Goal: Task Accomplishment & Management: Complete application form

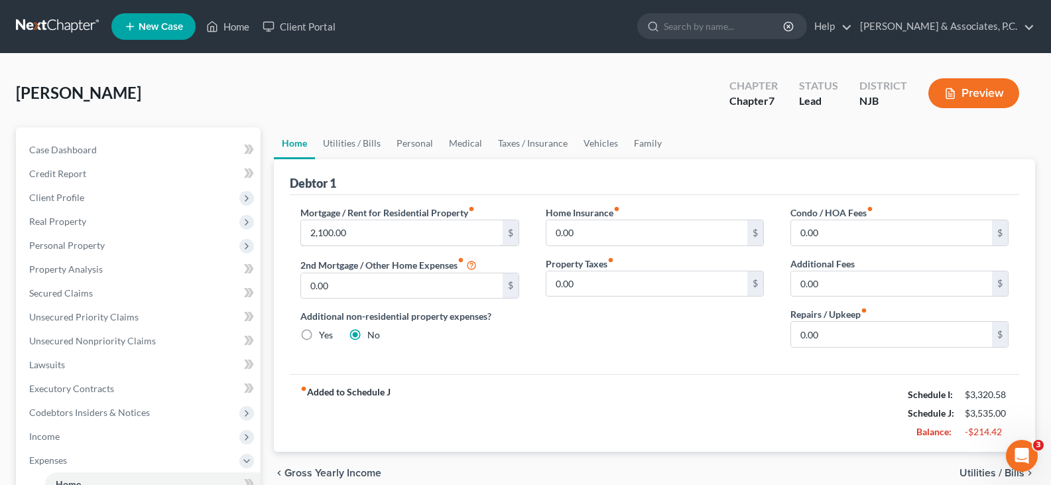
drag, startPoint x: 399, startPoint y: 232, endPoint x: 381, endPoint y: 198, distance: 38.9
click at [399, 232] on input "2,100.00" at bounding box center [401, 232] width 201 height 25
click at [355, 137] on link "Utilities / Bills" at bounding box center [352, 143] width 74 height 32
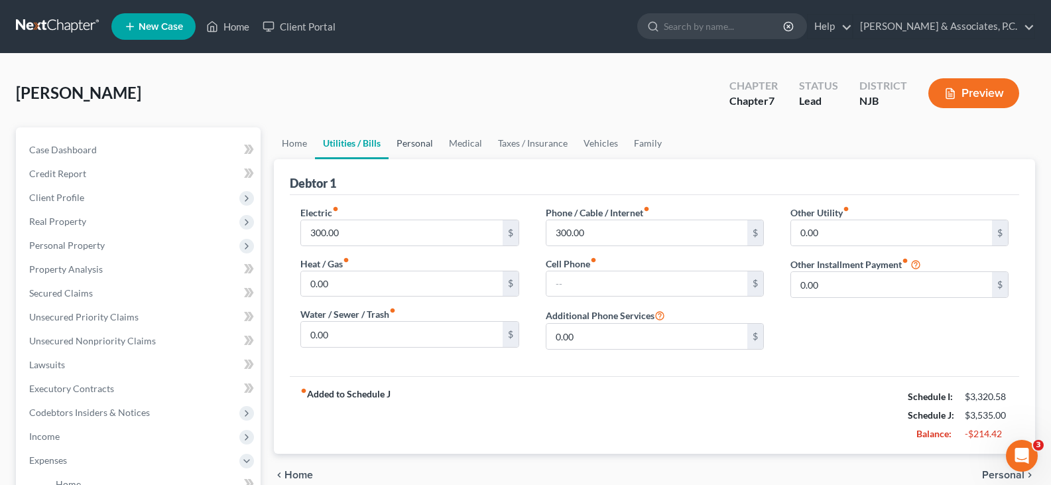
click at [415, 139] on link "Personal" at bounding box center [415, 143] width 52 height 32
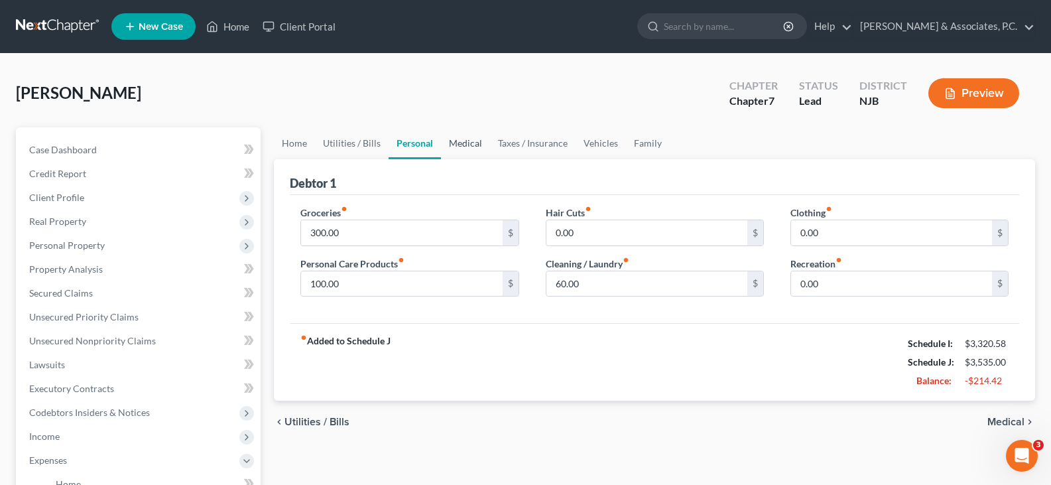
click at [462, 143] on link "Medical" at bounding box center [465, 143] width 49 height 32
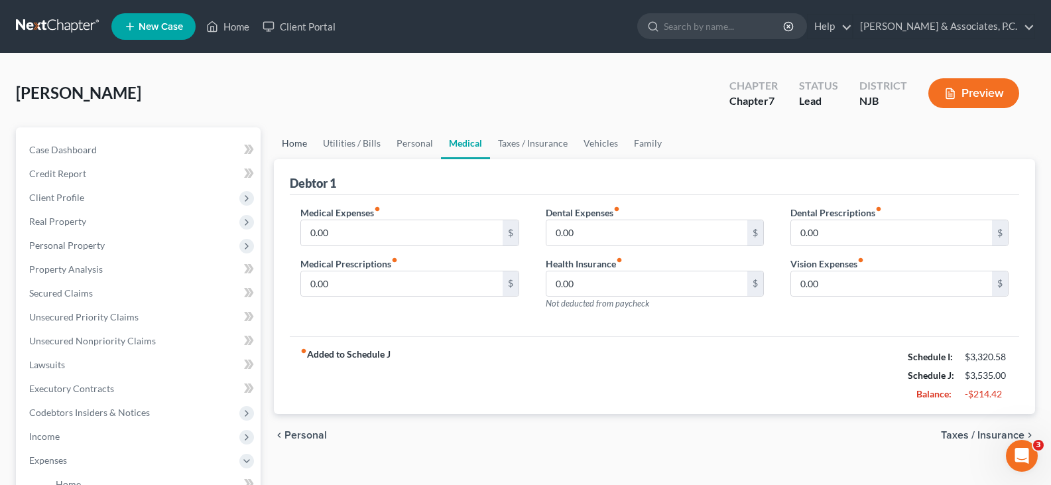
click at [297, 143] on link "Home" at bounding box center [294, 143] width 41 height 32
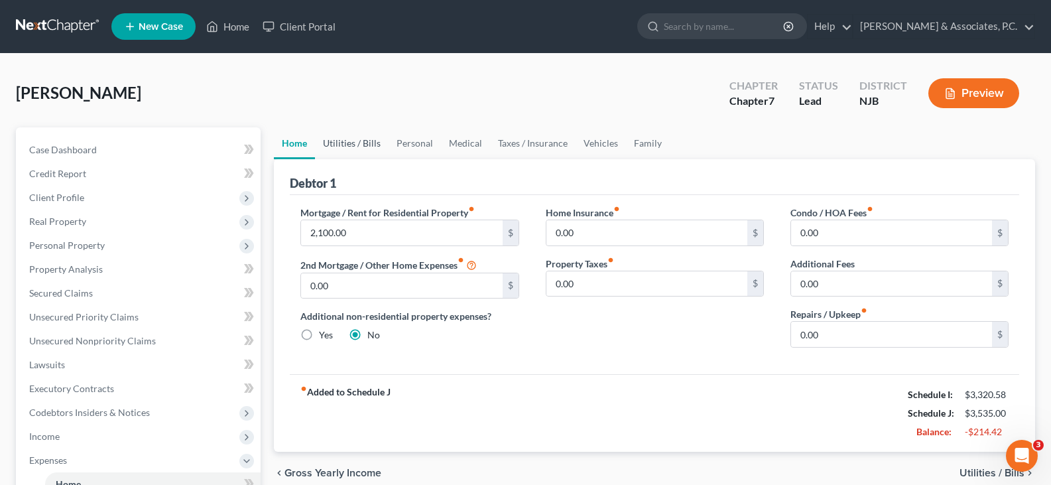
click at [348, 142] on link "Utilities / Bills" at bounding box center [352, 143] width 74 height 32
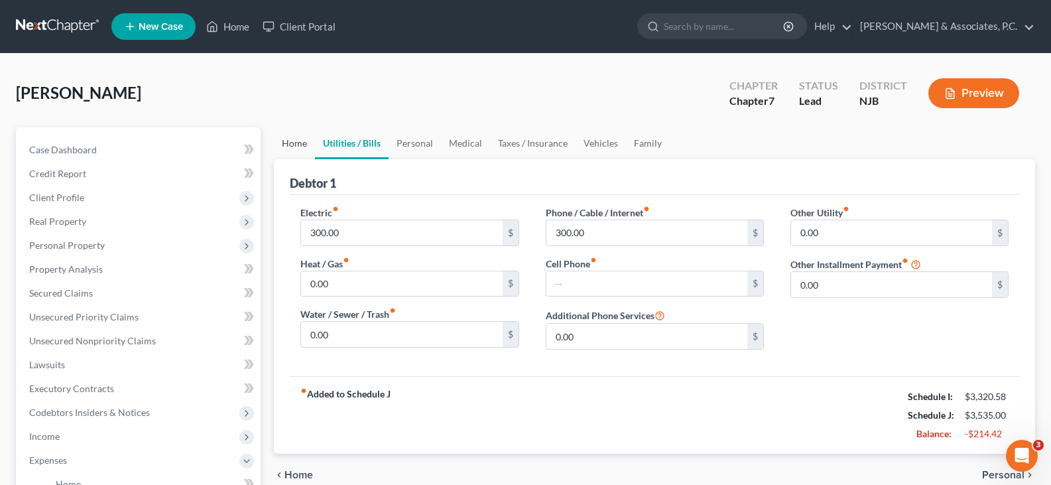
click at [287, 148] on link "Home" at bounding box center [294, 143] width 41 height 32
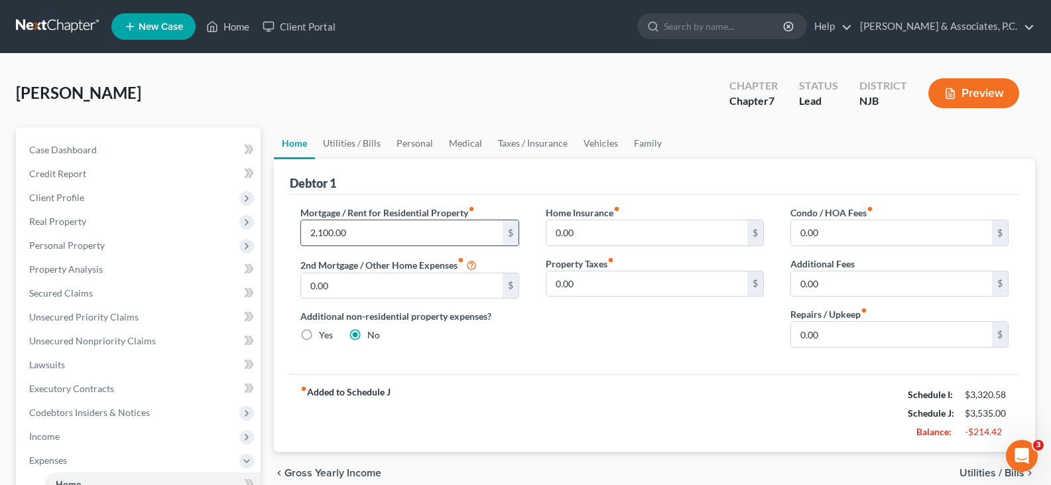
click at [356, 234] on input "2,100.00" at bounding box center [401, 232] width 201 height 25
type input "8"
drag, startPoint x: 400, startPoint y: 231, endPoint x: 318, endPoint y: 230, distance: 81.6
click at [394, 230] on input "text" at bounding box center [401, 232] width 201 height 25
click at [330, 233] on input "text" at bounding box center [401, 232] width 201 height 25
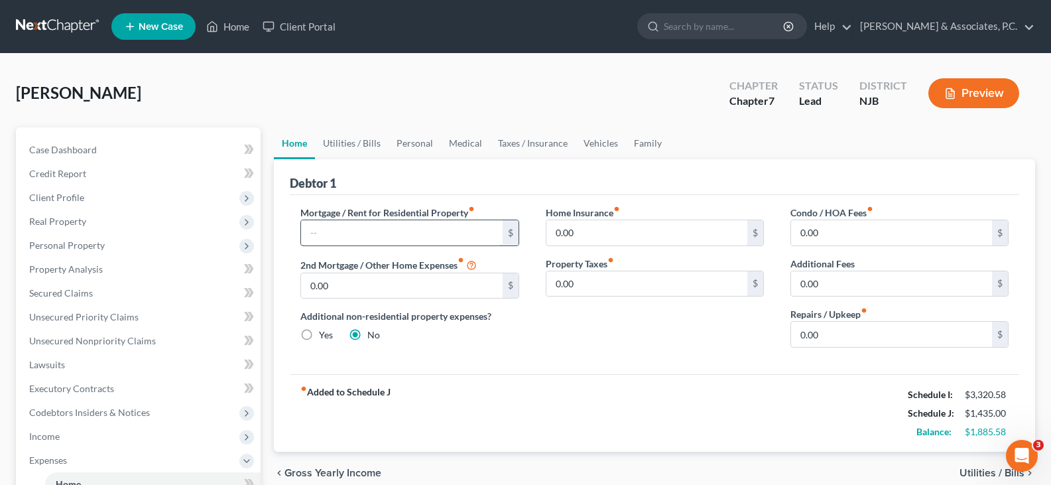
click at [361, 230] on input "text" at bounding box center [401, 232] width 201 height 25
type input "1,050.00"
click at [349, 153] on link "Utilities / Bills" at bounding box center [352, 143] width 74 height 32
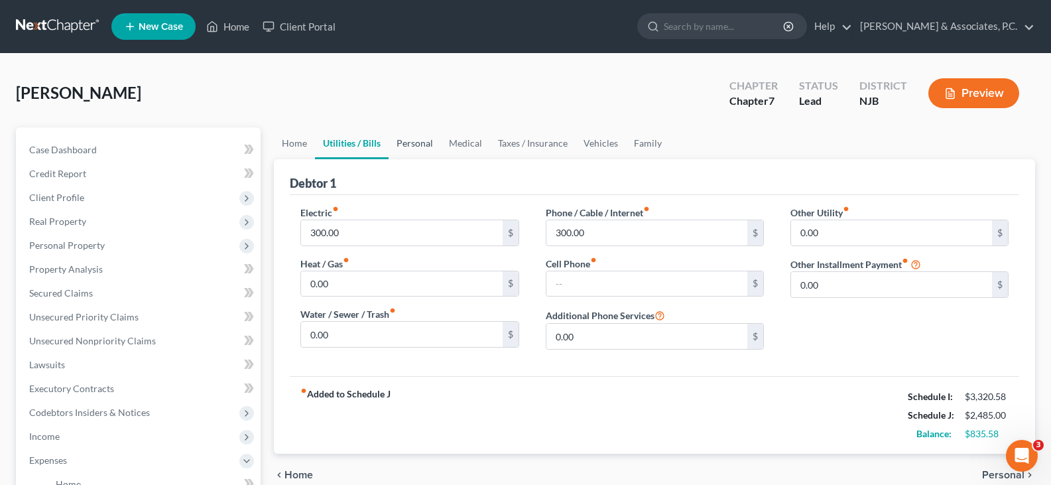
click at [420, 139] on link "Personal" at bounding box center [415, 143] width 52 height 32
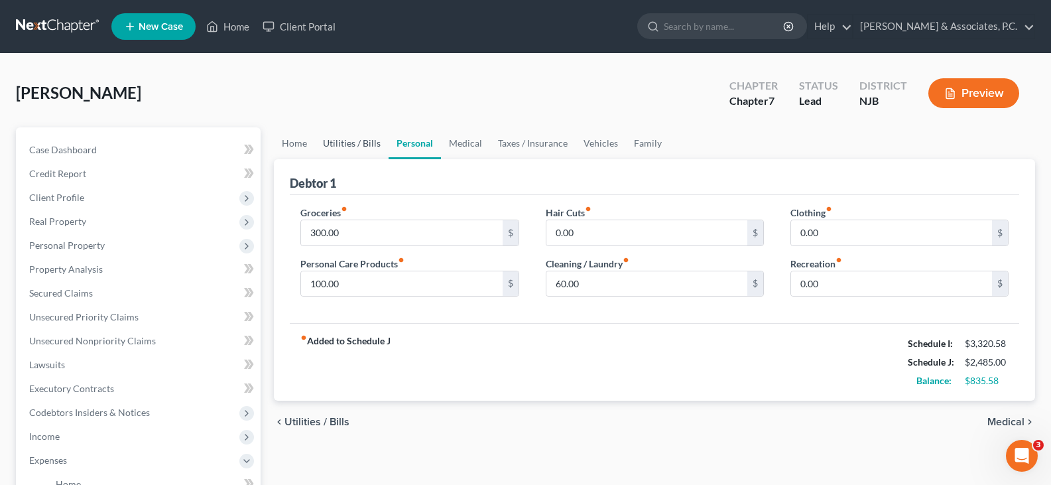
click at [335, 149] on link "Utilities / Bills" at bounding box center [352, 143] width 74 height 32
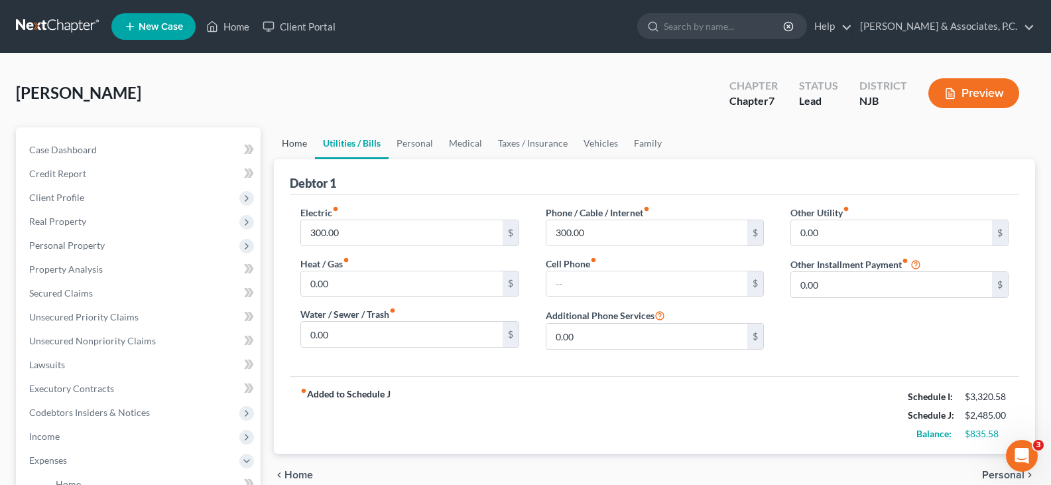
click at [297, 141] on link "Home" at bounding box center [294, 143] width 41 height 32
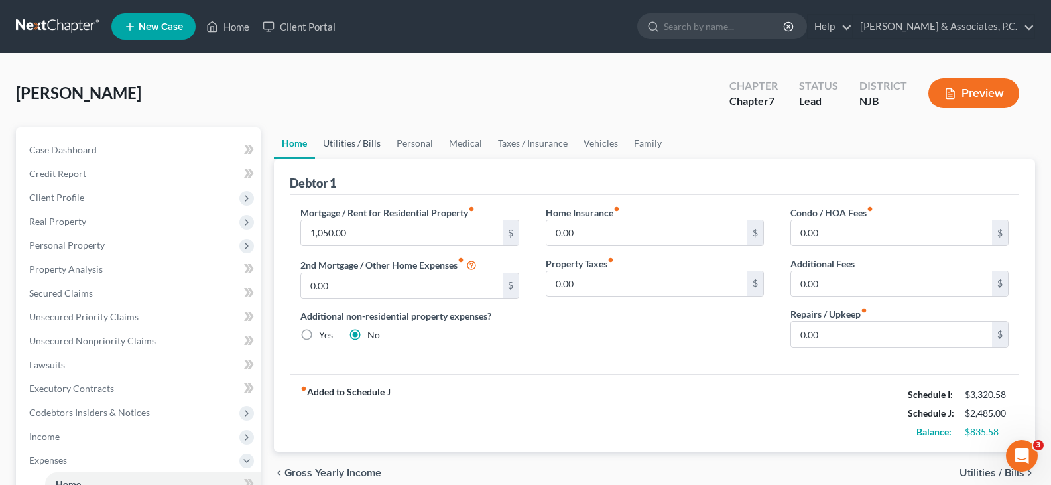
click at [360, 148] on link "Utilities / Bills" at bounding box center [352, 143] width 74 height 32
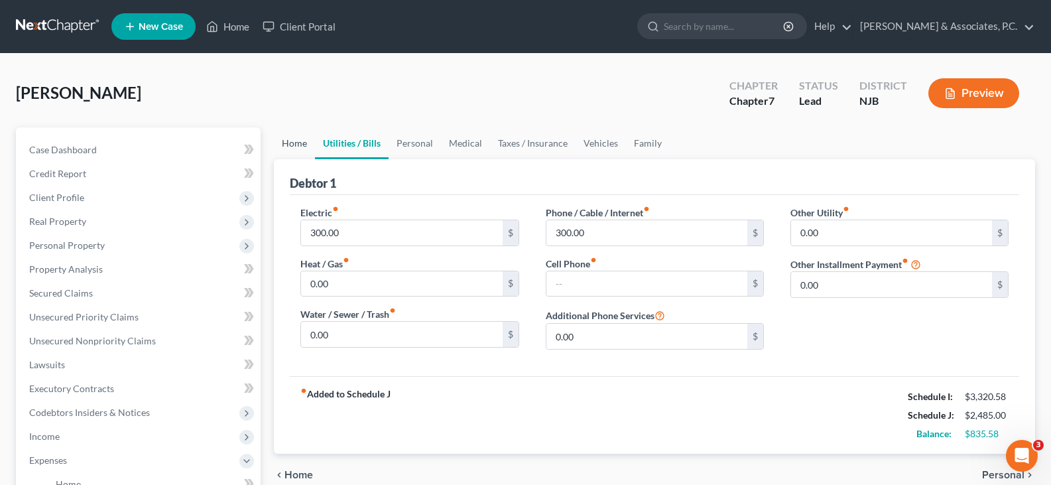
drag, startPoint x: 287, startPoint y: 145, endPoint x: 331, endPoint y: 151, distance: 44.2
click at [288, 145] on link "Home" at bounding box center [294, 143] width 41 height 32
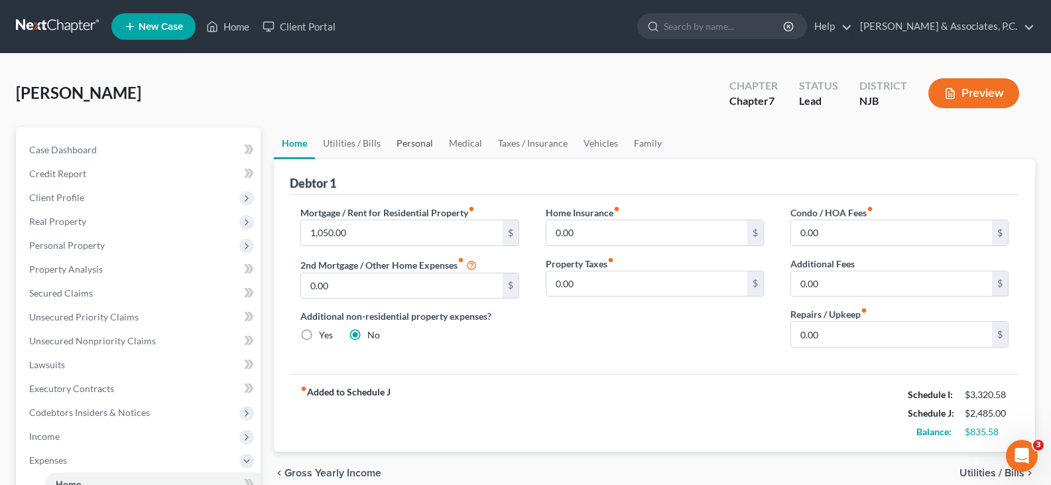
click at [394, 142] on link "Personal" at bounding box center [415, 143] width 52 height 32
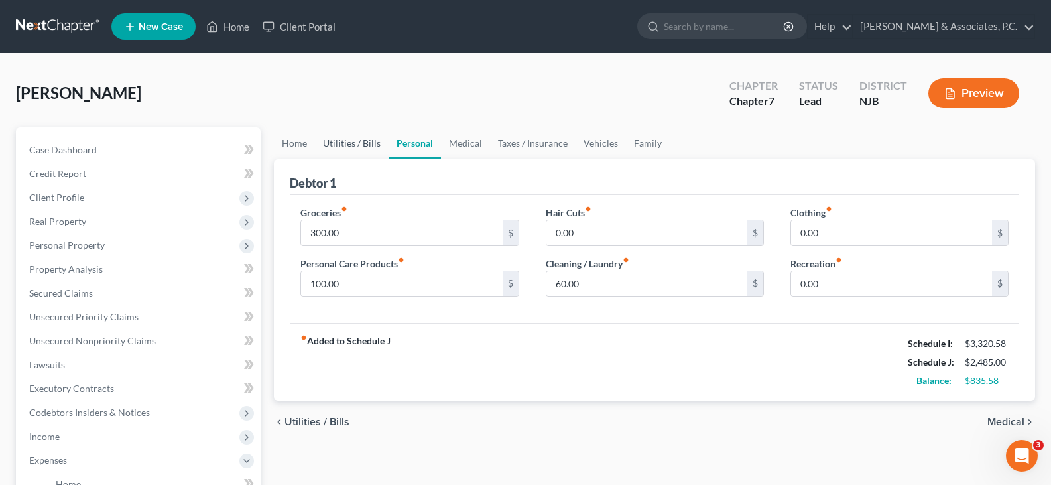
click at [341, 141] on link "Utilities / Bills" at bounding box center [352, 143] width 74 height 32
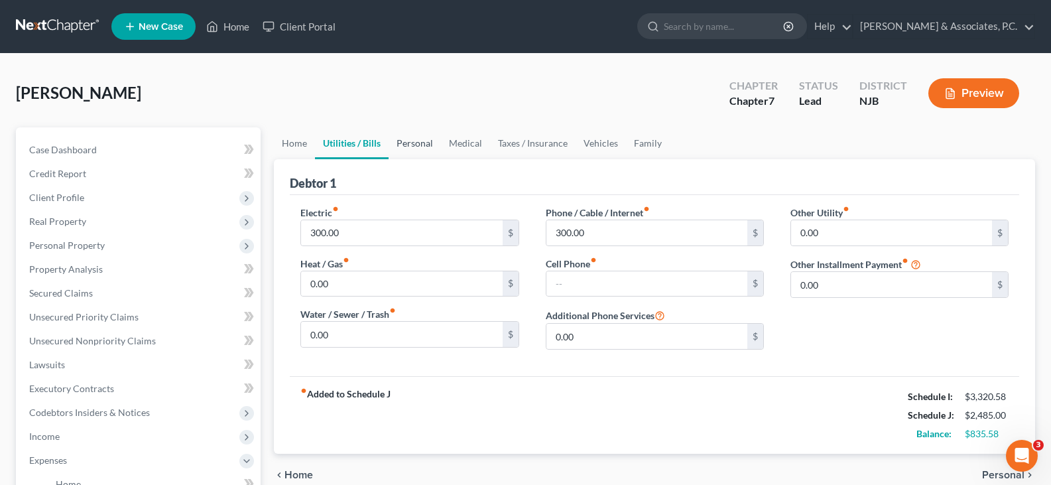
click at [409, 144] on link "Personal" at bounding box center [415, 143] width 52 height 32
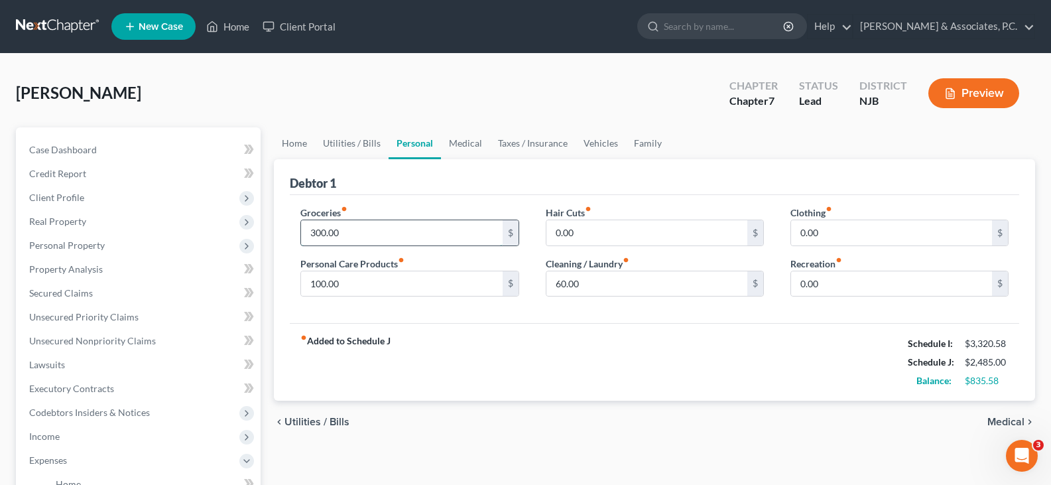
click at [359, 237] on input "300.00" at bounding box center [401, 232] width 201 height 25
type input "450.00"
click at [875, 237] on input "0.00" at bounding box center [891, 232] width 201 height 25
type input "100.00"
click at [395, 287] on input "100.00" at bounding box center [401, 283] width 201 height 25
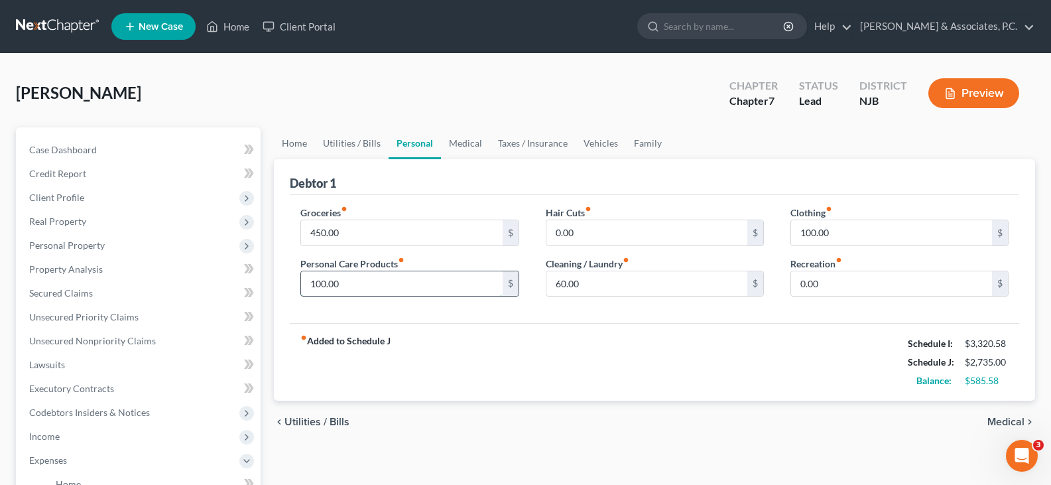
click at [405, 292] on input "100.00" at bounding box center [401, 283] width 201 height 25
click at [602, 237] on input "0.00" at bounding box center [646, 232] width 201 height 25
click at [351, 288] on input "100.00" at bounding box center [401, 283] width 201 height 25
click at [375, 286] on input "100.00" at bounding box center [401, 283] width 201 height 25
click at [596, 229] on input "0.00" at bounding box center [646, 232] width 201 height 25
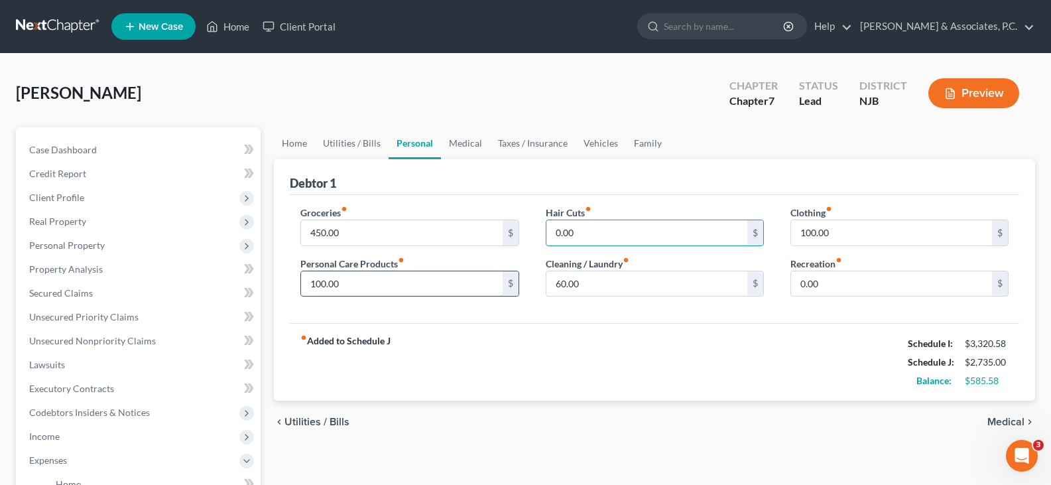
click at [394, 286] on input "100.00" at bounding box center [401, 283] width 201 height 25
click at [565, 236] on input "0.00" at bounding box center [646, 232] width 201 height 25
click at [602, 227] on input "0.00" at bounding box center [646, 232] width 201 height 25
click at [597, 223] on input "0.00" at bounding box center [646, 232] width 201 height 25
drag, startPoint x: 593, startPoint y: 230, endPoint x: 494, endPoint y: 235, distance: 99.0
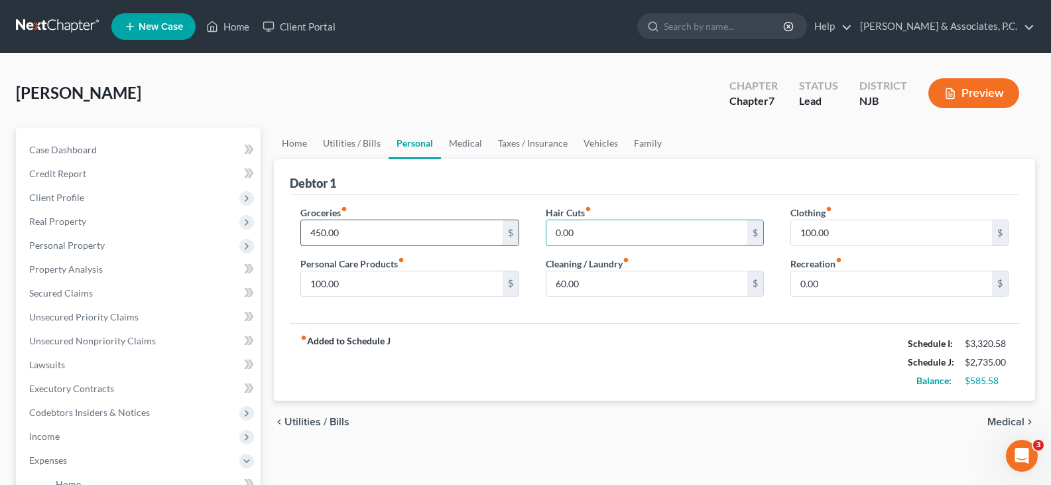
click at [494, 235] on div "Groceries fiber_manual_record 450.00 $ Personal Care Products fiber_manual_reco…" at bounding box center [654, 257] width 735 height 102
type input "100.00"
click at [367, 283] on input "100.00" at bounding box center [401, 283] width 201 height 25
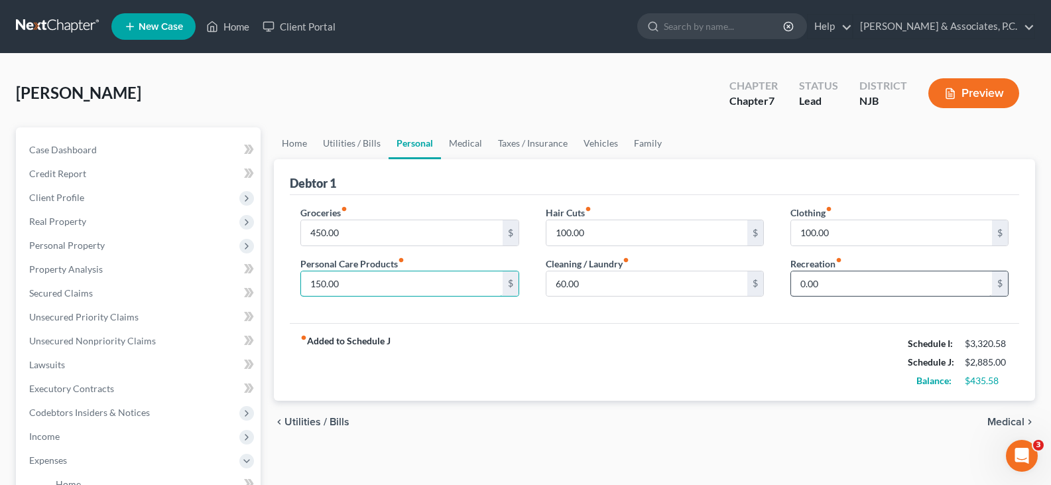
type input "150.00"
click at [657, 276] on input "60.00" at bounding box center [646, 283] width 201 height 25
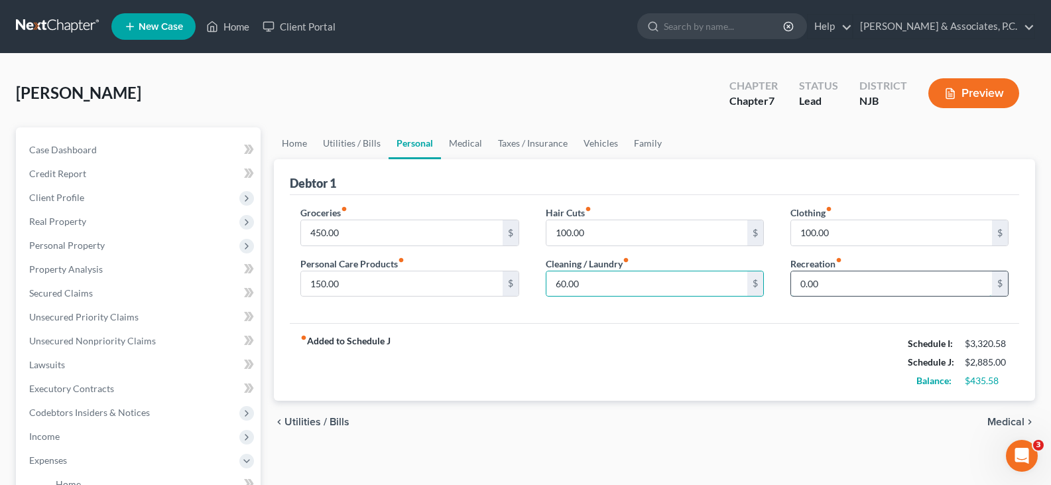
click at [869, 287] on input "0.00" at bounding box center [891, 283] width 201 height 25
drag, startPoint x: 589, startPoint y: 282, endPoint x: 582, endPoint y: 247, distance: 35.8
click at [588, 282] on input "60.00" at bounding box center [646, 283] width 201 height 25
click at [466, 144] on link "Medical" at bounding box center [465, 143] width 49 height 32
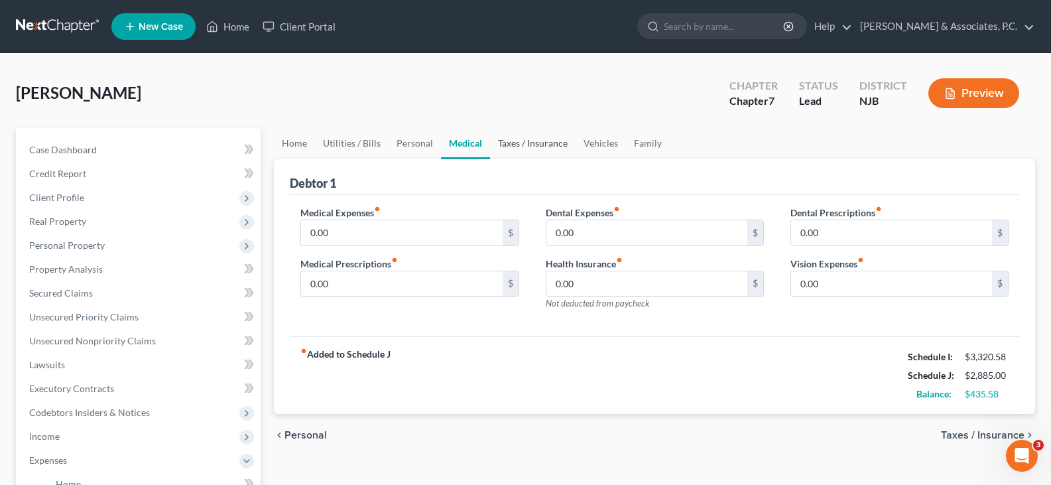
click at [527, 147] on link "Taxes / Insurance" at bounding box center [533, 143] width 86 height 32
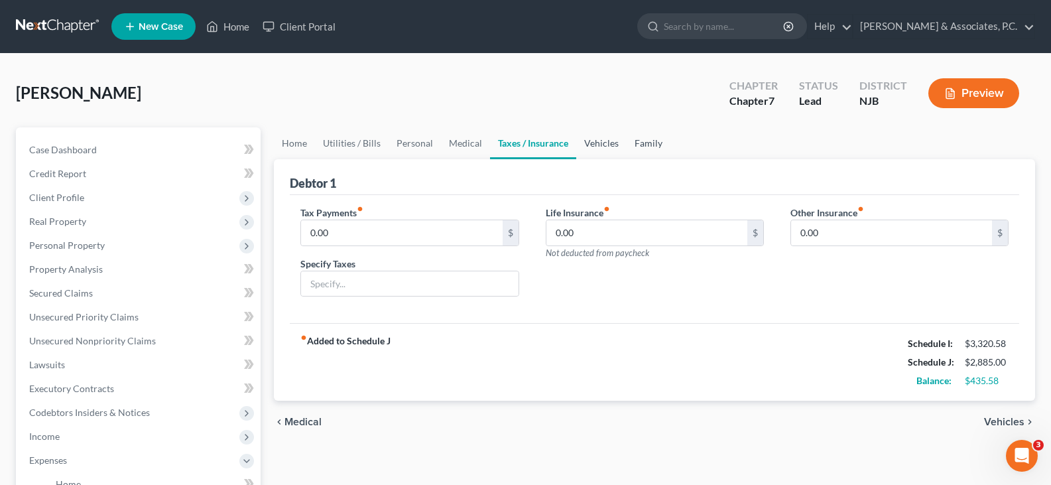
drag, startPoint x: 600, startPoint y: 149, endPoint x: 655, endPoint y: 153, distance: 55.2
click at [600, 149] on link "Vehicles" at bounding box center [601, 143] width 50 height 32
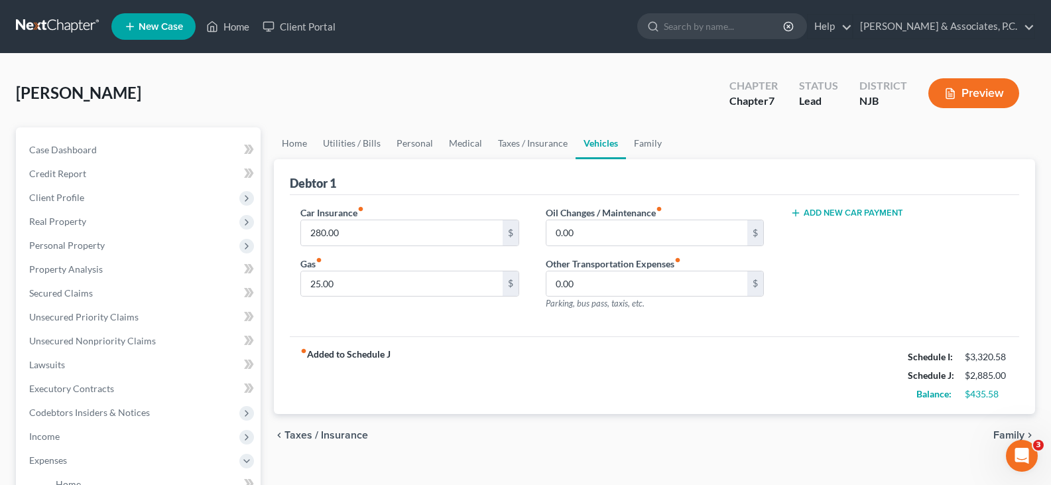
click at [667, 145] on ul "Home Utilities / Bills Personal Medical Taxes / Insurance Vehicles Family" at bounding box center [654, 143] width 761 height 32
click at [548, 143] on link "Taxes / Insurance" at bounding box center [533, 143] width 86 height 32
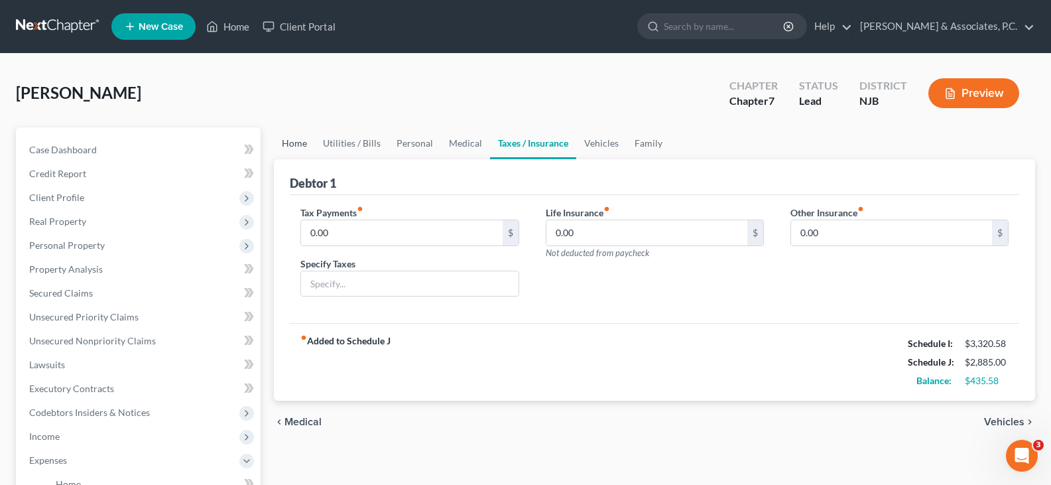
click at [290, 139] on link "Home" at bounding box center [294, 143] width 41 height 32
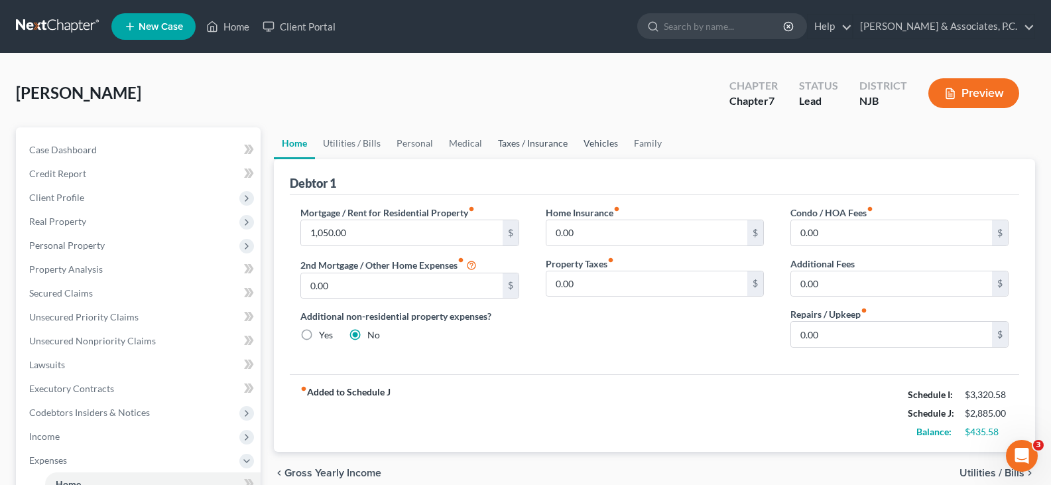
drag, startPoint x: 544, startPoint y: 145, endPoint x: 583, endPoint y: 147, distance: 38.5
click at [544, 145] on link "Taxes / Insurance" at bounding box center [533, 143] width 86 height 32
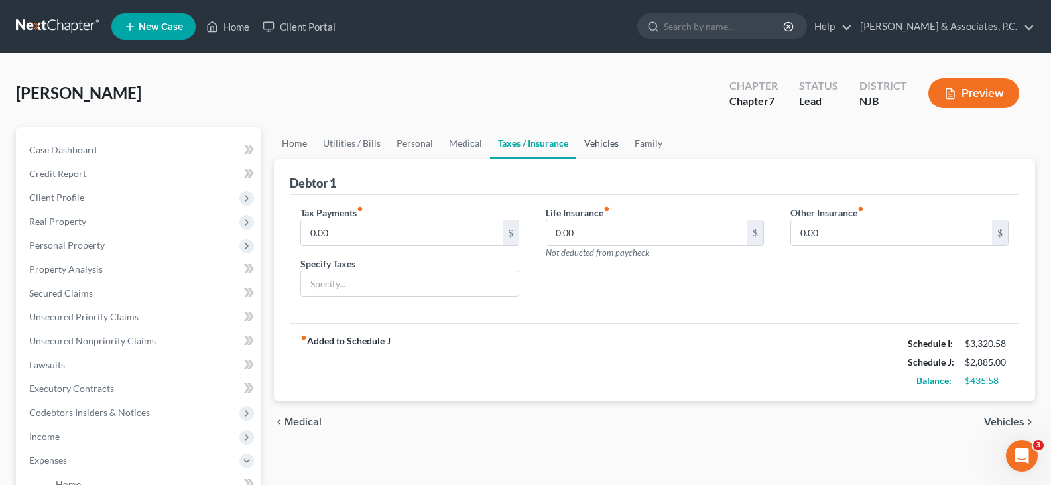
click at [592, 147] on link "Vehicles" at bounding box center [601, 143] width 50 height 32
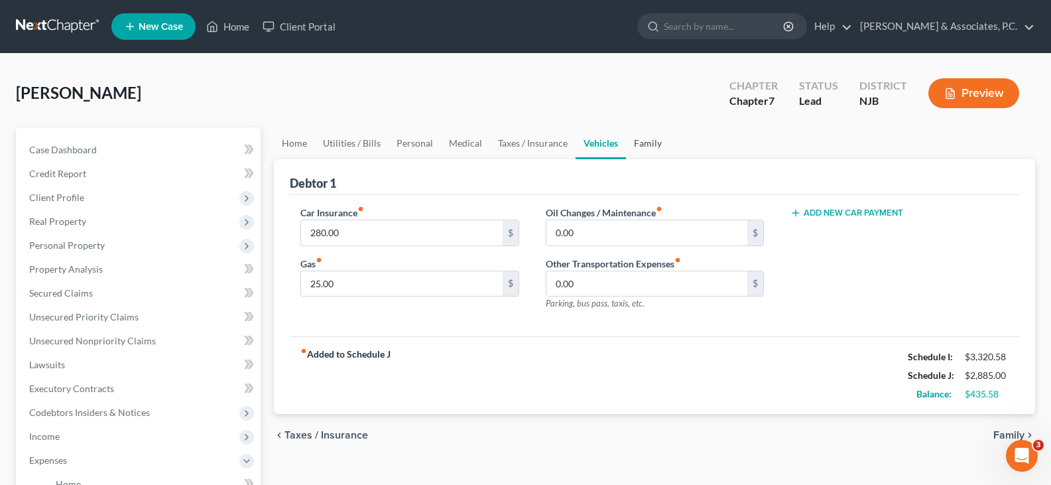
click at [650, 147] on link "Family" at bounding box center [648, 143] width 44 height 32
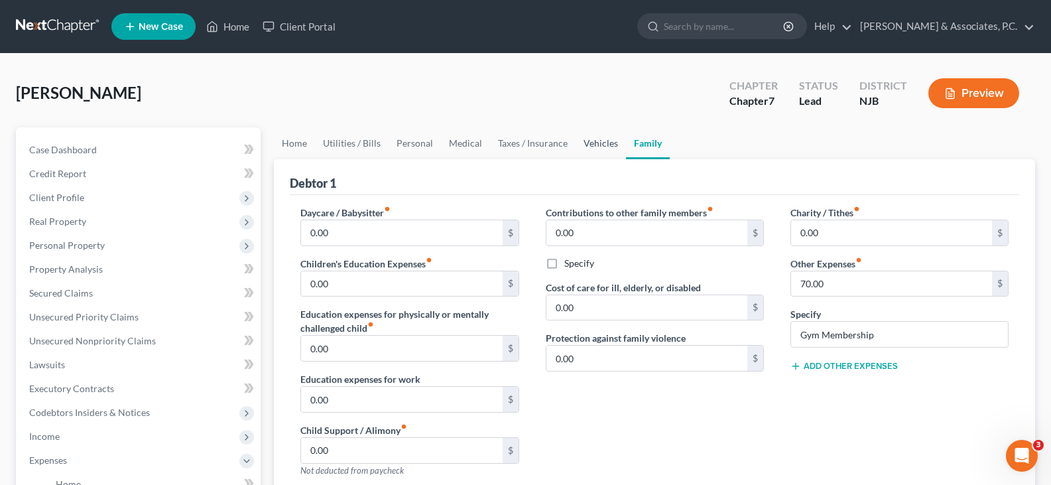
click at [599, 139] on link "Vehicles" at bounding box center [601, 143] width 50 height 32
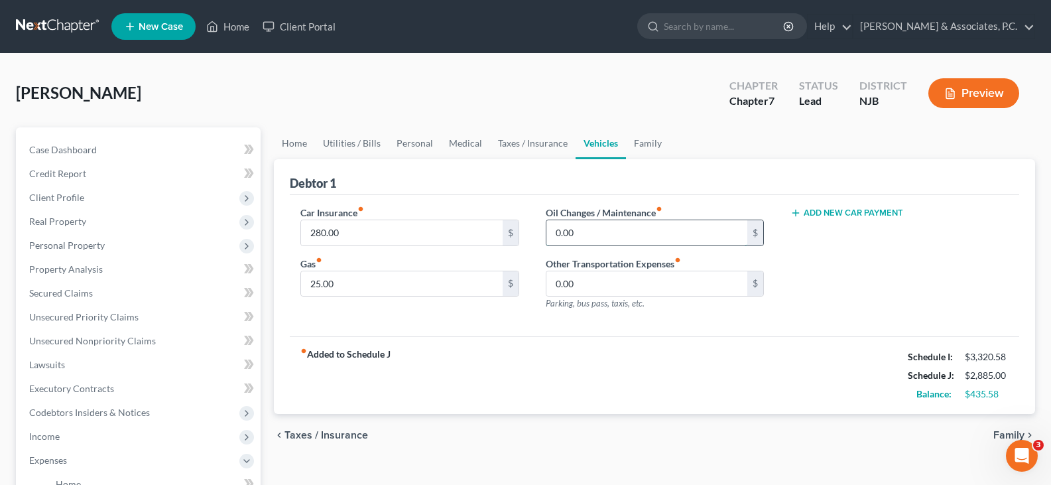
click at [588, 229] on input "0.00" at bounding box center [646, 232] width 201 height 25
type input "100.00"
click at [303, 135] on link "Home" at bounding box center [294, 143] width 41 height 32
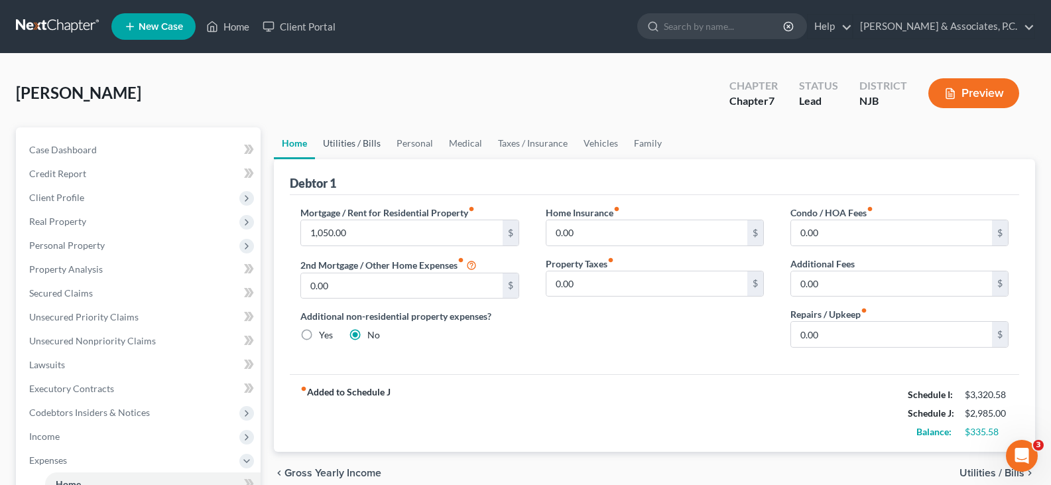
click at [344, 139] on link "Utilities / Bills" at bounding box center [352, 143] width 74 height 32
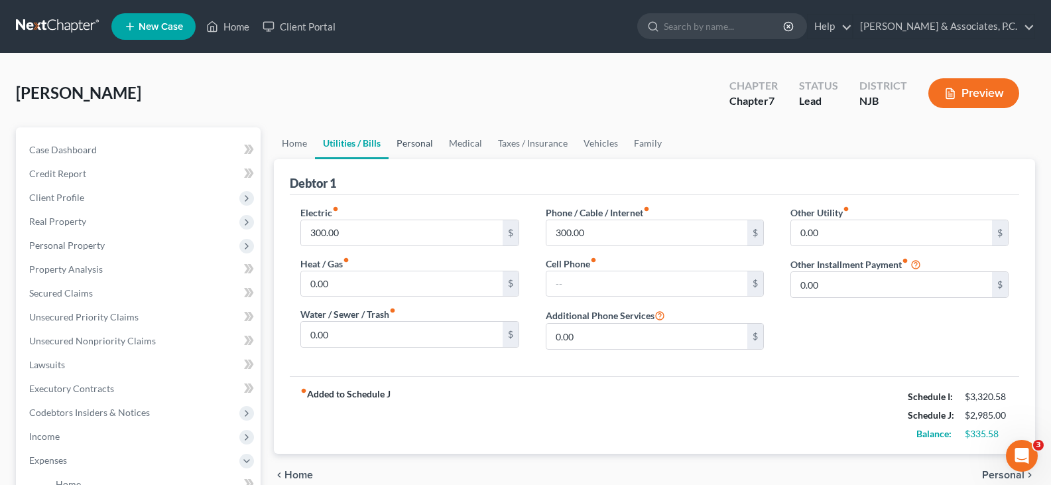
click at [420, 143] on link "Personal" at bounding box center [415, 143] width 52 height 32
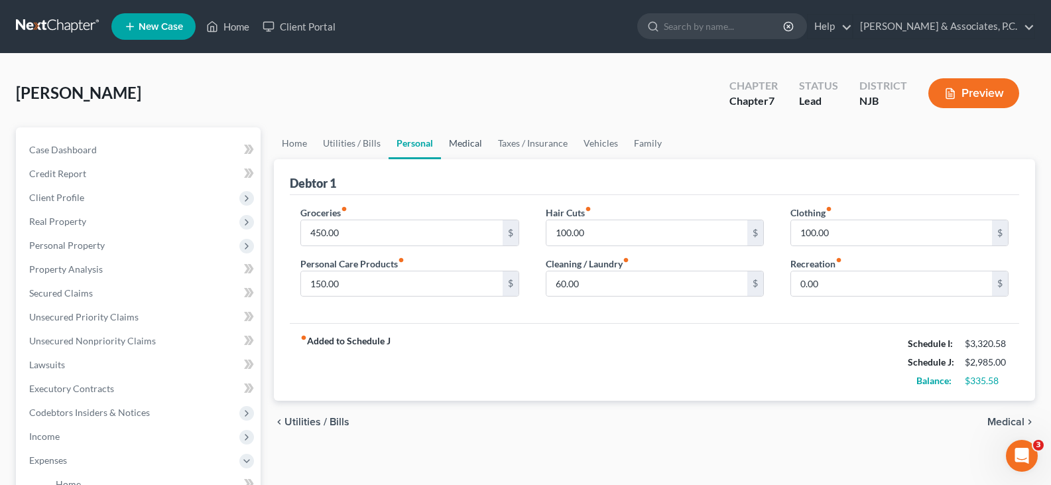
click at [462, 143] on link "Medical" at bounding box center [465, 143] width 49 height 32
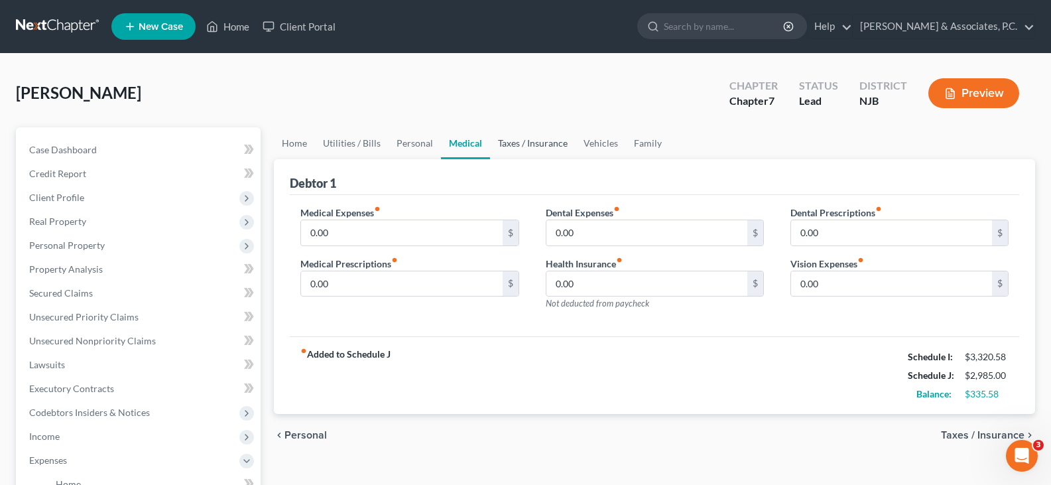
click at [528, 139] on link "Taxes / Insurance" at bounding box center [533, 143] width 86 height 32
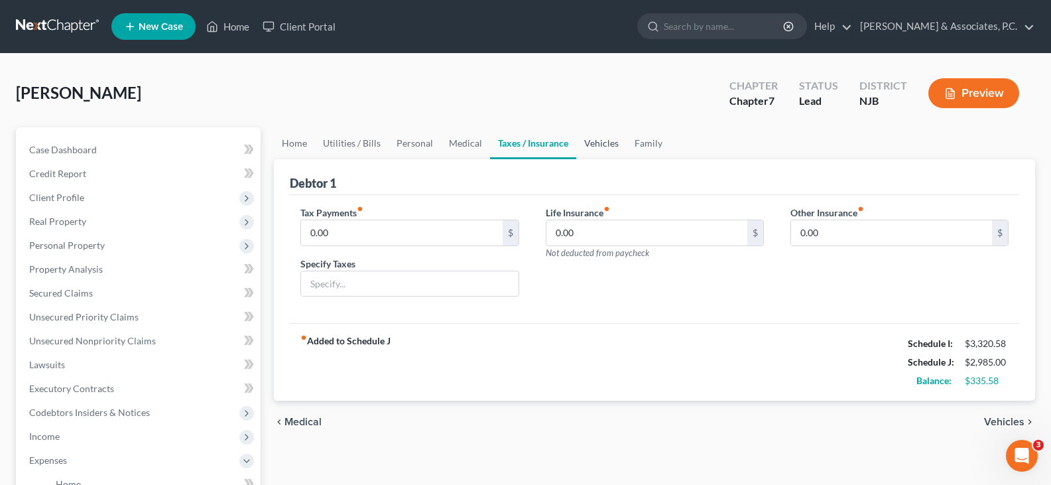
click at [602, 141] on link "Vehicles" at bounding box center [601, 143] width 50 height 32
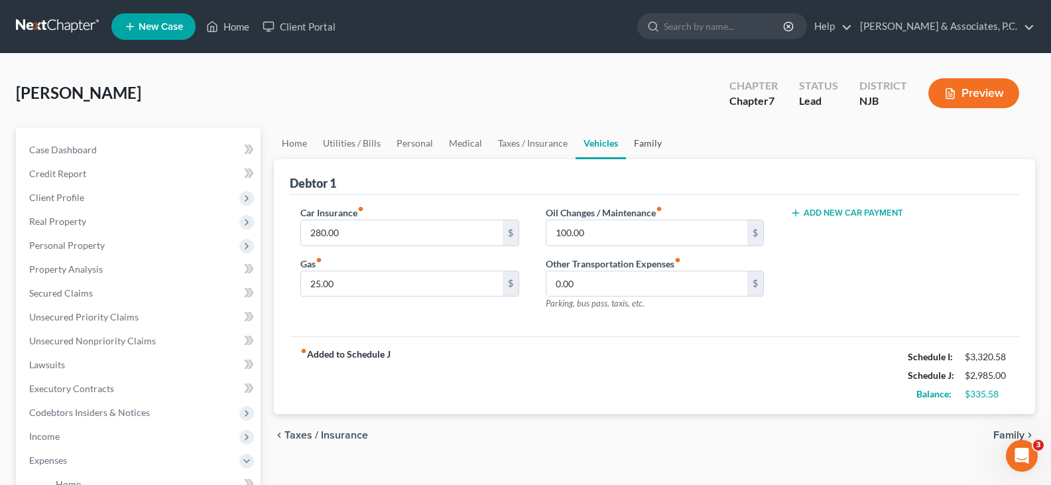
click at [645, 143] on link "Family" at bounding box center [648, 143] width 44 height 32
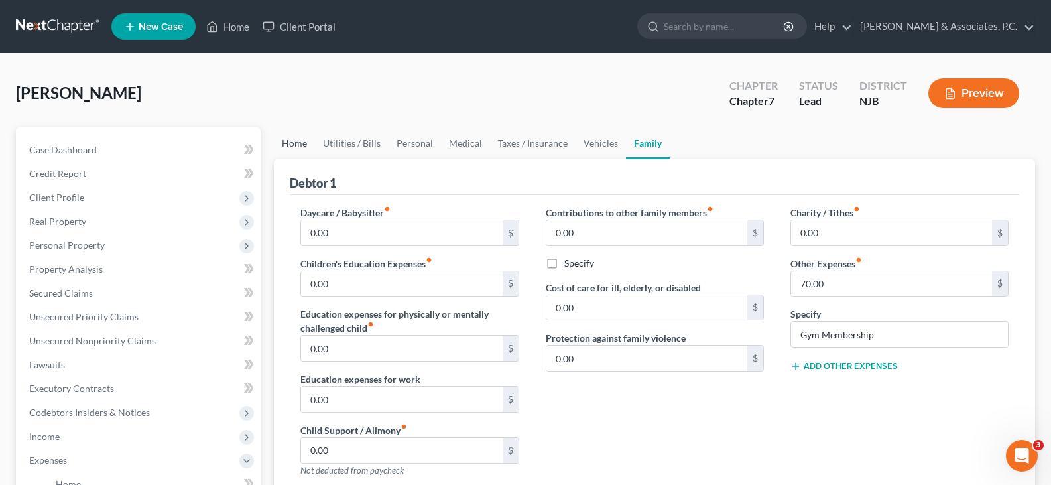
click at [286, 137] on link "Home" at bounding box center [294, 143] width 41 height 32
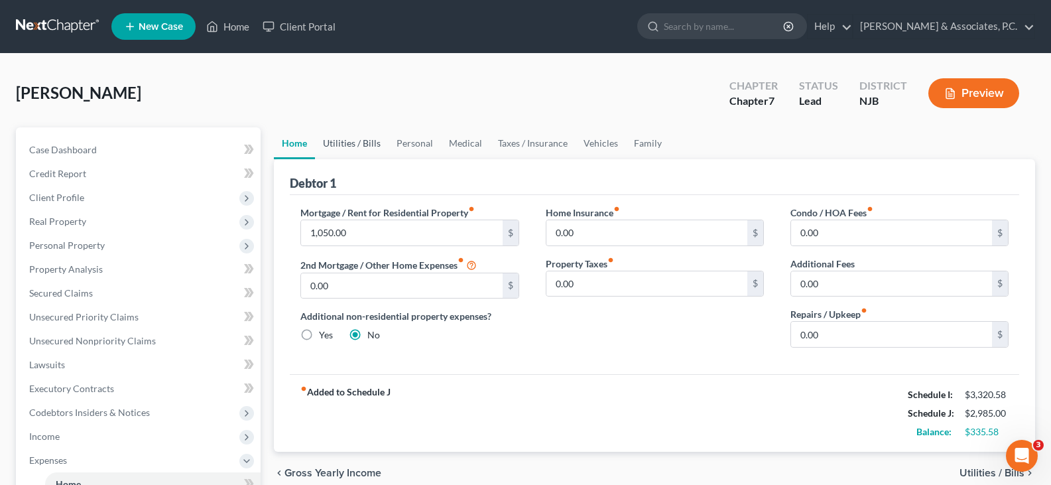
click at [348, 147] on link "Utilities / Bills" at bounding box center [352, 143] width 74 height 32
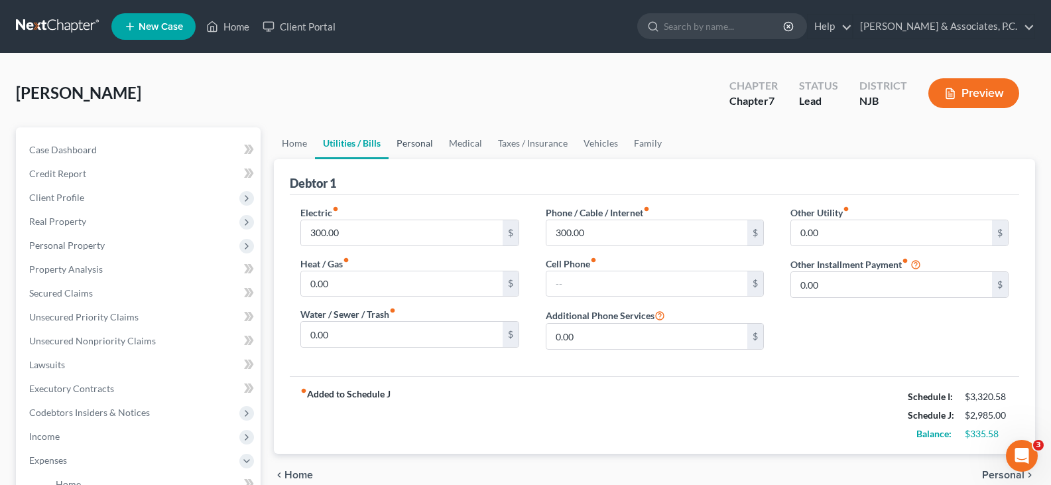
click at [413, 142] on link "Personal" at bounding box center [415, 143] width 52 height 32
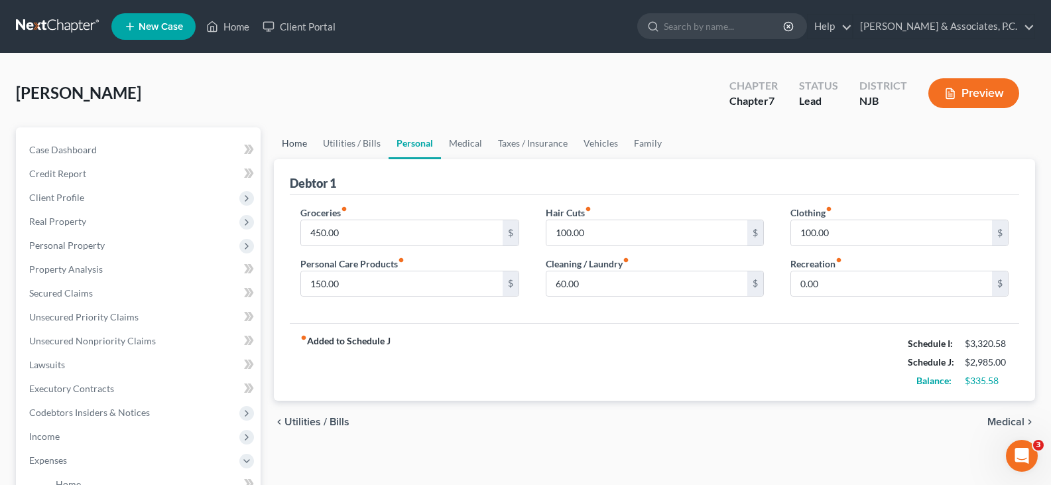
click at [294, 145] on link "Home" at bounding box center [294, 143] width 41 height 32
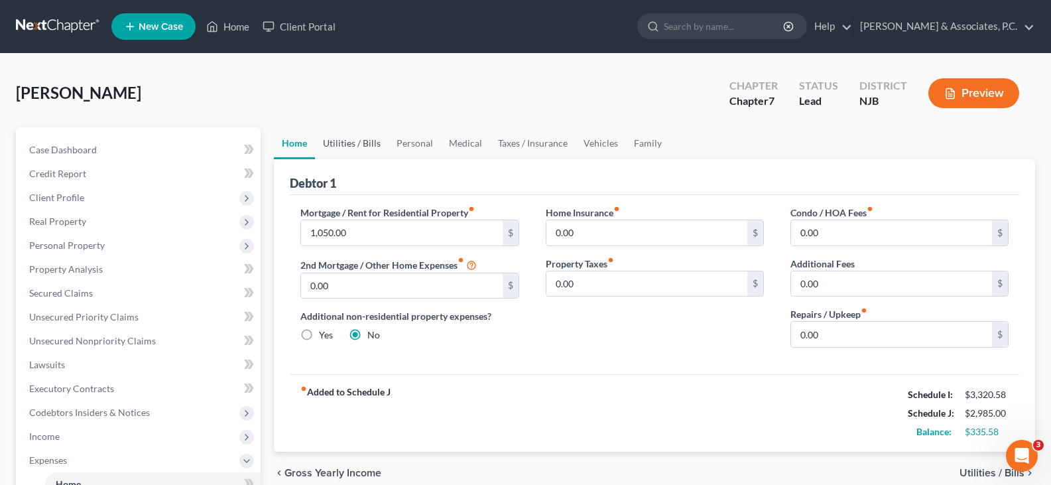
drag, startPoint x: 354, startPoint y: 137, endPoint x: 430, endPoint y: 139, distance: 75.6
click at [355, 137] on link "Utilities / Bills" at bounding box center [352, 143] width 74 height 32
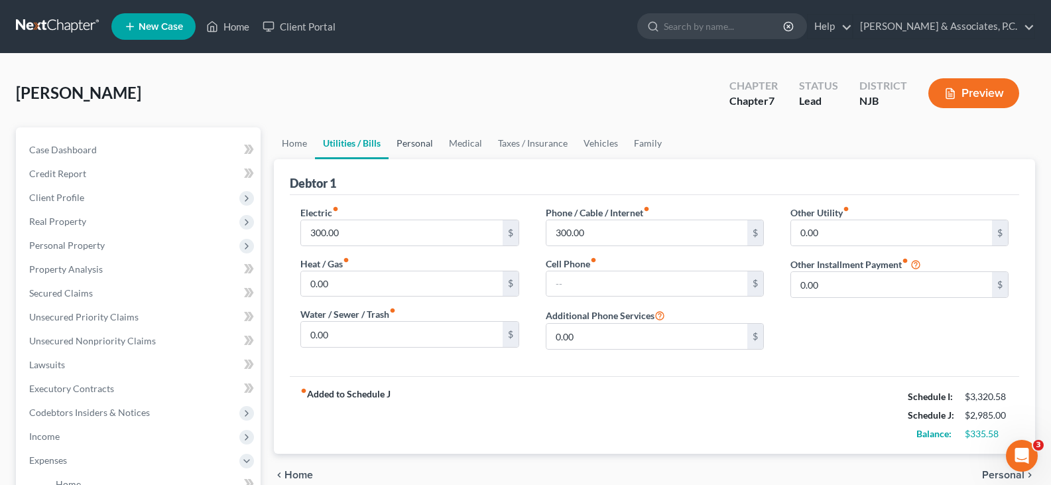
click at [415, 139] on link "Personal" at bounding box center [415, 143] width 52 height 32
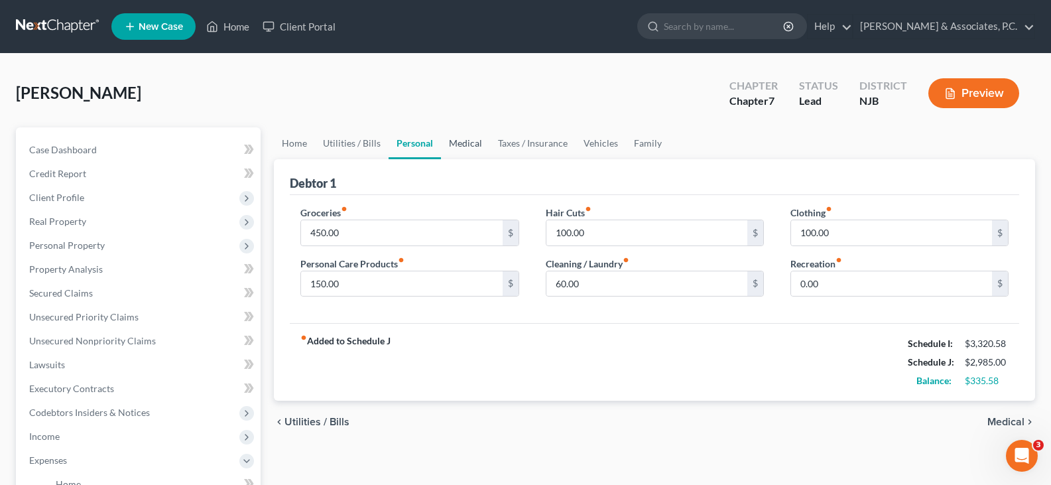
click at [466, 139] on link "Medical" at bounding box center [465, 143] width 49 height 32
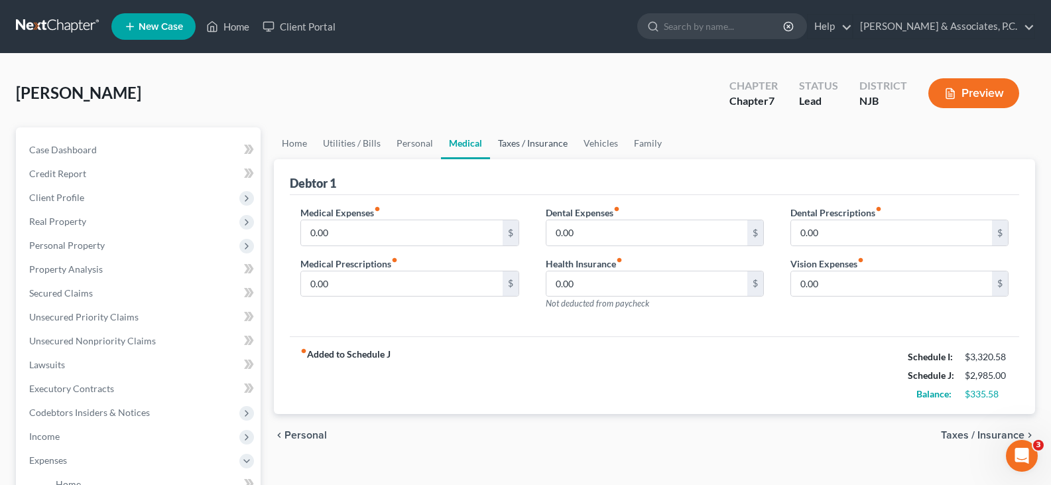
click at [536, 142] on link "Taxes / Insurance" at bounding box center [533, 143] width 86 height 32
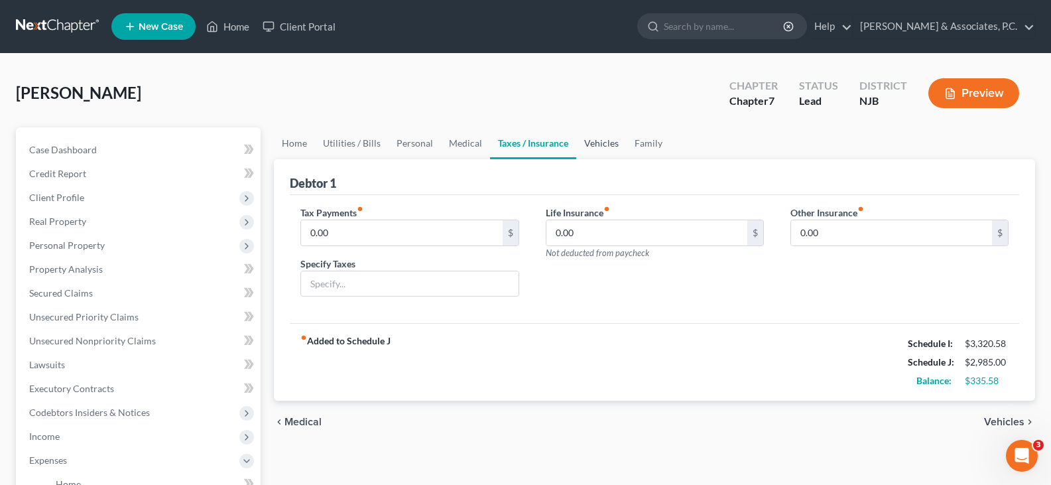
click at [607, 145] on link "Vehicles" at bounding box center [601, 143] width 50 height 32
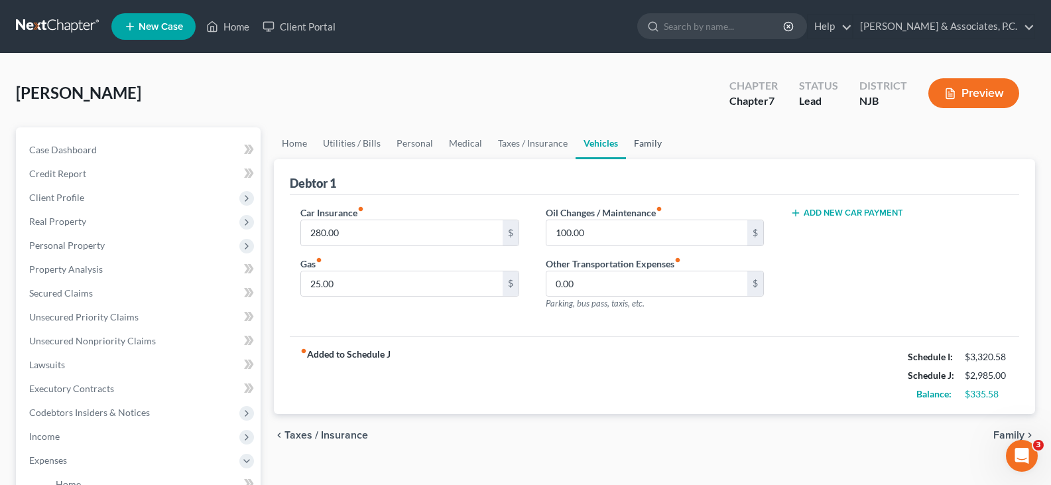
drag, startPoint x: 657, startPoint y: 140, endPoint x: 575, endPoint y: 149, distance: 82.0
click at [655, 141] on link "Family" at bounding box center [648, 143] width 44 height 32
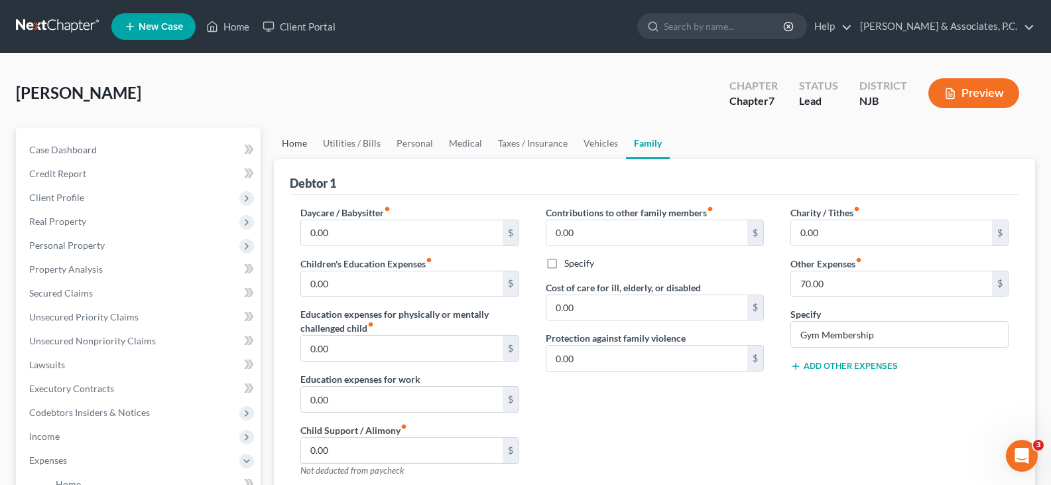
click at [288, 141] on link "Home" at bounding box center [294, 143] width 41 height 32
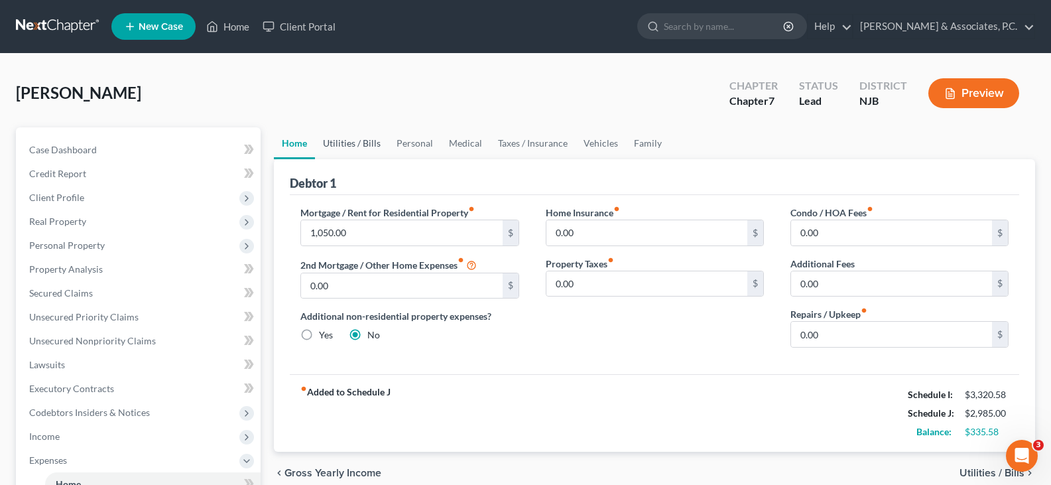
click at [349, 147] on link "Utilities / Bills" at bounding box center [352, 143] width 74 height 32
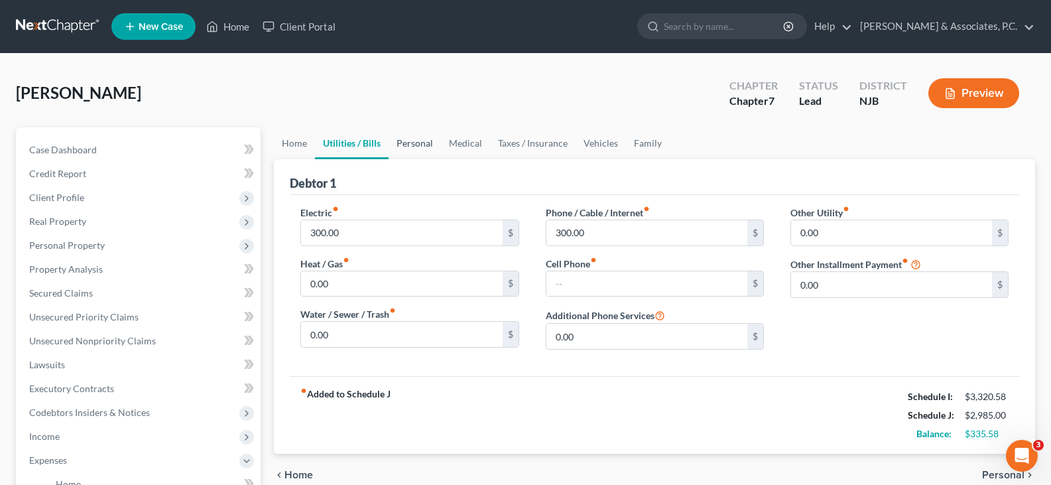
click at [409, 146] on link "Personal" at bounding box center [415, 143] width 52 height 32
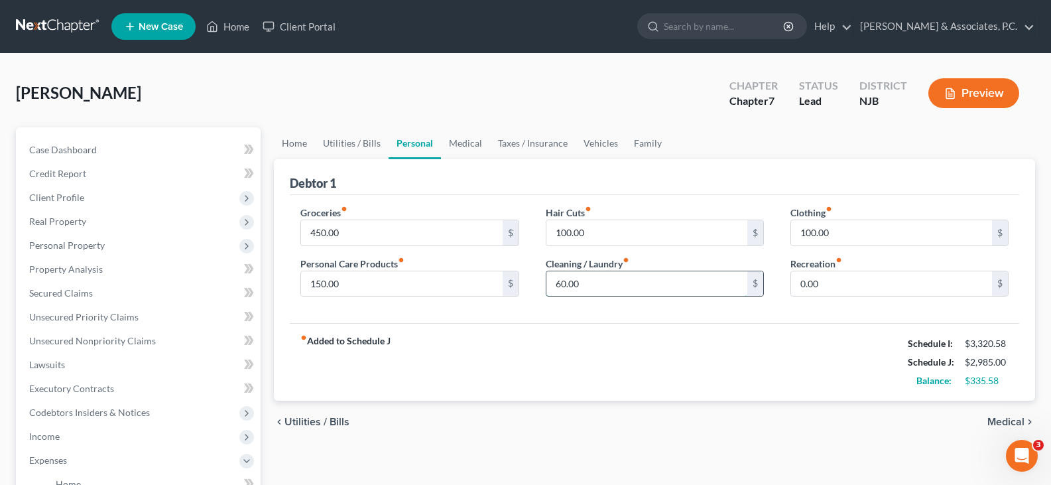
click at [626, 286] on input "60.00" at bounding box center [646, 283] width 201 height 25
click at [838, 283] on input "0.00" at bounding box center [891, 283] width 201 height 25
type input "50.00"
click at [635, 279] on input "60.00" at bounding box center [646, 283] width 201 height 25
type input "100.00"
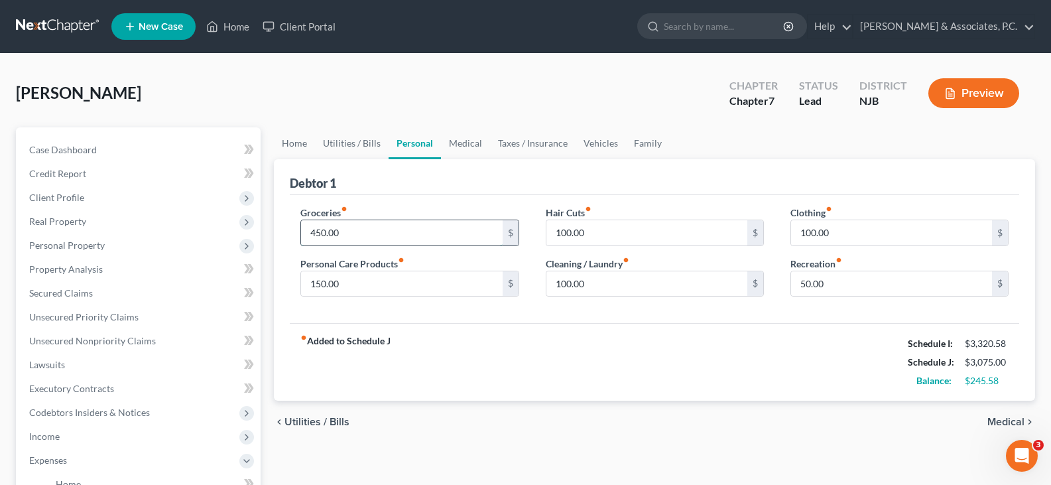
click at [416, 235] on input "450.00" at bounding box center [401, 232] width 201 height 25
type input "475.00"
click at [414, 278] on input "150.00" at bounding box center [401, 283] width 201 height 25
click at [598, 285] on input "100.00" at bounding box center [646, 283] width 201 height 25
click at [852, 229] on input "100.00" at bounding box center [891, 232] width 201 height 25
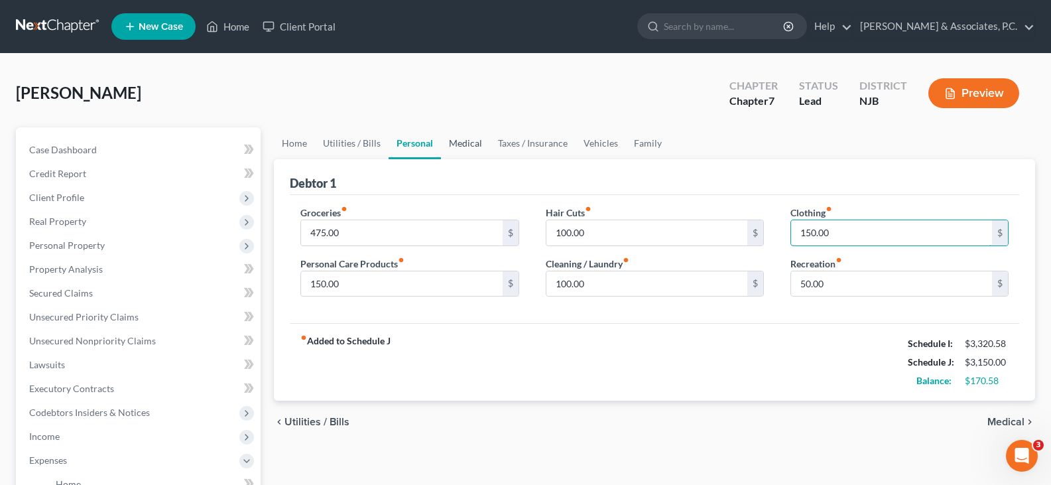
type input "150.00"
click at [454, 145] on link "Medical" at bounding box center [465, 143] width 49 height 32
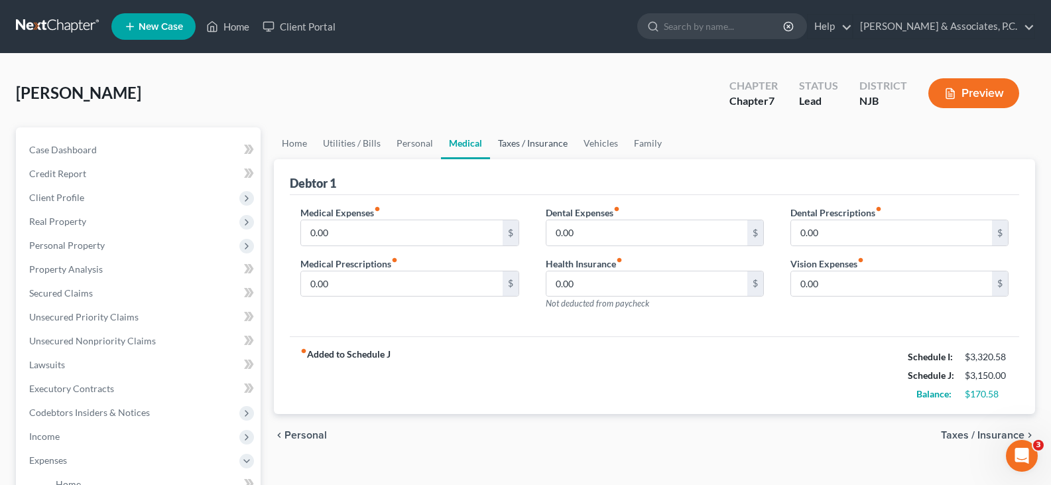
click at [529, 148] on link "Taxes / Insurance" at bounding box center [533, 143] width 86 height 32
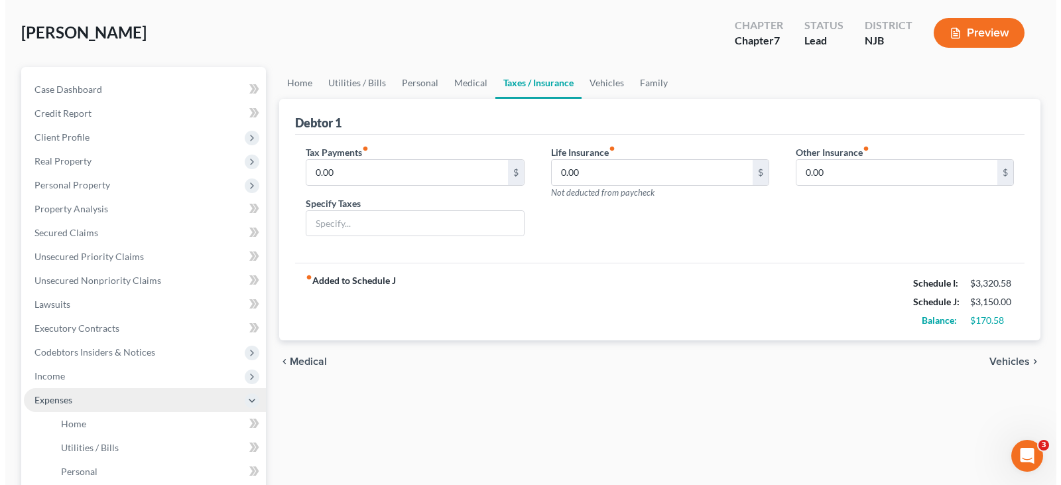
scroll to position [133, 0]
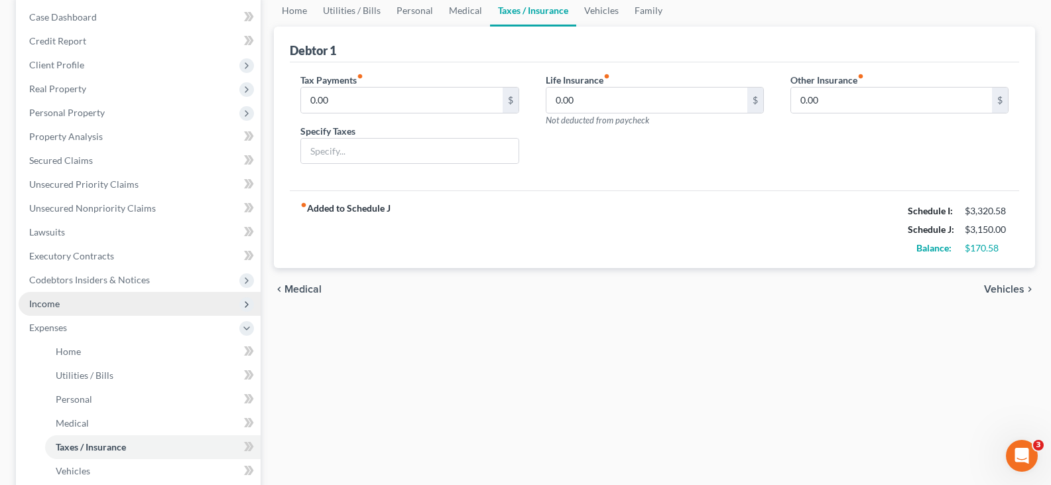
click at [44, 305] on span "Income" at bounding box center [44, 303] width 31 height 11
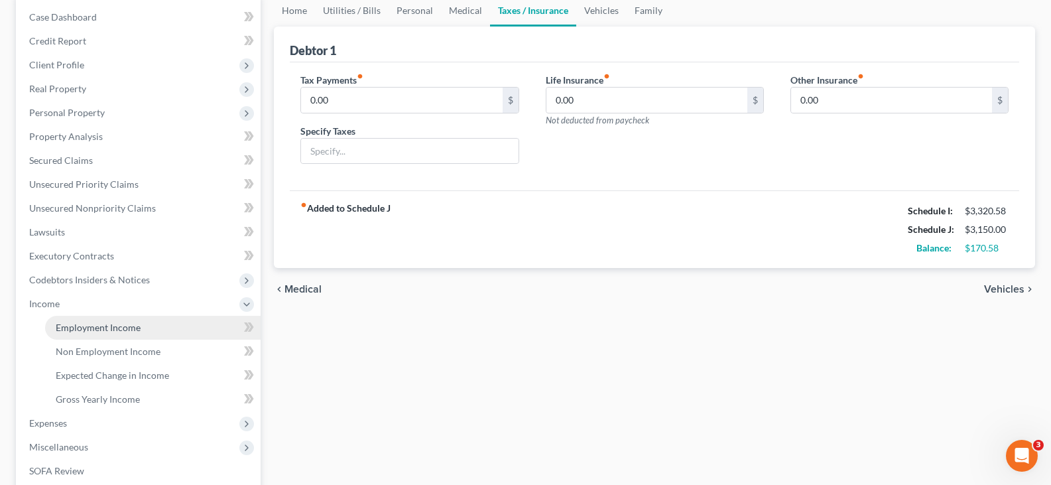
click at [72, 327] on span "Employment Income" at bounding box center [98, 327] width 85 height 11
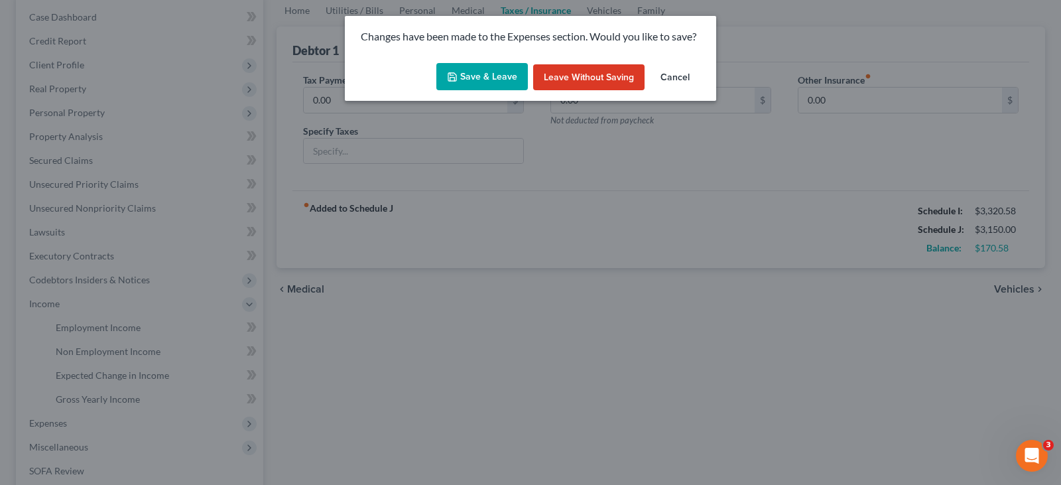
click at [489, 77] on button "Save & Leave" at bounding box center [482, 77] width 92 height 28
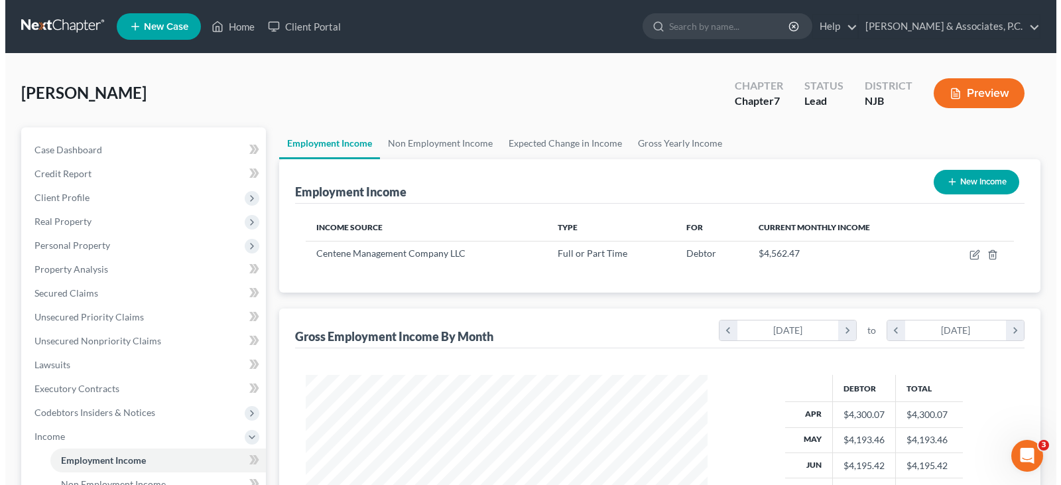
scroll to position [238, 428]
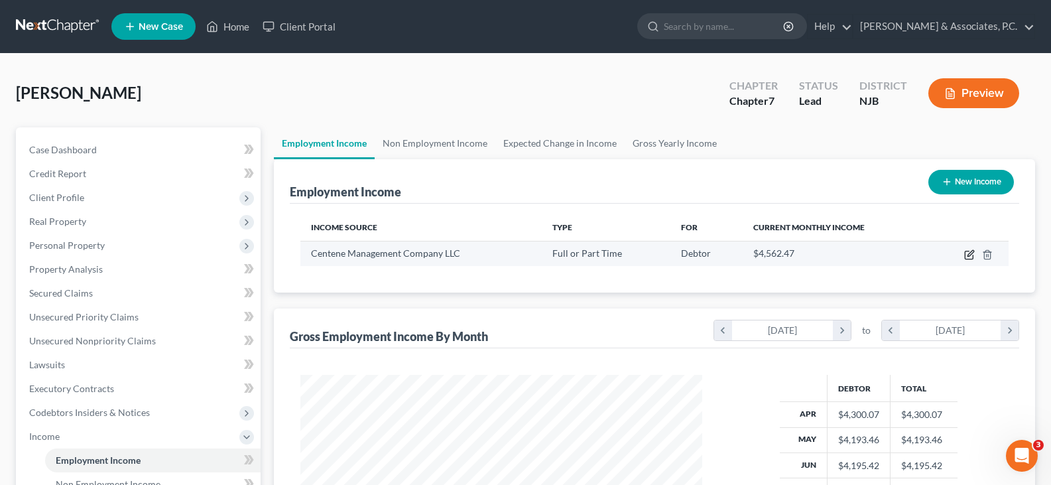
click at [967, 251] on icon "button" at bounding box center [969, 255] width 8 height 8
select select "0"
select select "26"
select select "2"
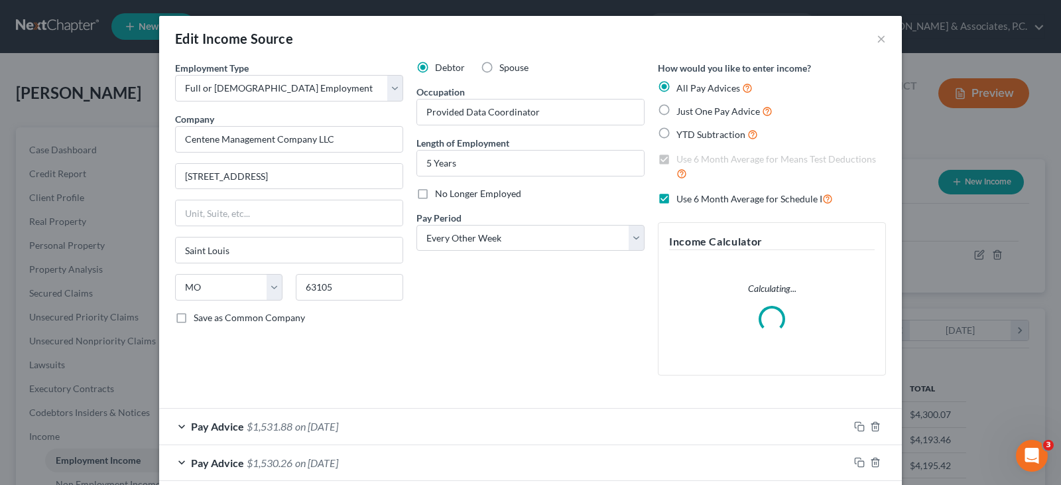
scroll to position [238, 433]
click at [676, 196] on label "Use 6 Month Average for Schedule I" at bounding box center [754, 198] width 157 height 15
click at [682, 196] on input "Use 6 Month Average for Schedule I" at bounding box center [686, 195] width 9 height 9
checkbox input "false"
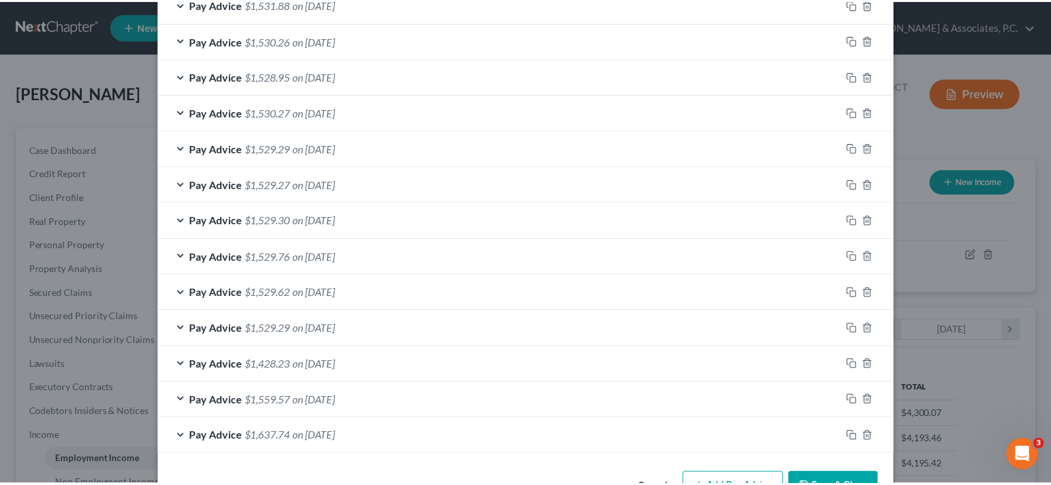
scroll to position [507, 0]
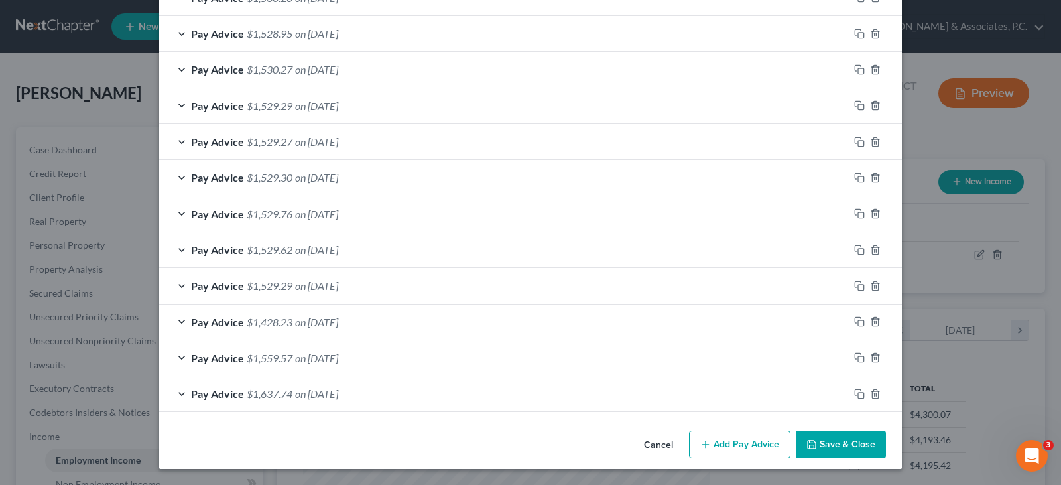
click at [839, 436] on button "Save & Close" at bounding box center [841, 444] width 90 height 28
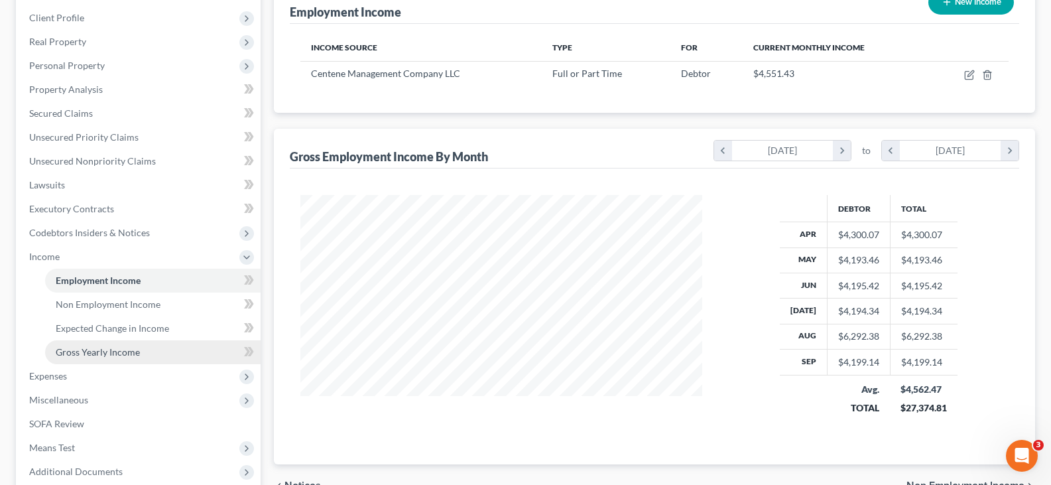
scroll to position [199, 0]
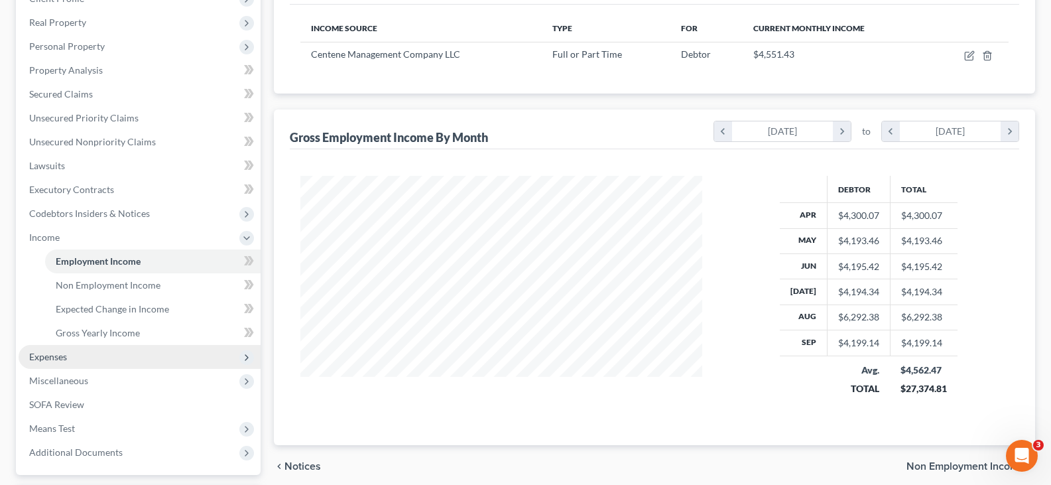
click at [49, 355] on span "Expenses" at bounding box center [48, 356] width 38 height 11
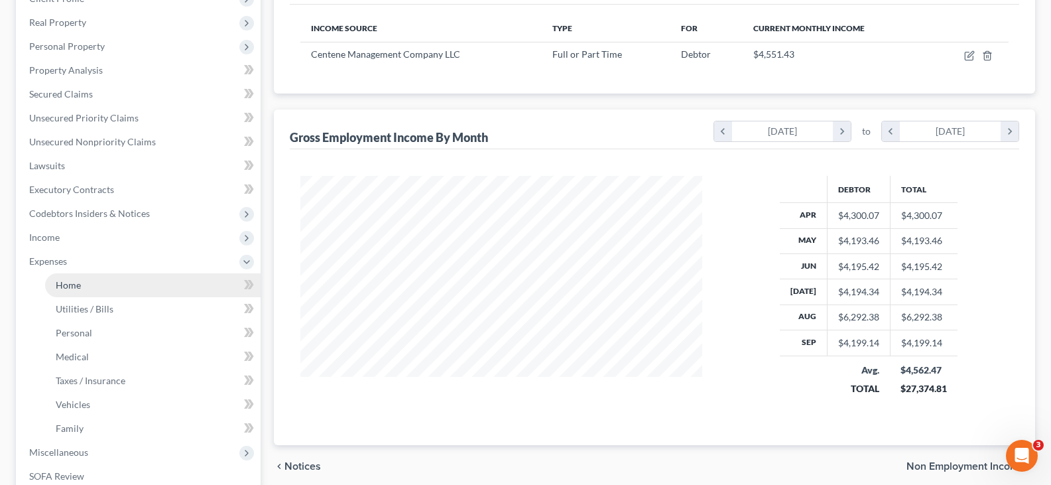
click at [62, 281] on span "Home" at bounding box center [68, 284] width 25 height 11
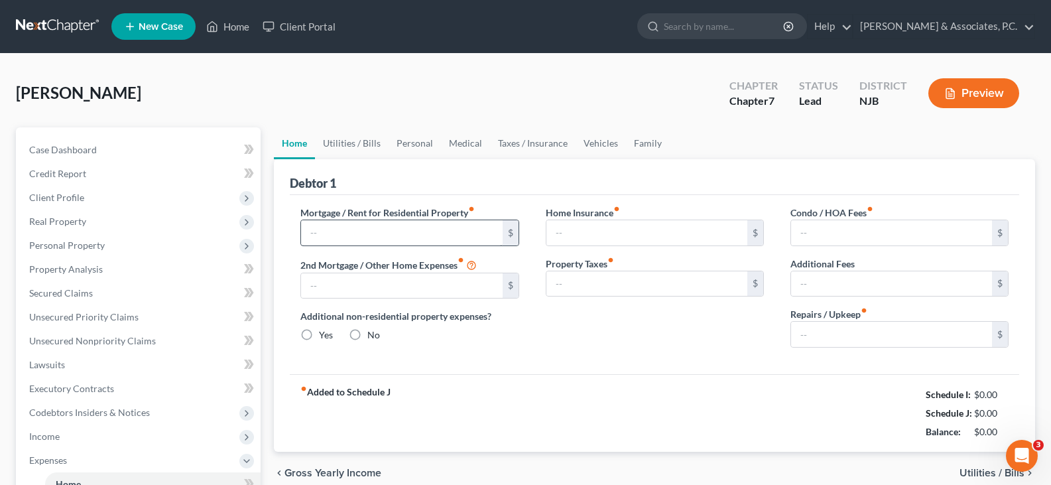
type input "1,050.00"
type input "0.00"
radio input "true"
type input "0.00"
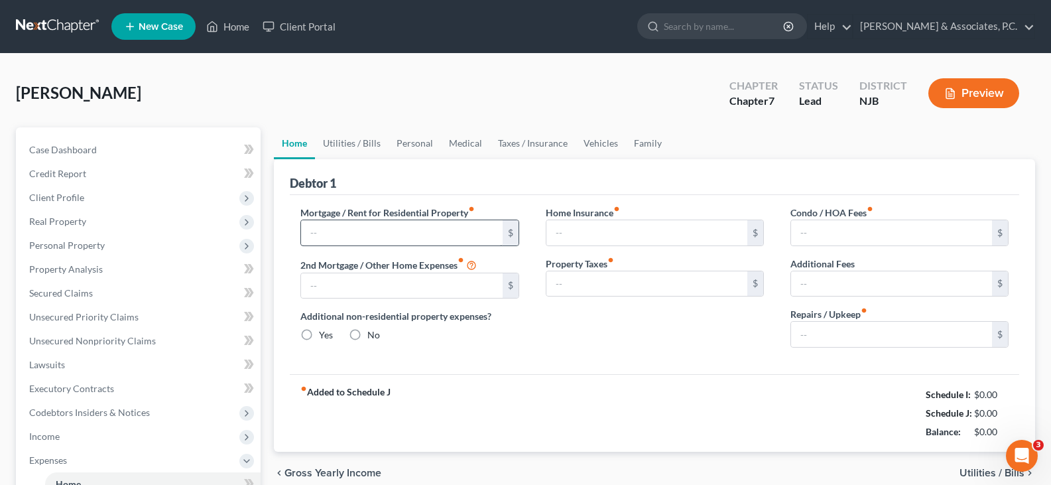
type input "0.00"
click at [341, 142] on link "Utilities / Bills" at bounding box center [352, 143] width 74 height 32
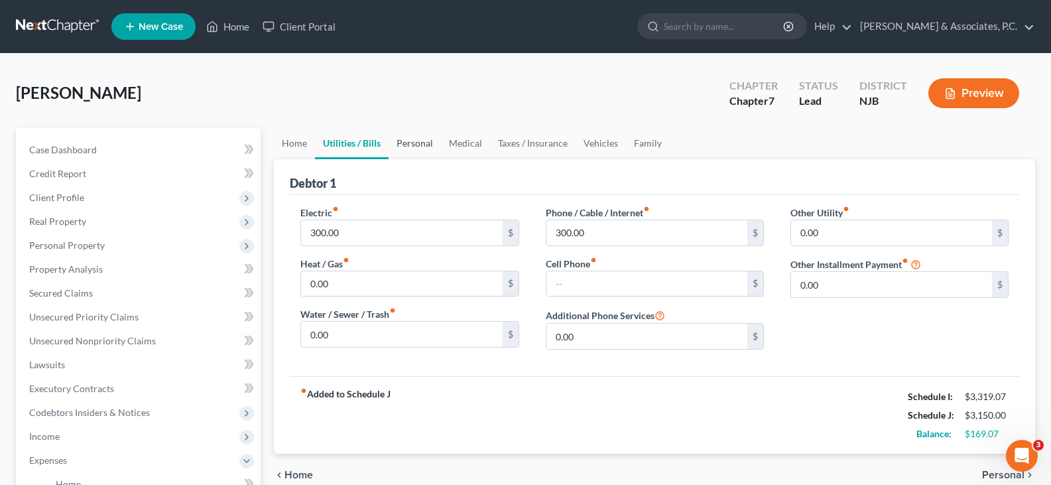
click at [399, 141] on link "Personal" at bounding box center [415, 143] width 52 height 32
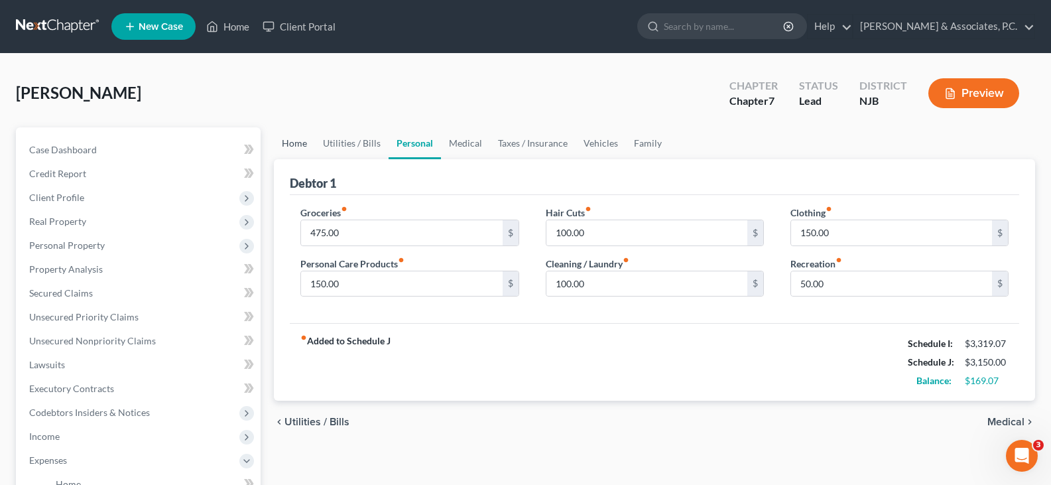
click at [285, 139] on link "Home" at bounding box center [294, 143] width 41 height 32
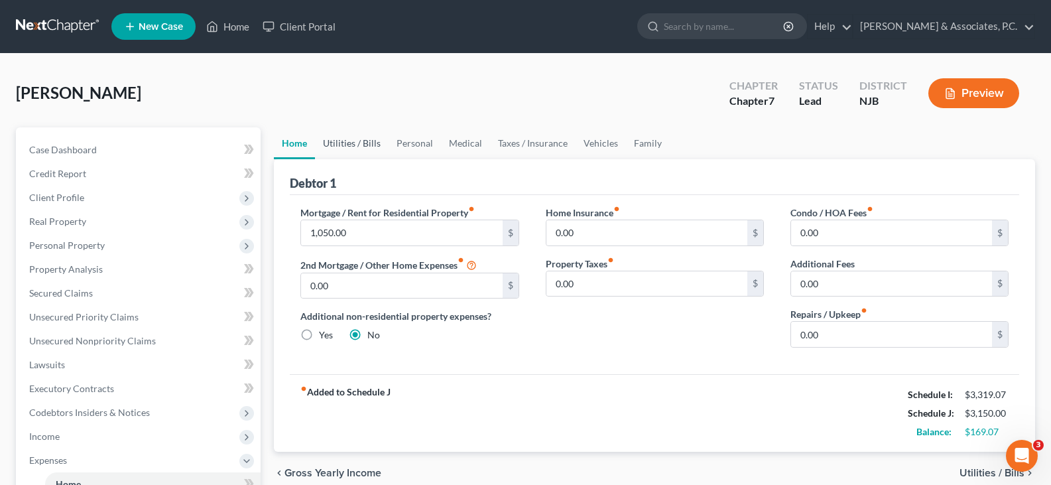
click at [355, 142] on link "Utilities / Bills" at bounding box center [352, 143] width 74 height 32
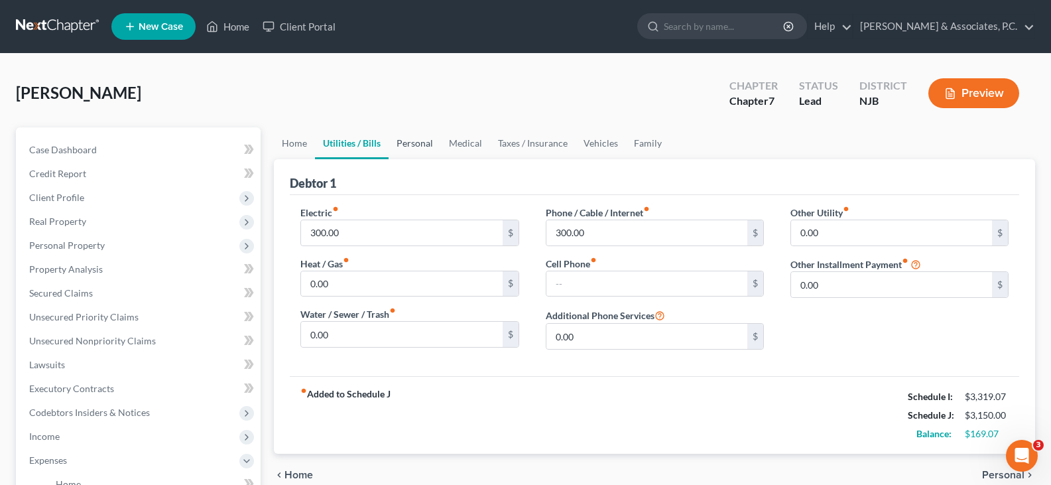
click at [422, 143] on link "Personal" at bounding box center [415, 143] width 52 height 32
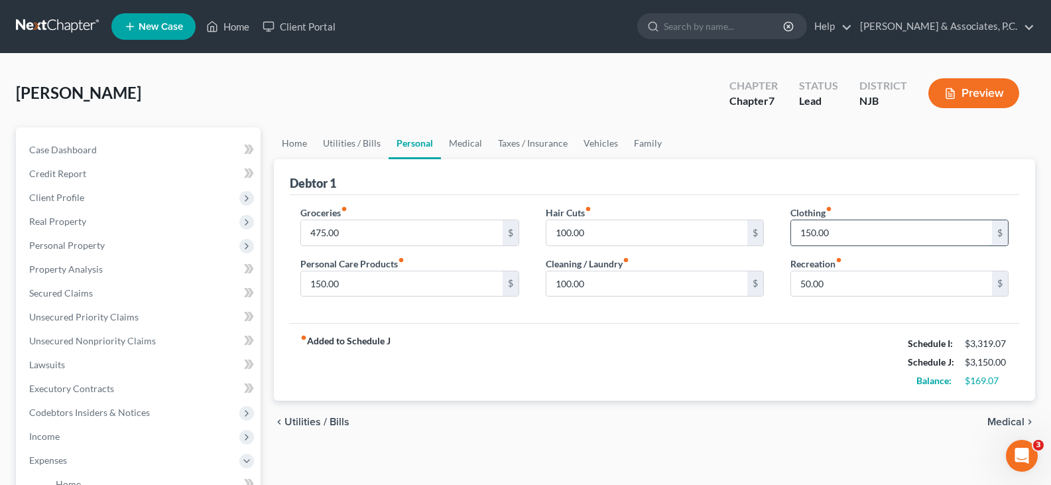
click at [842, 236] on input "150.00" at bounding box center [891, 232] width 201 height 25
type input "100.00"
click at [620, 292] on input "100.00" at bounding box center [646, 283] width 201 height 25
click at [462, 141] on link "Medical" at bounding box center [465, 143] width 49 height 32
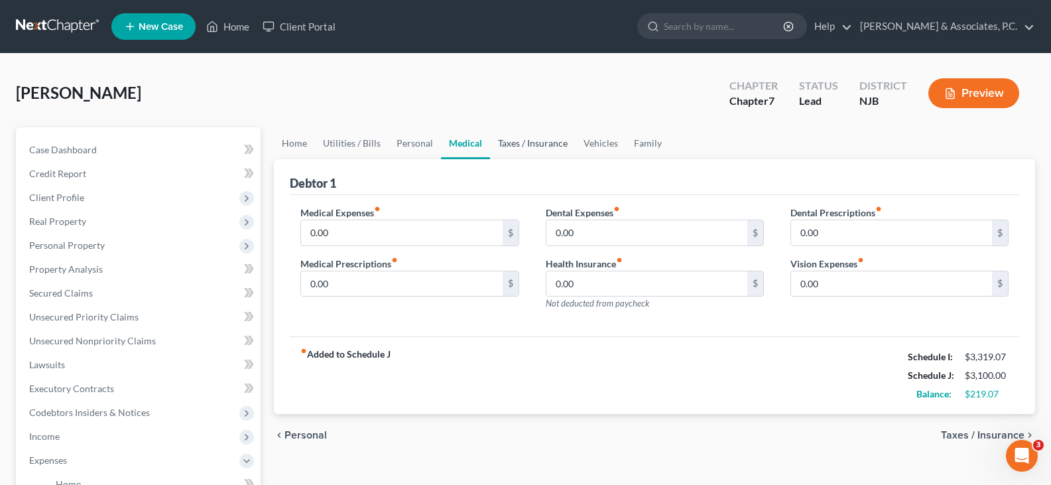
click at [546, 145] on link "Taxes / Insurance" at bounding box center [533, 143] width 86 height 32
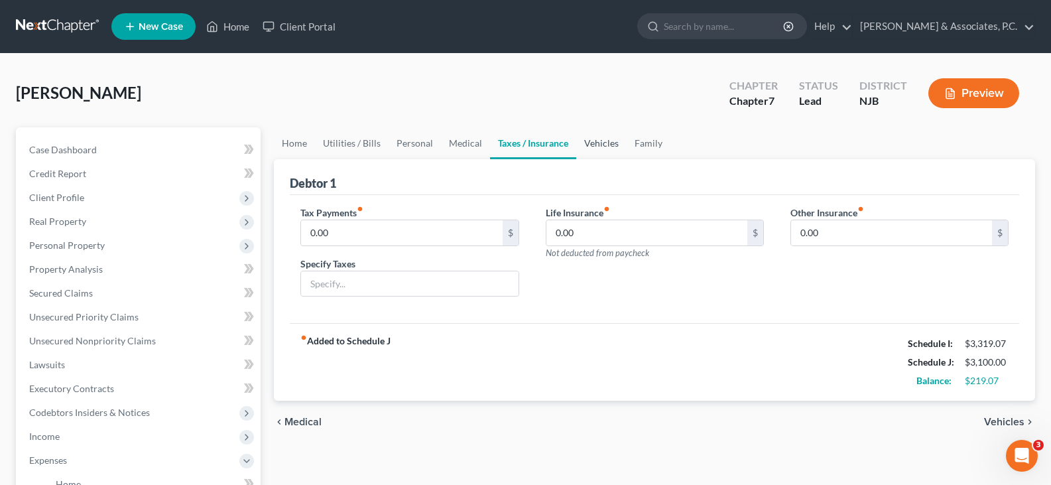
click at [598, 144] on link "Vehicles" at bounding box center [601, 143] width 50 height 32
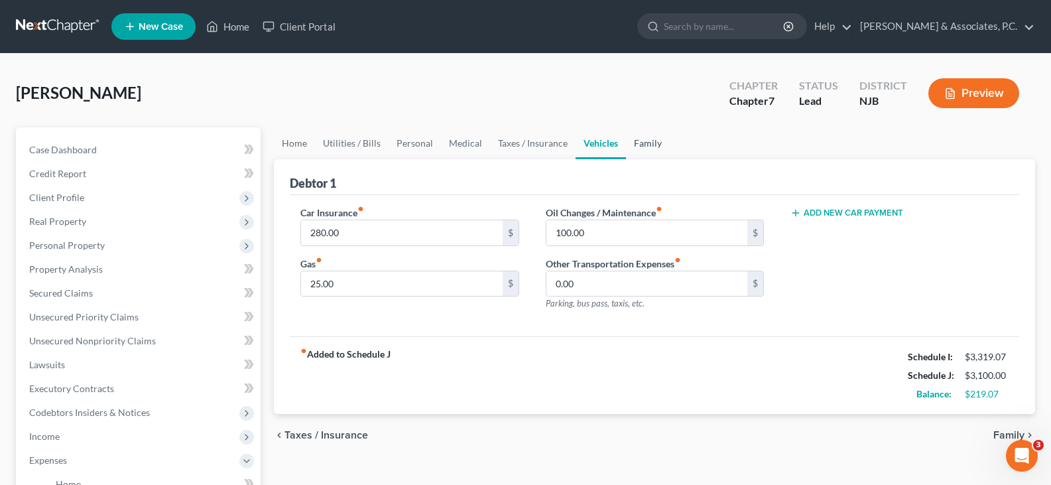
click at [641, 141] on link "Family" at bounding box center [648, 143] width 44 height 32
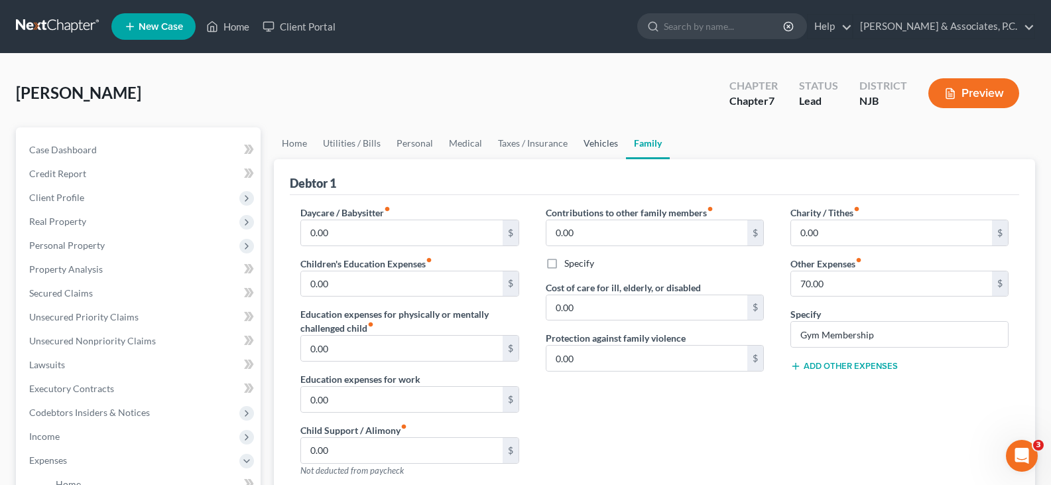
click at [586, 145] on link "Vehicles" at bounding box center [601, 143] width 50 height 32
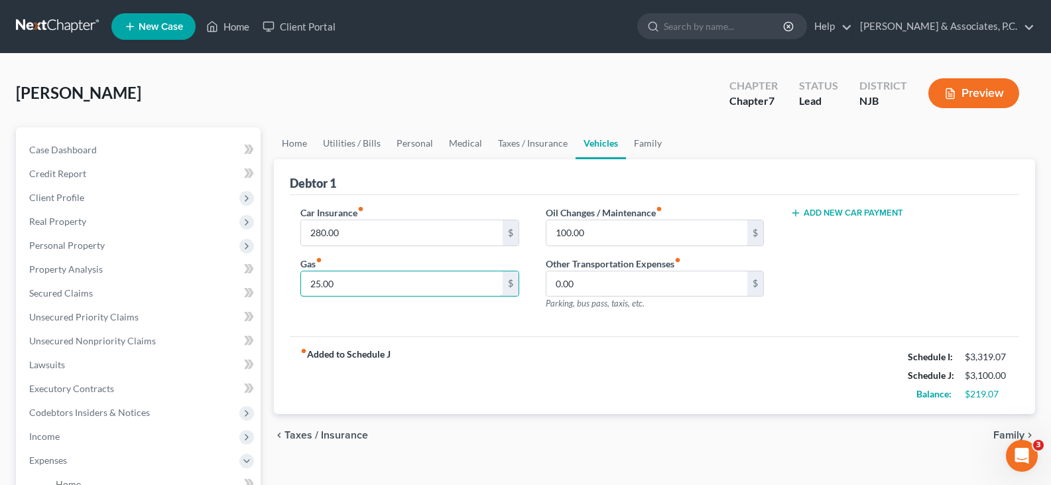
drag, startPoint x: 384, startPoint y: 281, endPoint x: 446, endPoint y: 247, distance: 70.0
click at [384, 281] on input "25.00" at bounding box center [401, 283] width 201 height 25
click at [595, 232] on input "100.00" at bounding box center [646, 232] width 201 height 25
click at [370, 281] on input "25.00" at bounding box center [401, 283] width 201 height 25
type input "100.00"
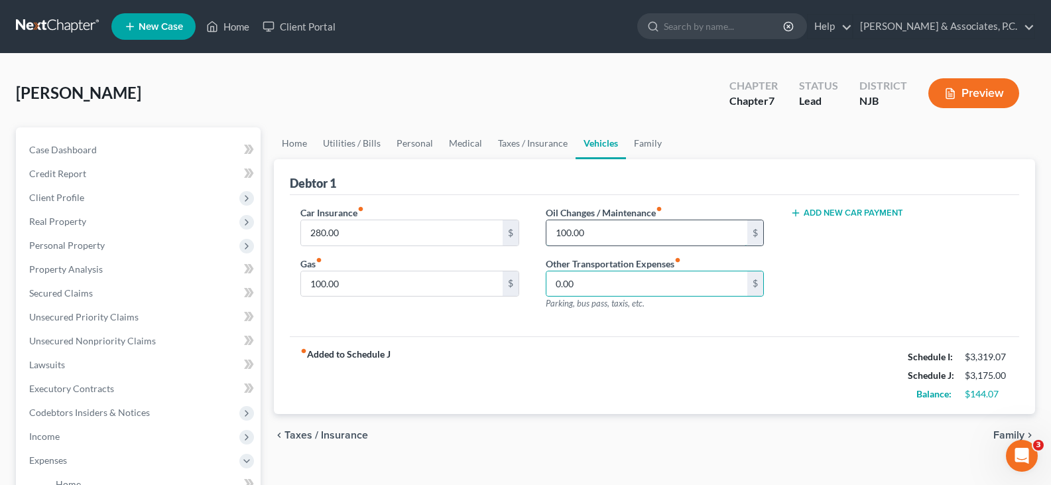
click at [582, 231] on input "100.00" at bounding box center [646, 232] width 201 height 25
click at [399, 141] on link "Personal" at bounding box center [415, 143] width 52 height 32
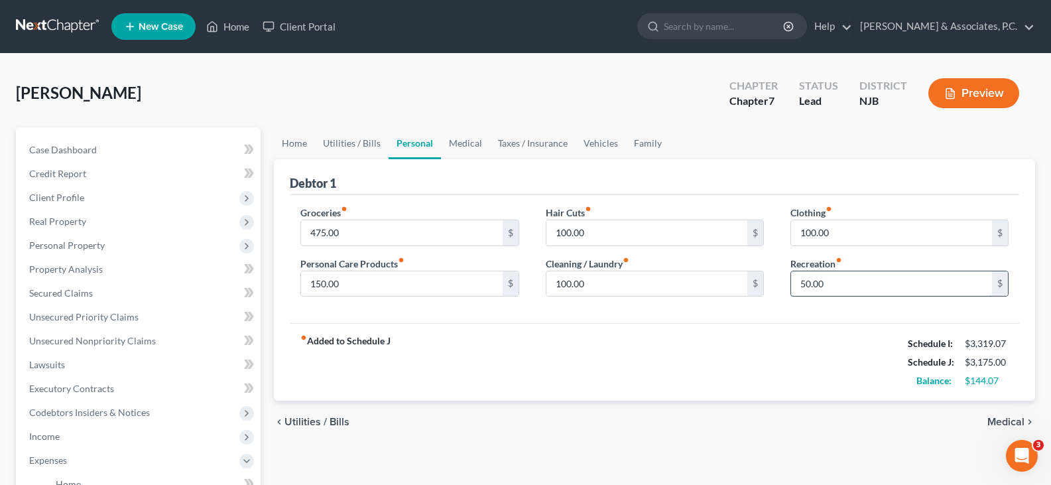
click at [846, 286] on input "50.00" at bounding box center [891, 283] width 201 height 25
type input "100.00"
click at [625, 291] on input "100.00" at bounding box center [646, 283] width 201 height 25
click at [359, 286] on input "150.00" at bounding box center [401, 283] width 201 height 25
click at [357, 285] on input "150.00" at bounding box center [401, 283] width 201 height 25
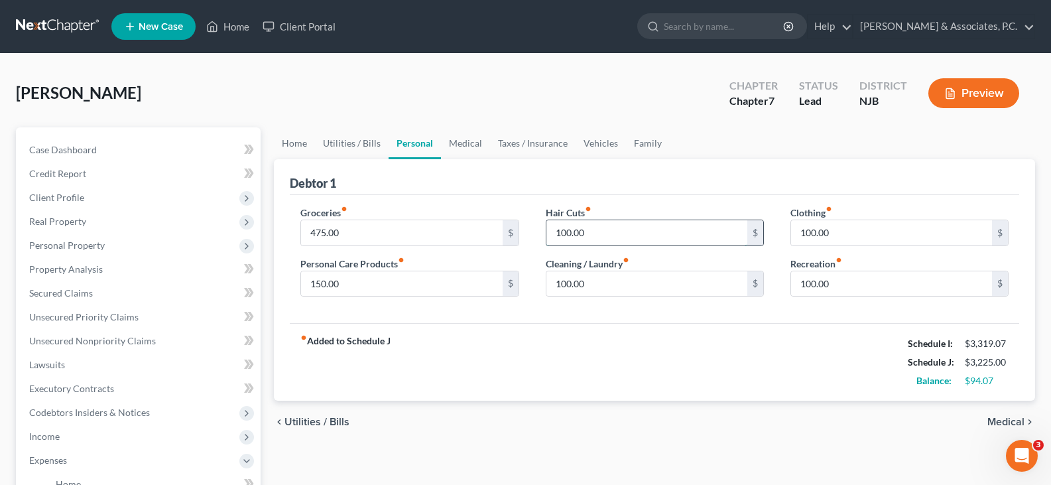
click at [610, 230] on input "100.00" at bounding box center [646, 232] width 201 height 25
click at [458, 143] on link "Medical" at bounding box center [465, 143] width 49 height 32
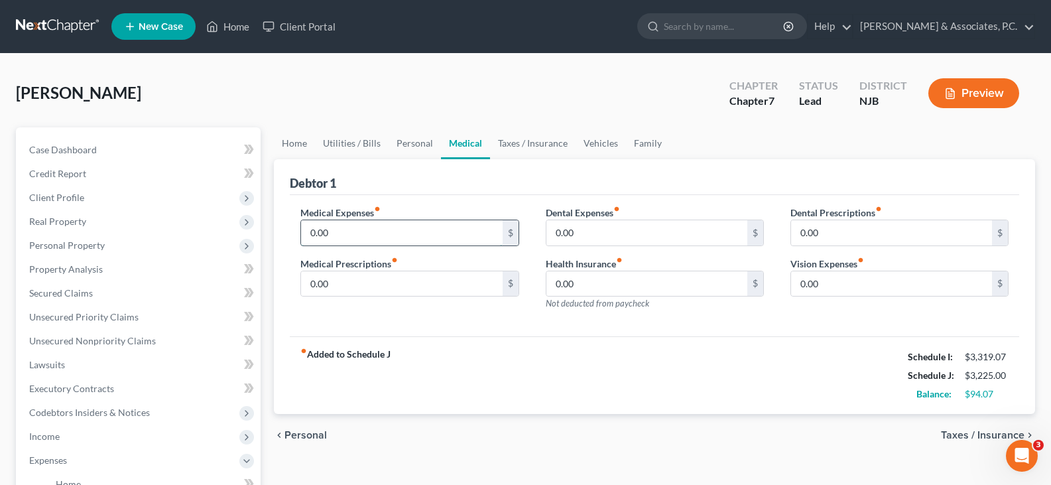
click at [389, 233] on input "0.00" at bounding box center [401, 232] width 201 height 25
click at [358, 285] on input "0.00" at bounding box center [401, 283] width 201 height 25
type input "10.00"
click at [525, 144] on link "Taxes / Insurance" at bounding box center [533, 143] width 86 height 32
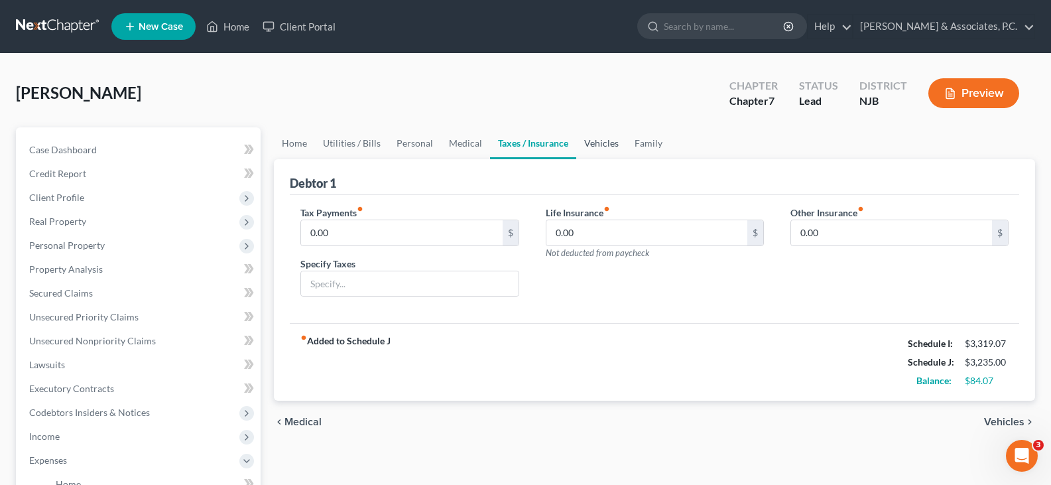
click at [600, 143] on link "Vehicles" at bounding box center [601, 143] width 50 height 32
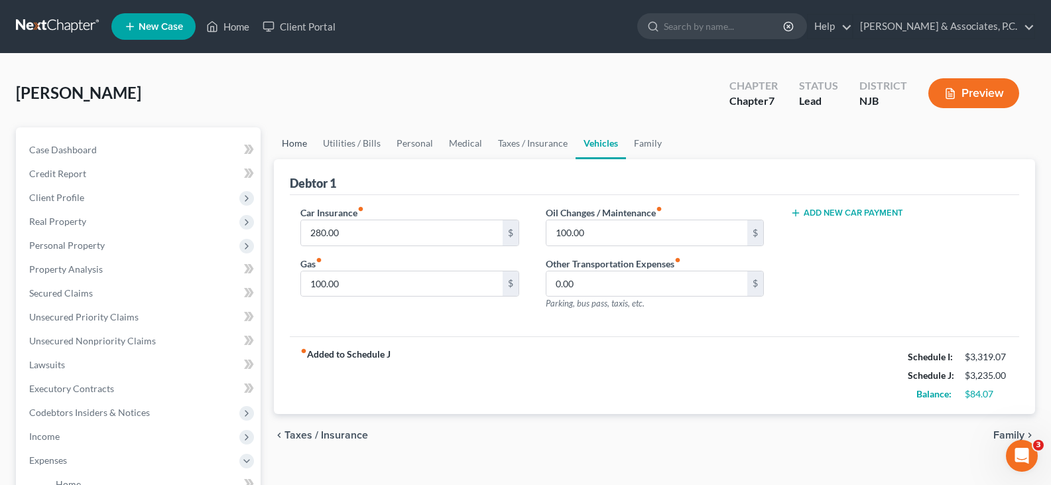
click at [297, 143] on link "Home" at bounding box center [294, 143] width 41 height 32
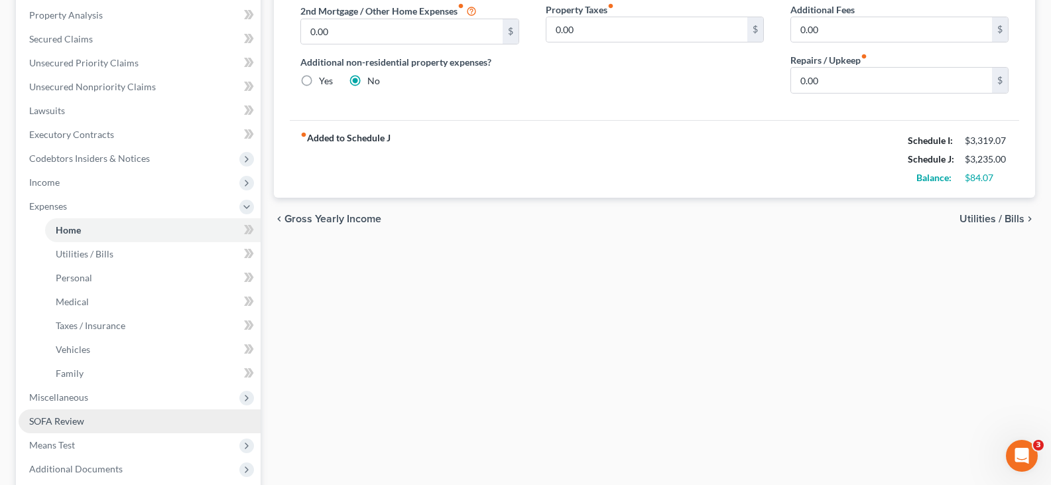
scroll to position [265, 0]
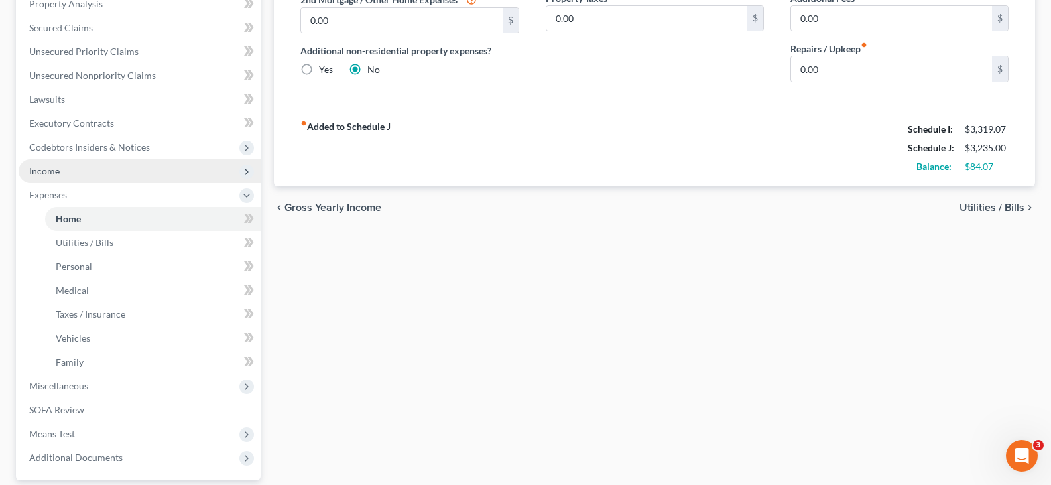
click at [47, 173] on span "Income" at bounding box center [44, 170] width 31 height 11
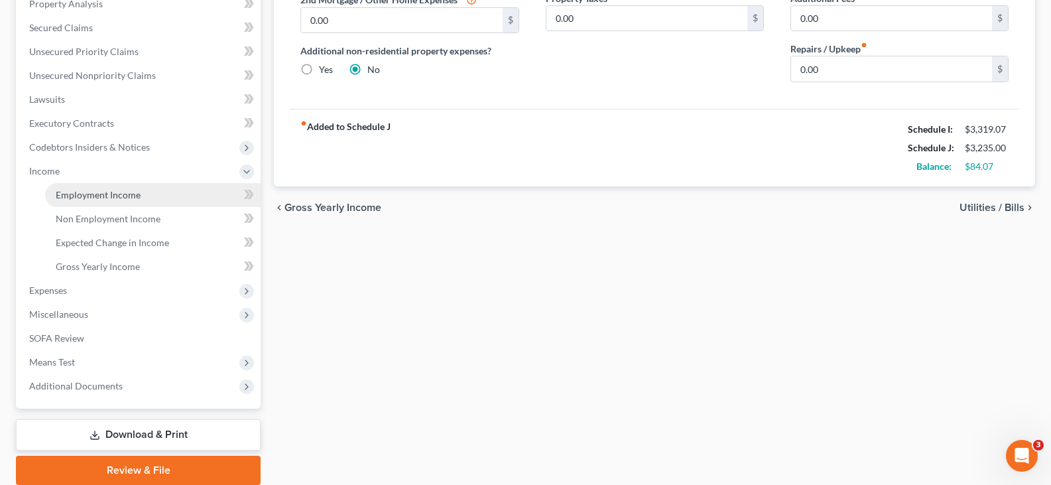
click at [74, 192] on span "Employment Income" at bounding box center [98, 194] width 85 height 11
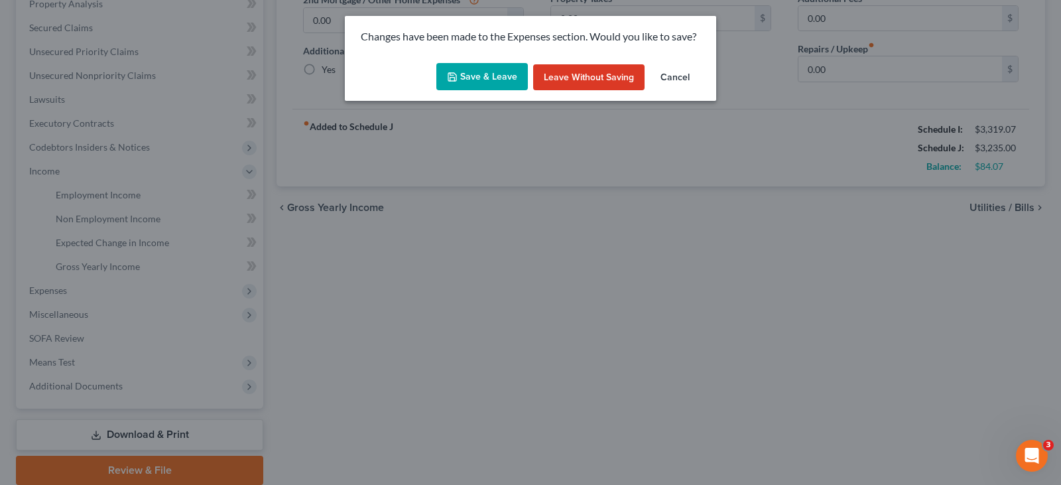
click at [473, 75] on button "Save & Leave" at bounding box center [482, 77] width 92 height 28
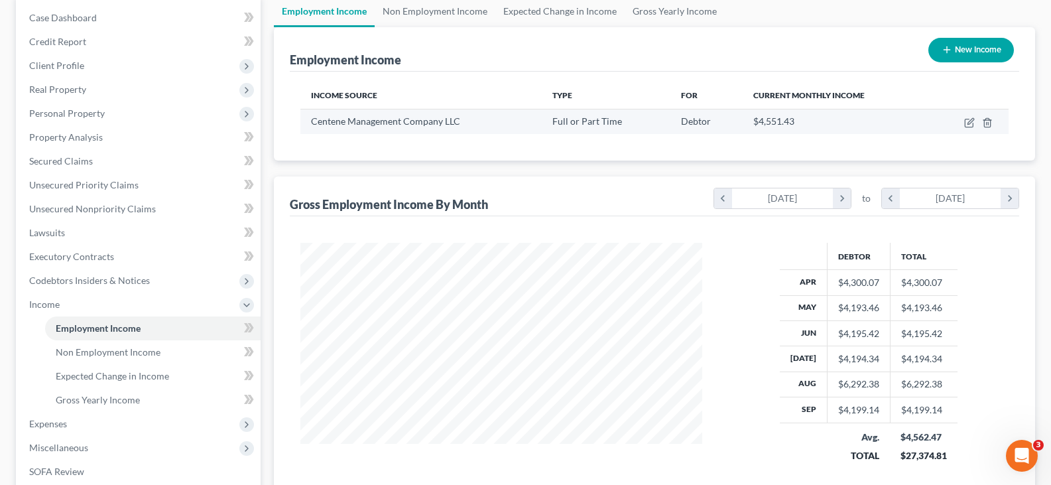
scroll to position [133, 0]
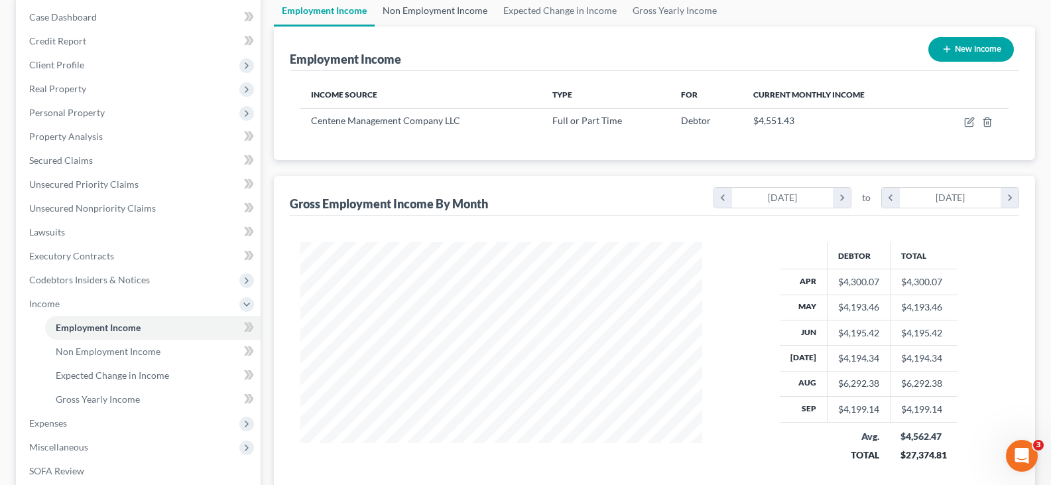
click at [430, 9] on link "Non Employment Income" at bounding box center [435, 11] width 121 height 32
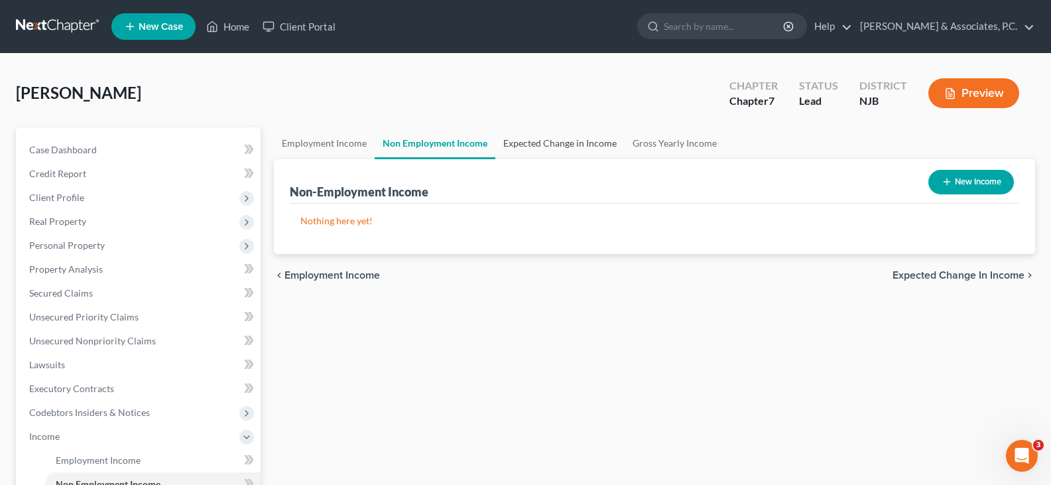
click at [523, 149] on link "Expected Change in Income" at bounding box center [559, 143] width 129 height 32
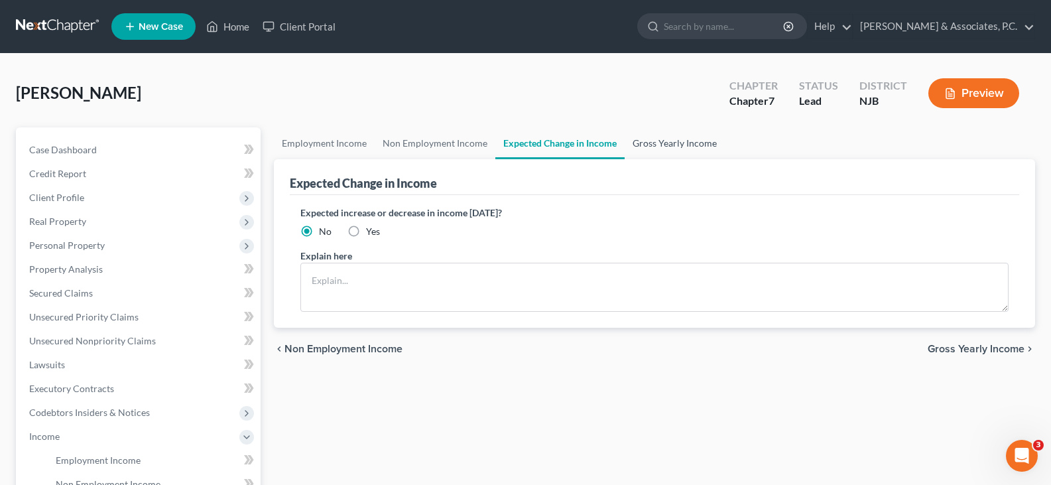
click at [671, 149] on link "Gross Yearly Income" at bounding box center [675, 143] width 100 height 32
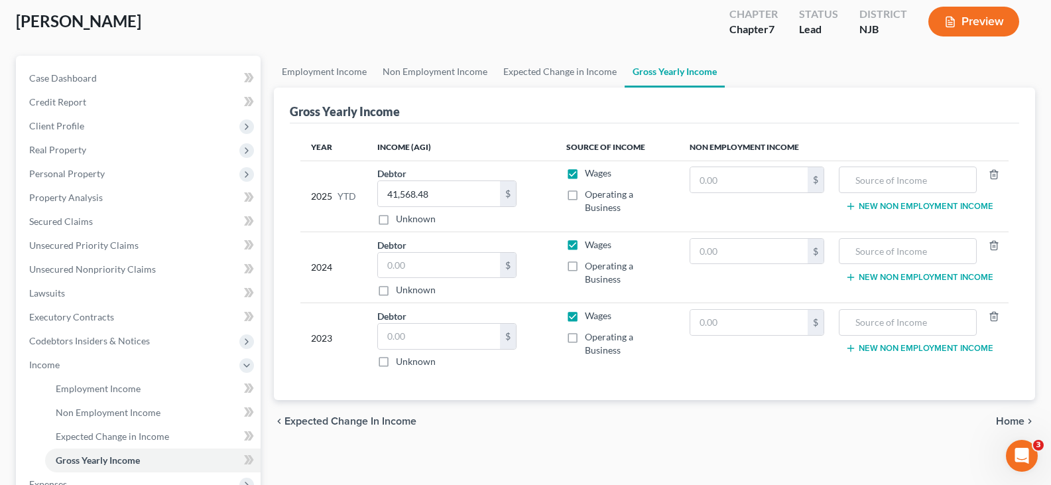
scroll to position [199, 0]
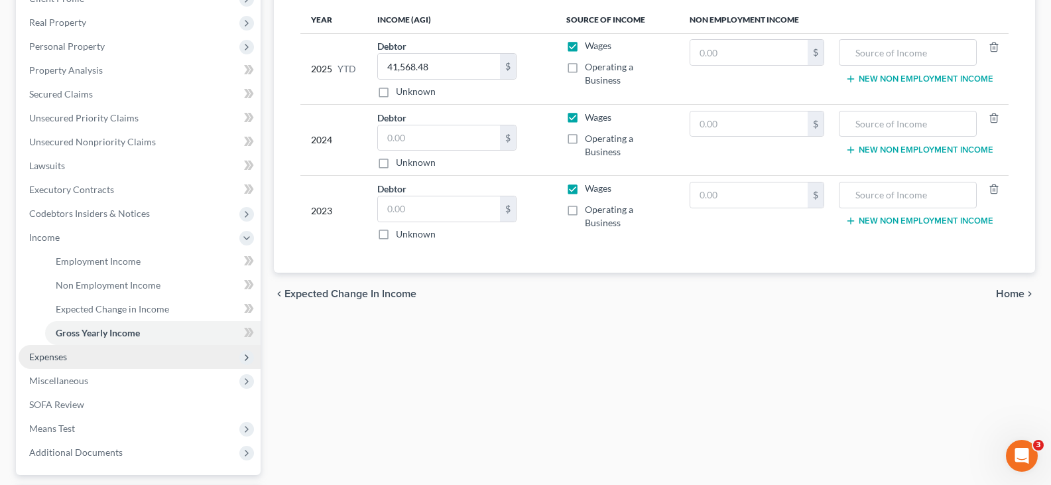
click at [50, 349] on span "Expenses" at bounding box center [140, 357] width 242 height 24
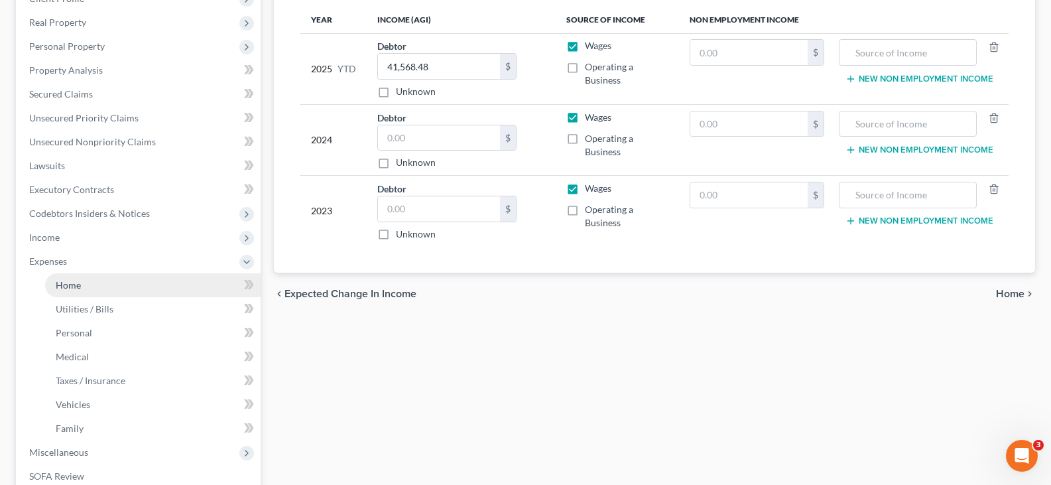
click at [68, 286] on span "Home" at bounding box center [68, 284] width 25 height 11
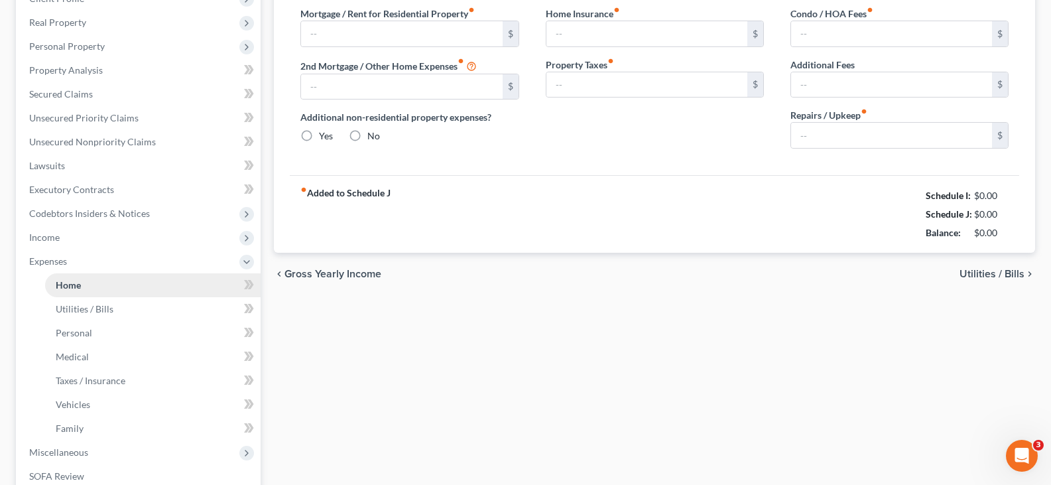
type input "1,050.00"
type input "0.00"
radio input "true"
type input "0.00"
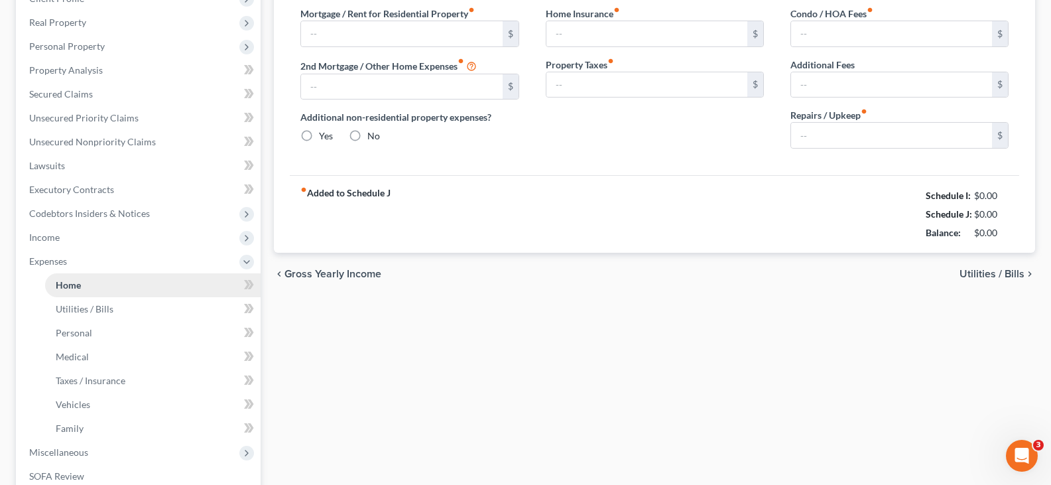
type input "0.00"
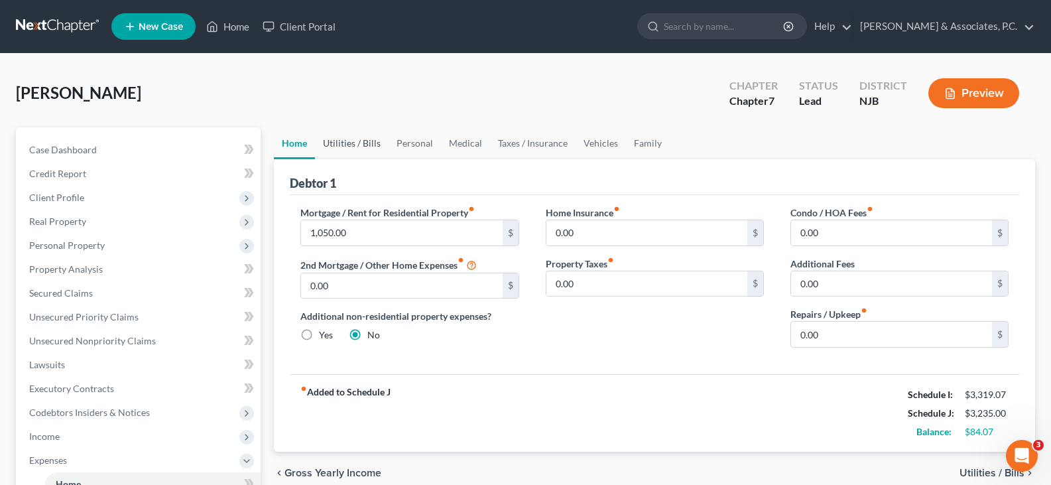
click at [353, 141] on link "Utilities / Bills" at bounding box center [352, 143] width 74 height 32
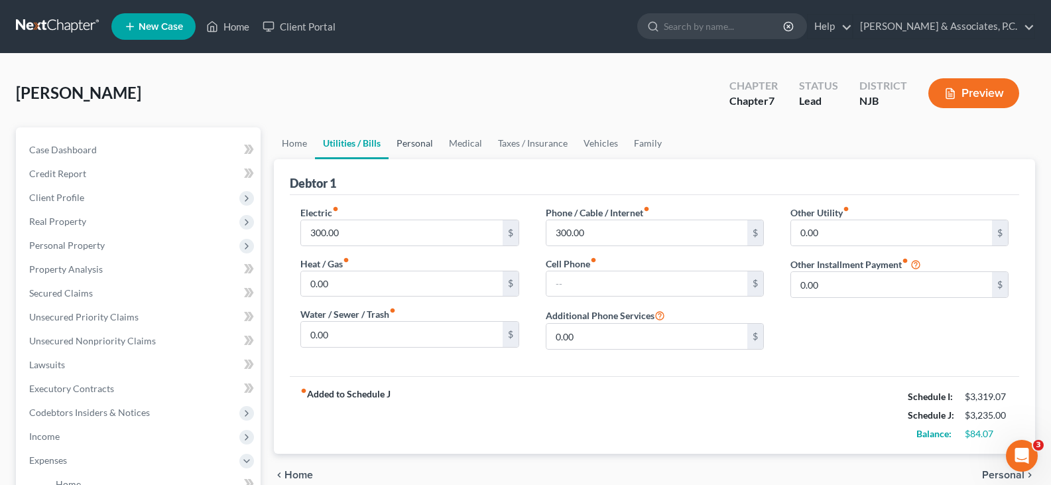
click at [414, 145] on link "Personal" at bounding box center [415, 143] width 52 height 32
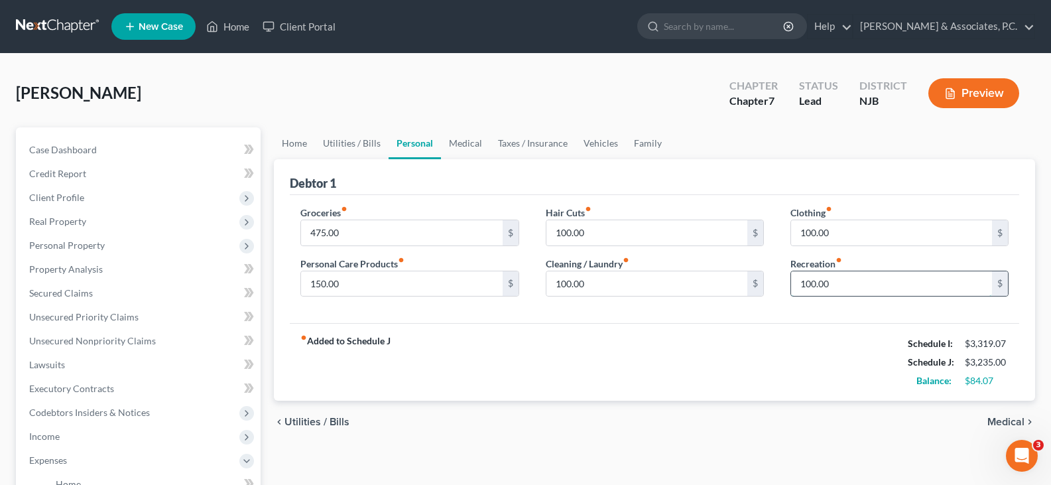
click at [855, 284] on input "100.00" at bounding box center [891, 283] width 201 height 25
click at [851, 283] on input "100.00" at bounding box center [891, 283] width 201 height 25
click at [841, 234] on input "100.00" at bounding box center [891, 232] width 201 height 25
type input "125.00"
click at [474, 143] on link "Medical" at bounding box center [465, 143] width 49 height 32
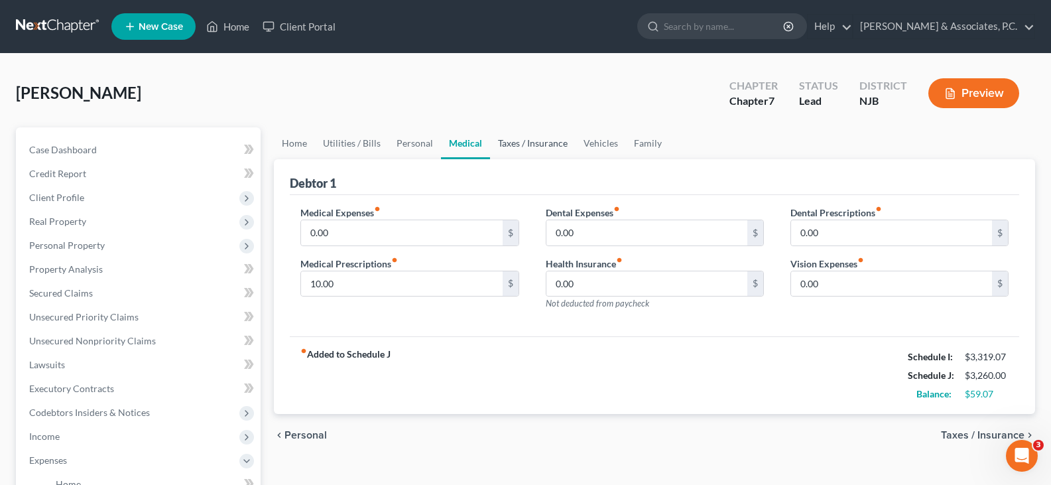
click at [539, 149] on link "Taxes / Insurance" at bounding box center [533, 143] width 86 height 32
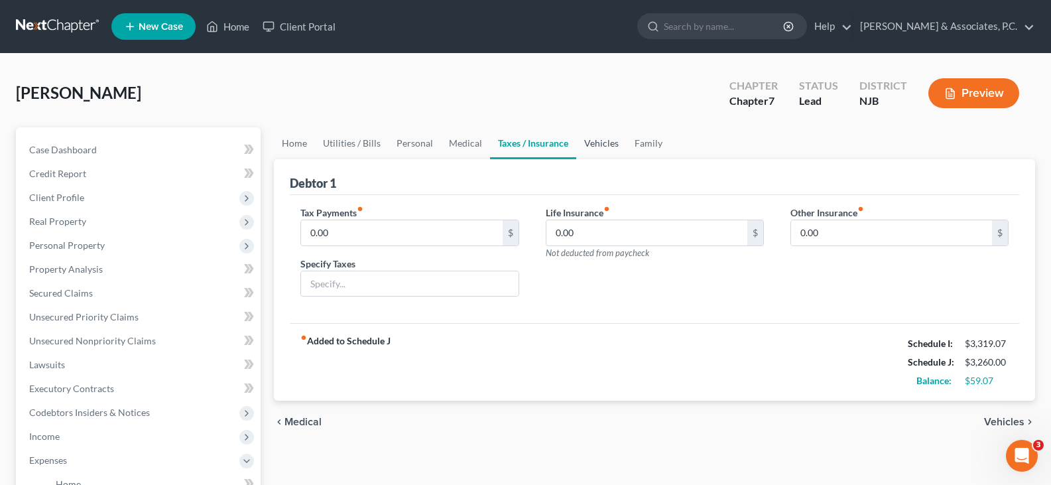
click at [602, 144] on link "Vehicles" at bounding box center [601, 143] width 50 height 32
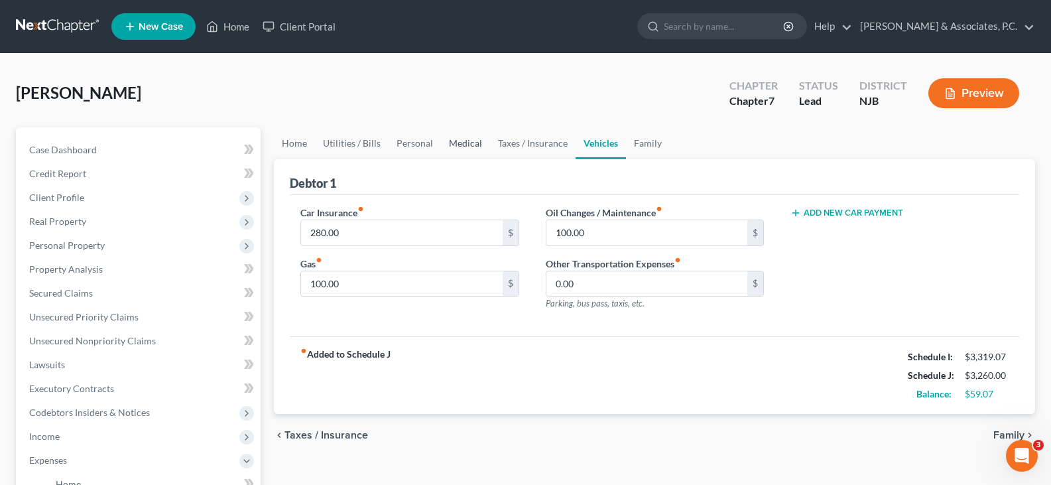
click at [450, 140] on link "Medical" at bounding box center [465, 143] width 49 height 32
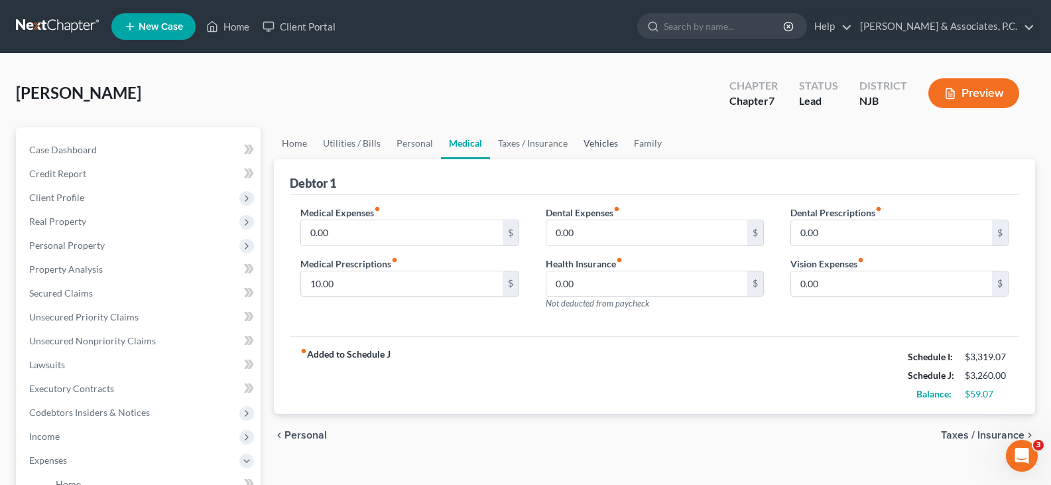
click at [615, 143] on link "Vehicles" at bounding box center [601, 143] width 50 height 32
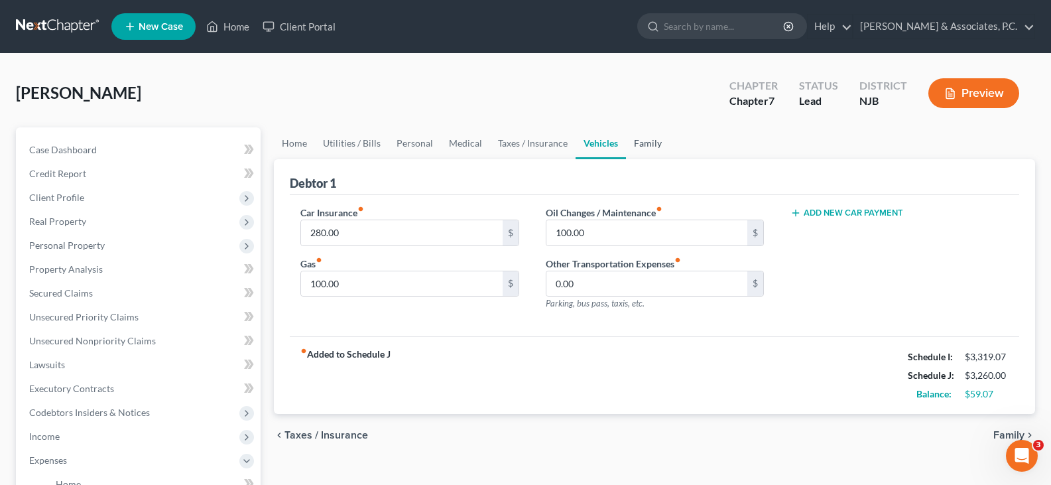
click at [643, 145] on link "Family" at bounding box center [648, 143] width 44 height 32
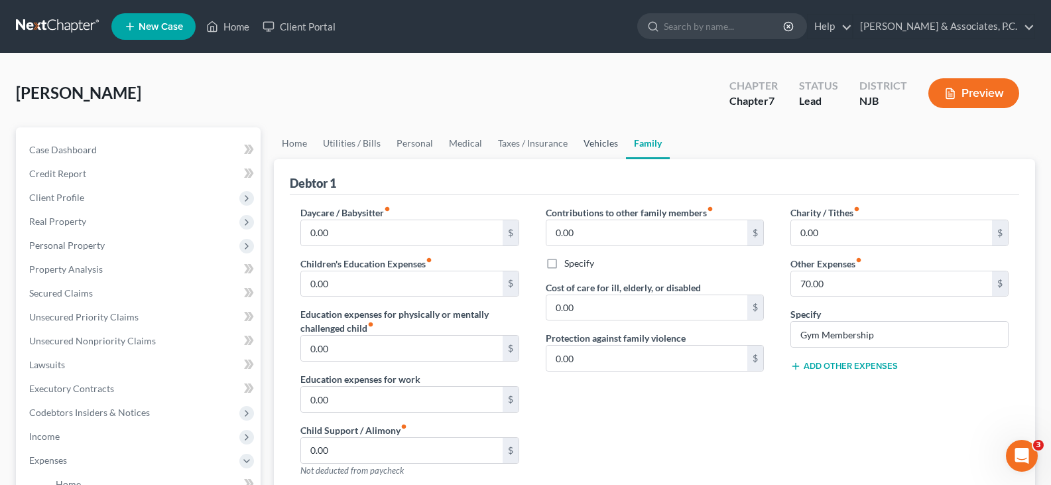
click at [594, 145] on link "Vehicles" at bounding box center [601, 143] width 50 height 32
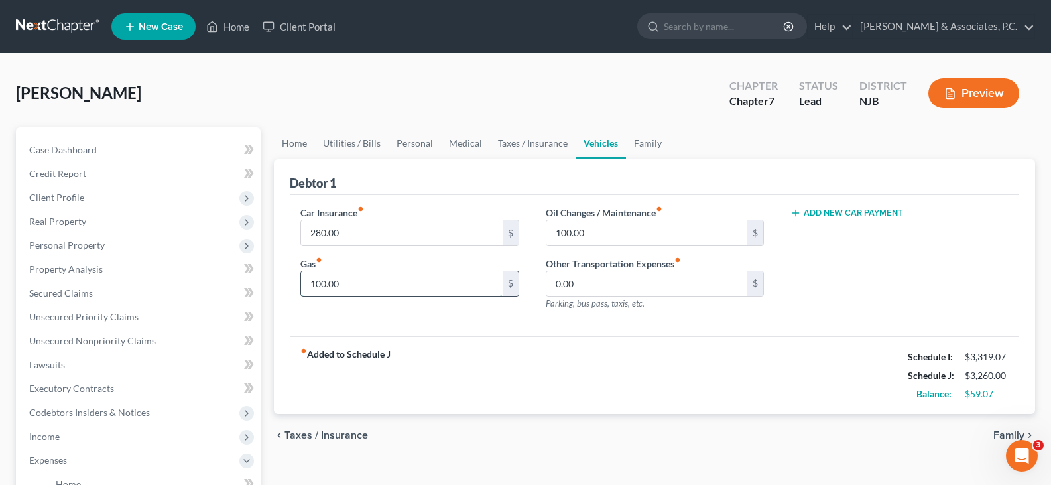
click at [359, 285] on input "100.00" at bounding box center [401, 283] width 201 height 25
click at [459, 136] on link "Medical" at bounding box center [465, 143] width 49 height 32
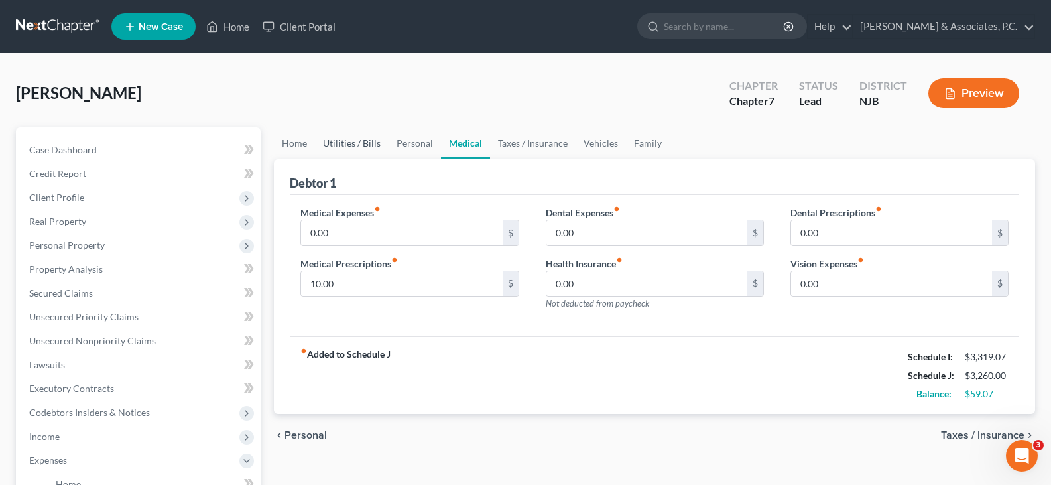
click at [355, 143] on link "Utilities / Bills" at bounding box center [352, 143] width 74 height 32
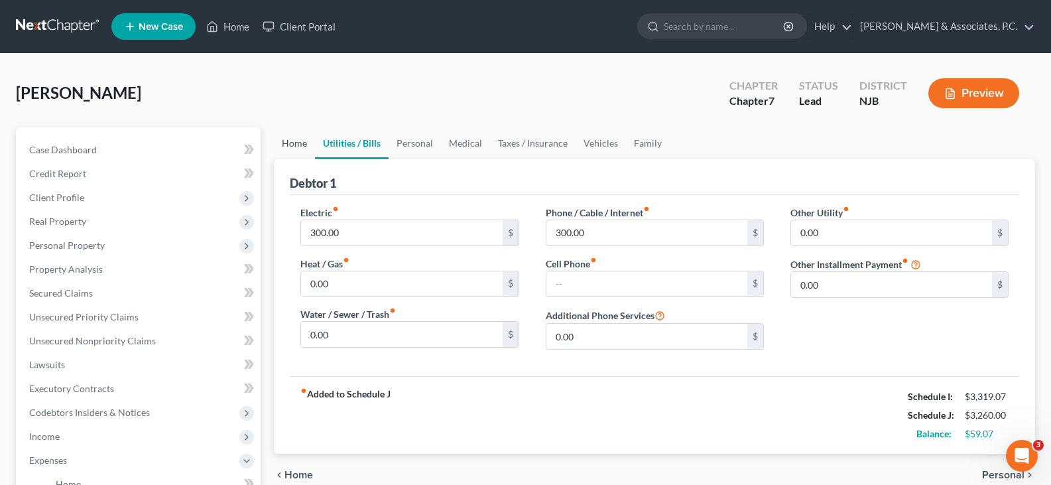
click at [284, 145] on link "Home" at bounding box center [294, 143] width 41 height 32
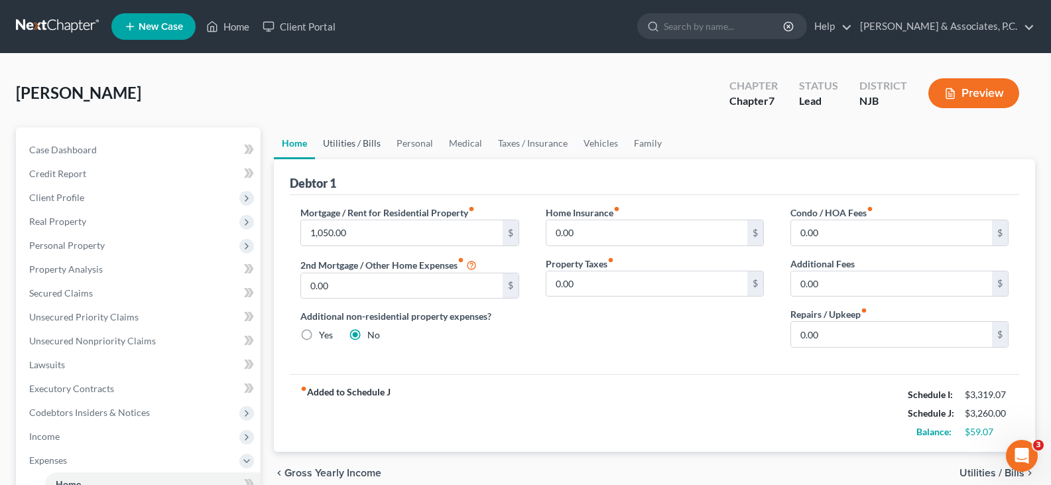
click at [335, 143] on link "Utilities / Bills" at bounding box center [352, 143] width 74 height 32
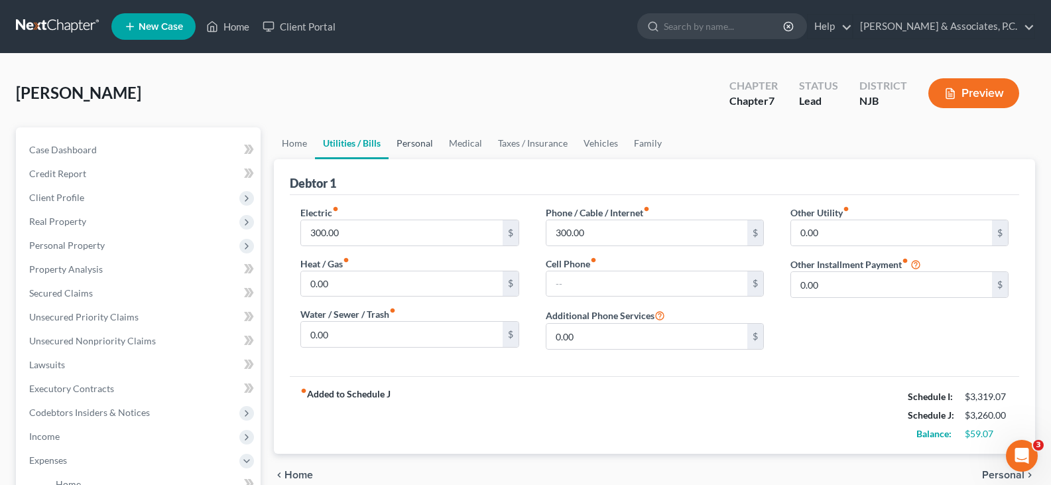
click at [421, 141] on link "Personal" at bounding box center [415, 143] width 52 height 32
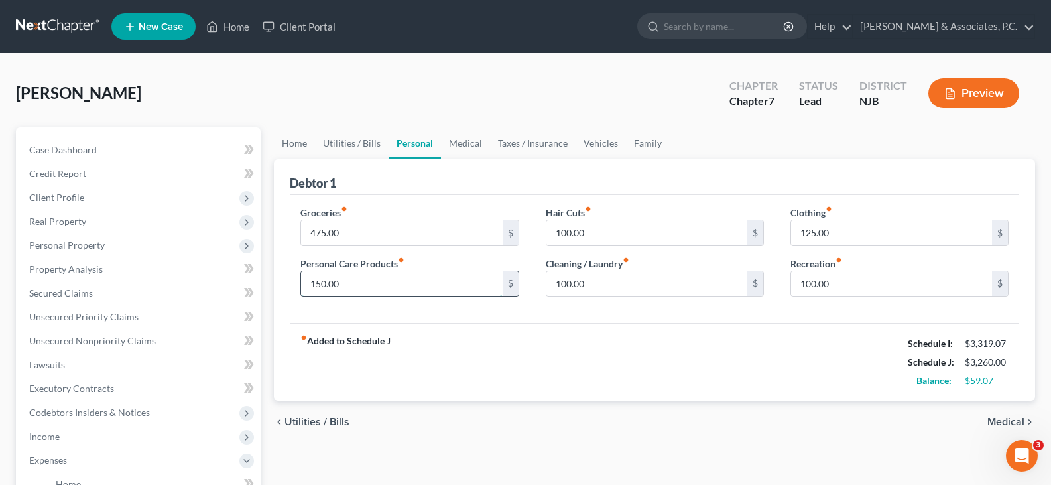
click at [363, 290] on input "150.00" at bounding box center [401, 283] width 201 height 25
type input "165.00"
click at [633, 280] on input "100.00" at bounding box center [646, 283] width 201 height 25
click at [630, 233] on input "100.00" at bounding box center [646, 232] width 201 height 25
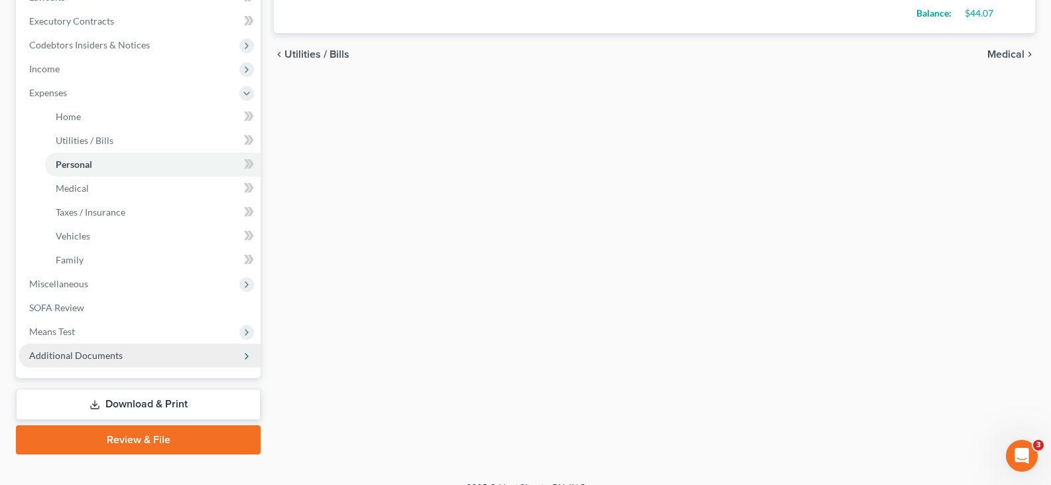
scroll to position [387, 0]
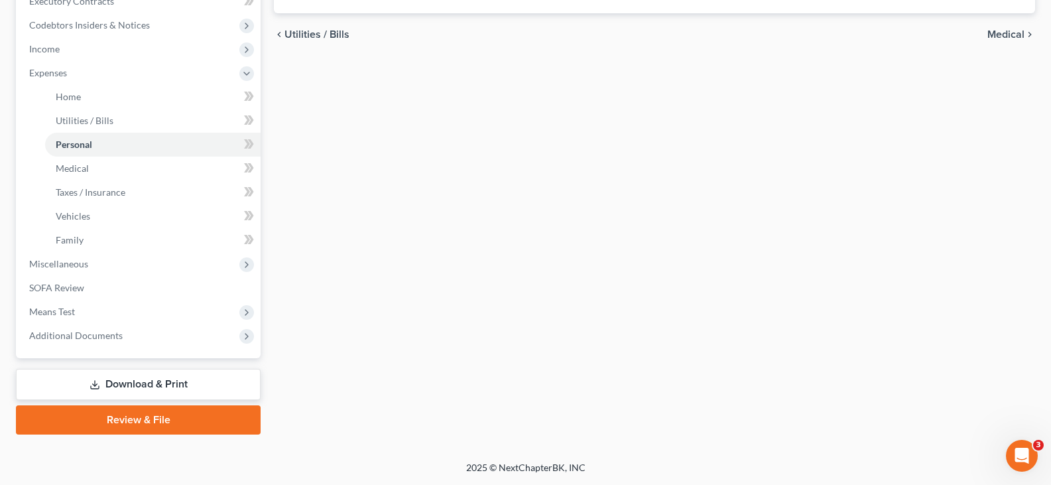
click at [115, 388] on link "Download & Print" at bounding box center [138, 384] width 245 height 31
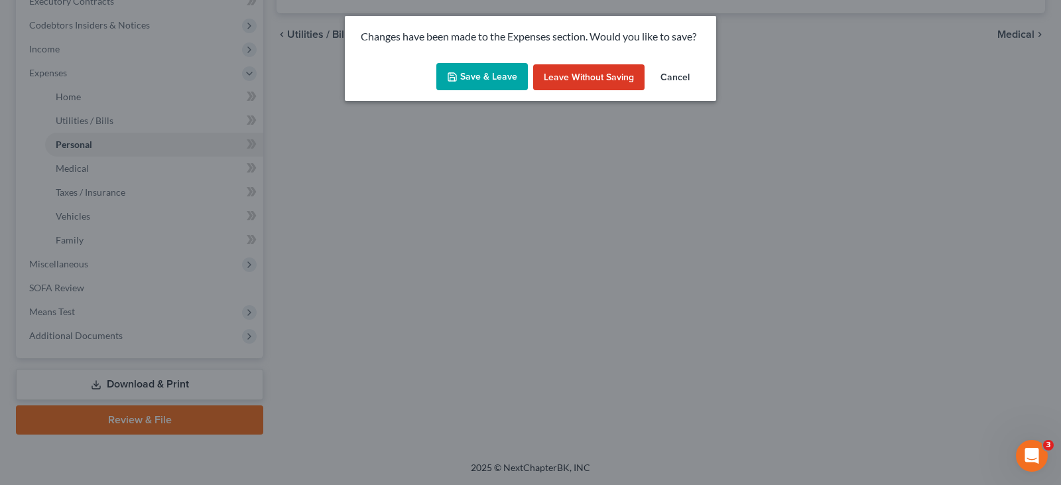
click at [466, 77] on button "Save & Leave" at bounding box center [482, 77] width 92 height 28
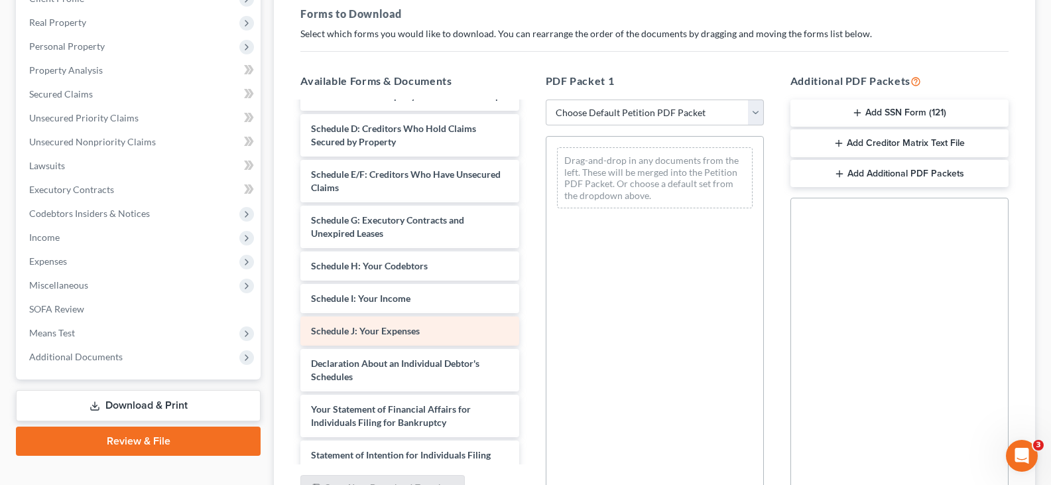
scroll to position [133, 0]
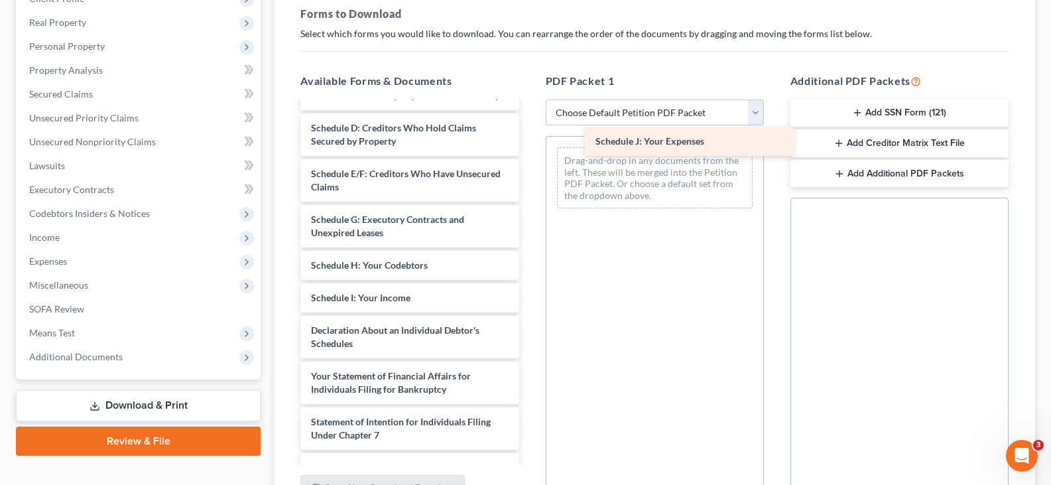
drag, startPoint x: 397, startPoint y: 346, endPoint x: 670, endPoint y: 152, distance: 335.4
click at [529, 152] on div "Schedule J: Your Expenses Voluntary Petition for Individuals Filing for Bankrup…" at bounding box center [409, 304] width 239 height 668
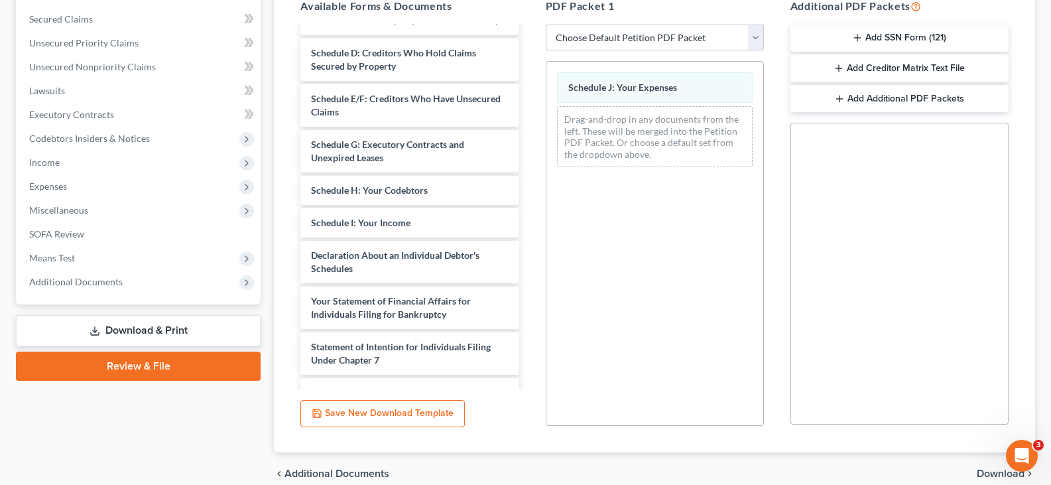
scroll to position [334, 0]
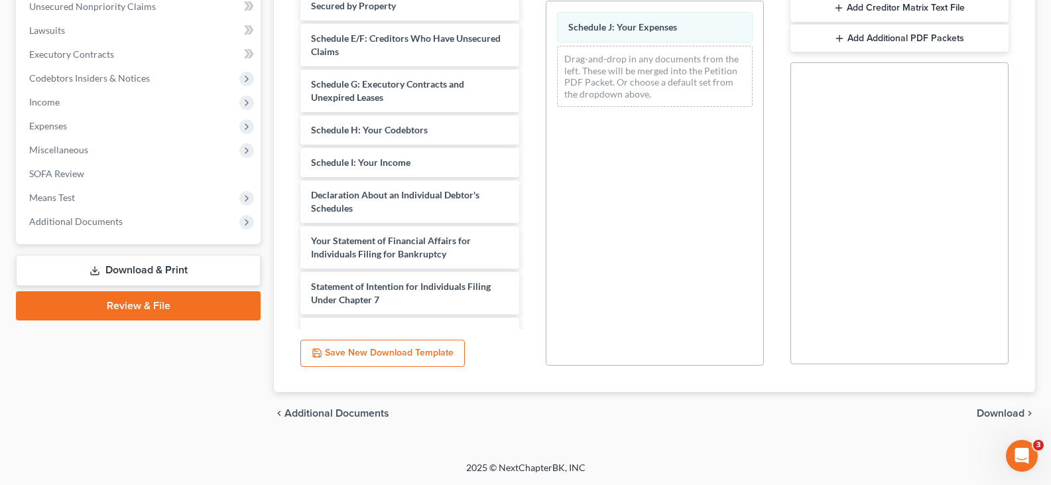
click at [1004, 408] on span "Download" at bounding box center [1001, 413] width 48 height 11
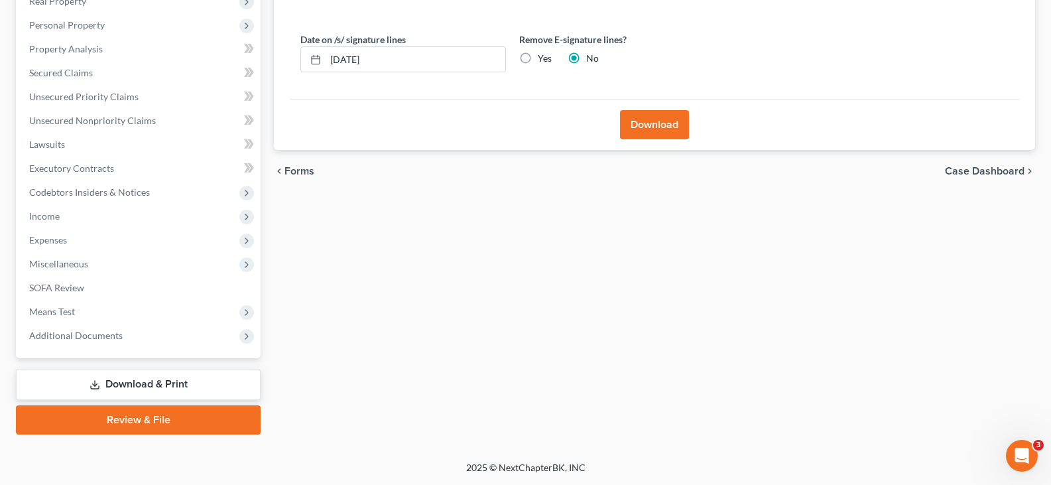
scroll to position [220, 0]
drag, startPoint x: 659, startPoint y: 131, endPoint x: 584, endPoint y: 101, distance: 80.7
click at [657, 131] on button "Download" at bounding box center [654, 124] width 69 height 29
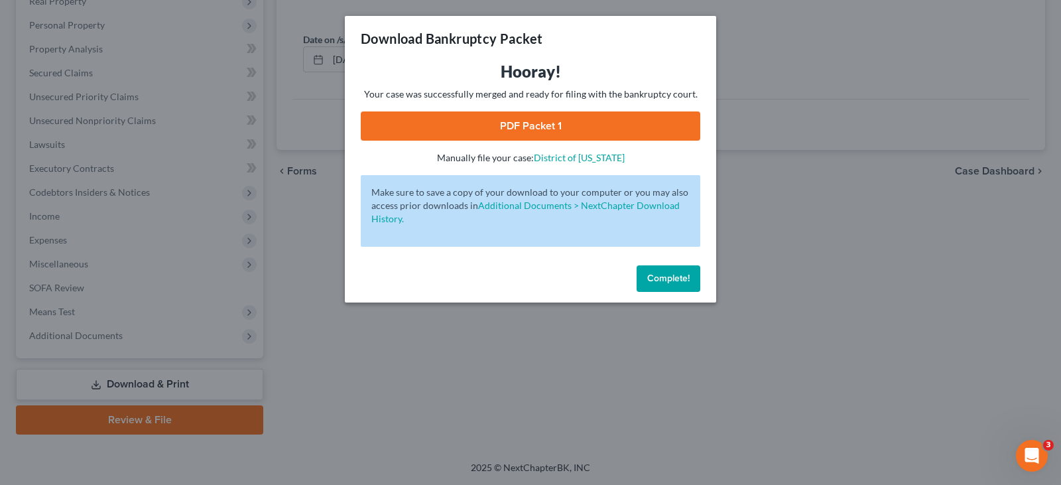
click at [552, 125] on link "PDF Packet 1" at bounding box center [531, 125] width 340 height 29
click at [675, 278] on span "Complete!" at bounding box center [668, 278] width 42 height 11
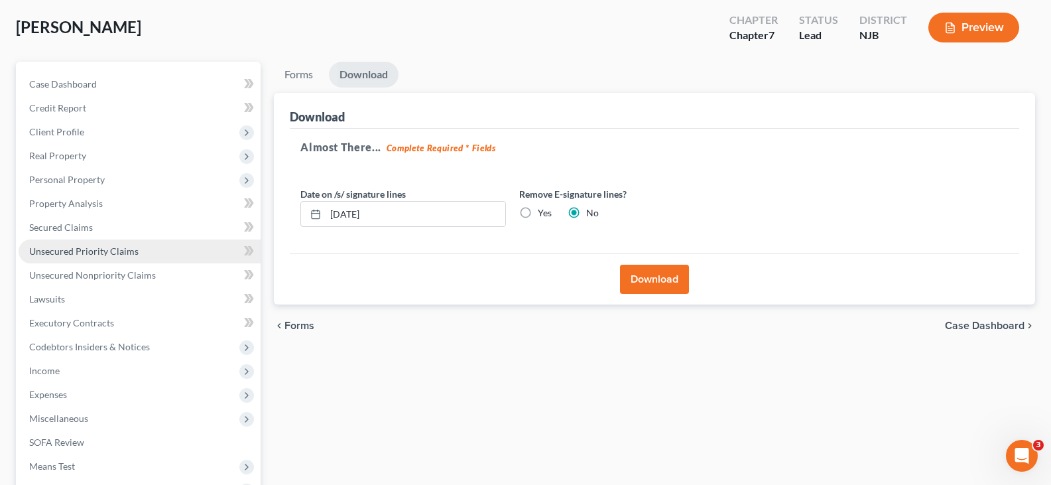
scroll to position [0, 0]
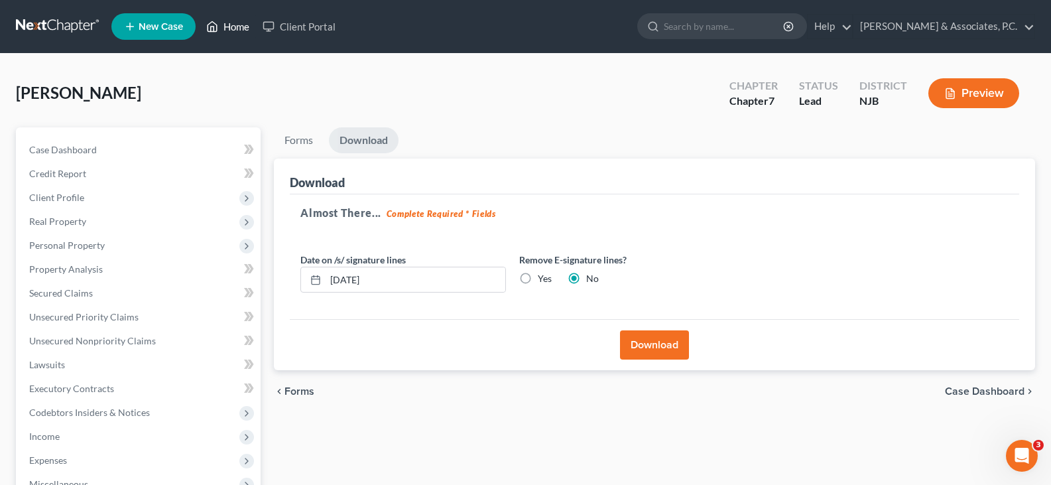
click at [233, 29] on link "Home" at bounding box center [228, 27] width 56 height 24
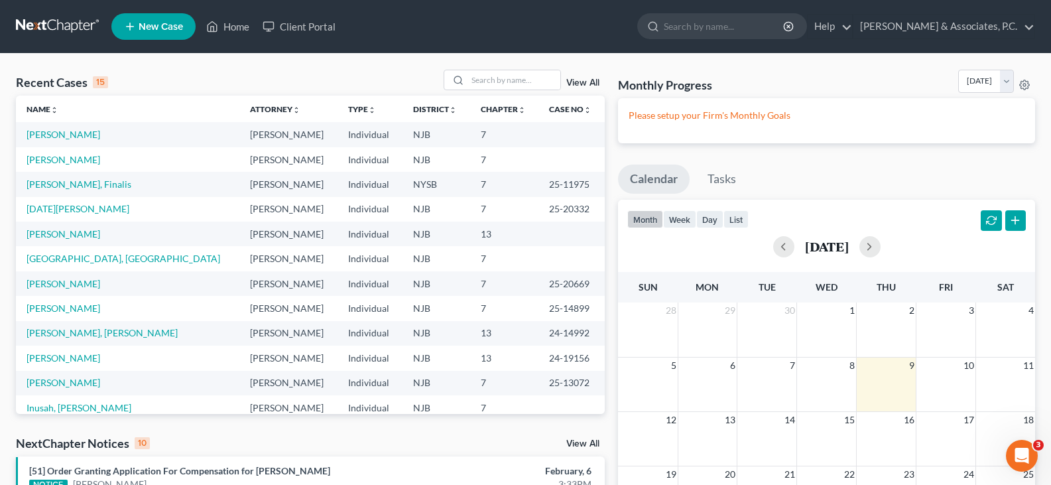
click at [152, 25] on span "New Case" at bounding box center [161, 27] width 44 height 10
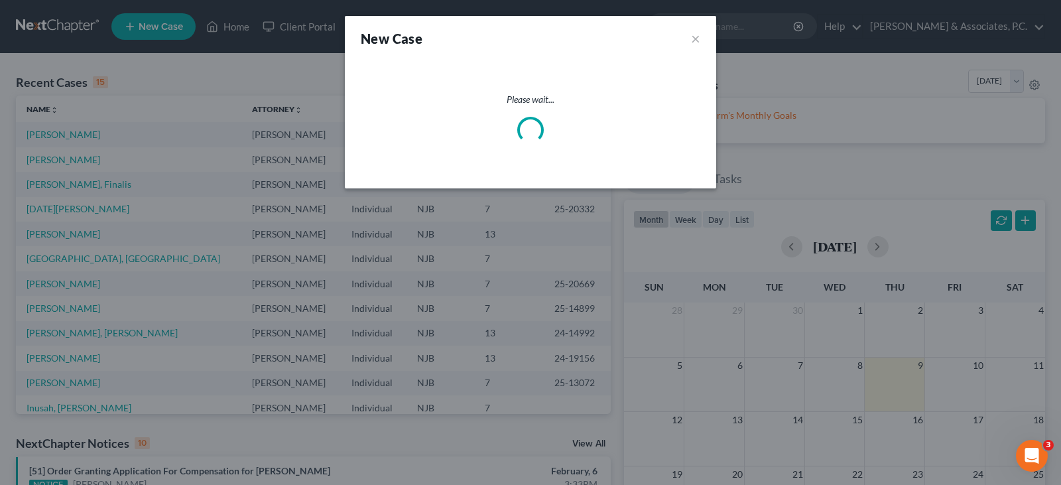
select select "51"
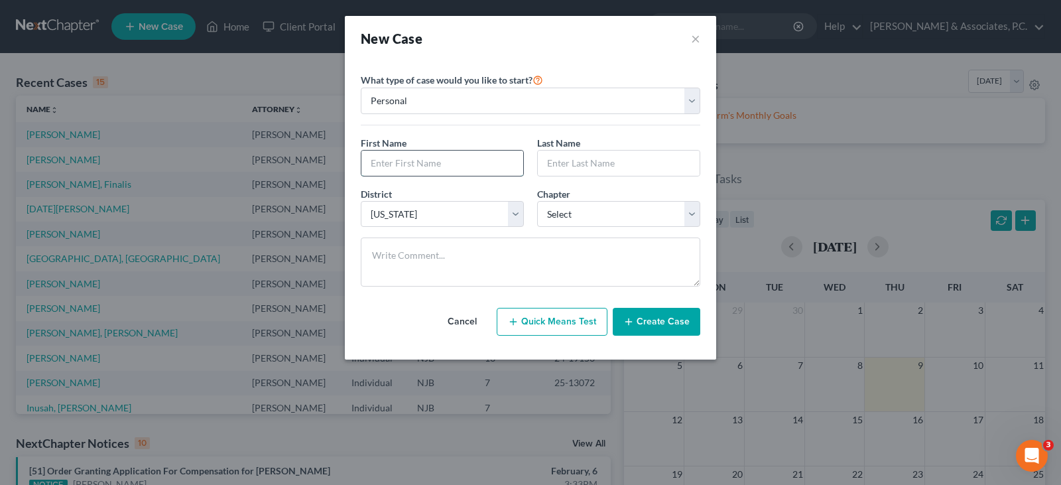
click at [456, 161] on input "text" at bounding box center [442, 163] width 162 height 25
type input "[PERSON_NAME]"
click at [588, 224] on select "Select 7 11 12 13" at bounding box center [618, 214] width 163 height 27
select select "0"
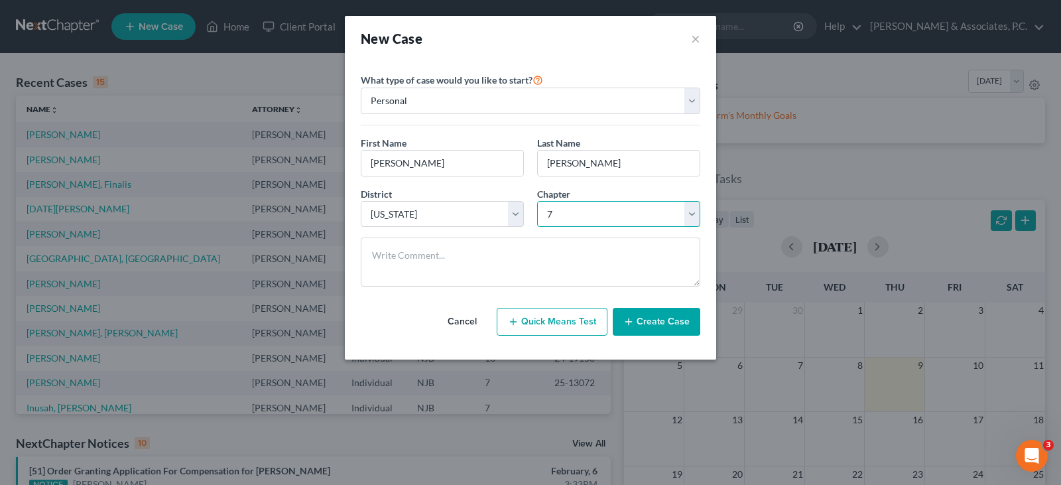
click at [537, 201] on select "Select 7 11 12 13" at bounding box center [618, 214] width 163 height 27
click at [655, 318] on button "Create Case" at bounding box center [657, 322] width 88 height 28
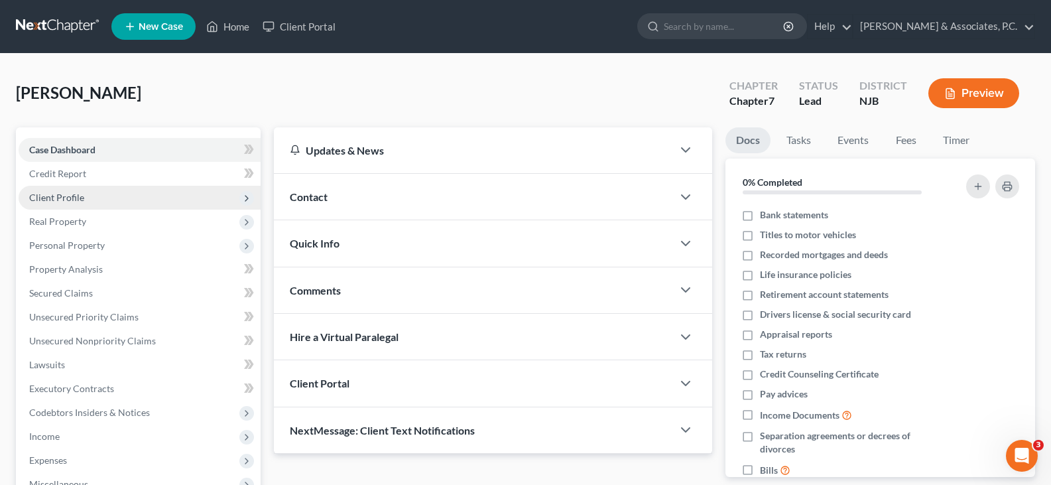
click at [57, 199] on span "Client Profile" at bounding box center [56, 197] width 55 height 11
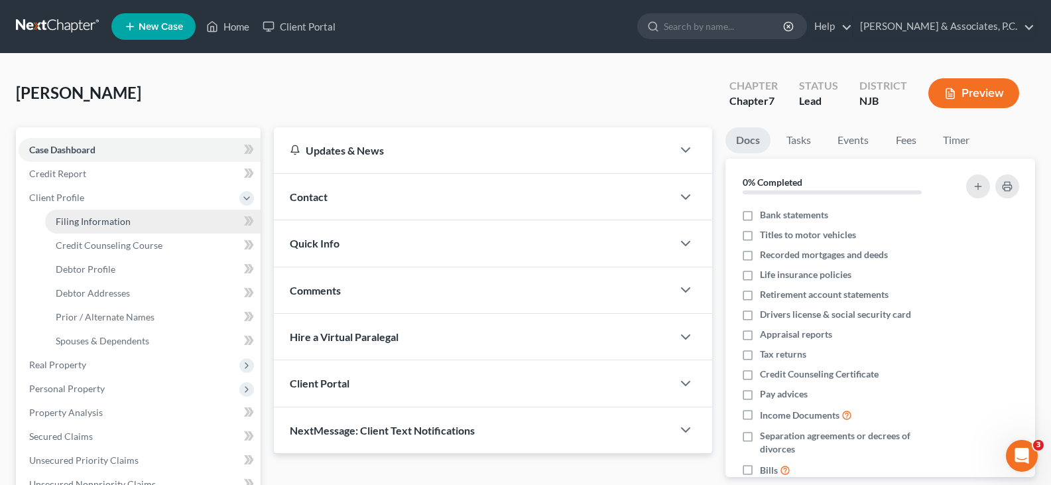
click at [87, 222] on span "Filing Information" at bounding box center [93, 221] width 75 height 11
select select "1"
select select "0"
select select "51"
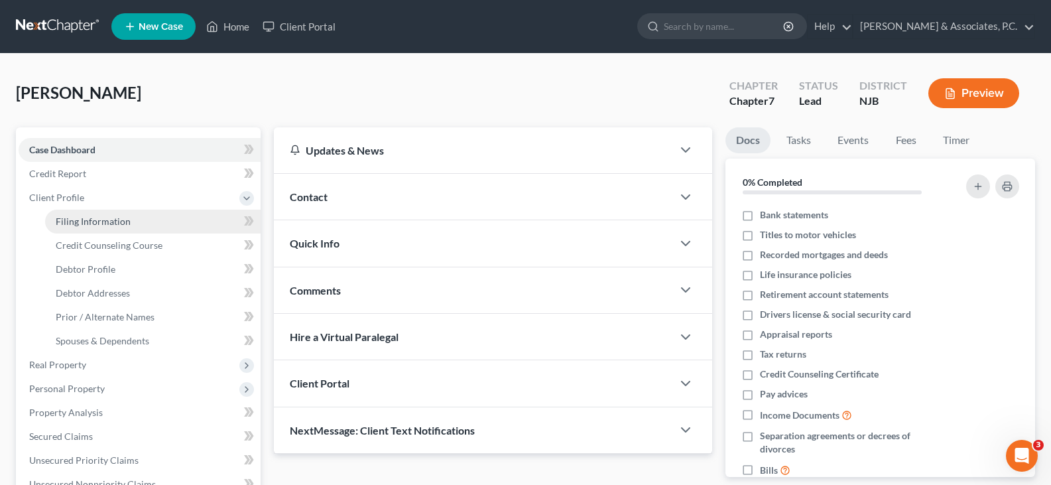
select select "0"
select select "33"
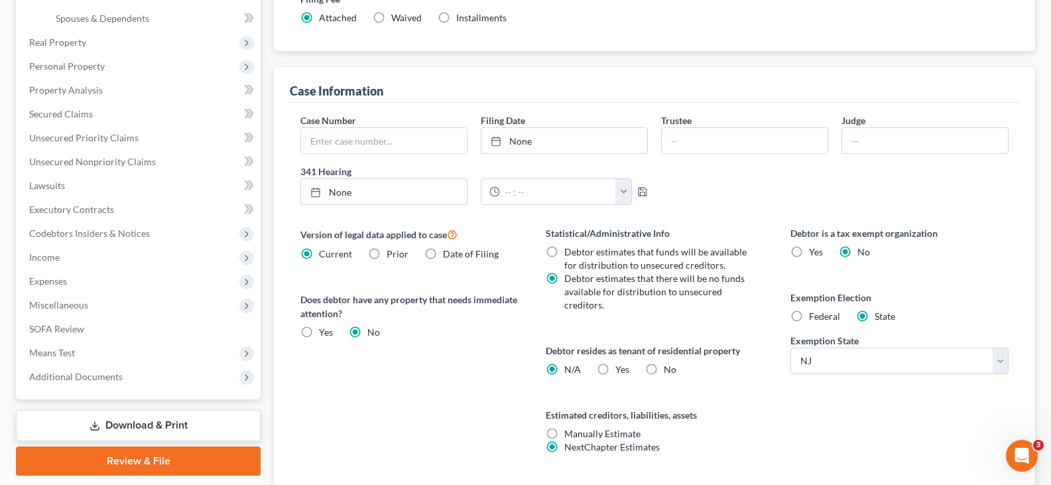
scroll to position [398, 0]
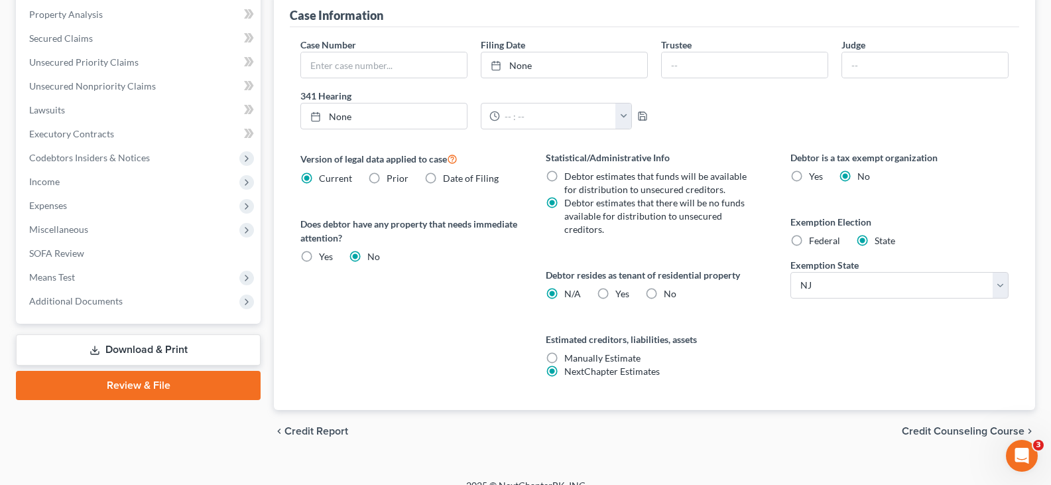
click at [809, 245] on label "Federal" at bounding box center [824, 240] width 31 height 13
click at [814, 243] on input "Federal" at bounding box center [818, 238] width 9 height 9
radio input "true"
radio input "false"
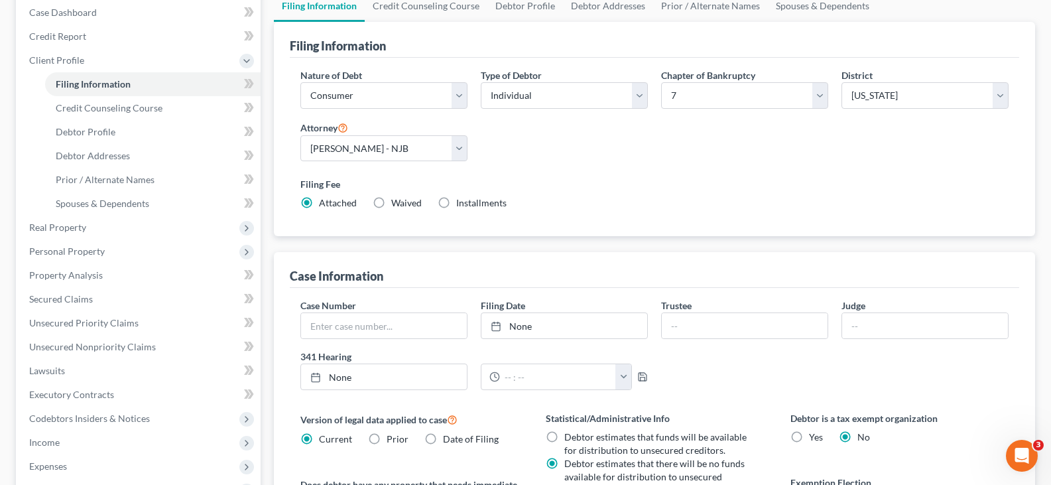
scroll to position [0, 0]
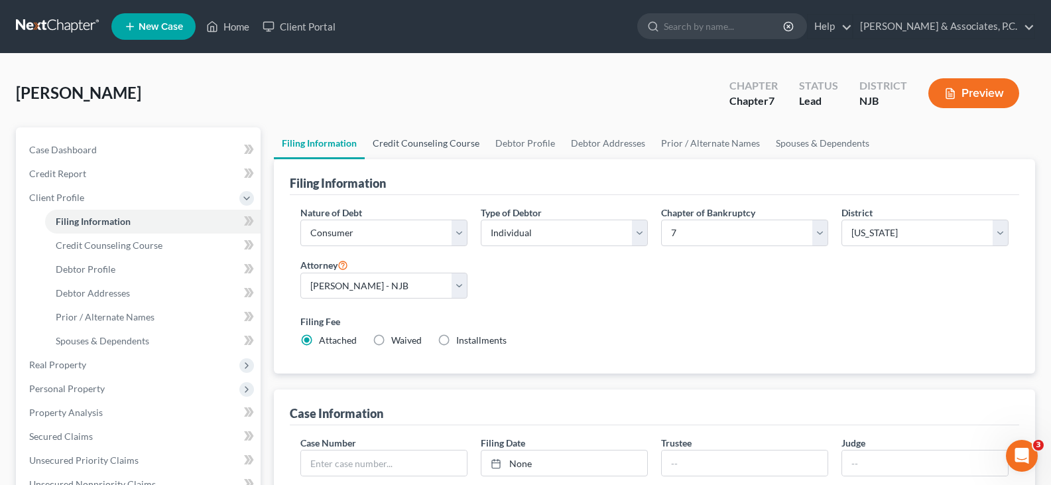
click at [430, 143] on link "Credit Counseling Course" at bounding box center [426, 143] width 123 height 32
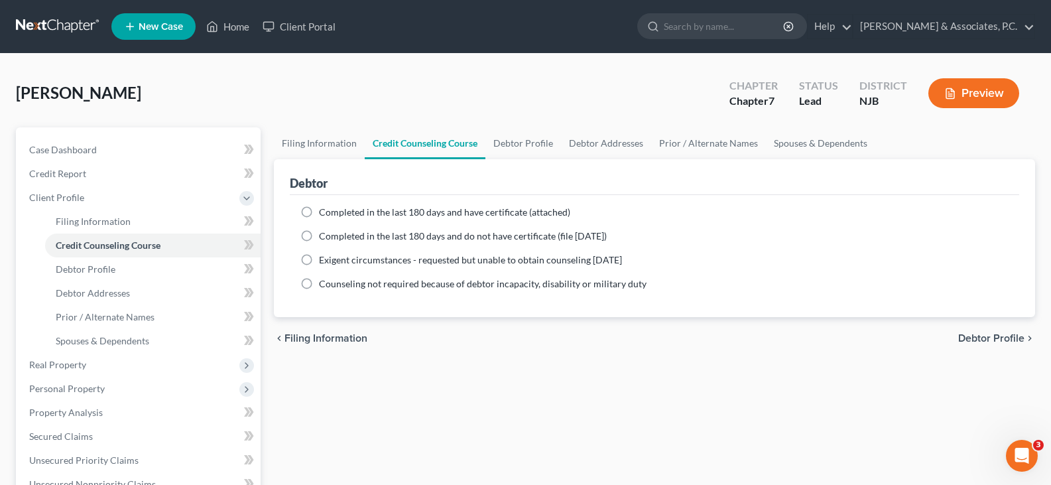
click at [319, 211] on label "Completed in the last 180 days and have certificate (attached)" at bounding box center [444, 212] width 251 height 13
click at [324, 211] on input "Completed in the last 180 days and have certificate (attached)" at bounding box center [328, 210] width 9 height 9
radio input "true"
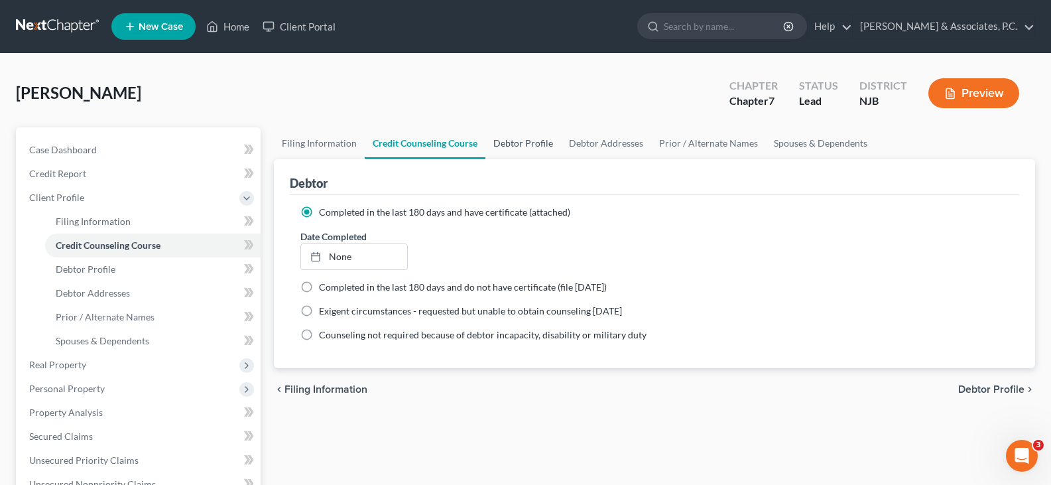
click at [527, 148] on link "Debtor Profile" at bounding box center [523, 143] width 76 height 32
select select "0"
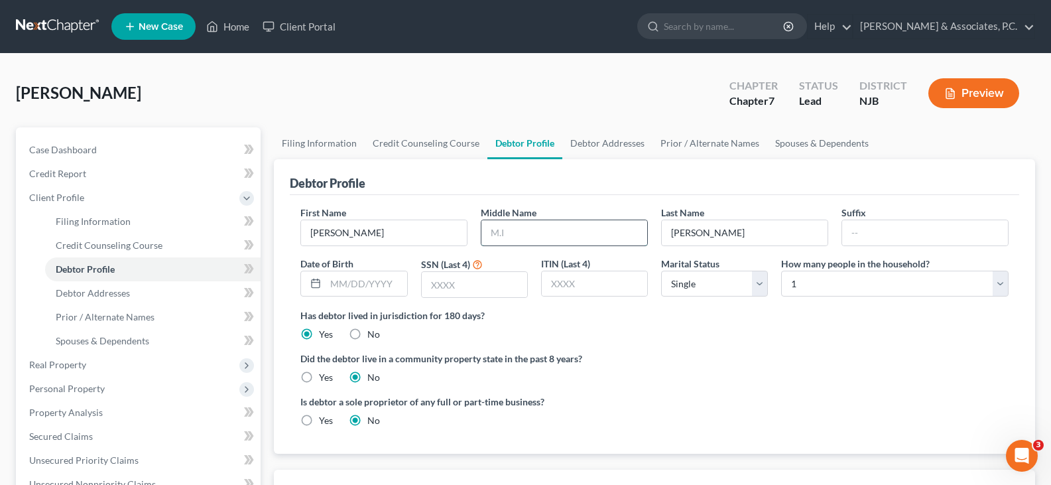
click at [525, 233] on input "text" at bounding box center [564, 232] width 166 height 25
type input "R"
click at [392, 287] on input "text" at bounding box center [366, 283] width 81 height 25
type input "[DATE]"
click at [460, 273] on input "text" at bounding box center [474, 284] width 105 height 25
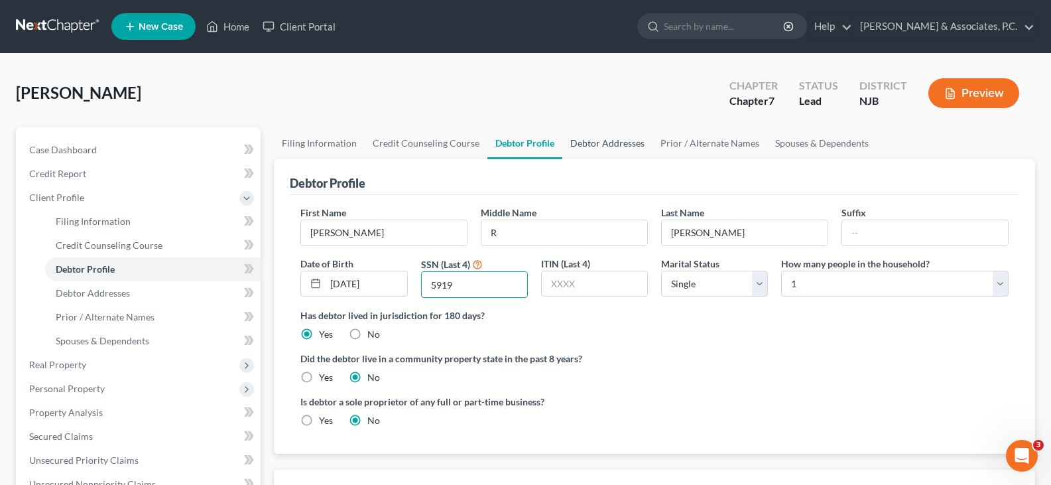
type input "5919"
click at [613, 143] on link "Debtor Addresses" at bounding box center [607, 143] width 90 height 32
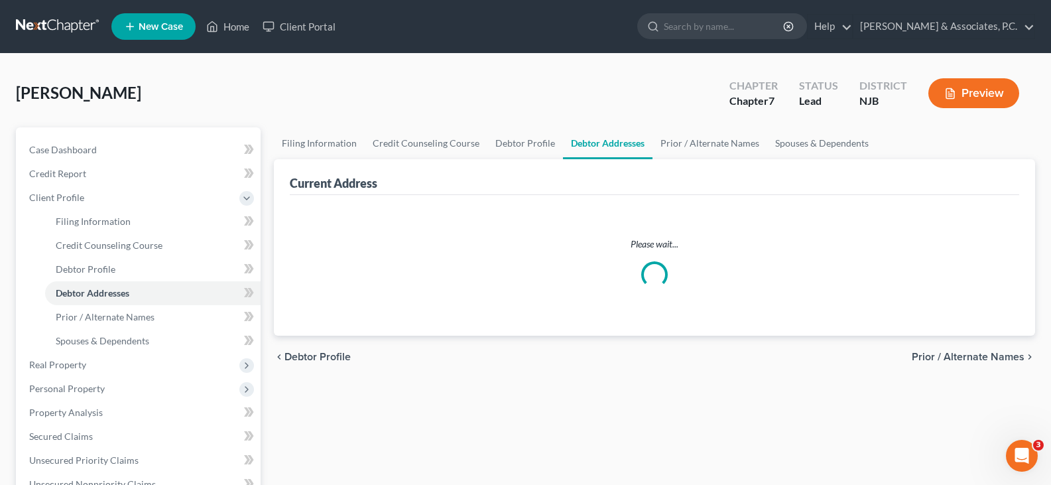
select select "0"
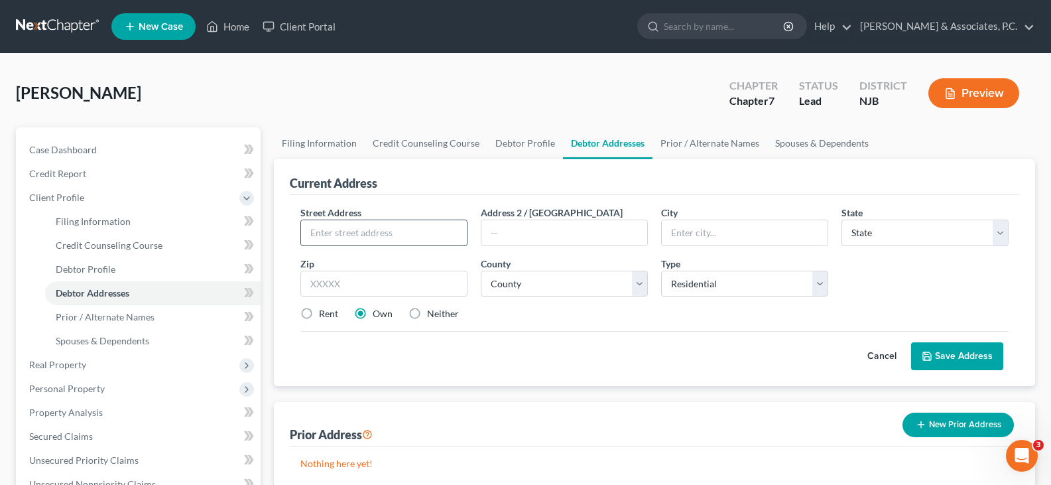
click at [379, 236] on input "text" at bounding box center [384, 232] width 166 height 25
type input "[STREET_ADDRESS][PERSON_NAME]"
click at [350, 287] on input "text" at bounding box center [383, 284] width 167 height 27
type input "07094-4224"
click at [521, 286] on select "County" at bounding box center [564, 284] width 167 height 27
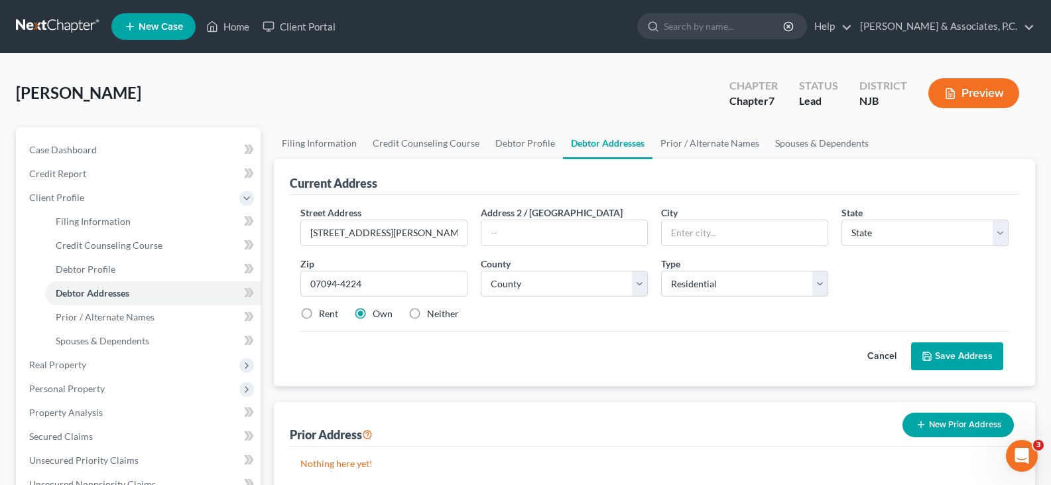
drag, startPoint x: 306, startPoint y: 313, endPoint x: 473, endPoint y: 290, distance: 168.0
click at [319, 313] on label "Rent" at bounding box center [328, 313] width 19 height 13
click at [324, 313] on input "Rent" at bounding box center [328, 311] width 9 height 9
radio input "true"
click at [515, 282] on select "County" at bounding box center [564, 284] width 167 height 27
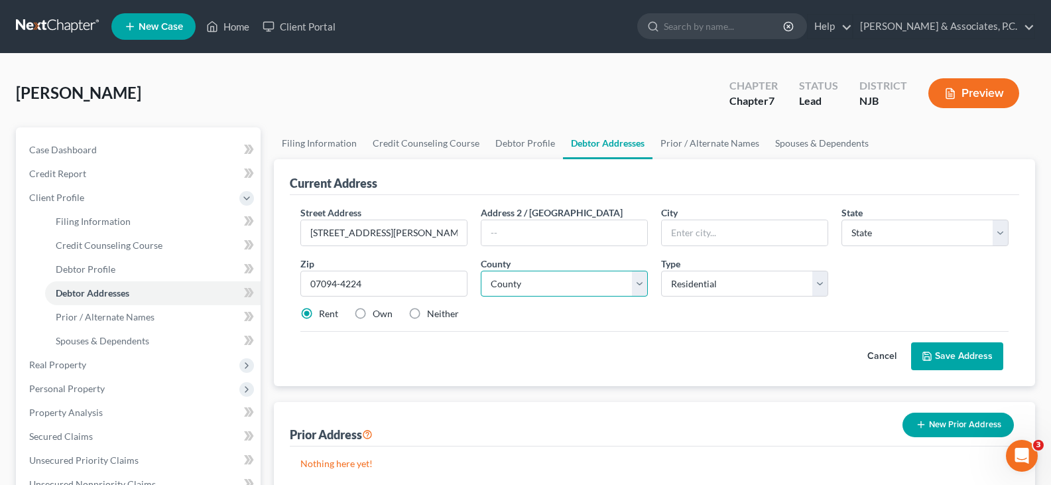
drag, startPoint x: 642, startPoint y: 281, endPoint x: 586, endPoint y: 348, distance: 87.1
click at [637, 283] on select "County" at bounding box center [564, 284] width 167 height 27
drag, startPoint x: 586, startPoint y: 348, endPoint x: 603, endPoint y: 247, distance: 101.5
click at [586, 346] on div "Cancel Save Address" at bounding box center [654, 350] width 708 height 39
click at [711, 231] on input "text" at bounding box center [745, 232] width 166 height 25
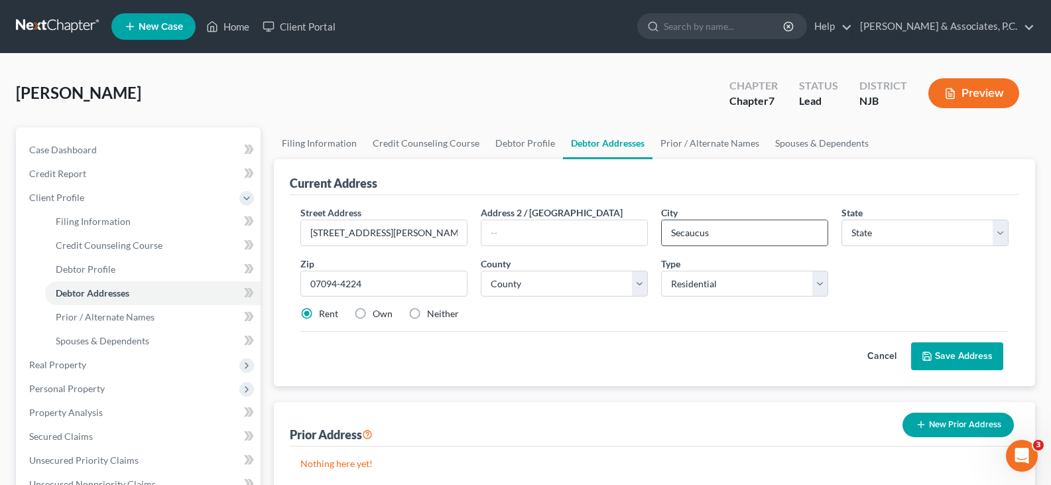
type input "Secaucus"
select select "33"
click at [946, 358] on button "Save Address" at bounding box center [957, 356] width 92 height 28
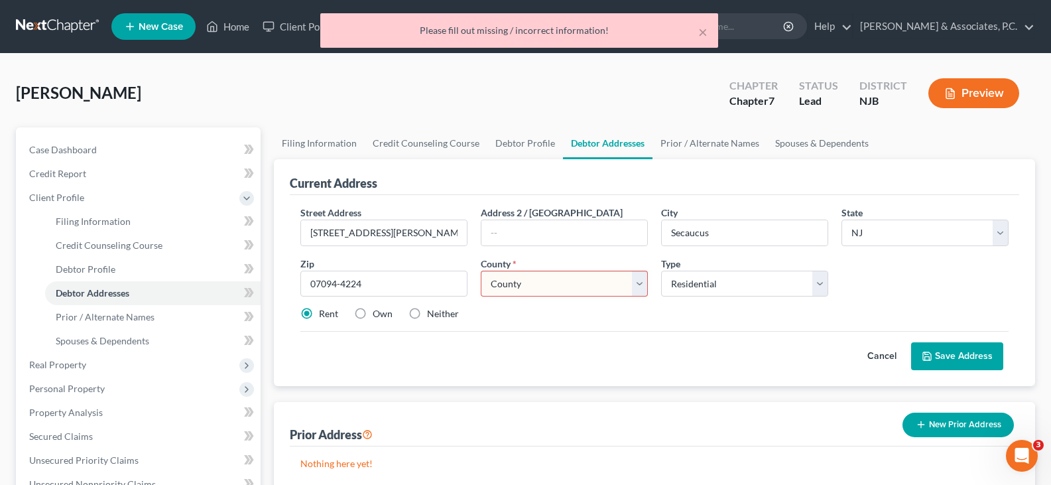
click at [598, 279] on select "County [GEOGRAPHIC_DATA] [GEOGRAPHIC_DATA] [GEOGRAPHIC_DATA] [GEOGRAPHIC_DATA] …" at bounding box center [564, 284] width 167 height 27
select select "8"
click at [481, 271] on select "County [GEOGRAPHIC_DATA] [GEOGRAPHIC_DATA] [GEOGRAPHIC_DATA] [GEOGRAPHIC_DATA] …" at bounding box center [564, 284] width 167 height 27
click at [947, 346] on button "Save Address" at bounding box center [957, 356] width 92 height 28
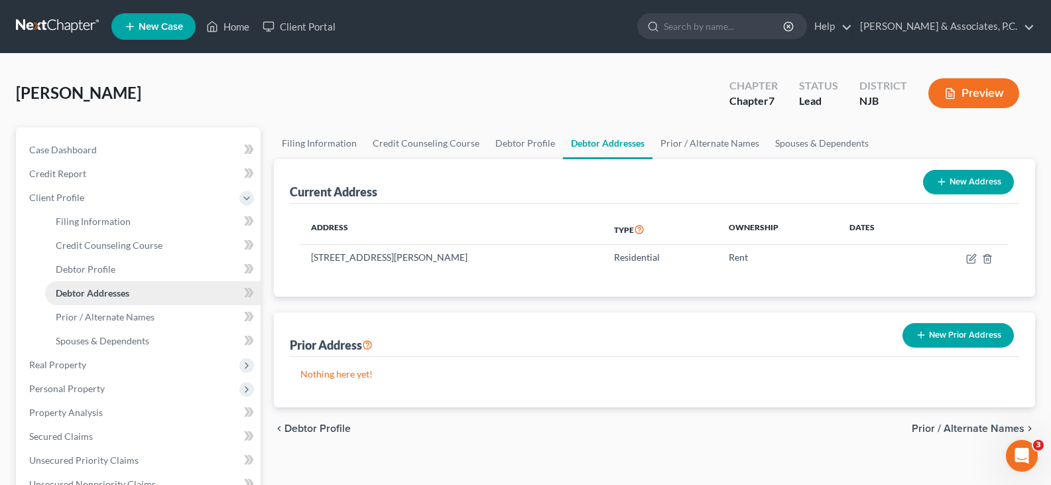
click at [87, 291] on span "Debtor Addresses" at bounding box center [93, 292] width 74 height 11
click at [672, 145] on link "Prior / Alternate Names" at bounding box center [710, 143] width 115 height 32
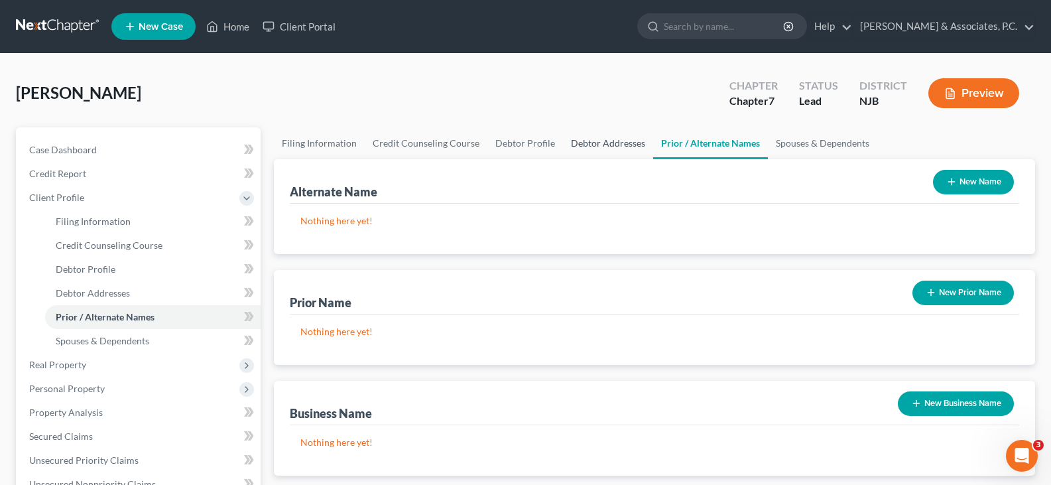
click at [578, 146] on link "Debtor Addresses" at bounding box center [608, 143] width 90 height 32
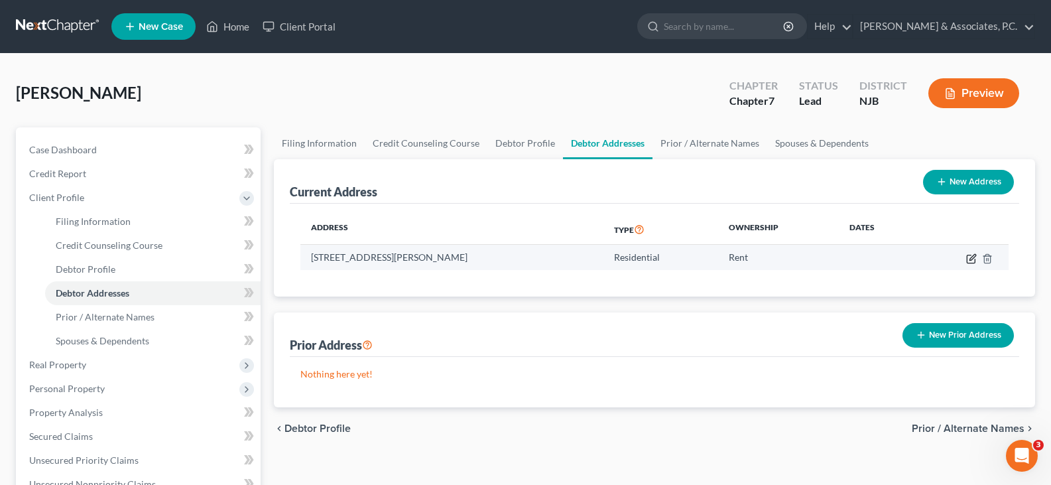
click at [972, 257] on icon "button" at bounding box center [973, 257] width 6 height 6
select select "33"
select select "8"
select select "0"
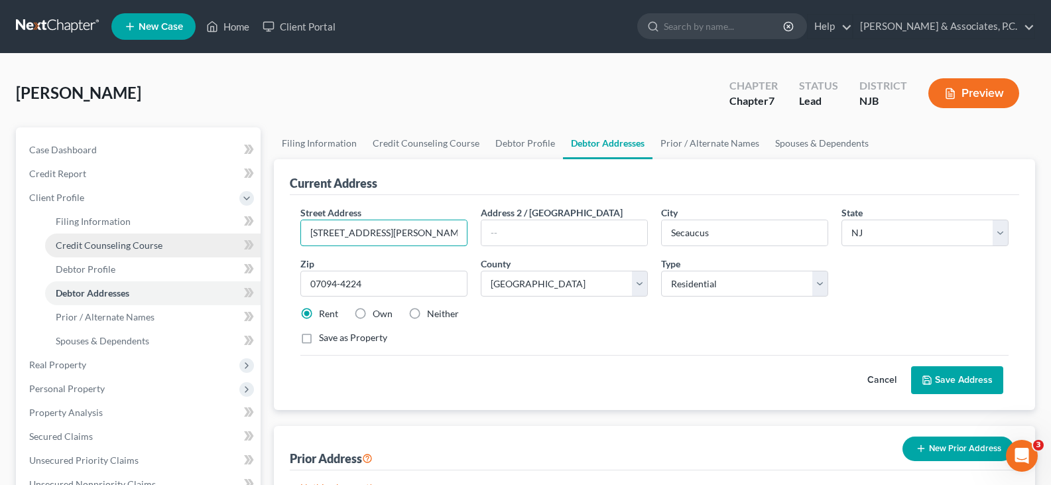
drag, startPoint x: 276, startPoint y: 239, endPoint x: 205, endPoint y: 248, distance: 71.6
click at [200, 240] on div "Petition Navigation Case Dashboard Payments Invoices Payments Payments Credit R…" at bounding box center [525, 462] width 1033 height 670
click at [749, 229] on input "Secaucus" at bounding box center [745, 232] width 166 height 25
click at [430, 231] on input "[STREET_ADDRESS]" at bounding box center [384, 232] width 166 height 25
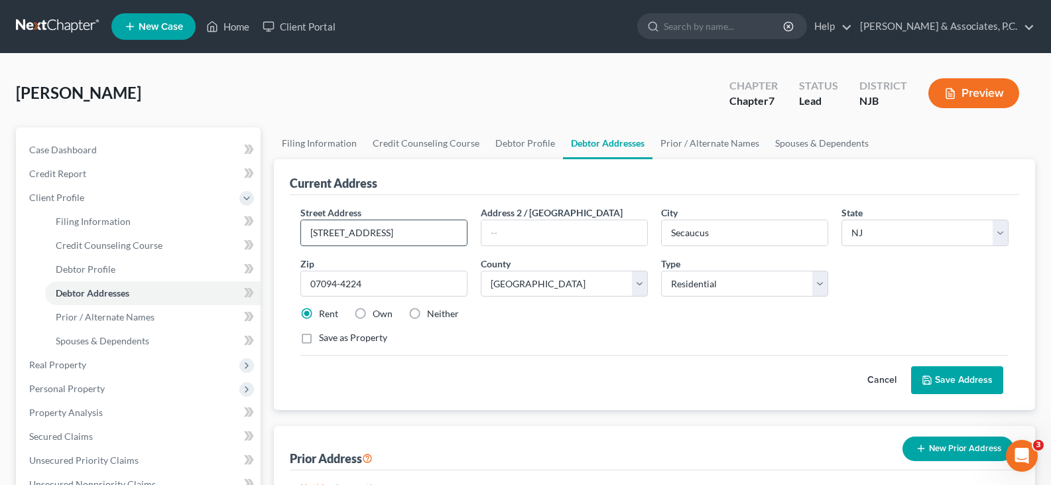
click at [438, 245] on input "[STREET_ADDRESS]" at bounding box center [384, 232] width 166 height 25
type input "[STREET_ADDRESS]"
click at [388, 257] on div "Zip * 07094-4224" at bounding box center [384, 277] width 180 height 40
click at [943, 371] on button "Save Address" at bounding box center [957, 380] width 92 height 28
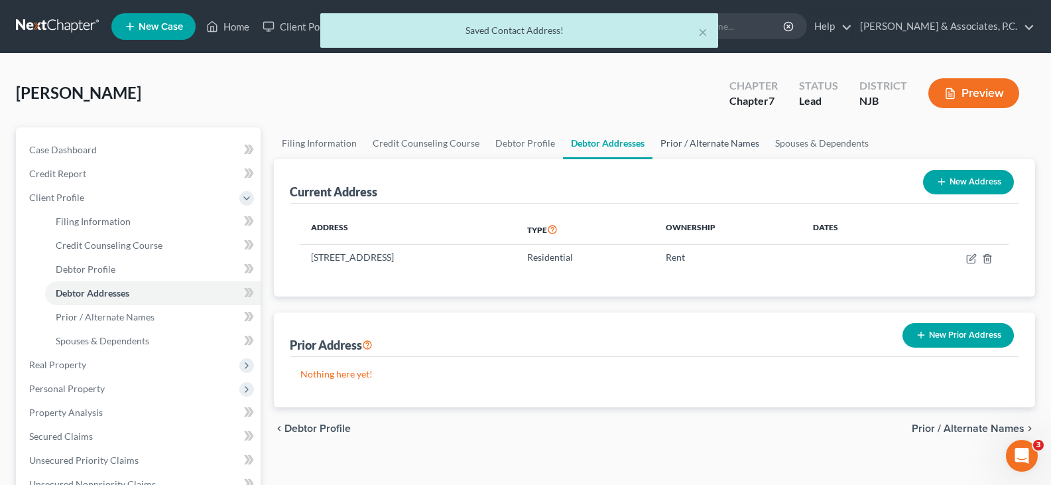
click at [700, 144] on link "Prior / Alternate Names" at bounding box center [710, 143] width 115 height 32
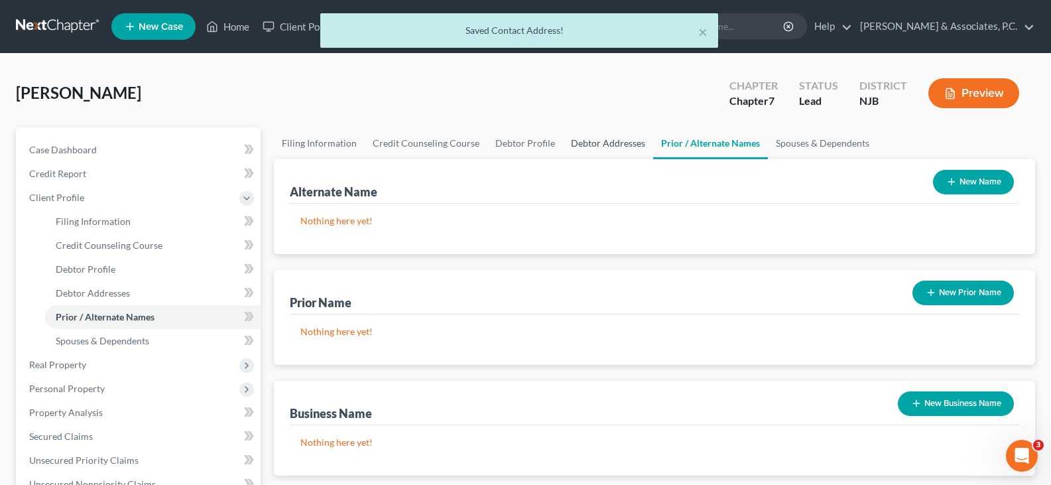
click at [609, 143] on link "Debtor Addresses" at bounding box center [608, 143] width 90 height 32
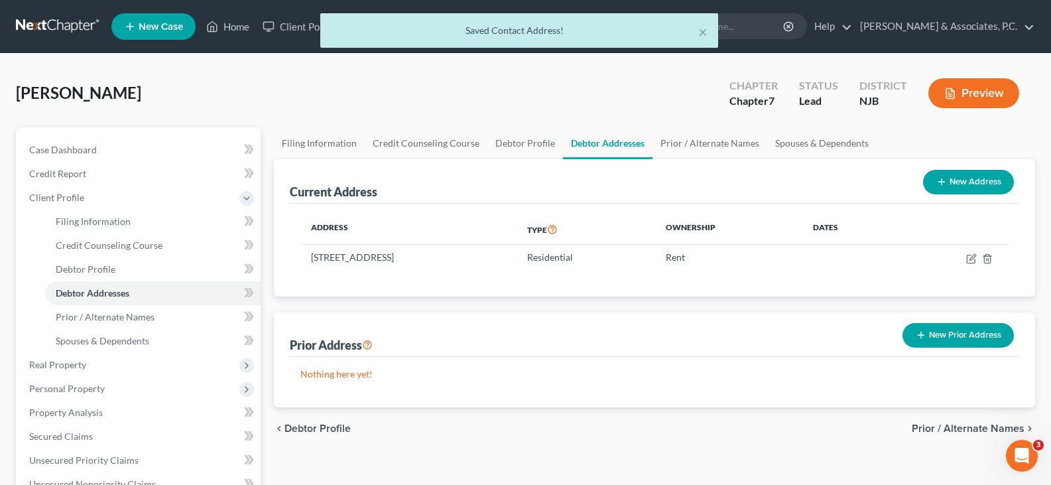
click at [953, 332] on button "New Prior Address" at bounding box center [958, 335] width 111 height 25
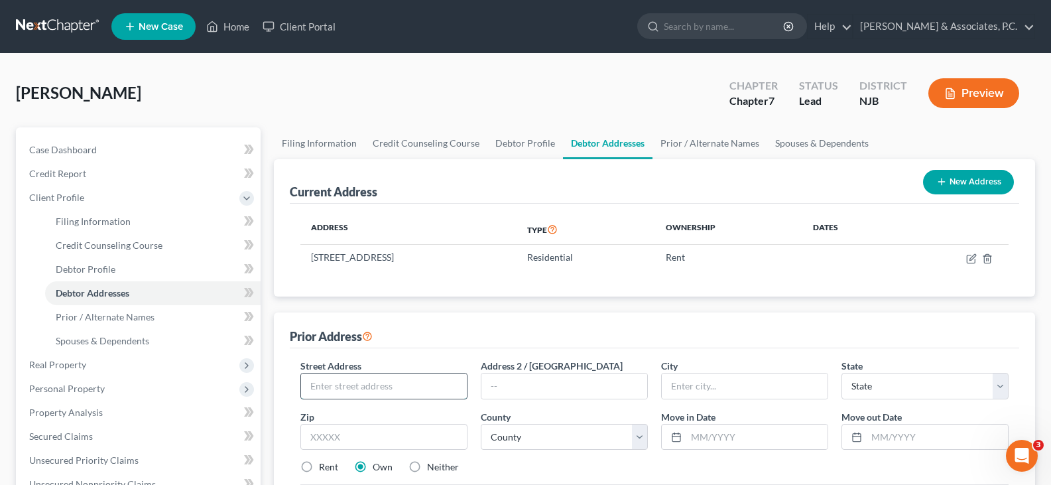
click at [409, 385] on input "text" at bounding box center [384, 385] width 166 height 25
type input "[STREET_ADDRESS][PERSON_NAME]"
drag, startPoint x: 372, startPoint y: 436, endPoint x: 379, endPoint y: 443, distance: 9.4
click at [371, 436] on input "text" at bounding box center [383, 437] width 167 height 27
type input "07094"
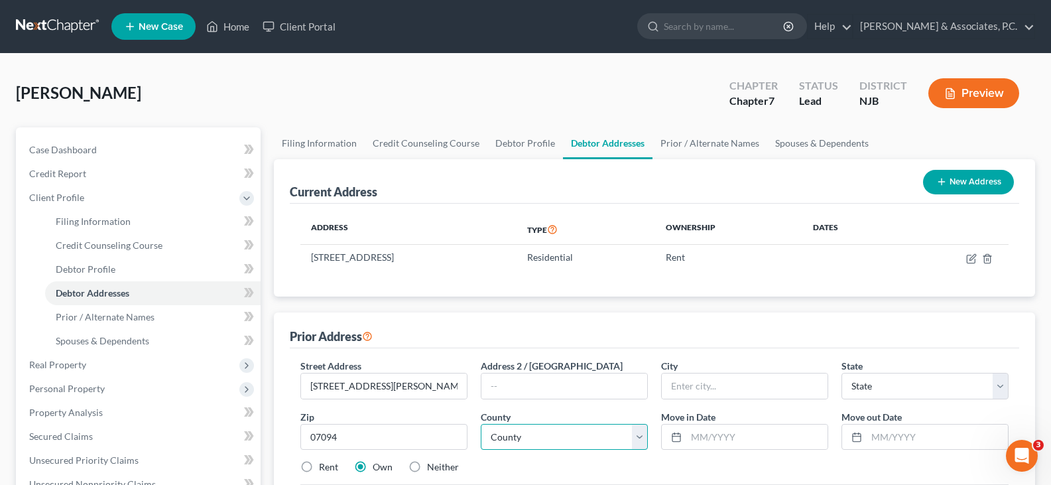
type input "Secaucus"
select select "33"
click at [531, 440] on select "County" at bounding box center [564, 437] width 167 height 27
click at [636, 438] on select "County" at bounding box center [564, 437] width 167 height 27
drag, startPoint x: 639, startPoint y: 437, endPoint x: 629, endPoint y: 440, distance: 10.3
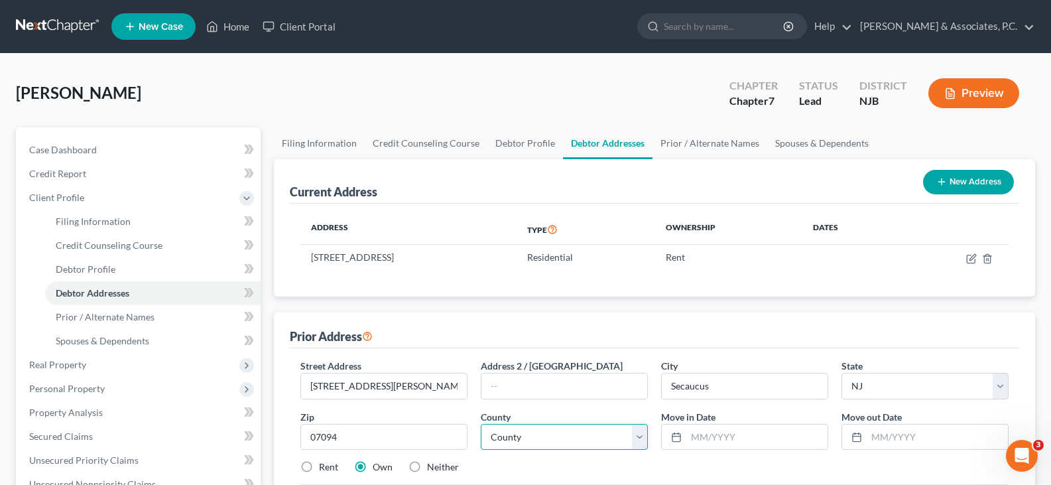
click at [639, 437] on select "County [GEOGRAPHIC_DATA] [GEOGRAPHIC_DATA] [GEOGRAPHIC_DATA] [GEOGRAPHIC_DATA] …" at bounding box center [564, 437] width 167 height 27
select select "8"
click at [481, 424] on select "County [GEOGRAPHIC_DATA] [GEOGRAPHIC_DATA] [GEOGRAPHIC_DATA] [GEOGRAPHIC_DATA] …" at bounding box center [564, 437] width 167 height 27
click at [706, 437] on input "text" at bounding box center [756, 436] width 141 height 25
click at [889, 439] on input "text" at bounding box center [937, 436] width 141 height 25
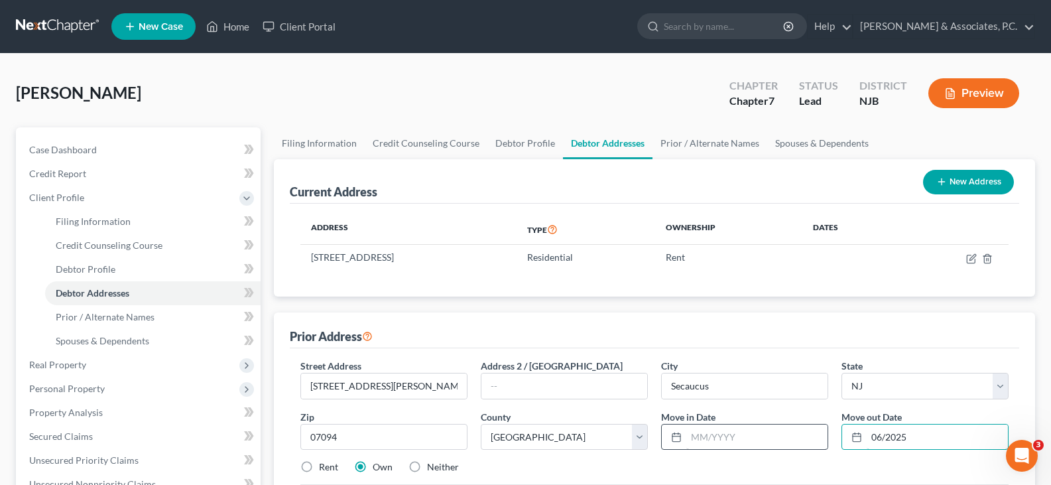
type input "06/2025"
click at [736, 434] on input "text" at bounding box center [756, 436] width 141 height 25
type input "06/2021"
click at [936, 436] on input "06/2025" at bounding box center [937, 436] width 141 height 25
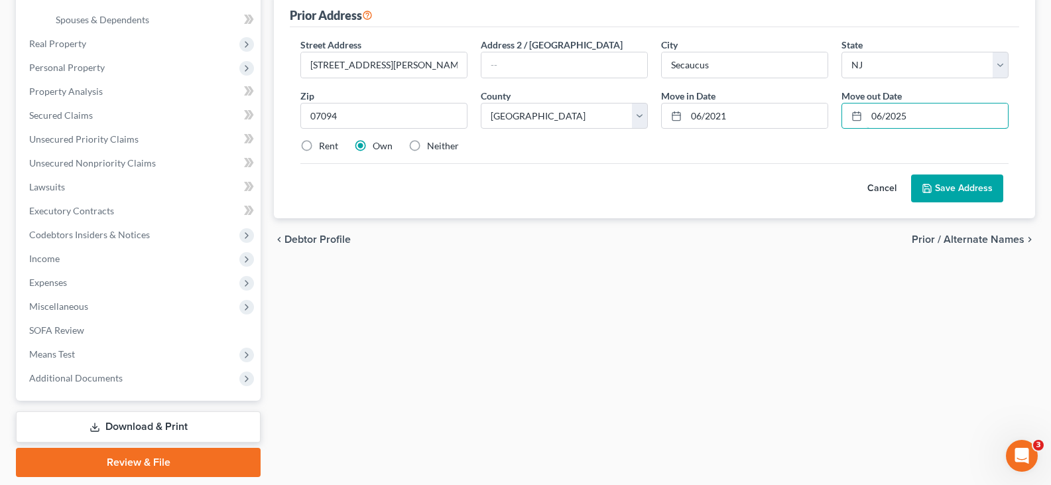
scroll to position [332, 0]
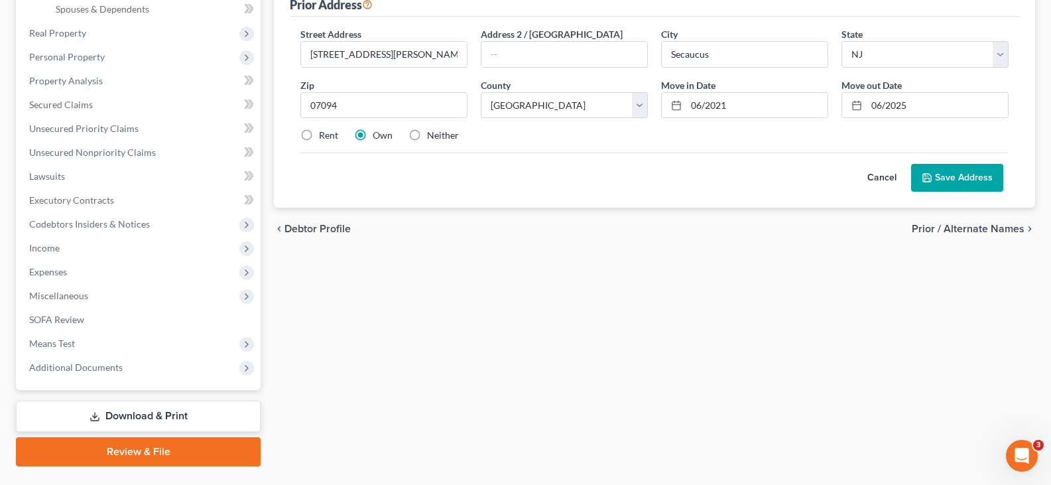
click at [319, 133] on label "Rent" at bounding box center [328, 135] width 19 height 13
click at [324, 133] on input "Rent" at bounding box center [328, 133] width 9 height 9
radio input "true"
click at [962, 174] on button "Save Address" at bounding box center [957, 178] width 92 height 28
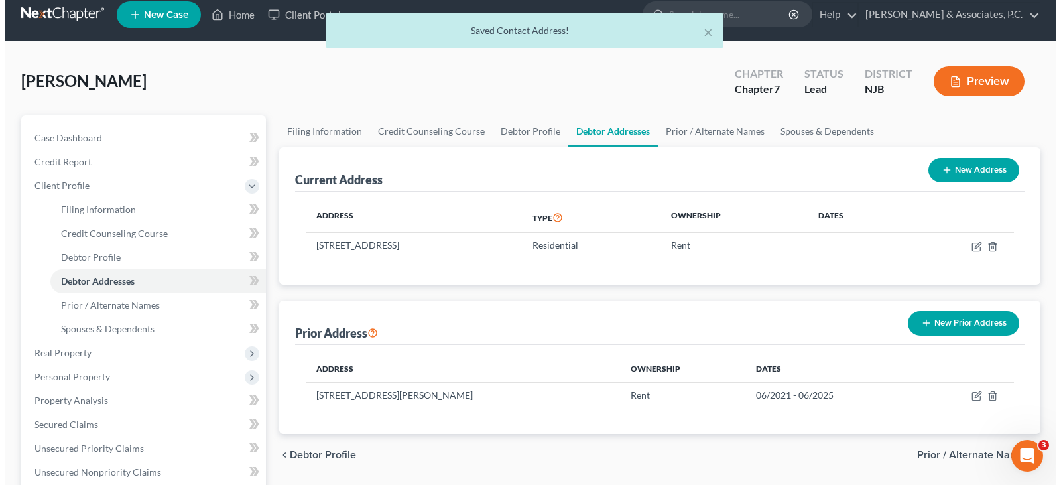
scroll to position [0, 0]
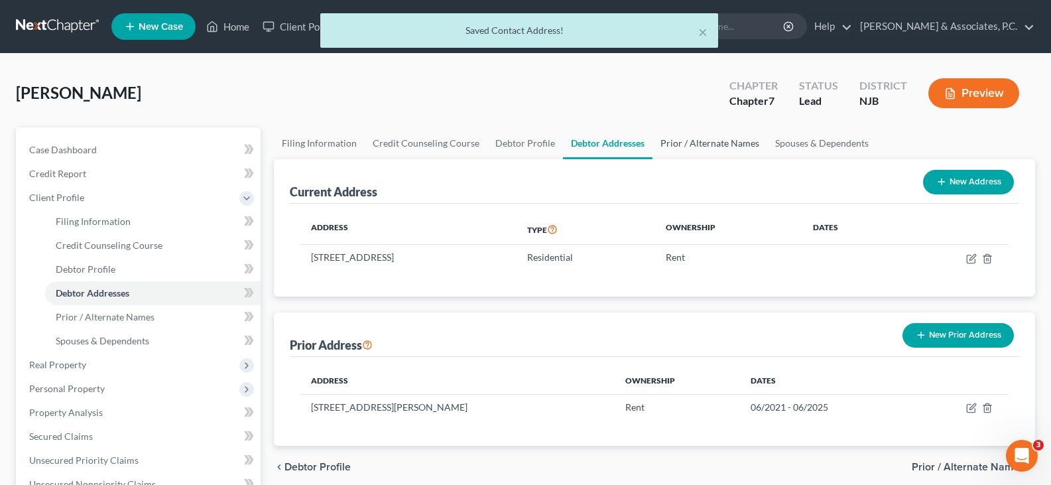
click at [674, 144] on link "Prior / Alternate Names" at bounding box center [710, 143] width 115 height 32
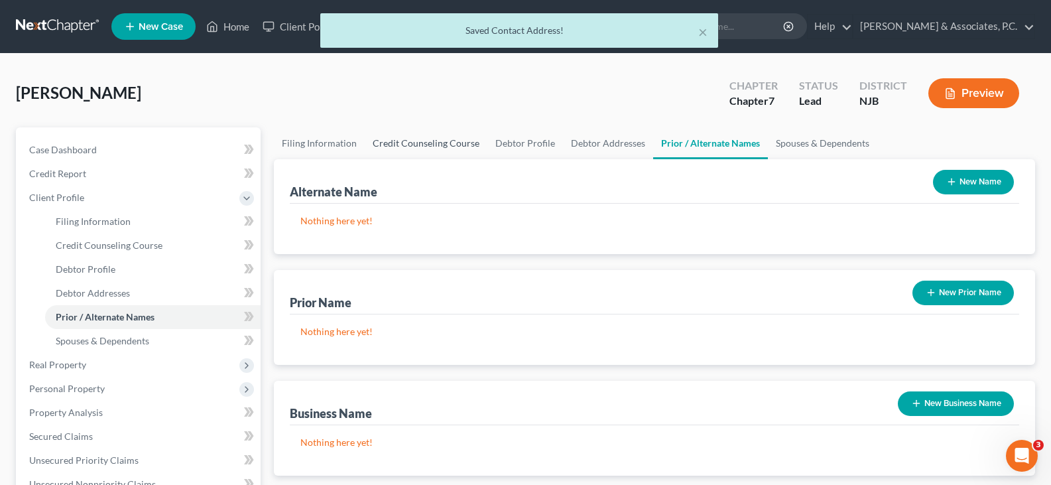
drag, startPoint x: 995, startPoint y: 181, endPoint x: 438, endPoint y: 141, distance: 559.2
click at [993, 180] on button "New Name" at bounding box center [973, 182] width 81 height 25
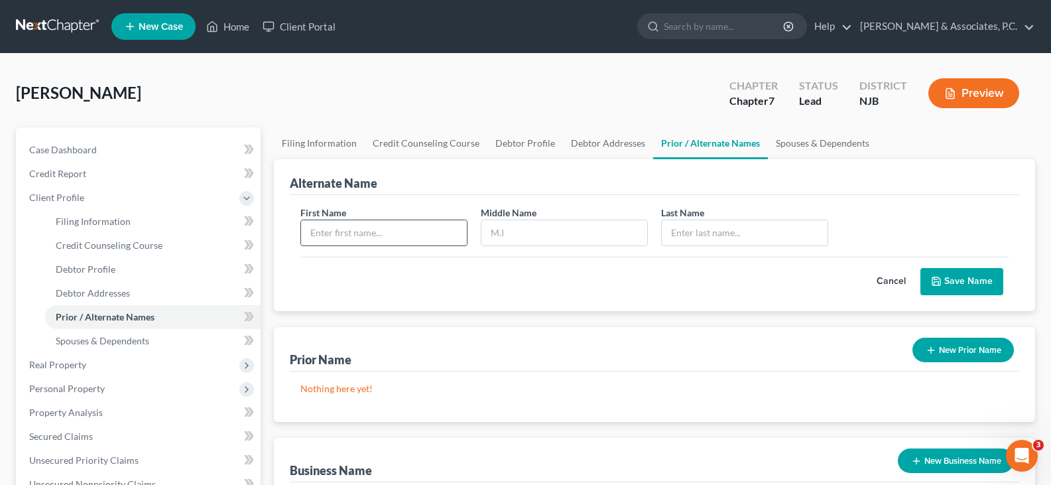
click at [388, 234] on input "text" at bounding box center [384, 232] width 166 height 25
type input "[PERSON_NAME]"
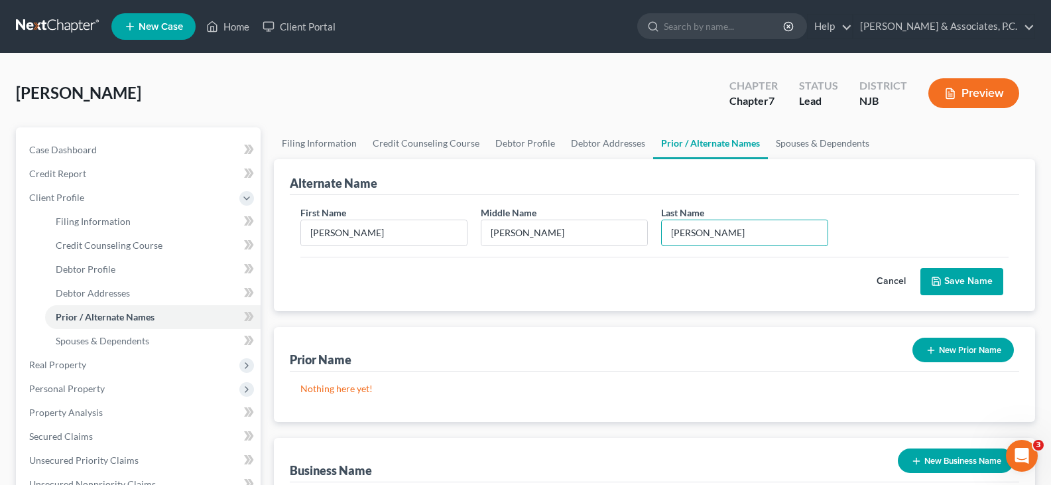
type input "[PERSON_NAME]"
click at [946, 276] on button "Save Name" at bounding box center [962, 282] width 83 height 28
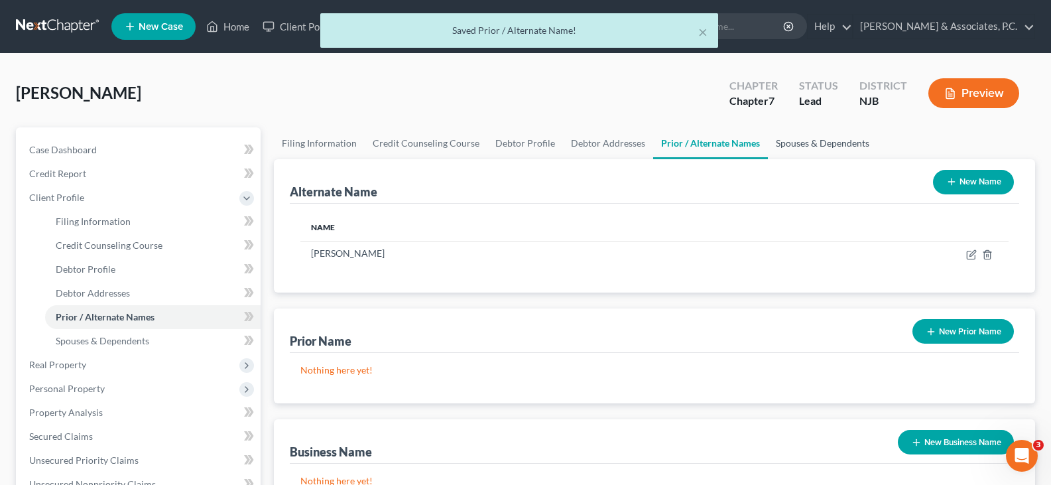
click at [806, 143] on link "Spouses & Dependents" at bounding box center [822, 143] width 109 height 32
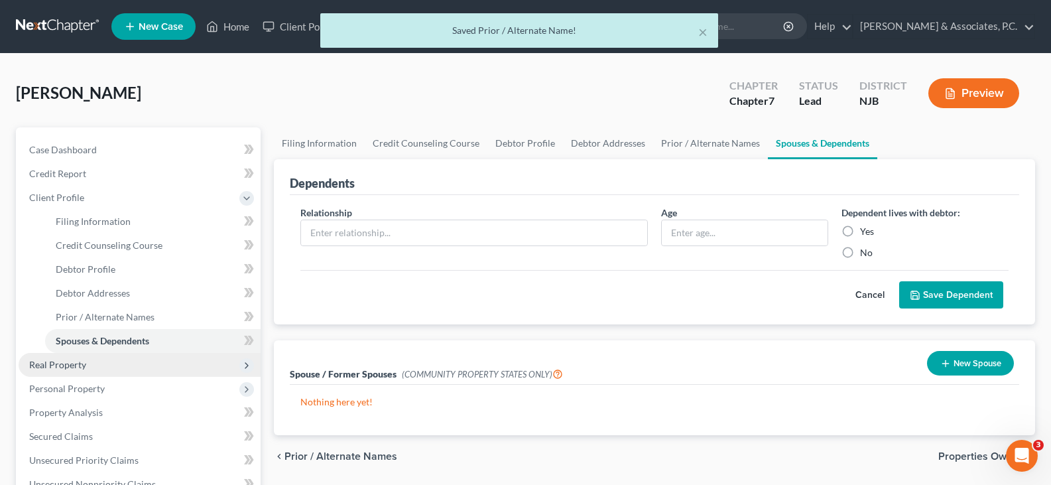
click at [70, 365] on span "Real Property" at bounding box center [57, 364] width 57 height 11
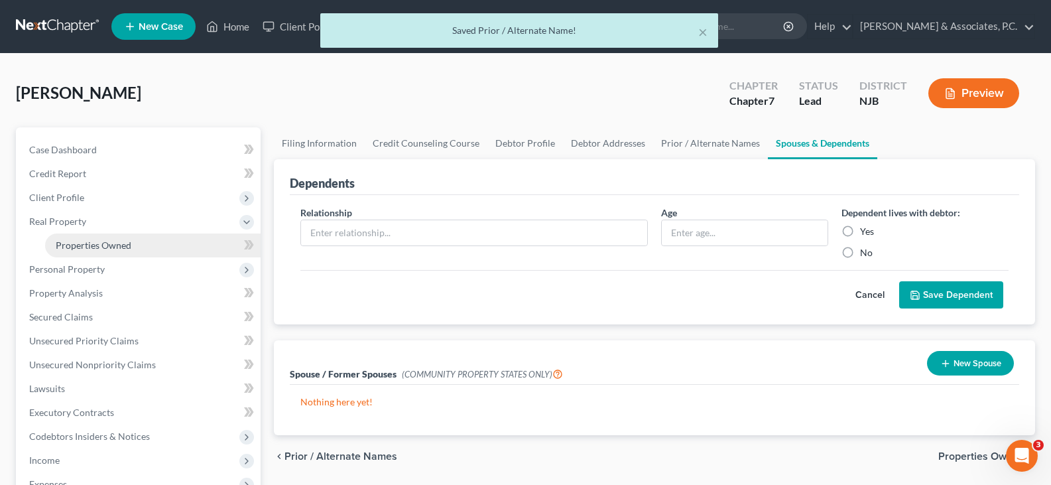
click at [95, 246] on span "Properties Owned" at bounding box center [94, 244] width 76 height 11
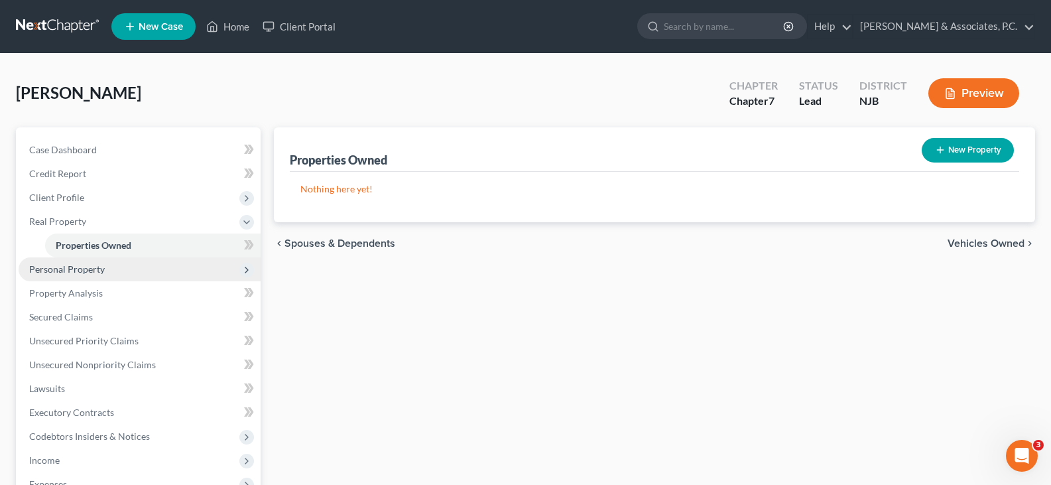
click at [56, 279] on span "Personal Property" at bounding box center [140, 269] width 242 height 24
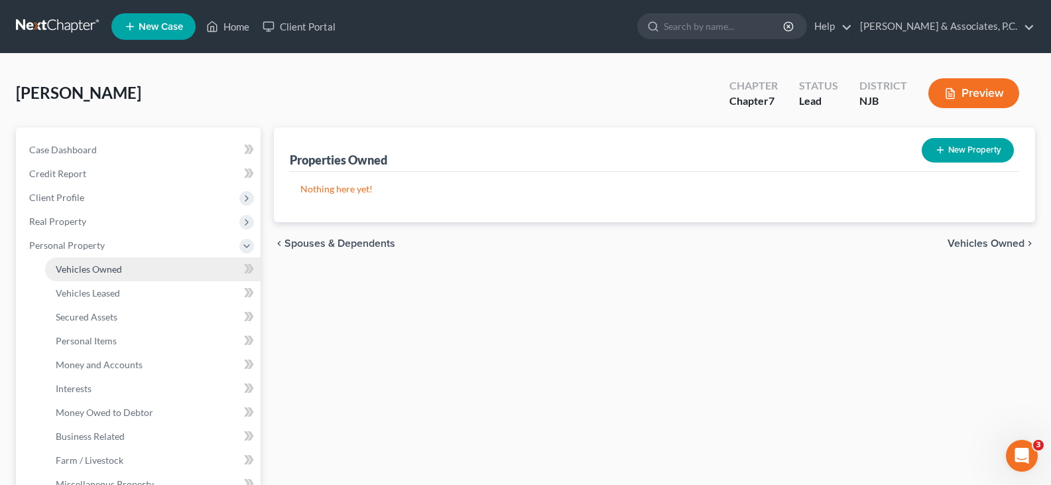
click at [78, 267] on span "Vehicles Owned" at bounding box center [89, 268] width 66 height 11
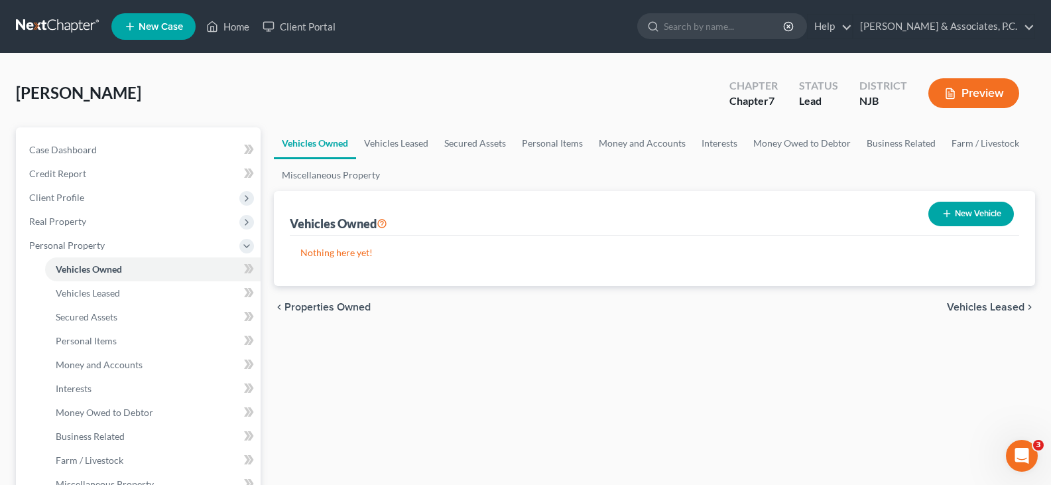
click at [960, 211] on button "New Vehicle" at bounding box center [971, 214] width 86 height 25
select select "0"
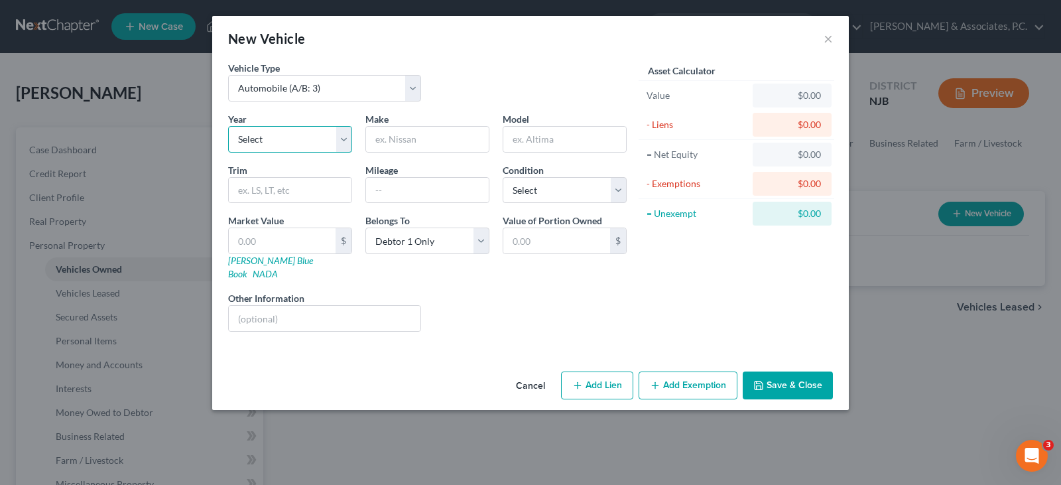
click at [344, 133] on select "Select 2026 2025 2024 2023 2022 2021 2020 2019 2018 2017 2016 2015 2014 2013 20…" at bounding box center [290, 139] width 124 height 27
select select "13"
click at [228, 126] on select "Select 2026 2025 2024 2023 2022 2021 2020 2019 2018 2017 2016 2015 2014 2013 20…" at bounding box center [290, 139] width 124 height 27
click at [443, 131] on input "text" at bounding box center [427, 139] width 123 height 25
type input "Honda"
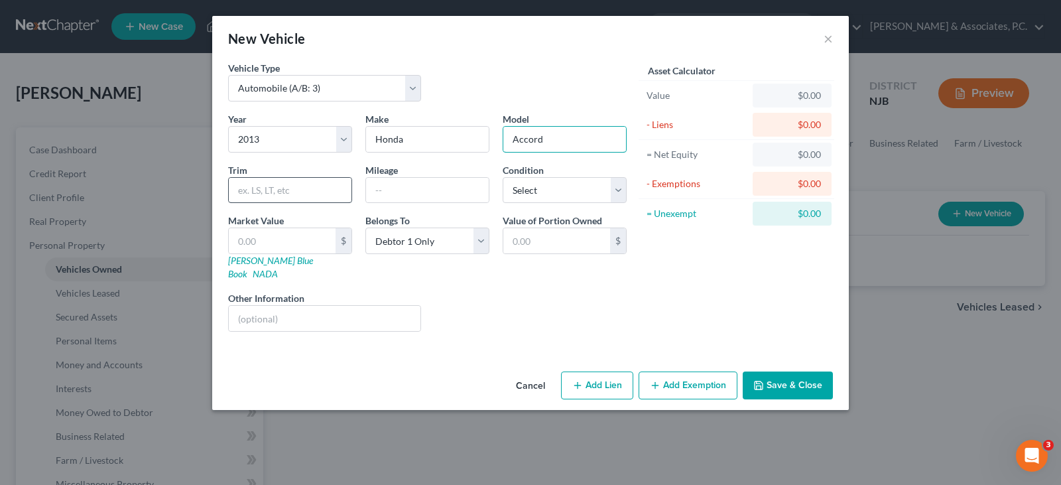
type input "Accord"
click at [274, 191] on input "text" at bounding box center [290, 190] width 123 height 25
type input "LX"
click at [419, 190] on input "text" at bounding box center [427, 190] width 123 height 25
type input "205000"
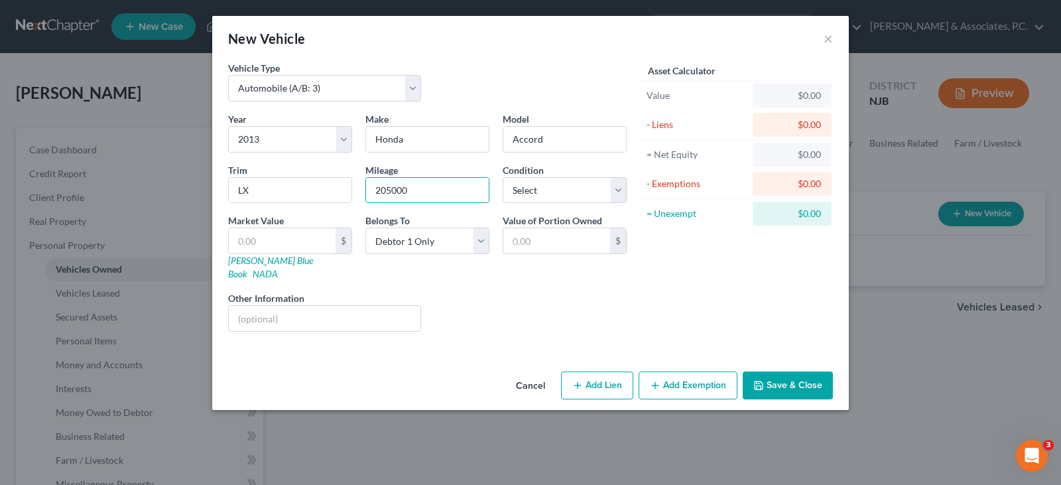
click at [521, 204] on div "Year Select 2026 2025 2024 2023 2022 2021 2020 2019 2018 2017 2016 2015 2014 20…" at bounding box center [428, 227] width 412 height 230
click at [524, 198] on select "Select Excellent Very Good Good Fair Poor" at bounding box center [565, 190] width 124 height 27
select select "3"
click at [503, 177] on select "Select Excellent Very Good Good Fair Poor" at bounding box center [565, 190] width 124 height 27
drag, startPoint x: 269, startPoint y: 239, endPoint x: 745, endPoint y: 2, distance: 531.2
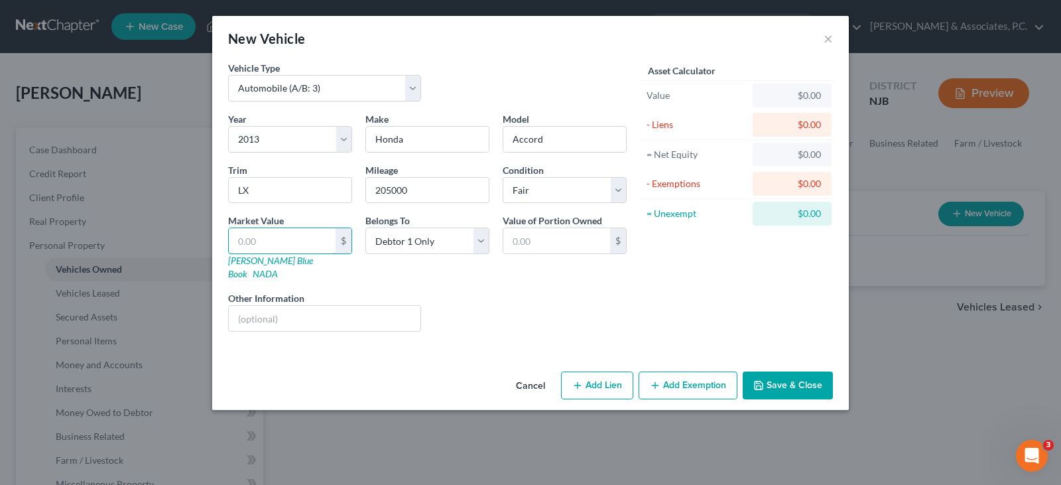
click at [269, 239] on input "text" at bounding box center [282, 240] width 107 height 25
type input "5"
type input "5.00"
type input "51"
type input "51.00"
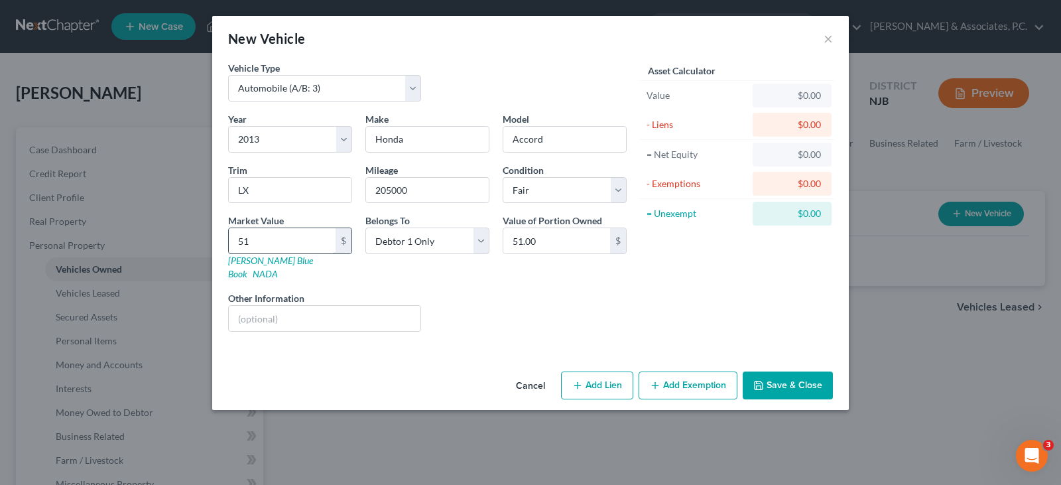
type input "519"
type input "519.00"
type input "5190"
type input "5,190.00"
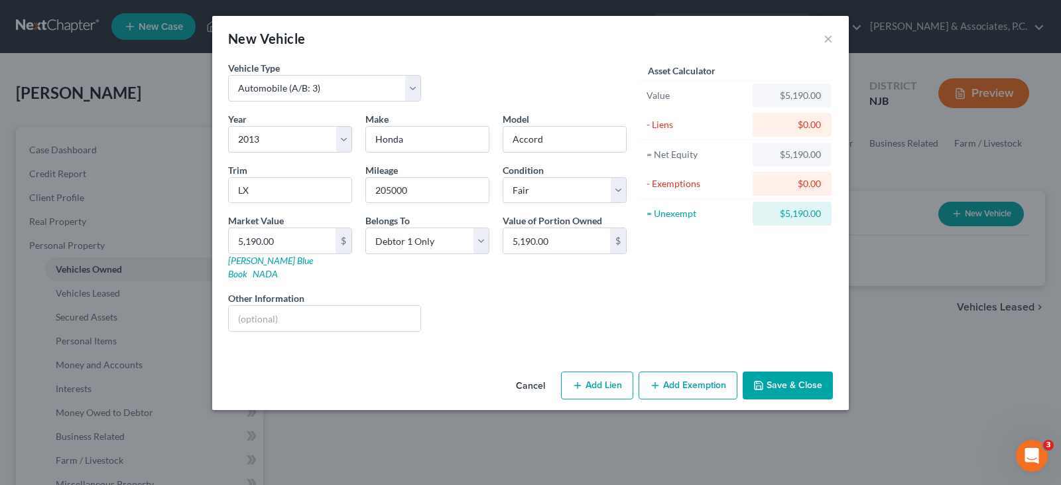
click at [647, 305] on div "Asset Calculator Value $5,190.00 - Liens $0.00 = Net Equity $5,190.00 - Exempti…" at bounding box center [736, 201] width 206 height 281
click at [793, 372] on button "Save & Close" at bounding box center [788, 385] width 90 height 28
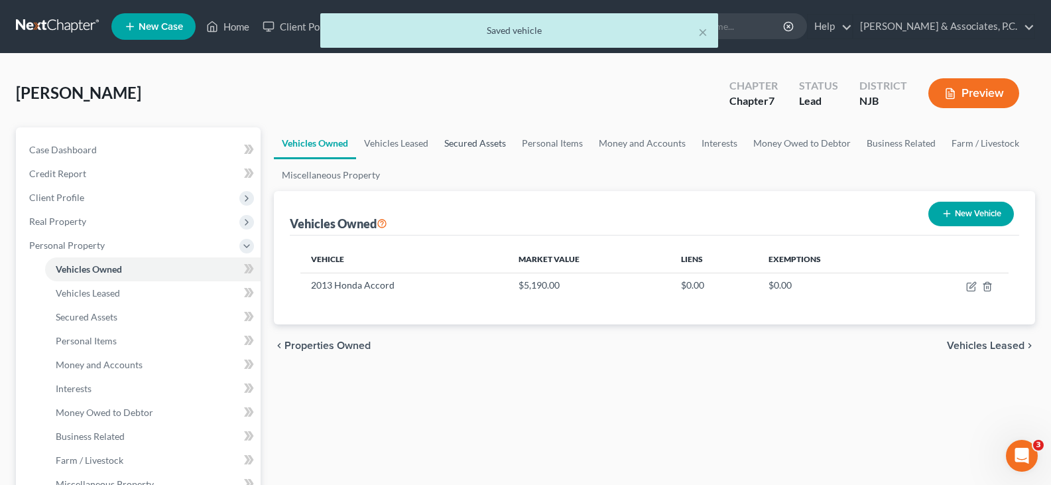
click at [466, 144] on link "Secured Assets" at bounding box center [475, 143] width 78 height 32
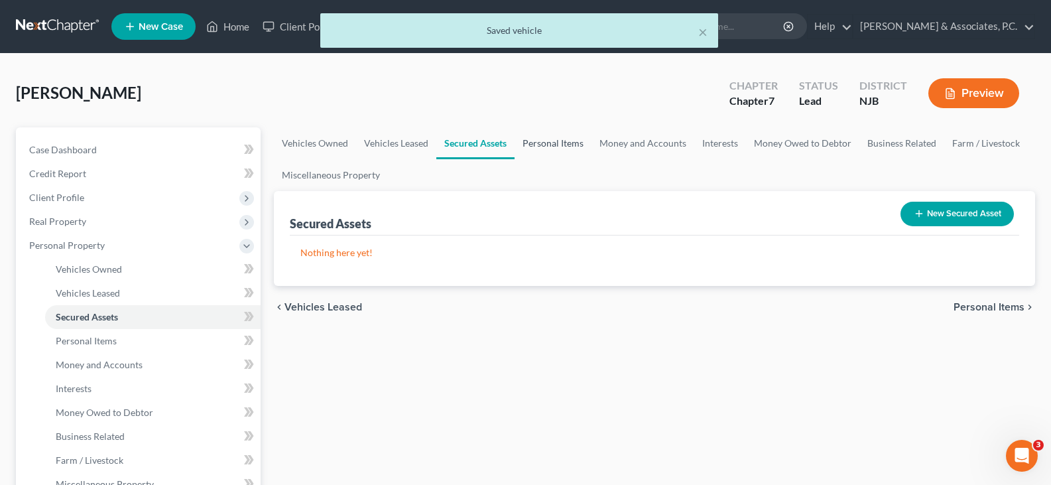
click at [533, 141] on link "Personal Items" at bounding box center [553, 143] width 77 height 32
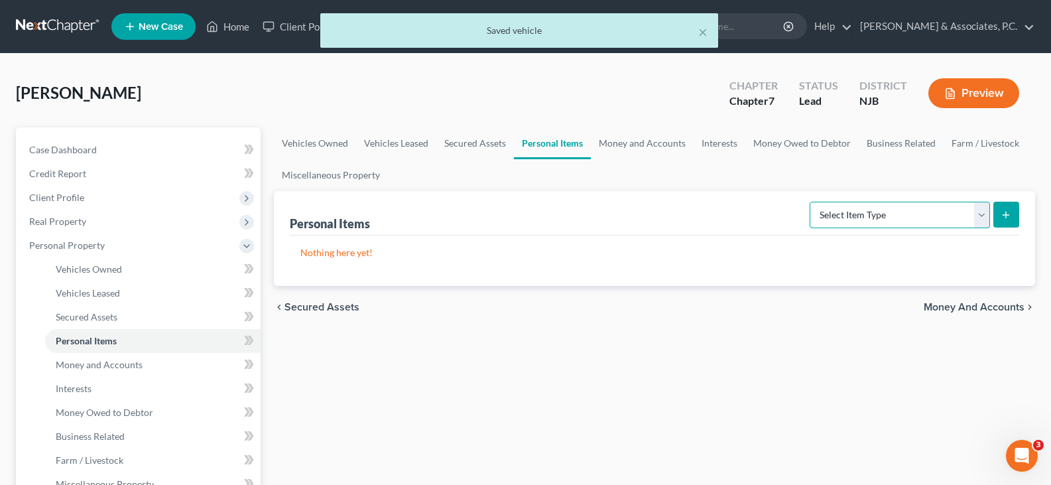
drag, startPoint x: 988, startPoint y: 219, endPoint x: 931, endPoint y: 212, distance: 57.5
click at [986, 218] on select "Select Item Type Clothing (A/B: 11) Collectibles Of Value (A/B: 8) Electronics …" at bounding box center [900, 215] width 180 height 27
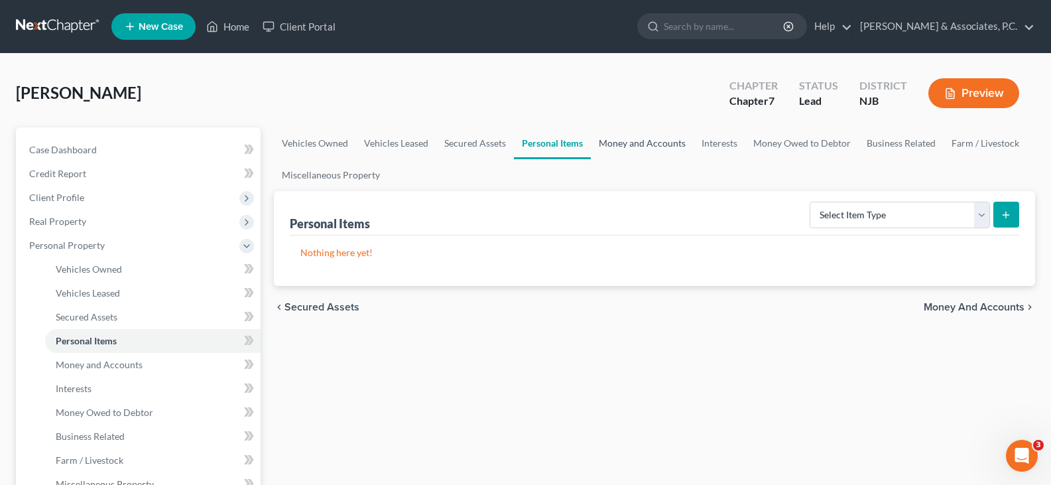
click at [617, 157] on link "Money and Accounts" at bounding box center [642, 143] width 103 height 32
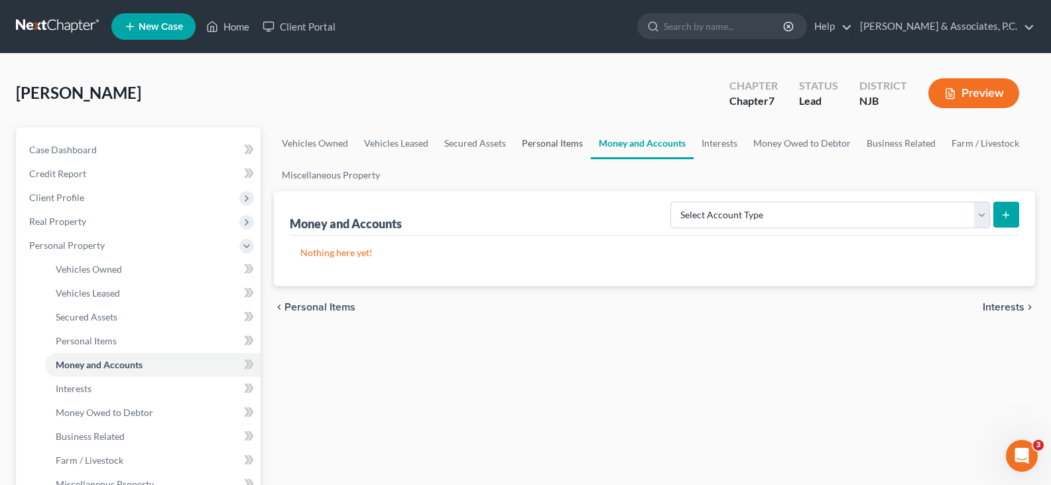
click at [533, 140] on link "Personal Items" at bounding box center [552, 143] width 77 height 32
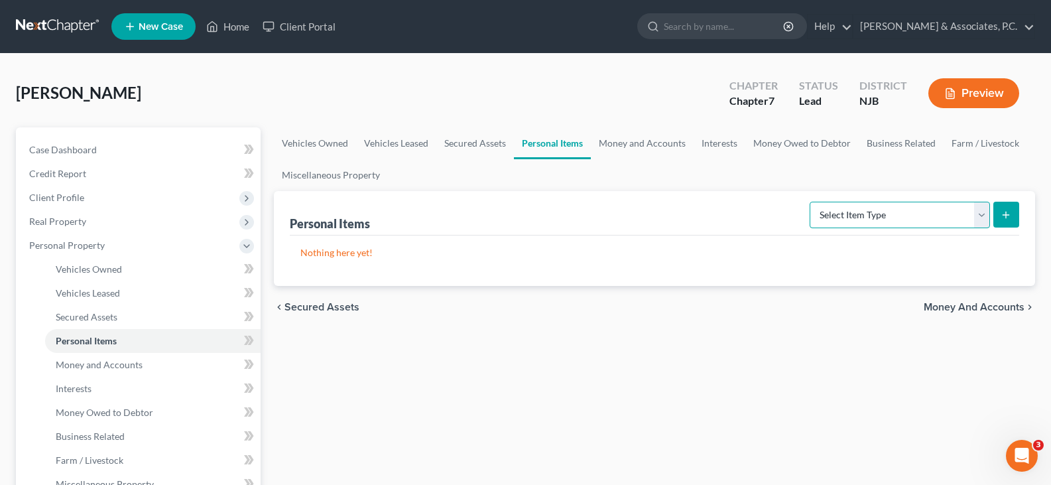
drag, startPoint x: 976, startPoint y: 211, endPoint x: 900, endPoint y: 222, distance: 76.4
click at [976, 211] on select "Select Item Type Clothing (A/B: 11) Collectibles Of Value (A/B: 8) Electronics …" at bounding box center [900, 215] width 180 height 27
select select "clothing"
click at [812, 202] on select "Select Item Type Clothing (A/B: 11) Collectibles Of Value (A/B: 8) Electronics …" at bounding box center [900, 215] width 180 height 27
click at [999, 213] on button "submit" at bounding box center [1006, 215] width 26 height 26
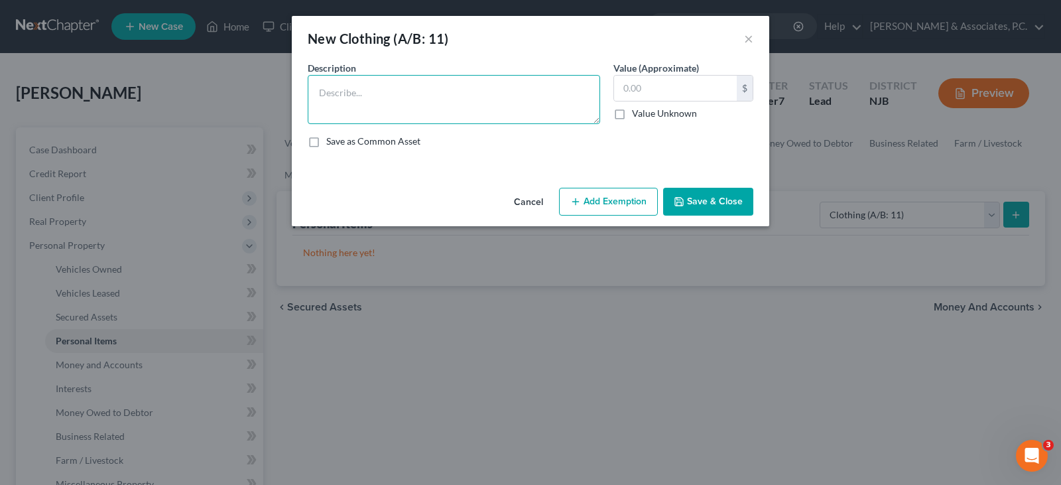
click at [383, 93] on textarea at bounding box center [454, 99] width 292 height 49
type textarea "used clothing"
type input "1,000.00"
click at [619, 206] on button "Add Exemption" at bounding box center [608, 202] width 99 height 28
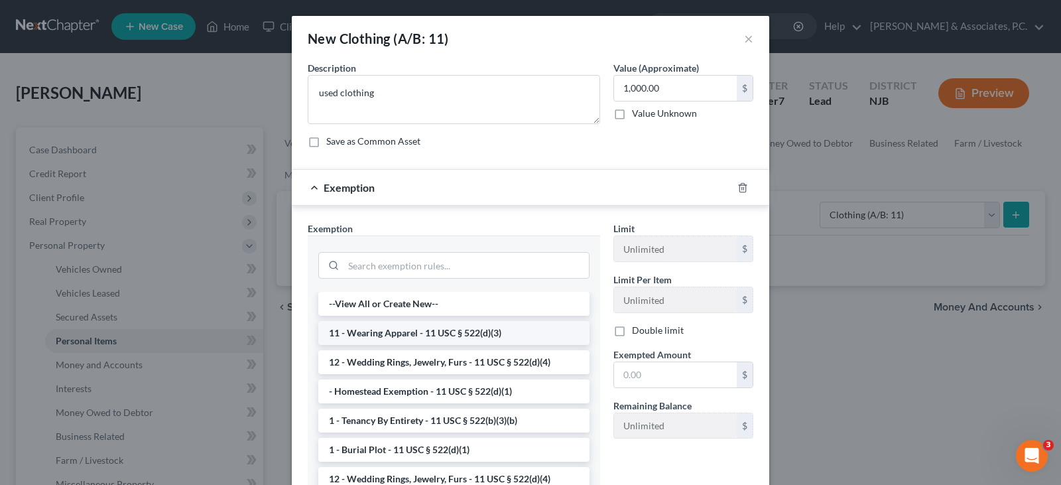
click at [409, 340] on li "11 - Wearing Apparel - 11 USC § 522(d)(3)" at bounding box center [453, 333] width 271 height 24
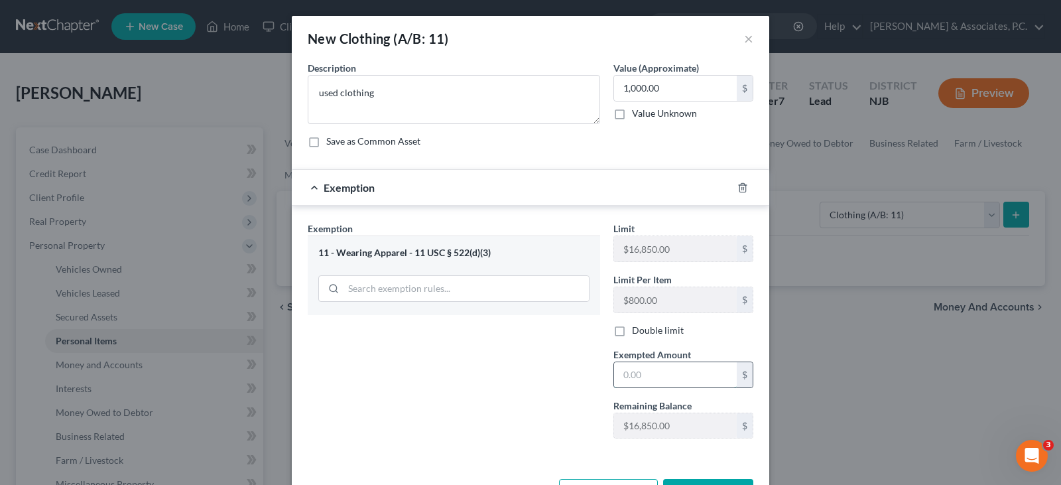
click at [686, 377] on input "text" at bounding box center [675, 374] width 123 height 25
type input "1,000.00"
drag, startPoint x: 505, startPoint y: 397, endPoint x: 686, endPoint y: 452, distance: 189.2
click at [507, 397] on div "Exemption Set must be selected for CA. Exemption * 11 - Wearing Apparel - 11 US…" at bounding box center [454, 335] width 306 height 227
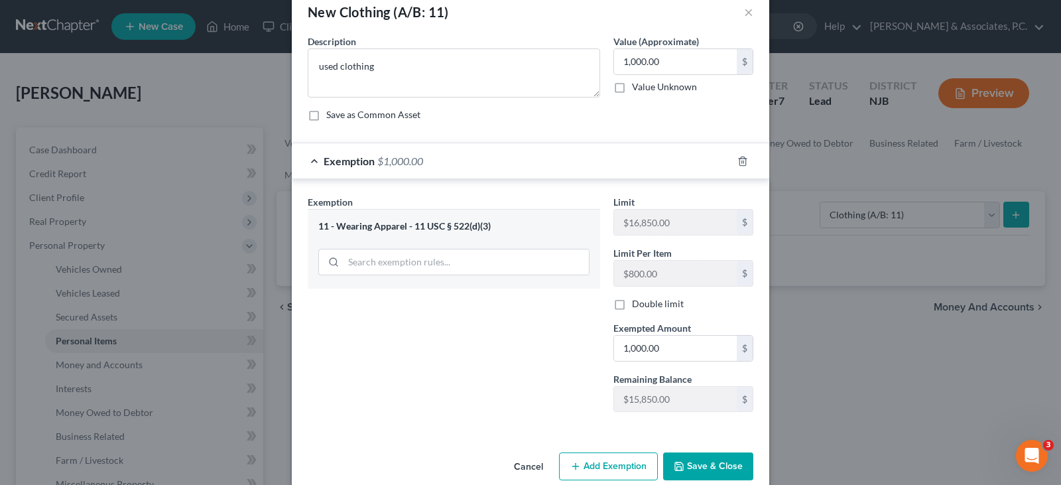
scroll to position [48, 0]
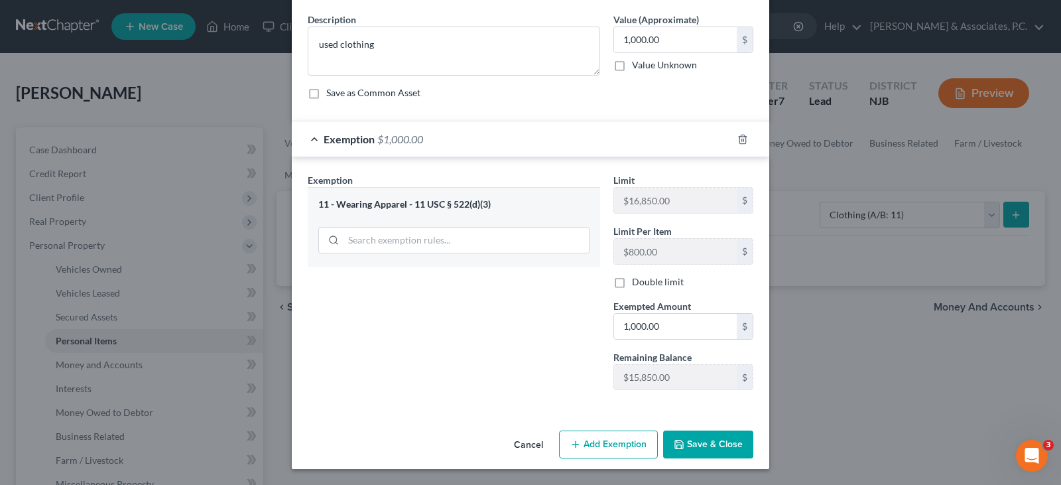
click at [698, 446] on button "Save & Close" at bounding box center [708, 444] width 90 height 28
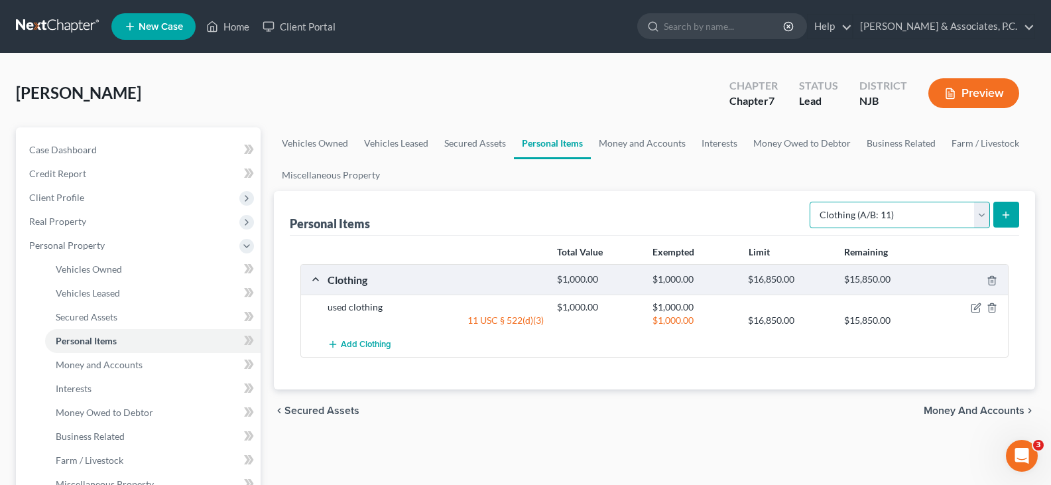
drag, startPoint x: 986, startPoint y: 214, endPoint x: 902, endPoint y: 227, distance: 84.7
click at [986, 214] on select "Select Item Type Clothing (A/B: 11) Collectibles Of Value (A/B: 8) Electronics …" at bounding box center [900, 215] width 180 height 27
select select "electronics"
click at [812, 202] on select "Select Item Type Clothing (A/B: 11) Collectibles Of Value (A/B: 8) Electronics …" at bounding box center [900, 215] width 180 height 27
click at [1008, 210] on icon "submit" at bounding box center [1006, 215] width 11 height 11
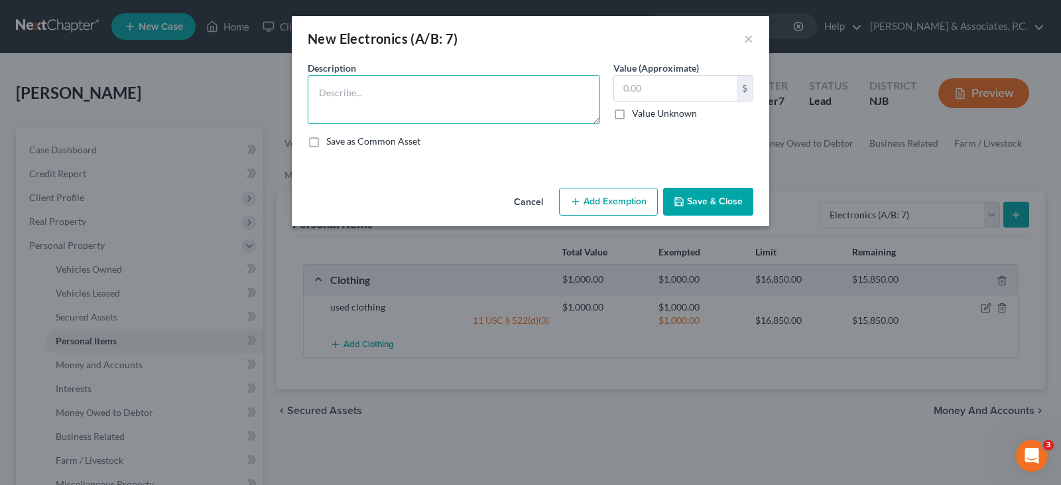
click at [362, 88] on textarea at bounding box center [454, 99] width 292 height 49
type textarea "cell phone"
click at [652, 83] on input "text" at bounding box center [675, 88] width 123 height 25
type input "1,200.00"
click at [616, 208] on button "Add Exemption" at bounding box center [608, 202] width 99 height 28
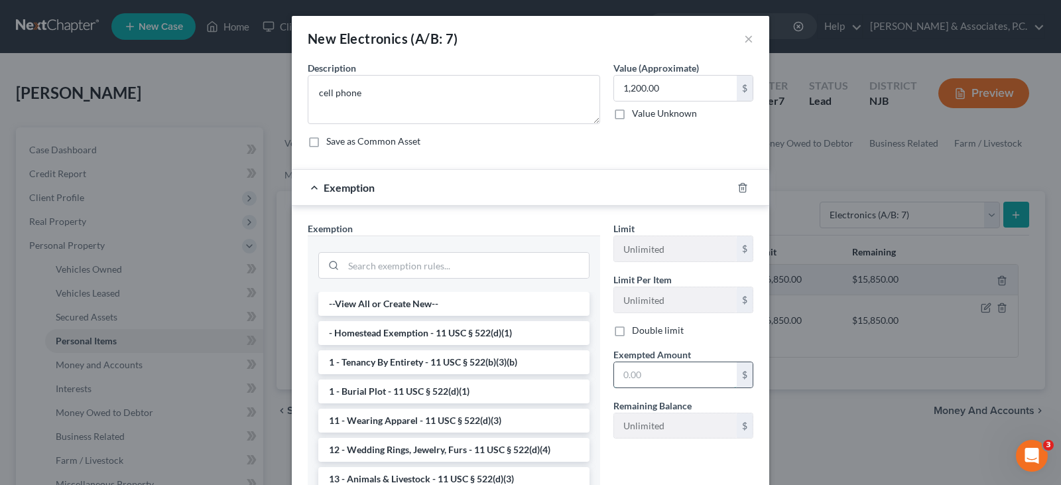
click at [634, 372] on input "text" at bounding box center [675, 374] width 123 height 25
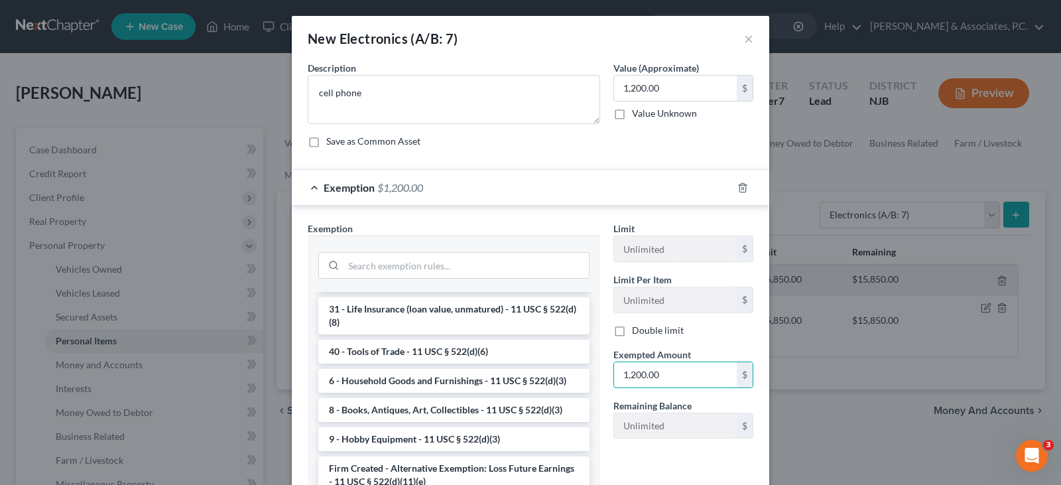
scroll to position [1109, 0]
type input "1,200.00"
click at [393, 375] on li "6 - Household Goods and Furnishings - 11 USC § 522(d)(3)" at bounding box center [453, 381] width 271 height 24
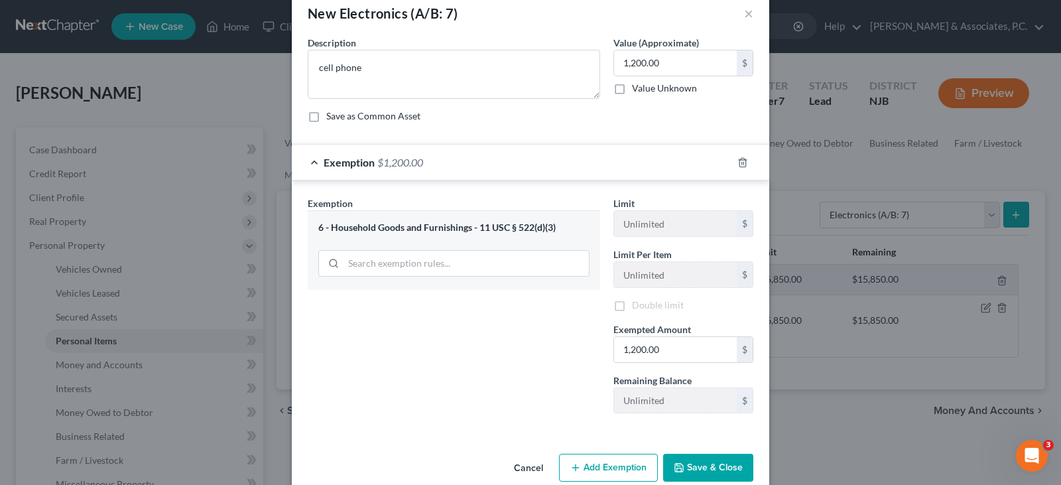
scroll to position [48, 0]
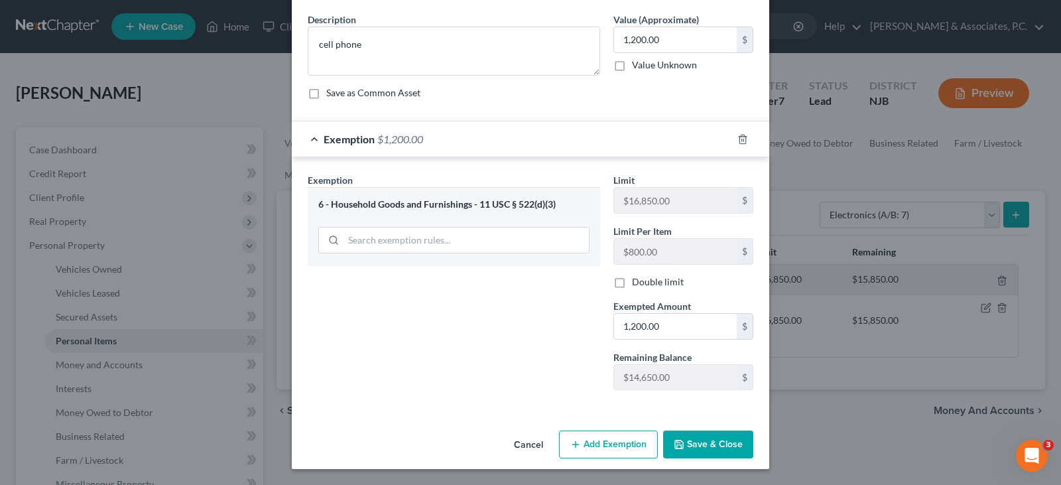
click at [720, 439] on button "Save & Close" at bounding box center [708, 444] width 90 height 28
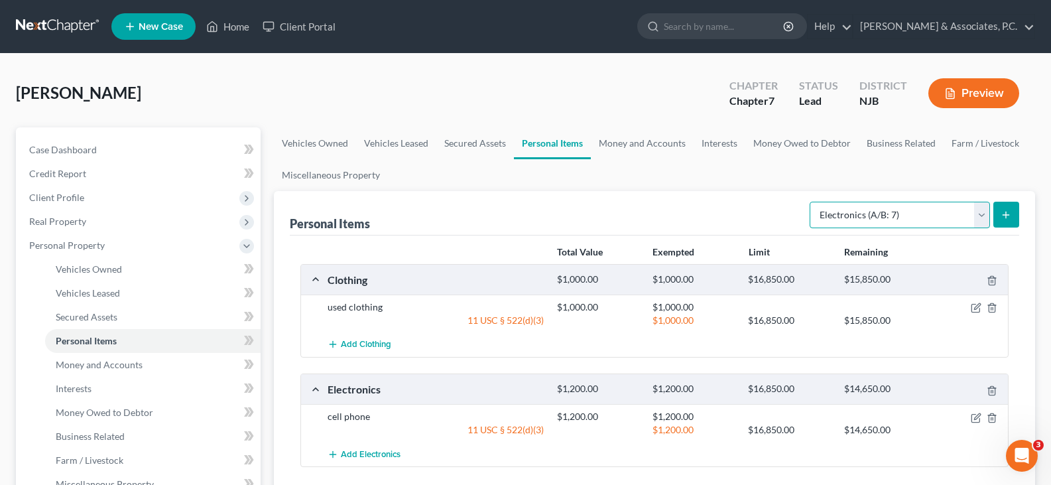
drag, startPoint x: 988, startPoint y: 219, endPoint x: 968, endPoint y: 227, distance: 22.0
click at [988, 219] on select "Select Item Type Clothing (A/B: 11) Collectibles Of Value (A/B: 8) Electronics …" at bounding box center [900, 215] width 180 height 27
select select "household_goods"
click at [812, 202] on select "Select Item Type Clothing (A/B: 11) Collectibles Of Value (A/B: 8) Electronics …" at bounding box center [900, 215] width 180 height 27
click at [1006, 212] on line "submit" at bounding box center [1006, 215] width 0 height 6
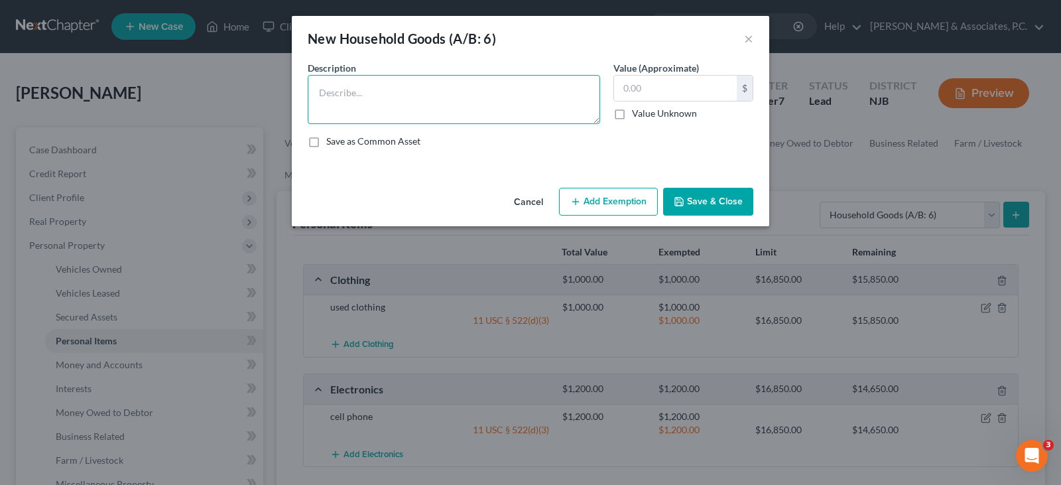
click at [379, 97] on textarea at bounding box center [454, 99] width 292 height 49
type textarea "bed, dresser, sofa, air fryer"
click at [650, 82] on input "text" at bounding box center [675, 88] width 123 height 25
click at [657, 86] on input "text" at bounding box center [675, 88] width 123 height 25
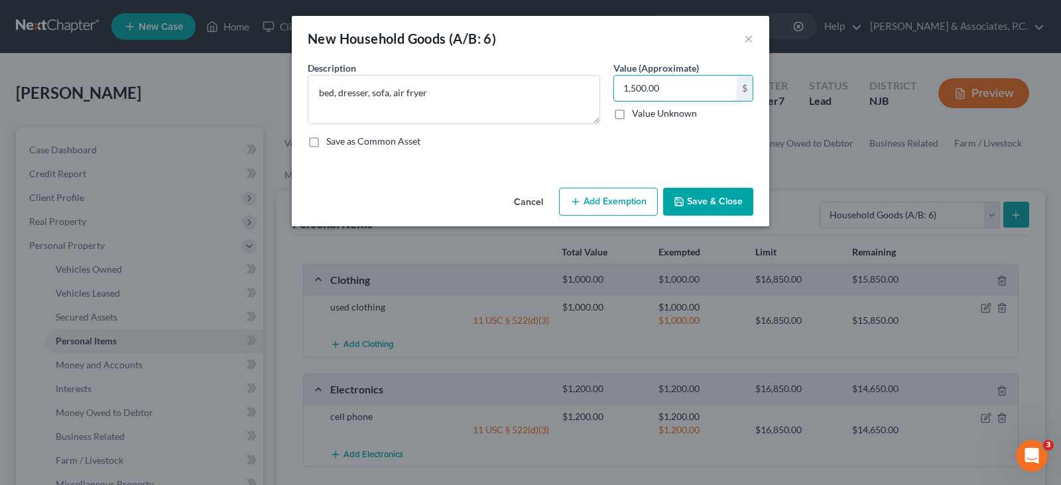
type input "1,500.00"
click at [596, 204] on button "Add Exemption" at bounding box center [608, 202] width 99 height 28
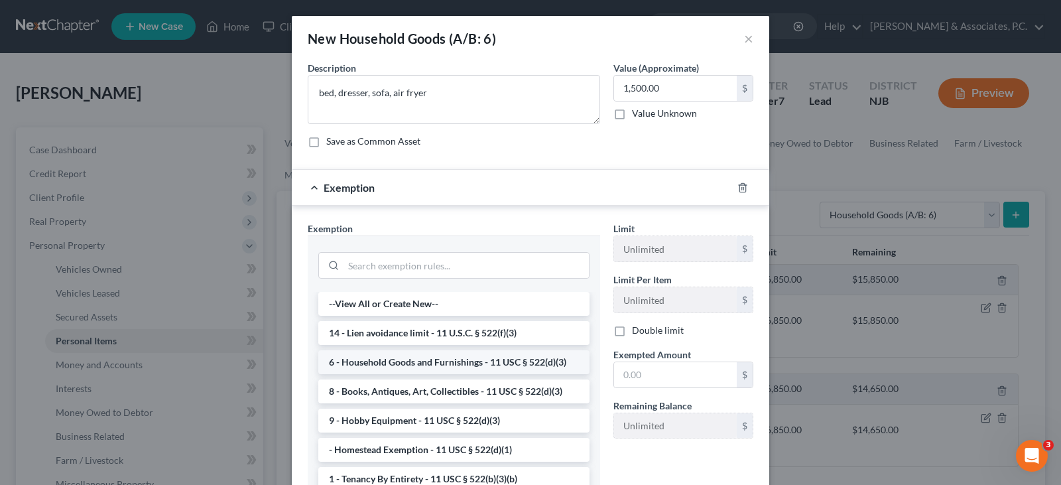
click at [401, 363] on li "6 - Household Goods and Furnishings - 11 USC § 522(d)(3)" at bounding box center [453, 362] width 271 height 24
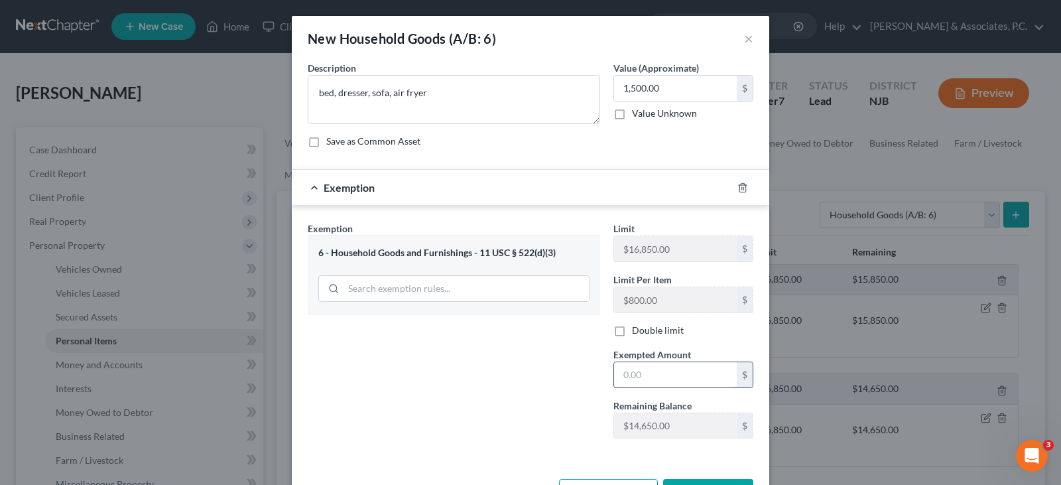
click at [632, 376] on input "text" at bounding box center [675, 374] width 123 height 25
type input "1,500.00"
click at [564, 338] on div "Exemption Set must be selected for CA. Exemption * 6 - Household Goods and Furn…" at bounding box center [454, 335] width 306 height 227
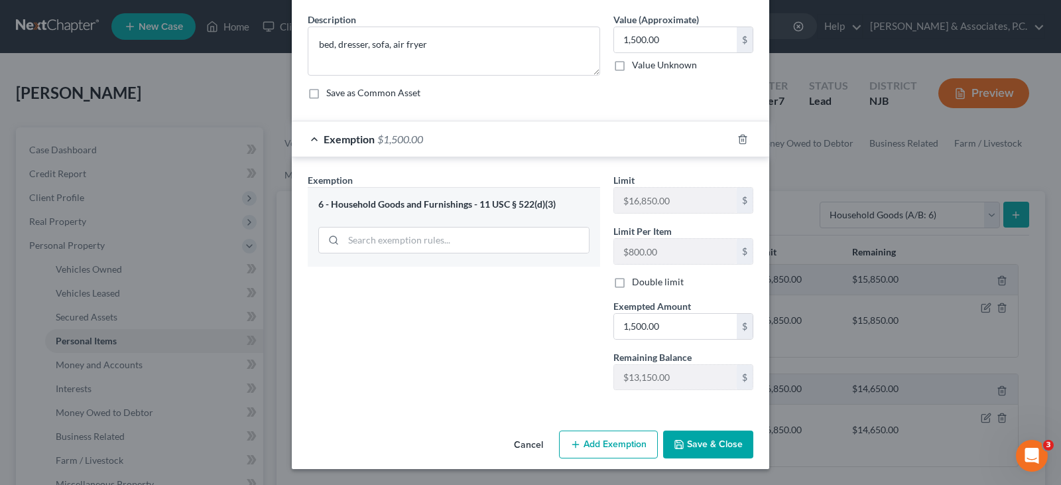
click at [710, 441] on button "Save & Close" at bounding box center [708, 444] width 90 height 28
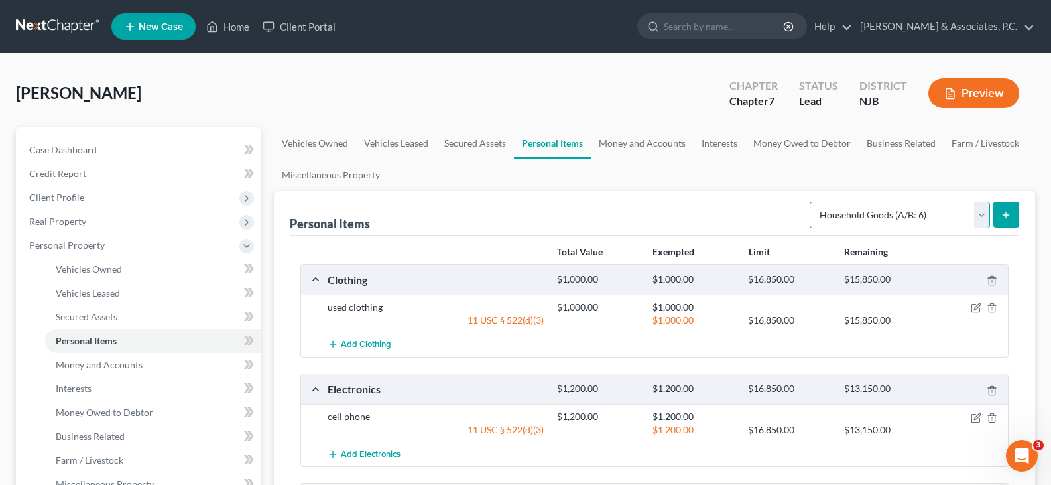
click at [977, 214] on select "Select Item Type Clothing (A/B: 11) Collectibles Of Value (A/B: 8) Electronics …" at bounding box center [900, 215] width 180 height 27
select select "jewelry"
click at [812, 202] on select "Select Item Type Clothing (A/B: 11) Collectibles Of Value (A/B: 8) Electronics …" at bounding box center [900, 215] width 180 height 27
click at [1006, 210] on icon "submit" at bounding box center [1006, 215] width 11 height 11
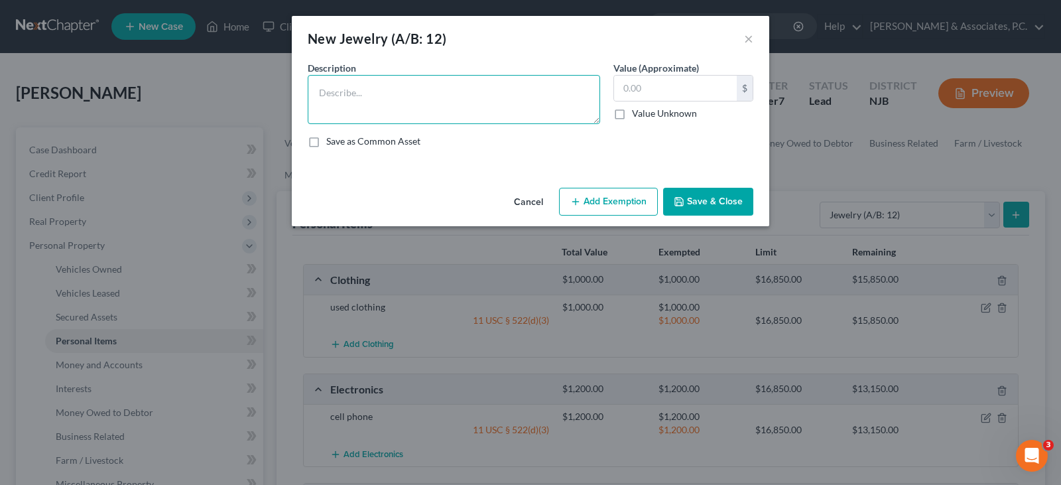
click at [397, 92] on textarea at bounding box center [454, 99] width 292 height 49
click at [316, 92] on textarea "gold necklace, 2- watches" at bounding box center [454, 99] width 292 height 49
type textarea "1-gold necklace, 2- watches"
click at [686, 86] on input "text" at bounding box center [675, 88] width 123 height 25
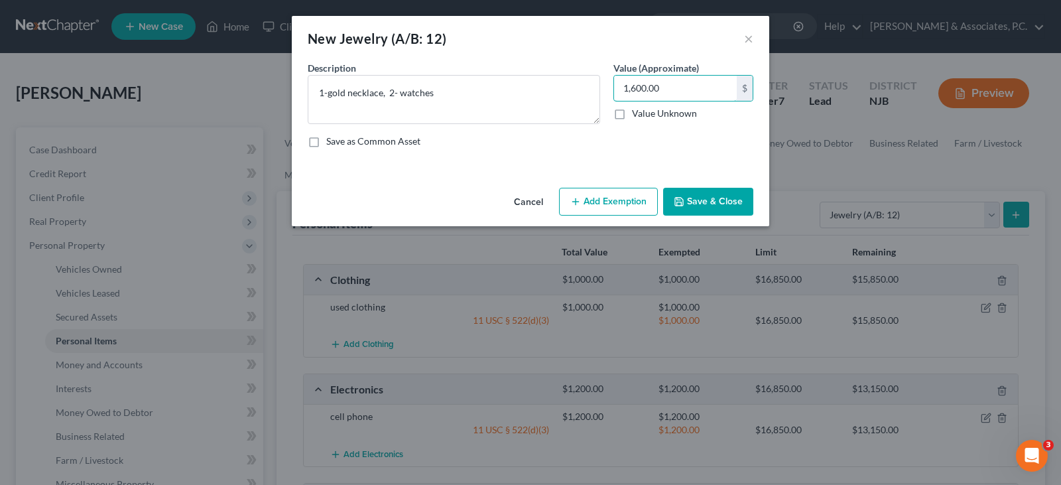
type input "1,600.00"
click at [607, 196] on button "Add Exemption" at bounding box center [608, 202] width 99 height 28
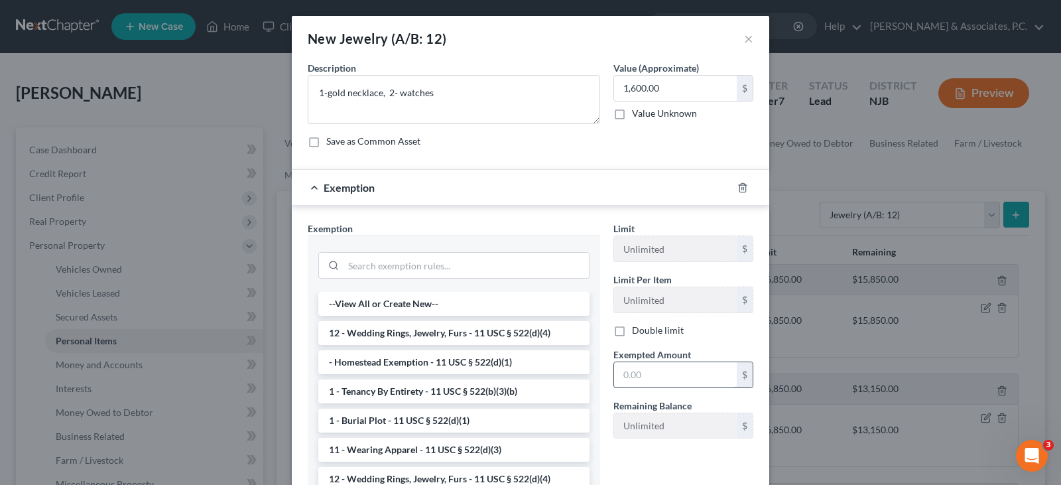
click at [684, 378] on input "text" at bounding box center [675, 374] width 123 height 25
type input "1,600.00"
click at [523, 327] on li "12 - Wedding Rings, Jewelry, Furs - 11 USC § 522(d)(4)" at bounding box center [453, 333] width 271 height 24
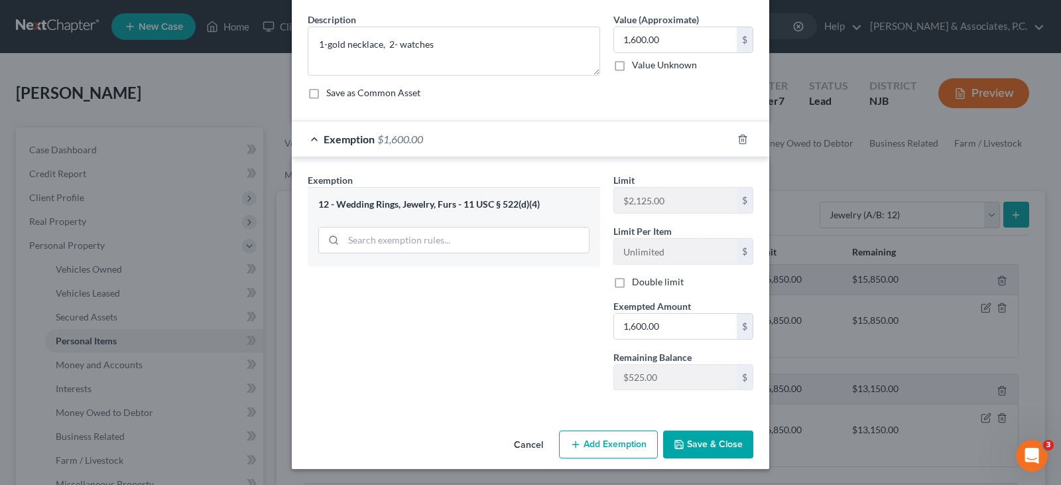
click at [701, 438] on button "Save & Close" at bounding box center [708, 444] width 90 height 28
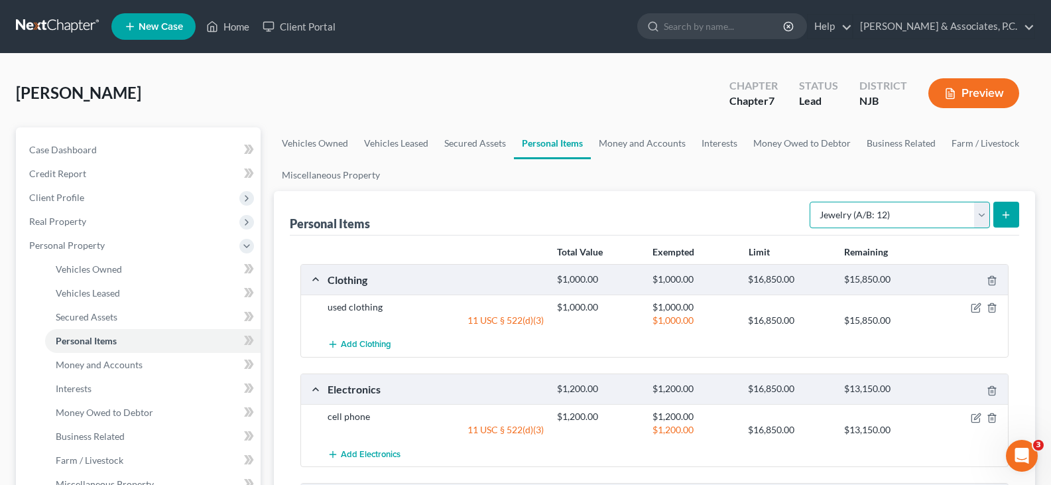
drag, startPoint x: 979, startPoint y: 207, endPoint x: 944, endPoint y: 226, distance: 39.5
click at [979, 207] on select "Select Item Type Clothing (A/B: 11) Collectibles Of Value (A/B: 8) Electronics …" at bounding box center [900, 215] width 180 height 27
select select "pets"
click at [812, 202] on select "Select Item Type Clothing (A/B: 11) Collectibles Of Value (A/B: 8) Electronics …" at bounding box center [900, 215] width 180 height 27
click at [1005, 207] on button "submit" at bounding box center [1006, 215] width 26 height 26
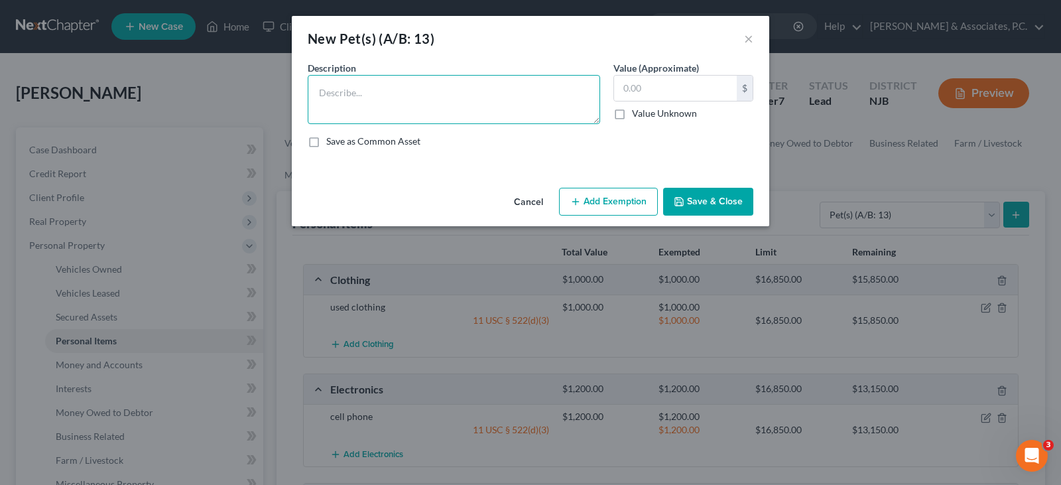
click at [542, 105] on textarea at bounding box center [454, 99] width 292 height 49
type textarea "cat"
click at [715, 89] on input "text" at bounding box center [675, 88] width 123 height 25
type input "25.00"
click at [619, 198] on button "Add Exemption" at bounding box center [608, 202] width 99 height 28
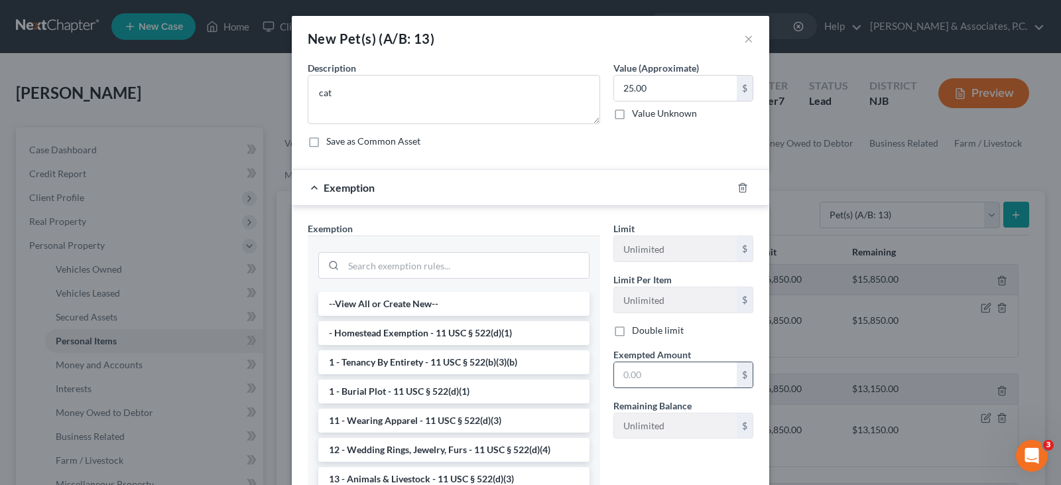
click at [653, 376] on input "text" at bounding box center [675, 374] width 123 height 25
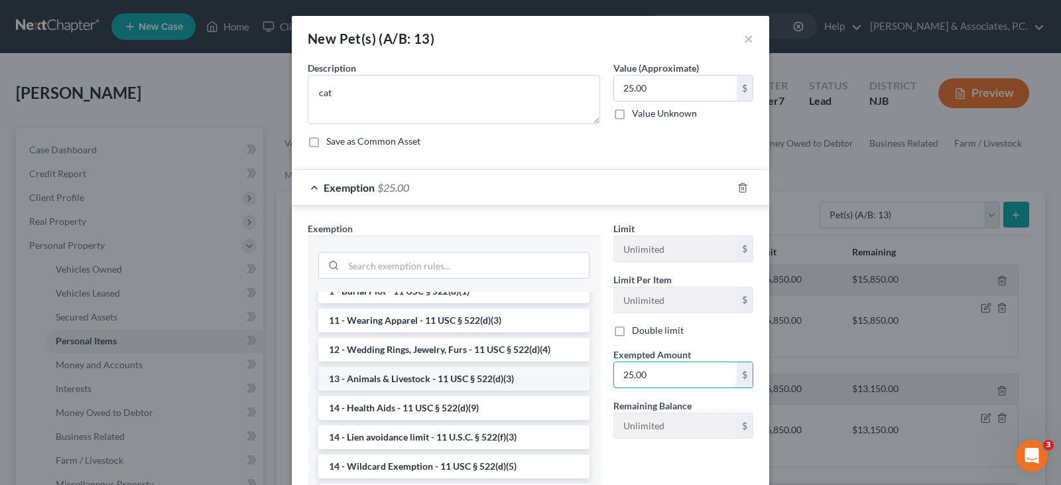
scroll to position [133, 0]
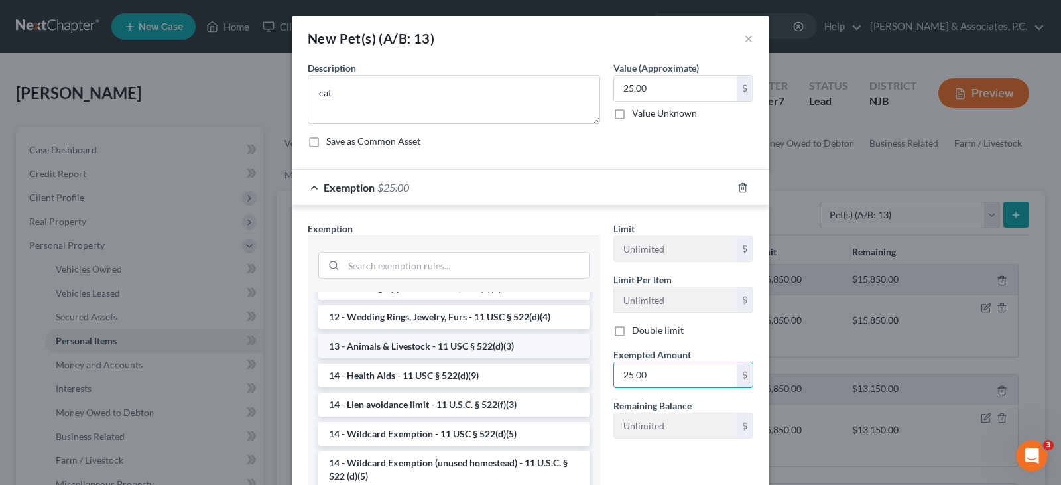
type input "25.00"
click at [395, 345] on li "13 - Animals & Livestock - 11 USC § 522(d)(3)" at bounding box center [453, 346] width 271 height 24
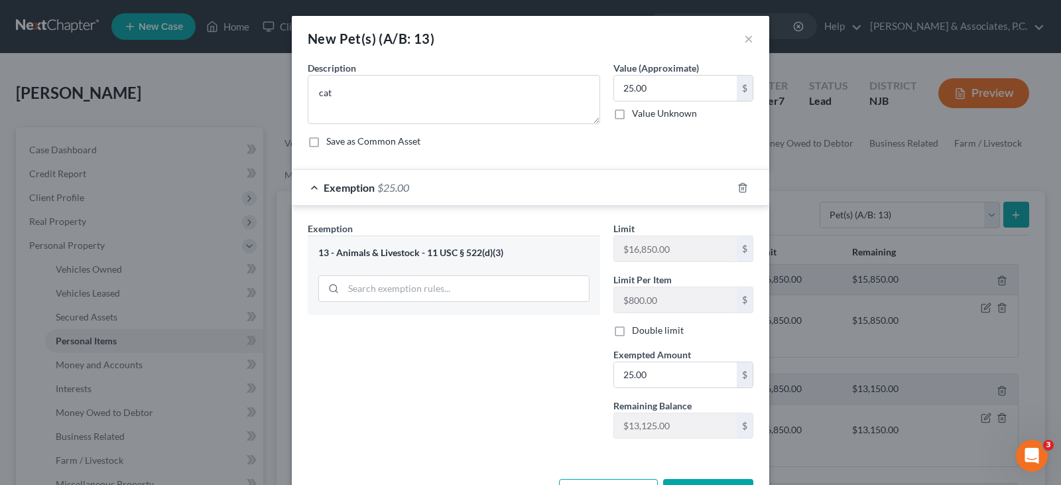
click at [525, 135] on div "Save as Common Asset" at bounding box center [531, 141] width 446 height 13
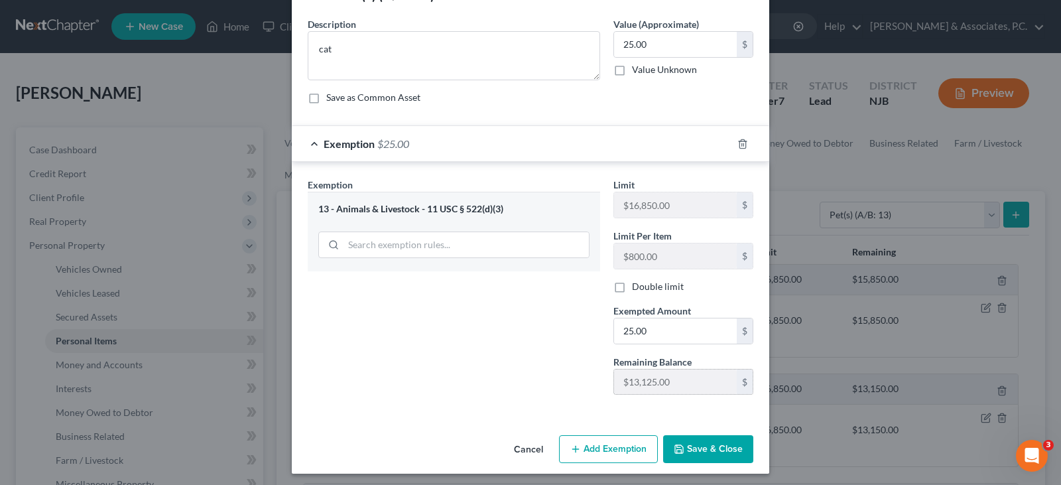
scroll to position [48, 0]
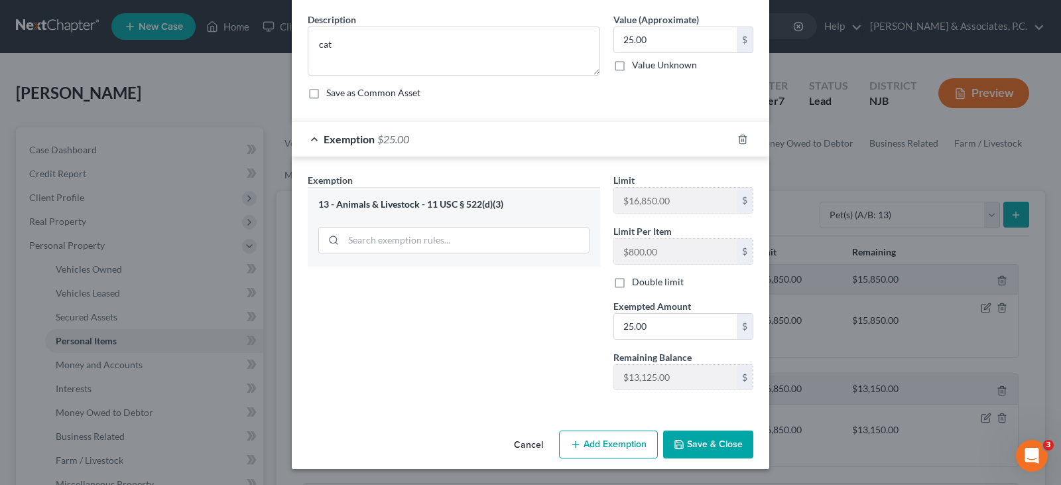
click at [688, 438] on button "Save & Close" at bounding box center [708, 444] width 90 height 28
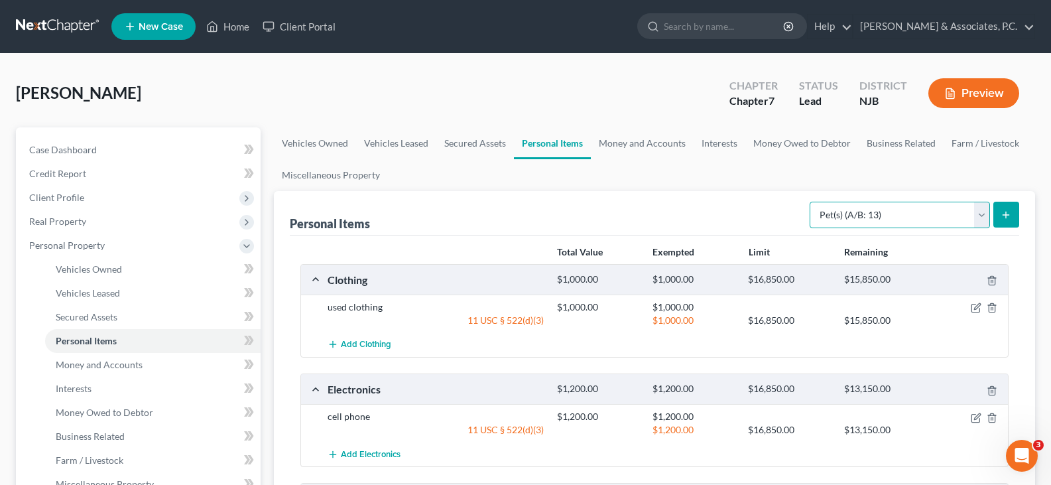
click at [978, 220] on select "Select Item Type Clothing (A/B: 11) Collectibles Of Value (A/B: 8) Electronics …" at bounding box center [900, 215] width 180 height 27
drag, startPoint x: 620, startPoint y: 135, endPoint x: 627, endPoint y: 143, distance: 10.8
click at [620, 135] on link "Money and Accounts" at bounding box center [642, 143] width 103 height 32
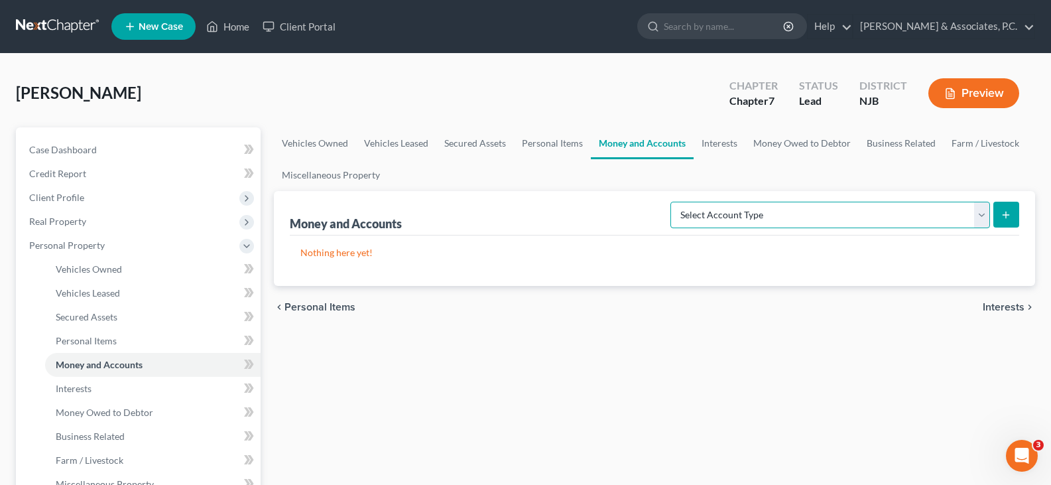
drag, startPoint x: 968, startPoint y: 216, endPoint x: 838, endPoint y: 223, distance: 130.9
click at [968, 216] on select "Select Account Type Brokerage (A/B: 18, SOFA: 20) Cash on Hand (A/B: 16) Certif…" at bounding box center [830, 215] width 320 height 27
select select "cash_on_hand"
click at [674, 202] on select "Select Account Type Brokerage (A/B: 18, SOFA: 20) Cash on Hand (A/B: 16) Certif…" at bounding box center [830, 215] width 320 height 27
click at [999, 214] on button "submit" at bounding box center [1006, 215] width 26 height 26
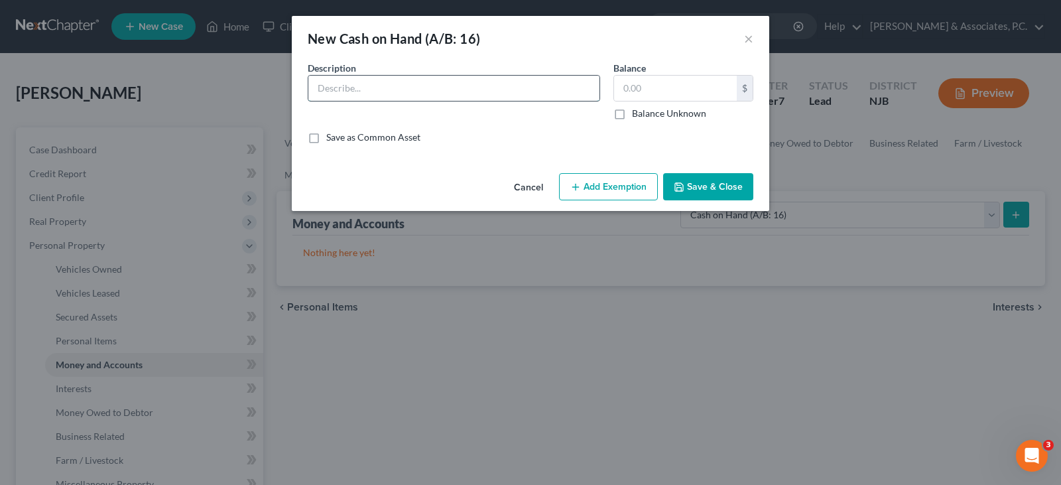
click at [440, 82] on input "text" at bounding box center [453, 88] width 291 height 25
type input "cash in pocket"
click at [661, 90] on input "text" at bounding box center [675, 88] width 123 height 25
type input "100.00"
click at [598, 186] on button "Add Exemption" at bounding box center [608, 187] width 99 height 28
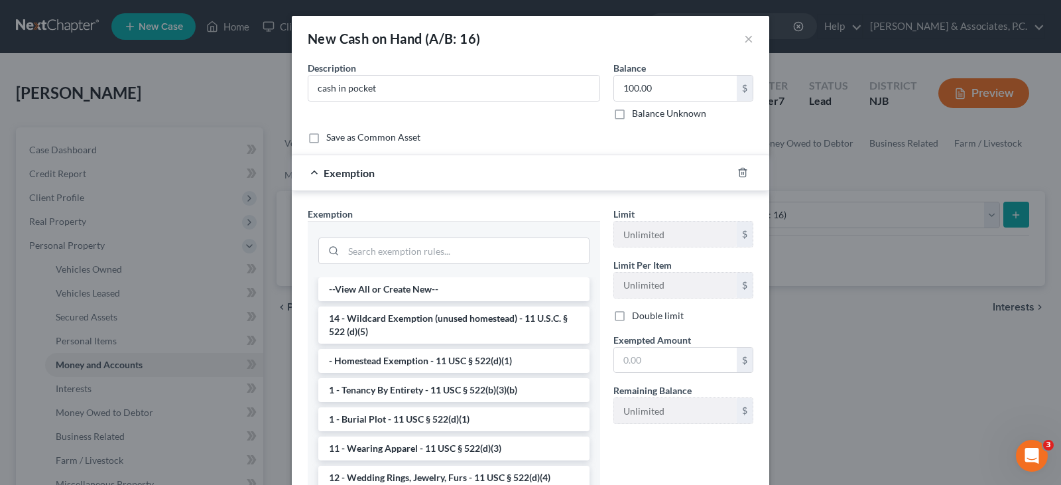
drag, startPoint x: 417, startPoint y: 324, endPoint x: 608, endPoint y: 341, distance: 191.7
click at [422, 325] on li "14 - Wildcard Exemption (unused homestead) - 11 U.S.C. § 522 (d)(5)" at bounding box center [453, 324] width 271 height 37
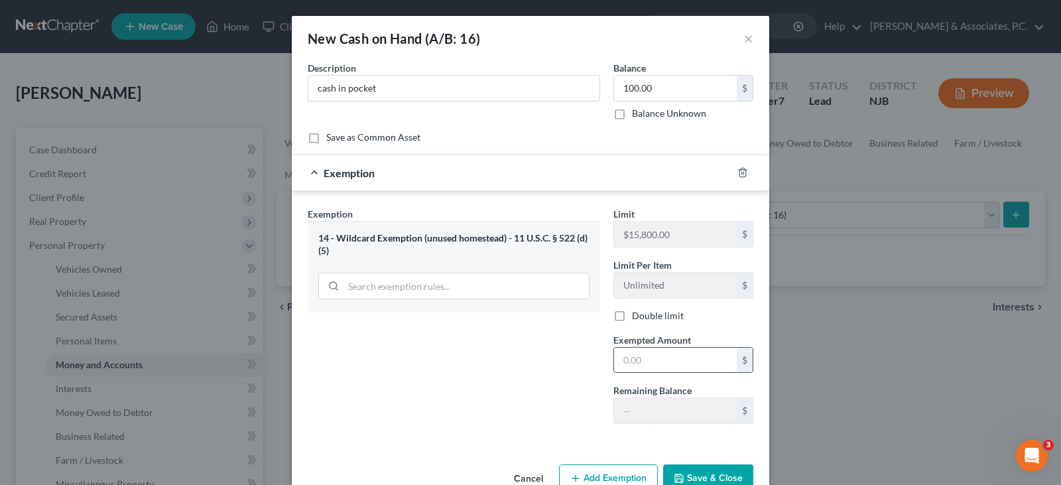
click at [634, 352] on input "text" at bounding box center [675, 360] width 123 height 25
type input "100.00"
click at [407, 379] on div "Exemption Set must be selected for CA. Exemption * 14 - Wildcard Exemption (unu…" at bounding box center [454, 320] width 306 height 227
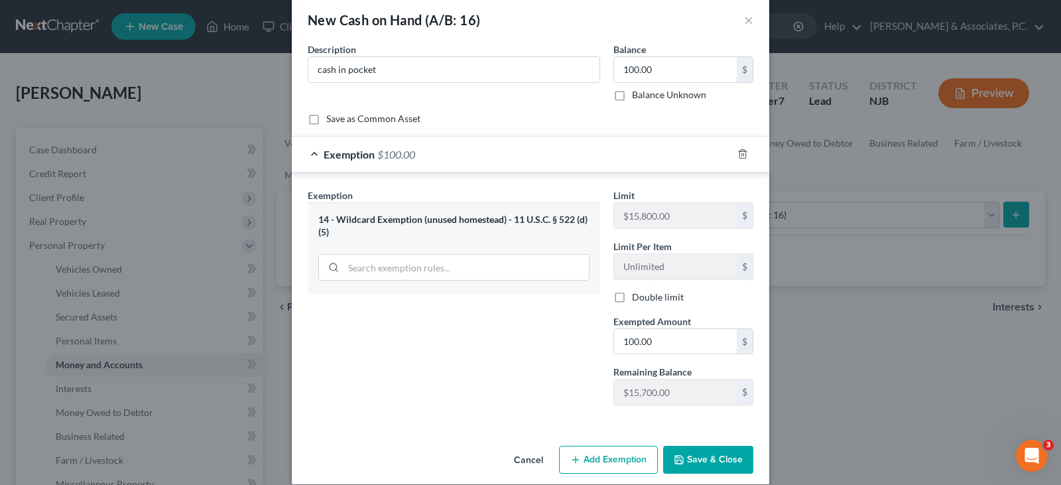
scroll to position [34, 0]
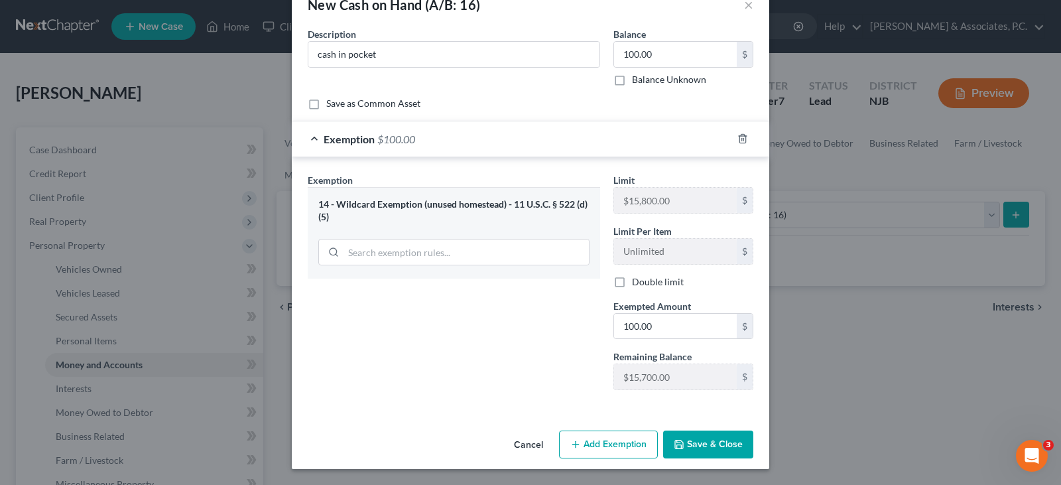
click at [709, 451] on button "Save & Close" at bounding box center [708, 444] width 90 height 28
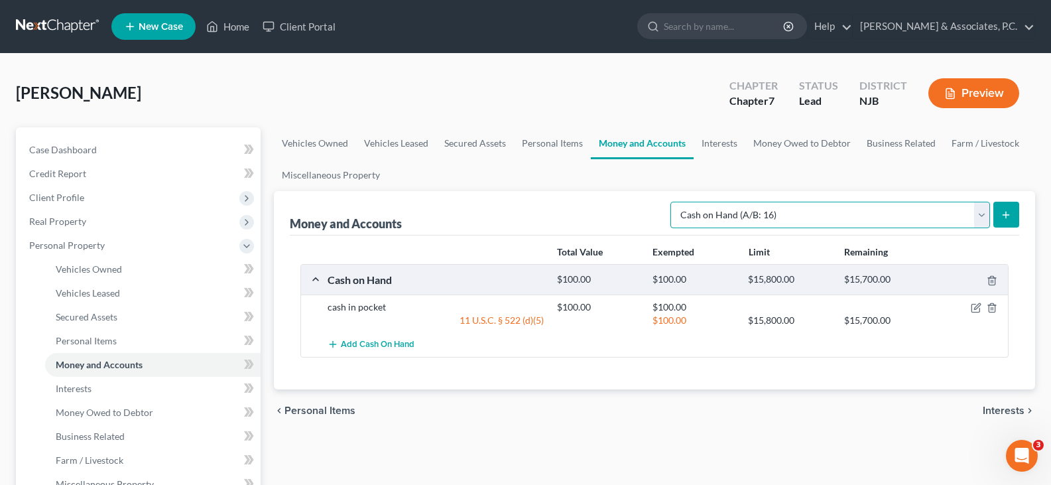
click at [983, 218] on select "Select Account Type Brokerage (A/B: 18, SOFA: 20) Cash on Hand (A/B: 16) Certif…" at bounding box center [830, 215] width 320 height 27
select select "checking"
click at [674, 202] on select "Select Account Type Brokerage (A/B: 18, SOFA: 20) Cash on Hand (A/B: 16) Certif…" at bounding box center [830, 215] width 320 height 27
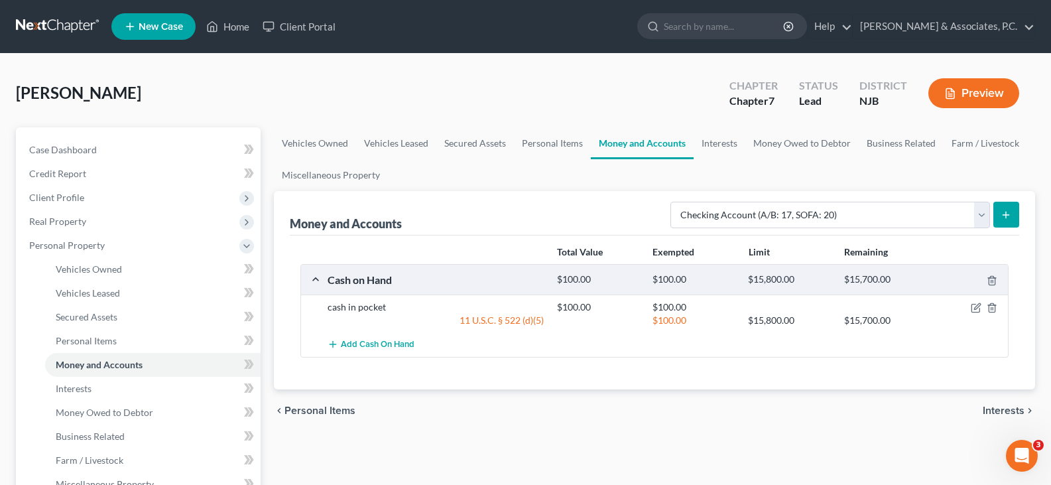
click at [1005, 211] on icon "submit" at bounding box center [1006, 215] width 11 height 11
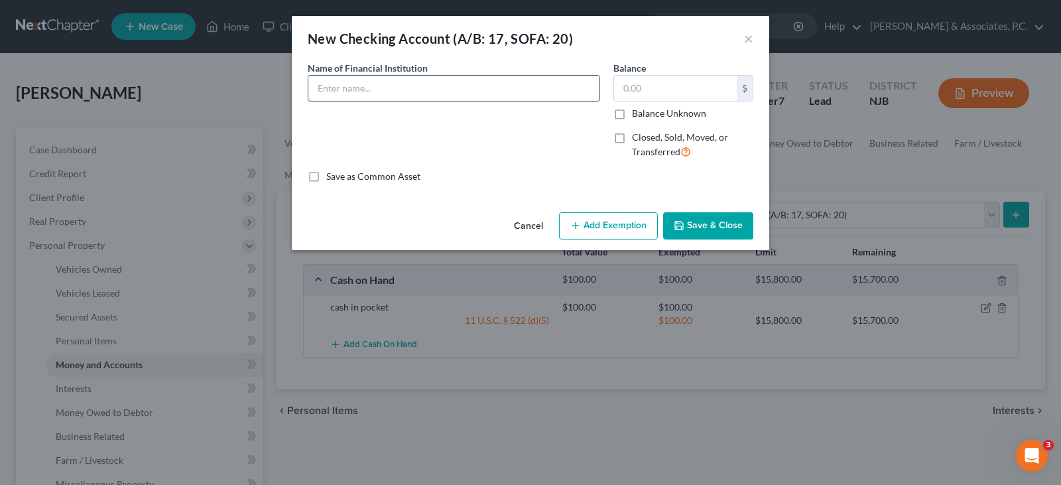
click at [364, 84] on input "text" at bounding box center [453, 88] width 291 height 25
type input "[PERSON_NAME] Fargo Bank"
click at [649, 88] on input "text" at bounding box center [675, 88] width 123 height 25
type input "100.00"
click at [603, 231] on button "Add Exemption" at bounding box center [608, 226] width 99 height 28
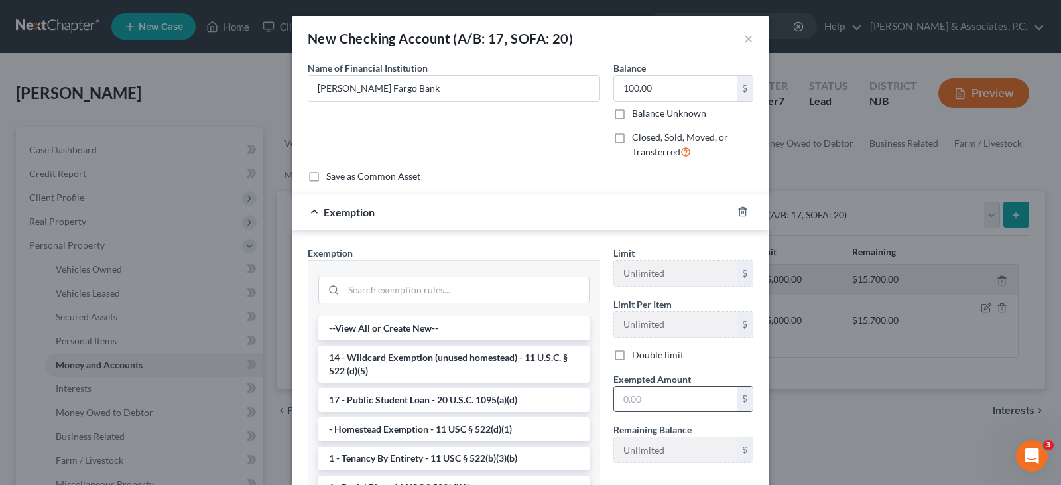
drag, startPoint x: 434, startPoint y: 355, endPoint x: 626, endPoint y: 409, distance: 199.7
click at [434, 354] on li "14 - Wildcard Exemption (unused homestead) - 11 U.S.C. § 522 (d)(5)" at bounding box center [453, 364] width 271 height 37
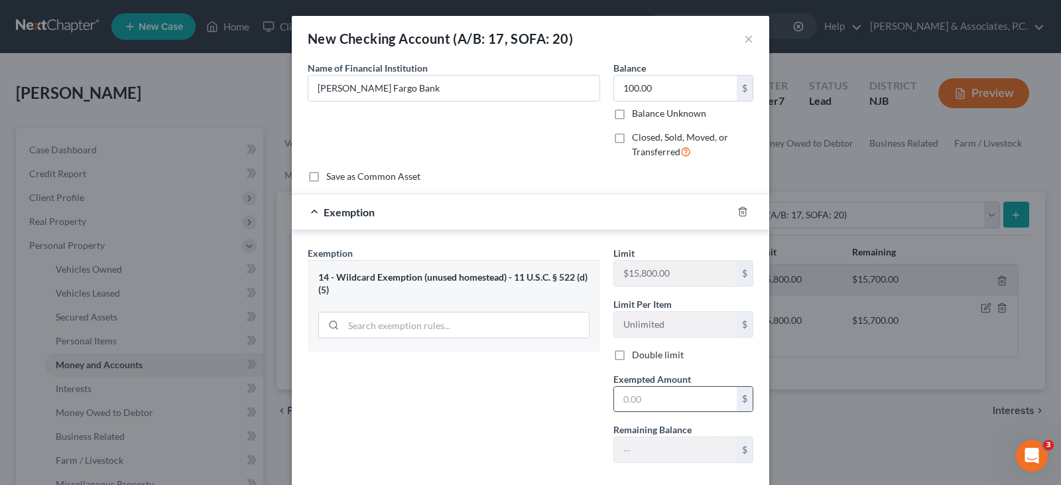
click at [653, 397] on input "text" at bounding box center [675, 399] width 123 height 25
type input "100.00"
click at [438, 398] on div "Exemption Set must be selected for CA. Exemption * 14 - Wildcard Exemption (unu…" at bounding box center [454, 359] width 306 height 227
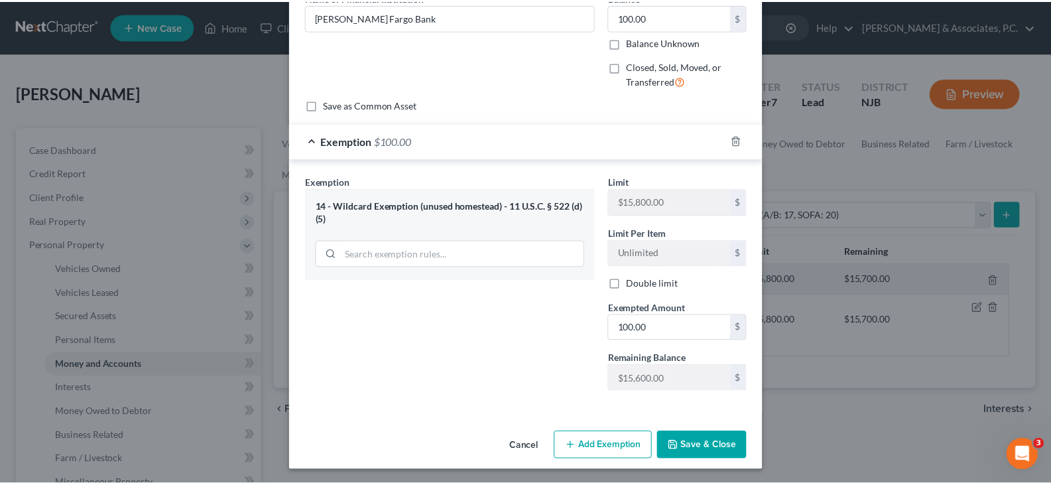
scroll to position [73, 0]
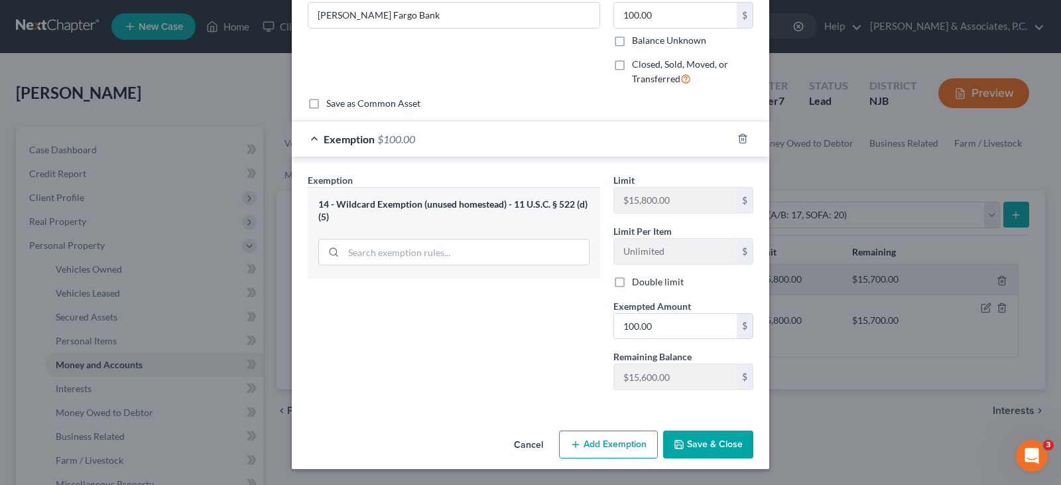
click at [713, 445] on button "Save & Close" at bounding box center [708, 444] width 90 height 28
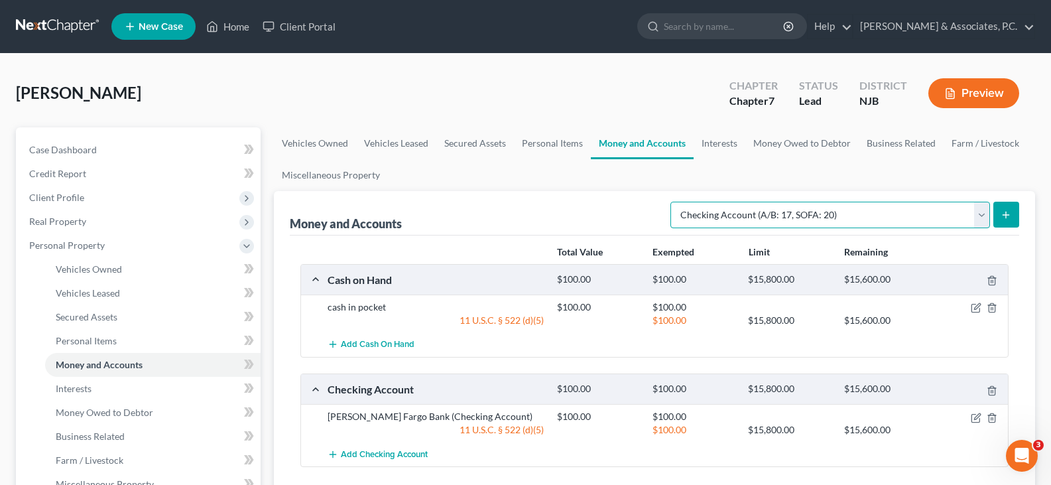
click at [983, 215] on select "Select Account Type Brokerage (A/B: 18, SOFA: 20) Cash on Hand (A/B: 16) Certif…" at bounding box center [830, 215] width 320 height 27
click at [674, 202] on select "Select Account Type Brokerage (A/B: 18, SOFA: 20) Cash on Hand (A/B: 16) Certif…" at bounding box center [830, 215] width 320 height 27
click at [1004, 210] on icon "submit" at bounding box center [1006, 215] width 11 height 11
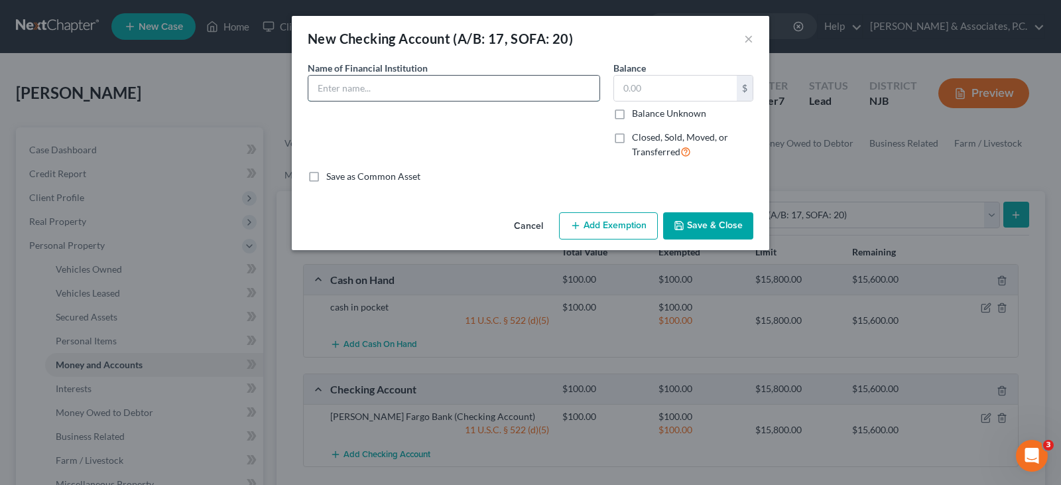
click at [428, 82] on input "text" at bounding box center [453, 88] width 291 height 25
type input "TD Bank"
click at [632, 137] on label "Closed, Sold, Moved, or Transferred" at bounding box center [692, 145] width 121 height 29
click at [637, 137] on input "Closed, Sold, Moved, or Transferred" at bounding box center [641, 135] width 9 height 9
checkbox input "true"
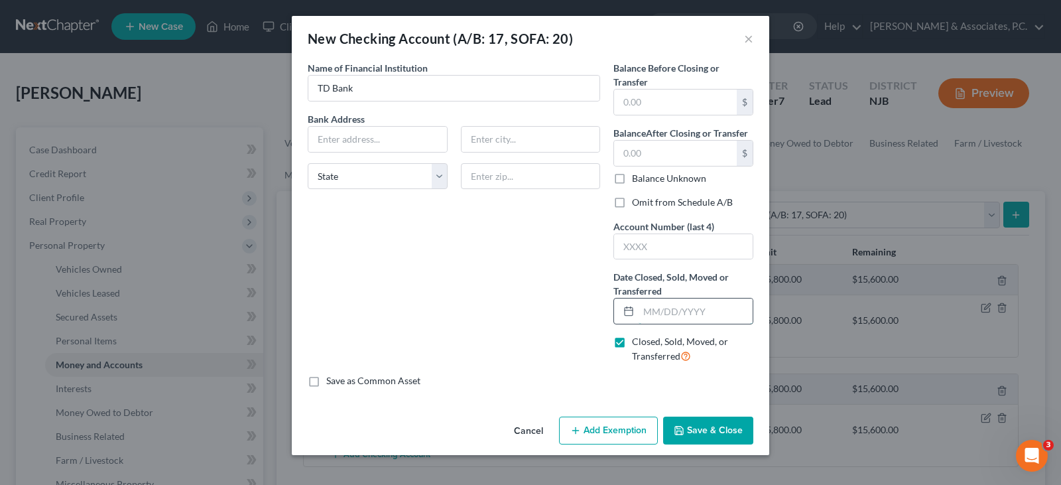
drag, startPoint x: 668, startPoint y: 311, endPoint x: 675, endPoint y: 304, distance: 9.9
click at [668, 311] on input "text" at bounding box center [696, 310] width 114 height 25
type input "[DATE]"
drag, startPoint x: 547, startPoint y: 290, endPoint x: 642, endPoint y: 121, distance: 193.9
click at [543, 284] on div "Name of Financial Institution * TD Bank Bank Address State [US_STATE][GEOGRAPHI…" at bounding box center [454, 217] width 306 height 313
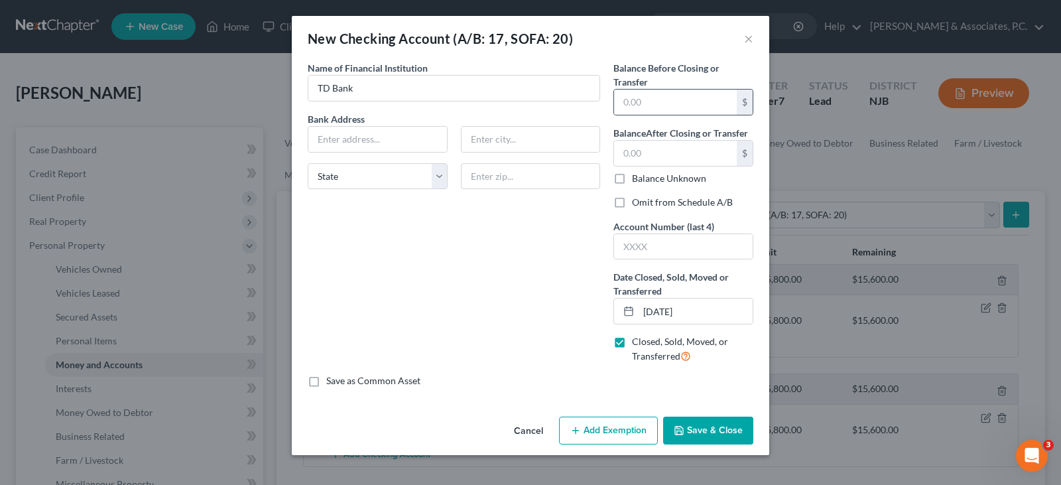
click at [670, 115] on div "$" at bounding box center [683, 102] width 140 height 27
click at [649, 104] on input "text" at bounding box center [675, 102] width 123 height 25
type input "0.00"
click at [648, 150] on input "text" at bounding box center [675, 153] width 123 height 25
type input "0.00"
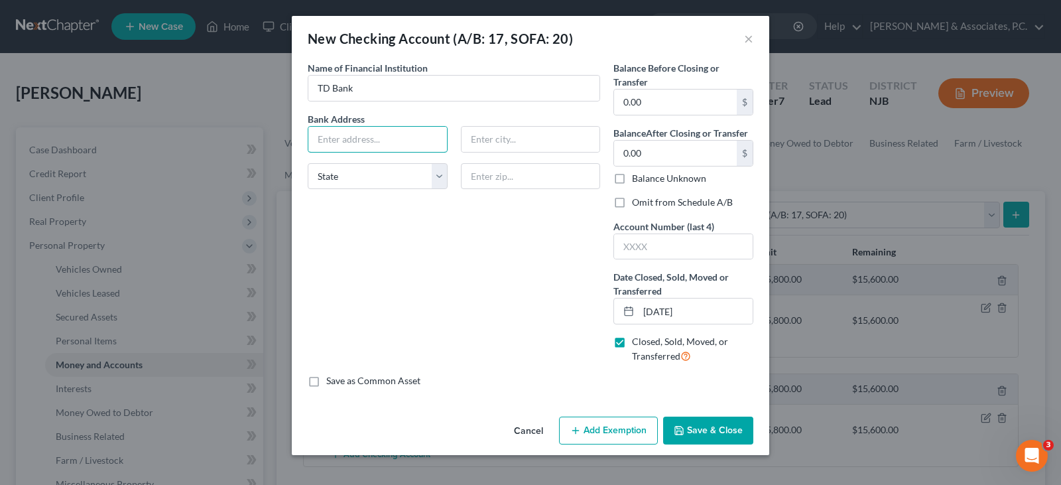
drag, startPoint x: 377, startPoint y: 138, endPoint x: 383, endPoint y: 229, distance: 91.7
click at [377, 138] on input "text" at bounding box center [377, 139] width 139 height 25
drag, startPoint x: 375, startPoint y: 238, endPoint x: 360, endPoint y: 150, distance: 89.5
click at [375, 238] on div "Name of Financial Institution * TD Bank Bank Address State [US_STATE][GEOGRAPHI…" at bounding box center [454, 217] width 306 height 313
click at [359, 141] on input "text" at bounding box center [377, 139] width 139 height 25
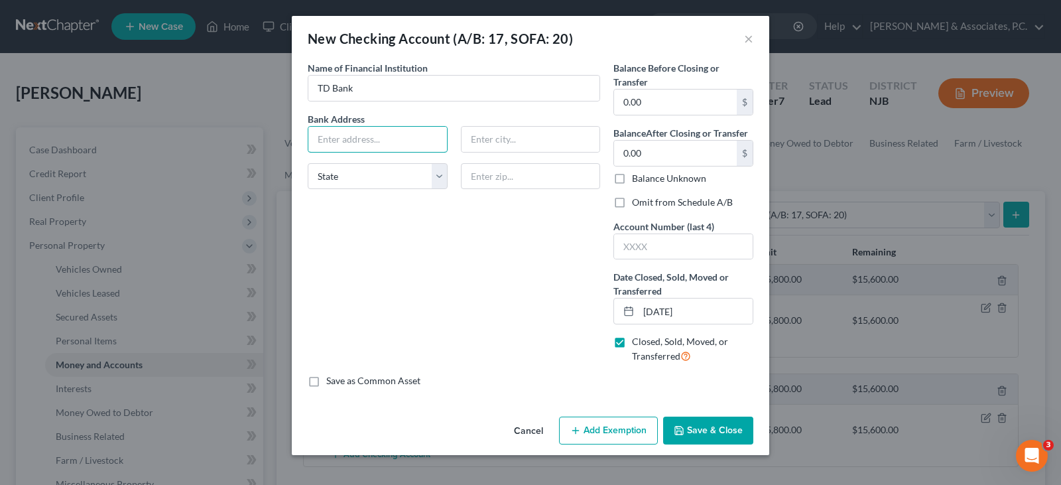
drag, startPoint x: 359, startPoint y: 141, endPoint x: 527, endPoint y: 16, distance: 209.6
click at [359, 141] on input "text" at bounding box center [377, 139] width 139 height 25
paste input "[STREET_ADDRESS]"
type input "[STREET_ADDRESS]"
click at [511, 179] on input "text" at bounding box center [531, 176] width 140 height 27
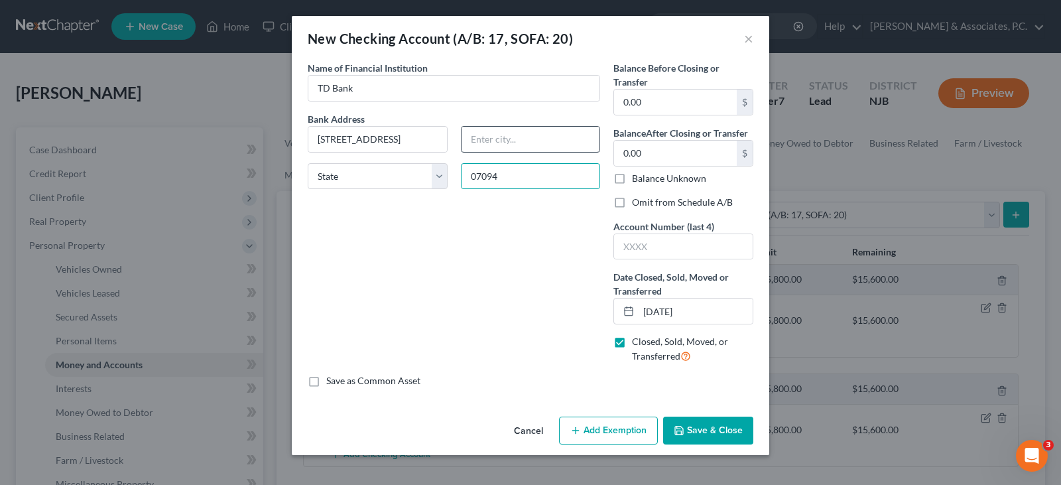
type input "07094"
type input "Secaucus"
select select "33"
drag, startPoint x: 491, startPoint y: 140, endPoint x: 431, endPoint y: 259, distance: 133.5
click at [491, 140] on input "Secaucus" at bounding box center [531, 139] width 139 height 25
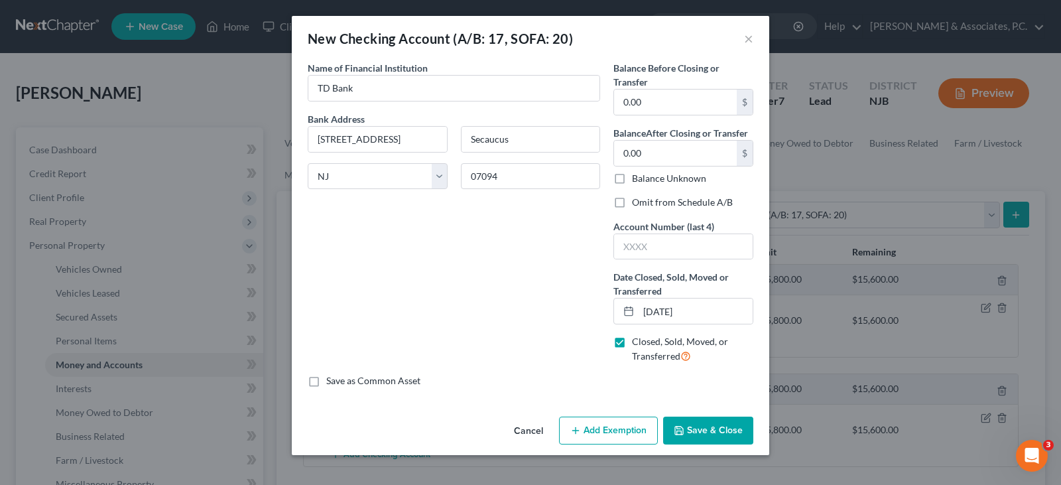
click at [390, 287] on div "Name of Financial Institution * TD Bank Bank Address [STREET_ADDRESS][GEOGRAPHI…" at bounding box center [454, 217] width 306 height 313
drag, startPoint x: 697, startPoint y: 424, endPoint x: 691, endPoint y: 420, distance: 7.2
click at [696, 425] on button "Save & Close" at bounding box center [708, 430] width 90 height 28
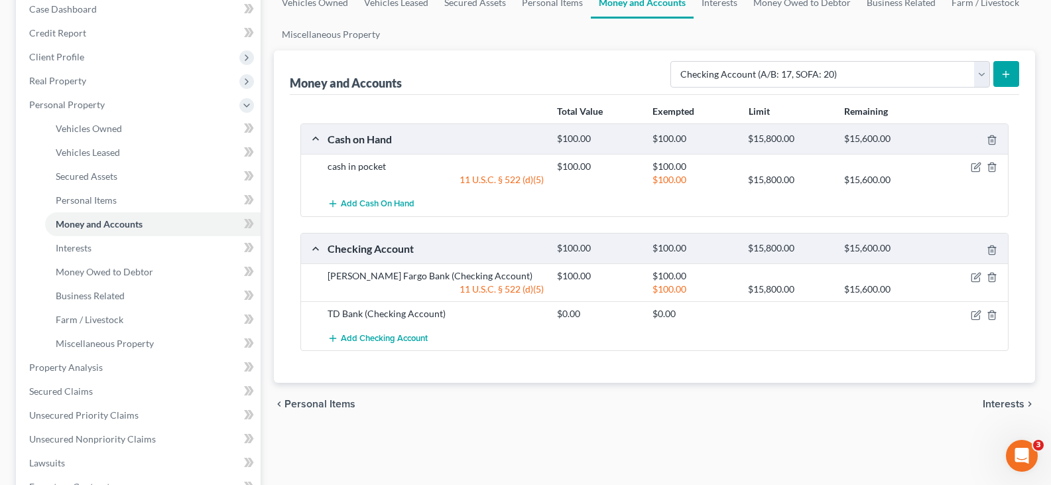
scroll to position [133, 0]
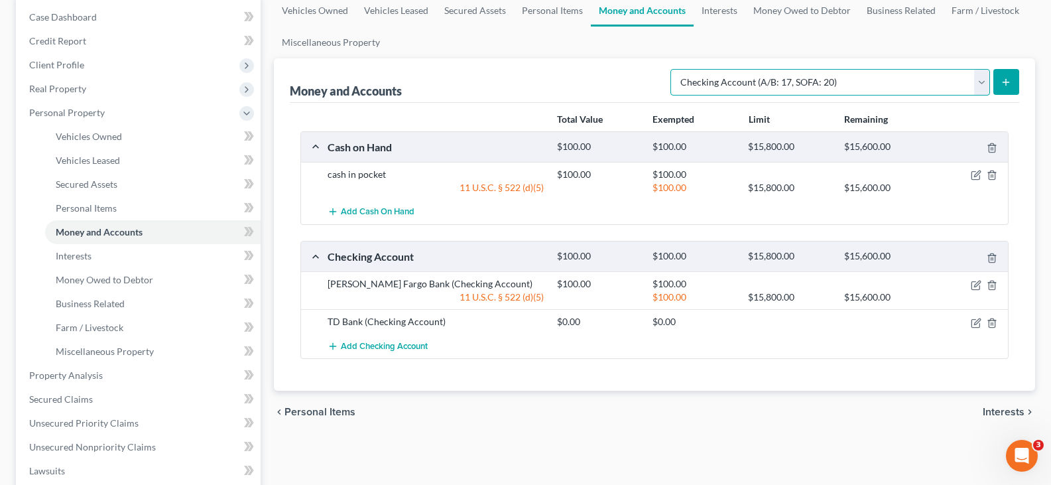
click at [979, 82] on select "Select Account Type Brokerage (A/B: 18, SOFA: 20) Cash on Hand (A/B: 16) Certif…" at bounding box center [830, 82] width 320 height 27
select select "other"
click at [674, 69] on select "Select Account Type Brokerage (A/B: 18, SOFA: 20) Cash on Hand (A/B: 16) Certif…" at bounding box center [830, 82] width 320 height 27
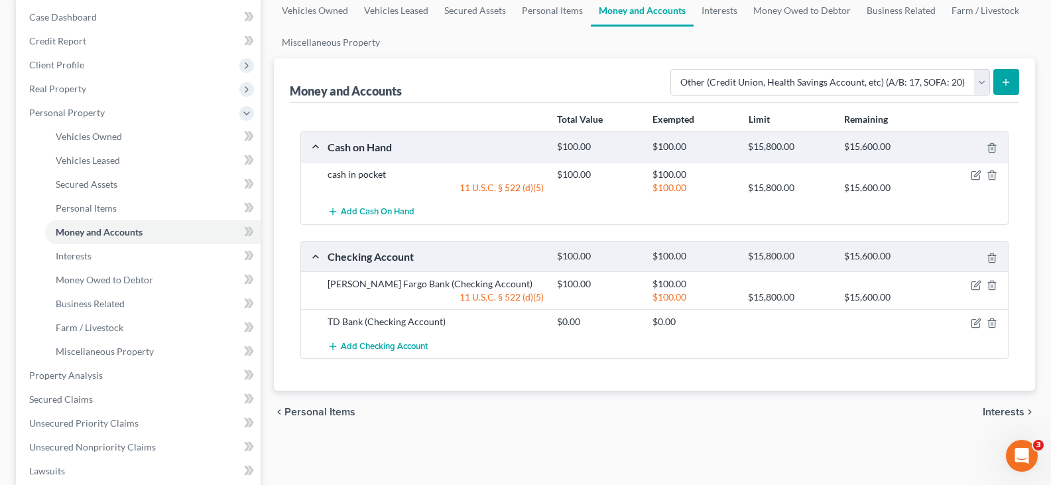
click at [1005, 78] on icon "submit" at bounding box center [1006, 82] width 11 height 11
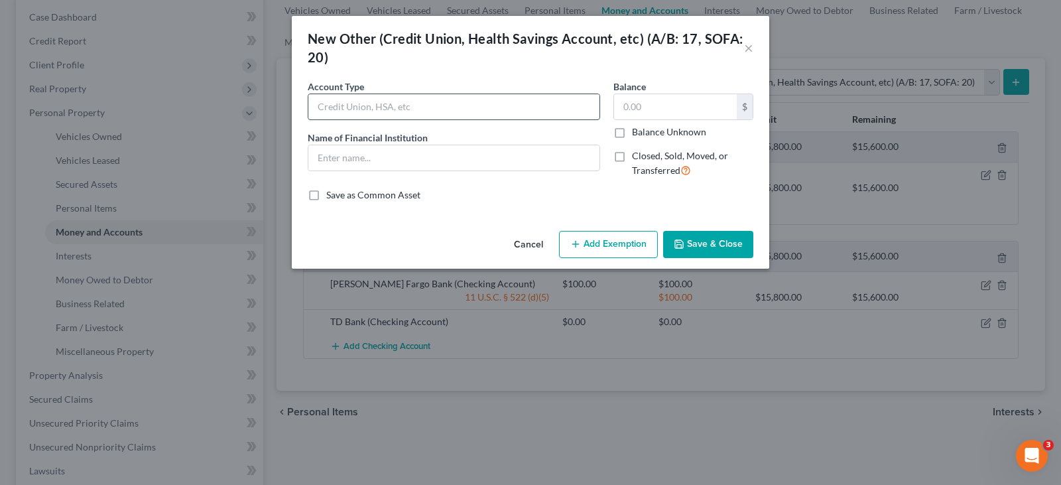
click at [361, 111] on input "text" at bounding box center [453, 106] width 291 height 25
type input "Online Application"
click at [357, 154] on input "text" at bounding box center [453, 157] width 291 height 25
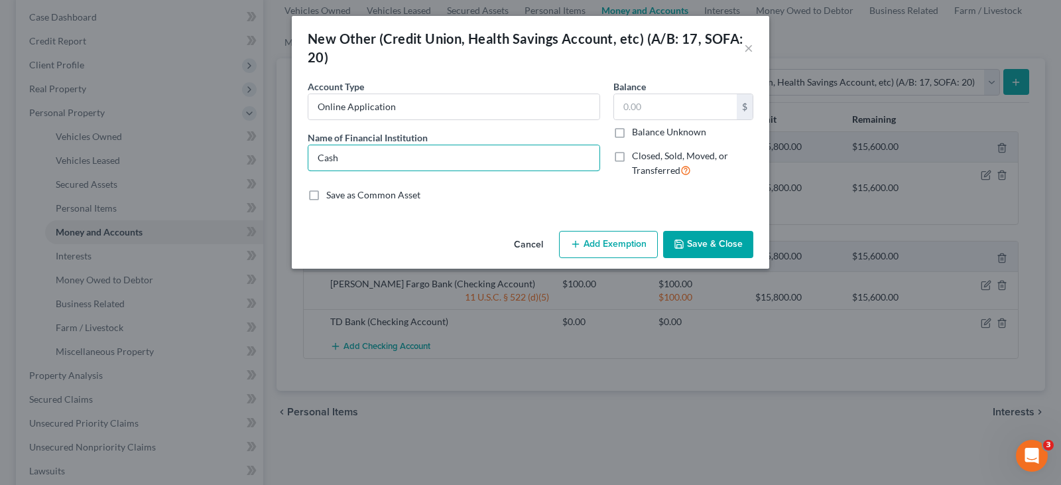
type input "Cash App"
click at [712, 255] on button "Save & Close" at bounding box center [708, 245] width 90 height 28
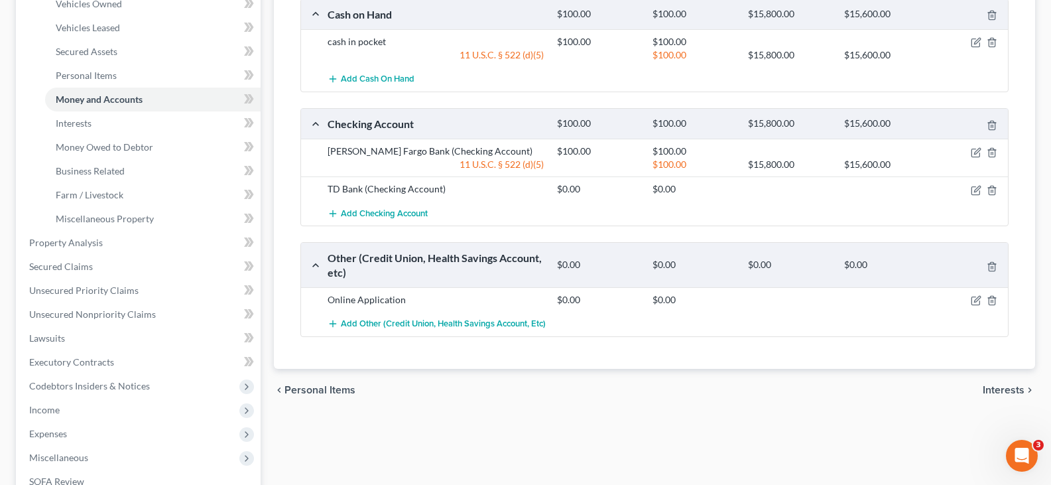
scroll to position [199, 0]
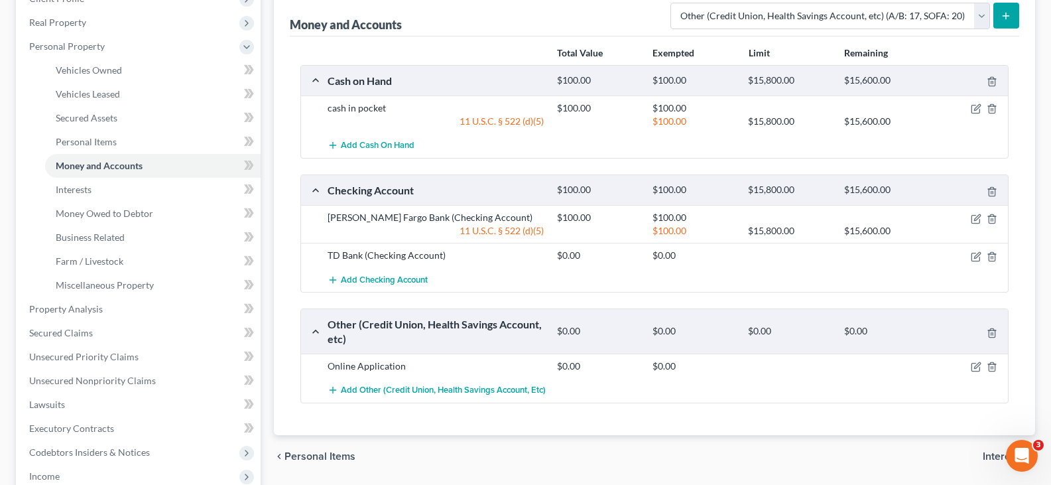
click at [1005, 14] on icon "submit" at bounding box center [1006, 16] width 11 height 11
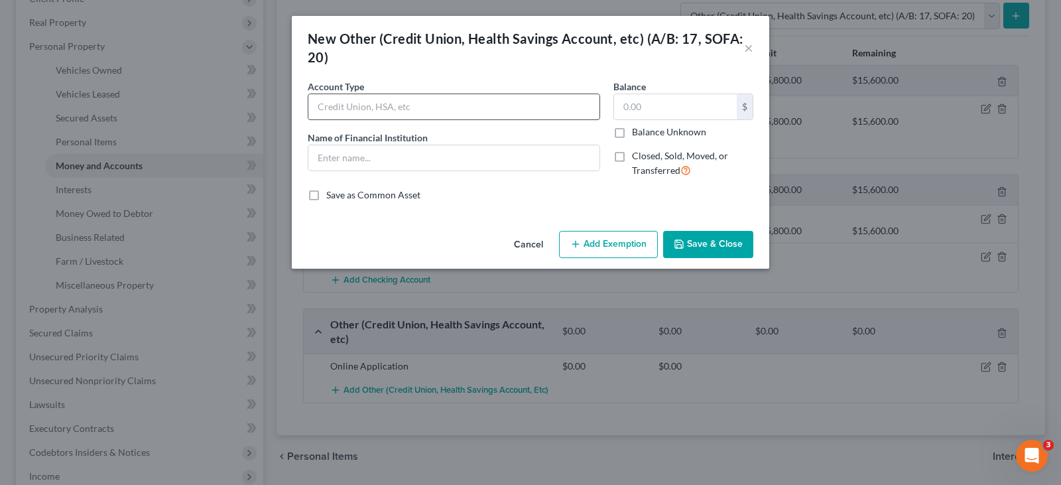
click at [376, 103] on input "text" at bounding box center [453, 106] width 291 height 25
type input "Online Application"
click at [339, 165] on input "text" at bounding box center [453, 157] width 291 height 25
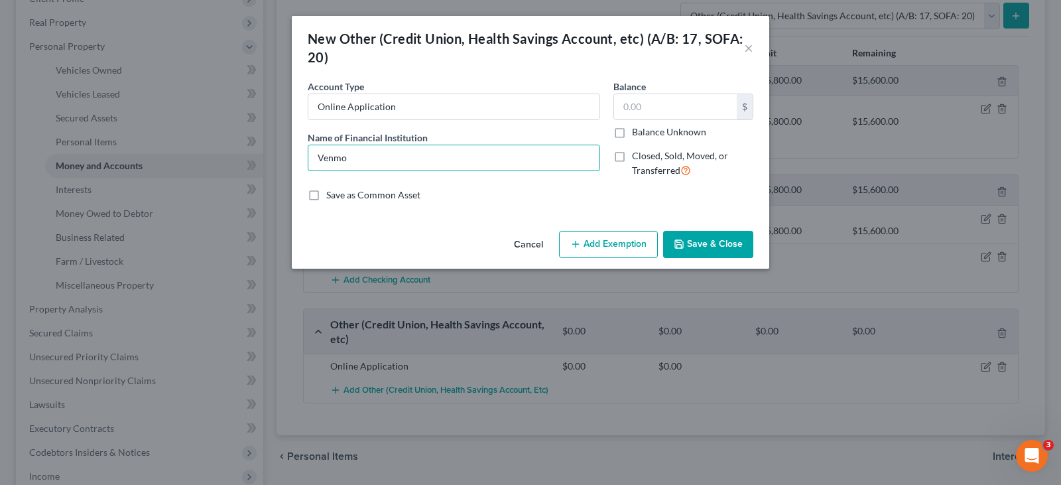
type input "Venmo"
click at [721, 241] on button "Save & Close" at bounding box center [708, 245] width 90 height 28
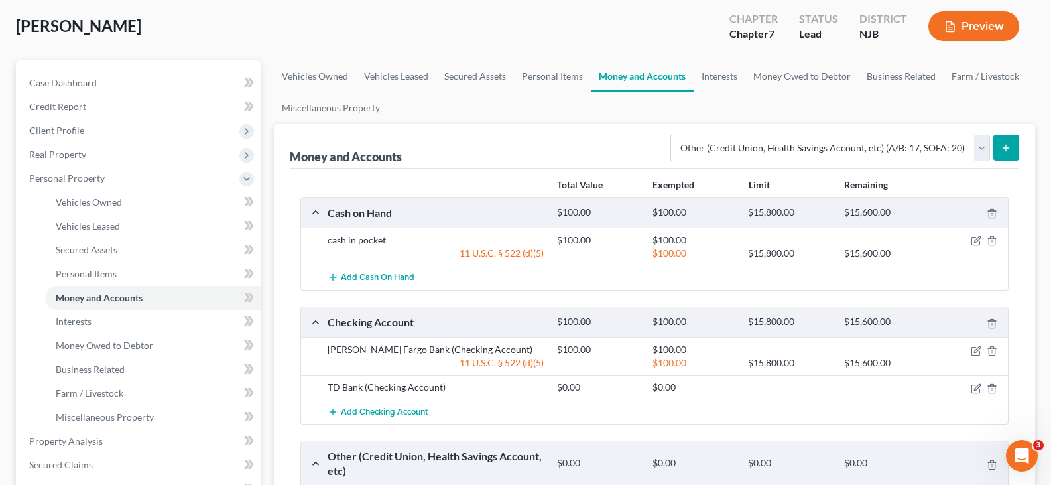
scroll to position [66, 0]
click at [1006, 147] on line "submit" at bounding box center [1006, 148] width 0 height 6
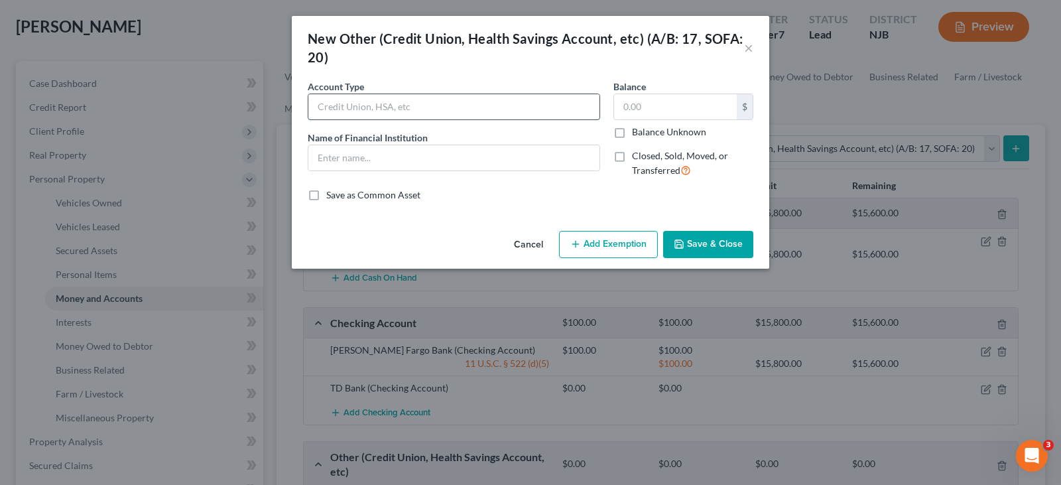
click at [406, 99] on input "text" at bounding box center [453, 106] width 291 height 25
type input "Online Application"
click at [350, 168] on input "text" at bounding box center [453, 157] width 291 height 25
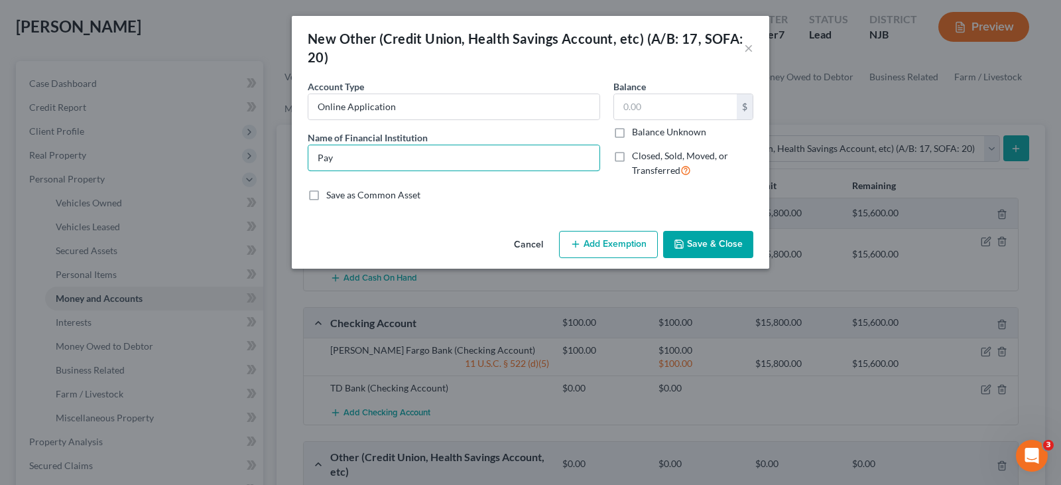
type input "Paypal"
click at [698, 241] on button "Save & Close" at bounding box center [708, 245] width 90 height 28
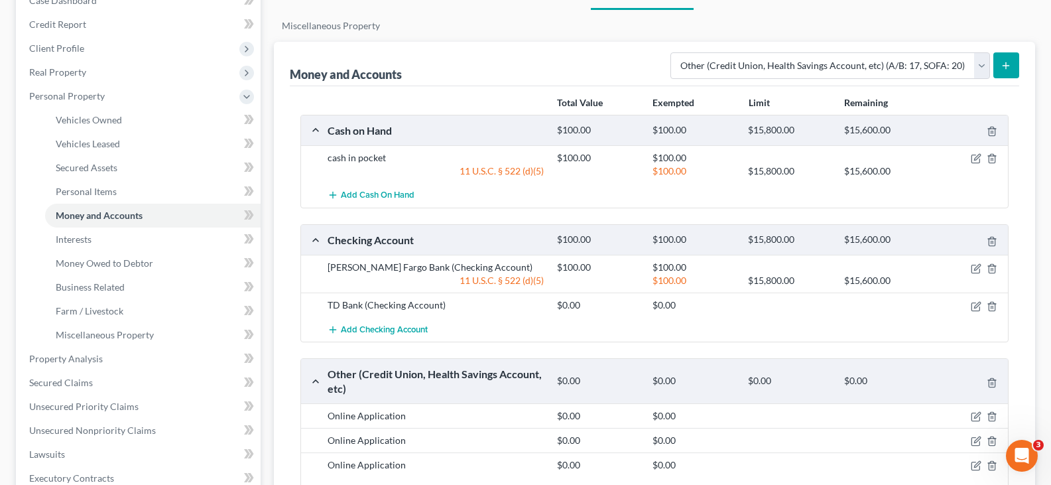
scroll to position [398, 0]
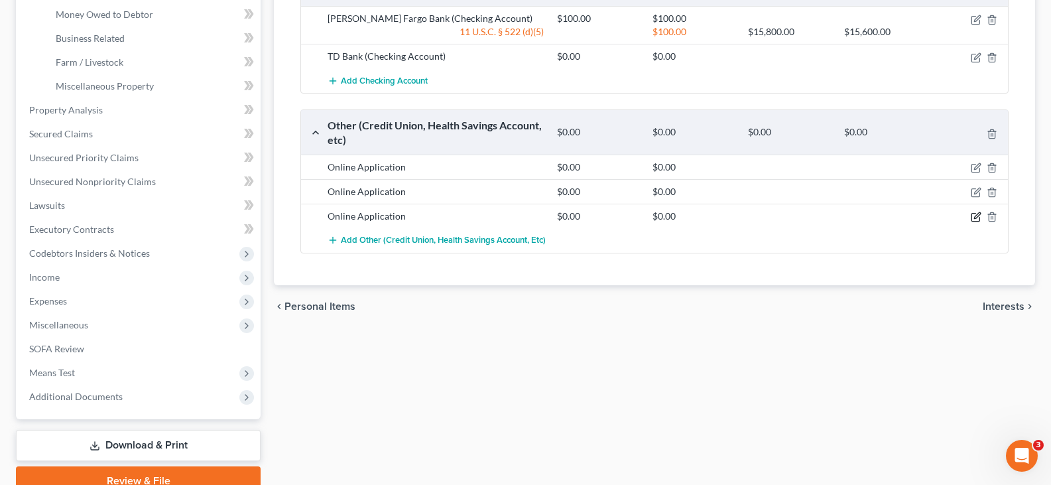
click at [974, 217] on icon "button" at bounding box center [976, 217] width 11 height 11
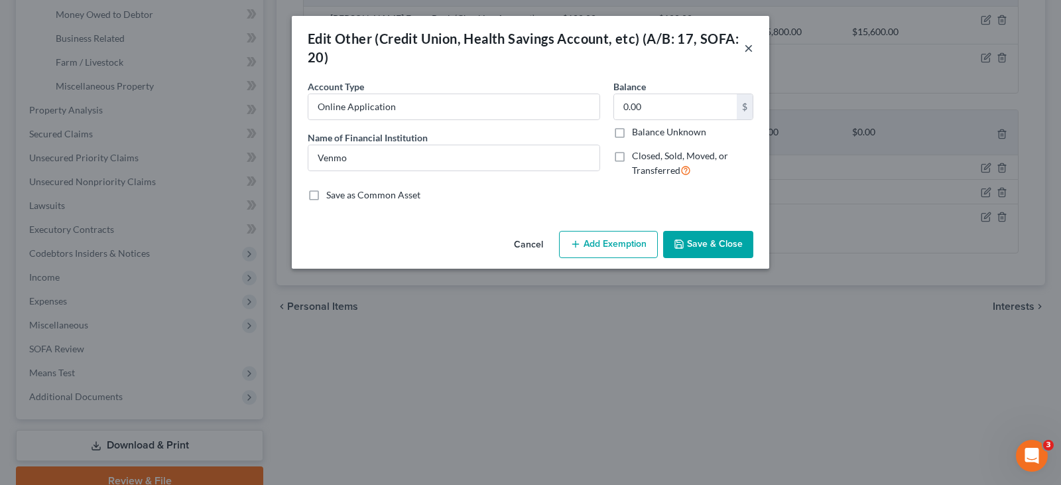
click at [749, 48] on button "×" at bounding box center [748, 48] width 9 height 16
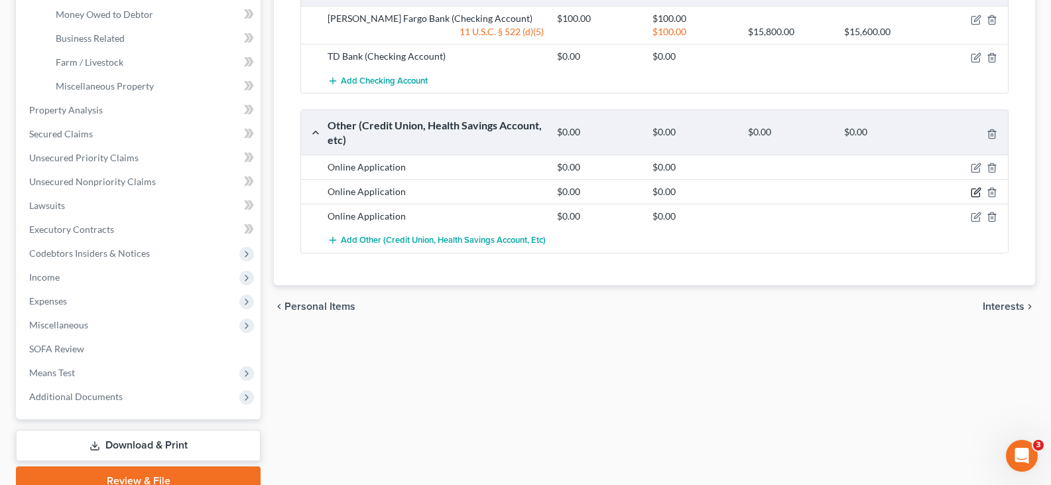
click at [974, 190] on icon "button" at bounding box center [976, 192] width 11 height 11
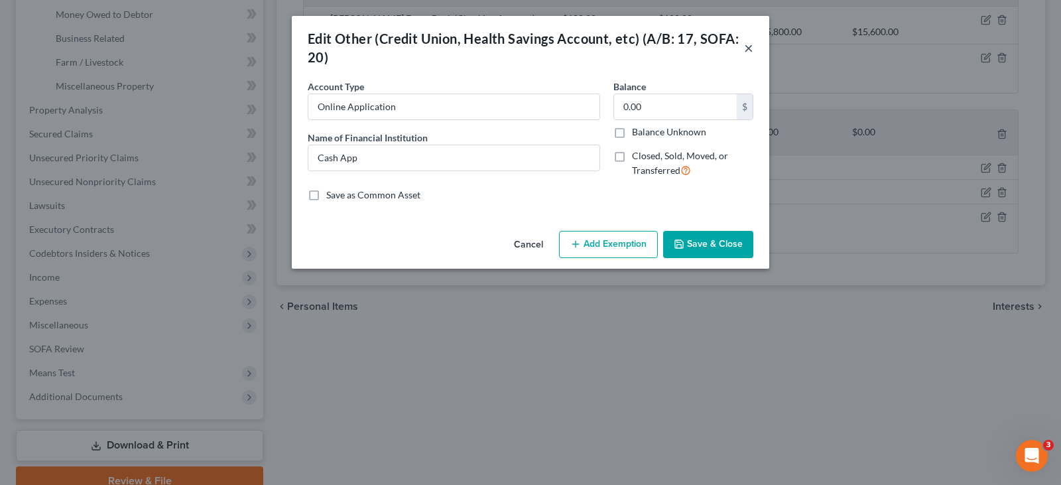
click at [749, 49] on button "×" at bounding box center [748, 48] width 9 height 16
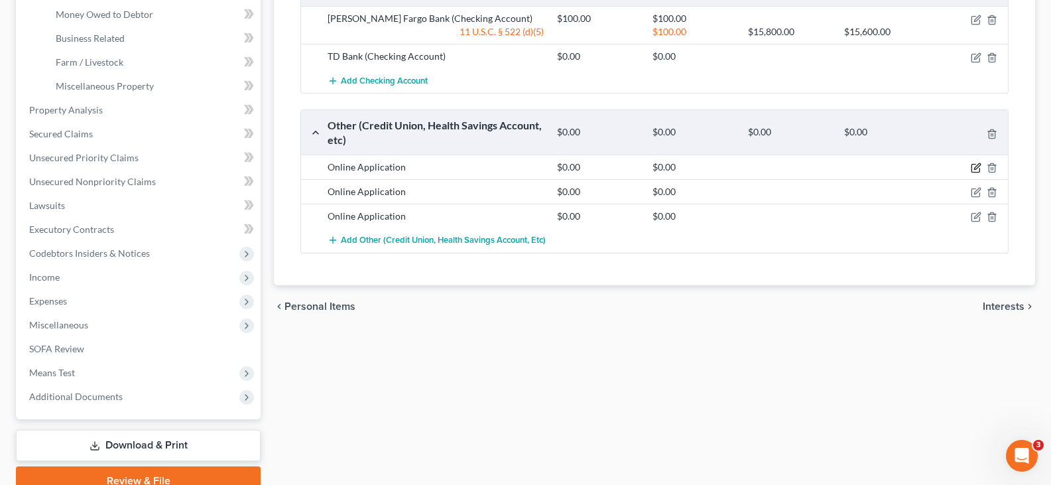
click at [974, 164] on icon "button" at bounding box center [976, 167] width 11 height 11
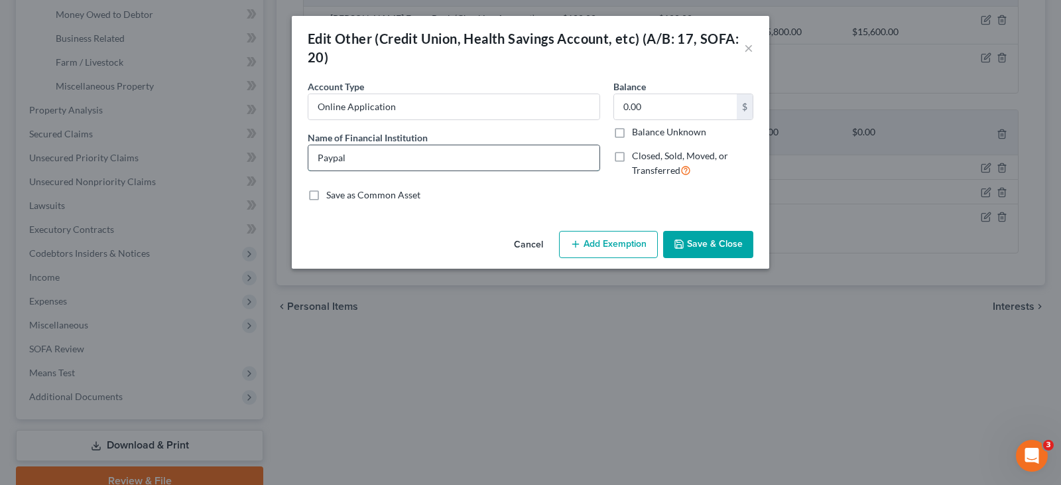
click at [368, 162] on input "Paypal" at bounding box center [453, 157] width 291 height 25
drag, startPoint x: 369, startPoint y: 162, endPoint x: 300, endPoint y: 183, distance: 72.2
click at [300, 183] on div "An exemption set must first be selected from the Filing Information section. Co…" at bounding box center [530, 153] width 477 height 146
drag, startPoint x: 749, startPoint y: 48, endPoint x: 742, endPoint y: 50, distance: 7.1
click at [749, 48] on button "×" at bounding box center [748, 48] width 9 height 16
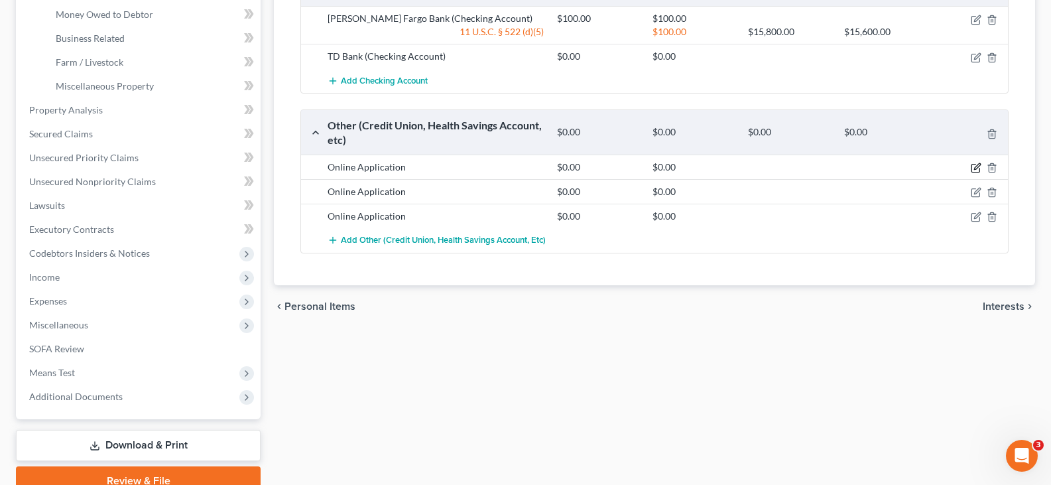
click at [978, 166] on icon "button" at bounding box center [976, 167] width 11 height 11
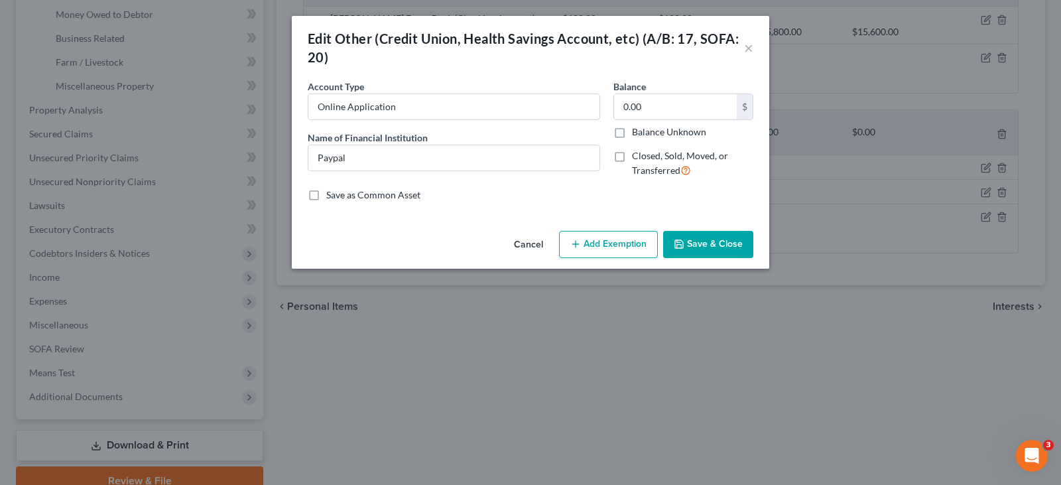
click at [753, 48] on div "Edit Other (Credit Union, Health Savings Account, etc) (A/B: 17, SOFA: 20) ×" at bounding box center [530, 48] width 477 height 64
click at [751, 49] on button "×" at bounding box center [748, 48] width 9 height 16
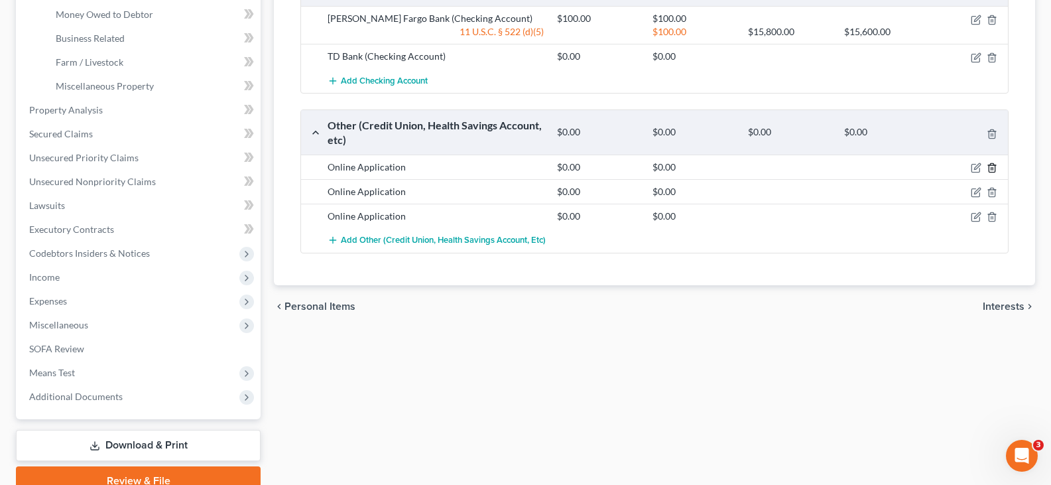
click at [989, 166] on icon "button" at bounding box center [992, 167] width 11 height 11
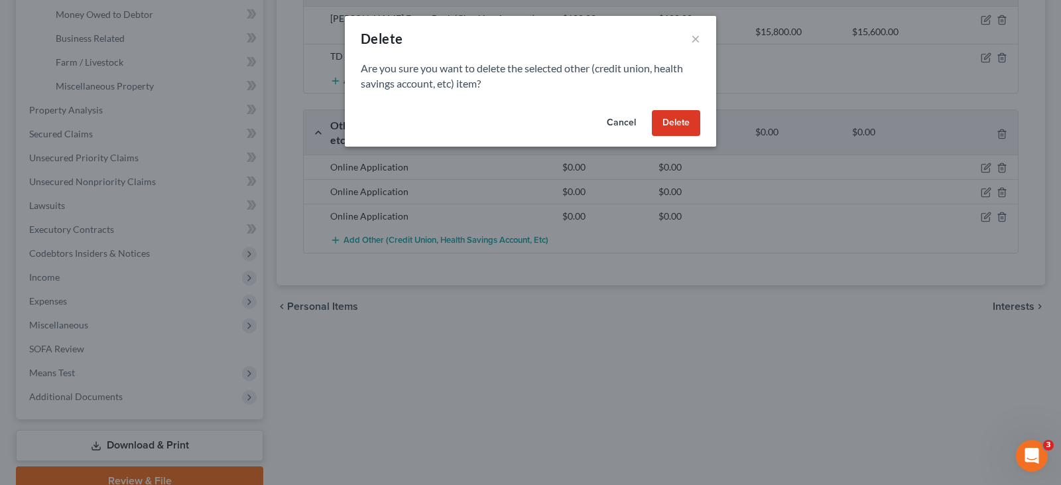
click at [672, 114] on button "Delete" at bounding box center [676, 123] width 48 height 27
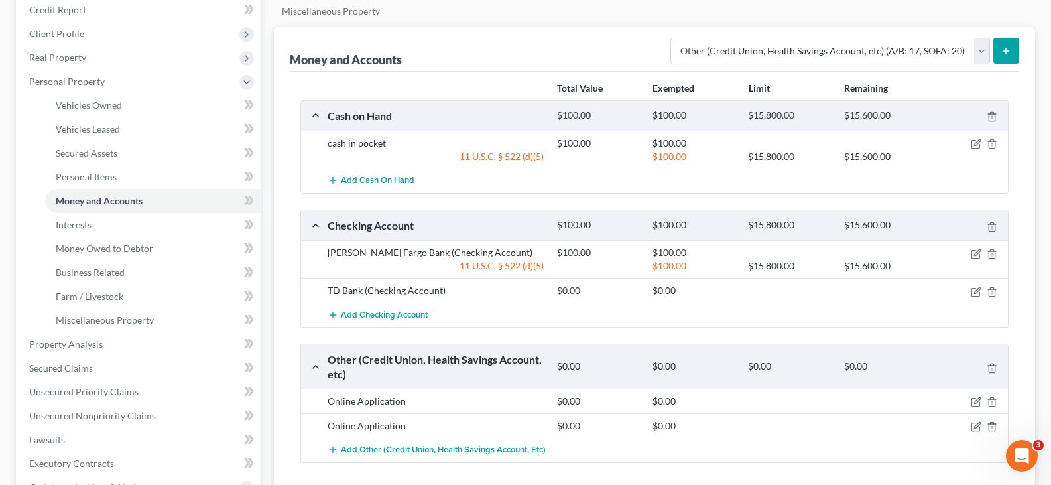
scroll to position [66, 0]
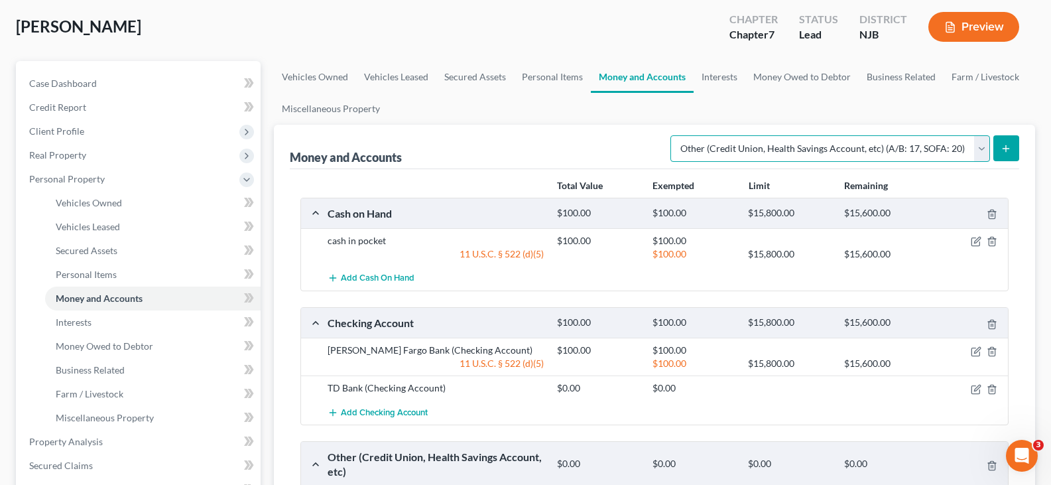
click at [973, 149] on select "Select Account Type Brokerage (A/B: 18, SOFA: 20) Cash on Hand (A/B: 16) Certif…" at bounding box center [830, 148] width 320 height 27
click at [913, 82] on link "Business Related" at bounding box center [901, 77] width 85 height 32
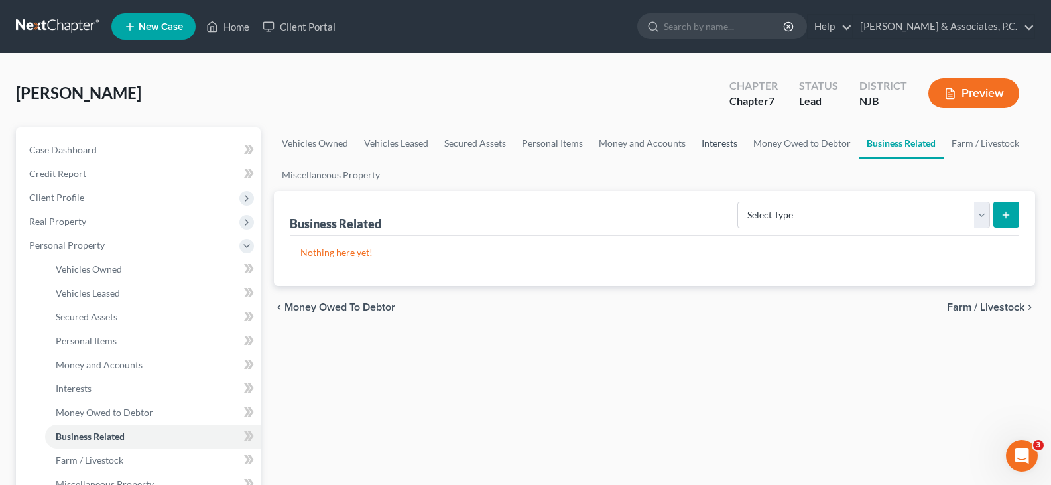
click at [719, 144] on link "Interests" at bounding box center [720, 143] width 52 height 32
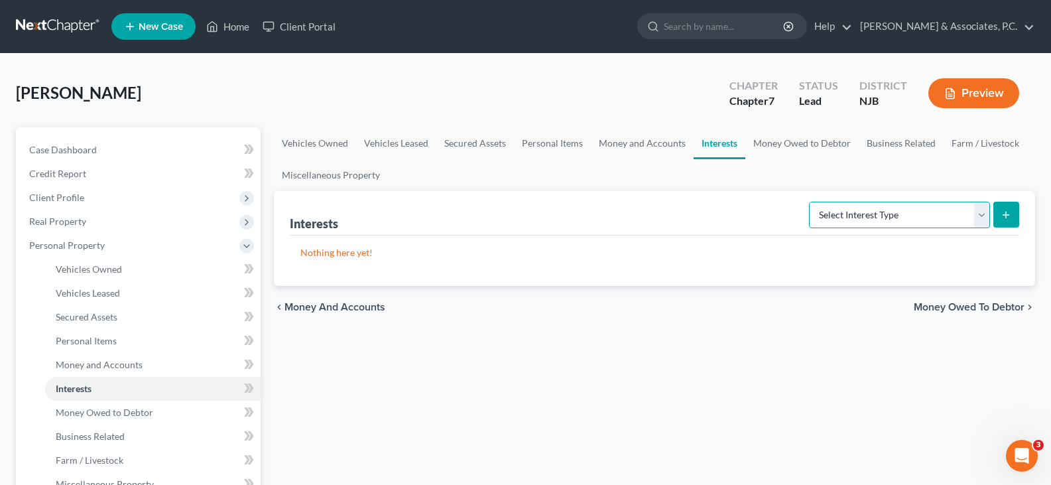
click at [974, 220] on select "Select Interest Type 401K (A/B: 21) Annuity (A/B: 23) Bond (A/B: 18) Education …" at bounding box center [899, 215] width 181 height 27
click at [775, 140] on link "Money Owed to Debtor" at bounding box center [801, 143] width 113 height 32
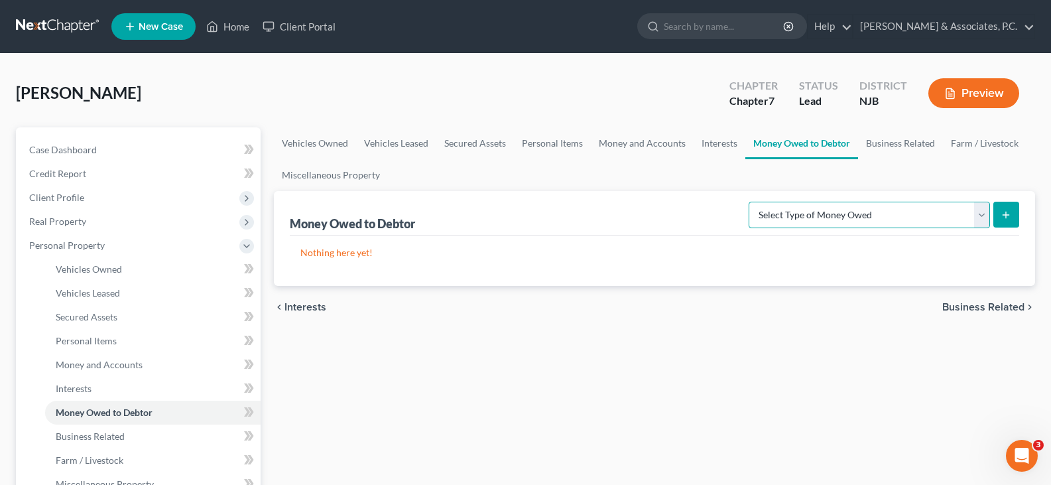
drag, startPoint x: 984, startPoint y: 210, endPoint x: 978, endPoint y: 203, distance: 9.4
click at [983, 210] on select "Select Type of Money Owed Accounts Receivable (A/B: 38) Alimony (A/B: 29) Child…" at bounding box center [869, 215] width 241 height 27
select select "other_contingent_and_unliquidated_claims"
click at [751, 202] on select "Select Type of Money Owed Accounts Receivable (A/B: 38) Alimony (A/B: 29) Child…" at bounding box center [869, 215] width 241 height 27
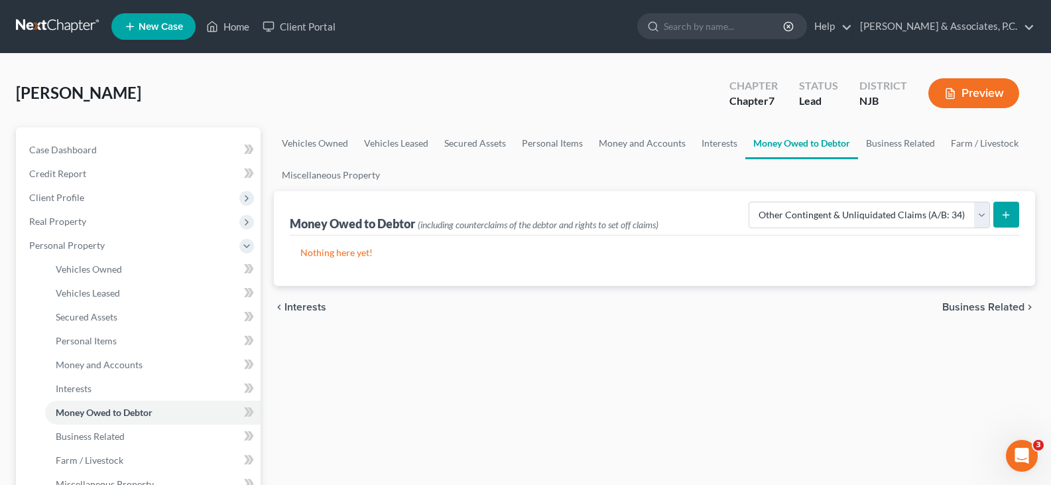
drag, startPoint x: 724, startPoint y: 162, endPoint x: 936, endPoint y: 141, distance: 212.6
click at [724, 161] on ul "Vehicles Owned Vehicles Leased Secured Assets Personal Items Money and Accounts…" at bounding box center [654, 159] width 761 height 64
click at [909, 147] on link "Business Related" at bounding box center [900, 143] width 85 height 32
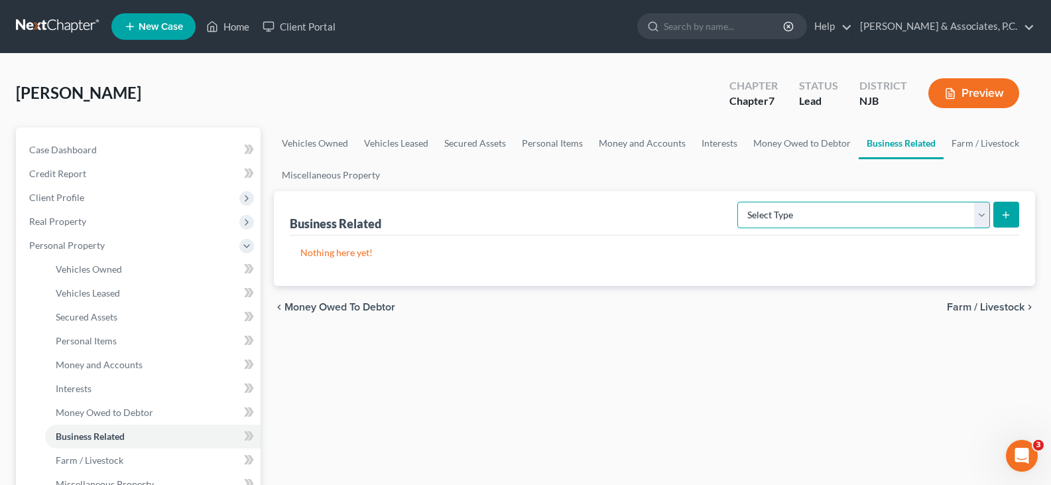
click at [985, 215] on select "Select Type Customer Lists (A/B: 43) Franchises (A/B: 27) Inventory (A/B: 41) L…" at bounding box center [863, 215] width 253 height 27
click at [609, 240] on div "Nothing here yet!" at bounding box center [655, 260] width 730 height 50
click at [365, 172] on link "Miscellaneous Property" at bounding box center [331, 175] width 114 height 32
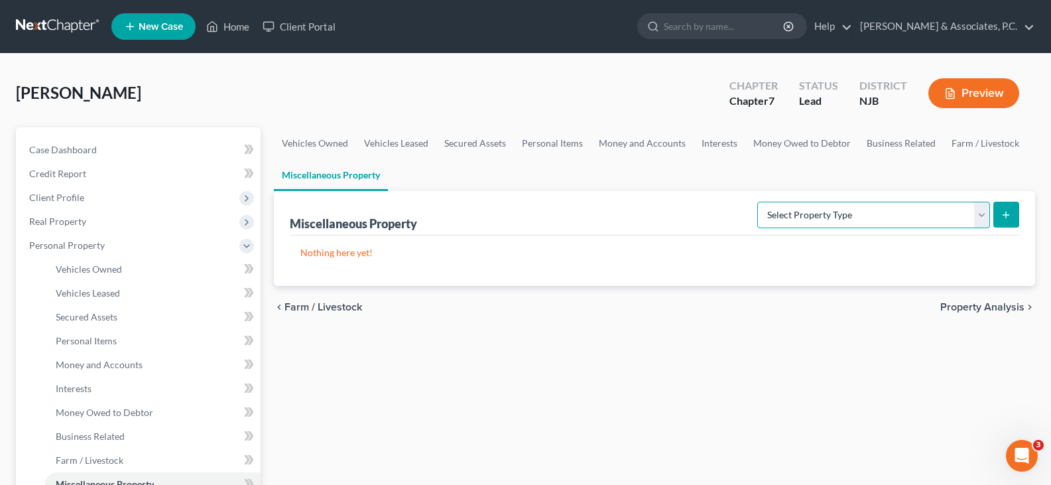
click at [985, 213] on select "Select Property Type Assigned for Creditor Benefit [DATE] (SOFA: 12) Holding fo…" at bounding box center [873, 215] width 233 height 27
select select "stored_within_1_year"
click at [757, 202] on select "Select Property Type Assigned for Creditor Benefit [DATE] (SOFA: 12) Holding fo…" at bounding box center [873, 215] width 233 height 27
click at [1002, 215] on icon "submit" at bounding box center [1006, 215] width 11 height 11
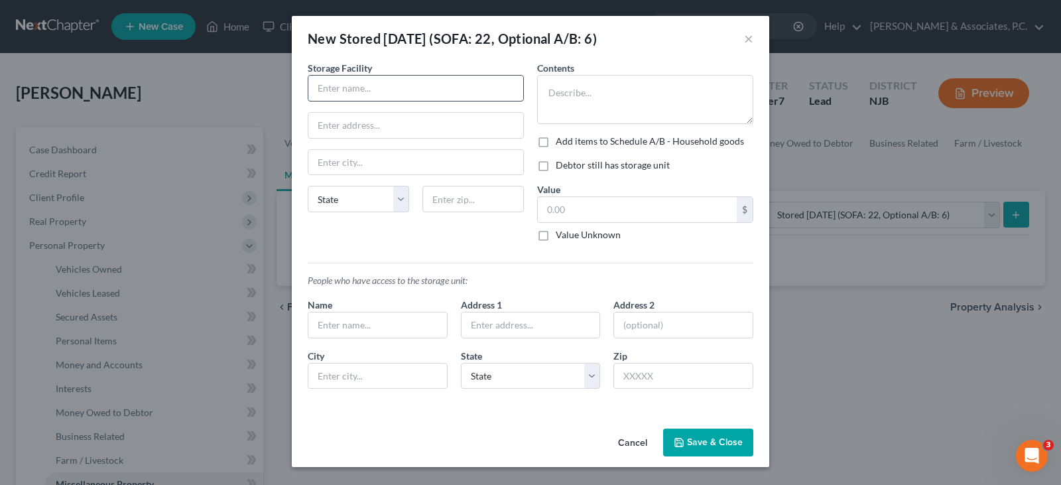
click at [463, 84] on input "text" at bounding box center [415, 88] width 215 height 25
drag, startPoint x: 376, startPoint y: 86, endPoint x: 286, endPoint y: 87, distance: 90.2
click at [286, 87] on div "New Stored [DATE] (SOFA: 22, Optional A/B: 6) × An exemption set must first be …" at bounding box center [530, 242] width 1061 height 485
paste input "Smart Self Storage"
type input "CubeSmart Self Storage"
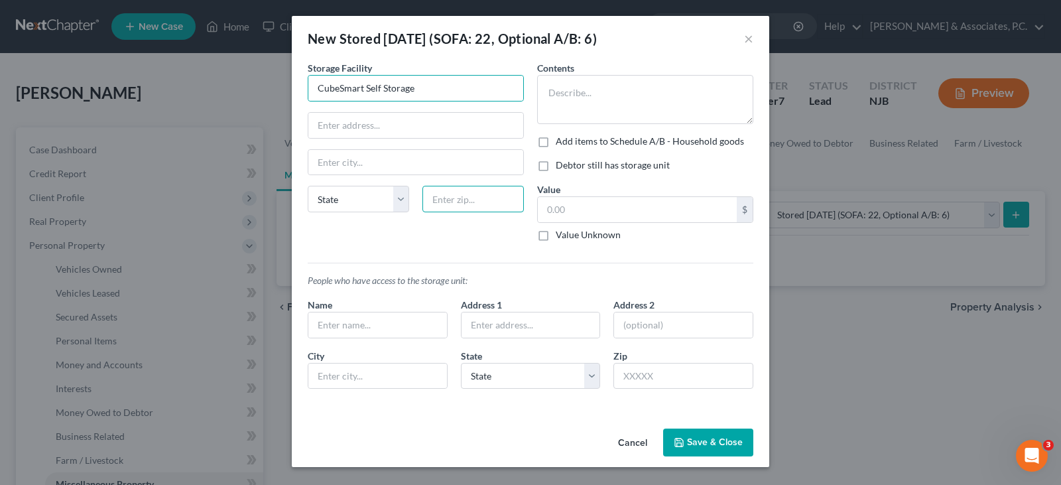
click at [464, 190] on input "text" at bounding box center [472, 199] width 101 height 27
type input "07506"
click at [416, 164] on input "text" at bounding box center [415, 162] width 215 height 25
type input "Hawthorne"
select select "33"
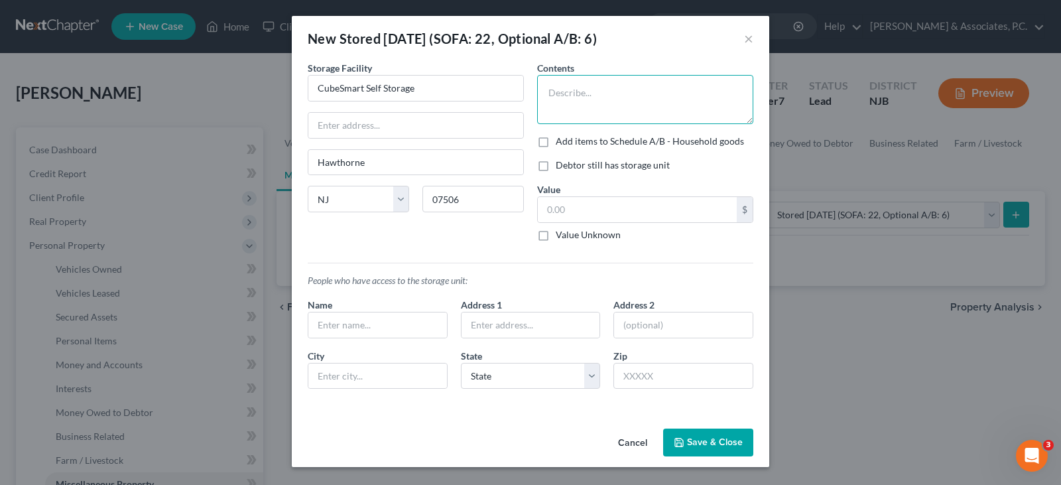
click at [568, 82] on textarea at bounding box center [645, 99] width 216 height 49
click at [706, 440] on button "Save & Close" at bounding box center [708, 442] width 90 height 28
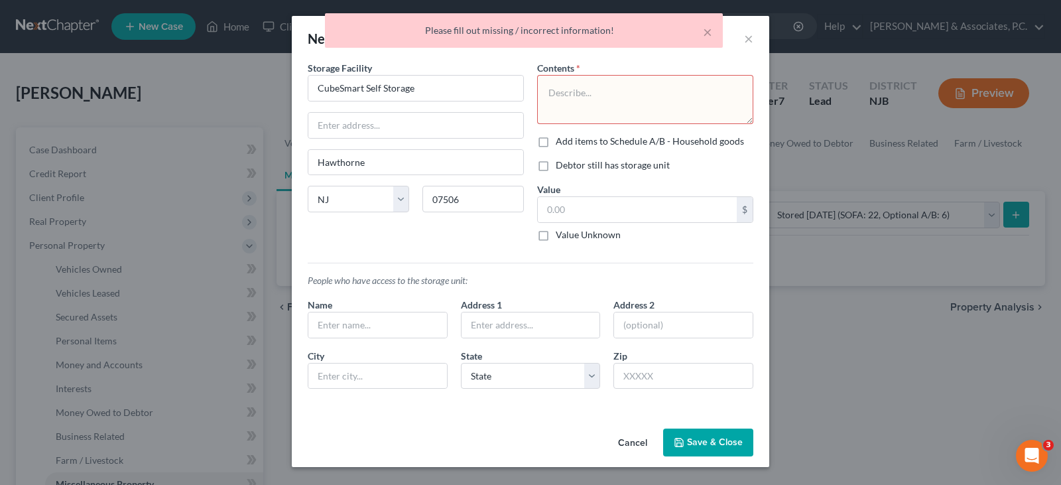
click at [576, 103] on textarea at bounding box center [645, 99] width 216 height 49
click at [703, 31] on button "×" at bounding box center [707, 32] width 9 height 16
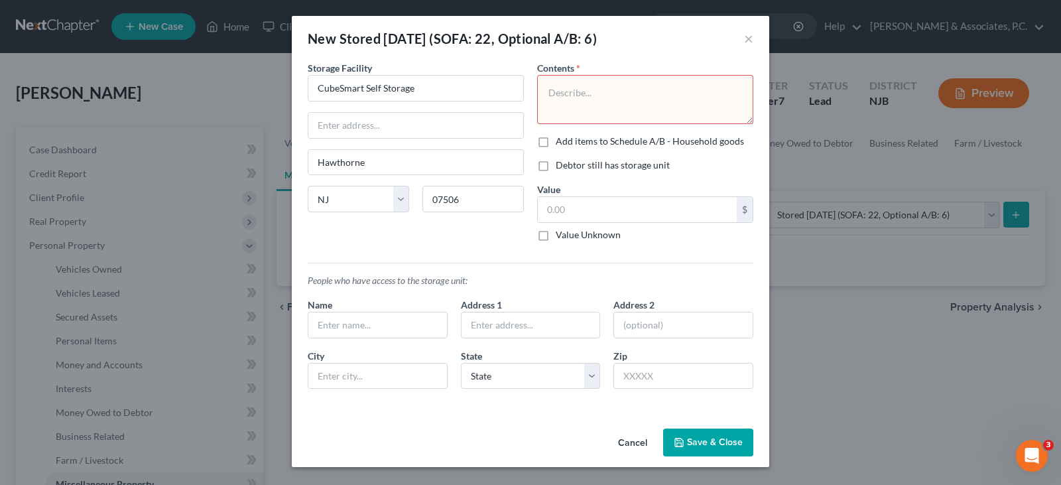
click at [623, 87] on textarea at bounding box center [645, 99] width 216 height 49
type textarea "S"
click at [573, 105] on textarea "S" at bounding box center [645, 99] width 216 height 49
click at [569, 98] on textarea "S" at bounding box center [645, 99] width 216 height 49
click at [556, 95] on textarea "S" at bounding box center [645, 99] width 216 height 49
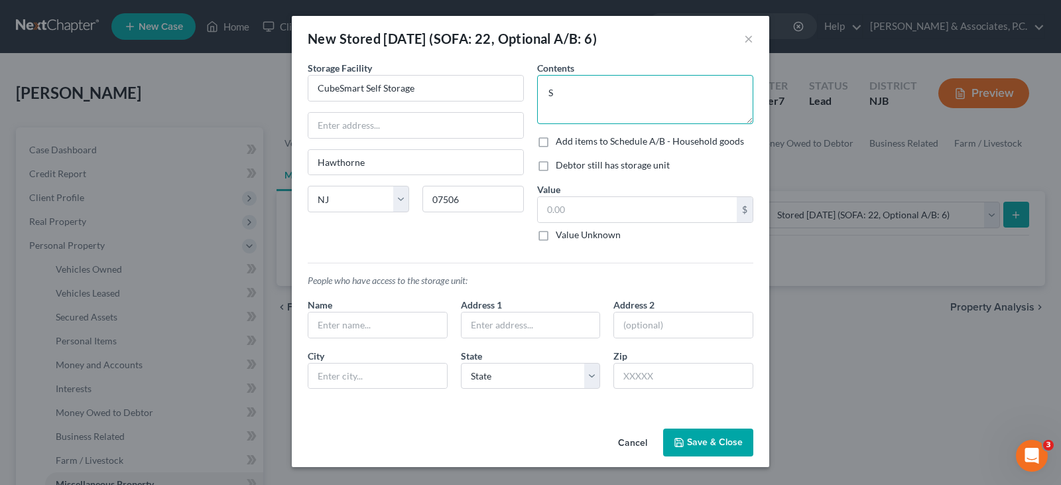
drag, startPoint x: 556, startPoint y: 93, endPoint x: 542, endPoint y: 89, distance: 15.1
click at [542, 89] on textarea "S" at bounding box center [645, 99] width 216 height 49
click at [564, 96] on textarea at bounding box center [645, 99] width 216 height 49
type textarea "Furniture"
click at [433, 210] on input "07506" at bounding box center [472, 199] width 101 height 27
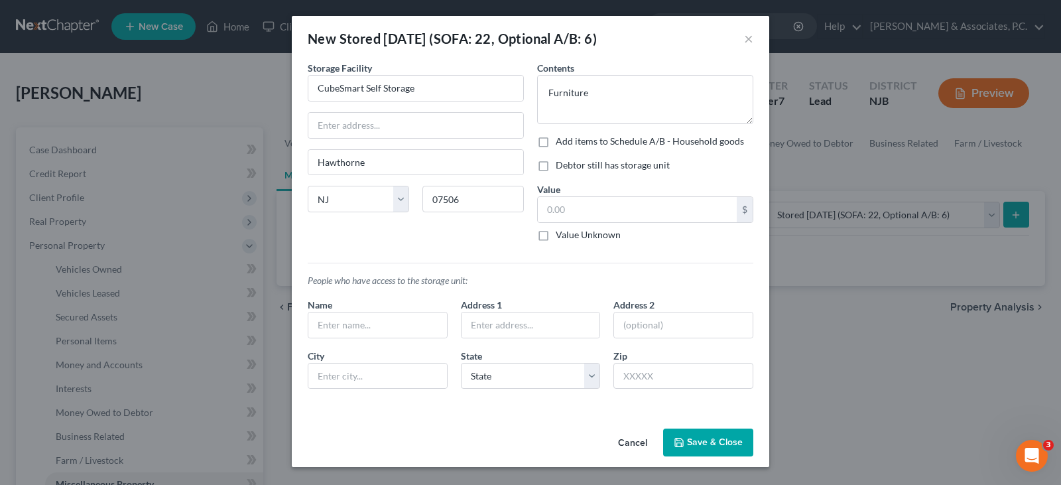
click at [712, 440] on button "Save & Close" at bounding box center [708, 442] width 90 height 28
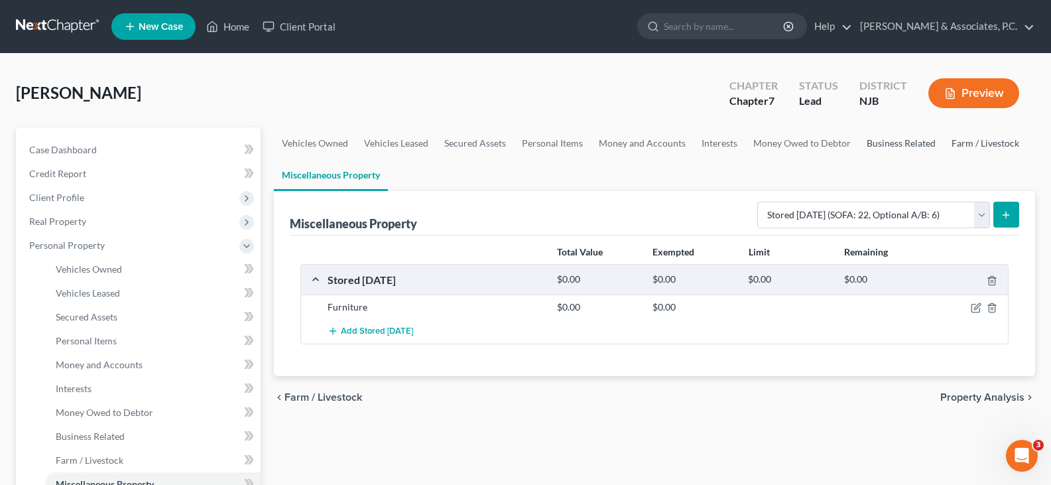
drag, startPoint x: 915, startPoint y: 147, endPoint x: 1019, endPoint y: 133, distance: 105.0
click at [915, 147] on link "Business Related" at bounding box center [901, 143] width 85 height 32
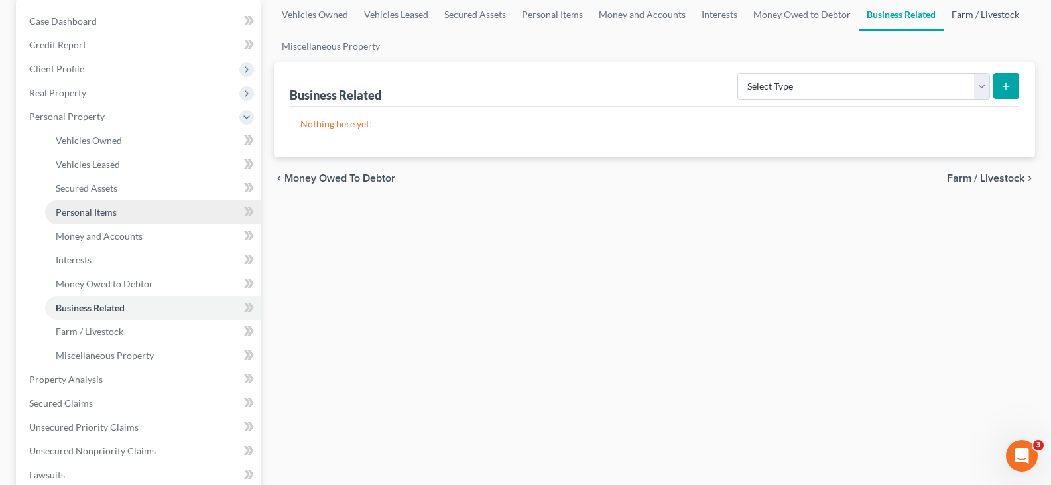
scroll to position [199, 0]
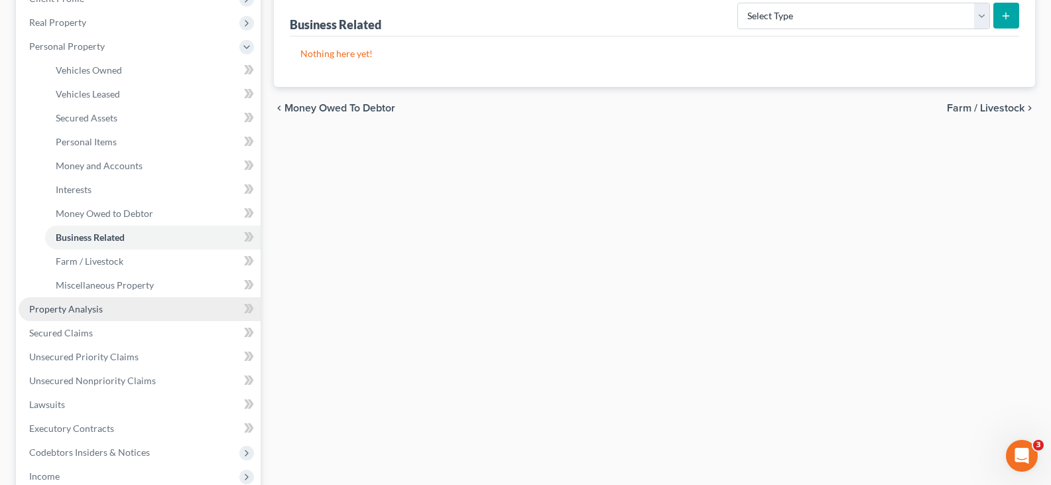
click at [68, 305] on span "Property Analysis" at bounding box center [66, 308] width 74 height 11
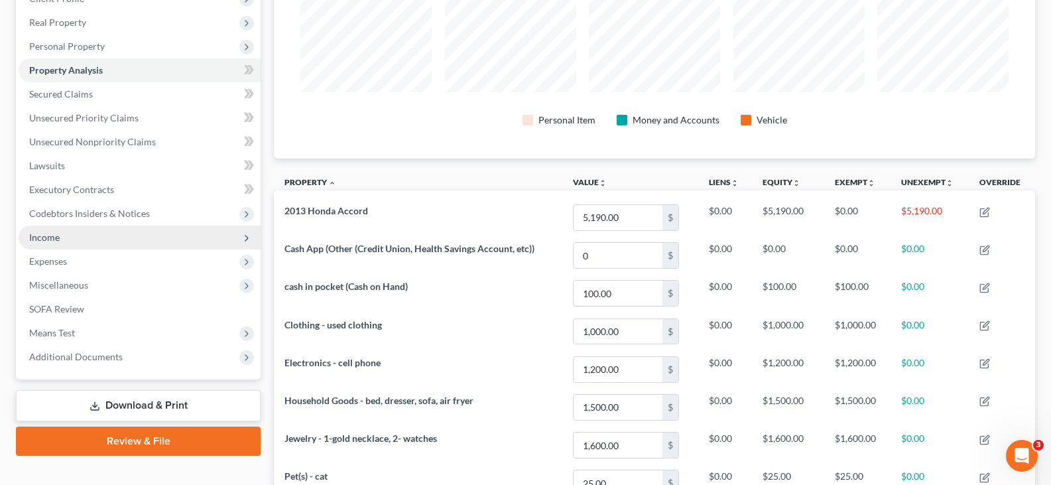
click at [55, 237] on span "Income" at bounding box center [44, 236] width 31 height 11
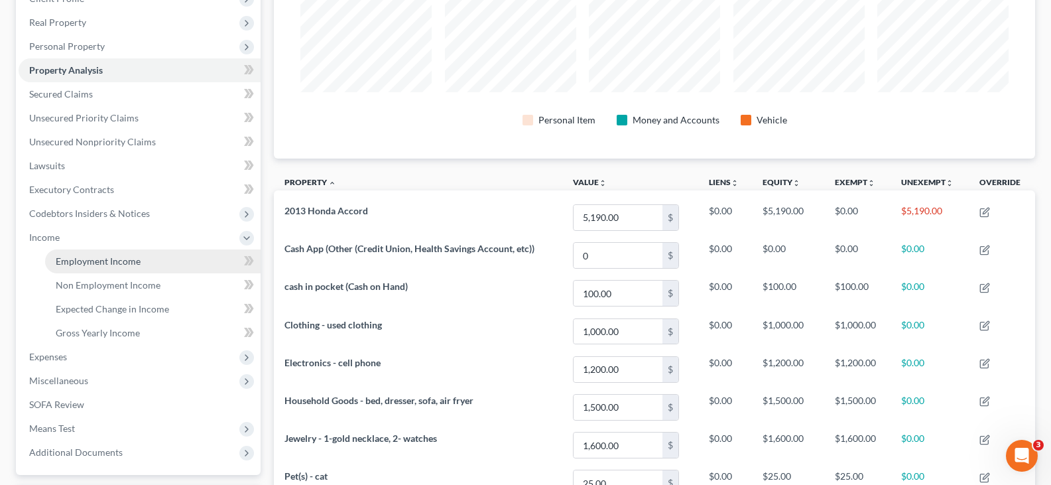
drag, startPoint x: 68, startPoint y: 258, endPoint x: 76, endPoint y: 257, distance: 8.0
click at [68, 258] on span "Employment Income" at bounding box center [98, 260] width 85 height 11
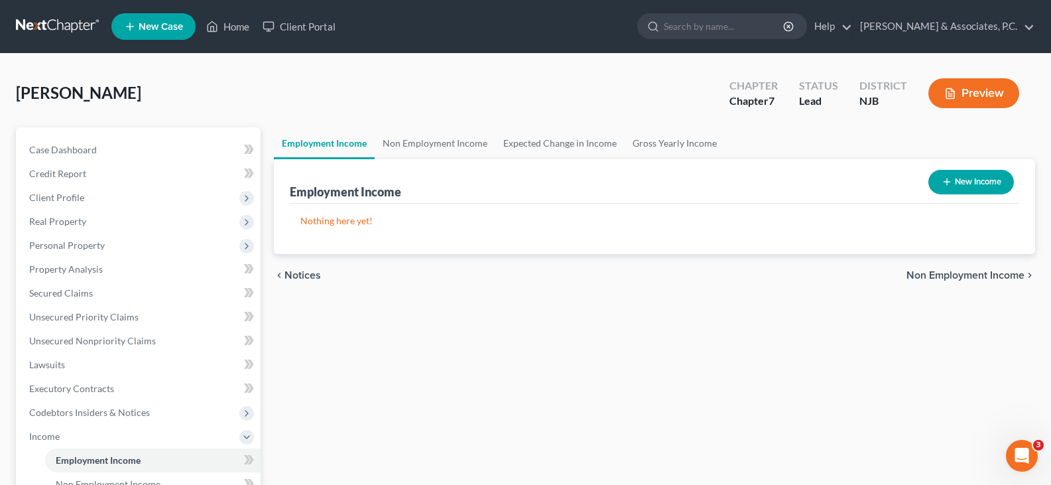
click at [985, 180] on button "New Income" at bounding box center [971, 182] width 86 height 25
select select "0"
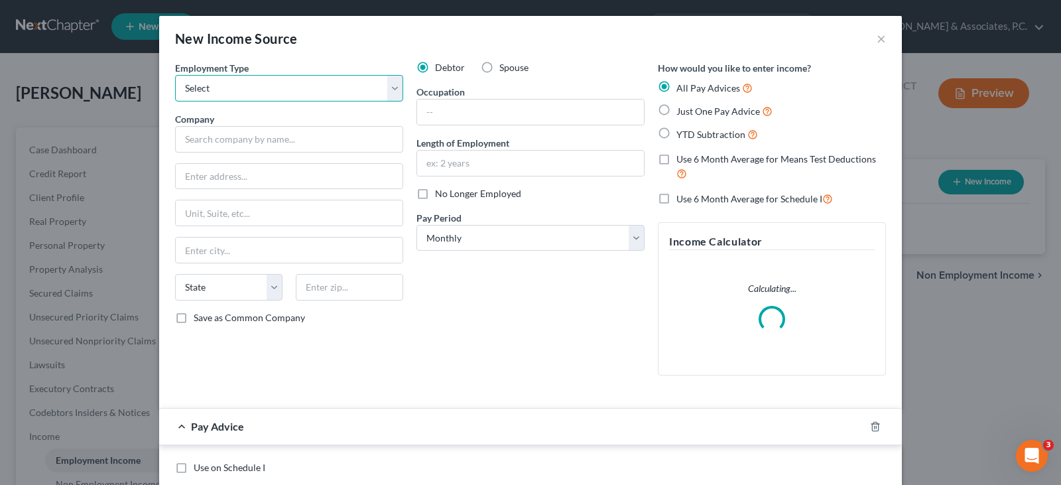
drag, startPoint x: 390, startPoint y: 89, endPoint x: 356, endPoint y: 99, distance: 35.4
click at [385, 90] on select "Select Full or [DEMOGRAPHIC_DATA] Employment Self Employment" at bounding box center [289, 88] width 228 height 27
select select "0"
click at [175, 75] on select "Select Full or [DEMOGRAPHIC_DATA] Employment Self Employment" at bounding box center [289, 88] width 228 height 27
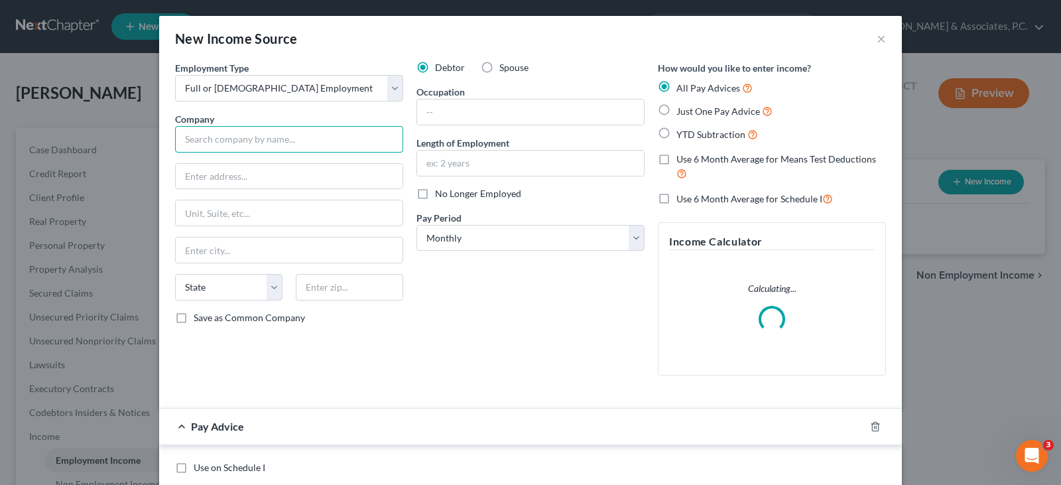
drag, startPoint x: 247, startPoint y: 141, endPoint x: 268, endPoint y: 143, distance: 20.7
click at [247, 141] on input "text" at bounding box center [289, 139] width 228 height 27
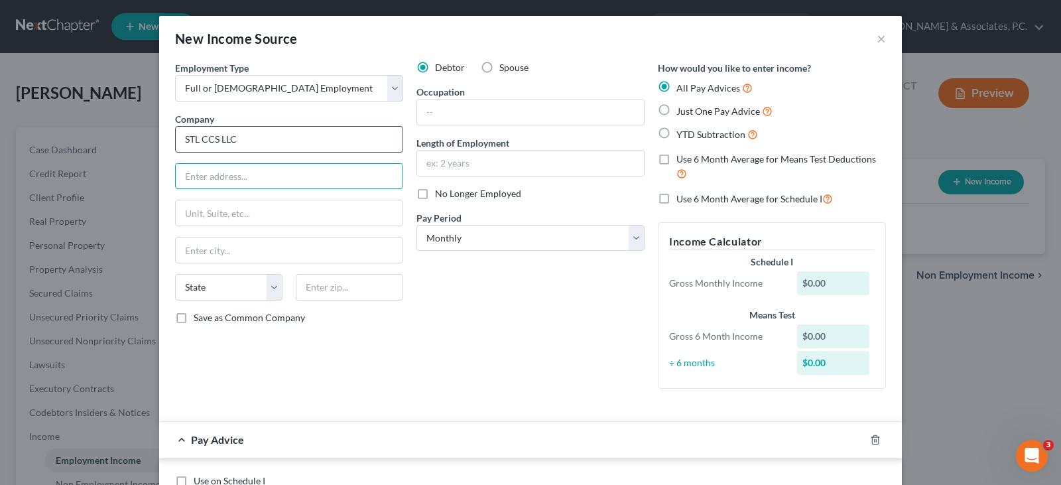
type input "STL CCS LLC"
type input "[STREET_ADDRESS]"
type input "07026"
type input "Garfield"
select select "33"
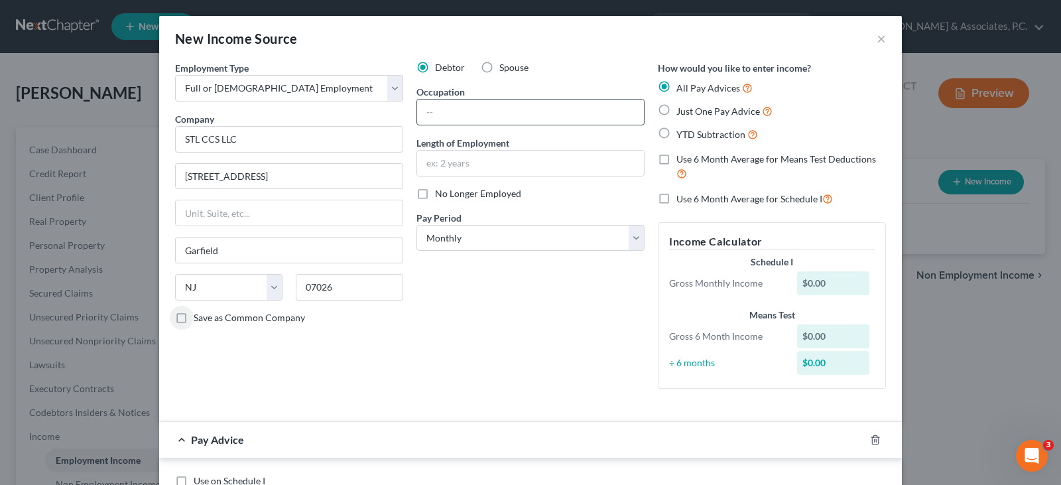
click at [473, 119] on input "text" at bounding box center [530, 111] width 227 height 25
type input "Concrete Inspector"
click at [466, 157] on input "text" at bounding box center [530, 163] width 227 height 25
type input "r"
type input "5 Years"
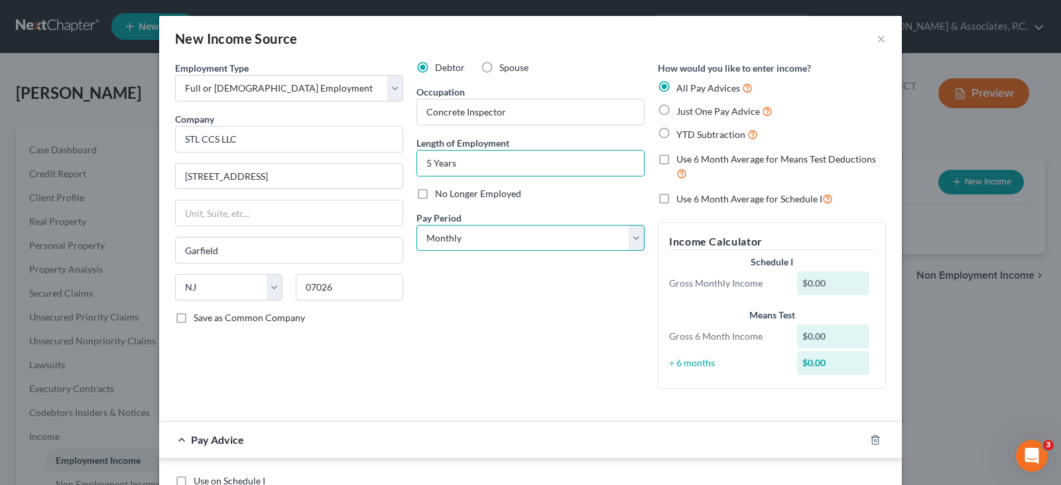
click at [452, 245] on select "Select Monthly Twice Monthly Every Other Week Weekly" at bounding box center [530, 238] width 228 height 27
select select "3"
click at [416, 225] on select "Select Monthly Twice Monthly Every Other Week Weekly" at bounding box center [530, 238] width 228 height 27
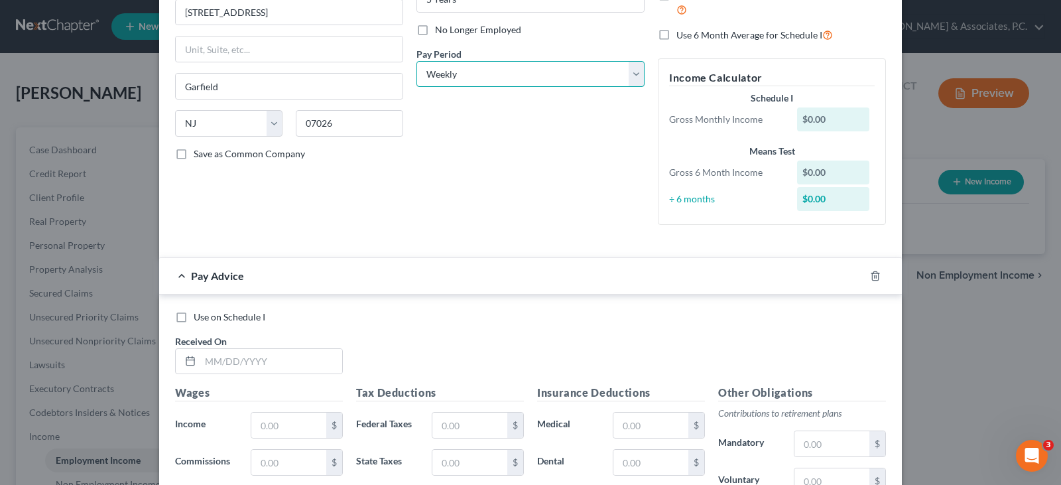
scroll to position [332, 0]
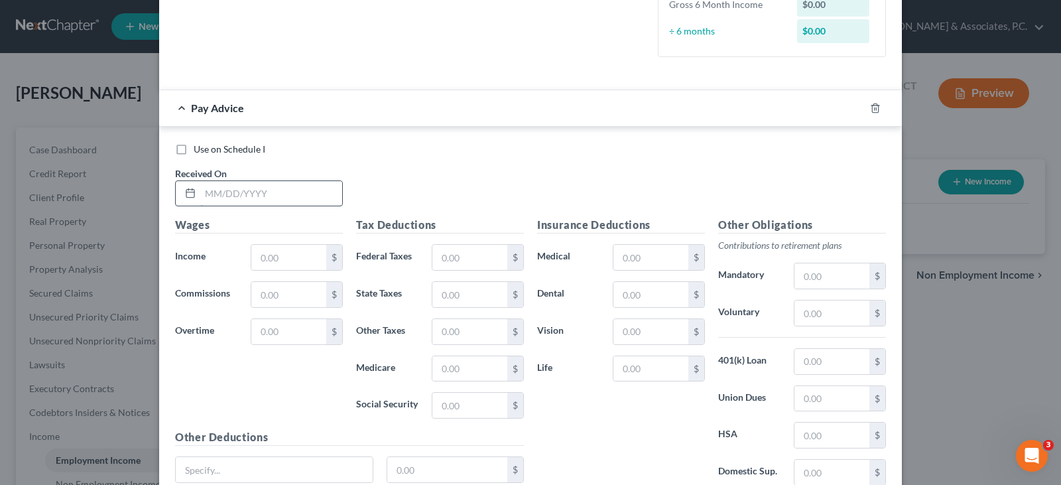
drag, startPoint x: 267, startPoint y: 198, endPoint x: 285, endPoint y: 196, distance: 18.1
click at [267, 198] on input "text" at bounding box center [271, 193] width 142 height 25
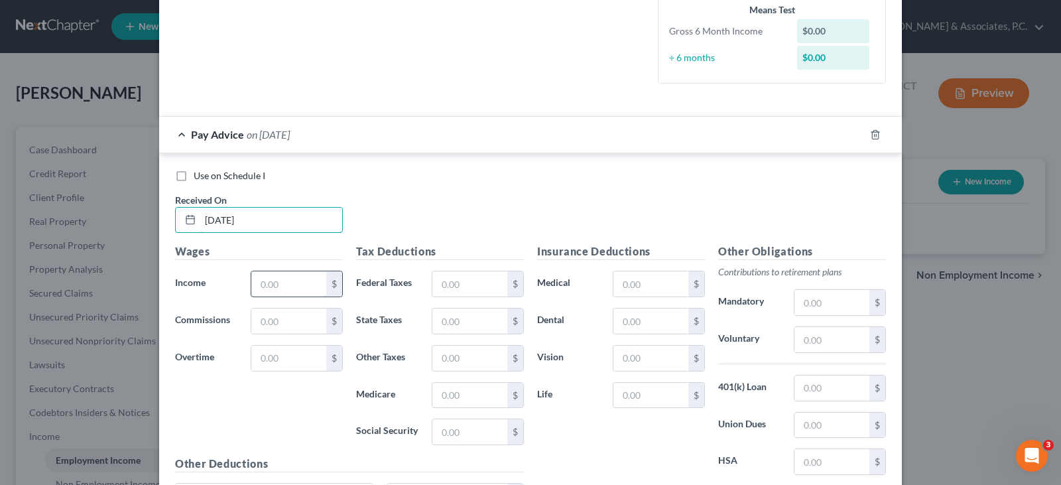
type input "[DATE]"
click at [281, 280] on input "text" at bounding box center [288, 283] width 75 height 25
type input "275.50"
click at [452, 283] on input "text" at bounding box center [469, 283] width 75 height 25
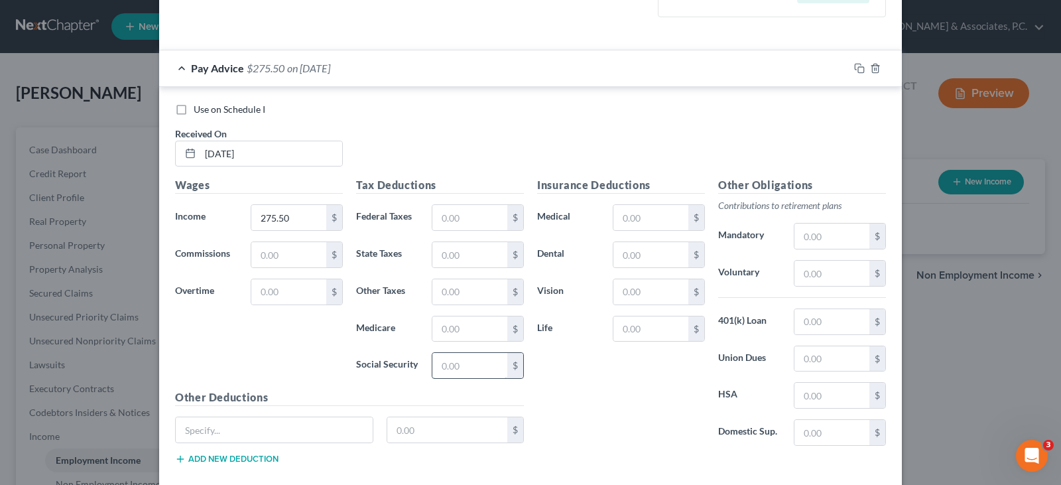
drag, startPoint x: 440, startPoint y: 362, endPoint x: 434, endPoint y: 377, distance: 16.0
click at [438, 364] on input "text" at bounding box center [469, 365] width 75 height 25
type input "17.08"
click at [463, 336] on input "text" at bounding box center [469, 328] width 75 height 25
type input "4.00"
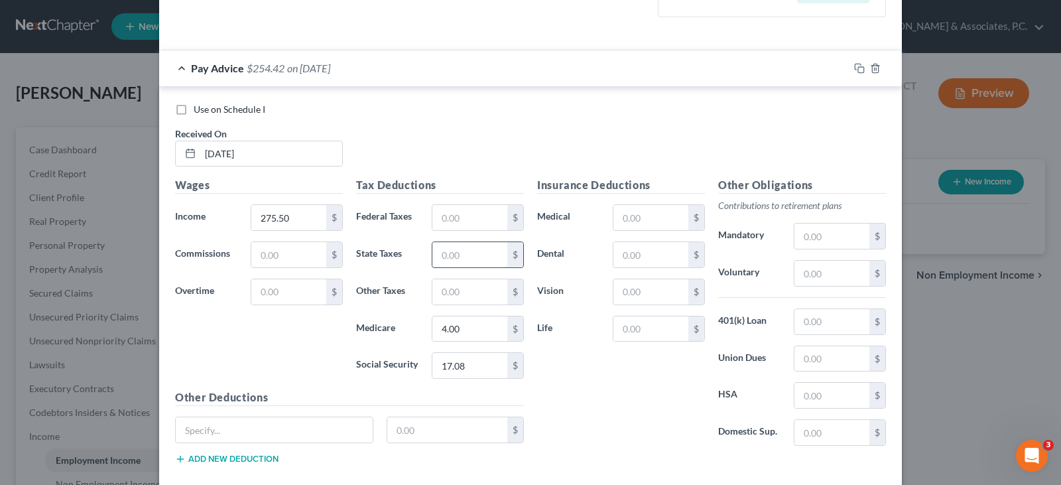
drag, startPoint x: 452, startPoint y: 253, endPoint x: 453, endPoint y: 265, distance: 12.0
click at [453, 265] on input "text" at bounding box center [469, 254] width 75 height 25
type input "4.13"
click at [456, 290] on input "text" at bounding box center [469, 291] width 75 height 25
type input "2.71"
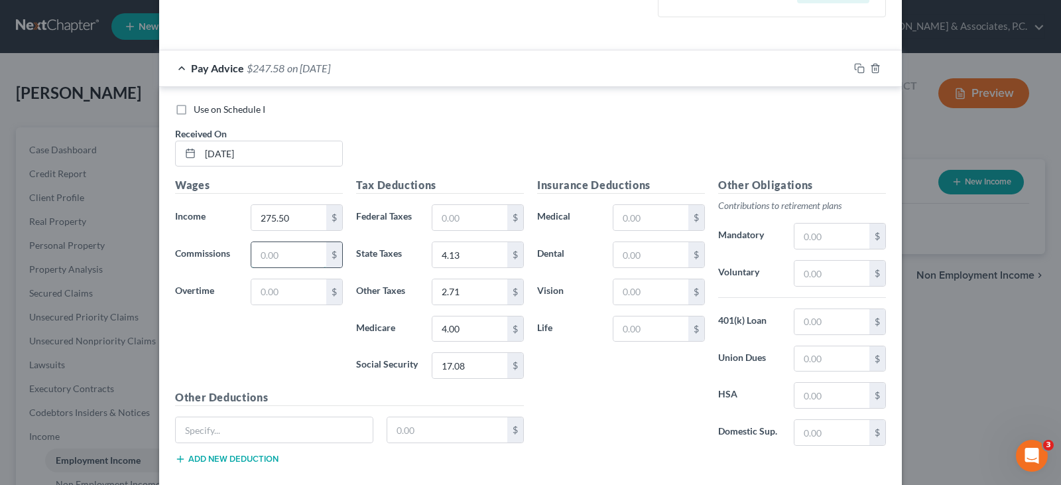
click at [292, 255] on input "text" at bounding box center [288, 254] width 75 height 25
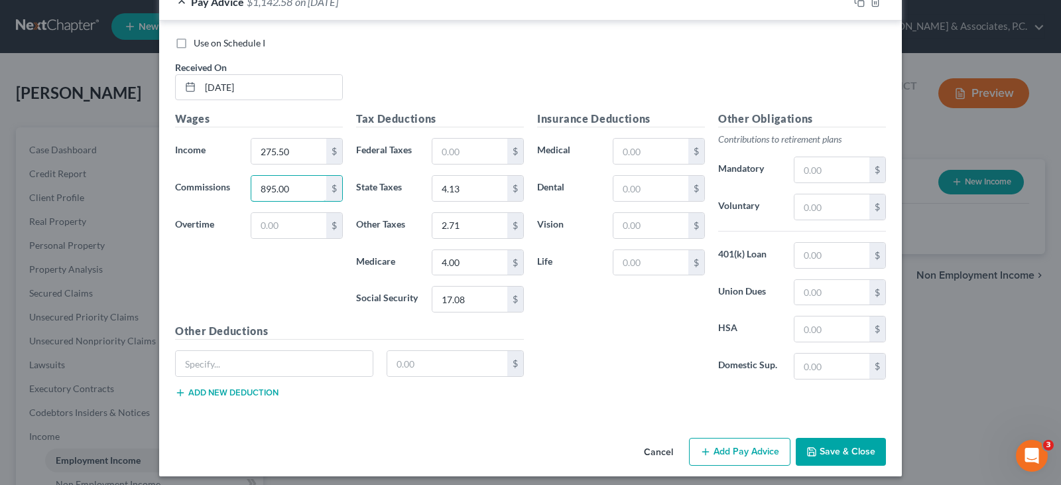
scroll to position [472, 0]
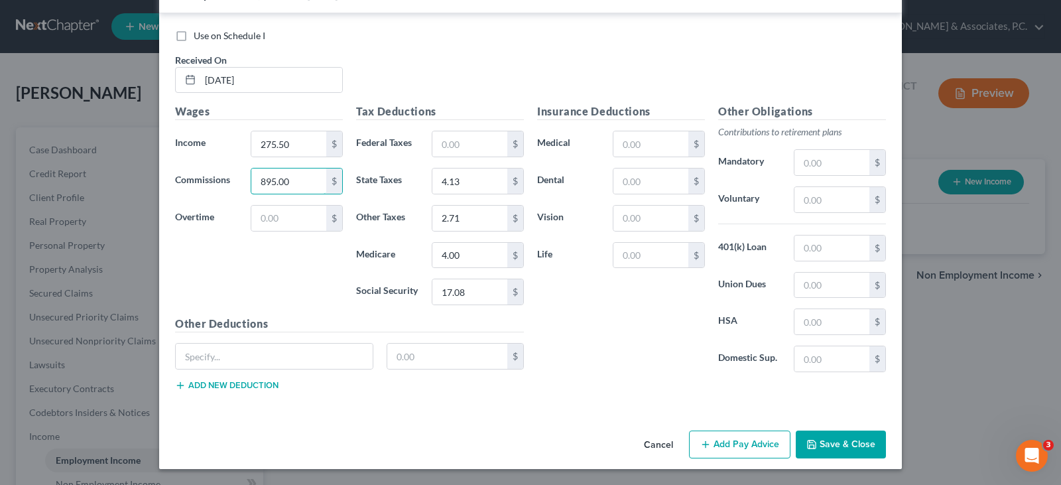
type input "895.00"
drag, startPoint x: 722, startPoint y: 442, endPoint x: 416, endPoint y: 293, distance: 339.6
click at [721, 442] on button "Add Pay Advice" at bounding box center [739, 444] width 101 height 28
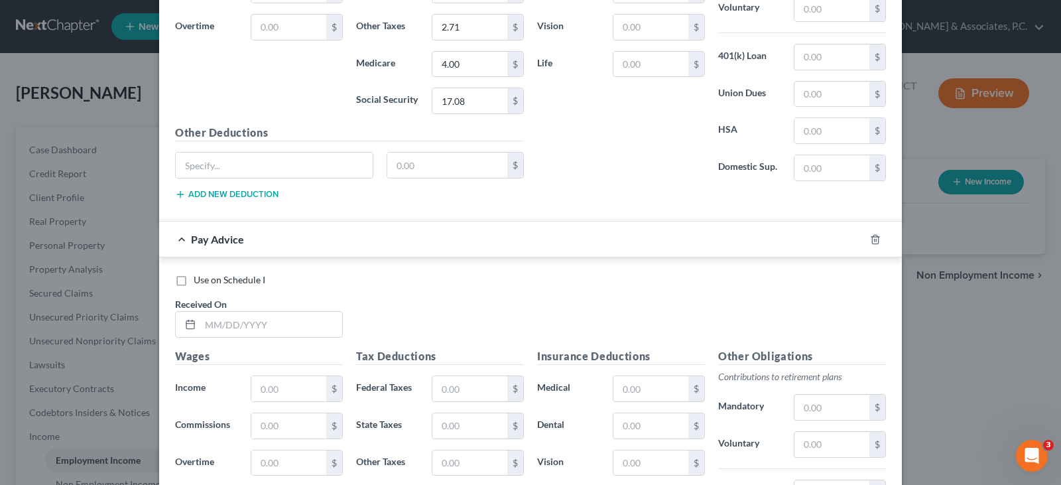
scroll to position [670, 0]
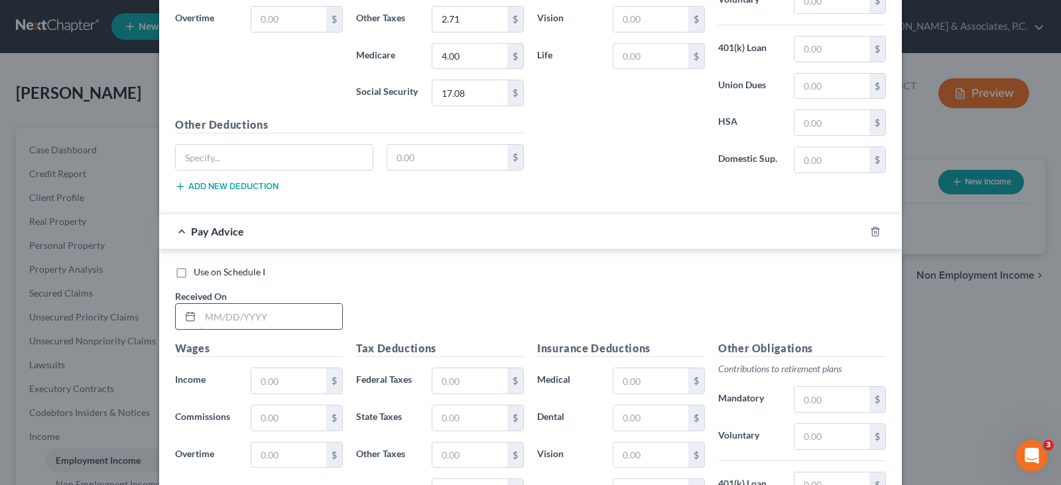
click at [282, 311] on input "text" at bounding box center [271, 316] width 142 height 25
type input "[DATE]"
click at [304, 383] on input "text" at bounding box center [288, 380] width 75 height 25
type input "304.50"
click at [434, 374] on input "text" at bounding box center [469, 380] width 75 height 25
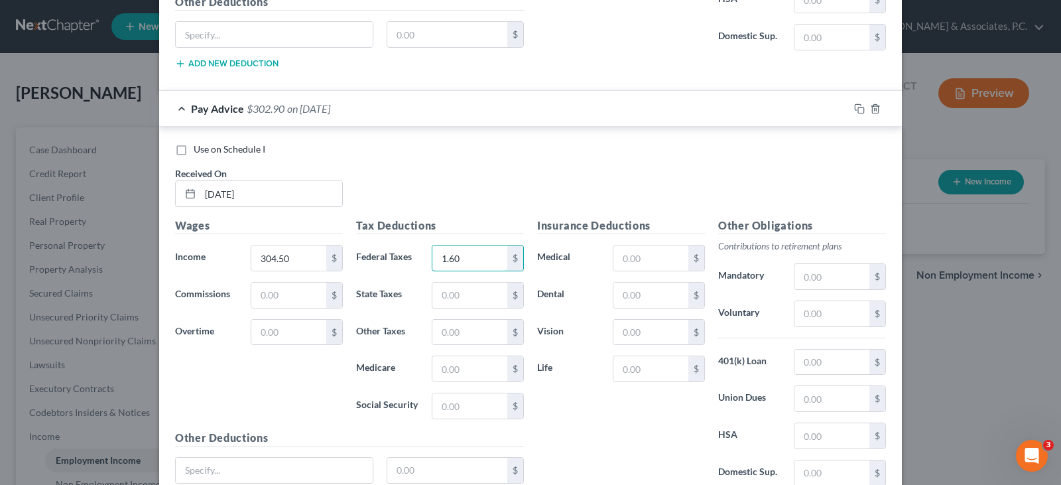
scroll to position [803, 0]
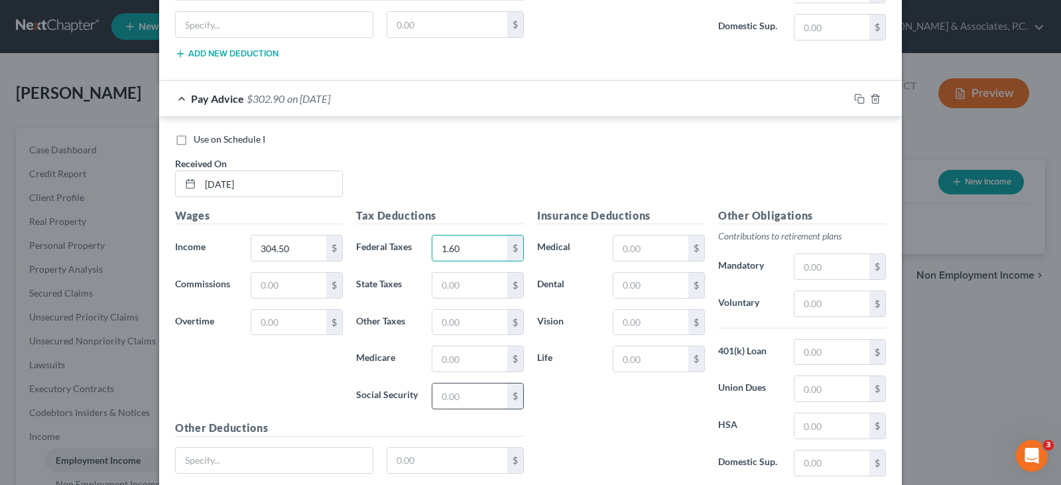
type input "1.60"
click at [442, 396] on input "text" at bounding box center [469, 395] width 75 height 25
type input "18.88"
click at [452, 351] on input "text" at bounding box center [469, 358] width 75 height 25
type input "4.41"
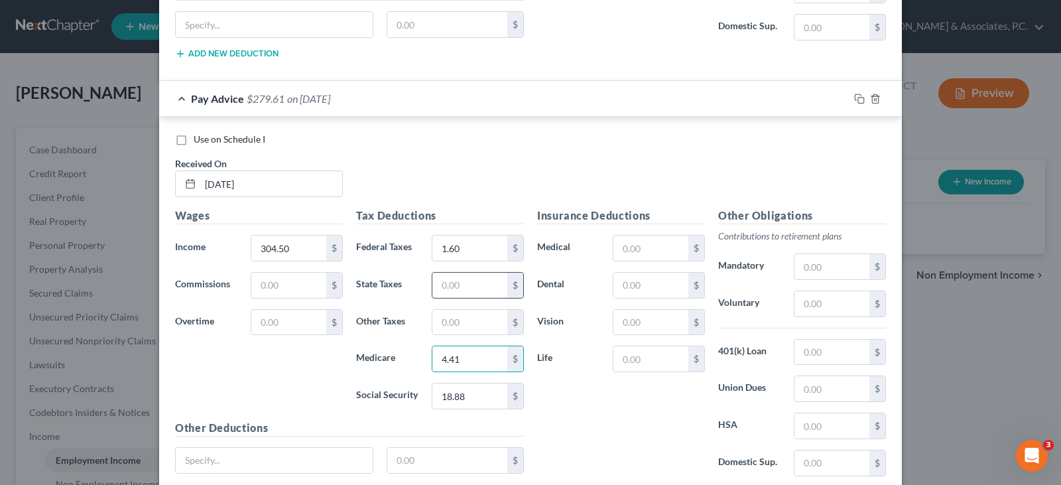
click at [456, 284] on input "text" at bounding box center [469, 285] width 75 height 25
type input "4.57"
click at [468, 321] on input "text" at bounding box center [469, 322] width 75 height 25
click at [464, 327] on input "text" at bounding box center [469, 322] width 75 height 25
type input "3.00"
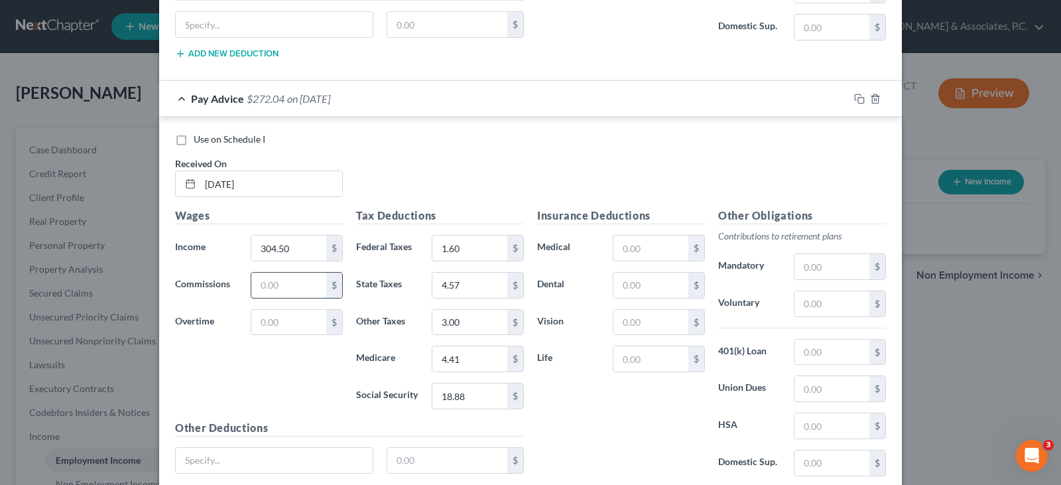
click at [306, 286] on input "text" at bounding box center [288, 285] width 75 height 25
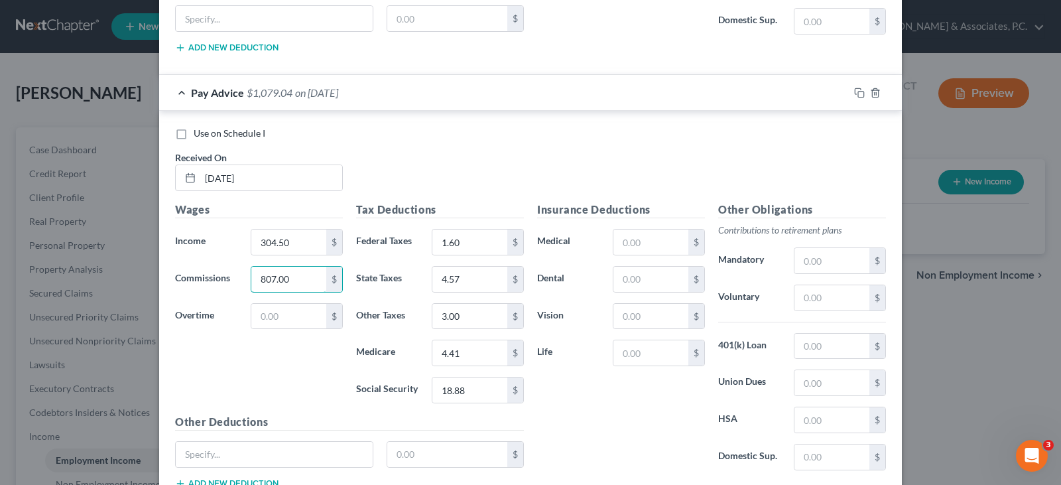
scroll to position [907, 0]
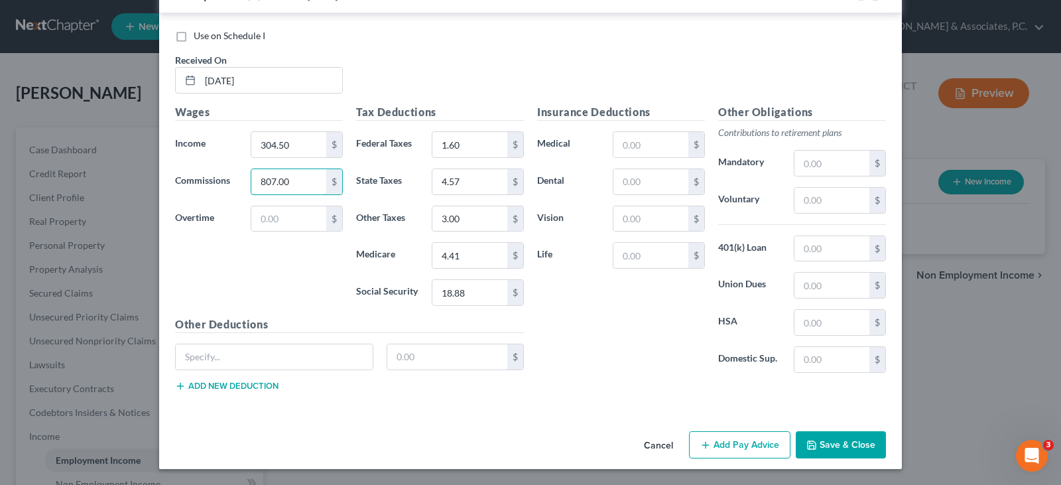
type input "807.00"
drag, startPoint x: 750, startPoint y: 443, endPoint x: 419, endPoint y: 291, distance: 364.1
click at [747, 442] on button "Add Pay Advice" at bounding box center [739, 445] width 101 height 28
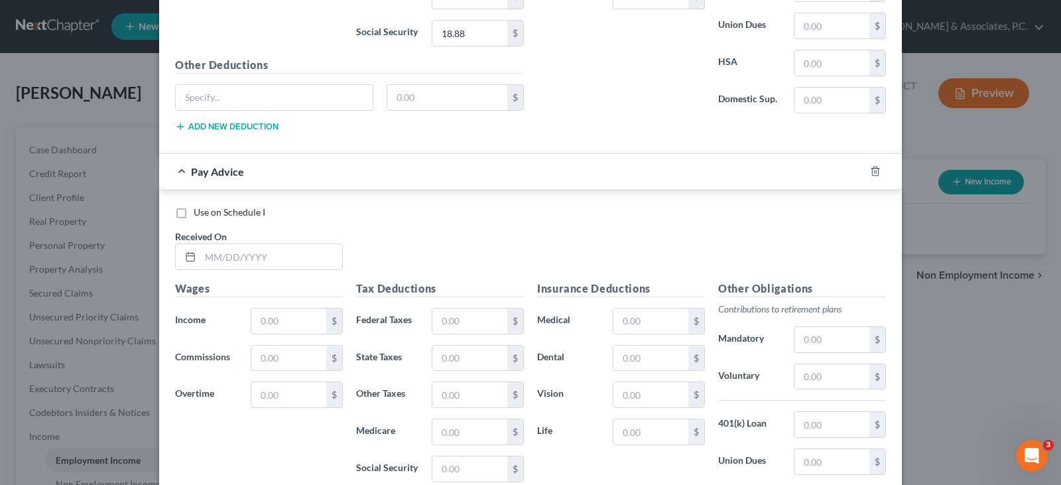
scroll to position [1172, 0]
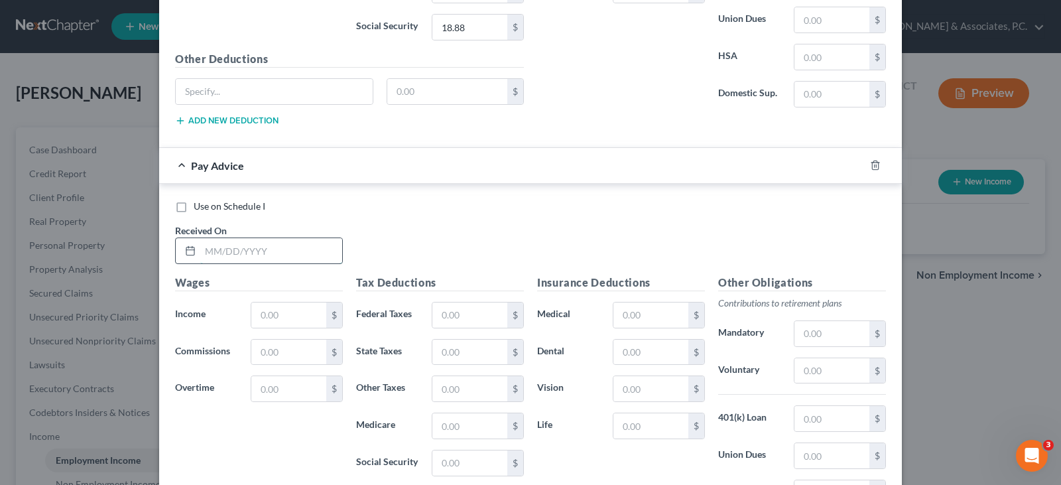
click at [308, 255] on input "text" at bounding box center [271, 250] width 142 height 25
type input "[DATE]"
click at [275, 316] on input "text" at bounding box center [288, 314] width 75 height 25
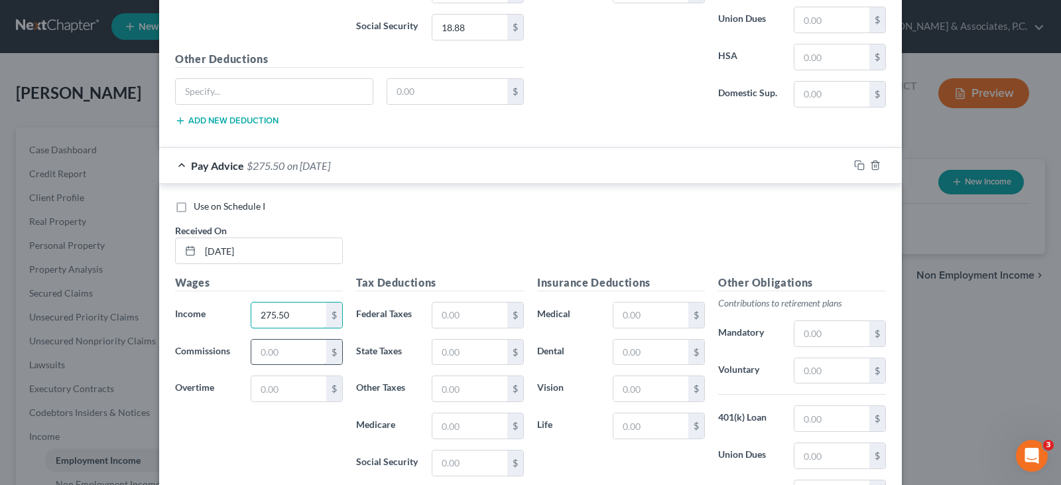
type input "275.50"
click at [288, 355] on input "text" at bounding box center [288, 352] width 75 height 25
type input "983.00"
click at [478, 307] on input "text" at bounding box center [469, 314] width 75 height 25
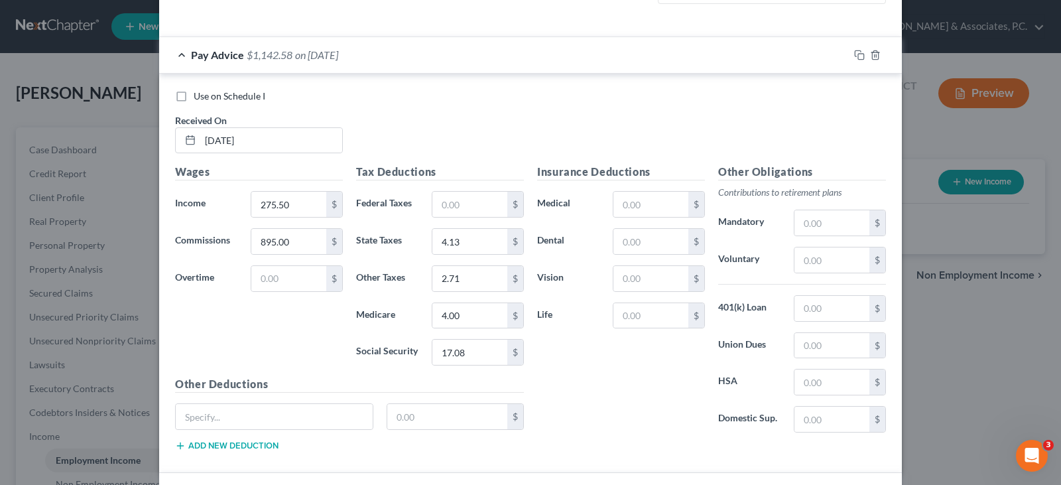
scroll to position [531, 0]
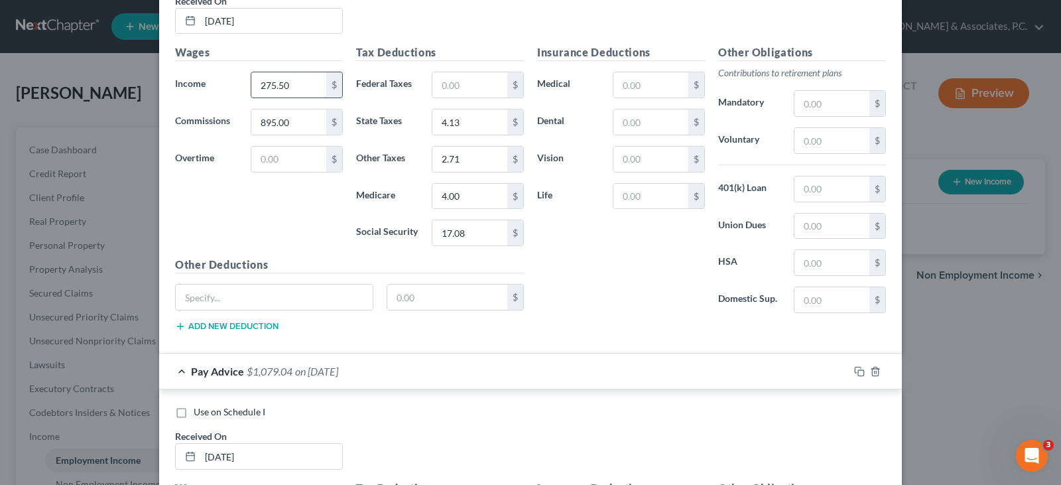
click at [294, 86] on input "275.50" at bounding box center [288, 84] width 75 height 25
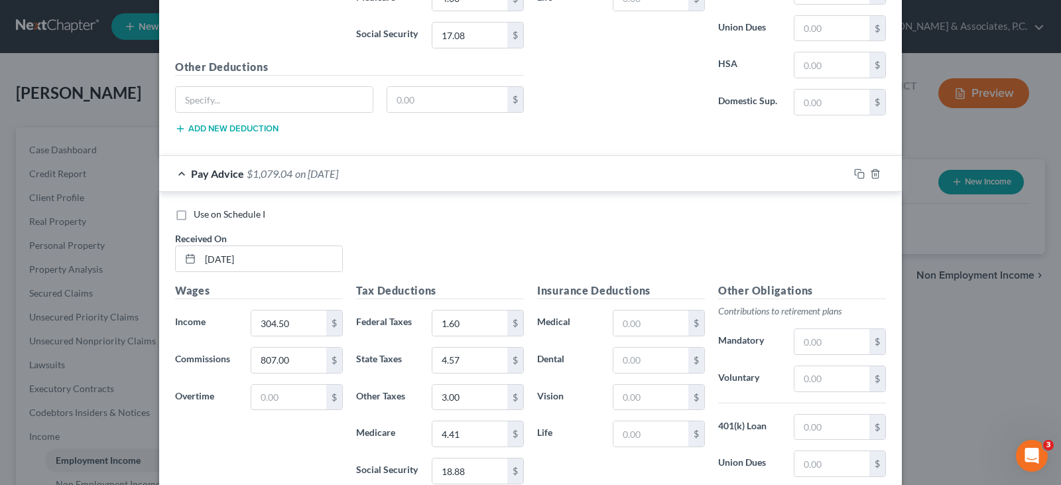
scroll to position [730, 0]
type input "1,170.50"
click at [283, 174] on span "$1,079.04" at bounding box center [270, 172] width 46 height 13
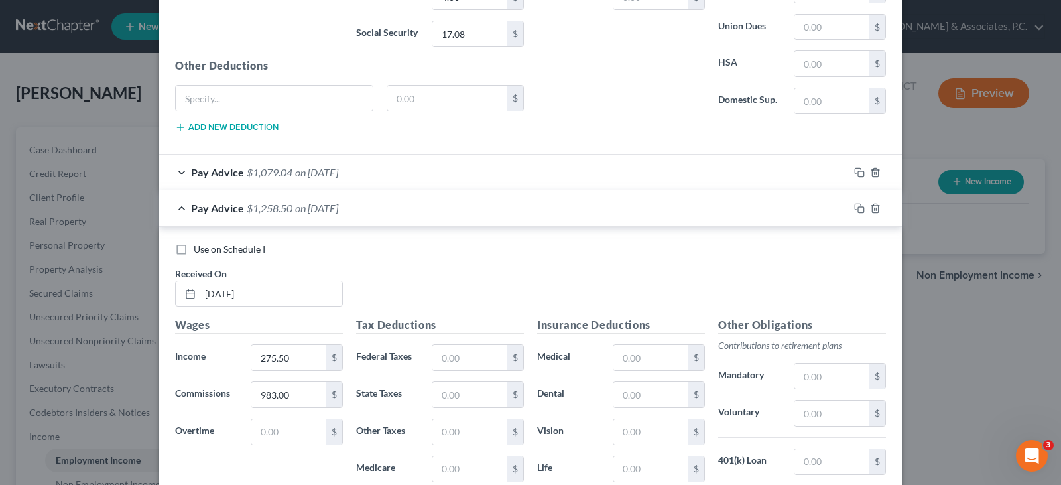
click at [285, 175] on span "$1,079.04" at bounding box center [270, 172] width 46 height 13
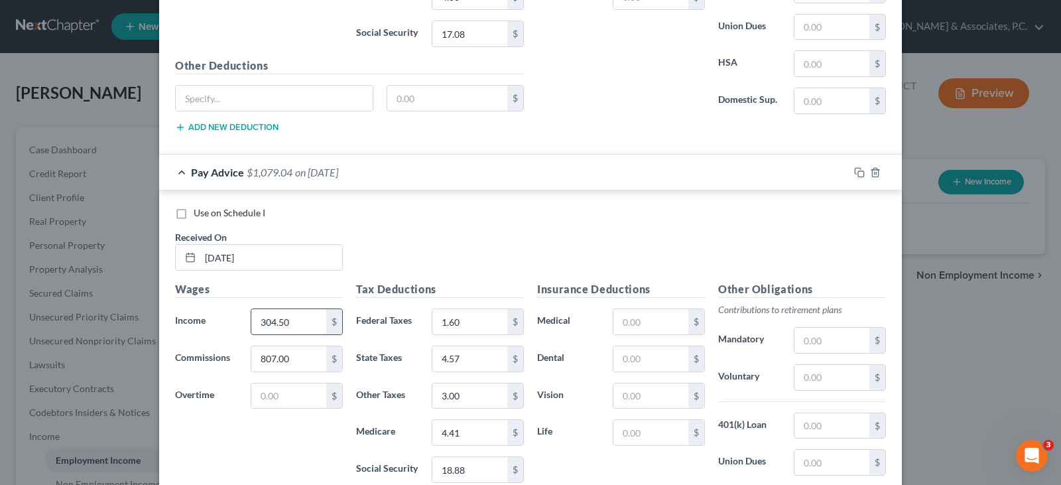
click at [300, 318] on input "304.50" at bounding box center [288, 321] width 75 height 25
type input "1,111.50"
click at [310, 350] on input "807.00" at bounding box center [288, 358] width 75 height 25
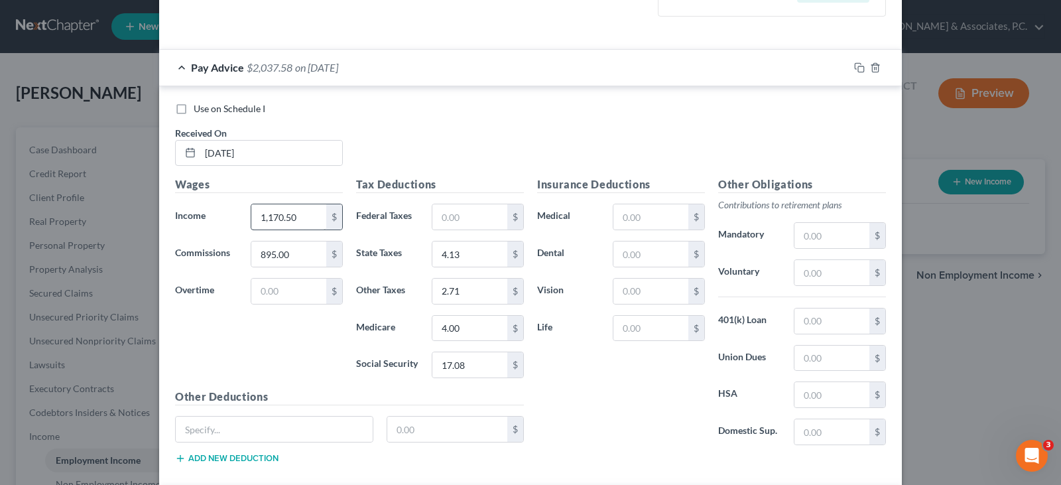
scroll to position [398, 0]
click at [306, 249] on input "895.00" at bounding box center [288, 254] width 75 height 25
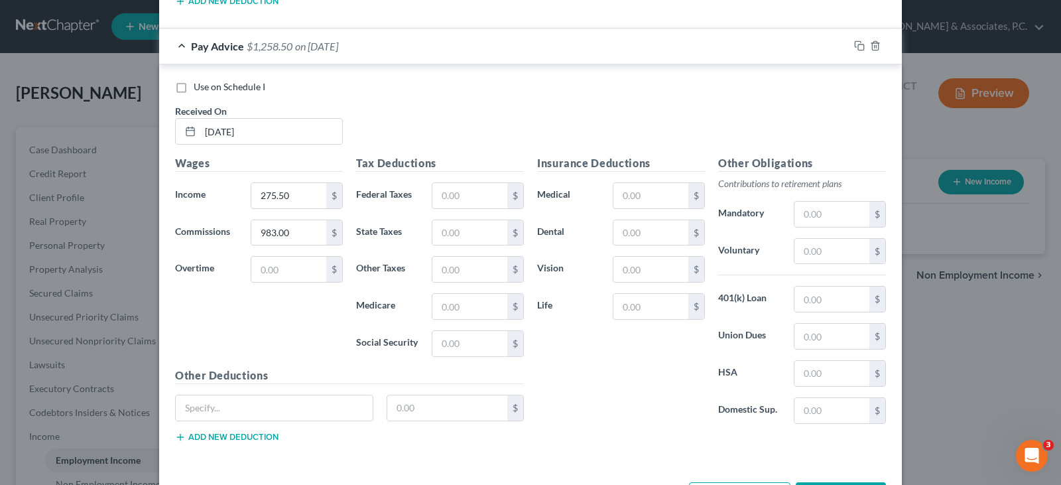
scroll to position [1326, 0]
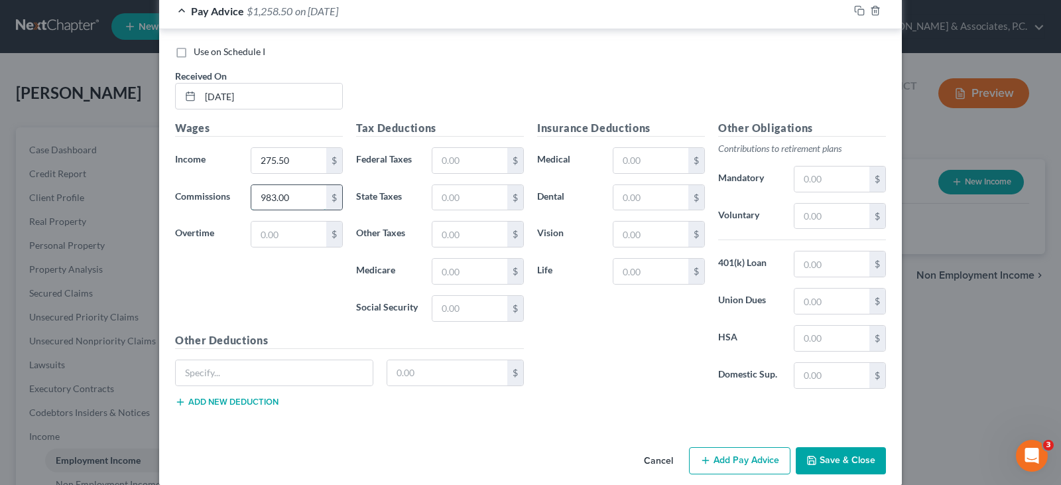
click at [296, 194] on input "983.00" at bounding box center [288, 197] width 75 height 25
click at [306, 158] on input "275.50" at bounding box center [288, 160] width 75 height 25
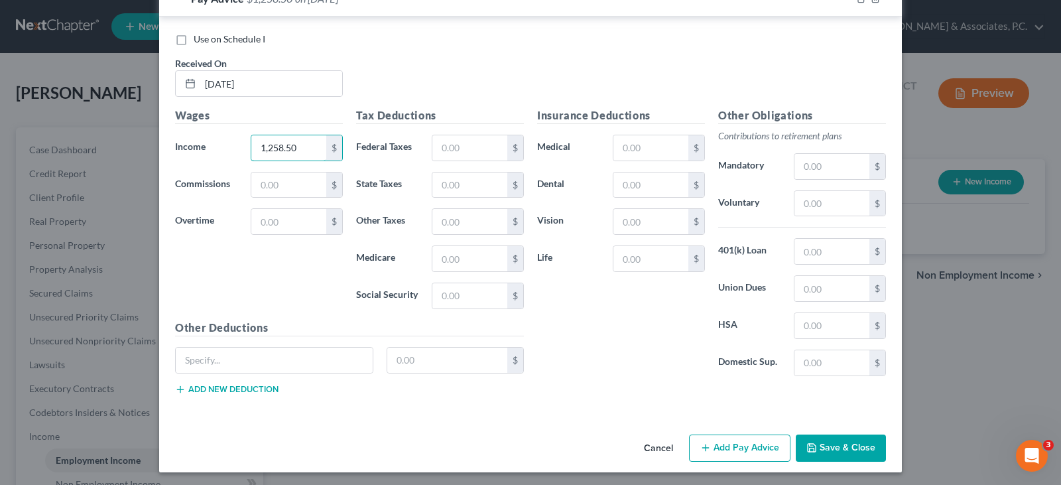
scroll to position [1342, 0]
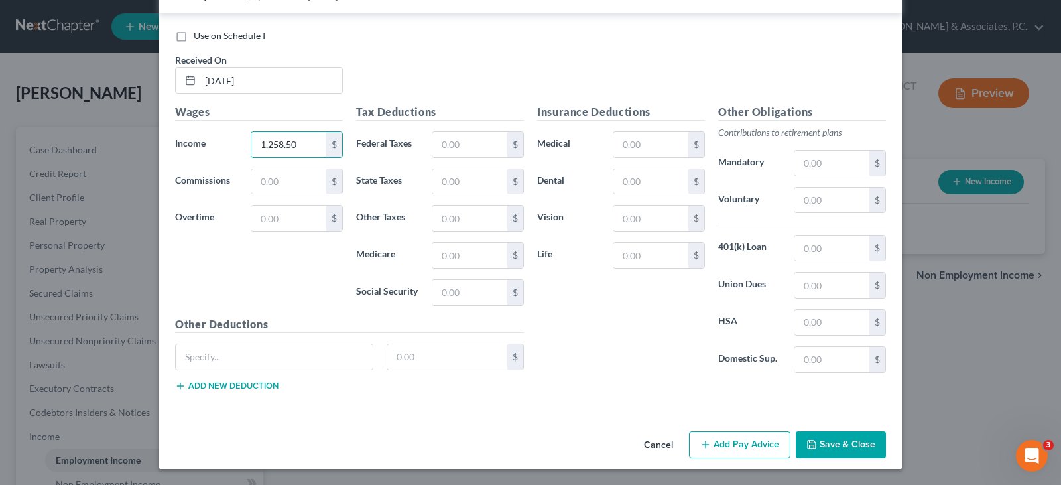
type input "1,258.50"
click at [731, 445] on button "Add Pay Advice" at bounding box center [739, 445] width 101 height 28
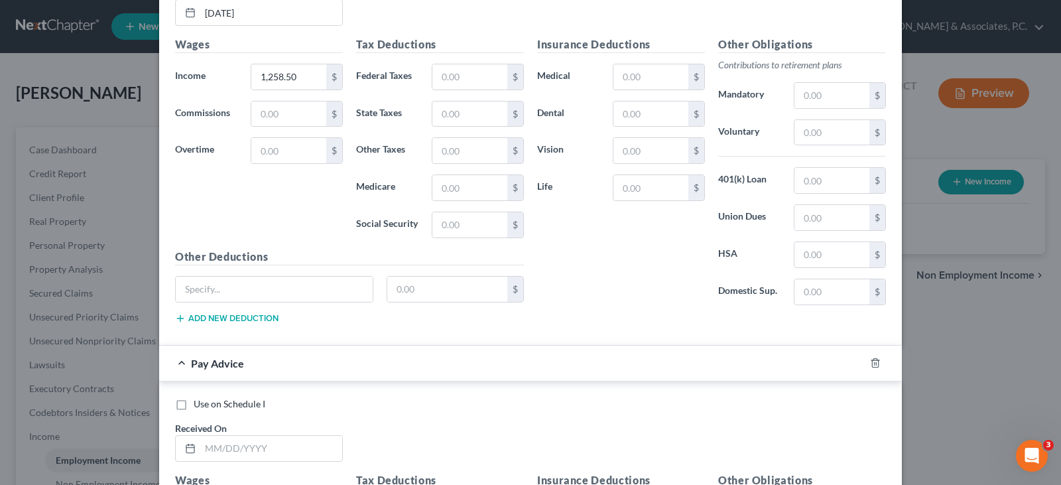
scroll to position [1740, 0]
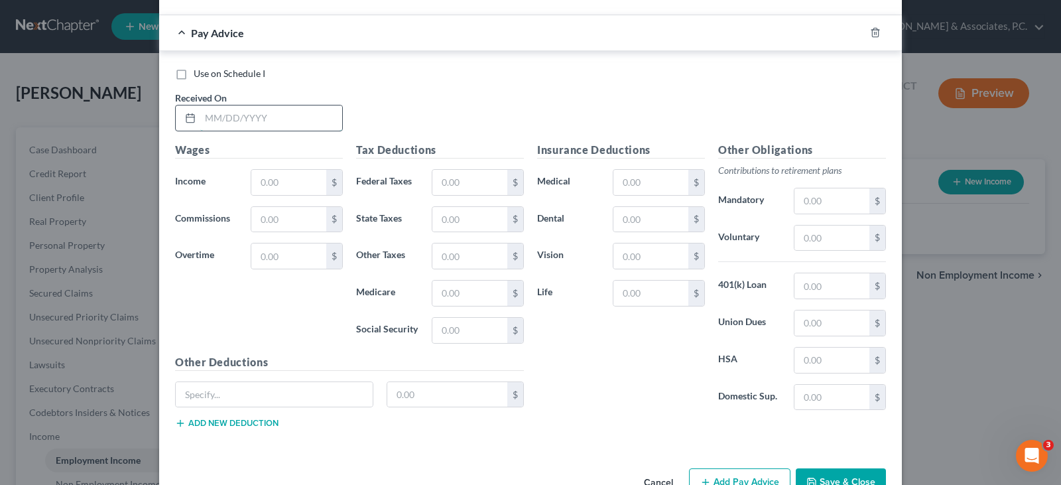
click at [286, 124] on input "text" at bounding box center [271, 117] width 142 height 25
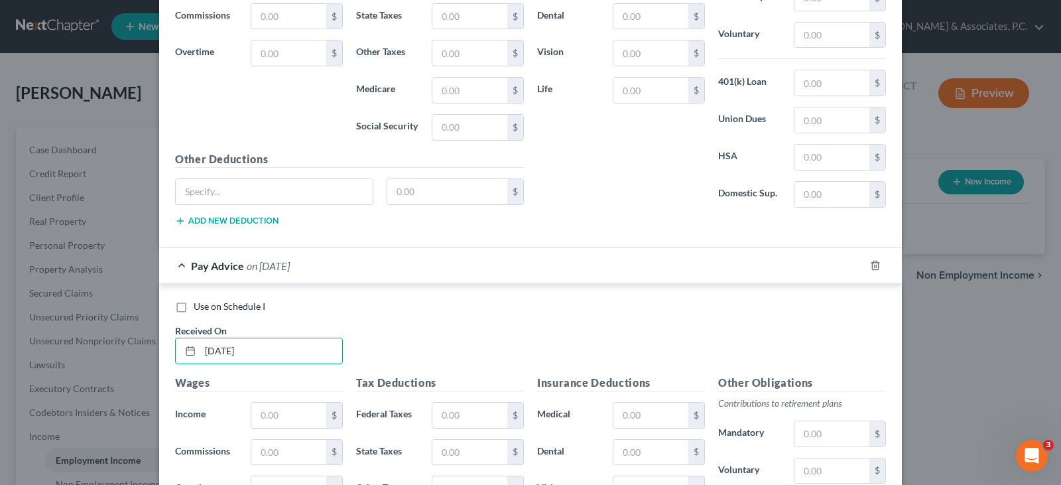
scroll to position [1674, 0]
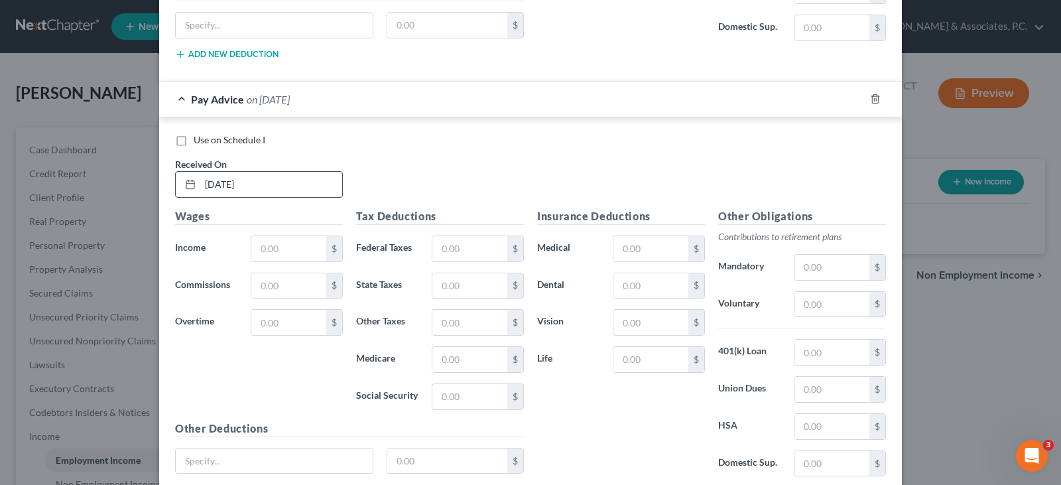
click at [237, 190] on input "[DATE]" at bounding box center [271, 184] width 142 height 25
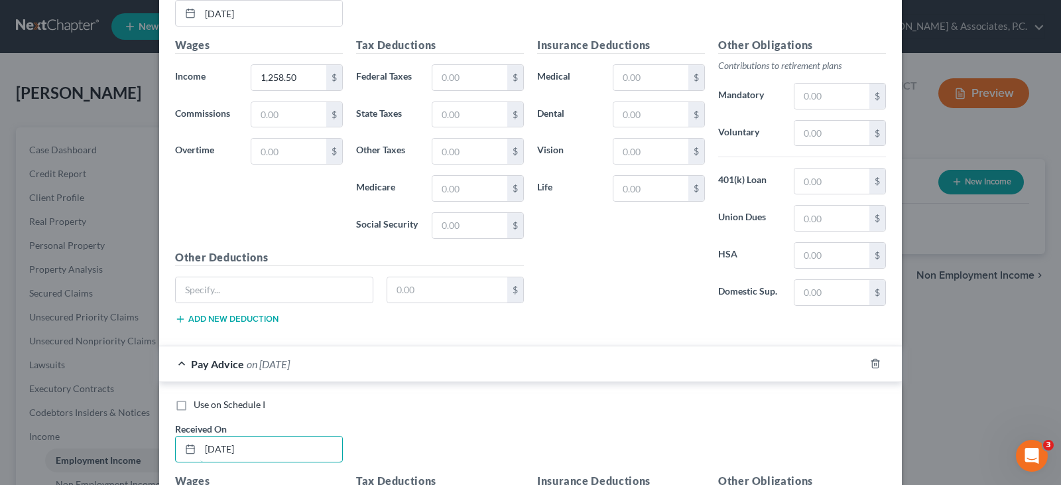
scroll to position [1409, 0]
type input "[DATE]"
click at [452, 77] on input "text" at bounding box center [469, 78] width 75 height 25
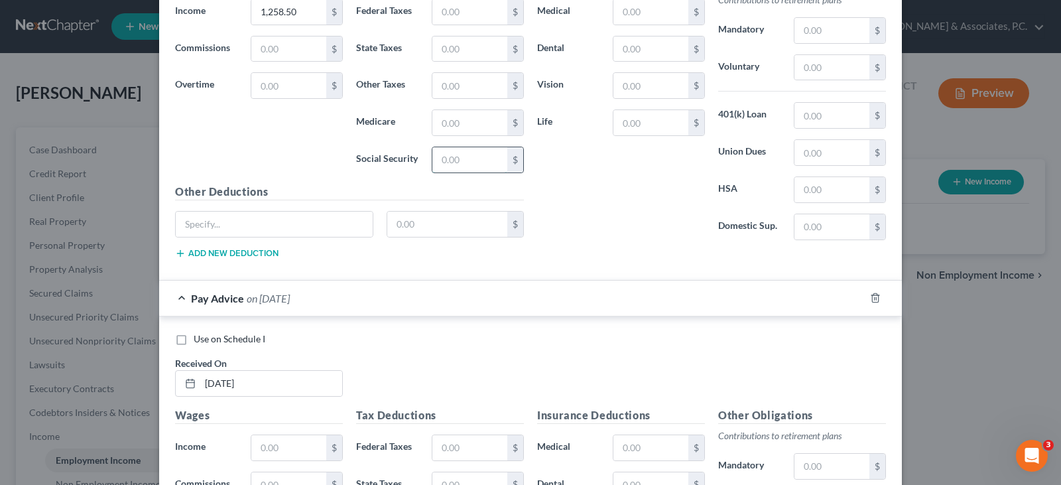
click at [441, 156] on input "text" at bounding box center [469, 159] width 75 height 25
type input "17.08"
click at [440, 121] on input "text" at bounding box center [469, 122] width 75 height 25
type input "4.00"
click at [455, 41] on input "text" at bounding box center [469, 48] width 75 height 25
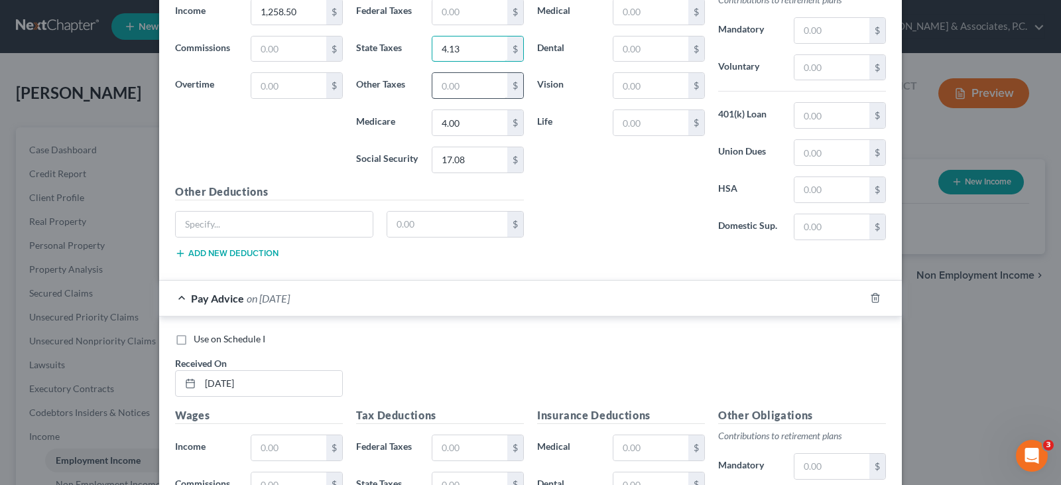
type input "4.13"
click at [459, 85] on input "text" at bounding box center [469, 85] width 75 height 25
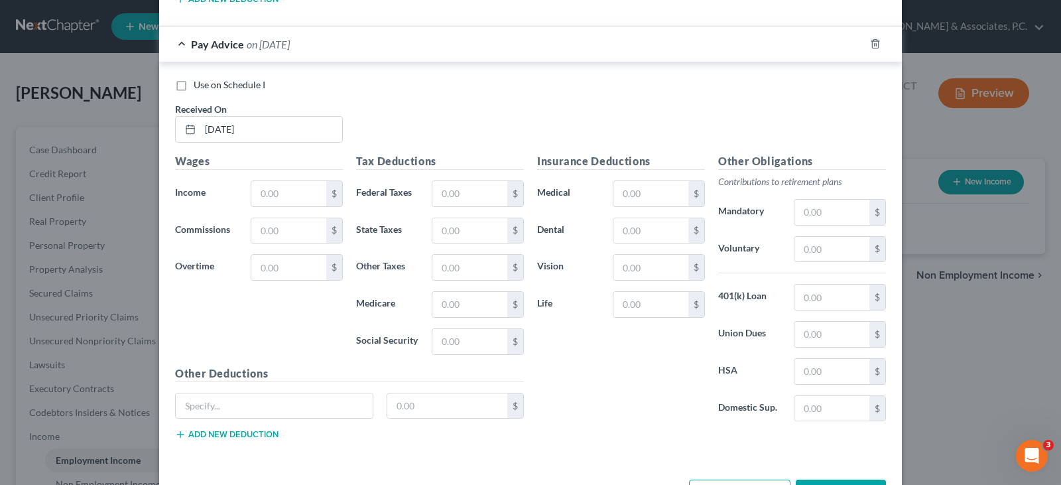
scroll to position [1778, 0]
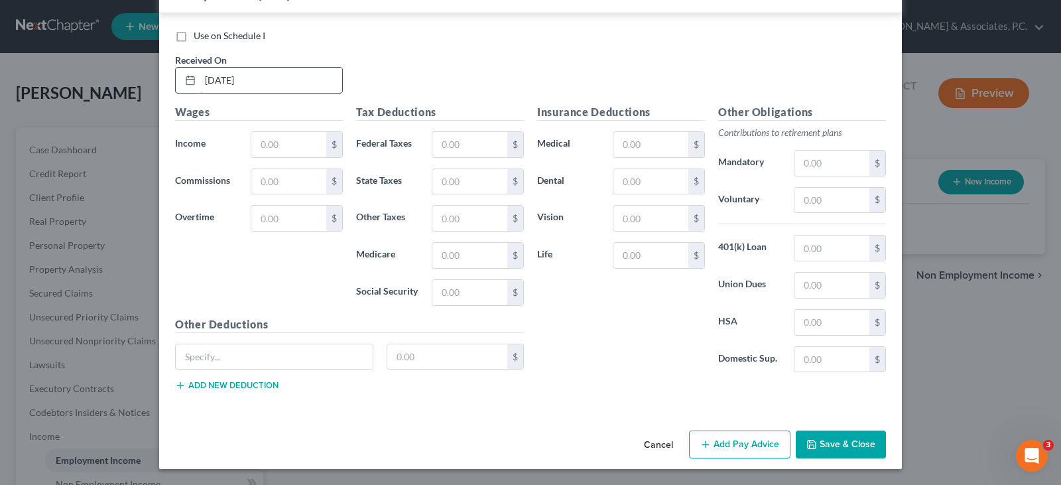
type input "2.72"
drag, startPoint x: 249, startPoint y: 83, endPoint x: 123, endPoint y: 86, distance: 126.7
click at [123, 86] on div "New Income Source × Employment Type * Select Full or [DEMOGRAPHIC_DATA] Employm…" at bounding box center [530, 242] width 1061 height 485
type input "8"
type input "[DATE]"
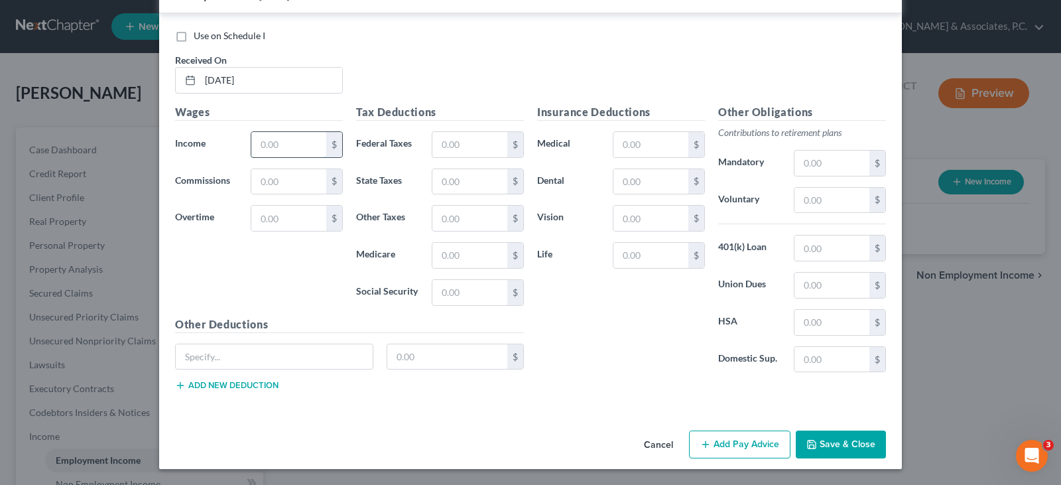
click at [278, 154] on input "text" at bounding box center [288, 144] width 75 height 25
type input "882.50"
click at [455, 295] on input "text" at bounding box center [469, 292] width 75 height 25
type input "17.08"
click at [459, 257] on input "text" at bounding box center [469, 255] width 75 height 25
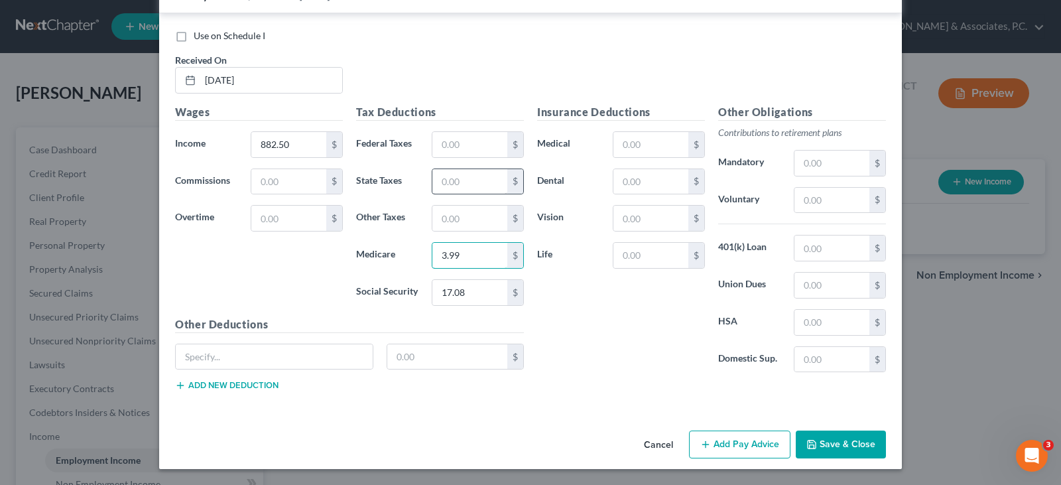
type input "3.99"
click at [442, 186] on input "text" at bounding box center [469, 181] width 75 height 25
type input "4.13"
click at [454, 218] on input "text" at bounding box center [469, 218] width 75 height 25
type input "2.71"
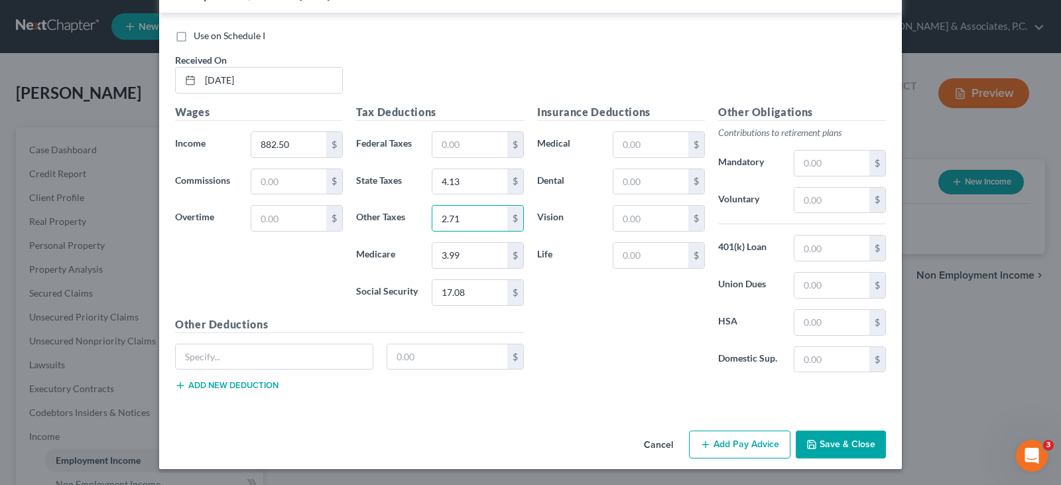
click at [718, 452] on button "Add Pay Advice" at bounding box center [739, 444] width 101 height 28
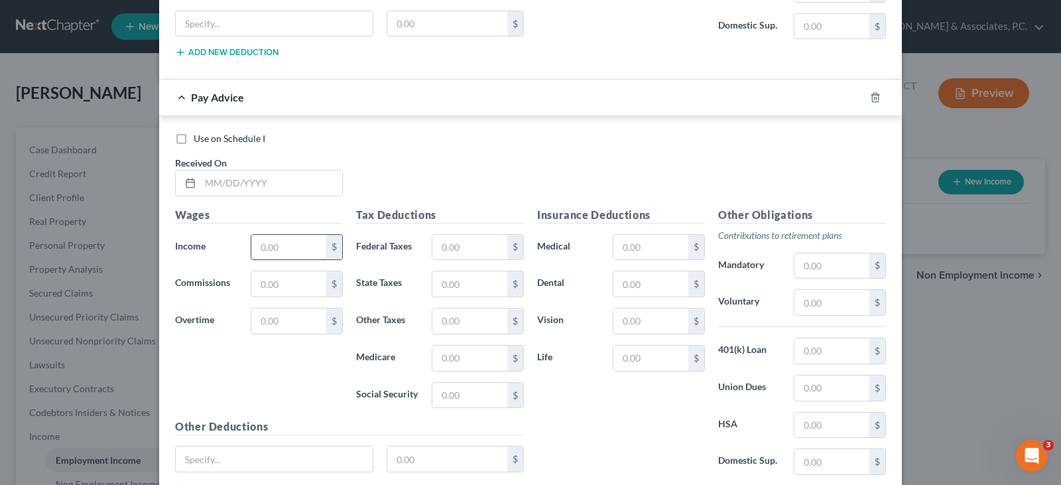
scroll to position [2176, 0]
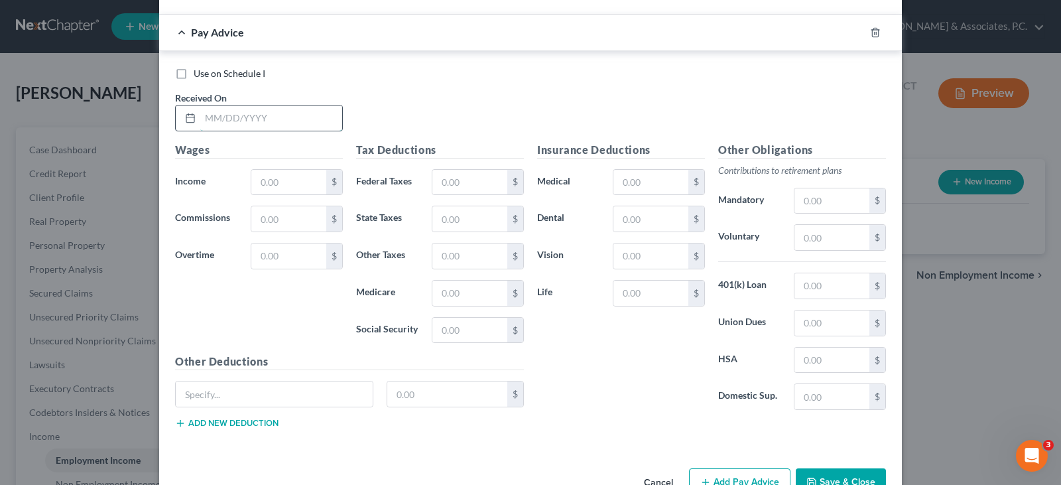
click at [277, 118] on input "text" at bounding box center [271, 117] width 142 height 25
type input "[DATE]"
click at [292, 184] on input "text" at bounding box center [288, 182] width 75 height 25
type input "974.50"
drag, startPoint x: 452, startPoint y: 325, endPoint x: 452, endPoint y: 341, distance: 15.9
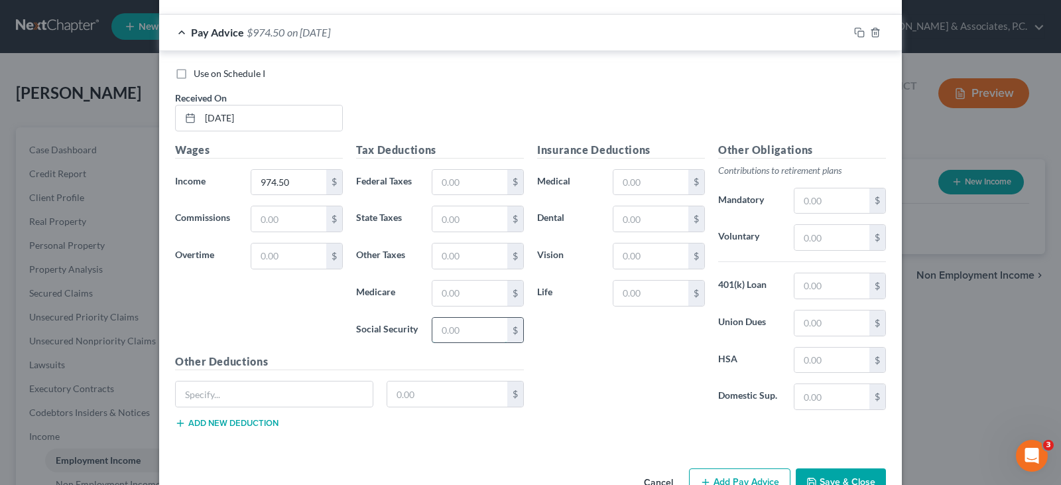
click at [452, 335] on input "text" at bounding box center [469, 330] width 75 height 25
type input "13.49"
click at [450, 292] on input "text" at bounding box center [469, 293] width 75 height 25
type input "3.16"
click at [444, 221] on input "text" at bounding box center [469, 218] width 75 height 25
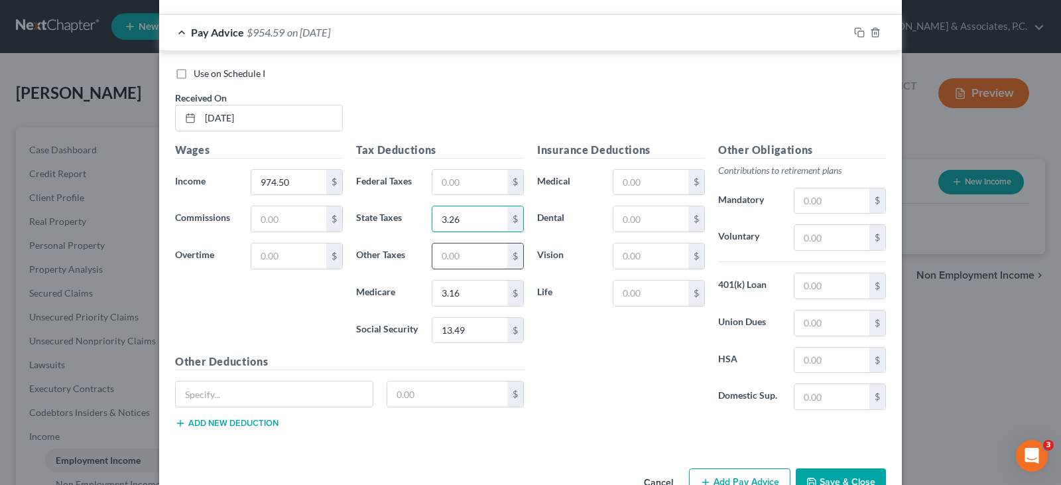
type input "3.26"
click at [464, 249] on input "text" at bounding box center [469, 255] width 75 height 25
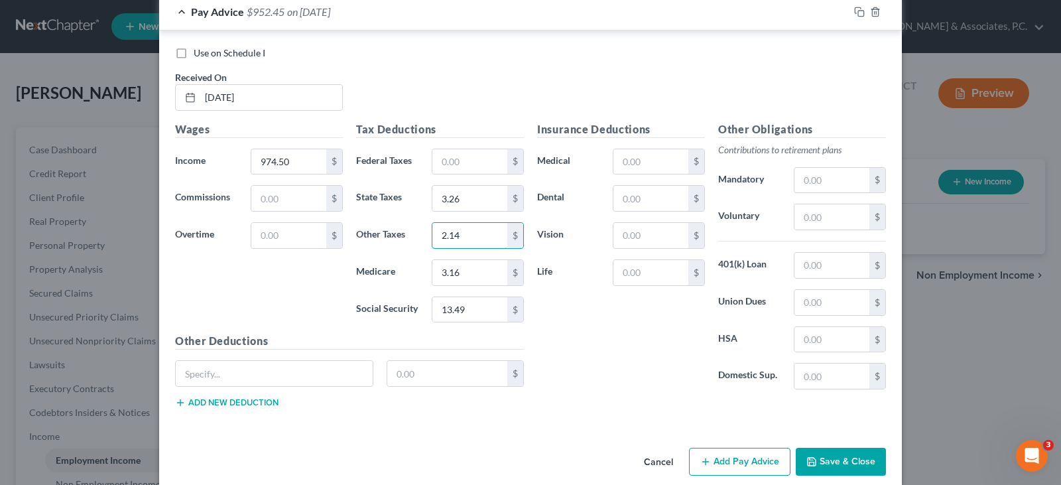
scroll to position [2214, 0]
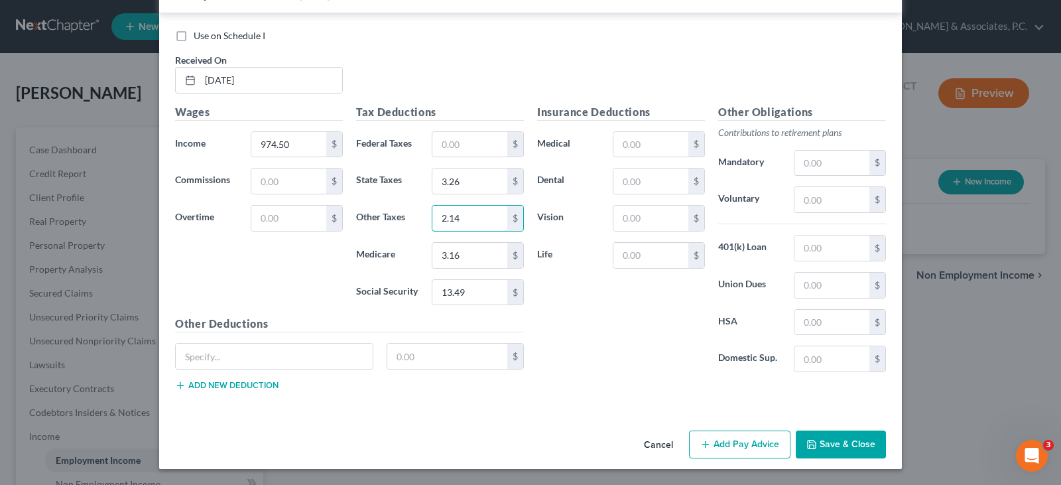
type input "2.14"
click at [738, 441] on button "Add Pay Advice" at bounding box center [739, 444] width 101 height 28
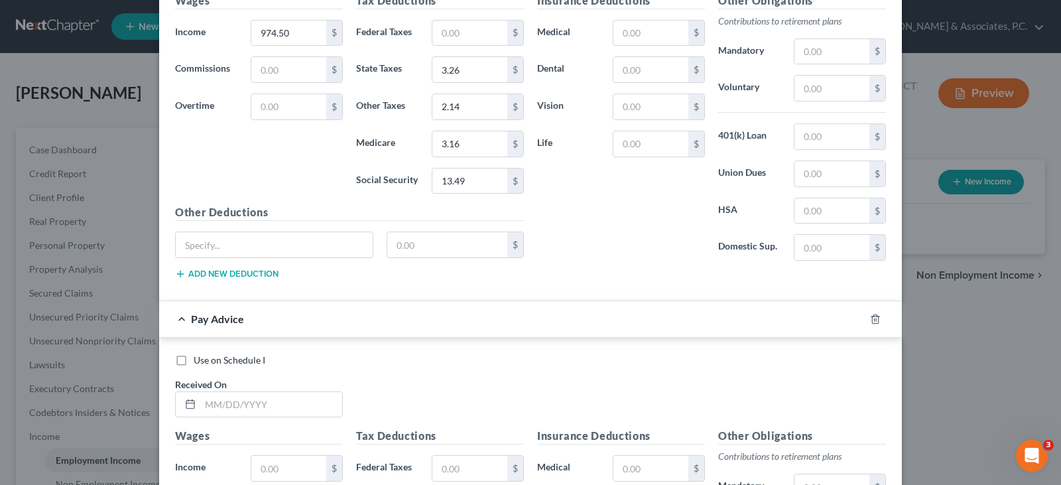
scroll to position [2545, 0]
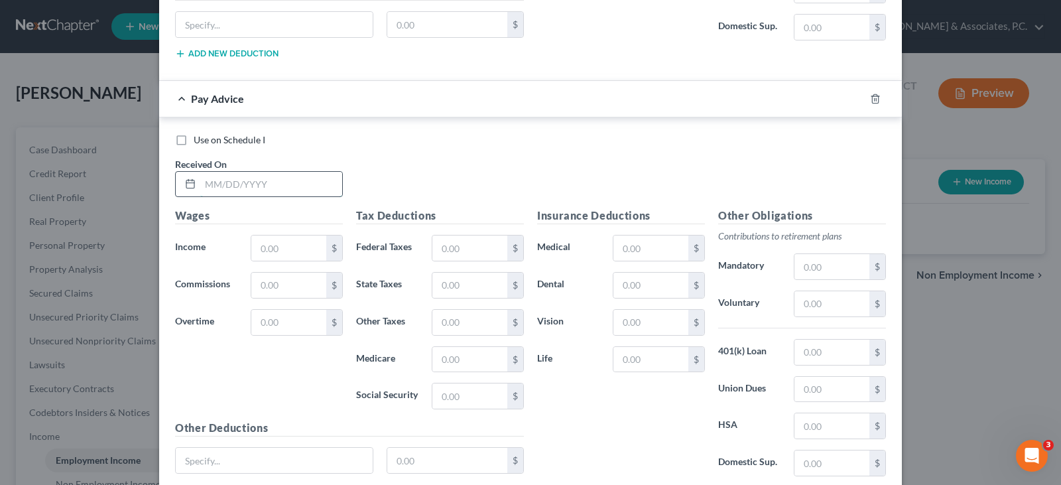
click at [271, 181] on input "text" at bounding box center [271, 184] width 142 height 25
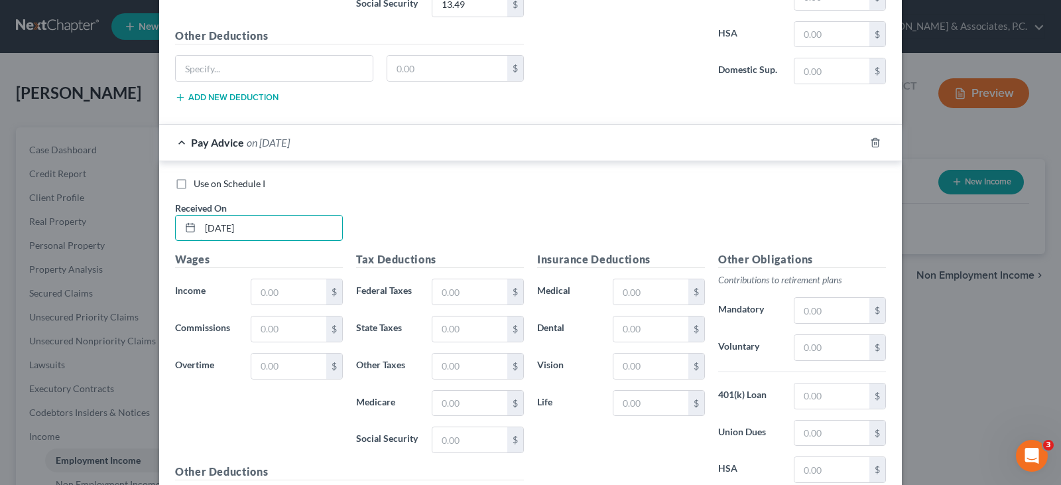
scroll to position [2479, 0]
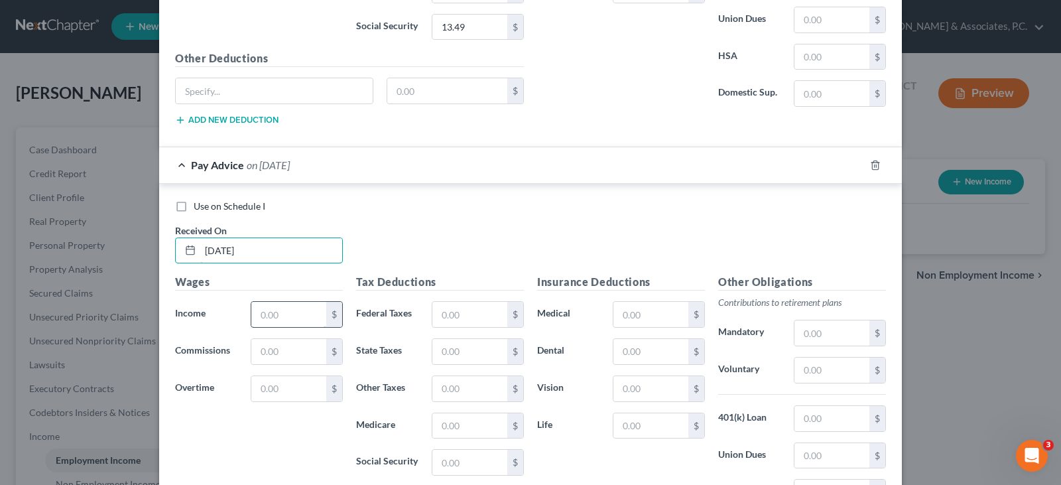
type input "[DATE]"
click at [276, 316] on input "text" at bounding box center [288, 314] width 75 height 25
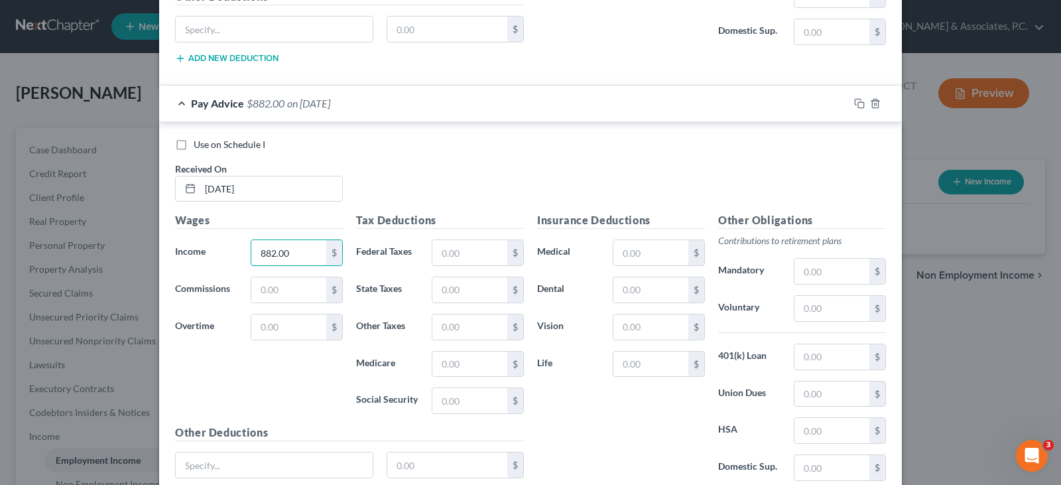
scroll to position [2612, 0]
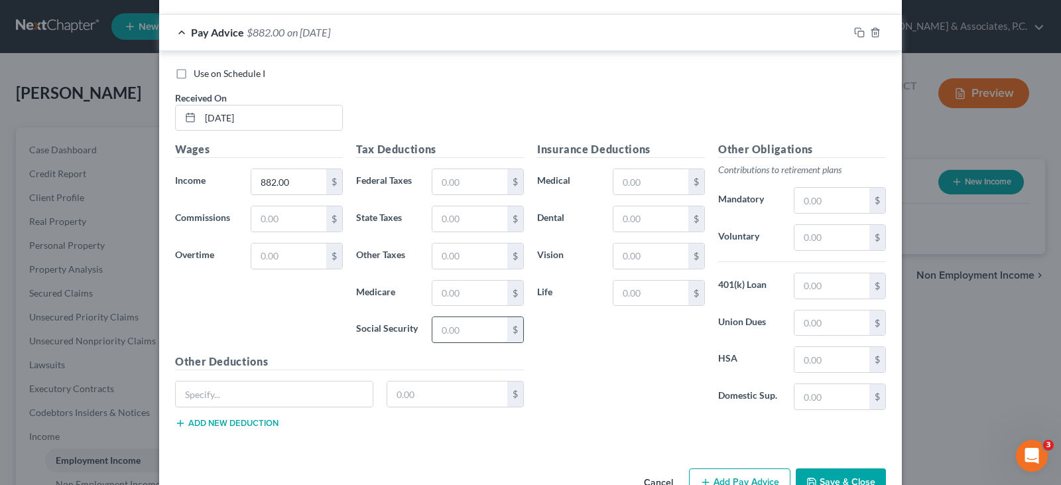
click at [470, 330] on input "text" at bounding box center [469, 329] width 75 height 25
click at [465, 284] on input "text" at bounding box center [469, 293] width 75 height 25
click at [466, 186] on input "text" at bounding box center [469, 181] width 75 height 25
click at [443, 212] on input "text" at bounding box center [469, 218] width 75 height 25
click at [450, 259] on input "text" at bounding box center [469, 255] width 75 height 25
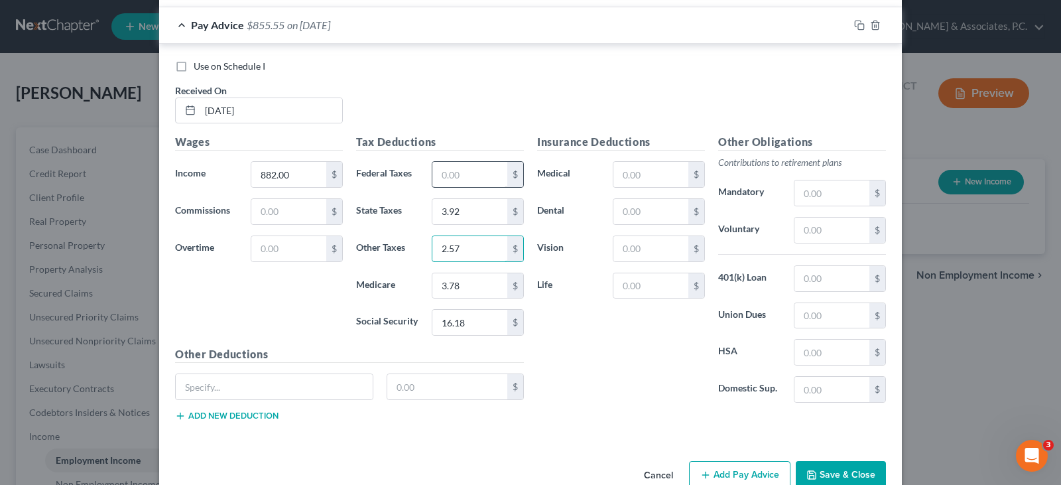
scroll to position [2649, 0]
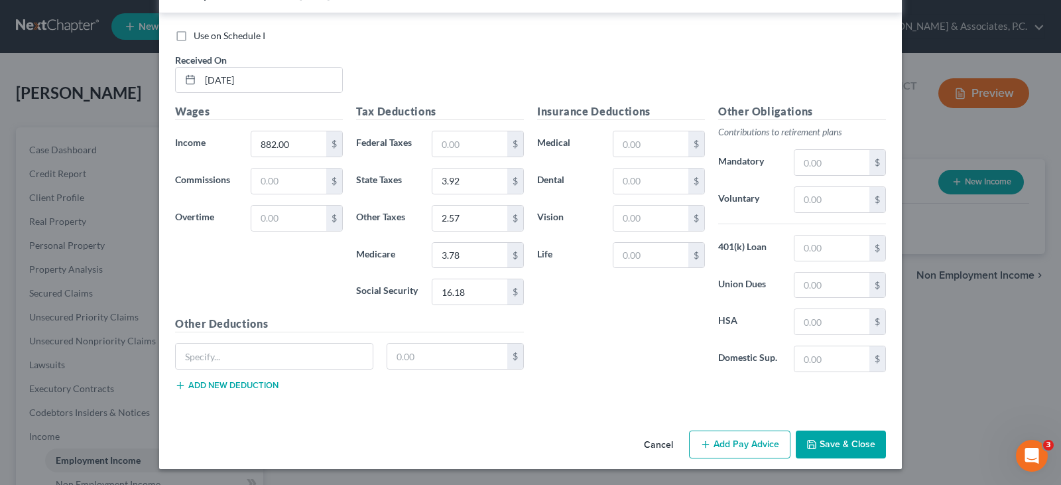
drag, startPoint x: 735, startPoint y: 444, endPoint x: 192, endPoint y: 228, distance: 585.2
click at [733, 443] on button "Add Pay Advice" at bounding box center [739, 444] width 101 height 28
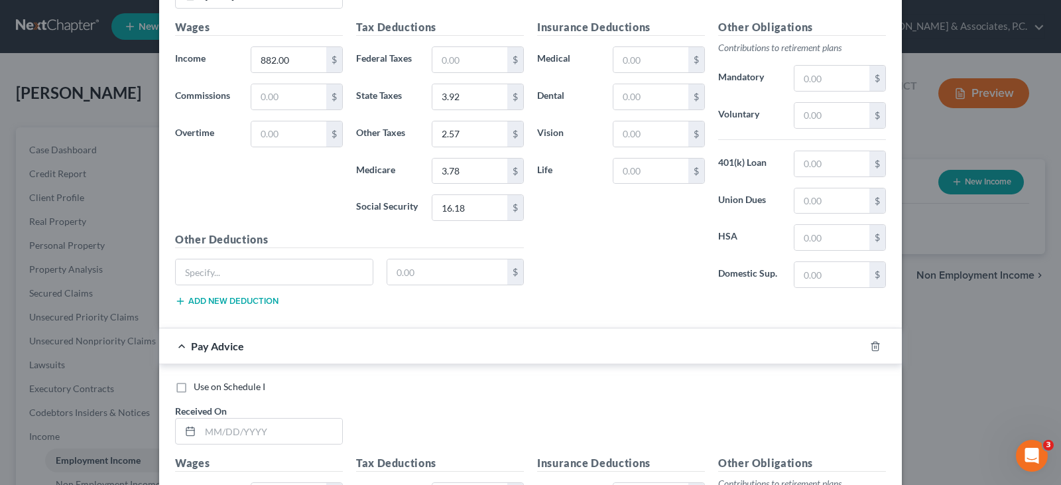
scroll to position [2981, 0]
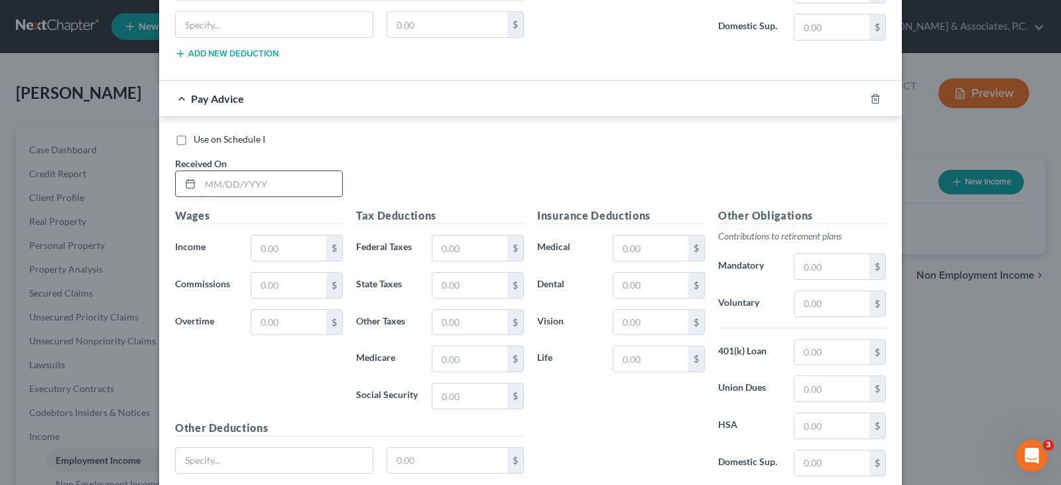
click at [239, 186] on input "text" at bounding box center [271, 183] width 142 height 25
click at [277, 254] on input "text" at bounding box center [288, 247] width 75 height 25
click at [457, 244] on input "text" at bounding box center [469, 247] width 75 height 25
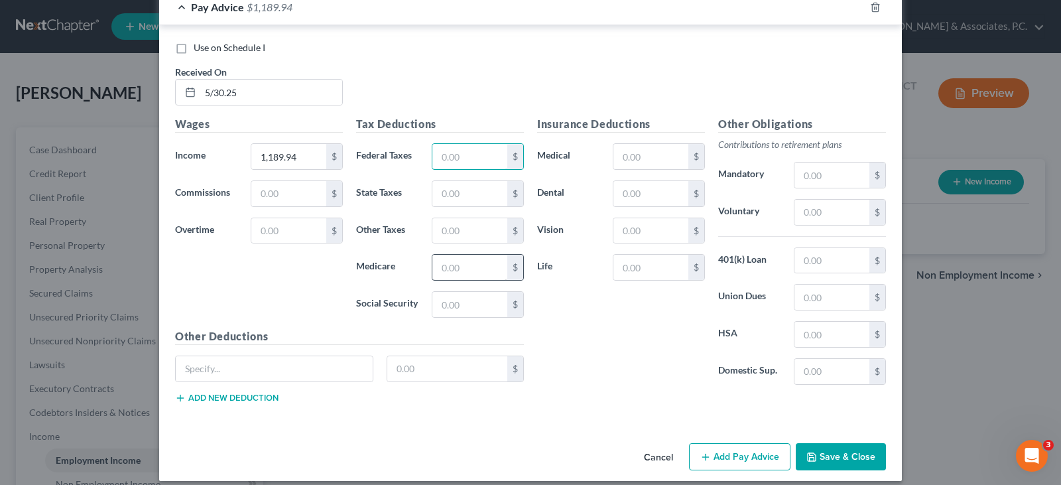
scroll to position [3084, 0]
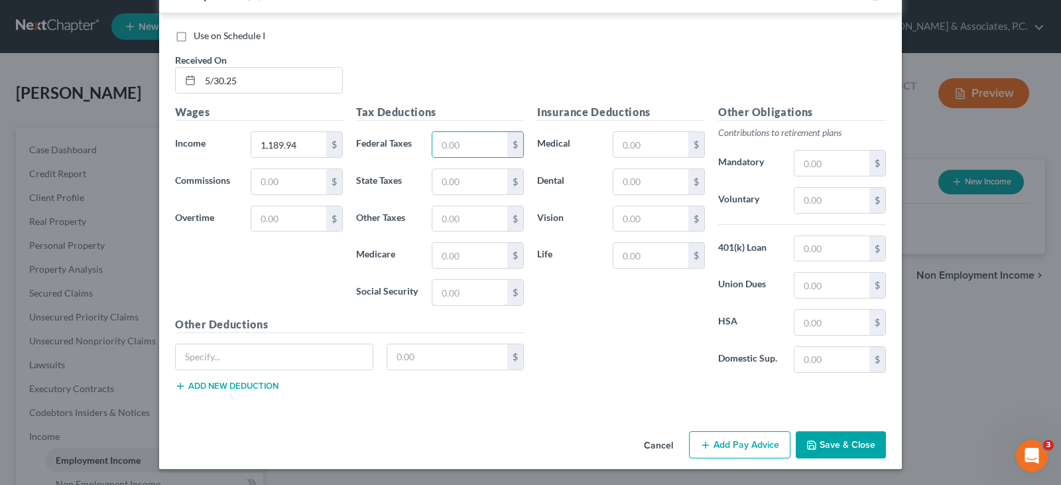
drag, startPoint x: 434, startPoint y: 296, endPoint x: 440, endPoint y: 308, distance: 13.3
click at [435, 300] on input "text" at bounding box center [469, 292] width 75 height 25
click at [438, 252] on input "text" at bounding box center [469, 255] width 75 height 25
drag, startPoint x: 461, startPoint y: 183, endPoint x: 462, endPoint y: 197, distance: 14.0
click at [462, 197] on div "Tax Deductions Federal Taxes $ State Taxes $ Other Taxes $ Medicare 4.00 $ Soci…" at bounding box center [440, 210] width 181 height 212
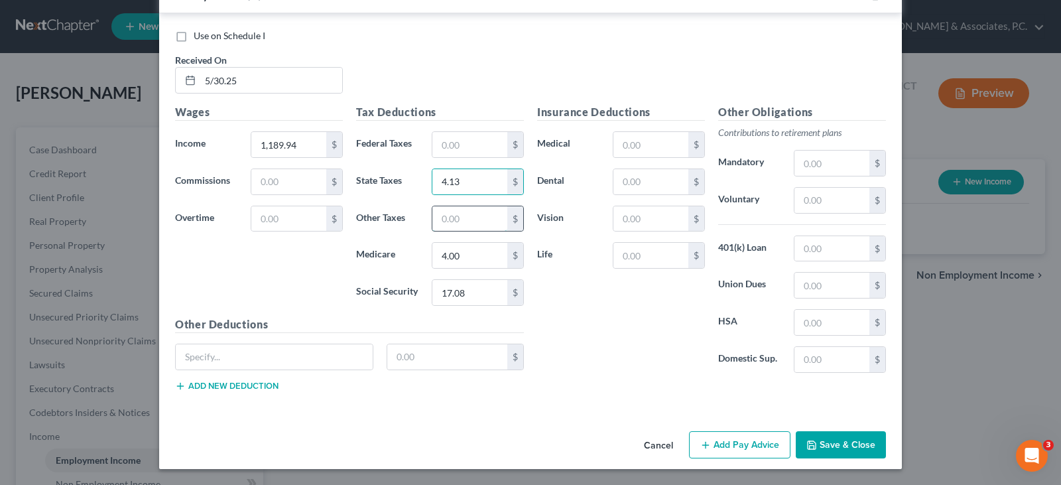
click at [456, 215] on input "text" at bounding box center [469, 218] width 75 height 25
click at [746, 440] on button "Add Pay Advice" at bounding box center [739, 445] width 101 height 28
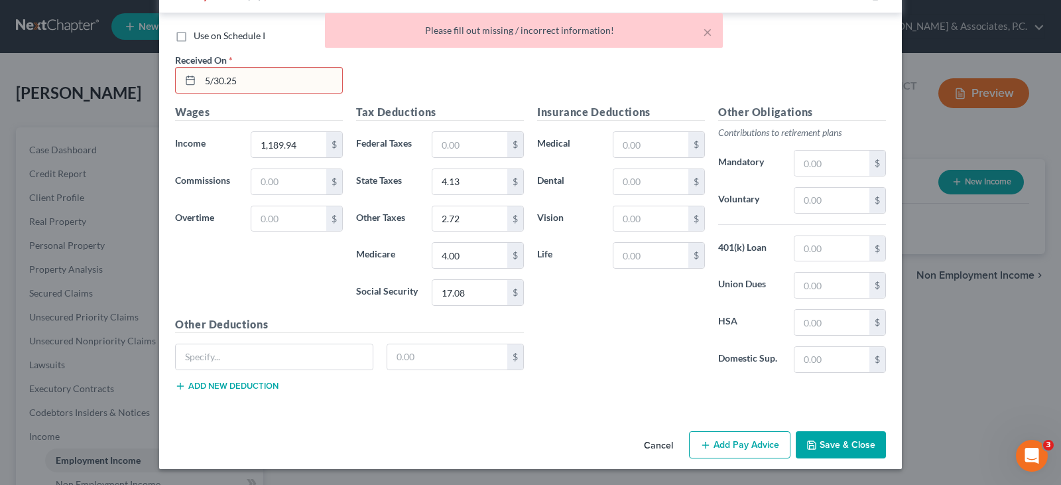
drag, startPoint x: 268, startPoint y: 81, endPoint x: 211, endPoint y: 87, distance: 57.3
click at [257, 82] on input "5/30.25" at bounding box center [271, 80] width 142 height 25
click at [216, 81] on input "5/30.25" at bounding box center [271, 80] width 142 height 25
drag, startPoint x: 225, startPoint y: 79, endPoint x: 410, endPoint y: 84, distance: 184.4
click at [226, 79] on input "5/30.25" at bounding box center [271, 80] width 142 height 25
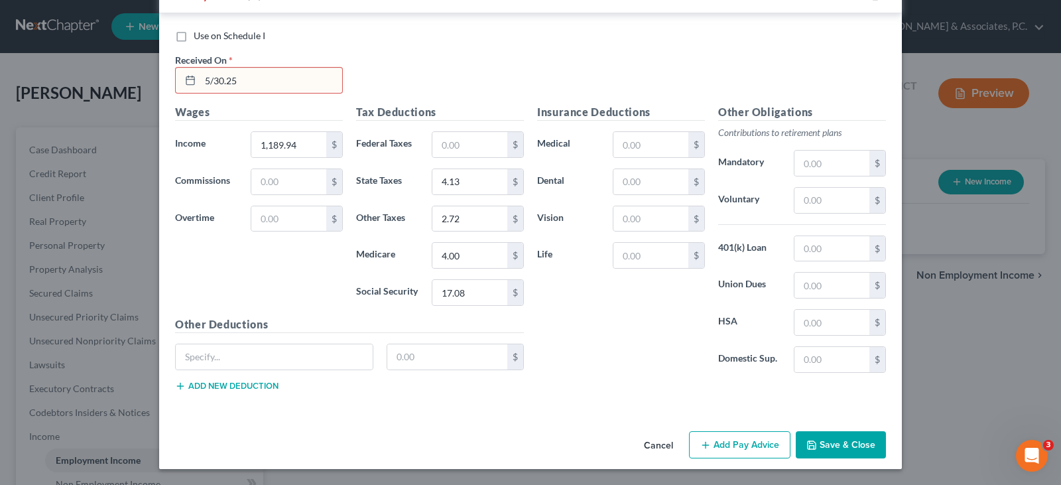
drag, startPoint x: 220, startPoint y: 80, endPoint x: 237, endPoint y: 84, distance: 18.3
click at [220, 80] on input "5/30.25" at bounding box center [271, 80] width 142 height 25
click at [313, 144] on input "1,189.94" at bounding box center [288, 144] width 75 height 25
drag, startPoint x: 401, startPoint y: 56, endPoint x: 285, endPoint y: 73, distance: 116.6
click at [389, 58] on div "Use on Schedule I Received On * [DATE]" at bounding box center [530, 66] width 724 height 75
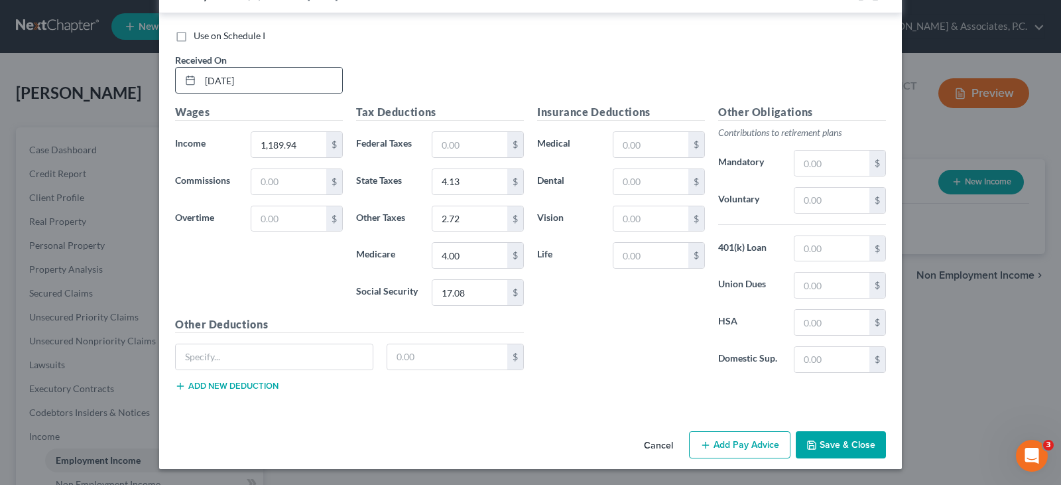
click at [288, 67] on div "[DATE]" at bounding box center [259, 80] width 168 height 27
click at [734, 441] on button "Add Pay Advice" at bounding box center [739, 445] width 101 height 28
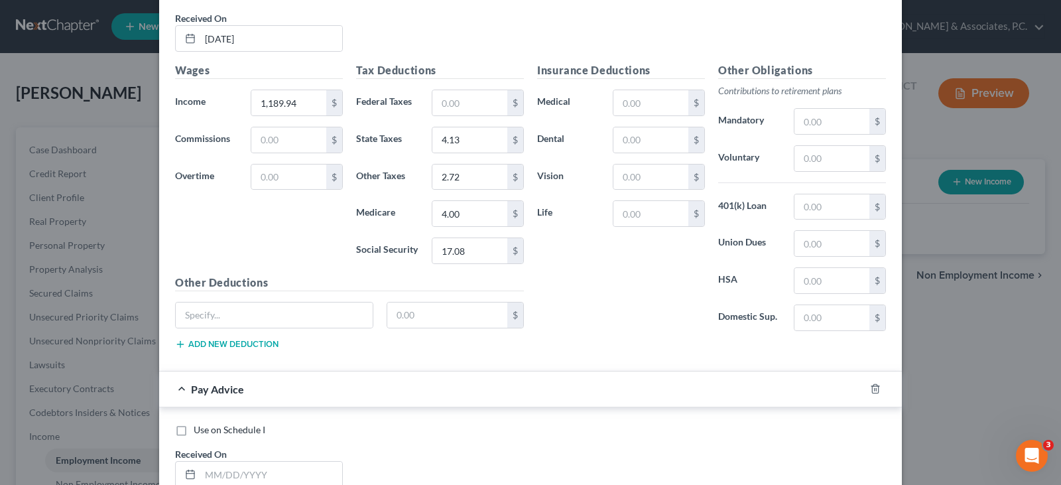
scroll to position [3283, 0]
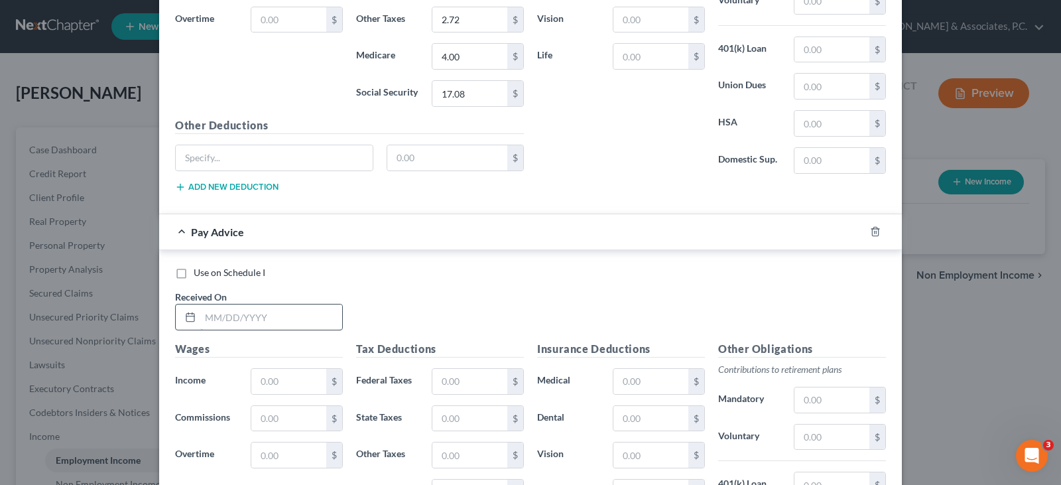
click at [279, 324] on input "text" at bounding box center [271, 316] width 142 height 25
click at [292, 381] on input "text" at bounding box center [288, 381] width 75 height 25
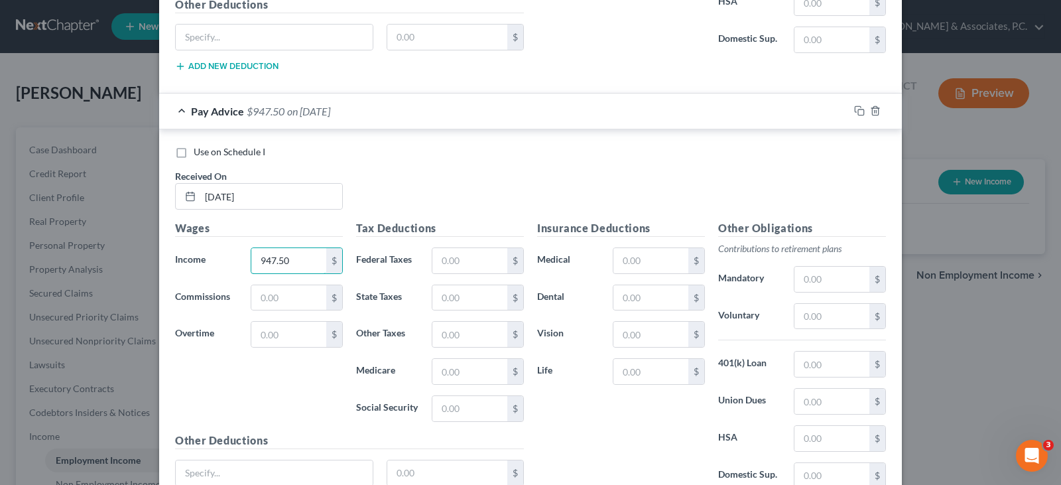
scroll to position [3416, 0]
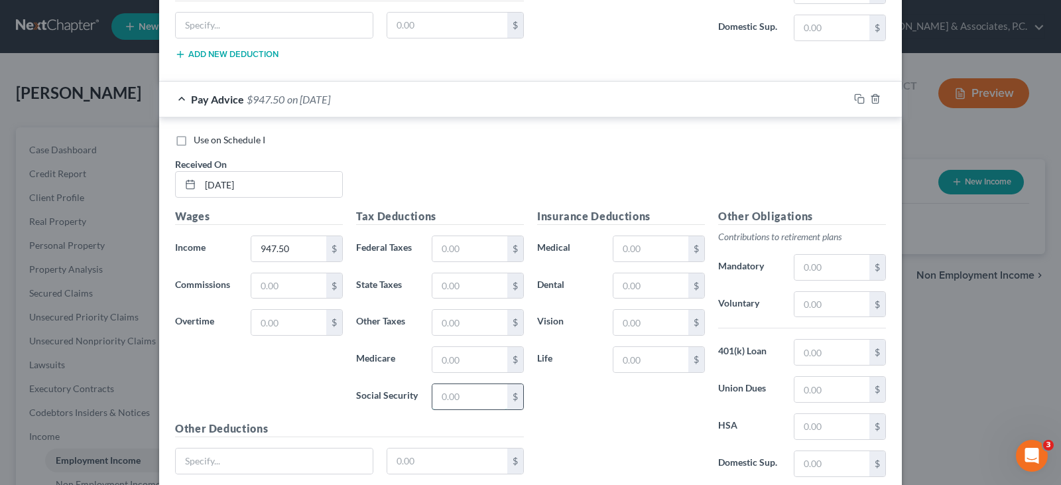
click at [452, 403] on input "text" at bounding box center [469, 396] width 75 height 25
click at [456, 361] on input "text" at bounding box center [469, 359] width 75 height 25
click at [454, 283] on input "text" at bounding box center [469, 285] width 75 height 25
drag, startPoint x: 452, startPoint y: 322, endPoint x: 453, endPoint y: 334, distance: 12.0
click at [452, 324] on input "text" at bounding box center [469, 322] width 75 height 25
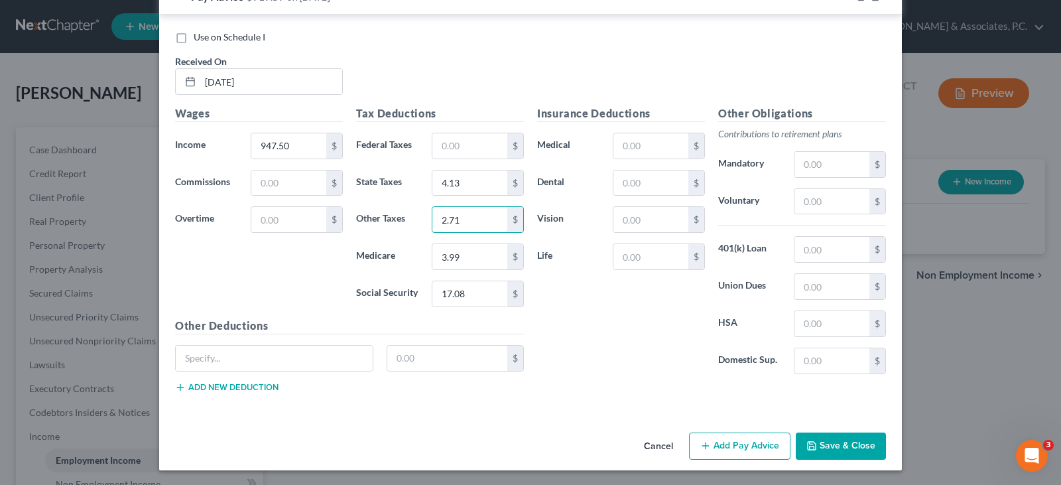
scroll to position [3520, 0]
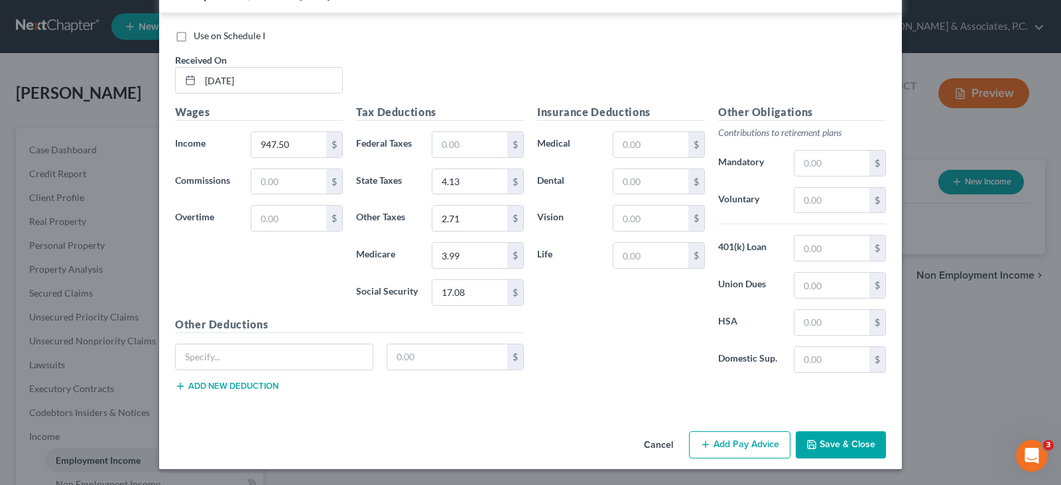
click at [749, 443] on button "Add Pay Advice" at bounding box center [739, 445] width 101 height 28
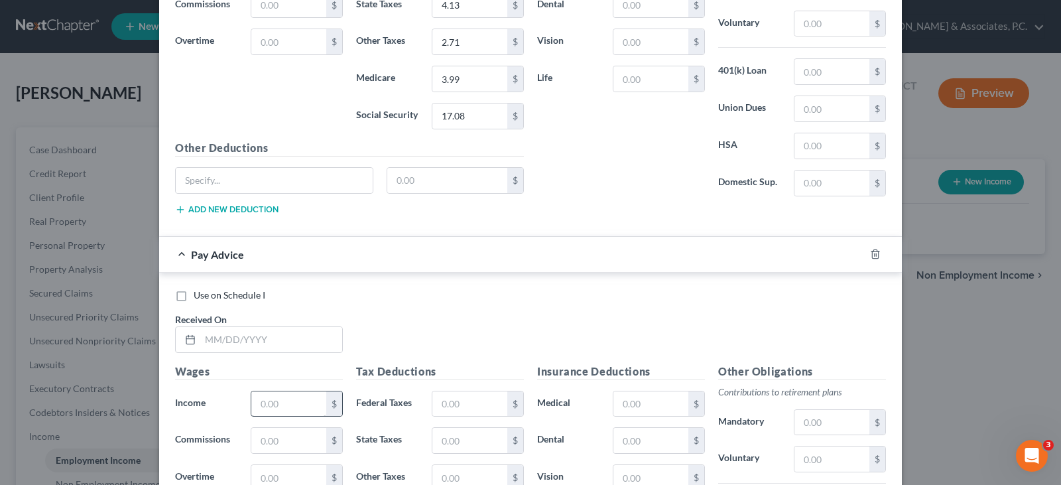
scroll to position [3785, 0]
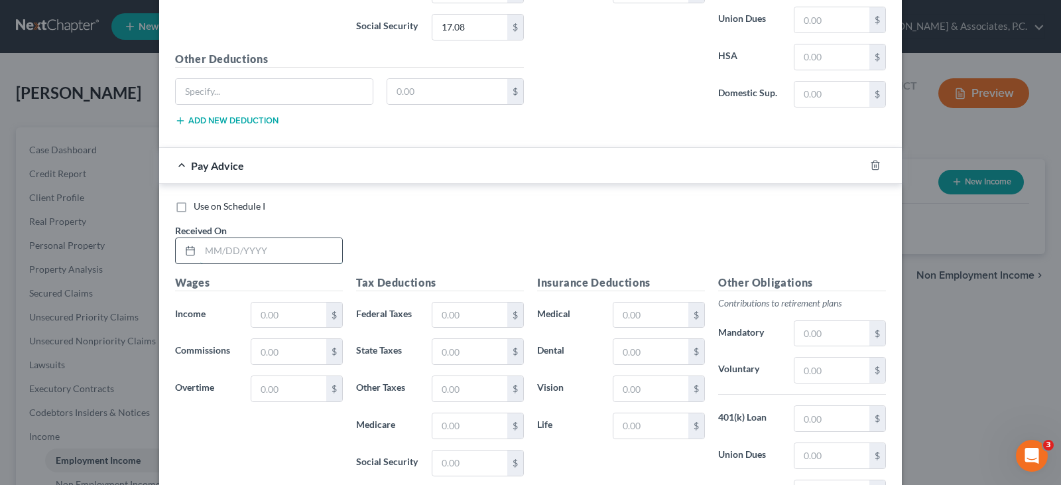
click at [255, 247] on input "text" at bounding box center [271, 250] width 142 height 25
click at [302, 315] on input "text" at bounding box center [288, 314] width 75 height 25
click at [441, 314] on input "text" at bounding box center [469, 314] width 75 height 25
drag, startPoint x: 448, startPoint y: 351, endPoint x: 457, endPoint y: 355, distance: 10.1
click at [448, 351] on input "text" at bounding box center [469, 351] width 75 height 25
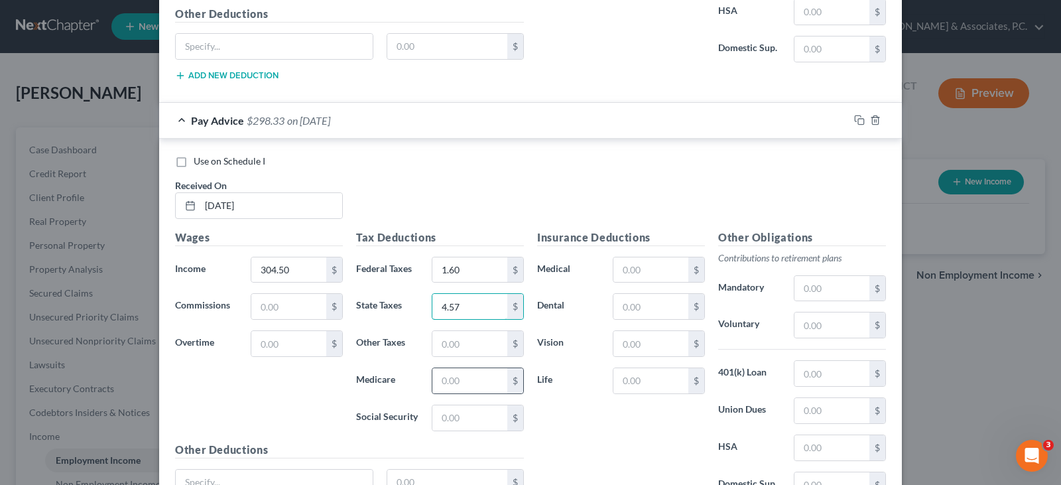
scroll to position [3852, 0]
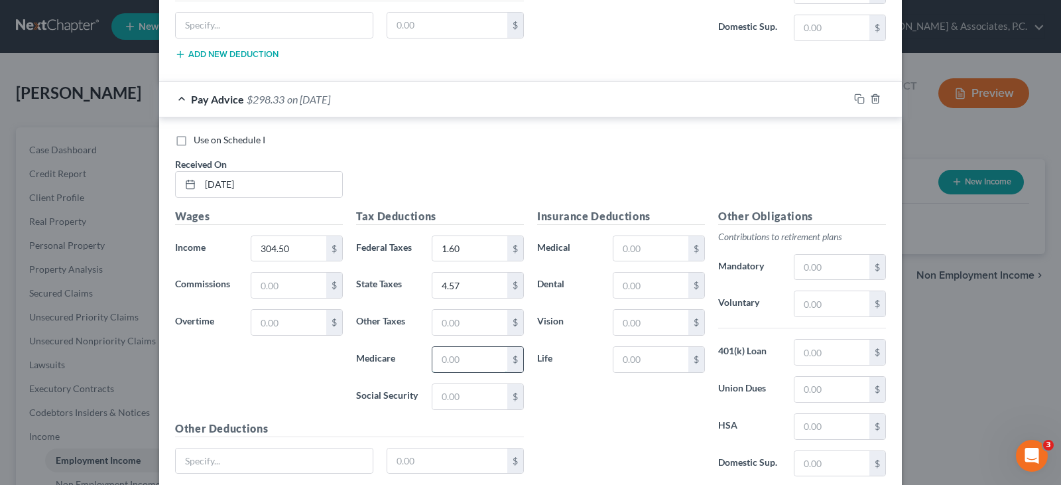
click at [451, 368] on input "text" at bounding box center [469, 359] width 75 height 25
click at [466, 322] on input "text" at bounding box center [469, 322] width 75 height 25
click at [460, 398] on input "text" at bounding box center [469, 396] width 75 height 25
click at [444, 323] on input "text" at bounding box center [469, 322] width 75 height 25
click at [288, 245] on input "304.50" at bounding box center [288, 248] width 75 height 25
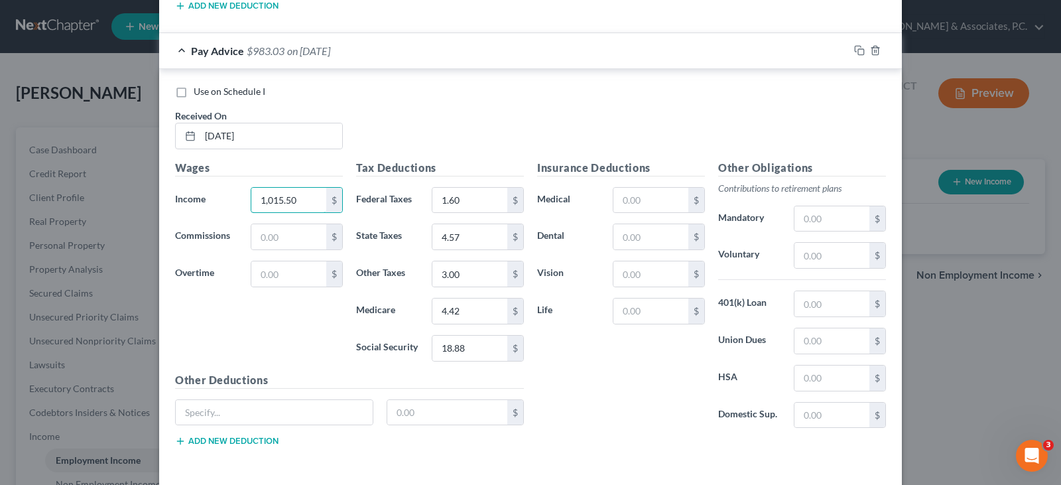
scroll to position [3956, 0]
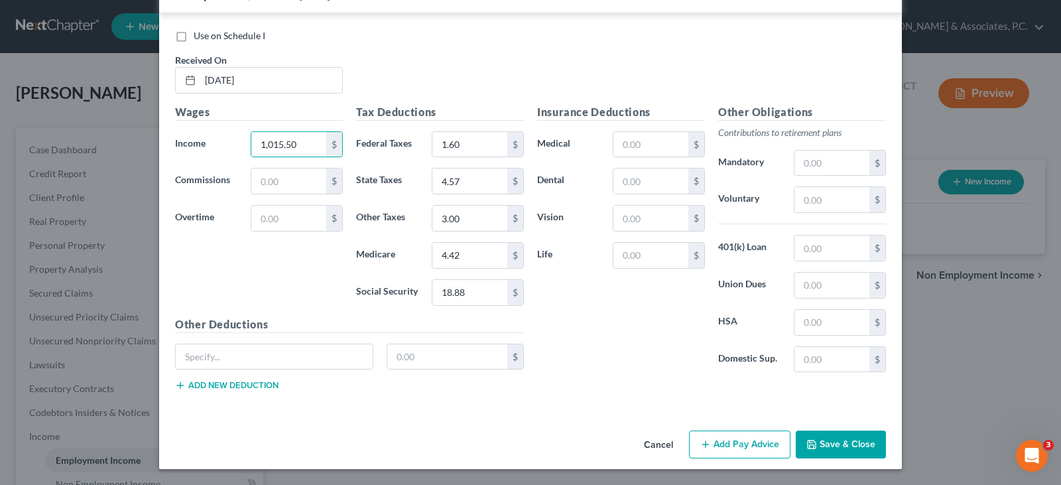
drag, startPoint x: 737, startPoint y: 441, endPoint x: 402, endPoint y: 325, distance: 355.1
click at [735, 440] on button "Add Pay Advice" at bounding box center [739, 444] width 101 height 28
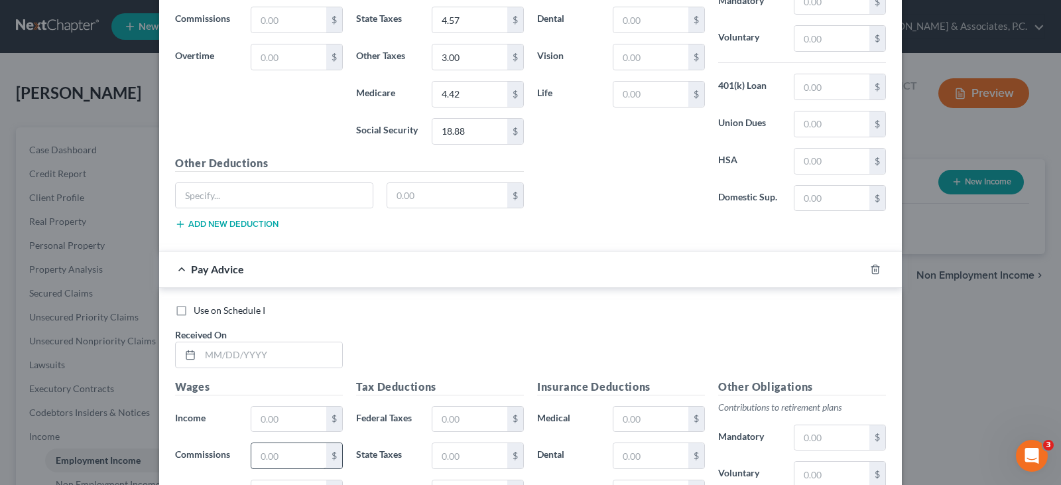
scroll to position [4221, 0]
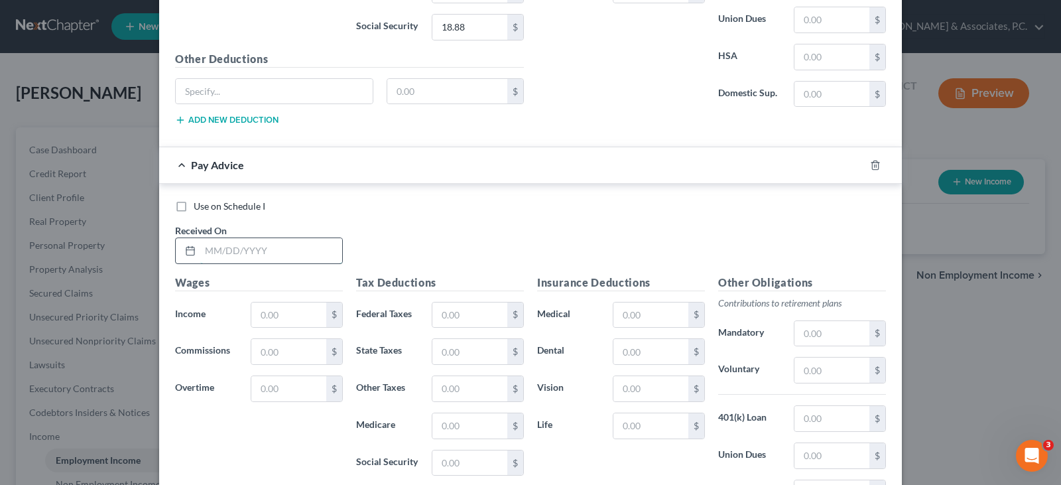
drag, startPoint x: 247, startPoint y: 246, endPoint x: 257, endPoint y: 251, distance: 10.7
click at [247, 246] on input "text" at bounding box center [271, 250] width 142 height 25
click at [278, 321] on input "text" at bounding box center [288, 314] width 75 height 25
click at [464, 313] on input "text" at bounding box center [469, 314] width 75 height 25
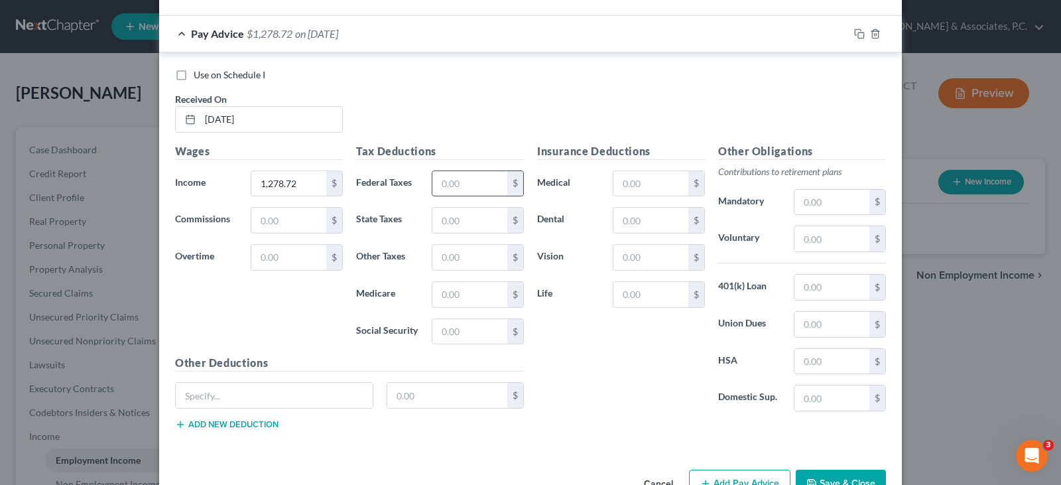
scroll to position [4354, 0]
drag, startPoint x: 437, startPoint y: 324, endPoint x: 437, endPoint y: 339, distance: 15.3
click at [437, 324] on input "text" at bounding box center [469, 330] width 75 height 25
click at [446, 290] on input "text" at bounding box center [469, 293] width 75 height 25
click at [450, 215] on input "text" at bounding box center [469, 218] width 75 height 25
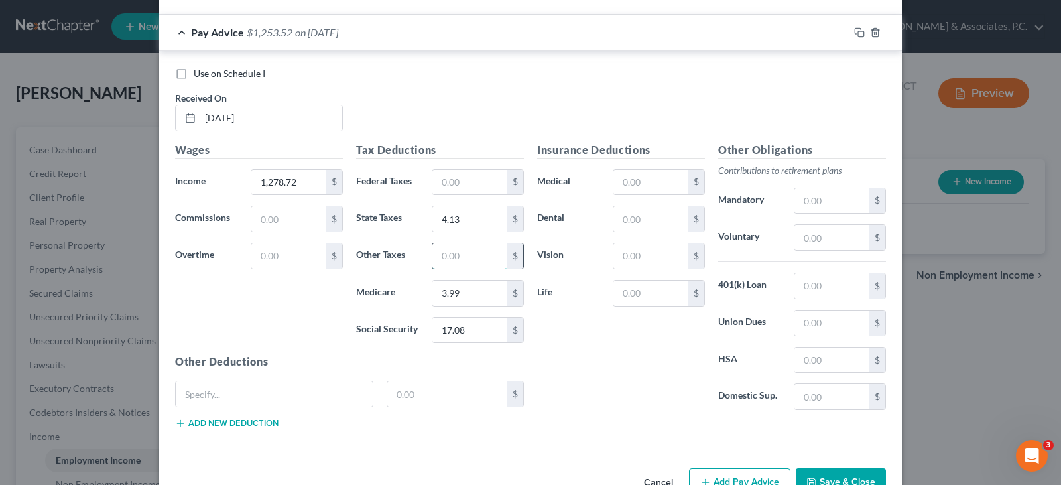
click at [458, 262] on input "text" at bounding box center [469, 255] width 75 height 25
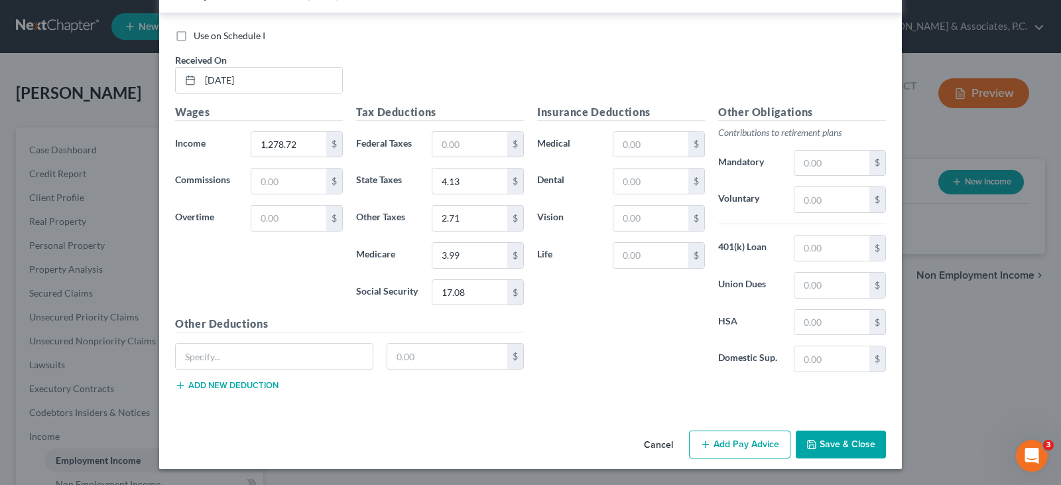
drag, startPoint x: 748, startPoint y: 437, endPoint x: 609, endPoint y: 319, distance: 182.6
click at [746, 438] on button "Add Pay Advice" at bounding box center [739, 444] width 101 height 28
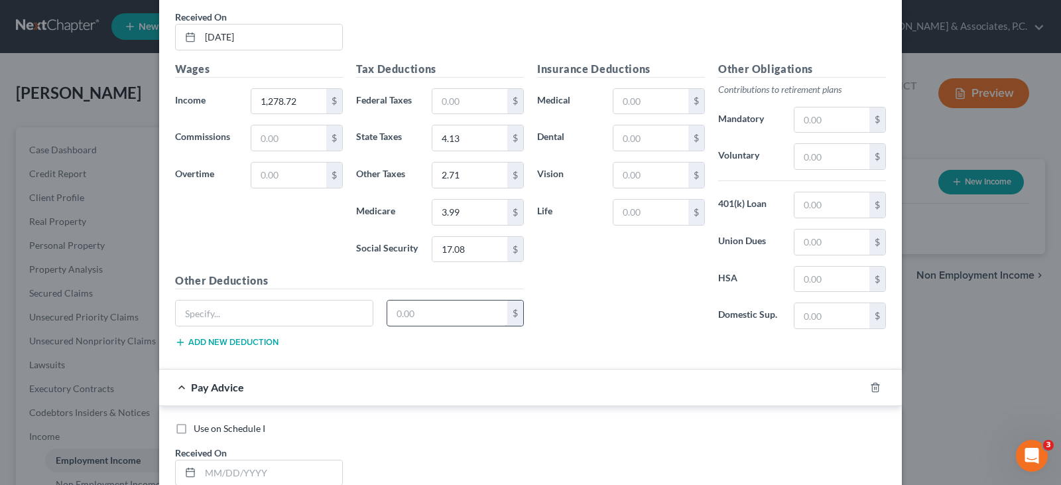
scroll to position [4458, 0]
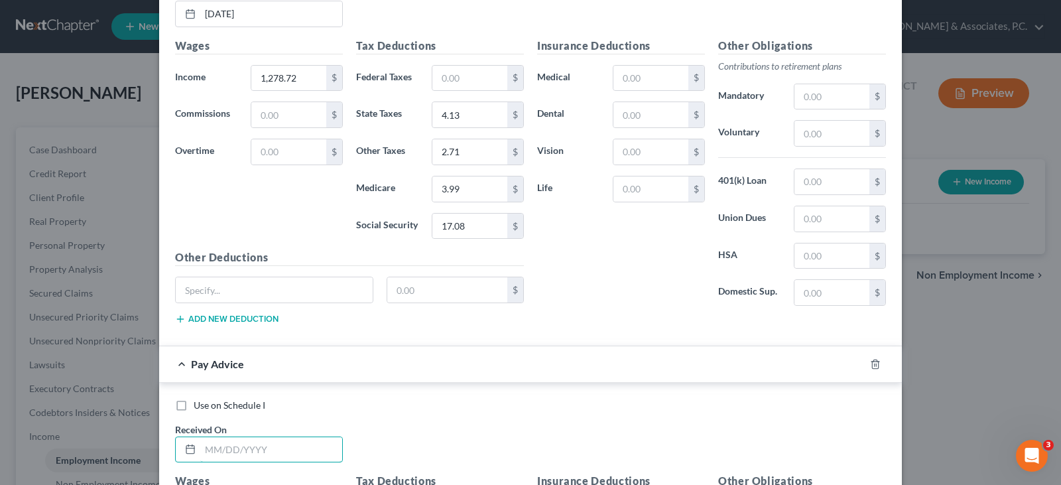
drag, startPoint x: 290, startPoint y: 458, endPoint x: 431, endPoint y: 482, distance: 143.3
click at [290, 458] on input "text" at bounding box center [271, 449] width 142 height 25
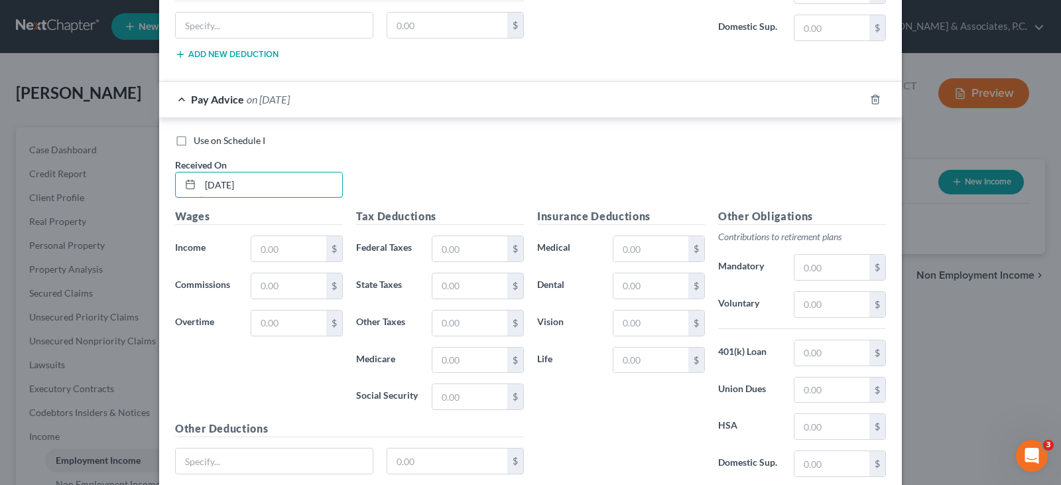
scroll to position [4723, 0]
drag, startPoint x: 271, startPoint y: 241, endPoint x: 272, endPoint y: 249, distance: 8.0
click at [271, 242] on input "text" at bounding box center [288, 247] width 75 height 25
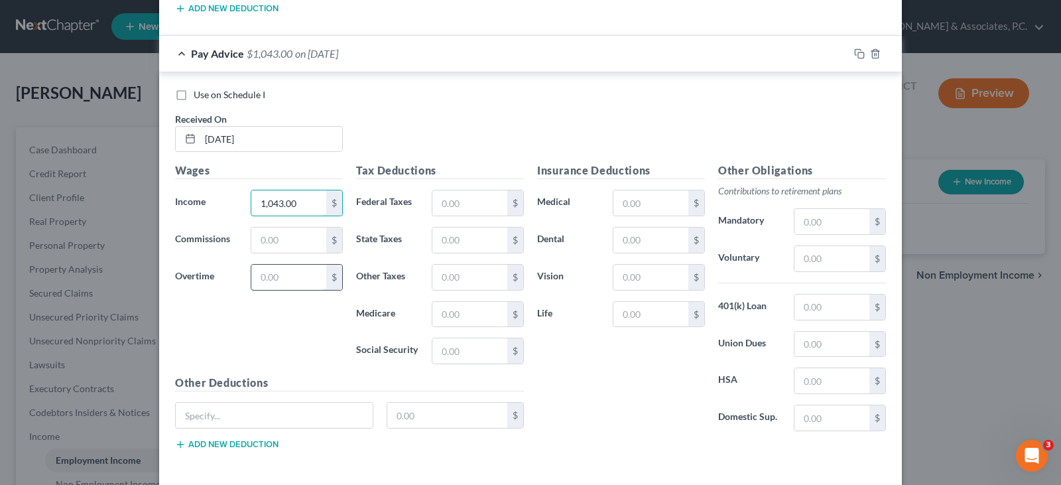
scroll to position [4790, 0]
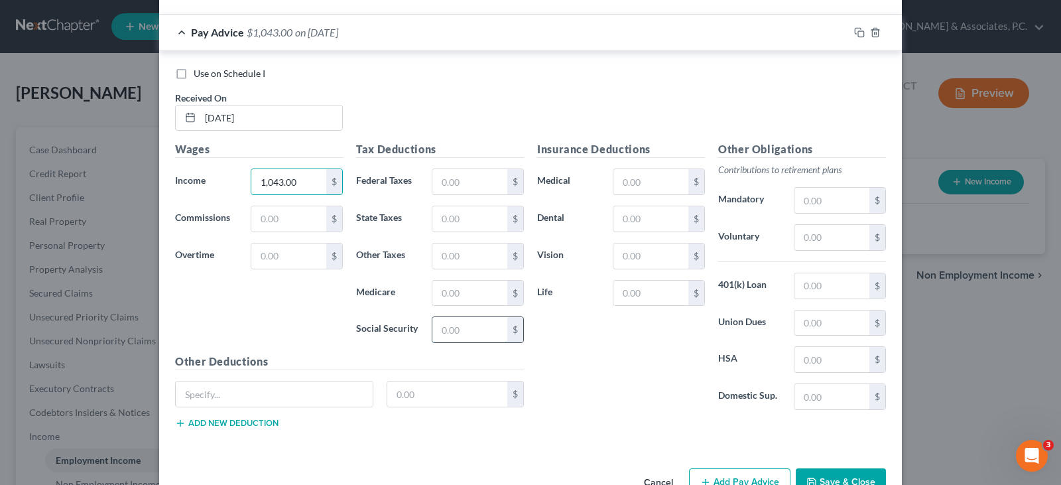
click at [448, 333] on input "text" at bounding box center [469, 329] width 75 height 25
click at [458, 294] on input "text" at bounding box center [469, 293] width 75 height 25
click at [476, 212] on input "text" at bounding box center [469, 218] width 75 height 25
click at [463, 261] on input "text" at bounding box center [469, 255] width 75 height 25
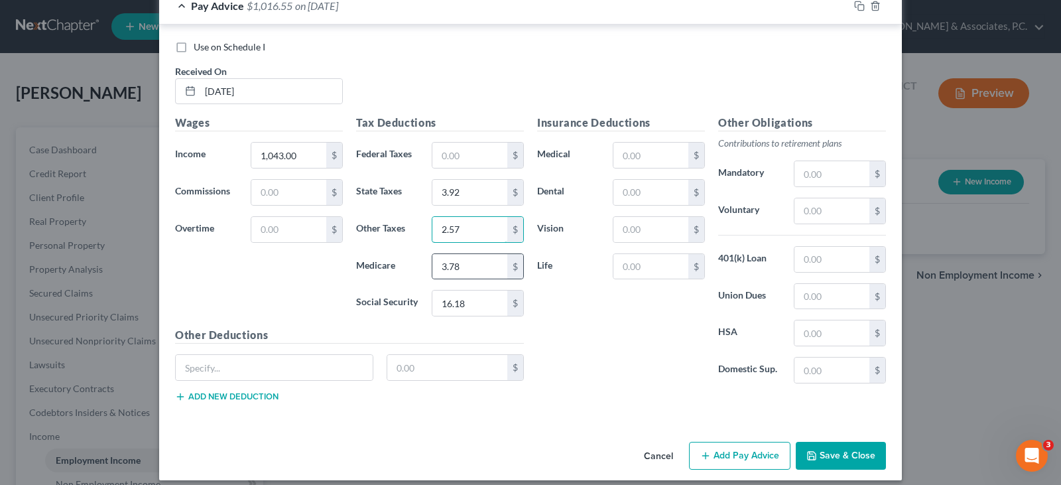
scroll to position [4827, 0]
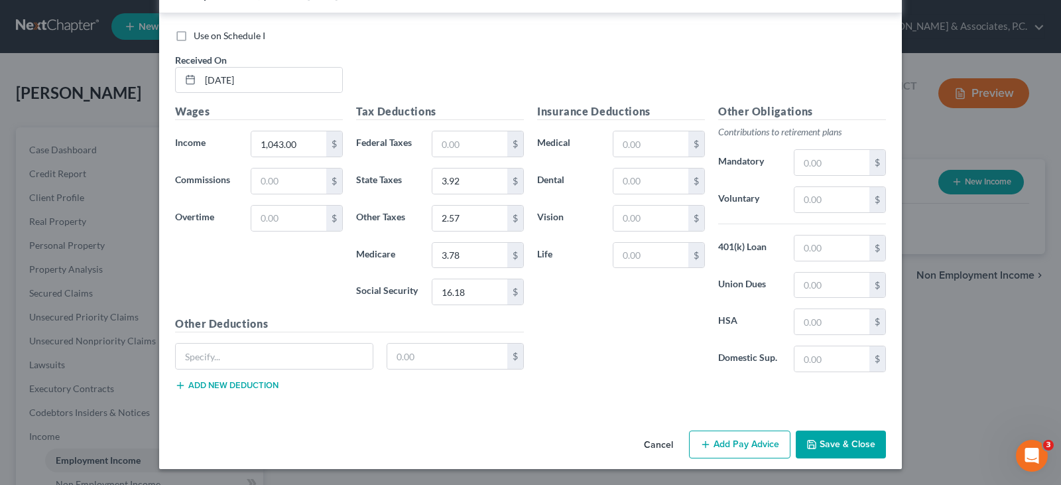
click at [723, 442] on button "Add Pay Advice" at bounding box center [739, 444] width 101 height 28
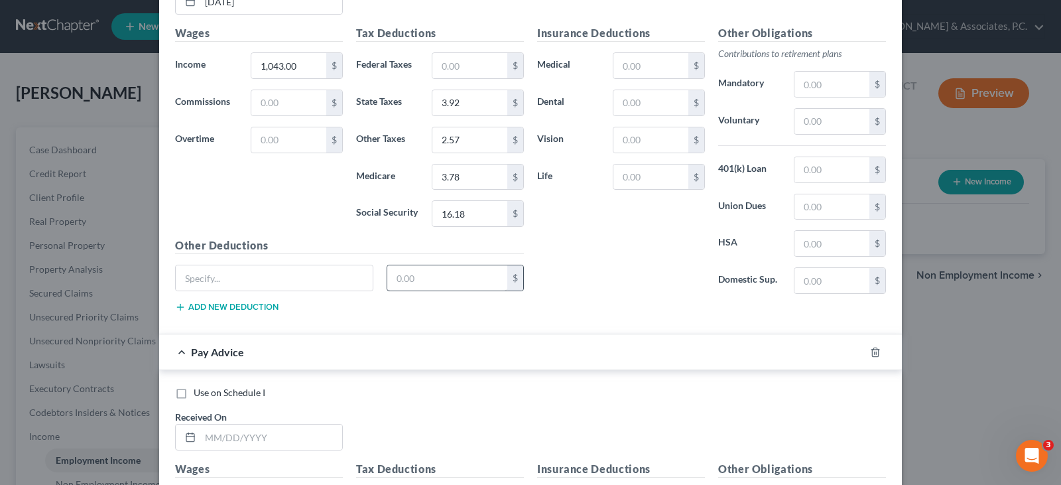
scroll to position [5026, 0]
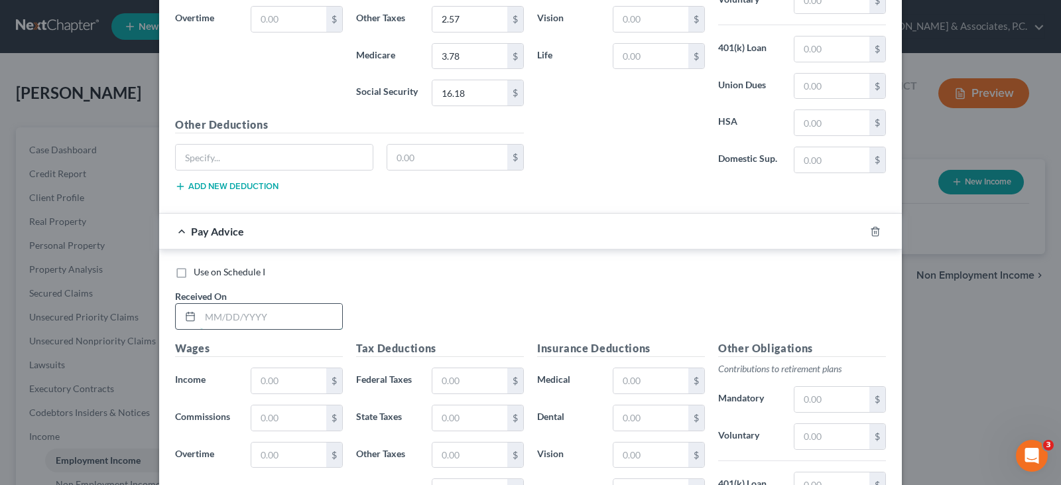
click at [296, 322] on input "text" at bounding box center [271, 316] width 142 height 25
click at [282, 388] on input "text" at bounding box center [288, 380] width 75 height 25
click at [460, 381] on input "text" at bounding box center [469, 380] width 75 height 25
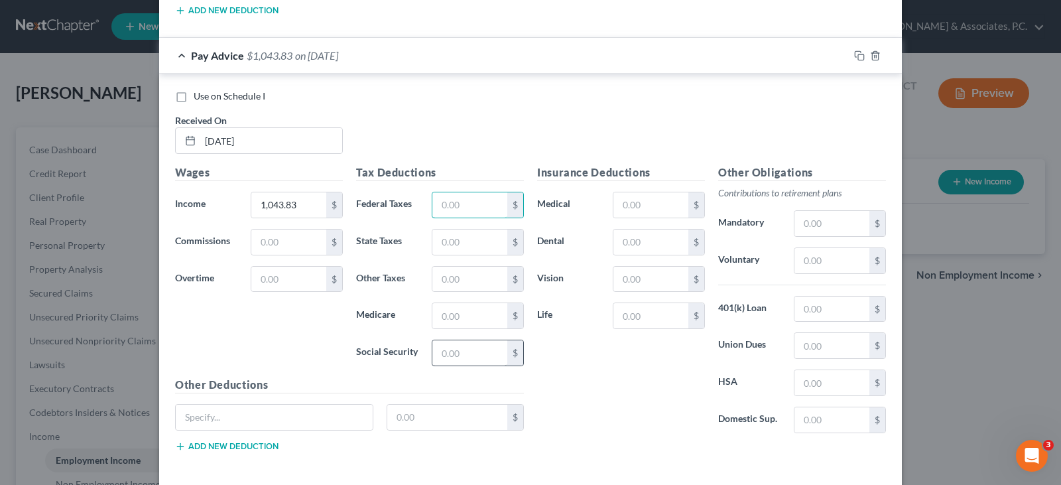
scroll to position [5225, 0]
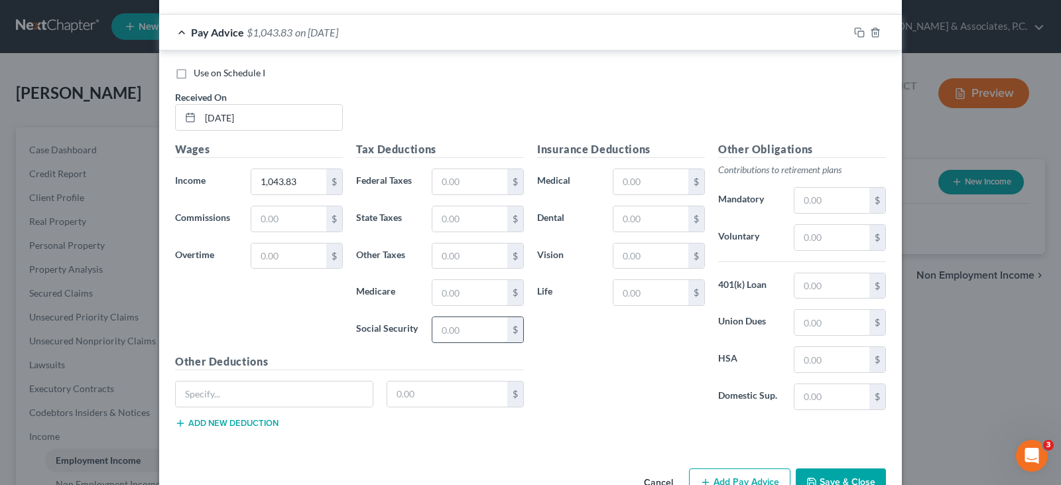
click at [436, 325] on input "text" at bounding box center [469, 329] width 75 height 25
click at [481, 292] on input "text" at bounding box center [469, 292] width 75 height 25
drag, startPoint x: 494, startPoint y: 218, endPoint x: 502, endPoint y: 229, distance: 13.8
click at [494, 218] on input "text" at bounding box center [469, 218] width 75 height 25
click at [483, 258] on input "text" at bounding box center [469, 255] width 75 height 25
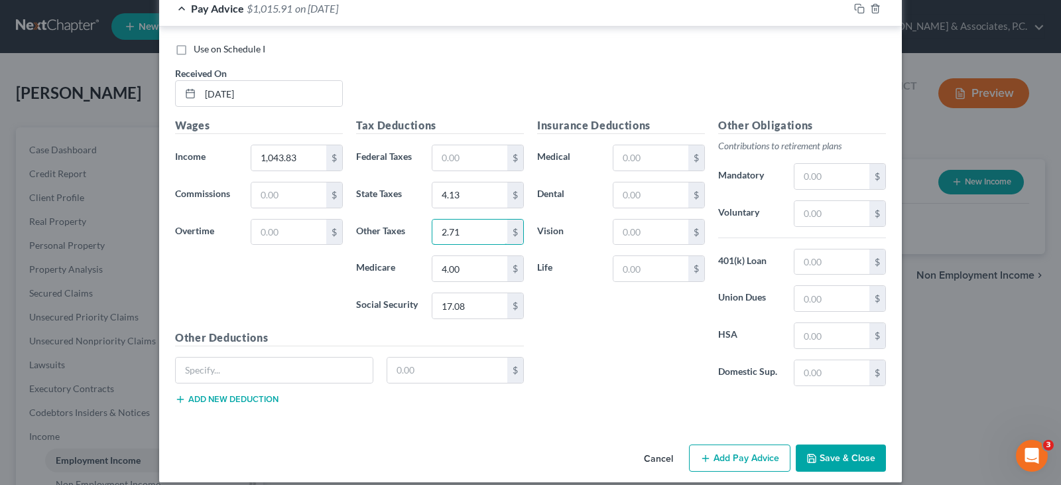
scroll to position [5262, 0]
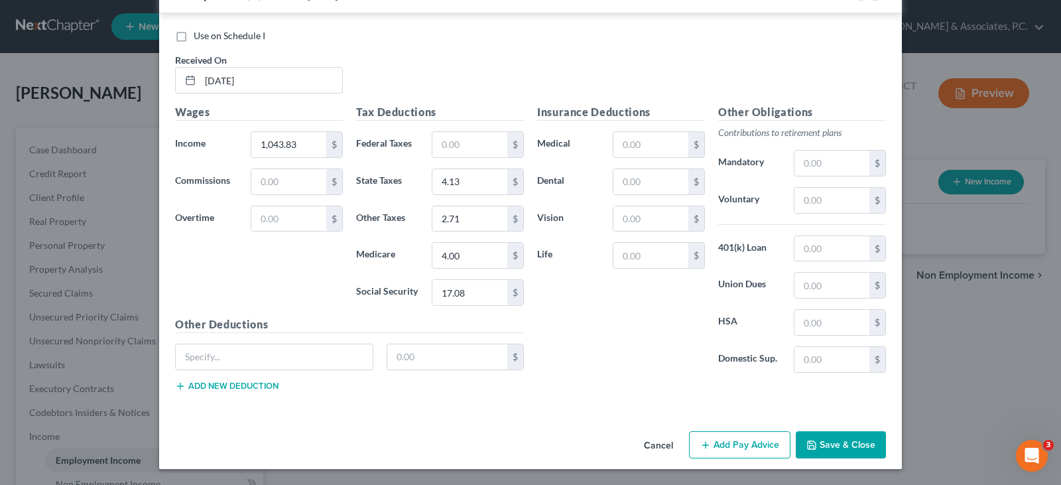
click at [725, 444] on button "Add Pay Advice" at bounding box center [739, 445] width 101 height 28
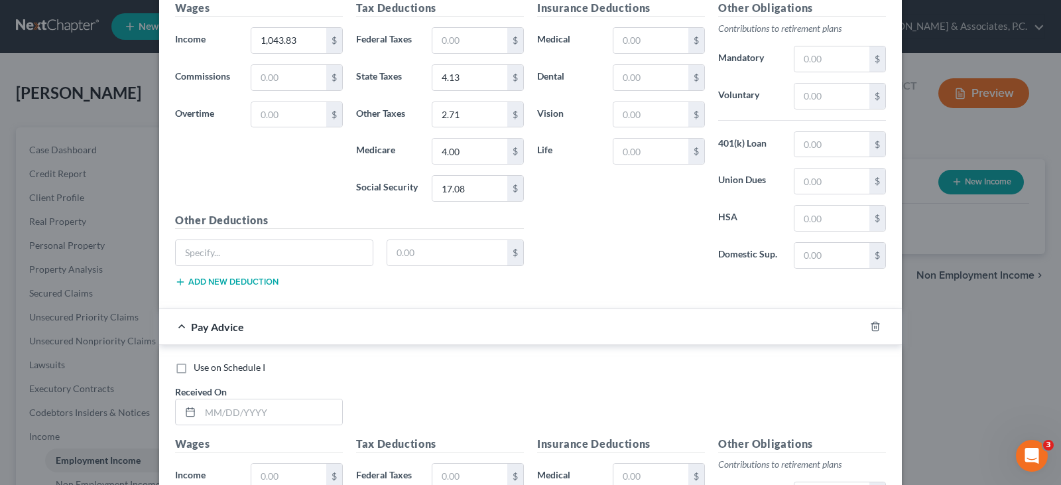
scroll to position [5528, 0]
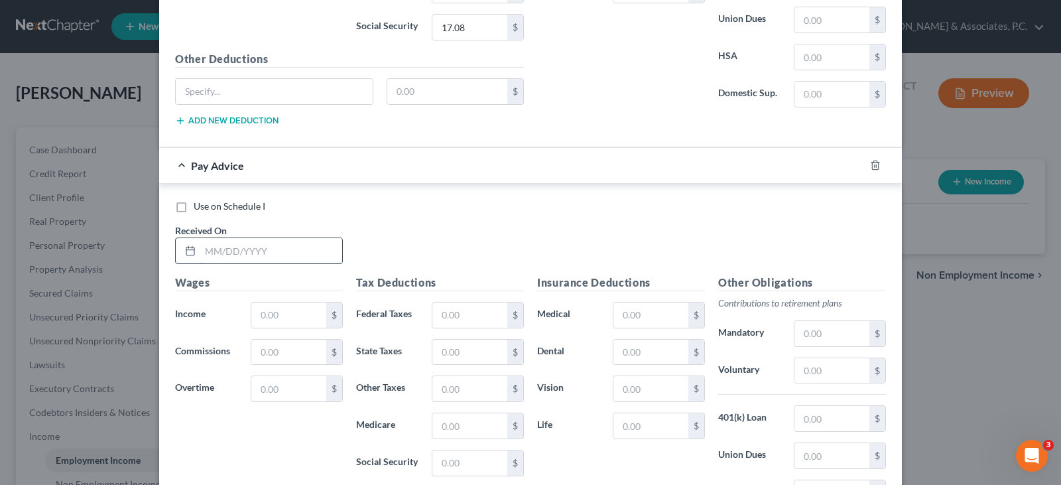
drag, startPoint x: 231, startPoint y: 243, endPoint x: 235, endPoint y: 258, distance: 15.8
click at [231, 243] on input "text" at bounding box center [271, 250] width 142 height 25
click at [235, 261] on input "text" at bounding box center [271, 250] width 142 height 25
click at [268, 318] on input "text" at bounding box center [288, 314] width 75 height 25
click at [454, 323] on input "text" at bounding box center [469, 314] width 75 height 25
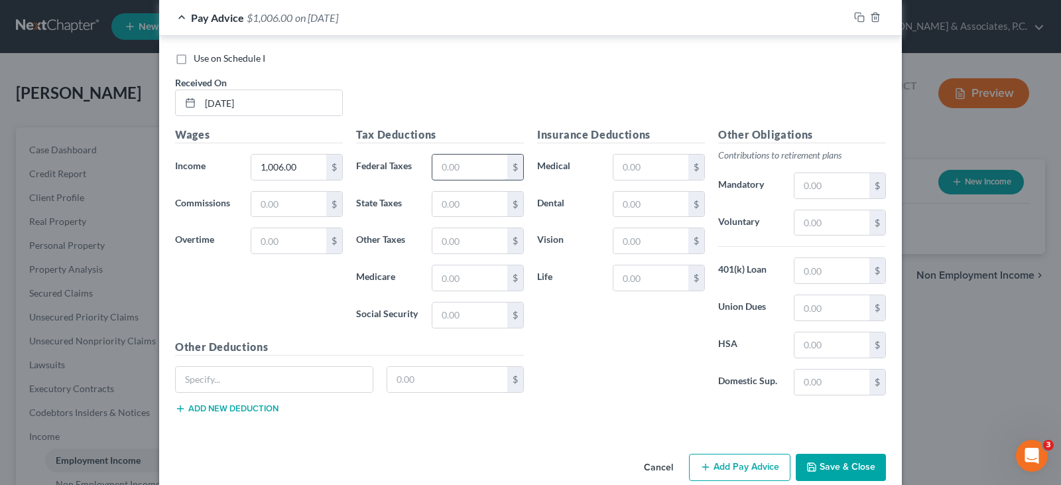
scroll to position [5698, 0]
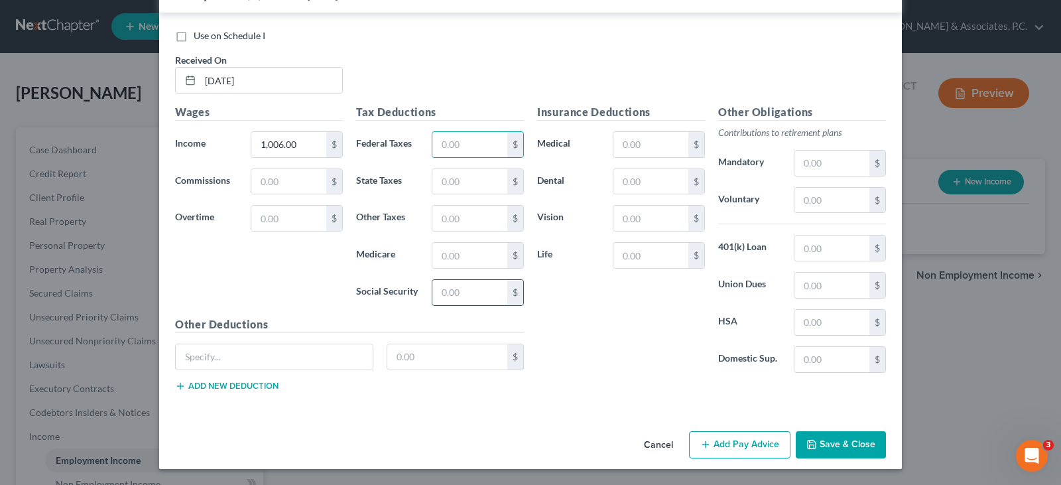
click at [450, 296] on input "text" at bounding box center [469, 292] width 75 height 25
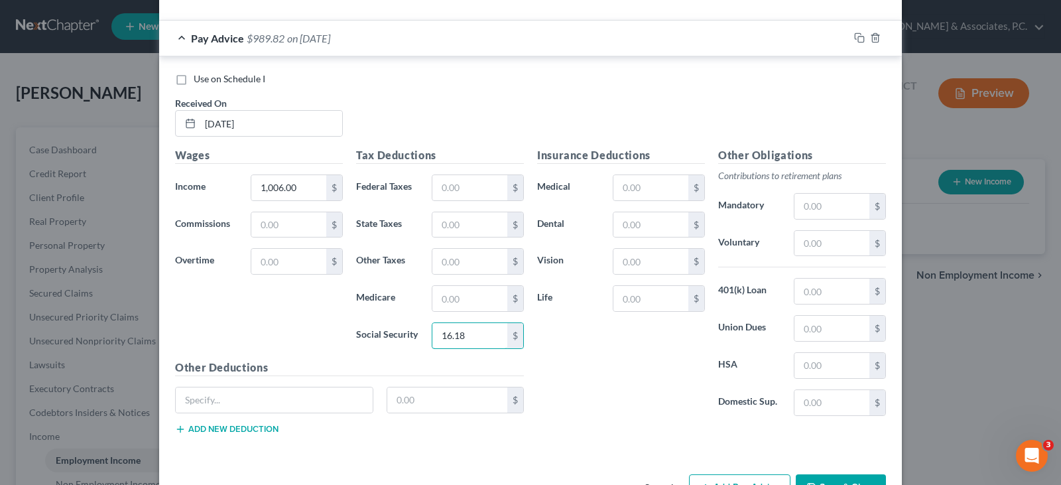
scroll to position [5632, 0]
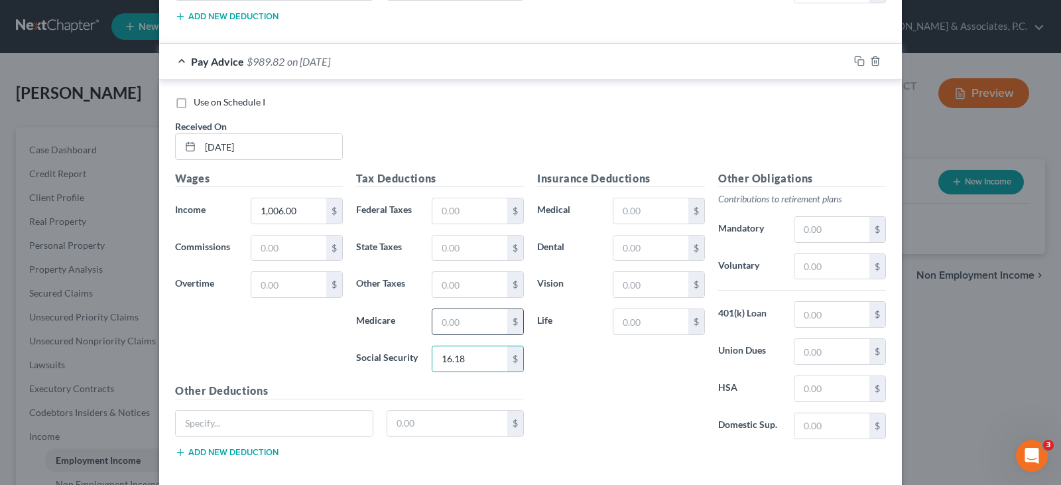
click at [454, 316] on input "text" at bounding box center [469, 321] width 75 height 25
click at [463, 257] on input "text" at bounding box center [469, 247] width 75 height 25
click at [477, 295] on input "text" at bounding box center [469, 284] width 75 height 25
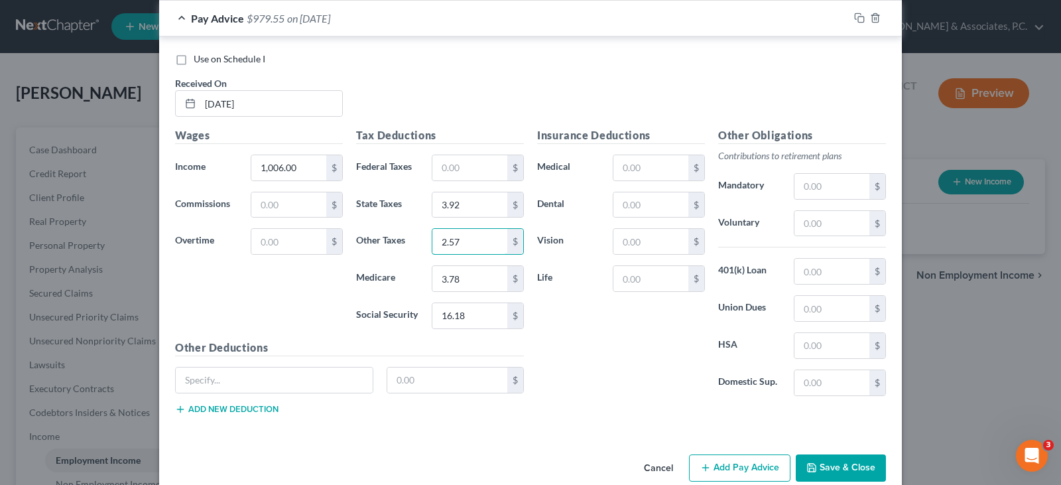
scroll to position [5698, 0]
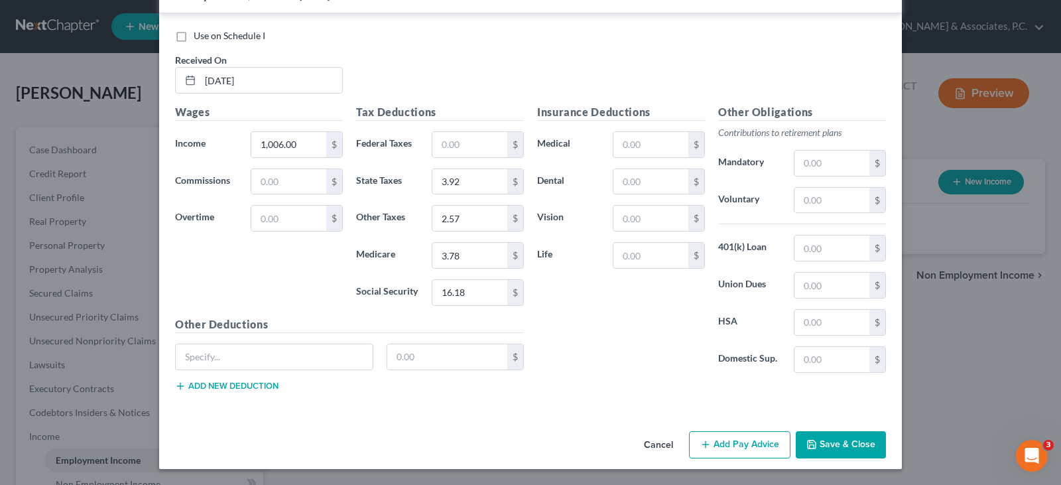
click at [740, 444] on button "Add Pay Advice" at bounding box center [739, 445] width 101 height 28
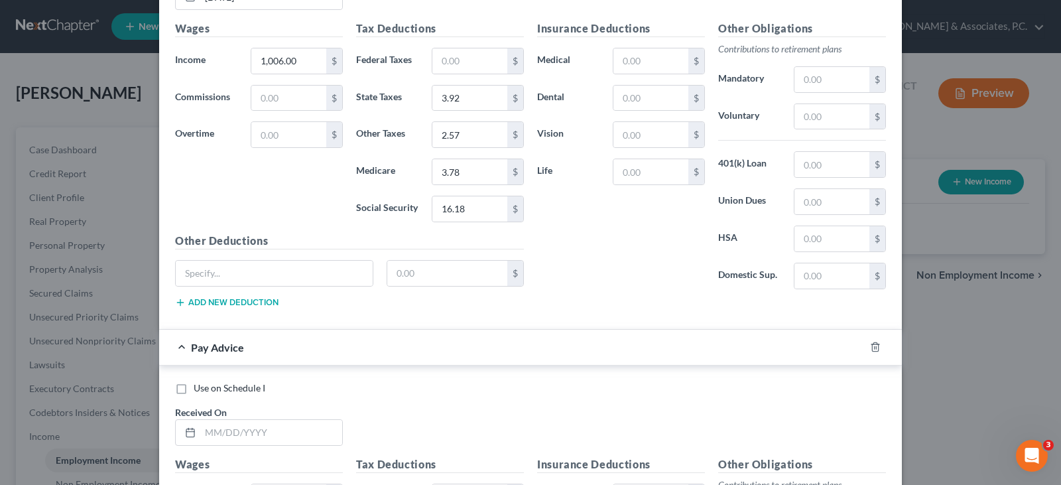
scroll to position [5963, 0]
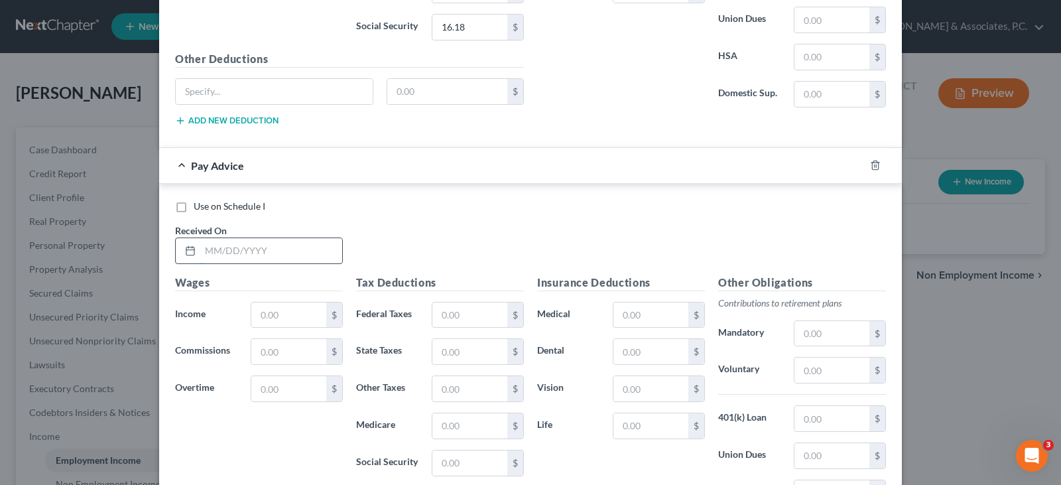
click at [260, 252] on input "text" at bounding box center [271, 250] width 142 height 25
drag, startPoint x: 268, startPoint y: 312, endPoint x: 276, endPoint y: 315, distance: 8.6
click at [268, 312] on input "text" at bounding box center [288, 314] width 75 height 25
click at [458, 316] on input "text" at bounding box center [469, 314] width 75 height 25
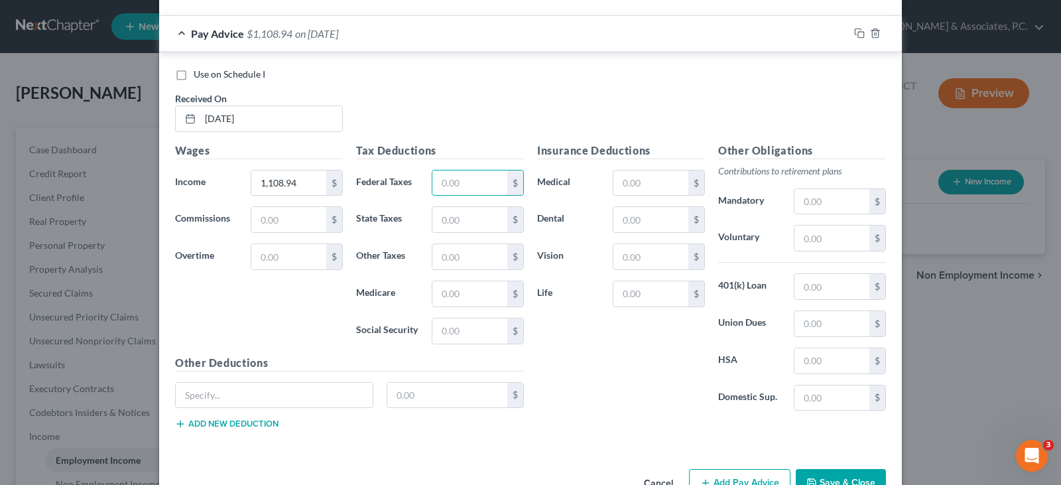
scroll to position [6096, 0]
click at [455, 325] on input "text" at bounding box center [469, 330] width 75 height 25
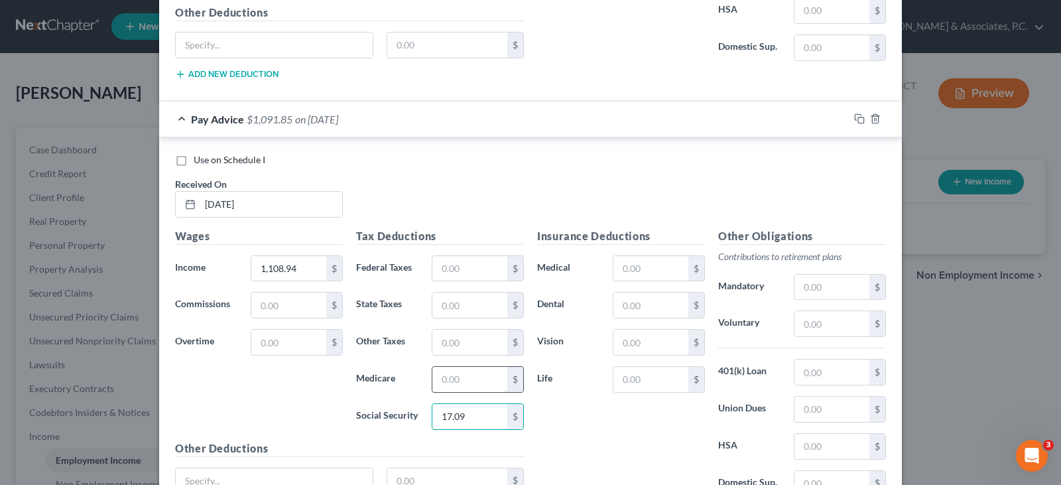
scroll to position [6030, 0]
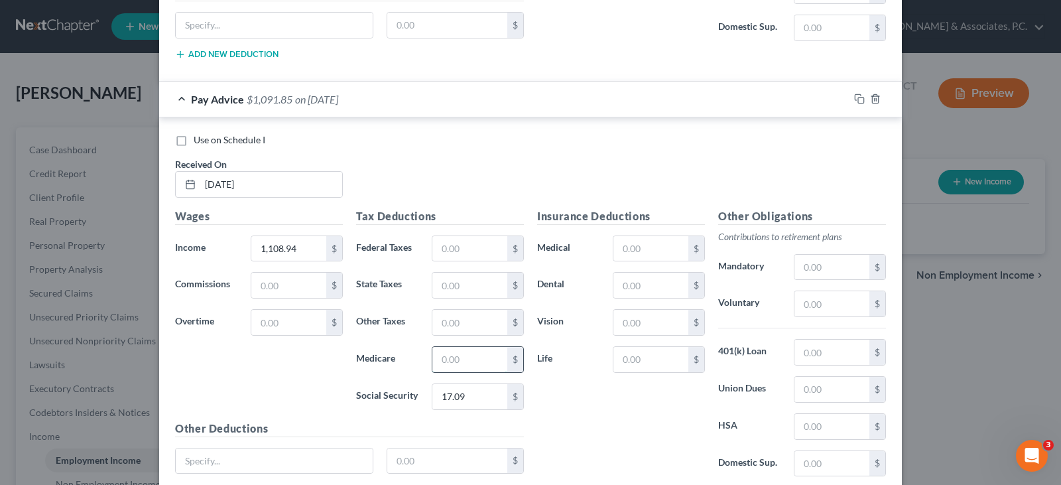
click at [456, 361] on input "text" at bounding box center [469, 359] width 75 height 25
click at [471, 279] on input "text" at bounding box center [469, 285] width 75 height 25
click at [456, 324] on input "text" at bounding box center [469, 322] width 75 height 25
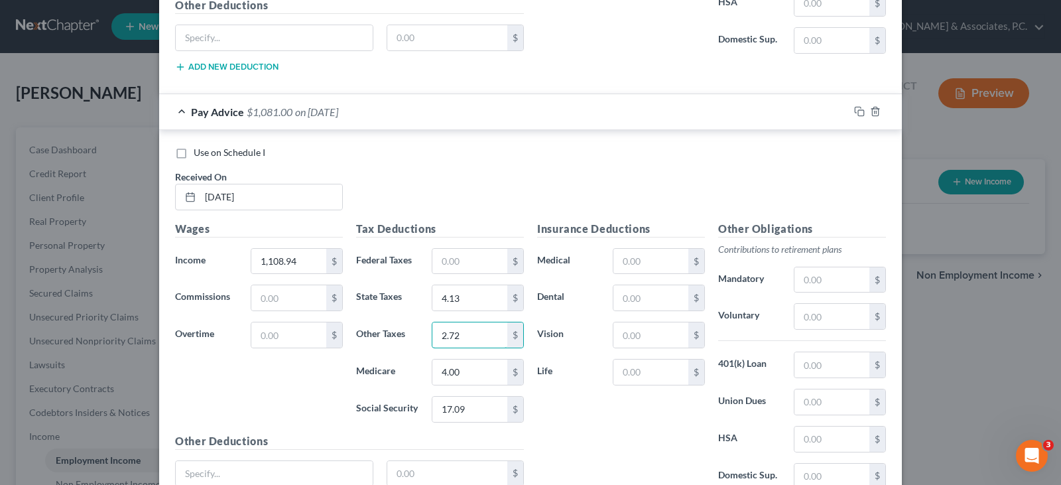
scroll to position [6134, 0]
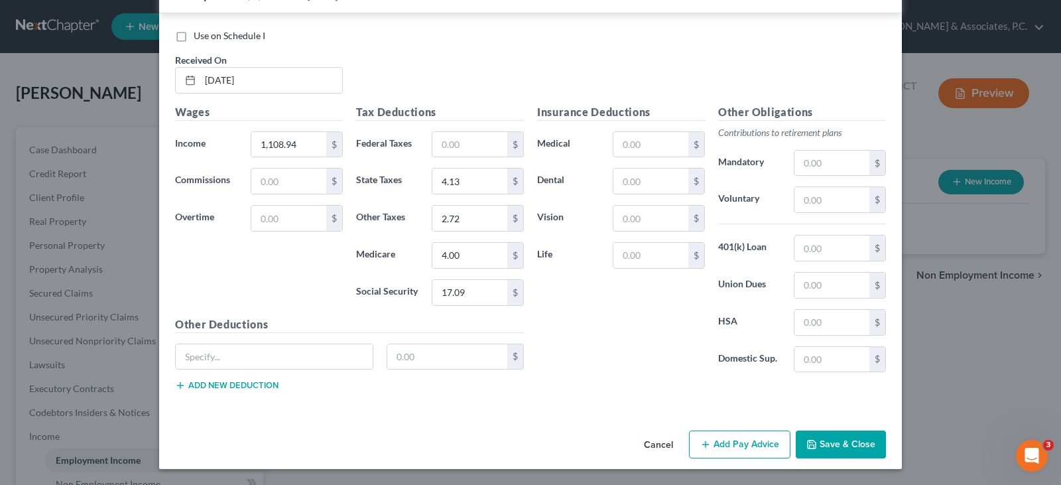
click at [729, 448] on button "Add Pay Advice" at bounding box center [739, 444] width 101 height 28
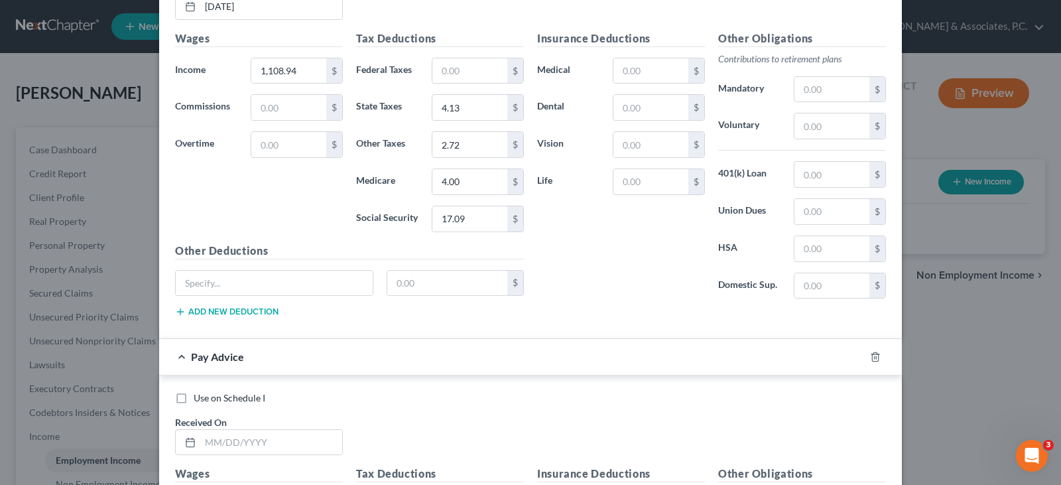
scroll to position [6333, 0]
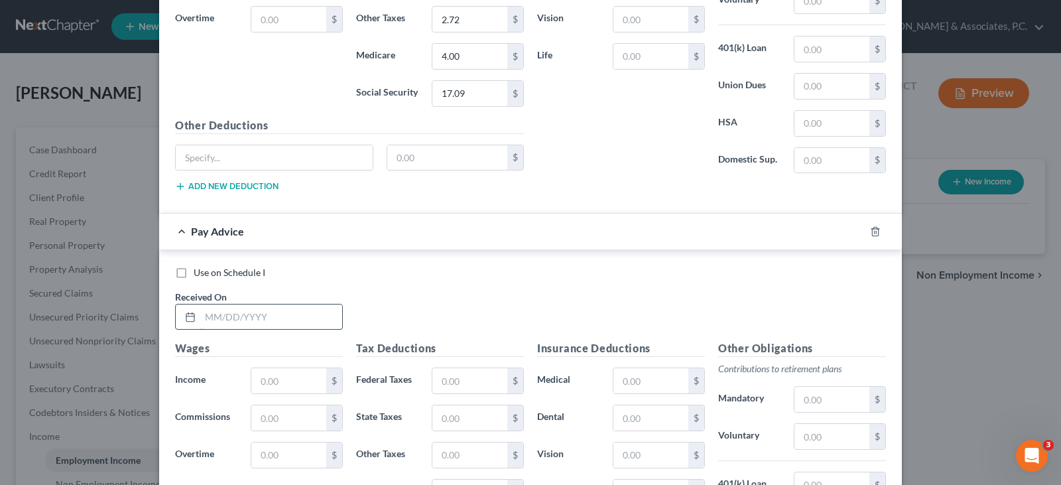
click at [262, 308] on input "text" at bounding box center [271, 316] width 142 height 25
click at [278, 372] on input "text" at bounding box center [288, 380] width 75 height 25
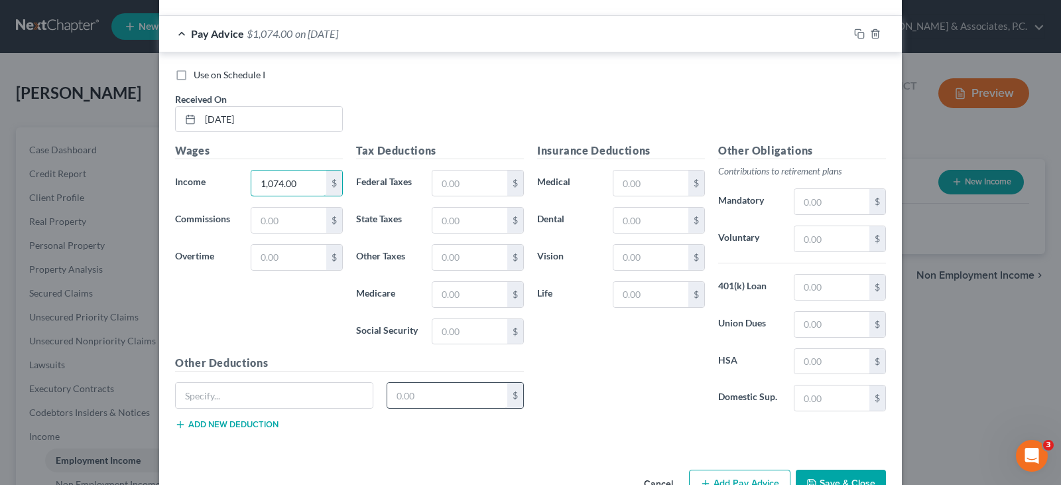
scroll to position [6532, 0]
click at [451, 335] on input "text" at bounding box center [469, 330] width 75 height 25
drag, startPoint x: 465, startPoint y: 288, endPoint x: 464, endPoint y: 302, distance: 13.3
click at [465, 291] on input "text" at bounding box center [469, 293] width 75 height 25
click at [456, 214] on input "text" at bounding box center [469, 218] width 75 height 25
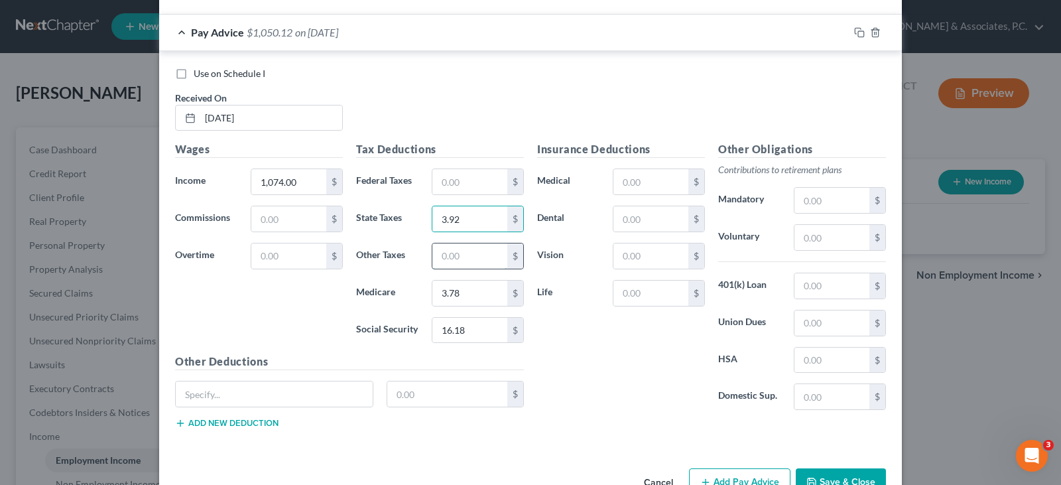
click at [462, 245] on input "text" at bounding box center [469, 255] width 75 height 25
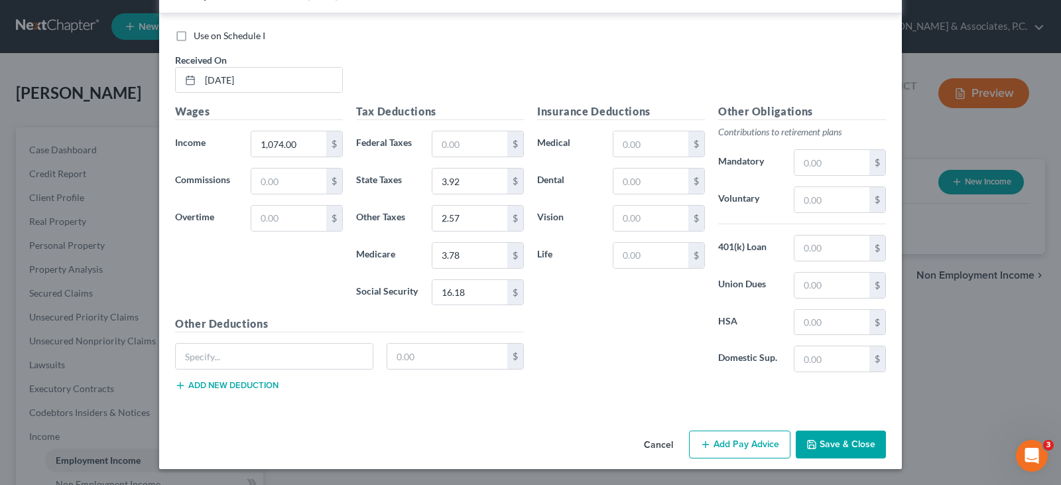
drag, startPoint x: 721, startPoint y: 449, endPoint x: 585, endPoint y: 342, distance: 172.9
click at [720, 449] on button "Add Pay Advice" at bounding box center [739, 444] width 101 height 28
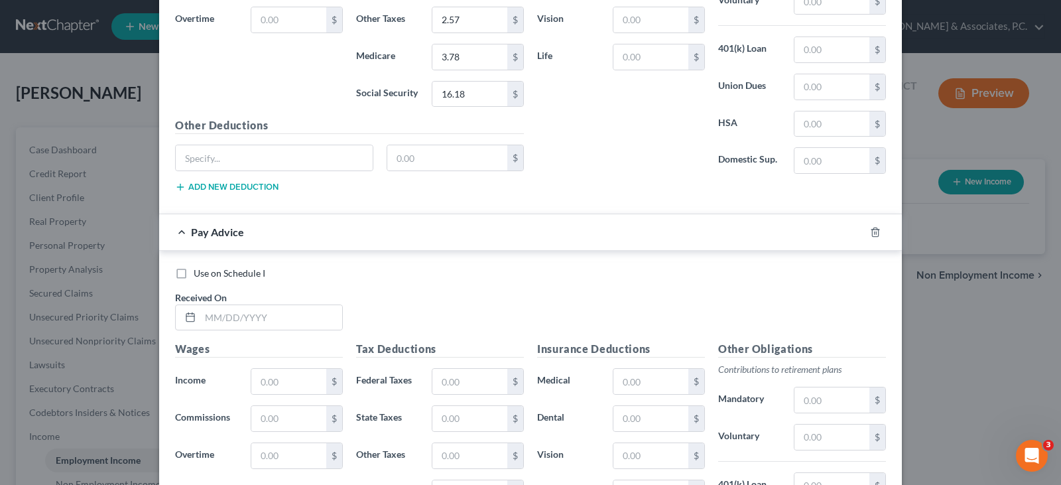
scroll to position [6769, 0]
click at [275, 311] on input "text" at bounding box center [271, 316] width 142 height 25
click at [279, 377] on input "text" at bounding box center [288, 380] width 75 height 25
click at [483, 387] on input "text" at bounding box center [469, 380] width 75 height 25
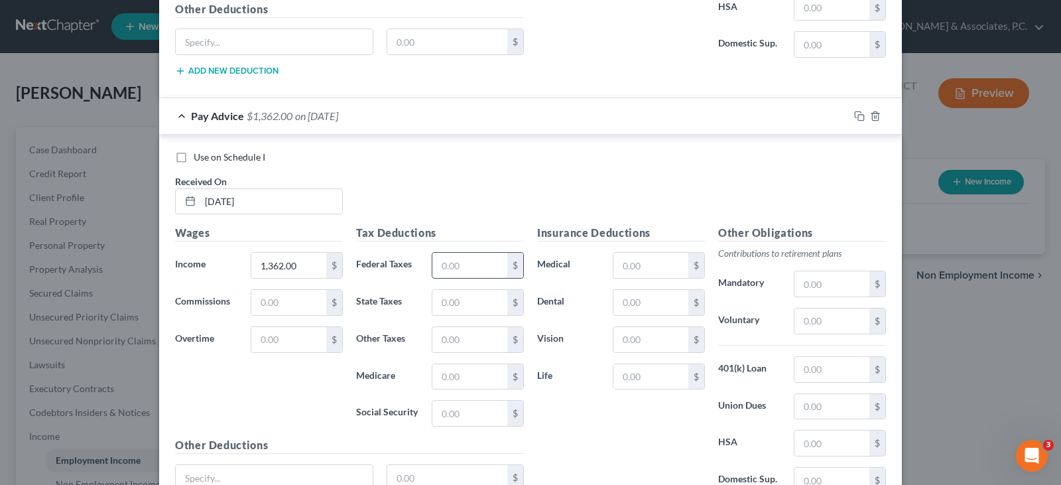
scroll to position [6901, 0]
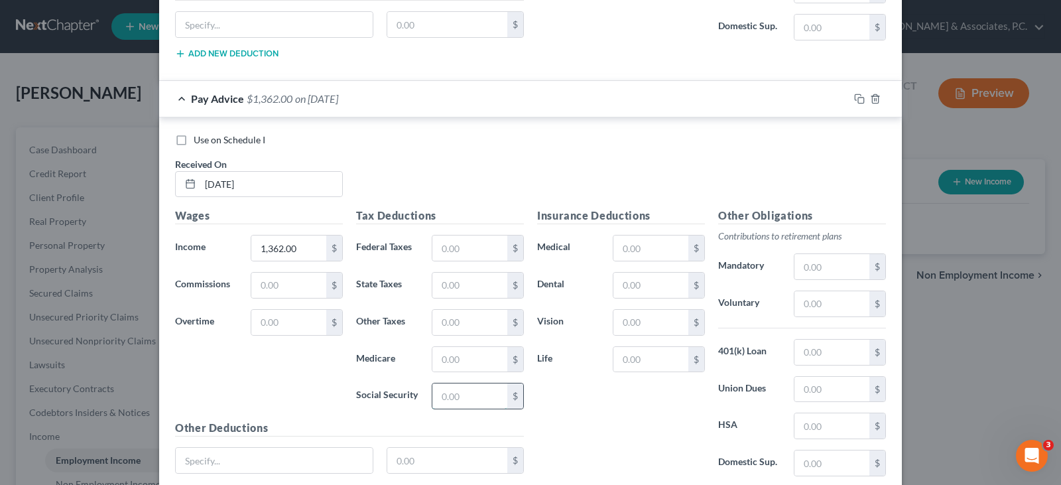
click at [462, 393] on input "text" at bounding box center [469, 395] width 75 height 25
click at [454, 356] on input "text" at bounding box center [469, 359] width 75 height 25
click at [464, 277] on input "text" at bounding box center [469, 285] width 75 height 25
click at [462, 318] on input "text" at bounding box center [469, 322] width 75 height 25
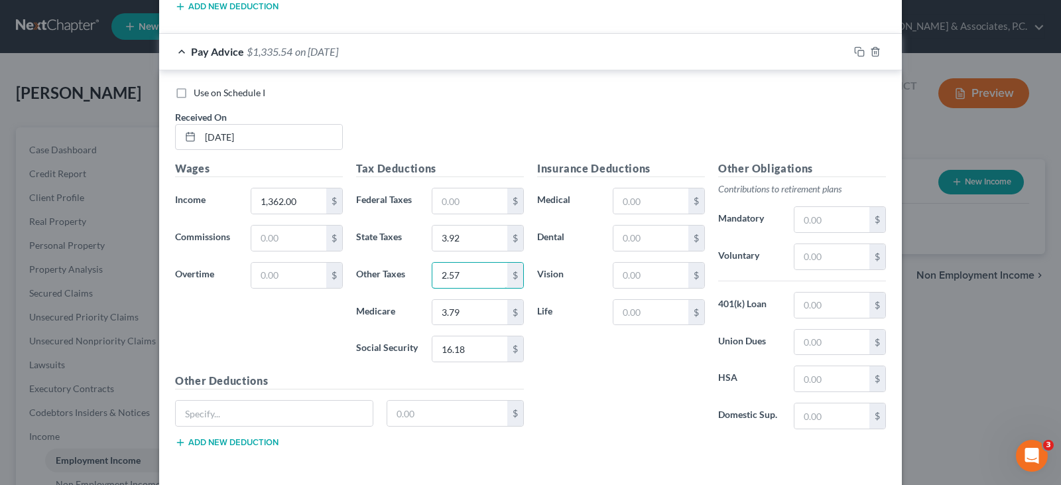
scroll to position [7005, 0]
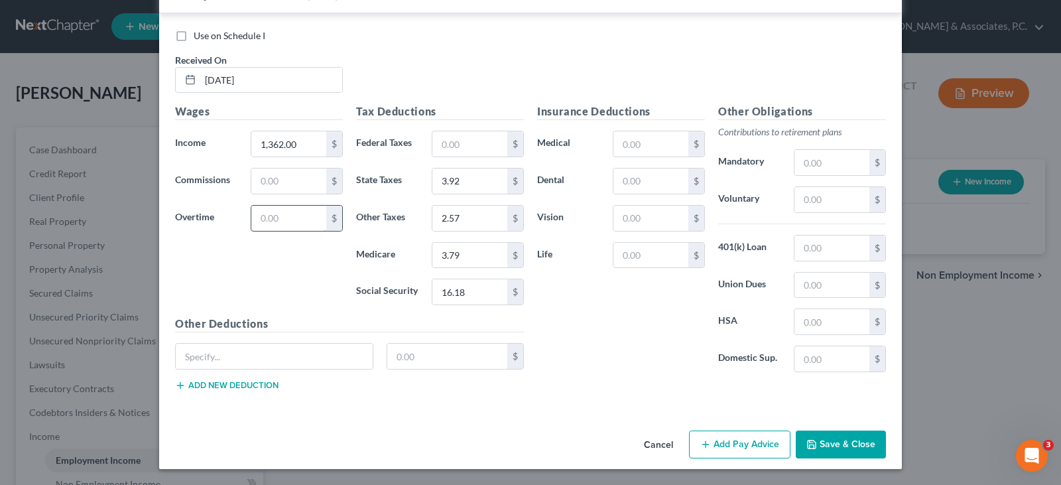
drag, startPoint x: 736, startPoint y: 450, endPoint x: 287, endPoint y: 207, distance: 510.4
click at [735, 450] on button "Add Pay Advice" at bounding box center [739, 444] width 101 height 28
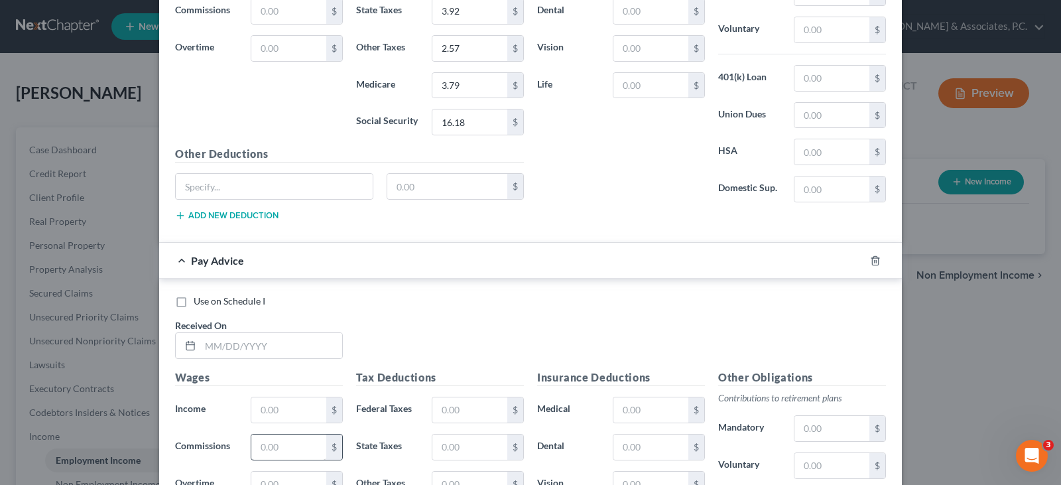
scroll to position [7307, 0]
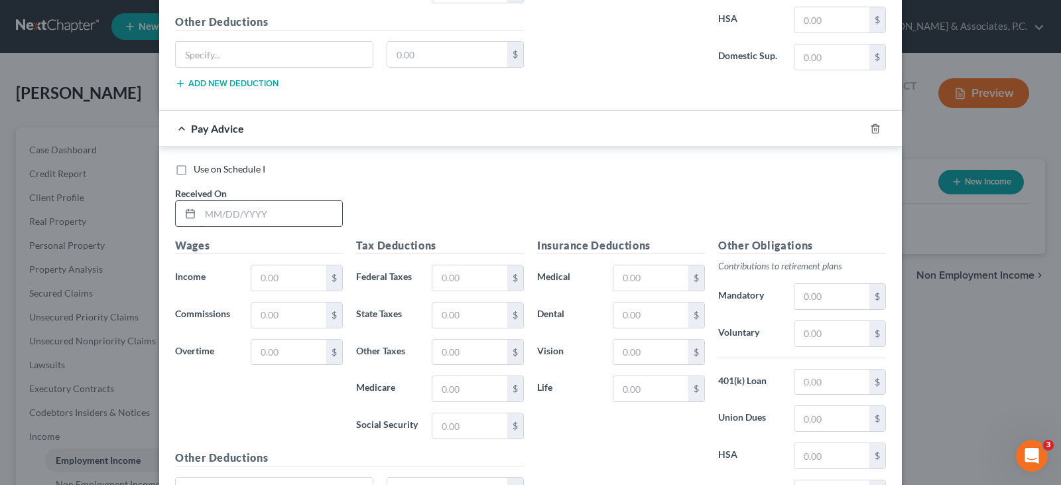
click at [275, 216] on input "text" at bounding box center [271, 213] width 142 height 25
drag, startPoint x: 278, startPoint y: 285, endPoint x: 286, endPoint y: 283, distance: 8.1
click at [278, 285] on input "text" at bounding box center [288, 277] width 75 height 25
click at [448, 281] on input "text" at bounding box center [469, 277] width 75 height 25
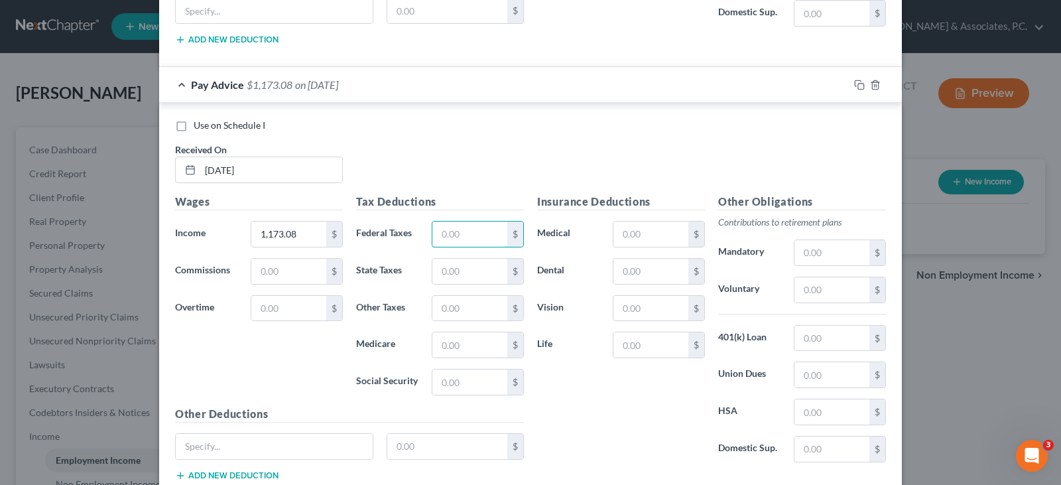
scroll to position [7373, 0]
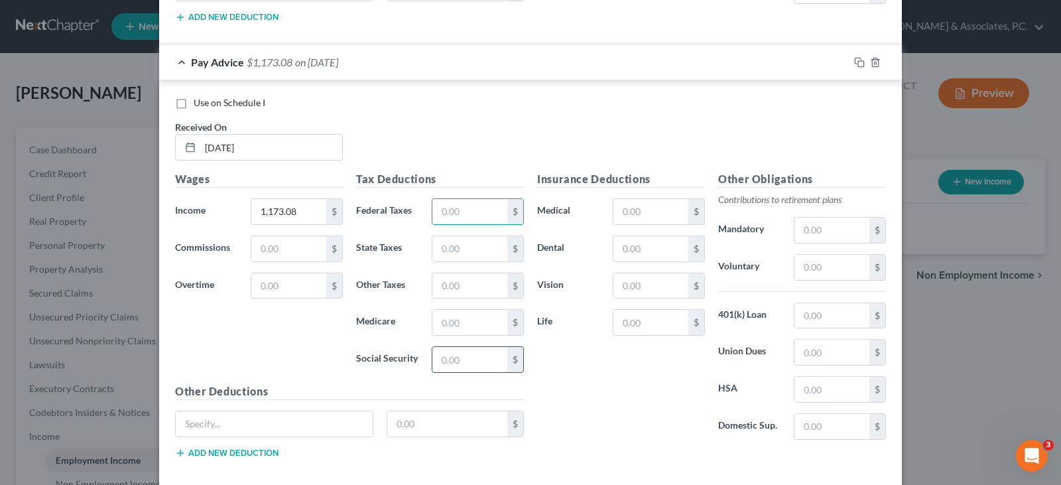
click at [444, 359] on input "text" at bounding box center [469, 359] width 75 height 25
click at [462, 325] on input "text" at bounding box center [469, 322] width 75 height 25
click at [453, 248] on input "text" at bounding box center [469, 248] width 75 height 25
click at [446, 292] on input "text" at bounding box center [469, 285] width 75 height 25
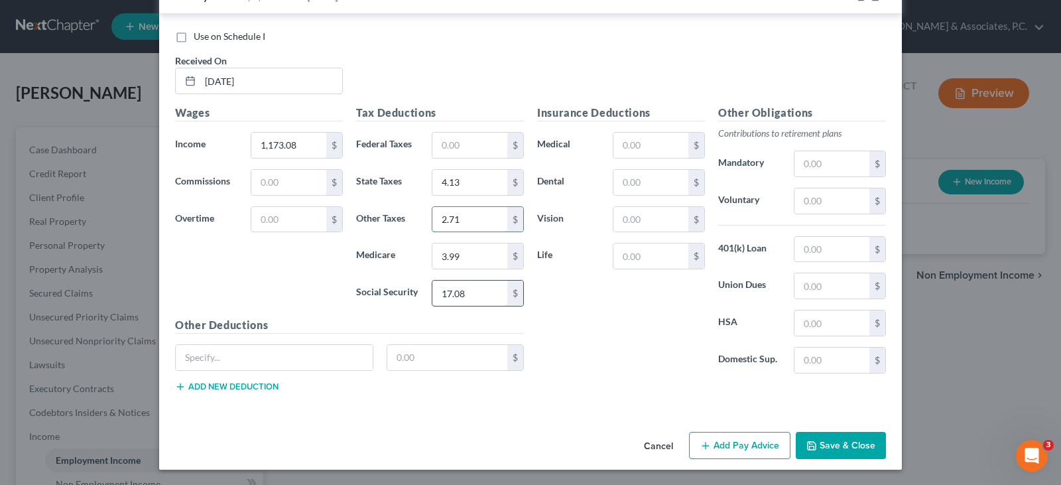
scroll to position [7440, 0]
click at [726, 445] on button "Add Pay Advice" at bounding box center [739, 445] width 101 height 28
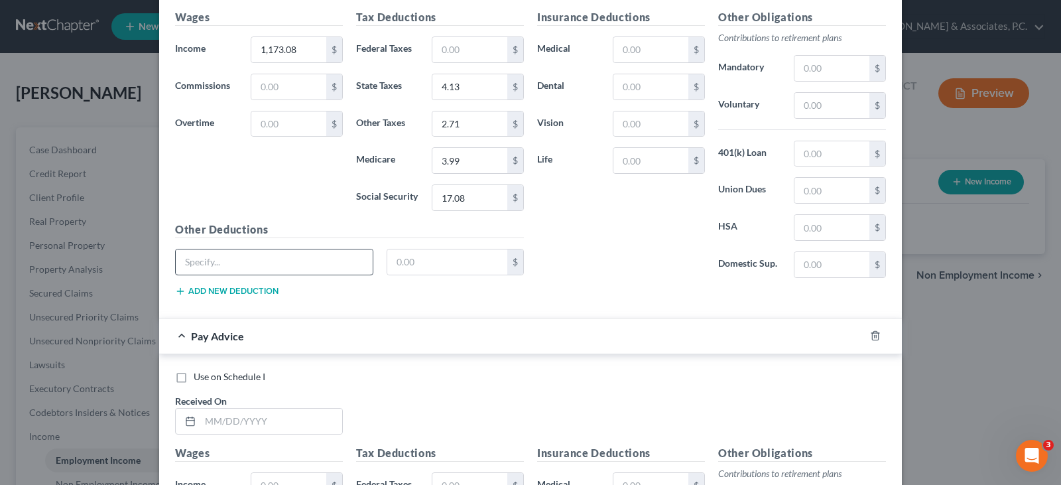
scroll to position [7706, 0]
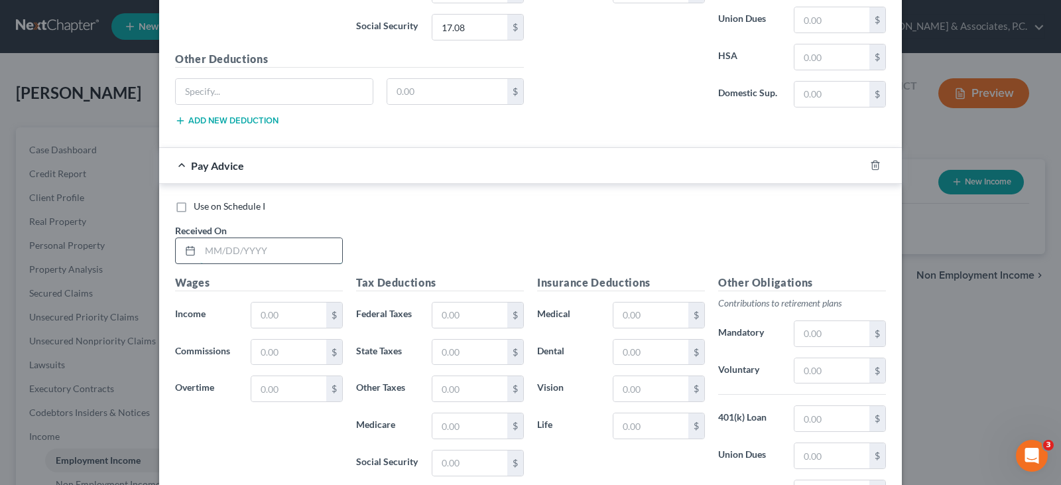
drag, startPoint x: 237, startPoint y: 243, endPoint x: 233, endPoint y: 254, distance: 11.1
click at [235, 258] on input "text" at bounding box center [271, 250] width 142 height 25
click at [261, 320] on input "text" at bounding box center [288, 314] width 75 height 25
drag, startPoint x: 454, startPoint y: 316, endPoint x: 454, endPoint y: 324, distance: 8.0
click at [454, 316] on input "text" at bounding box center [469, 314] width 75 height 25
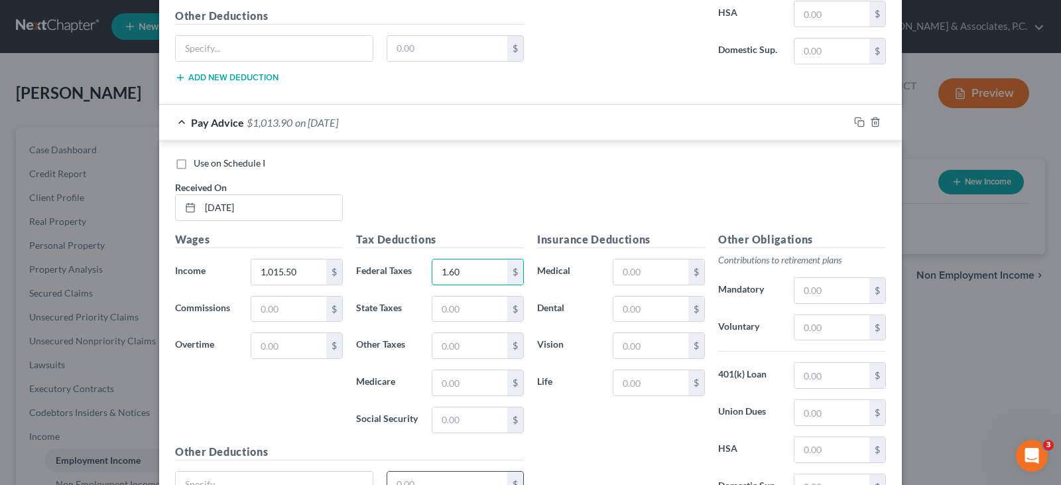
scroll to position [7772, 0]
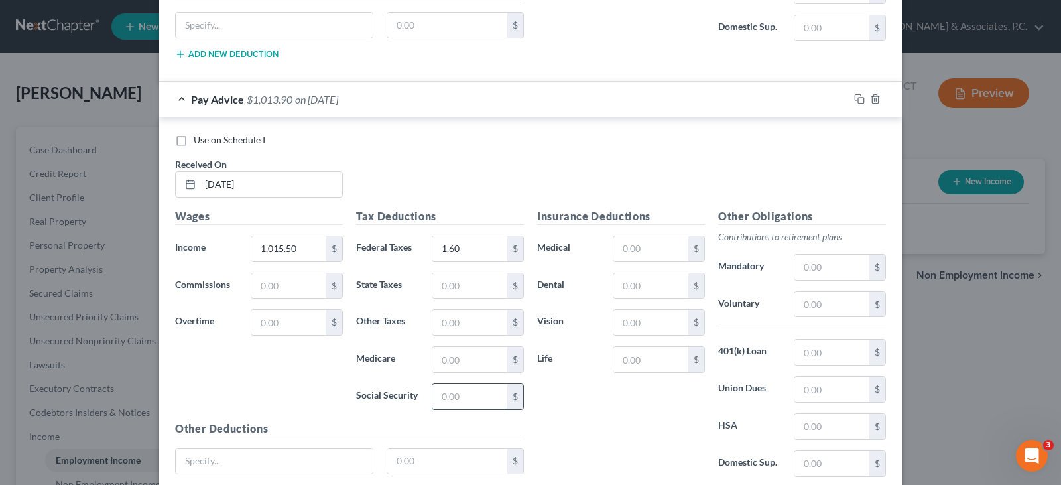
click at [460, 400] on input "text" at bounding box center [469, 396] width 75 height 25
click at [457, 365] on input "text" at bounding box center [469, 359] width 75 height 25
click at [464, 288] on input "text" at bounding box center [469, 285] width 75 height 25
click at [459, 318] on input "text" at bounding box center [469, 322] width 75 height 25
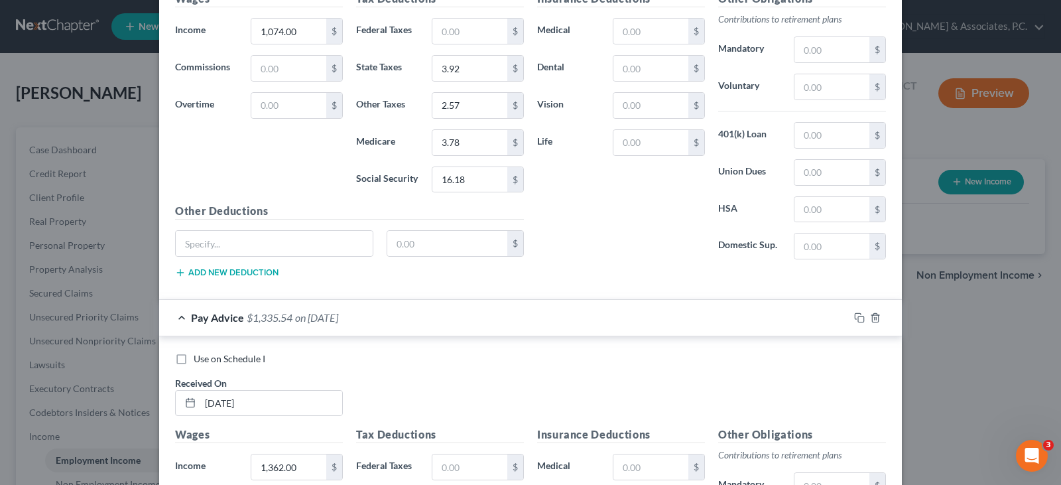
scroll to position [6749, 0]
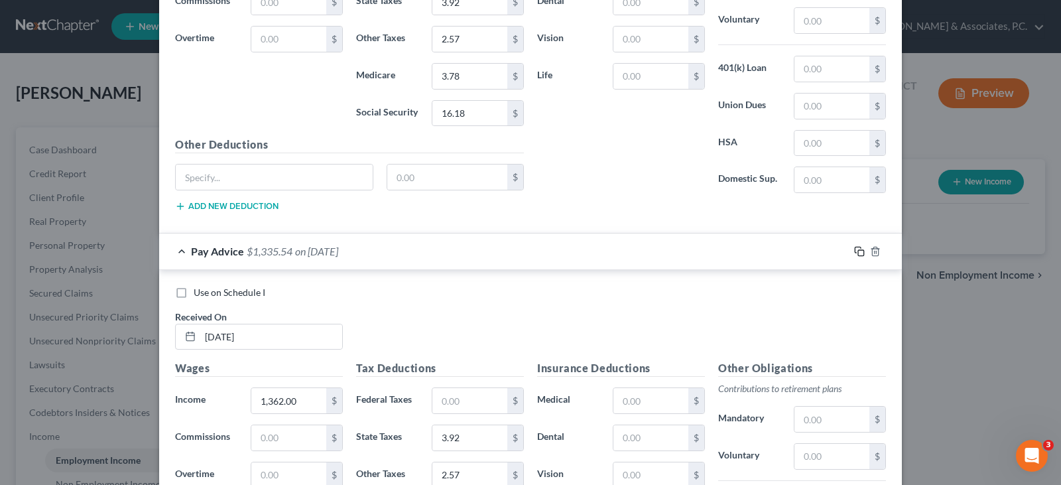
click at [854, 252] on icon "button" at bounding box center [859, 251] width 11 height 11
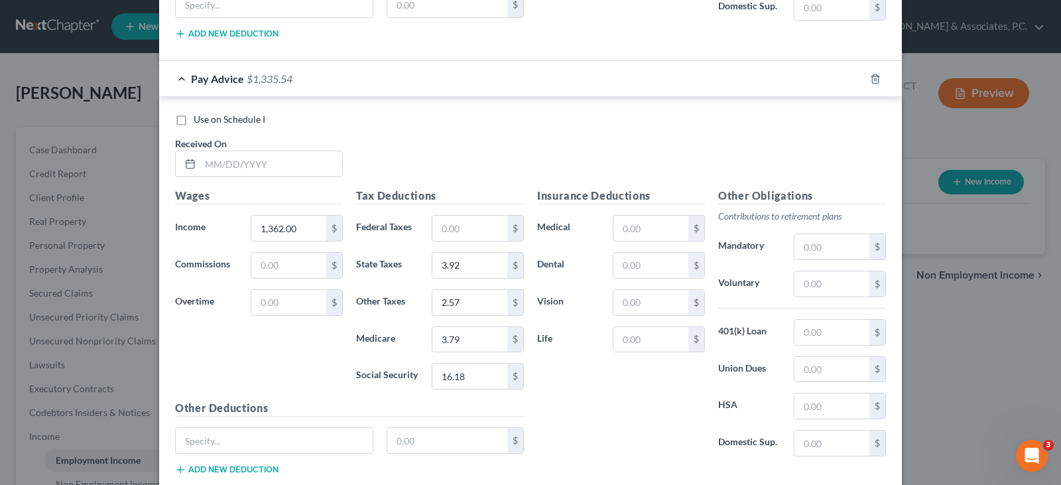
scroll to position [7912, 0]
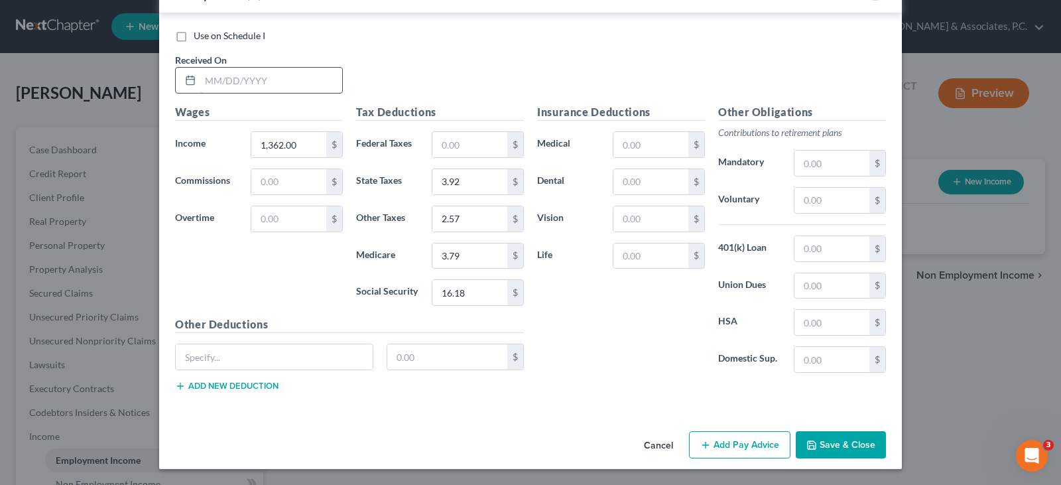
click at [312, 80] on input "text" at bounding box center [271, 80] width 142 height 25
click at [472, 288] on input "16.18" at bounding box center [469, 292] width 75 height 25
click at [466, 257] on input "3.79" at bounding box center [469, 255] width 75 height 25
click at [459, 182] on input "3.92" at bounding box center [469, 181] width 75 height 25
click at [452, 220] on input "2.57" at bounding box center [469, 218] width 75 height 25
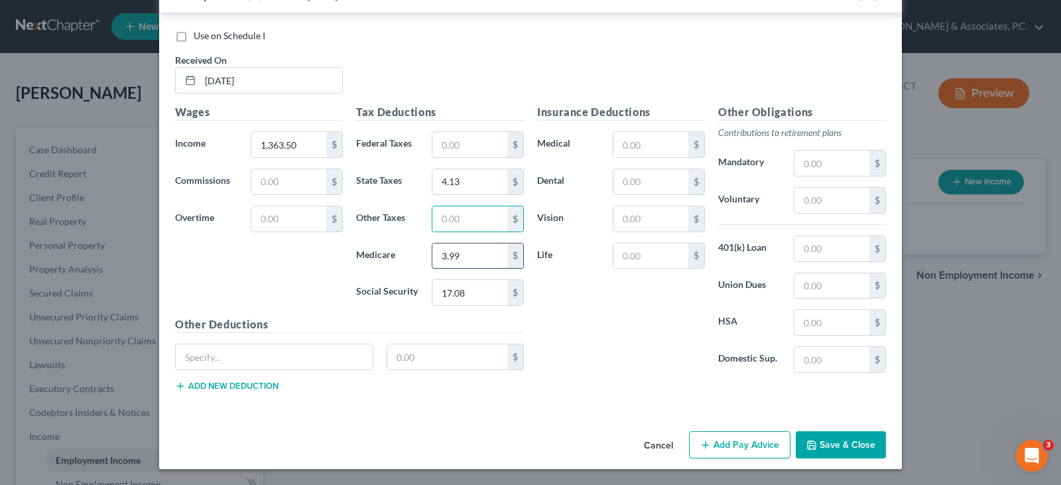
click at [466, 252] on input "3.99" at bounding box center [469, 255] width 75 height 25
click at [458, 225] on input "text" at bounding box center [469, 218] width 75 height 25
click at [458, 254] on input "text" at bounding box center [469, 255] width 75 height 25
drag, startPoint x: 722, startPoint y: 440, endPoint x: 382, endPoint y: 247, distance: 390.6
click at [721, 441] on button "Add Pay Advice" at bounding box center [739, 445] width 101 height 28
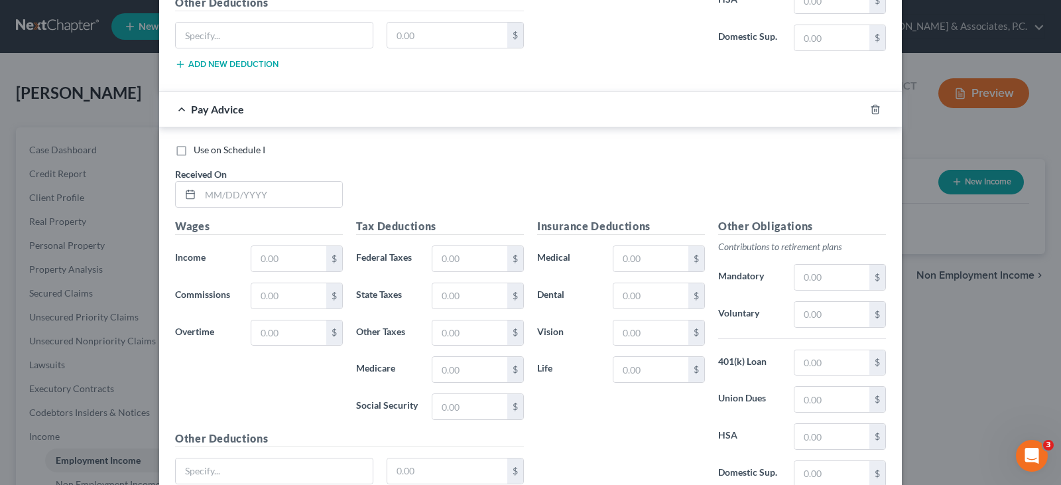
scroll to position [8243, 0]
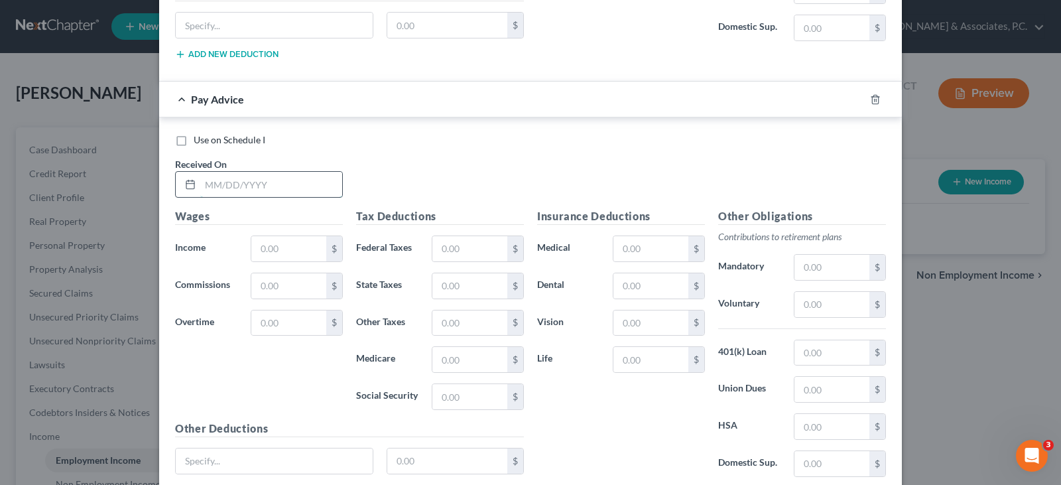
click at [269, 189] on input "text" at bounding box center [271, 184] width 142 height 25
click at [281, 247] on input "text" at bounding box center [288, 248] width 75 height 25
click at [451, 246] on input "text" at bounding box center [469, 248] width 75 height 25
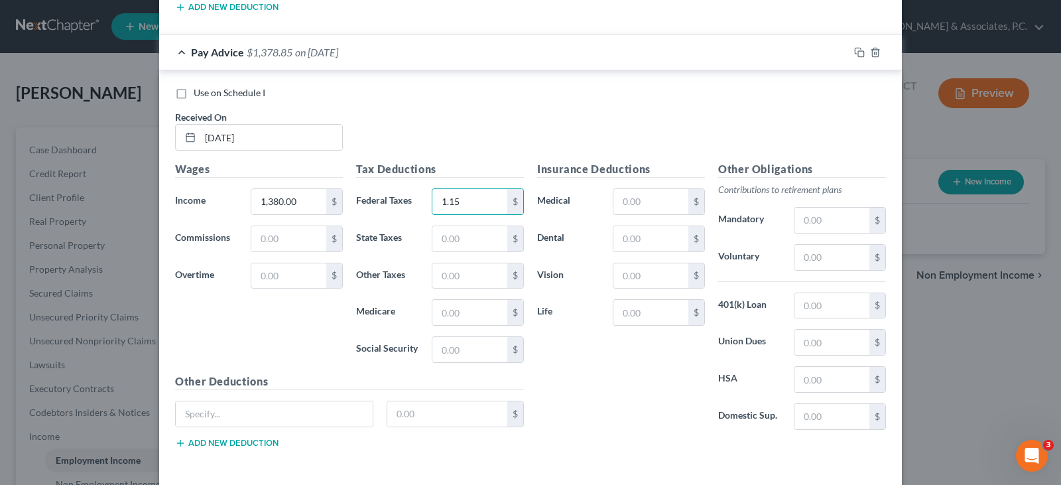
scroll to position [8348, 0]
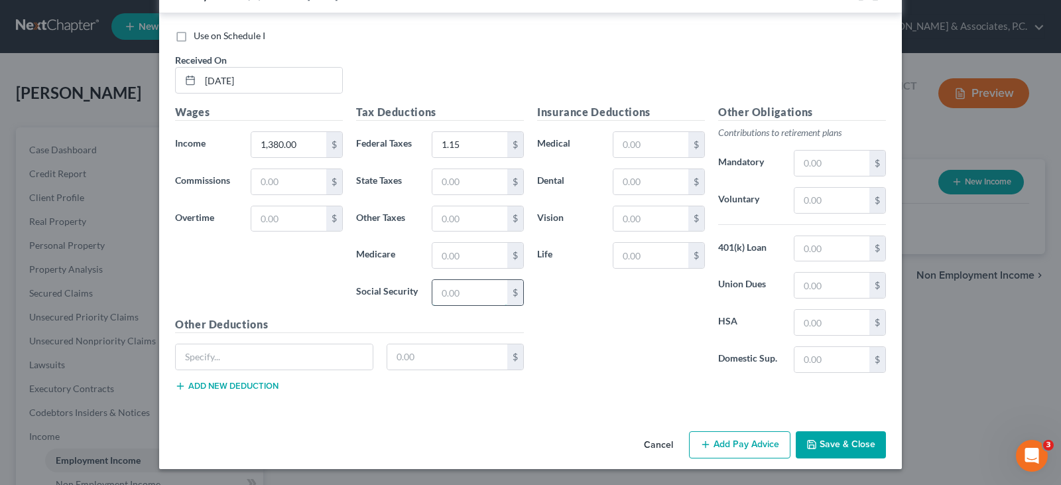
click at [464, 298] on input "text" at bounding box center [469, 292] width 75 height 25
click at [444, 255] on input "text" at bounding box center [469, 255] width 75 height 25
click at [449, 183] on input "text" at bounding box center [469, 181] width 75 height 25
click at [464, 209] on input "text" at bounding box center [469, 218] width 75 height 25
click at [759, 446] on button "Add Pay Advice" at bounding box center [739, 445] width 101 height 28
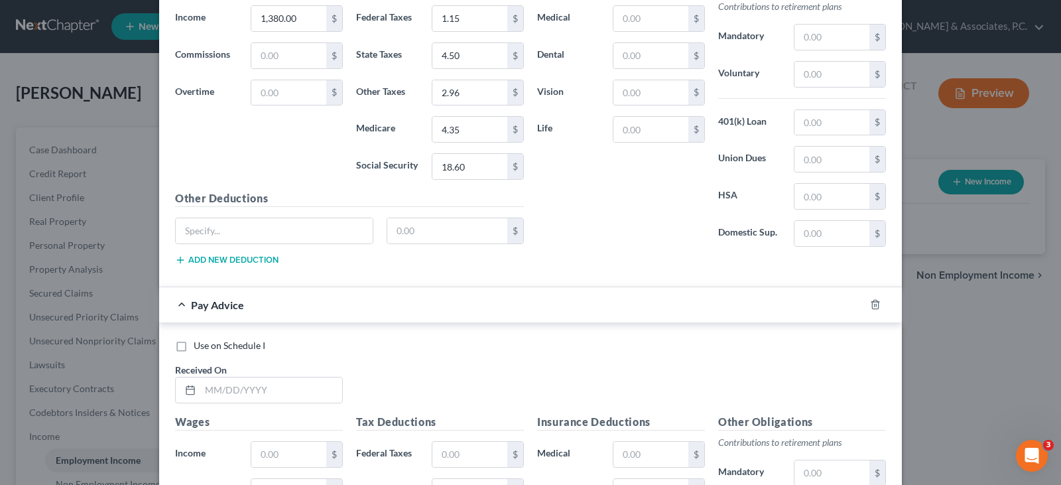
scroll to position [8613, 0]
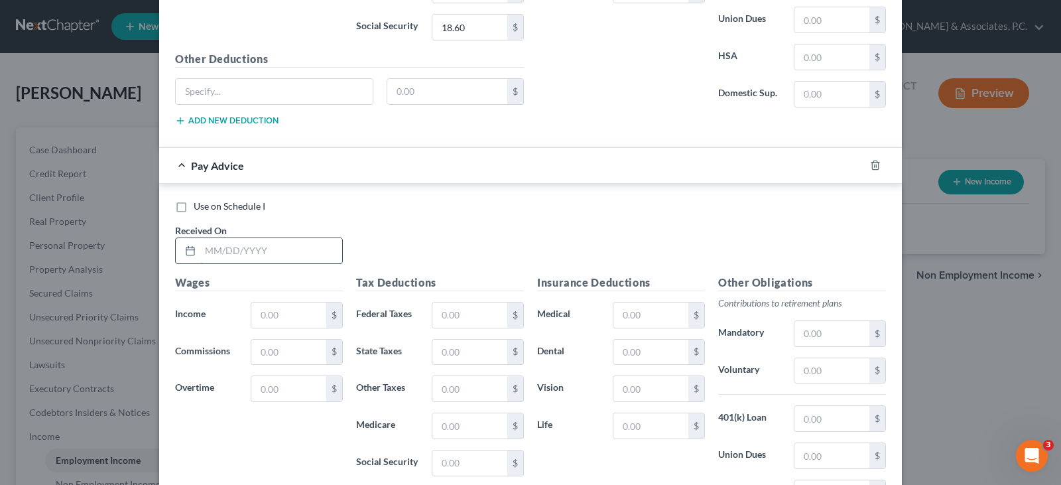
click at [271, 252] on input "text" at bounding box center [271, 250] width 142 height 25
drag, startPoint x: 297, startPoint y: 316, endPoint x: 153, endPoint y: 26, distance: 323.6
click at [296, 316] on input "text" at bounding box center [288, 314] width 75 height 25
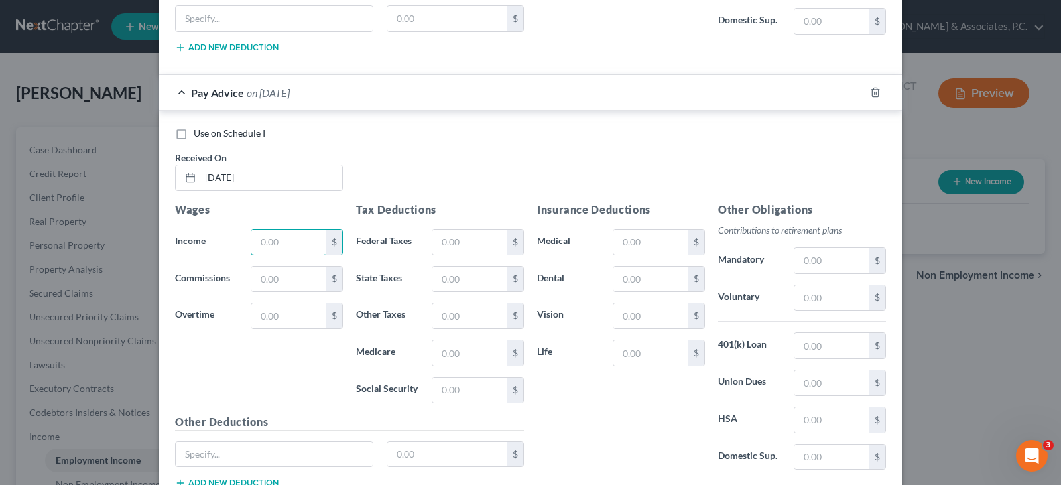
scroll to position [8745, 0]
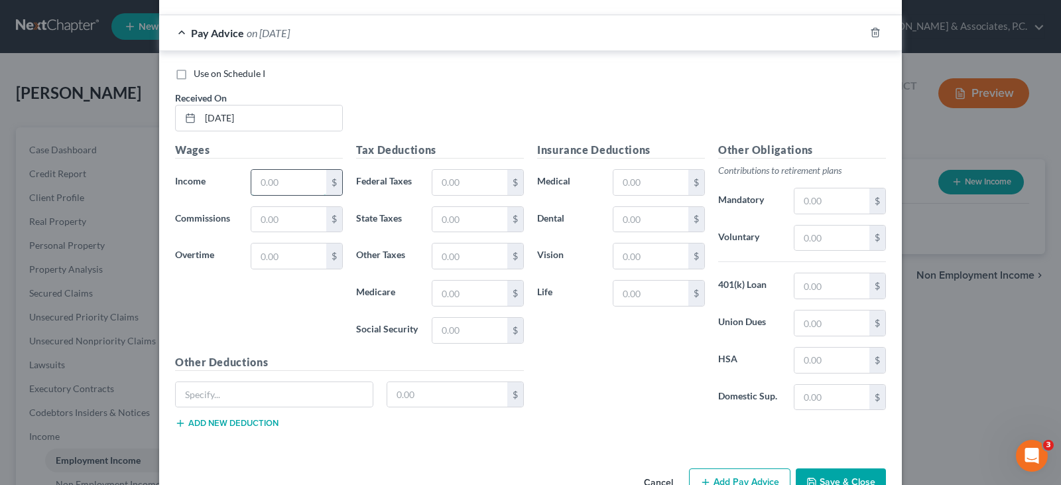
click at [273, 188] on input "text" at bounding box center [288, 182] width 75 height 25
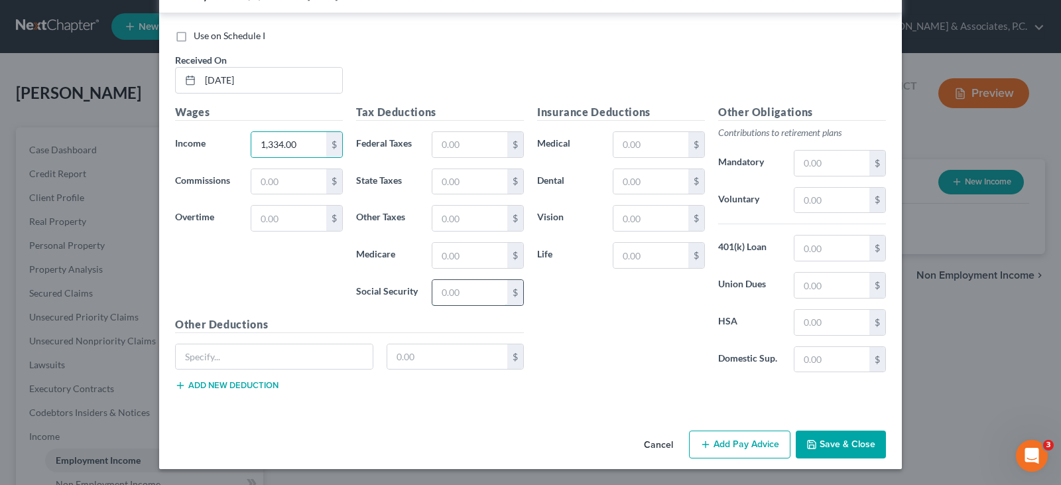
click at [466, 290] on input "text" at bounding box center [469, 292] width 75 height 25
click at [466, 256] on input "text" at bounding box center [469, 255] width 75 height 25
click at [446, 182] on input "text" at bounding box center [469, 181] width 75 height 25
click at [459, 220] on input "text" at bounding box center [469, 218] width 75 height 25
drag, startPoint x: 720, startPoint y: 448, endPoint x: 303, endPoint y: 333, distance: 432.6
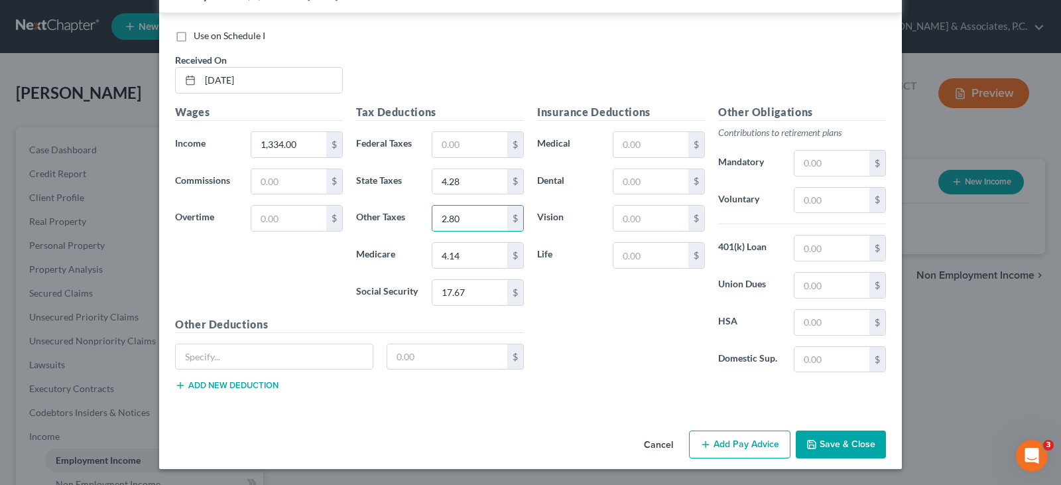
click at [722, 448] on button "Add Pay Advice" at bounding box center [739, 444] width 101 height 28
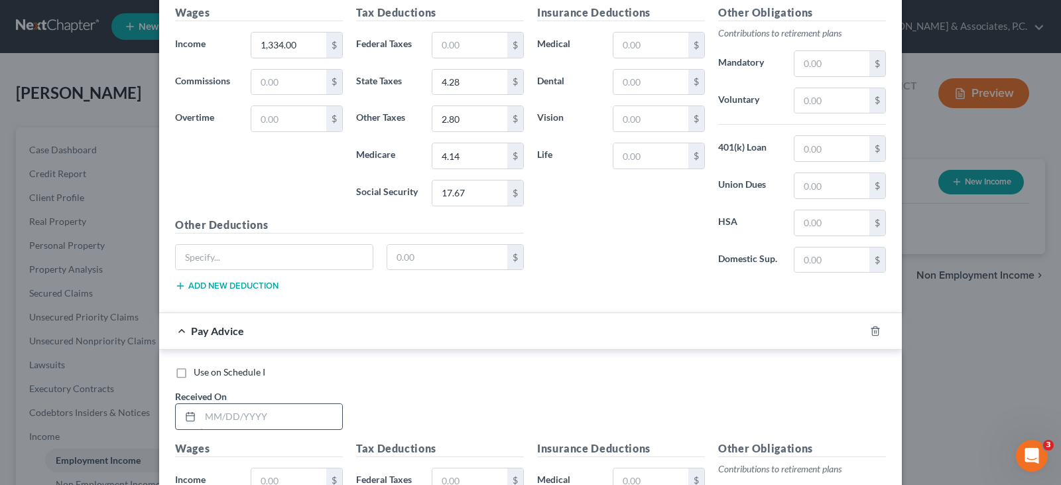
scroll to position [8982, 0]
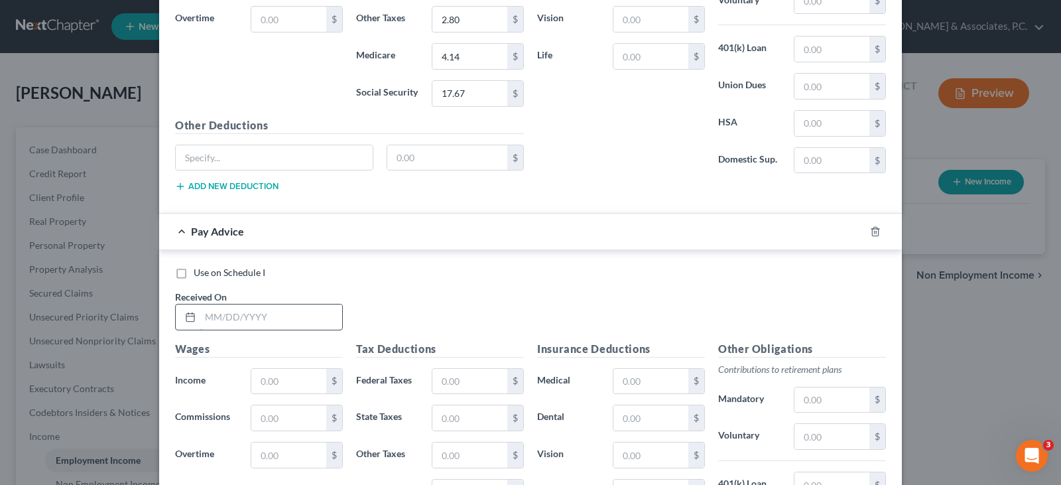
click at [254, 321] on input "text" at bounding box center [271, 316] width 142 height 25
click at [267, 386] on input "text" at bounding box center [288, 381] width 75 height 25
click at [462, 386] on input "text" at bounding box center [469, 381] width 75 height 25
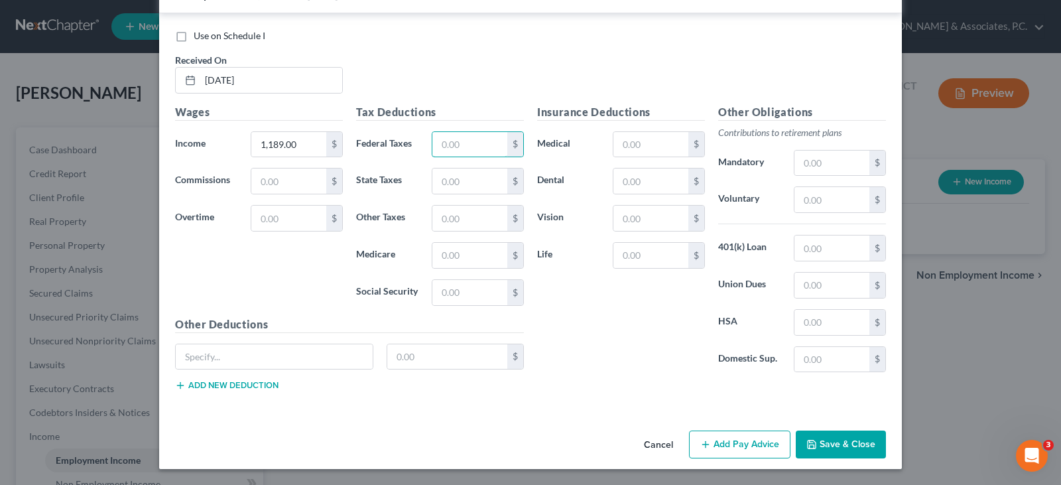
scroll to position [9153, 0]
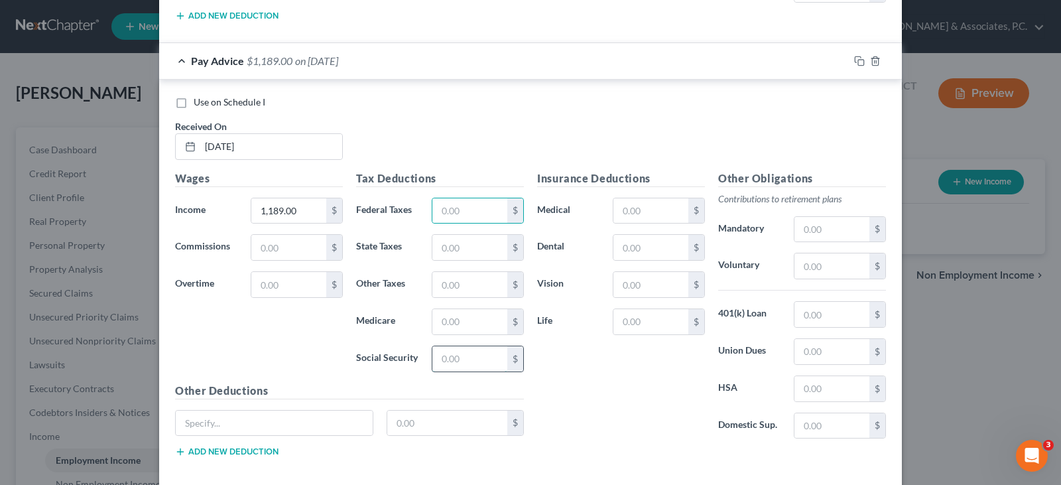
click at [446, 363] on input "text" at bounding box center [469, 358] width 75 height 25
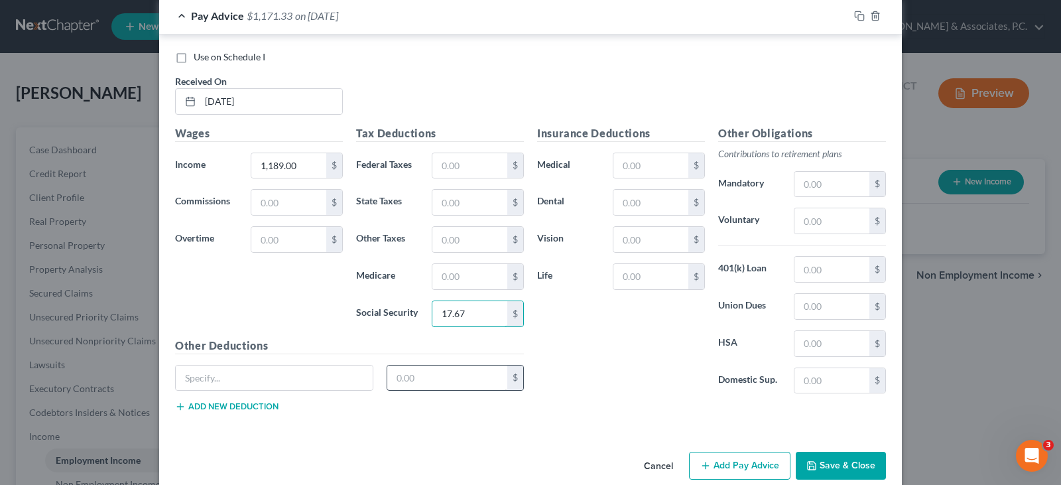
scroll to position [9219, 0]
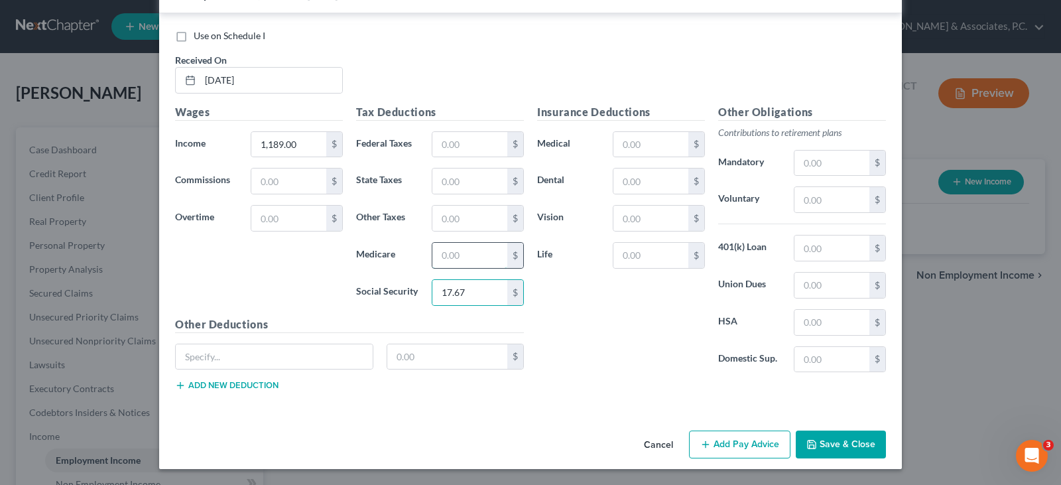
click at [460, 261] on input "text" at bounding box center [469, 255] width 75 height 25
click at [446, 183] on input "text" at bounding box center [469, 180] width 75 height 25
click at [456, 218] on input "text" at bounding box center [469, 218] width 75 height 25
click at [596, 330] on div "Insurance Deductions Medical $ Dental $ Vision $ Life $" at bounding box center [621, 243] width 181 height 279
click at [840, 450] on button "Save & Close" at bounding box center [841, 444] width 90 height 28
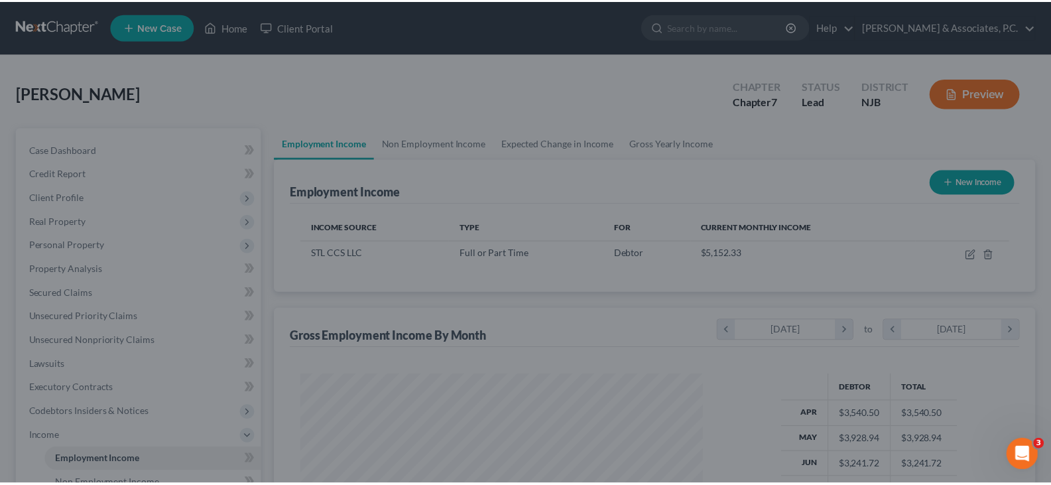
scroll to position [238, 428]
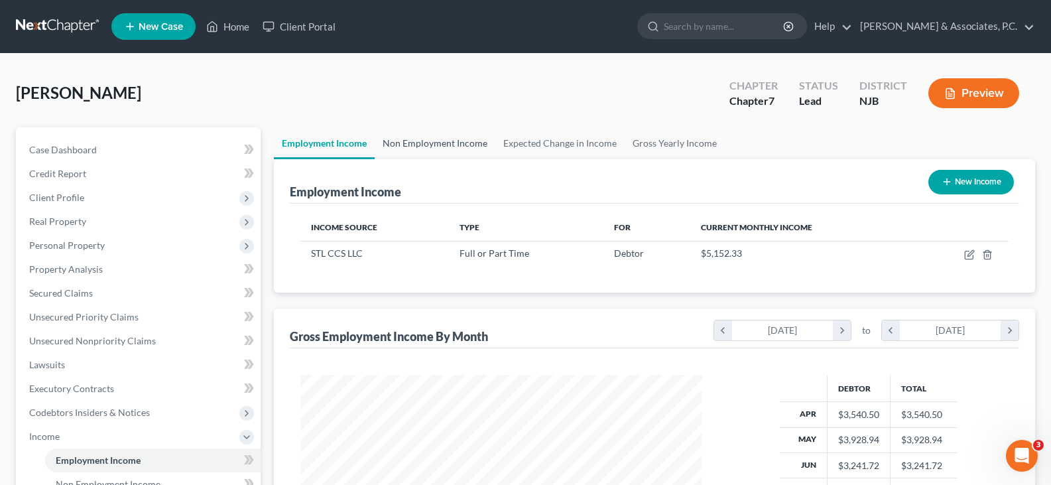
click at [424, 144] on link "Non Employment Income" at bounding box center [435, 143] width 121 height 32
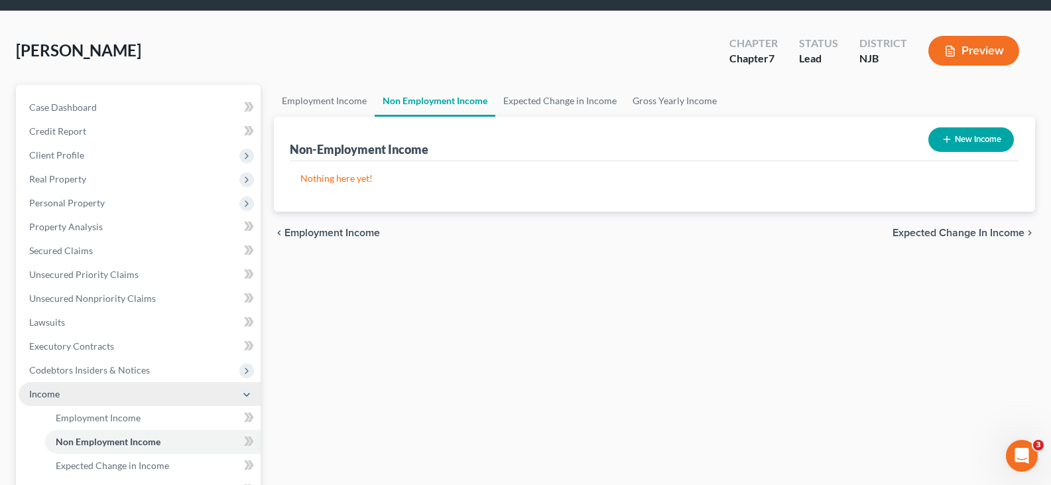
scroll to position [316, 0]
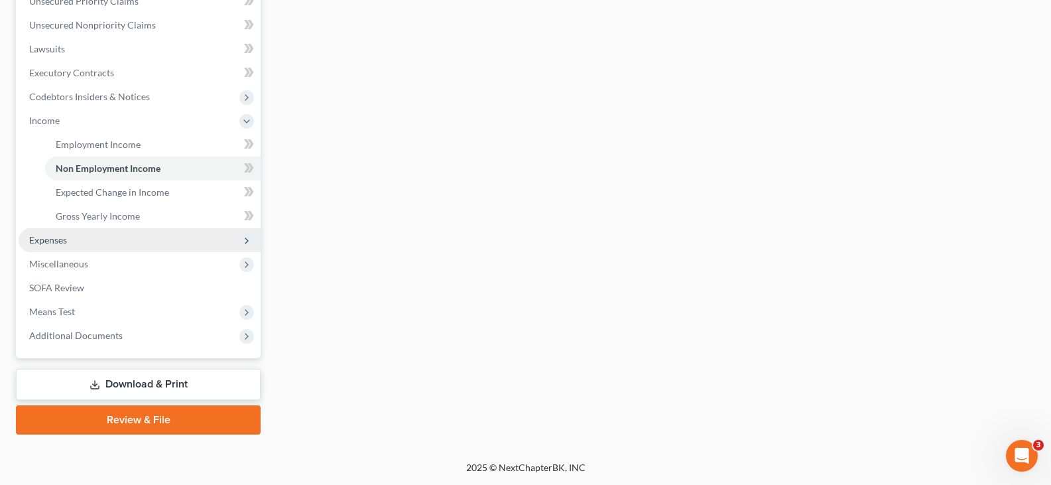
drag, startPoint x: 38, startPoint y: 244, endPoint x: 46, endPoint y: 235, distance: 12.2
click at [38, 243] on span "Expenses" at bounding box center [48, 239] width 38 height 11
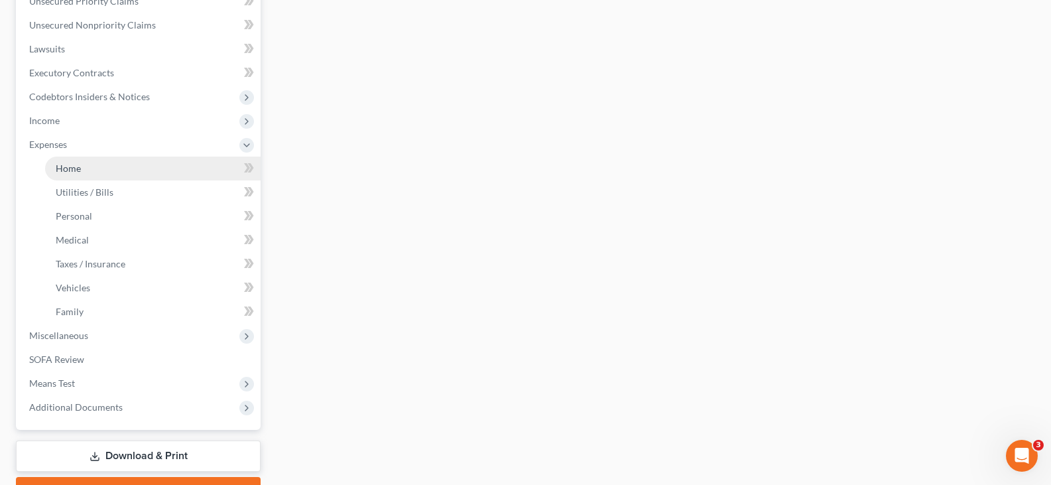
click at [68, 170] on span "Home" at bounding box center [68, 167] width 25 height 11
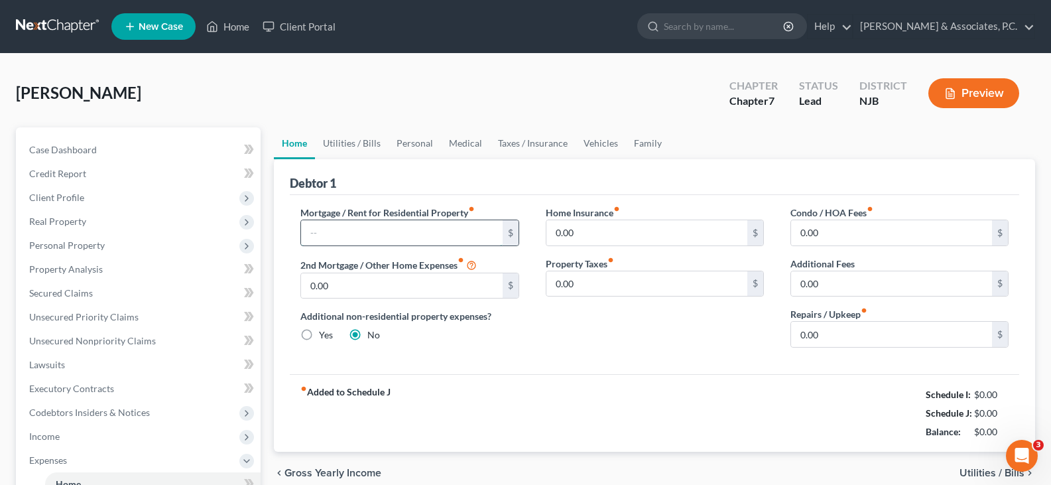
click at [382, 231] on input "text" at bounding box center [401, 232] width 201 height 25
click at [358, 139] on link "Utilities / Bills" at bounding box center [352, 143] width 74 height 32
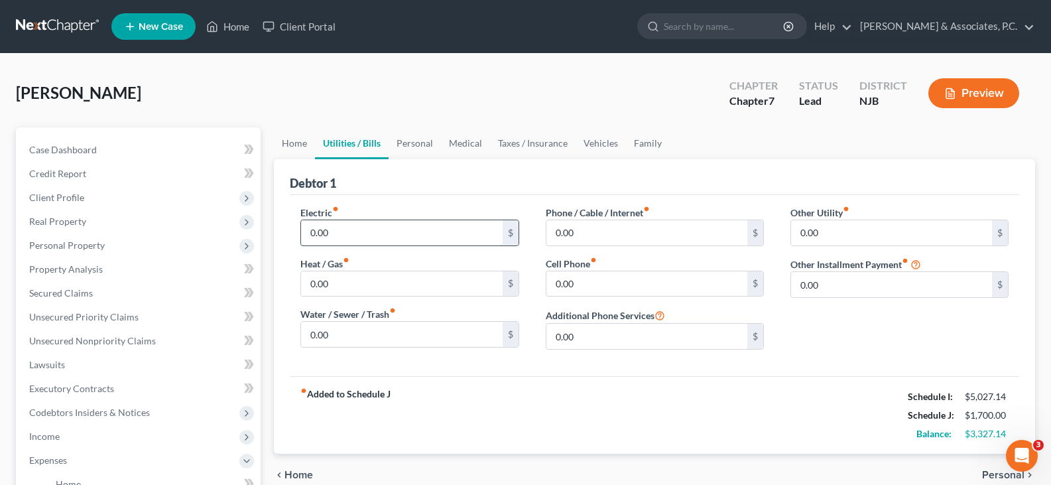
click at [340, 231] on input "0.00" at bounding box center [401, 232] width 201 height 25
click at [619, 227] on input "0.00" at bounding box center [646, 232] width 201 height 25
click at [609, 279] on input "0.00" at bounding box center [646, 283] width 201 height 25
click at [413, 140] on link "Personal" at bounding box center [415, 143] width 52 height 32
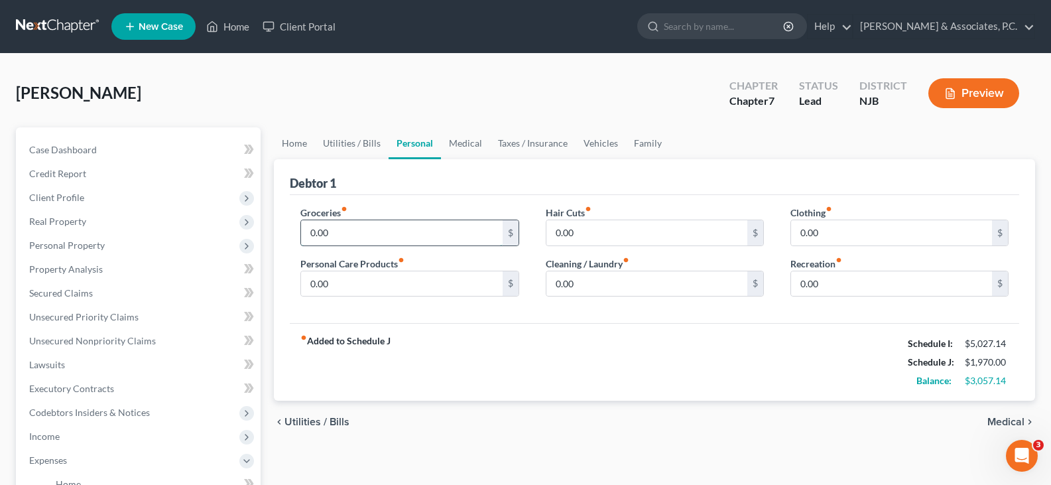
click at [395, 238] on input "0.00" at bounding box center [401, 232] width 201 height 25
click at [366, 289] on input "0.00" at bounding box center [401, 283] width 201 height 25
click at [574, 282] on input "0.00" at bounding box center [646, 283] width 201 height 25
click at [853, 235] on input "0.00" at bounding box center [891, 232] width 201 height 25
click at [841, 284] on input "0.00" at bounding box center [891, 283] width 201 height 25
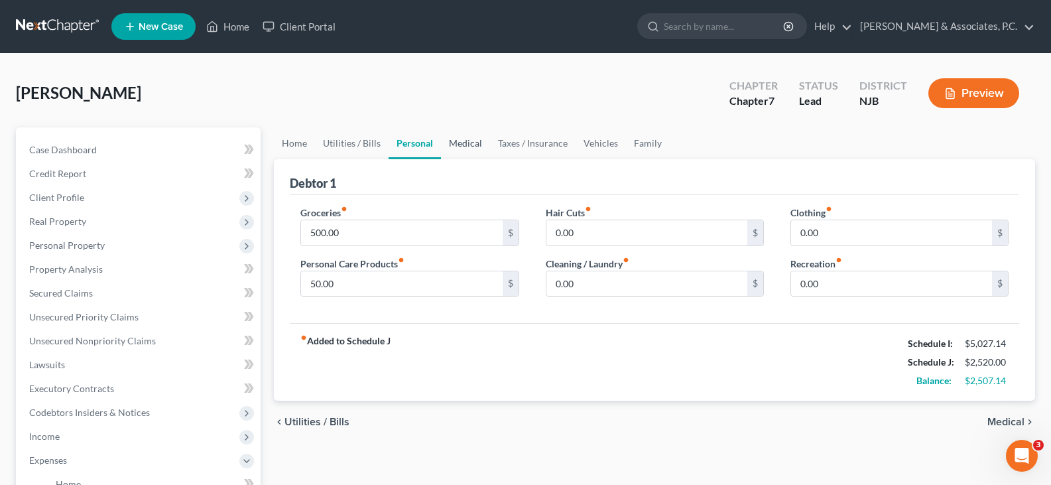
click at [462, 142] on link "Medical" at bounding box center [465, 143] width 49 height 32
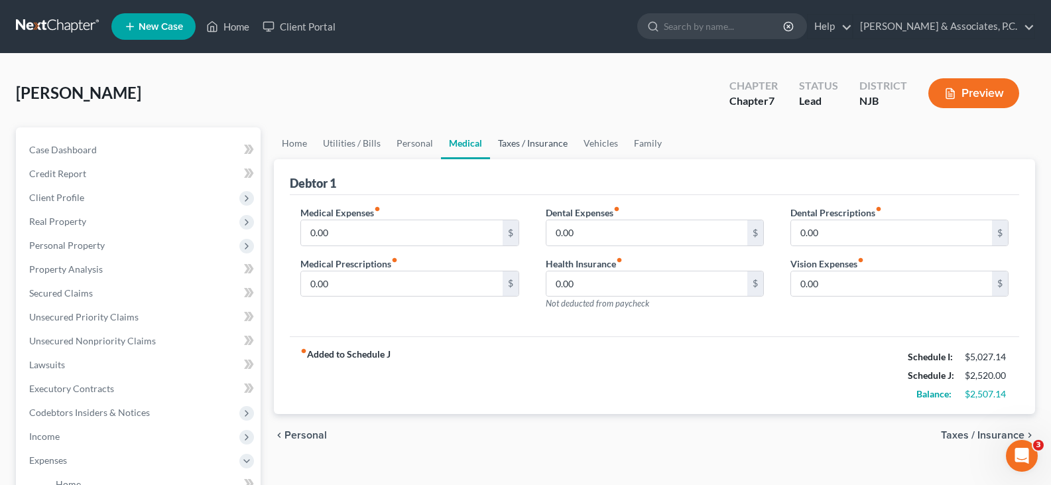
click at [524, 150] on link "Taxes / Insurance" at bounding box center [533, 143] width 86 height 32
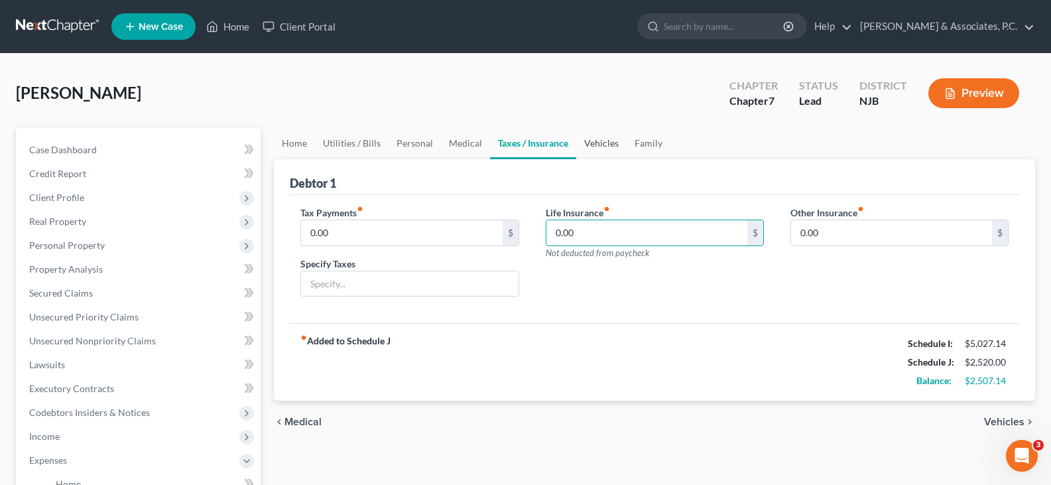
drag, startPoint x: 592, startPoint y: 231, endPoint x: 615, endPoint y: 135, distance: 98.8
click at [590, 229] on input "0.00" at bounding box center [646, 232] width 201 height 25
drag, startPoint x: 598, startPoint y: 151, endPoint x: 588, endPoint y: 134, distance: 20.2
click at [598, 151] on link "Vehicles" at bounding box center [601, 143] width 50 height 32
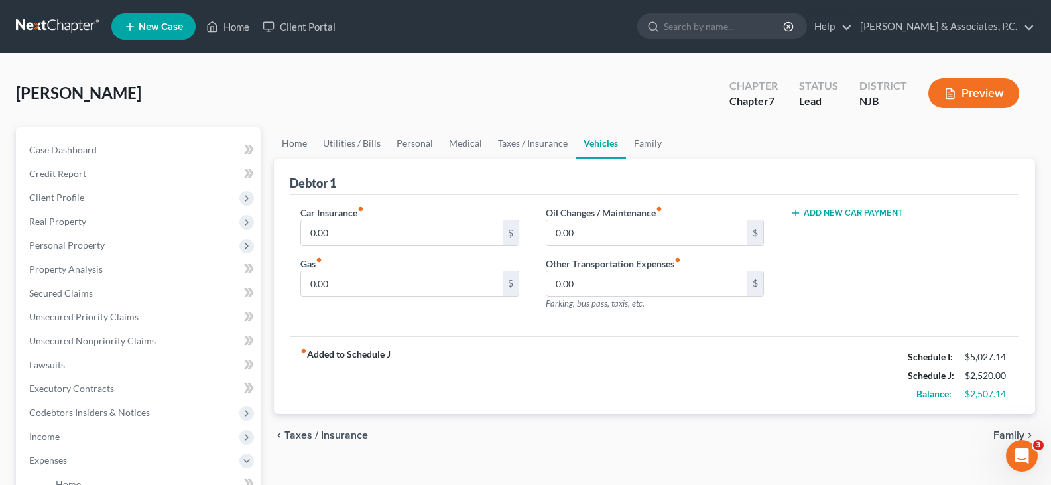
click at [588, 137] on link "Vehicles" at bounding box center [601, 143] width 50 height 32
click at [389, 225] on input "0.00" at bounding box center [401, 232] width 201 height 25
click at [380, 288] on input "0.00" at bounding box center [401, 283] width 201 height 25
click at [649, 138] on link "Family" at bounding box center [648, 143] width 44 height 32
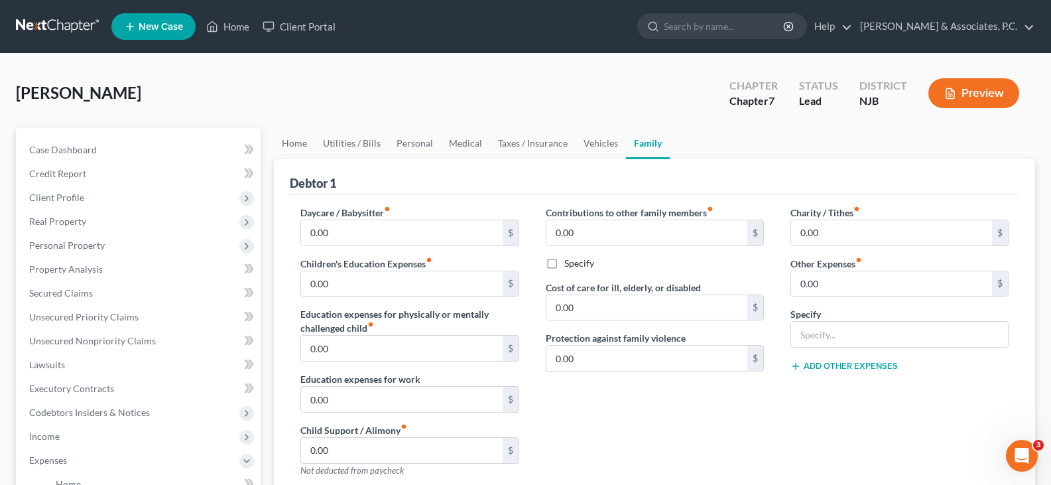
click at [626, 155] on link "Family" at bounding box center [648, 143] width 44 height 32
click at [600, 144] on link "Vehicles" at bounding box center [601, 143] width 50 height 32
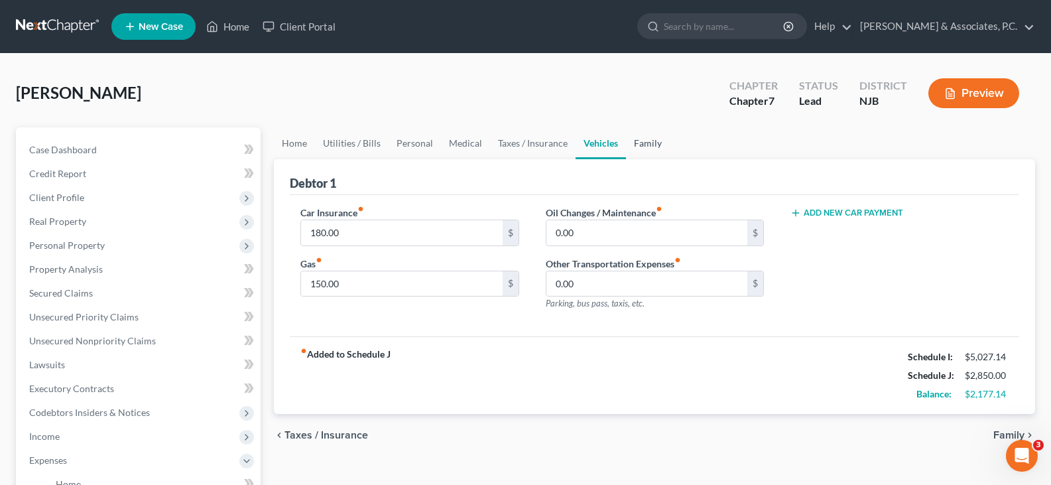
drag, startPoint x: 641, startPoint y: 143, endPoint x: 606, endPoint y: 141, distance: 35.2
click at [641, 143] on link "Family" at bounding box center [648, 143] width 44 height 32
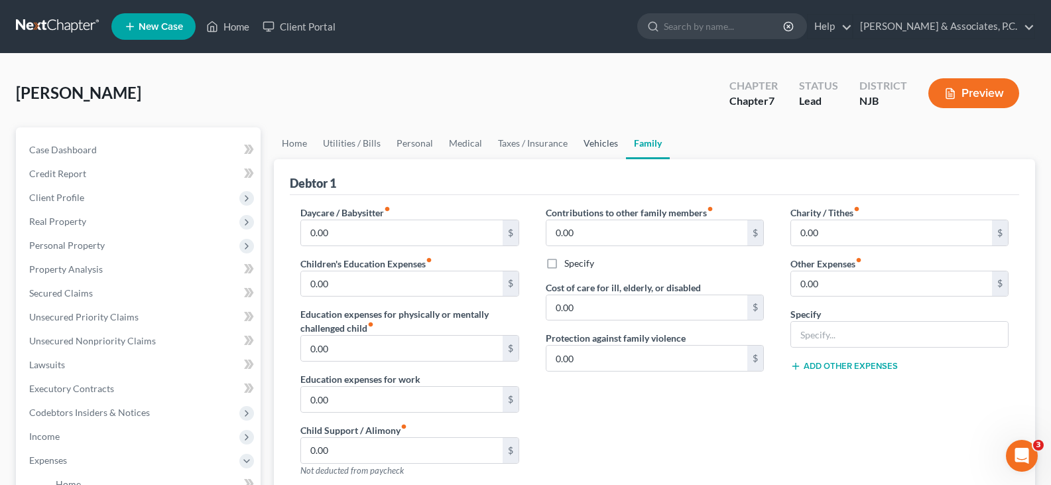
click at [606, 141] on link "Vehicles" at bounding box center [601, 143] width 50 height 32
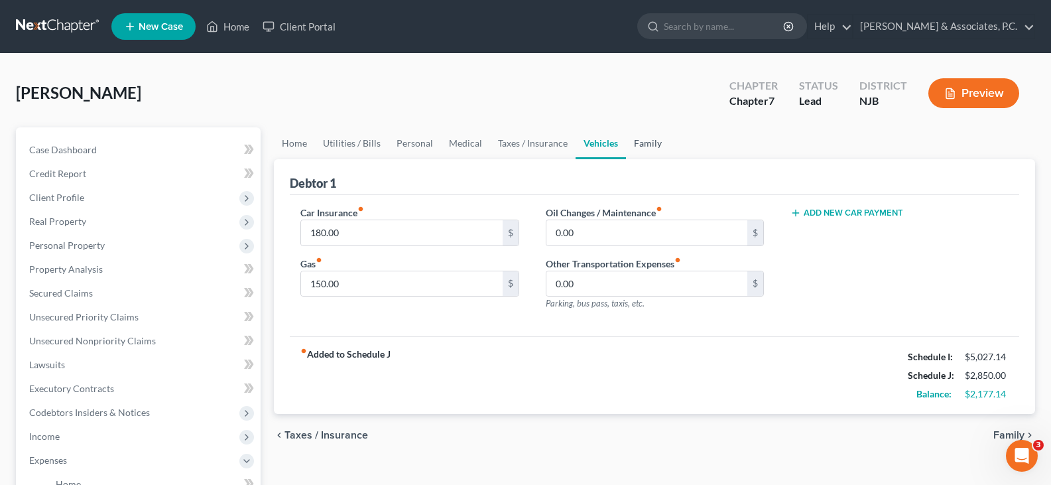
click at [645, 139] on link "Family" at bounding box center [648, 143] width 44 height 32
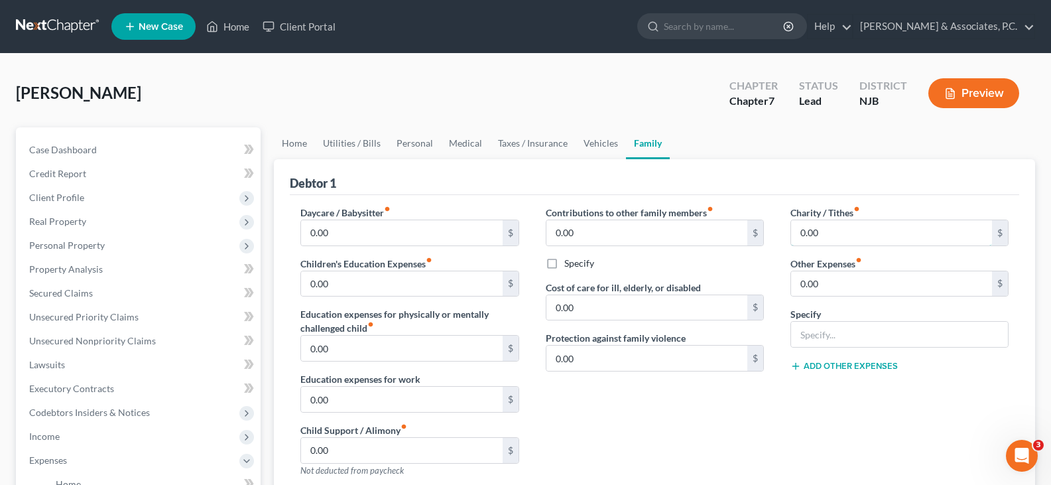
click at [842, 229] on input "0.00" at bounding box center [891, 232] width 201 height 25
drag, startPoint x: 635, startPoint y: 140, endPoint x: 572, endPoint y: 139, distance: 63.7
click at [634, 141] on link "Family" at bounding box center [648, 143] width 44 height 32
drag, startPoint x: 572, startPoint y: 139, endPoint x: 604, endPoint y: 133, distance: 32.5
click at [576, 139] on link "Vehicles" at bounding box center [601, 143] width 50 height 32
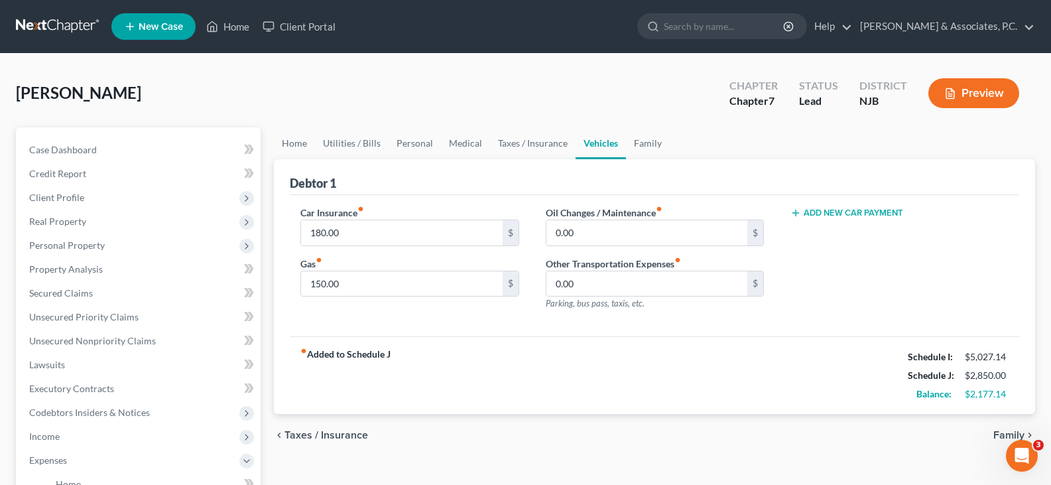
click at [591, 152] on link "Vehicles" at bounding box center [601, 143] width 50 height 32
drag, startPoint x: 617, startPoint y: 226, endPoint x: 627, endPoint y: 221, distance: 10.7
click at [617, 226] on input "0.00" at bounding box center [646, 232] width 201 height 25
click at [647, 142] on link "Family" at bounding box center [648, 143] width 44 height 32
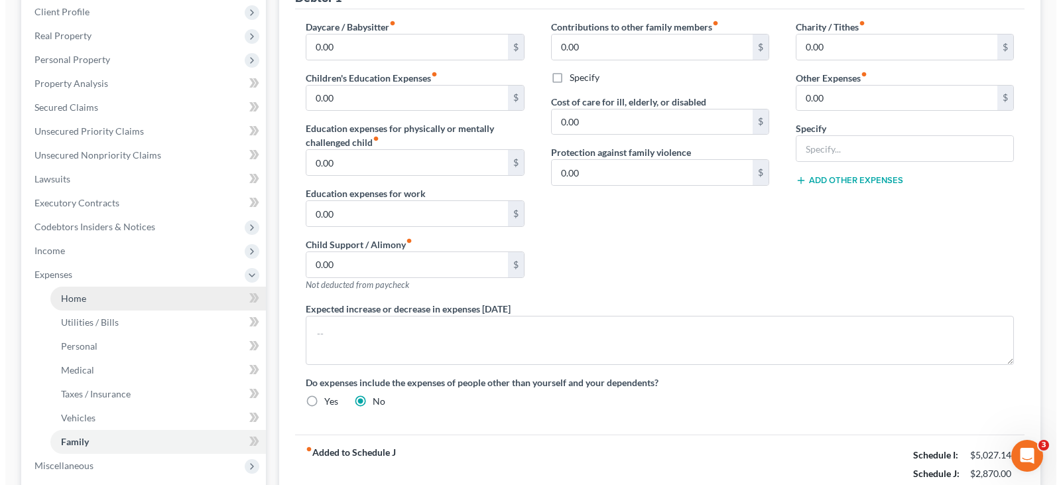
scroll to position [199, 0]
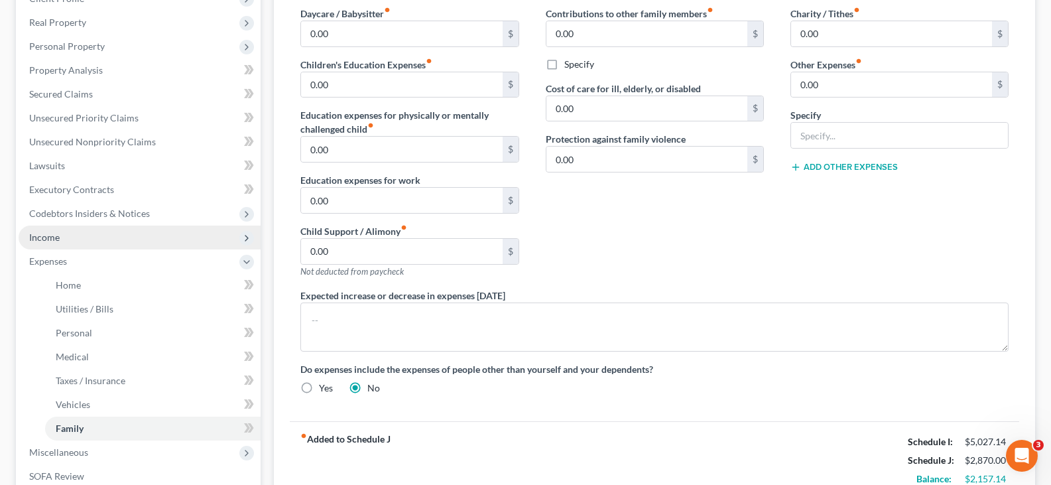
click at [44, 237] on span "Income" at bounding box center [44, 236] width 31 height 11
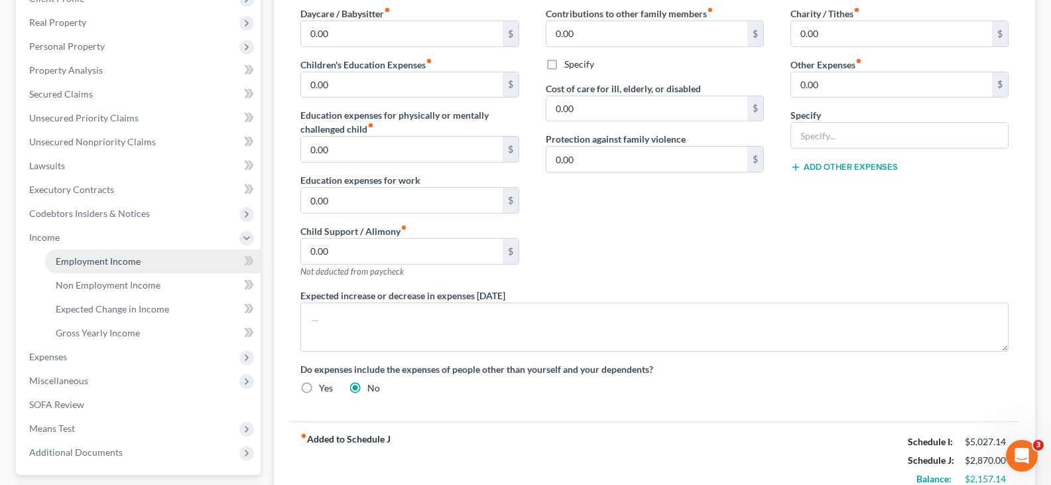
click at [69, 255] on span "Employment Income" at bounding box center [98, 260] width 85 height 11
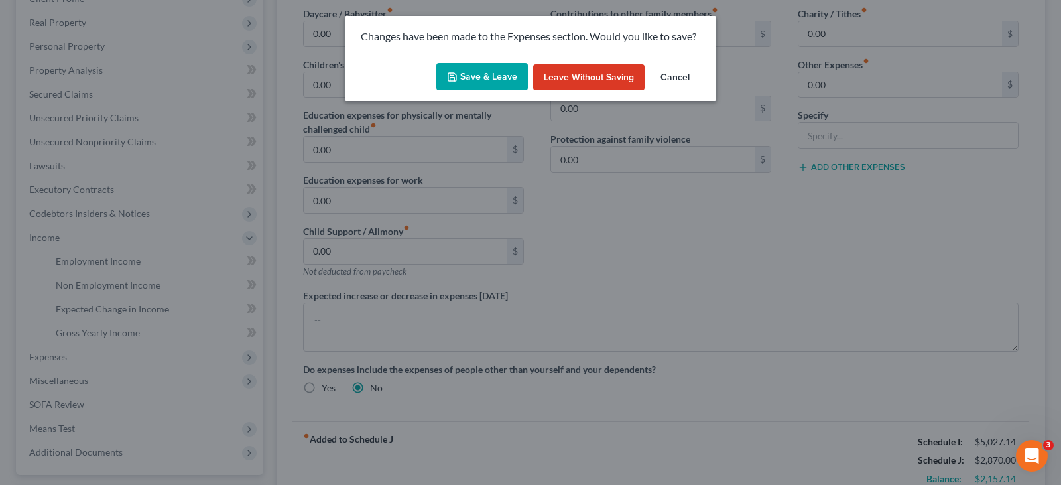
click at [477, 79] on button "Save & Leave" at bounding box center [482, 77] width 92 height 28
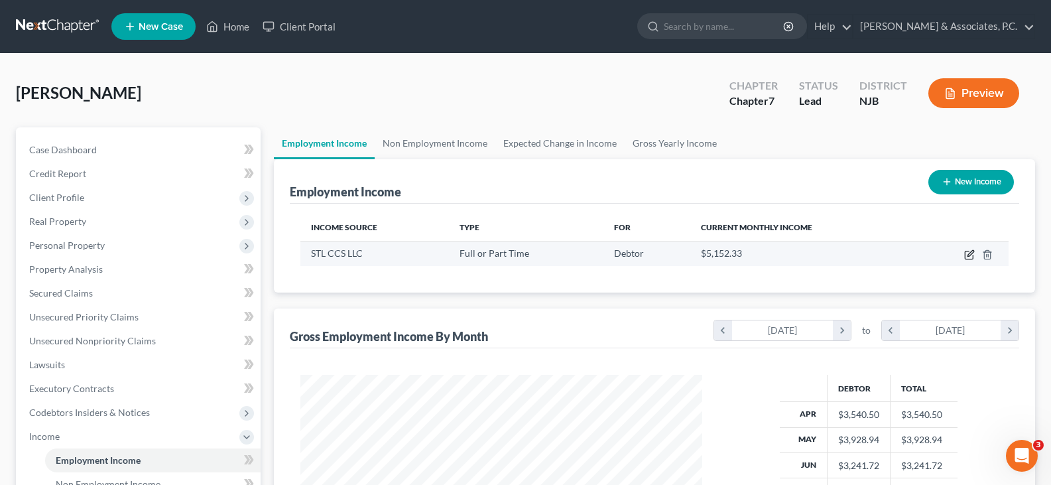
click at [967, 250] on icon "button" at bounding box center [969, 254] width 11 height 11
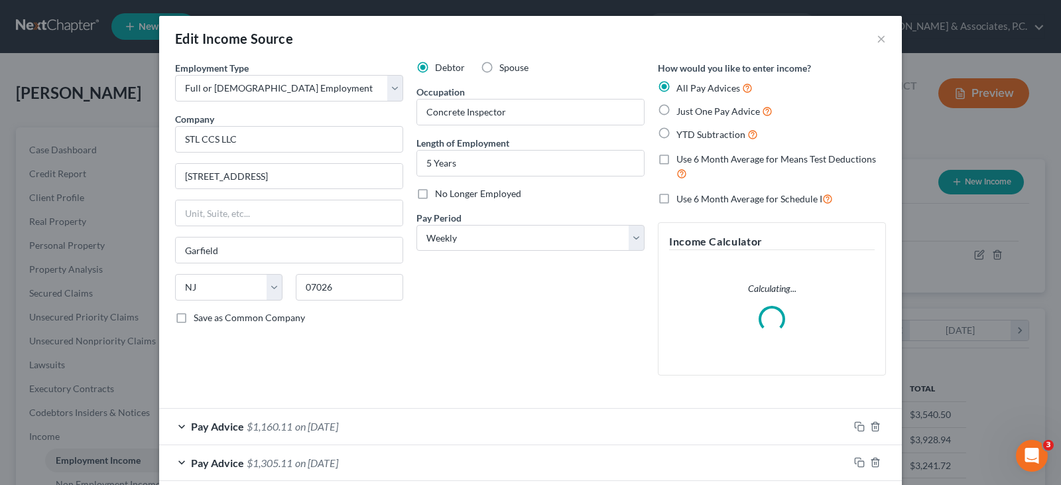
scroll to position [238, 433]
click at [676, 196] on label "Use 6 Month Average for Schedule I" at bounding box center [754, 198] width 157 height 15
click at [682, 196] on input "Use 6 Month Average for Schedule I" at bounding box center [686, 195] width 9 height 9
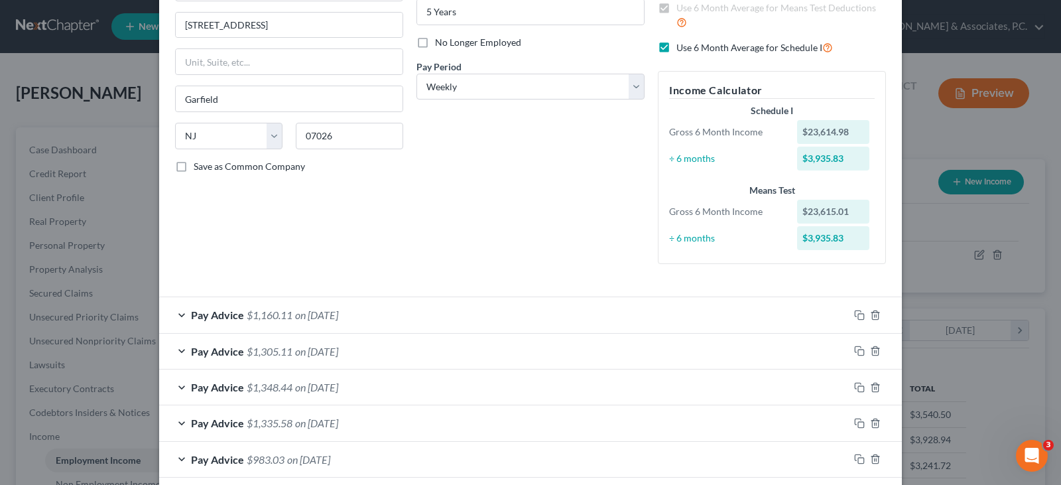
scroll to position [133, 0]
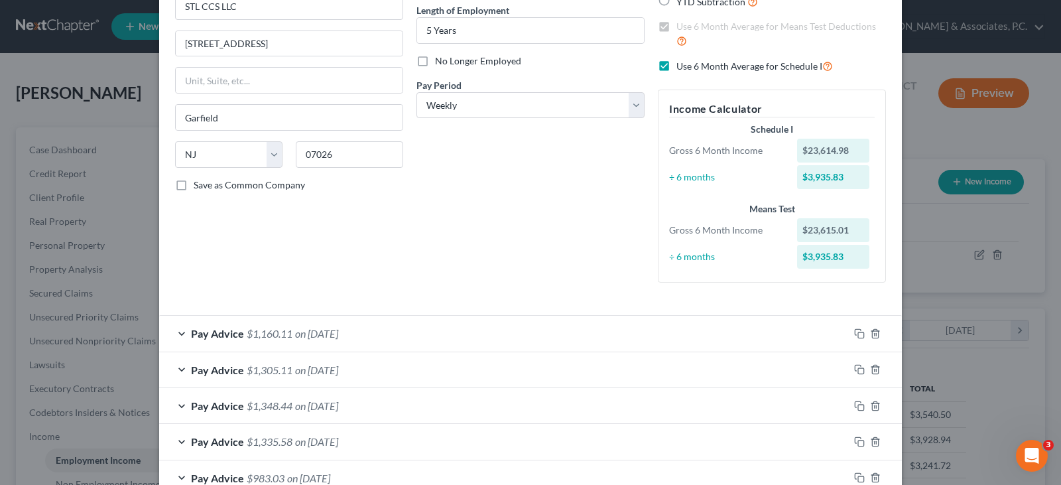
click at [676, 66] on label "Use 6 Month Average for Schedule I" at bounding box center [754, 65] width 157 height 15
click at [682, 66] on input "Use 6 Month Average for Schedule I" at bounding box center [686, 62] width 9 height 9
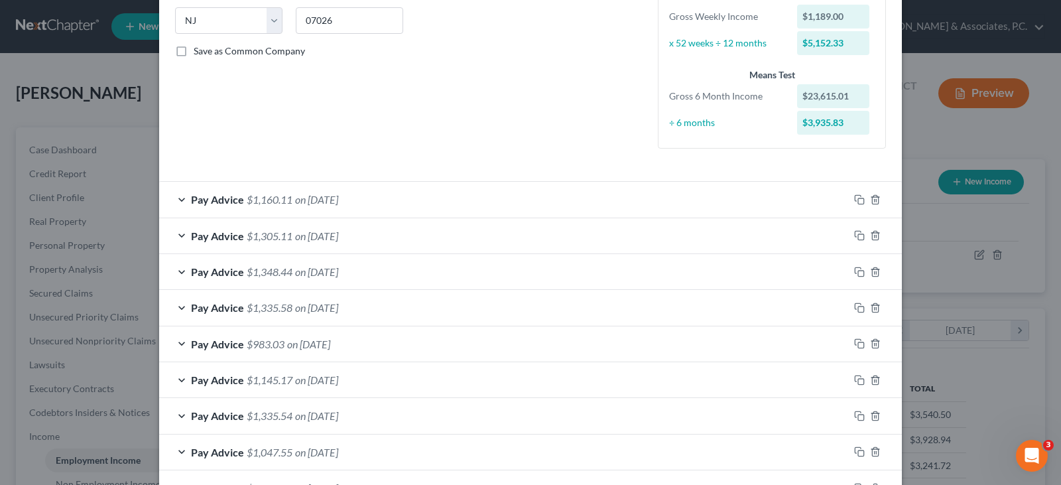
scroll to position [66, 0]
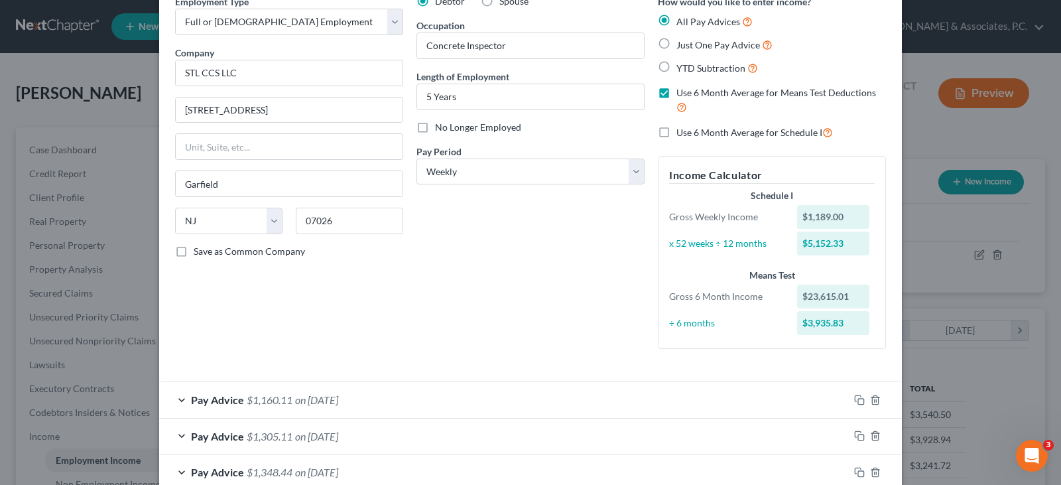
drag, startPoint x: 664, startPoint y: 131, endPoint x: 385, endPoint y: 277, distance: 314.7
click at [676, 132] on label "Use 6 Month Average for Schedule I" at bounding box center [754, 132] width 157 height 15
click at [682, 132] on input "Use 6 Month Average for Schedule I" at bounding box center [686, 129] width 9 height 9
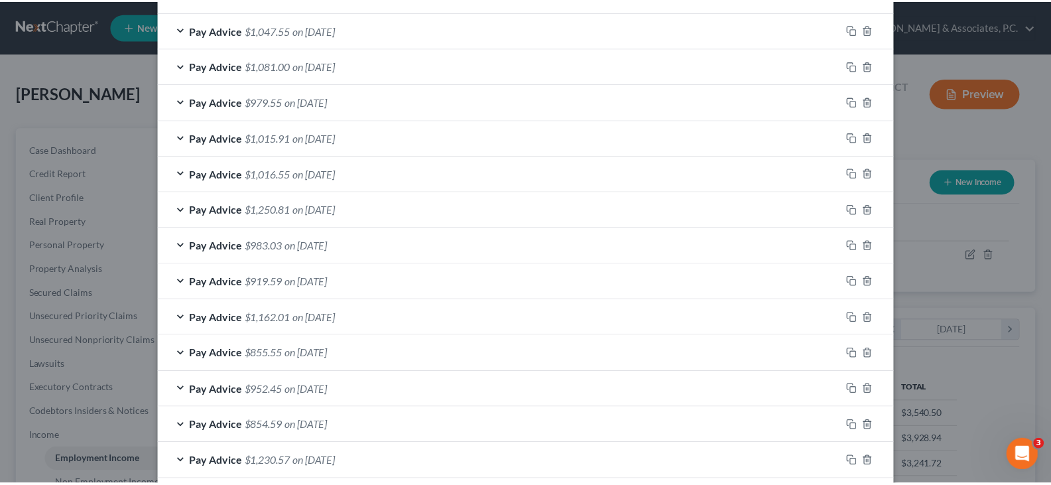
scroll to position [829, 0]
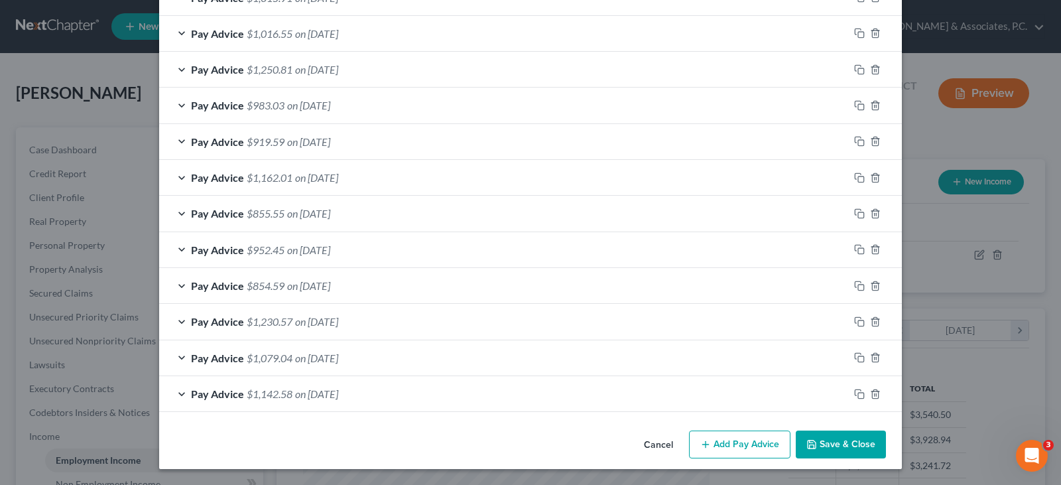
drag, startPoint x: 840, startPoint y: 438, endPoint x: 0, endPoint y: 199, distance: 873.1
click at [838, 439] on button "Save & Close" at bounding box center [841, 444] width 90 height 28
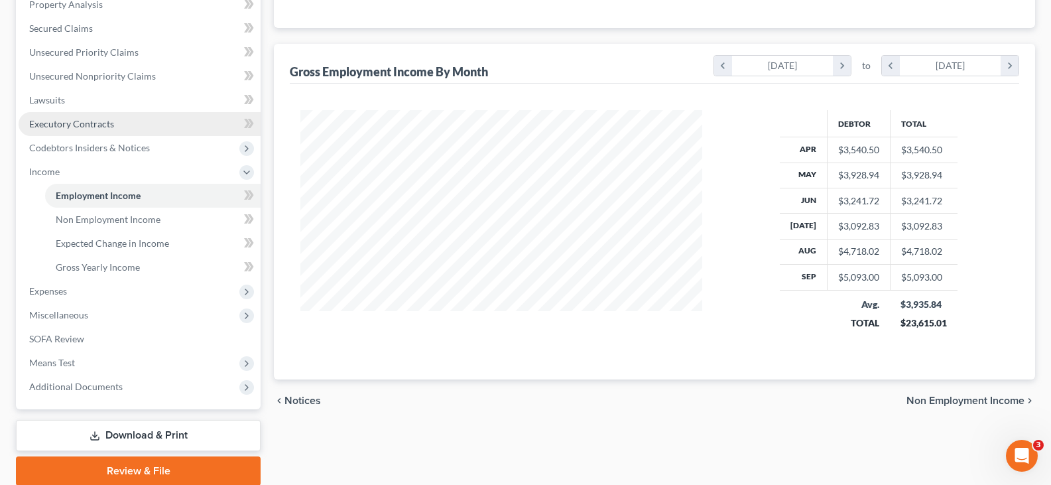
scroll to position [265, 0]
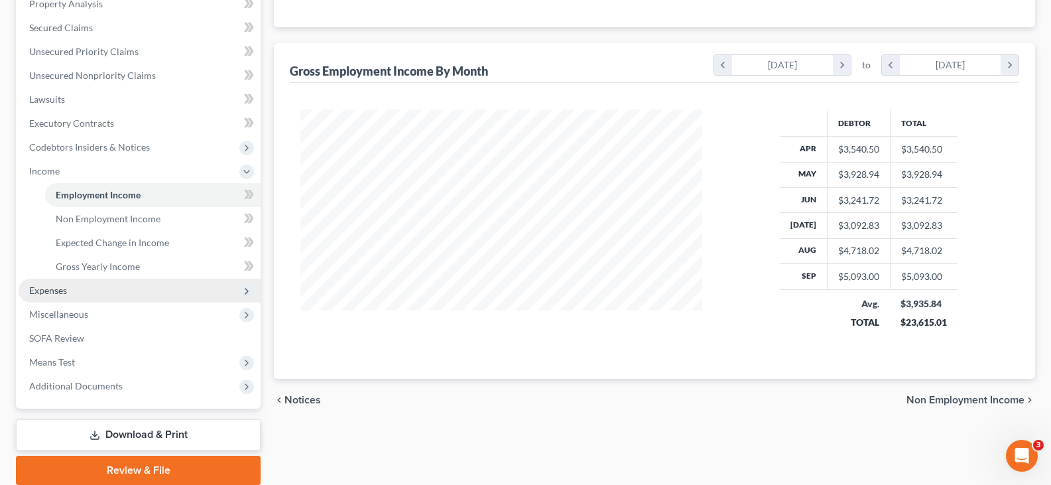
click at [58, 289] on span "Expenses" at bounding box center [48, 290] width 38 height 11
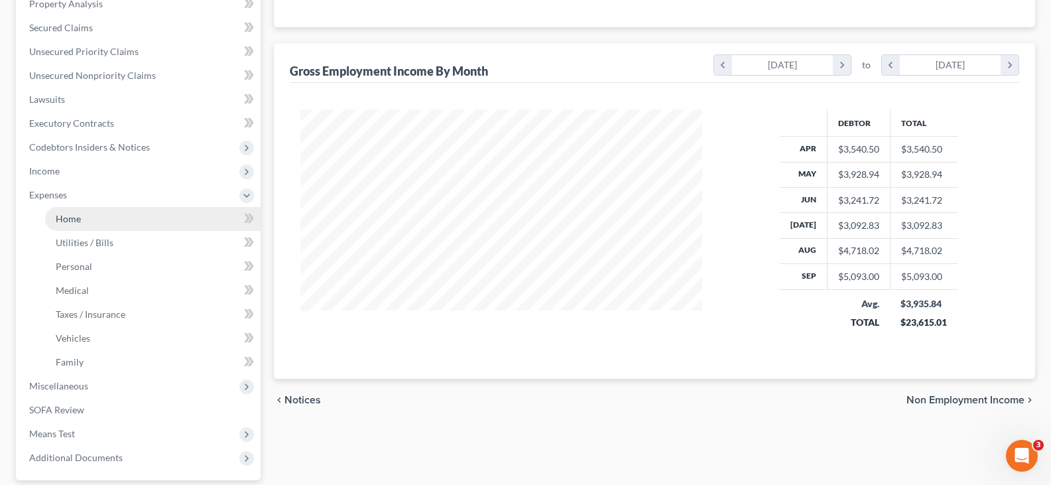
click at [75, 220] on span "Home" at bounding box center [68, 218] width 25 height 11
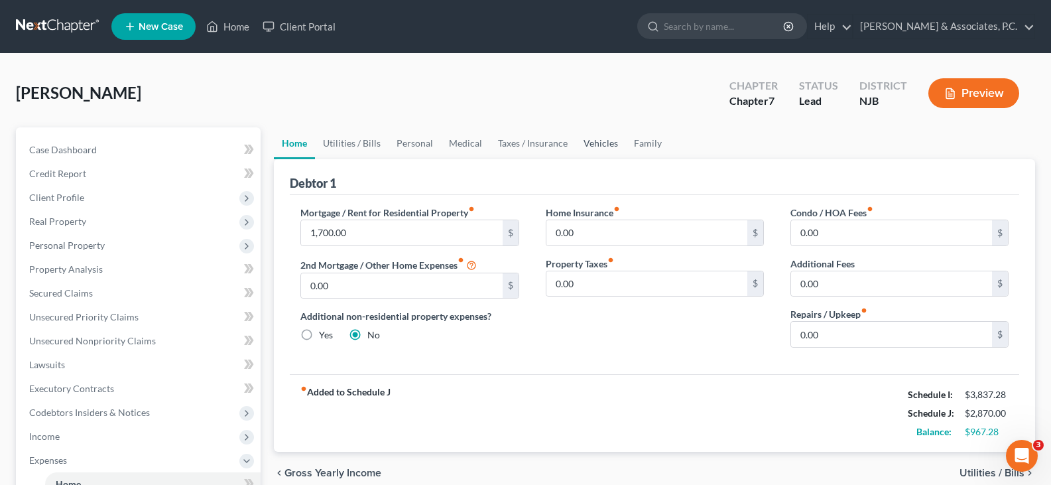
click at [598, 139] on link "Vehicles" at bounding box center [601, 143] width 50 height 32
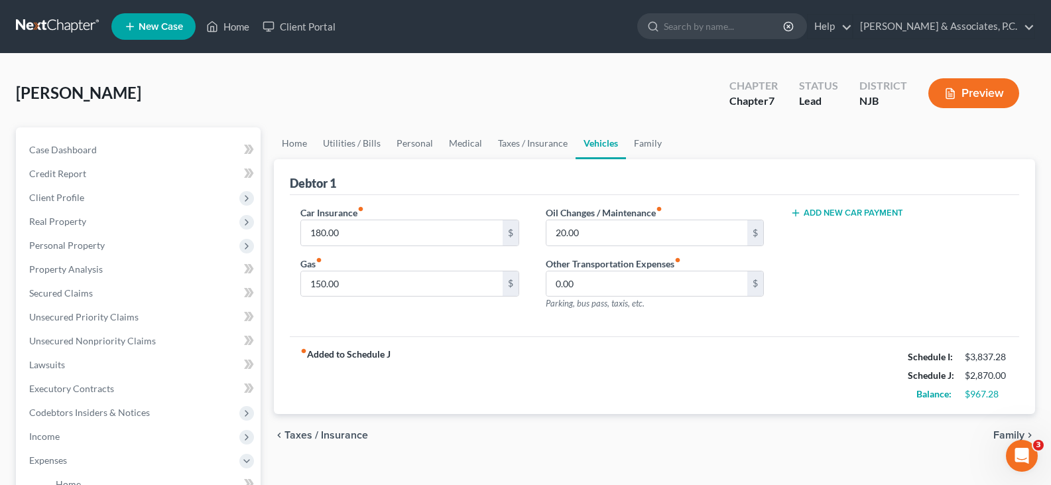
click at [846, 214] on button "Add New Car Payment" at bounding box center [847, 213] width 113 height 11
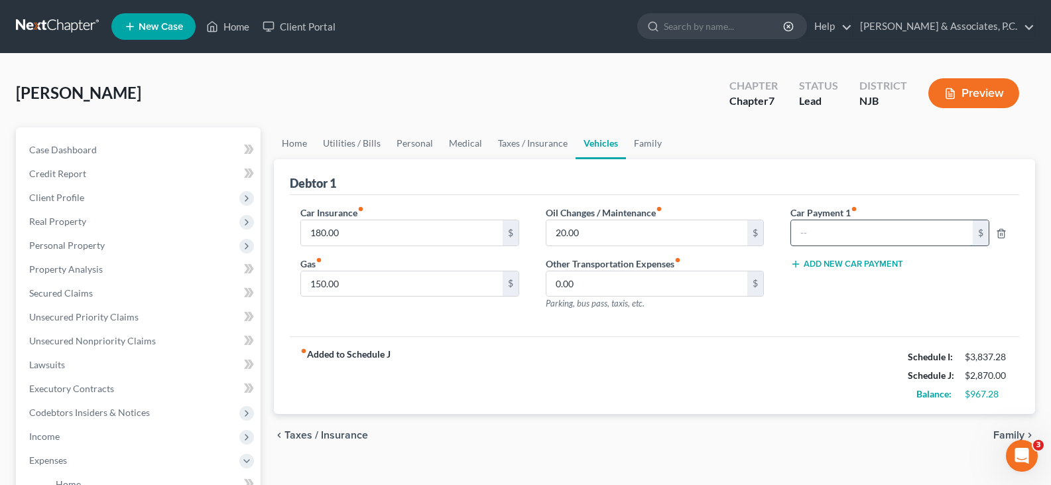
click at [839, 226] on input "text" at bounding box center [882, 232] width 182 height 25
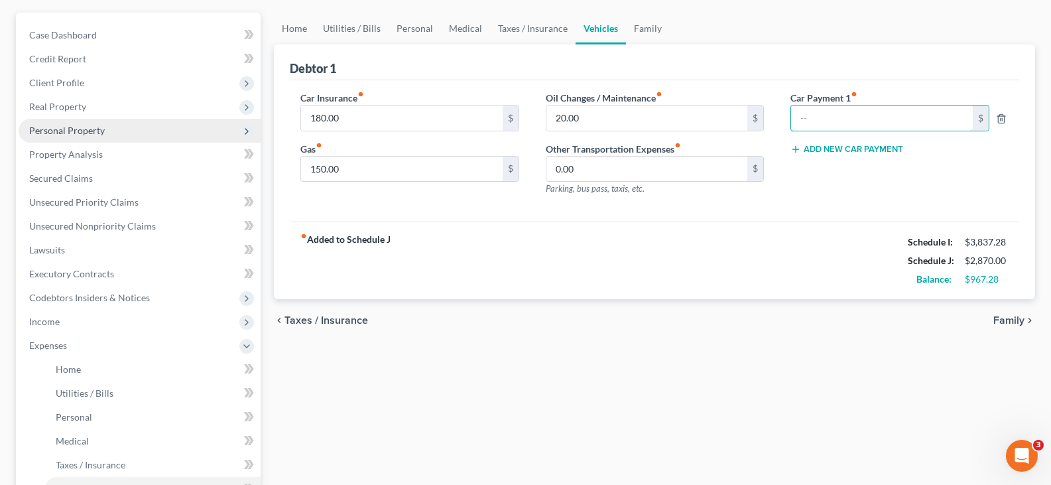
scroll to position [133, 0]
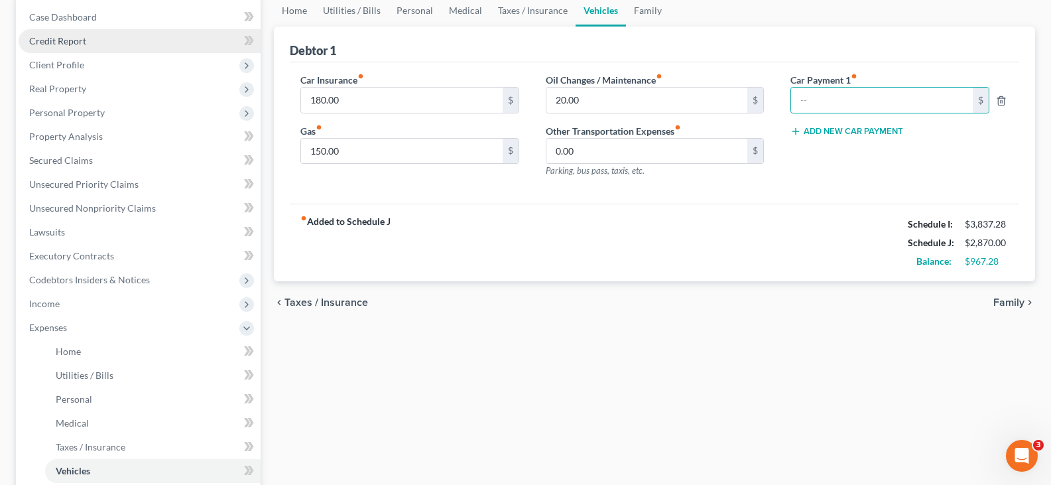
click at [60, 40] on span "Credit Report" at bounding box center [57, 40] width 57 height 11
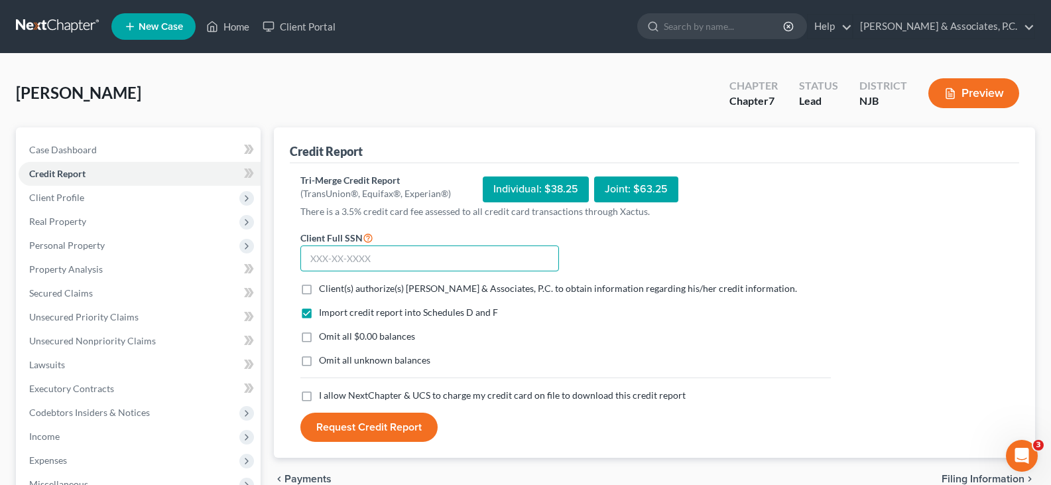
click at [361, 257] on input "text" at bounding box center [429, 258] width 259 height 27
click at [319, 285] on label "Client(s) authorize(s) [PERSON_NAME] & Associates, P.C. to obtain information r…" at bounding box center [558, 288] width 478 height 13
click at [324, 285] on input "Client(s) authorize(s) [PERSON_NAME] & Associates, P.C. to obtain information r…" at bounding box center [328, 286] width 9 height 9
click at [319, 338] on label "Omit all $0.00 balances" at bounding box center [367, 336] width 96 height 13
click at [324, 338] on input "Omit all $0.00 balances" at bounding box center [328, 334] width 9 height 9
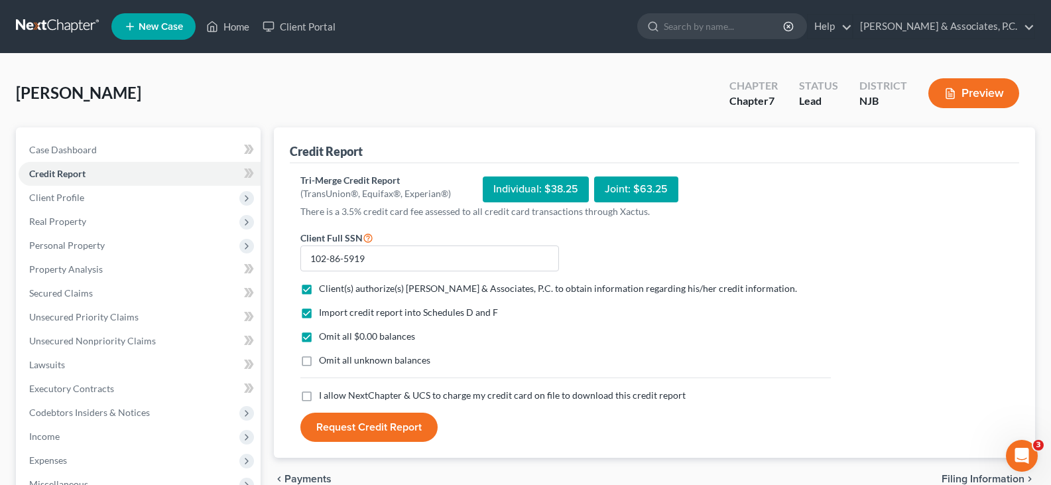
click at [319, 396] on label "I allow NextChapter & UCS to charge my credit card on file to download this cre…" at bounding box center [502, 395] width 367 height 13
click at [324, 396] on input "I allow NextChapter & UCS to charge my credit card on file to download this cre…" at bounding box center [328, 393] width 9 height 9
click at [351, 424] on button "Request Credit Report" at bounding box center [368, 427] width 137 height 29
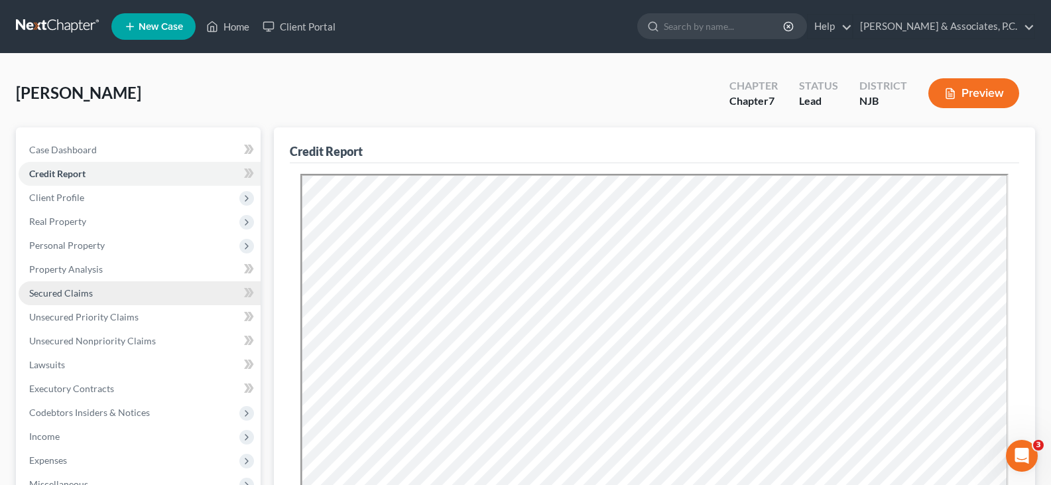
click at [58, 295] on span "Secured Claims" at bounding box center [61, 292] width 64 height 11
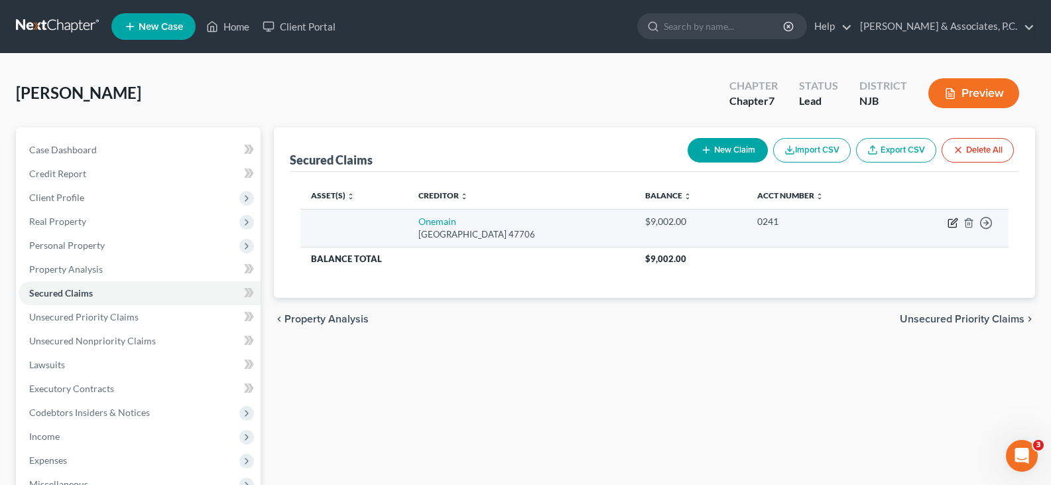
click at [950, 220] on icon "button" at bounding box center [952, 224] width 8 height 8
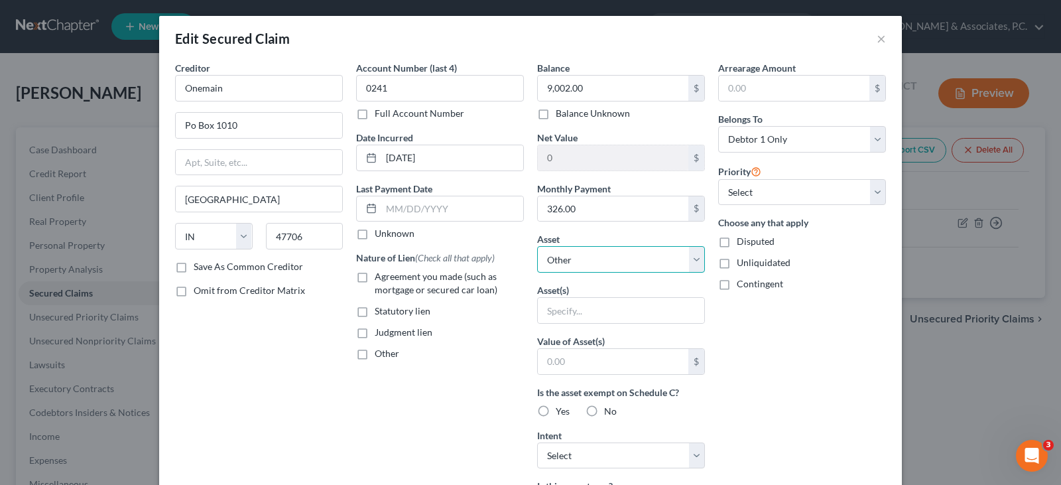
click at [684, 263] on select "Select Other Multiple Assets Jewelry - 1-gold necklace, 2- watches - $1600.0 [P…" at bounding box center [621, 259] width 168 height 27
click at [537, 246] on select "Select Other Multiple Assets Jewelry - 1-gold necklace, 2- watches - $1600.0 [P…" at bounding box center [621, 259] width 168 height 27
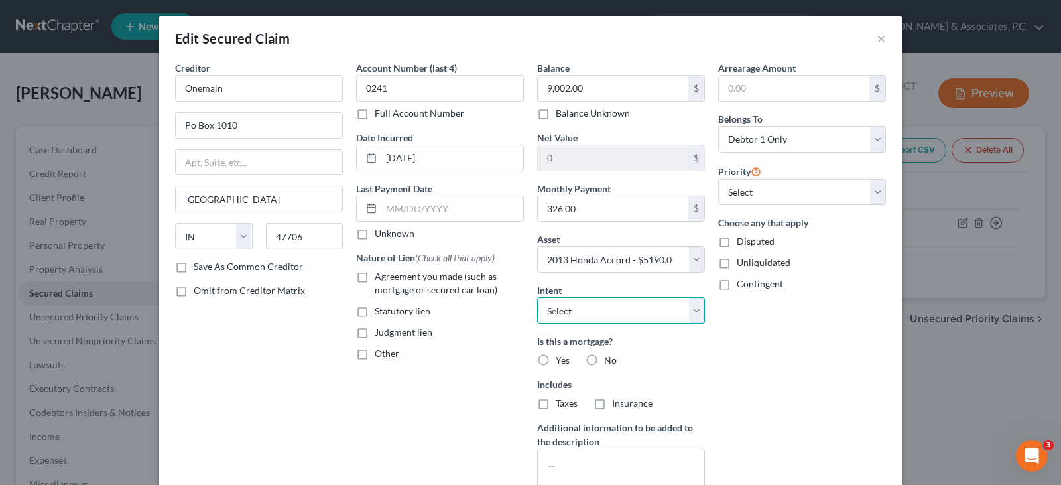
drag, startPoint x: 680, startPoint y: 313, endPoint x: 667, endPoint y: 320, distance: 14.2
click at [679, 314] on select "Select Surrender Redeem Reaffirm Avoid Other" at bounding box center [621, 310] width 168 height 27
click at [537, 297] on select "Select Surrender Redeem Reaffirm Avoid Other" at bounding box center [621, 310] width 168 height 27
click at [375, 279] on label "Agreement you made (such as mortgage or secured car loan)" at bounding box center [449, 283] width 149 height 27
click at [380, 279] on input "Agreement you made (such as mortgage or secured car loan)" at bounding box center [384, 274] width 9 height 9
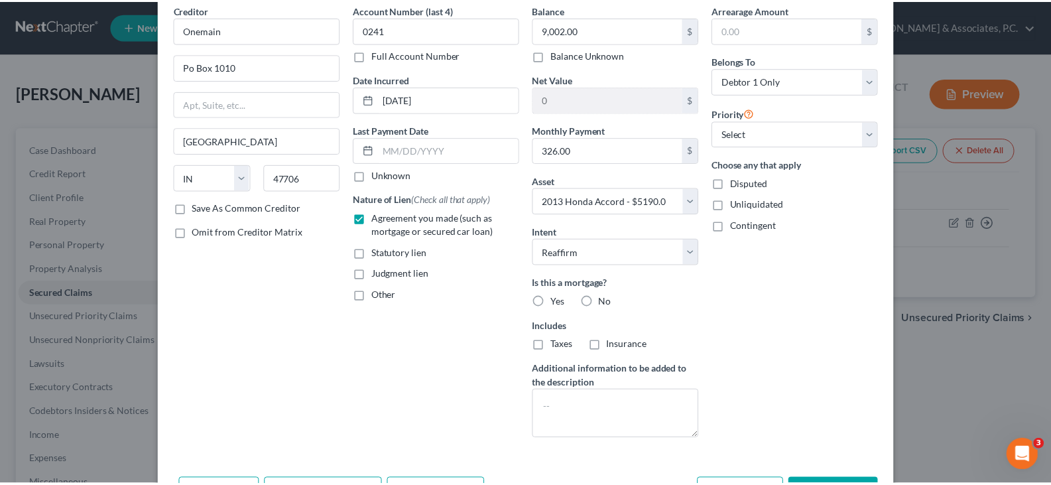
scroll to position [117, 0]
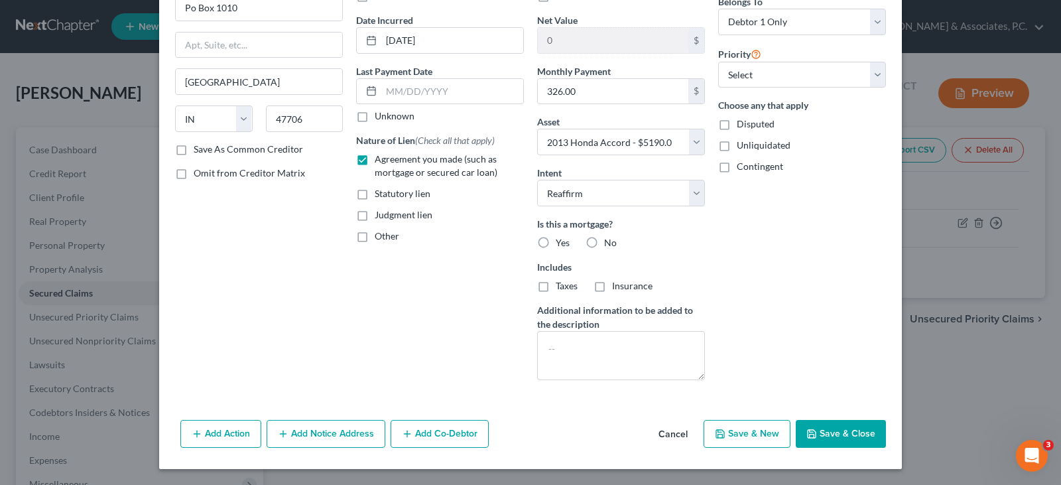
drag, startPoint x: 815, startPoint y: 433, endPoint x: 810, endPoint y: 427, distance: 8.0
click at [811, 430] on button "Save & Close" at bounding box center [841, 434] width 90 height 28
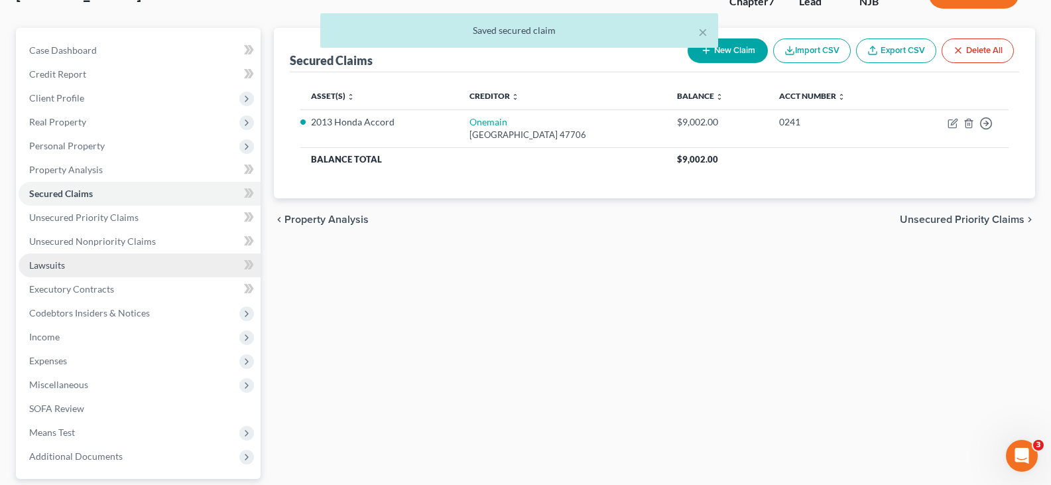
scroll to position [133, 0]
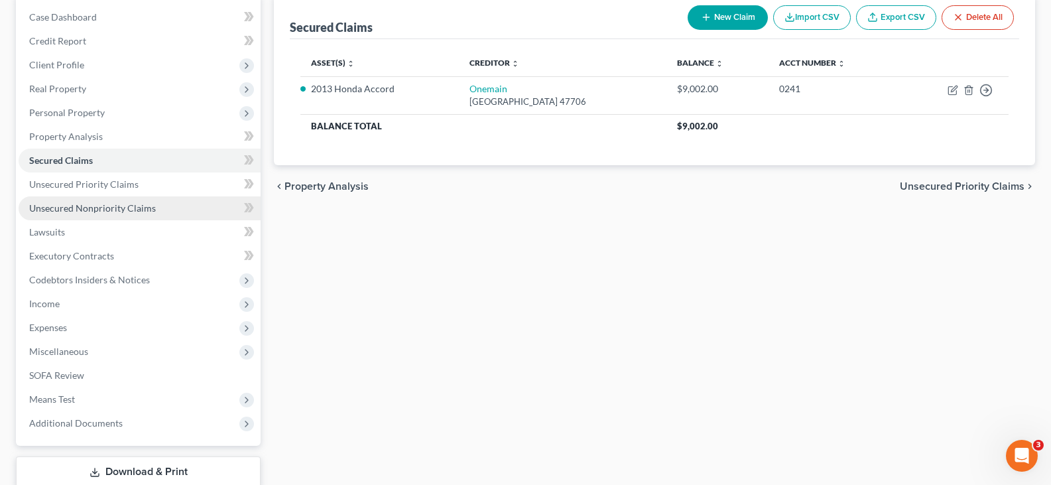
click at [86, 208] on span "Unsecured Nonpriority Claims" at bounding box center [92, 207] width 127 height 11
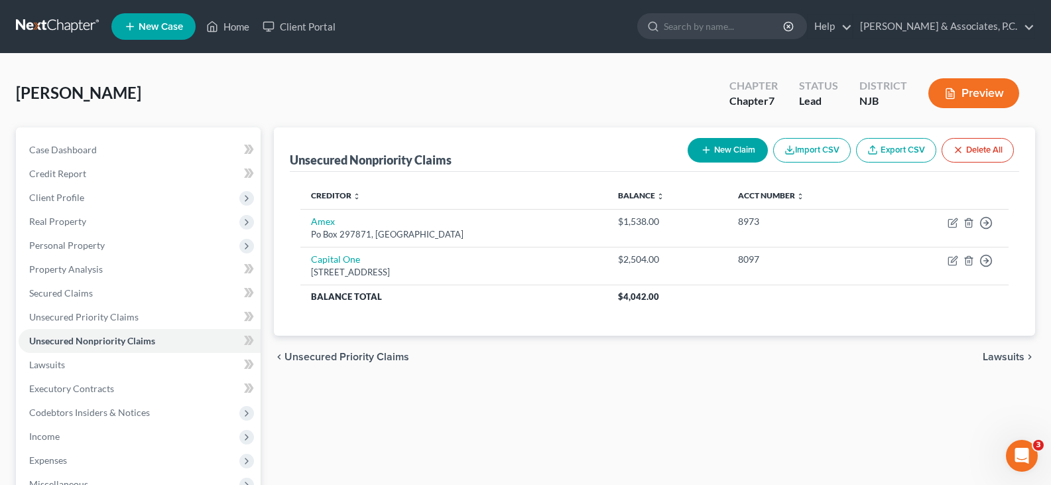
click at [731, 145] on button "New Claim" at bounding box center [728, 150] width 80 height 25
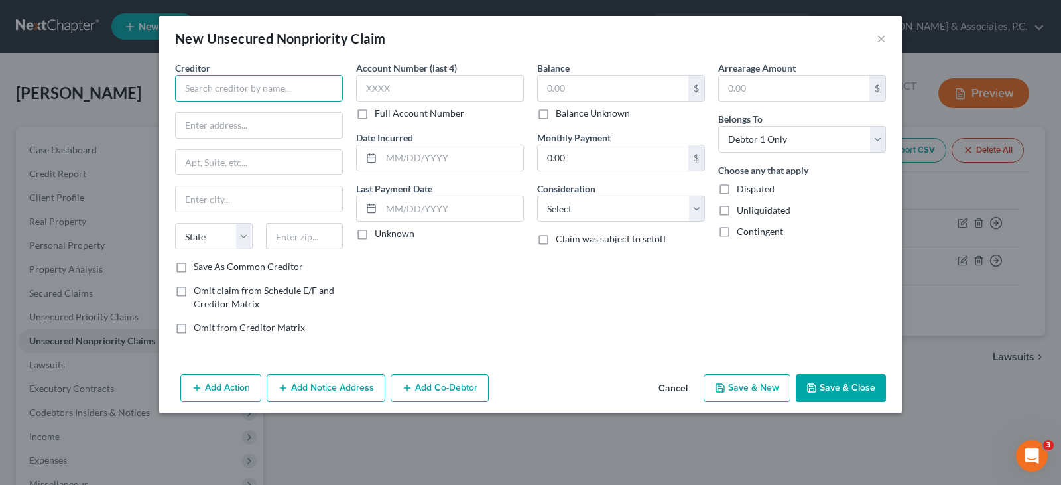
click at [251, 88] on input "text" at bounding box center [259, 88] width 168 height 27
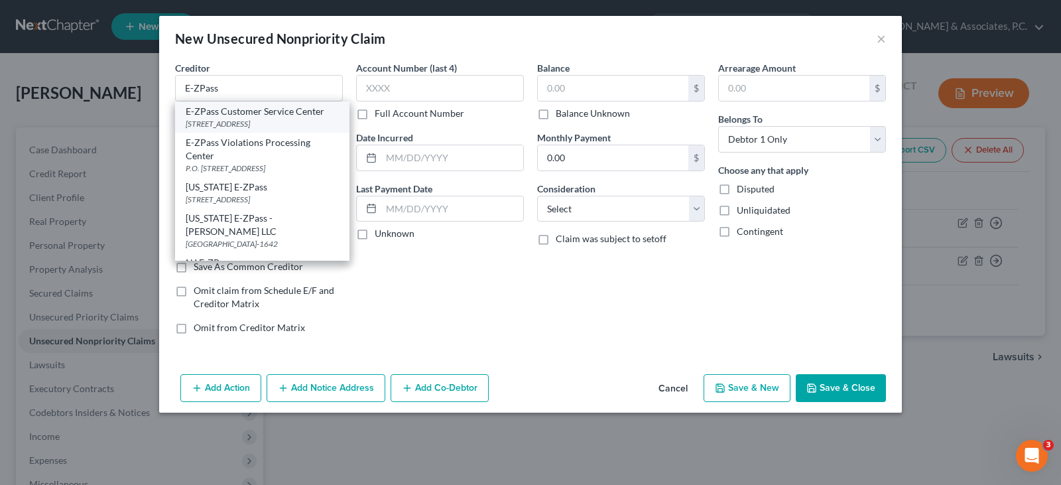
click at [237, 118] on div "[STREET_ADDRESS]" at bounding box center [262, 123] width 153 height 11
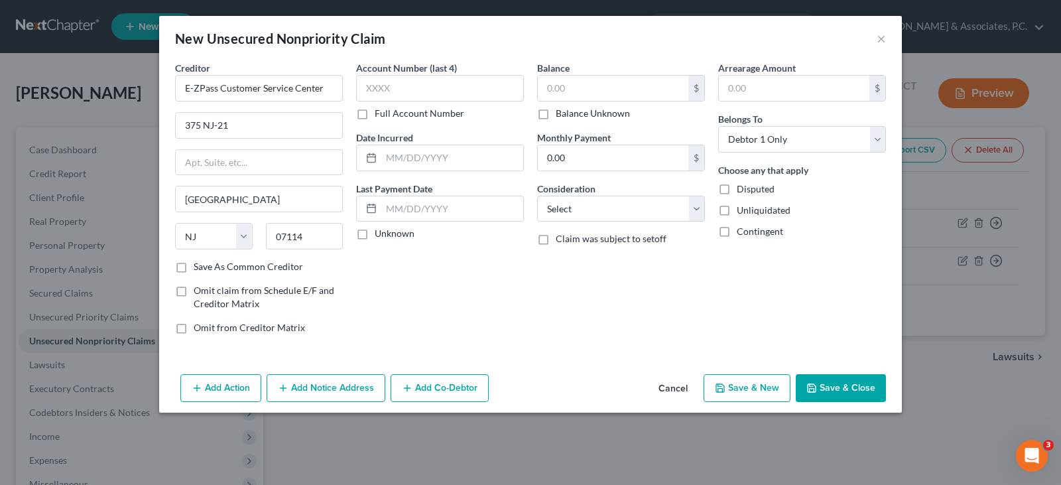
click at [316, 389] on button "Add Notice Address" at bounding box center [326, 388] width 119 height 28
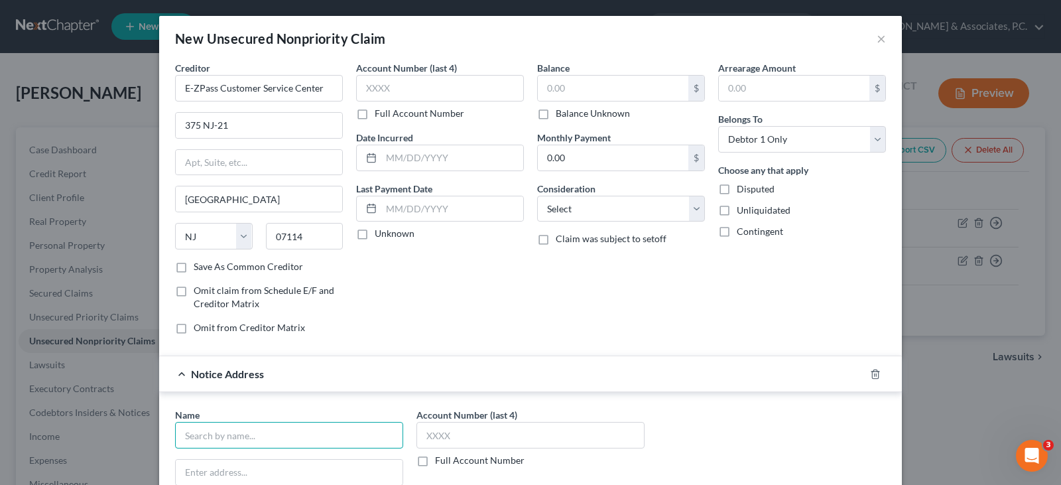
click at [265, 438] on input "text" at bounding box center [289, 435] width 228 height 27
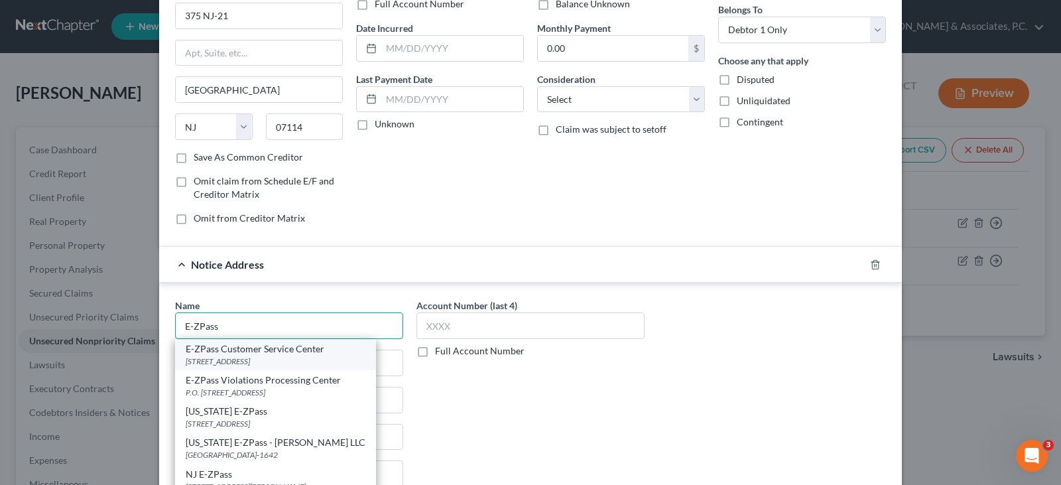
scroll to position [133, 0]
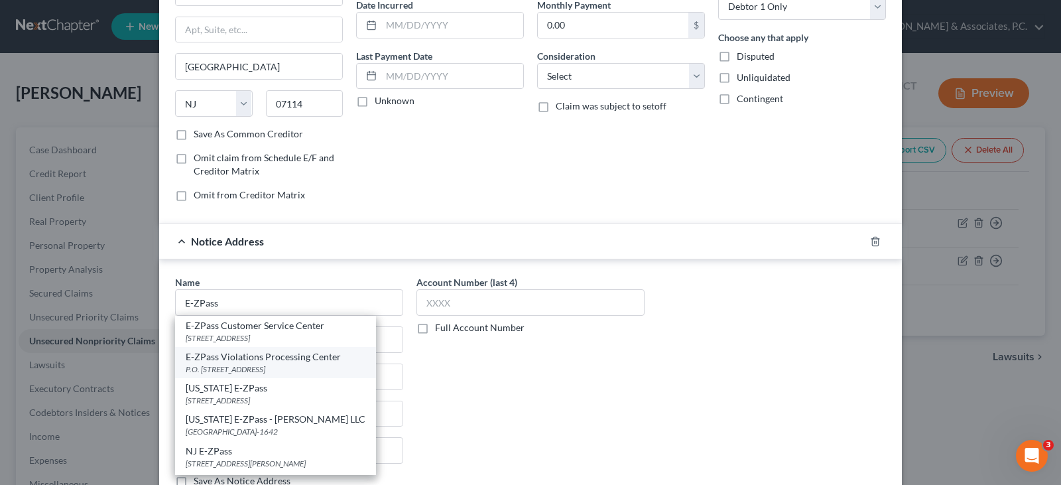
click at [249, 363] on div "E-ZPass Violations Processing Center" at bounding box center [276, 356] width 180 height 13
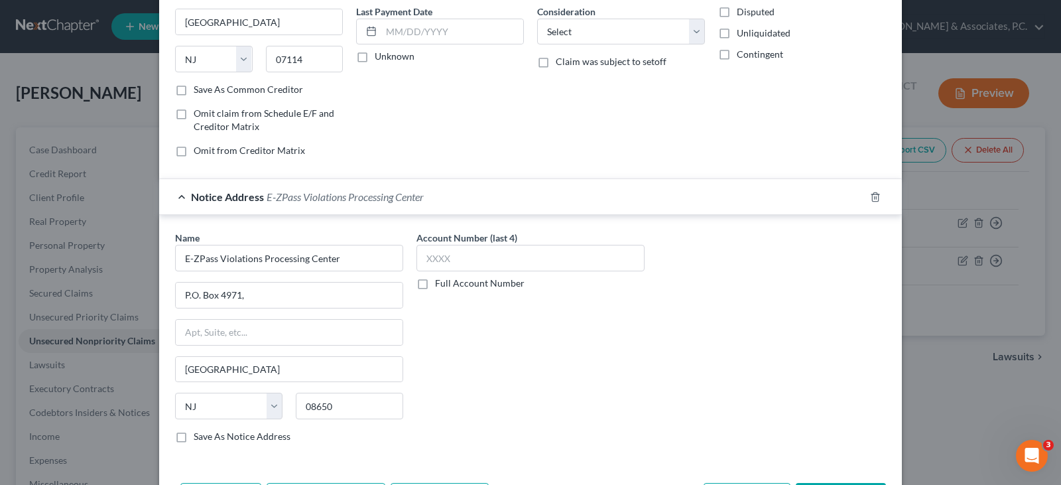
scroll to position [229, 0]
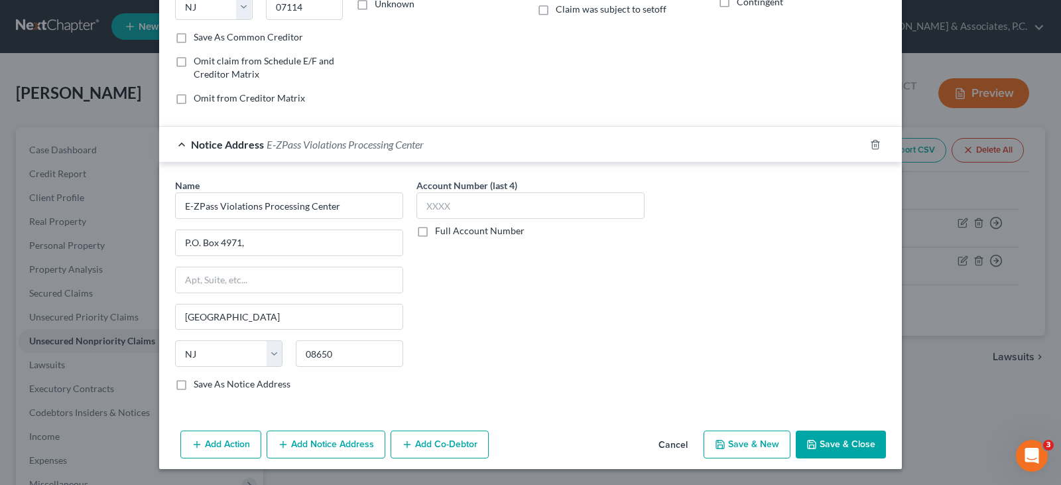
click at [304, 448] on button "Add Notice Address" at bounding box center [326, 444] width 119 height 28
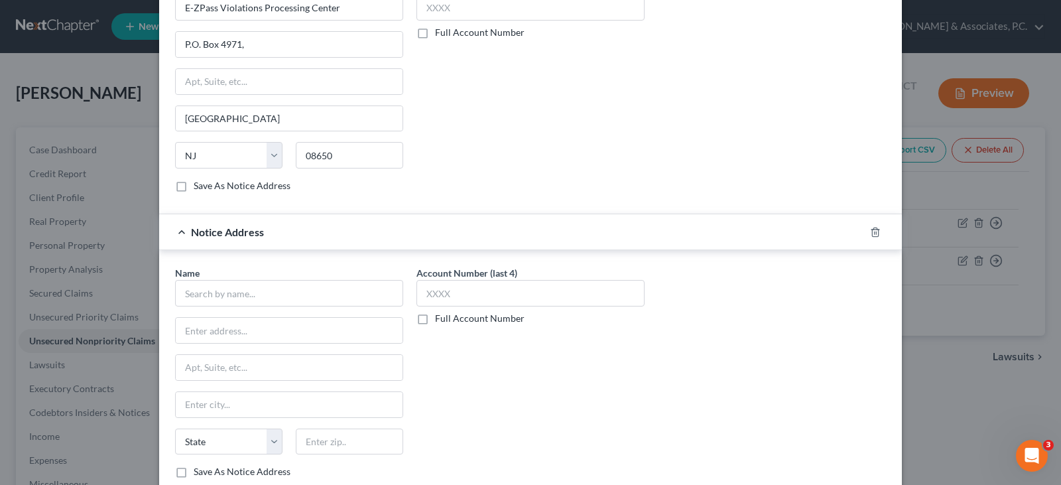
scroll to position [428, 0]
click at [225, 300] on input "text" at bounding box center [289, 292] width 228 height 27
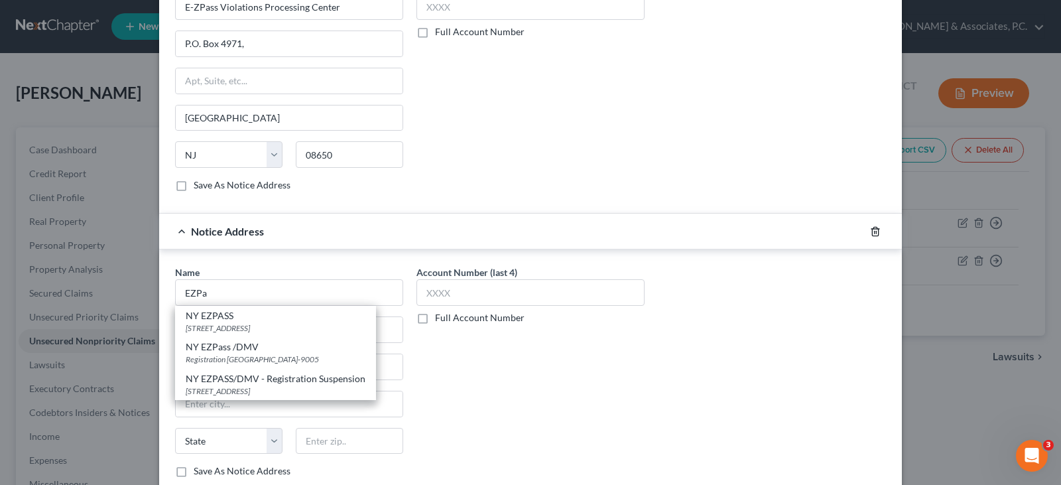
click at [870, 230] on icon "button" at bounding box center [875, 231] width 11 height 11
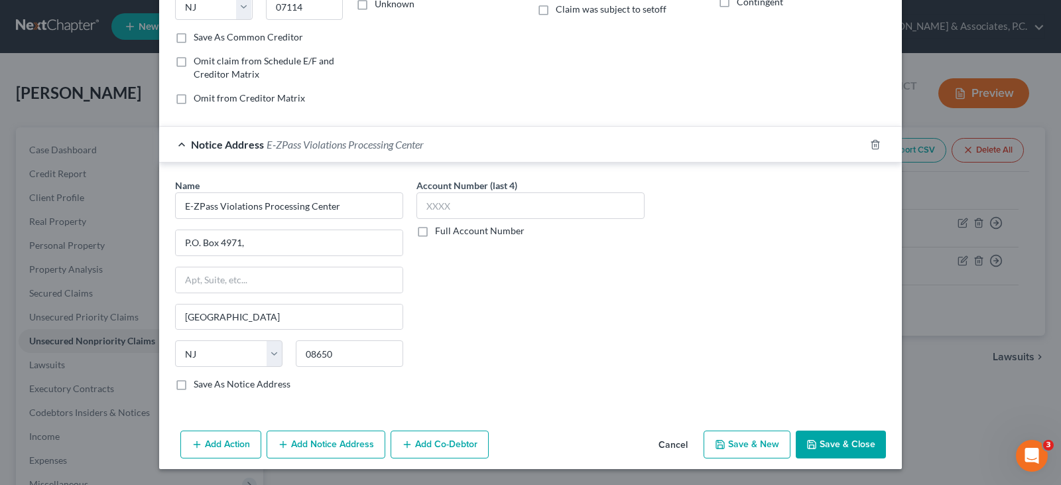
scroll to position [229, 0]
drag, startPoint x: 334, startPoint y: 440, endPoint x: 370, endPoint y: 344, distance: 102.8
click at [333, 439] on button "Add Notice Address" at bounding box center [326, 444] width 119 height 28
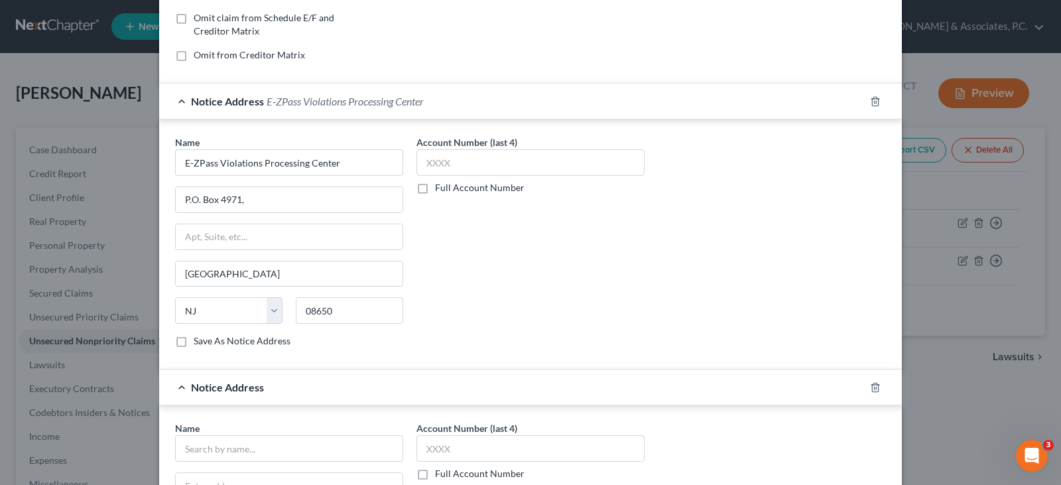
scroll to position [428, 0]
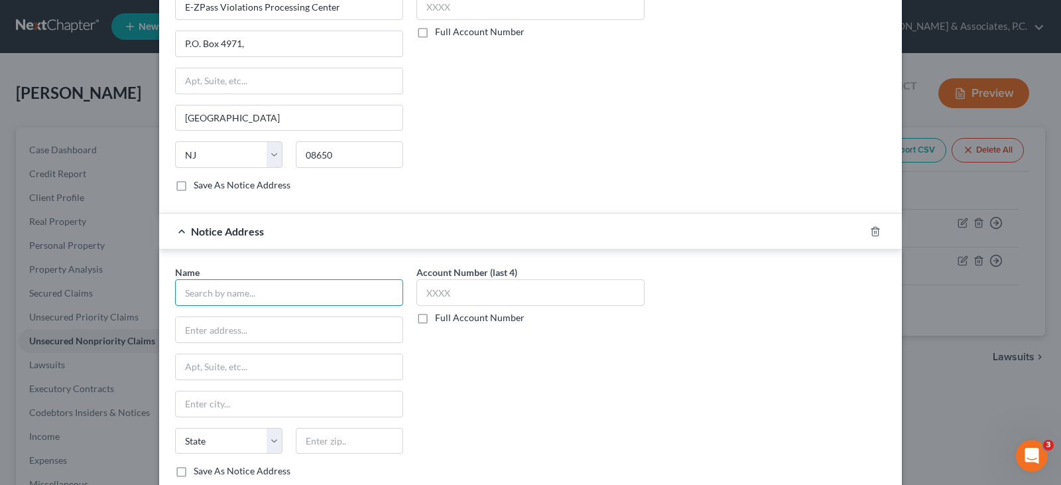
click at [255, 289] on input "text" at bounding box center [289, 292] width 228 height 27
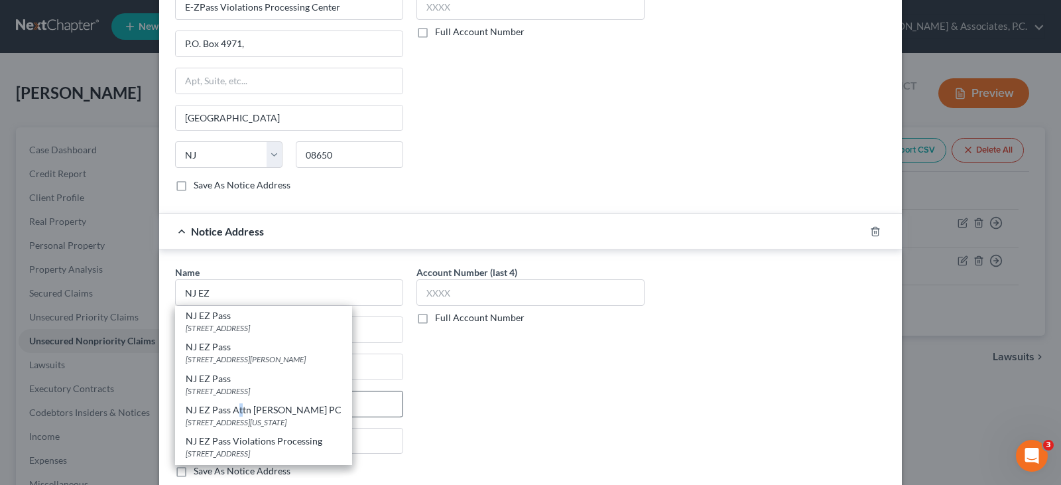
click at [234, 411] on div "NJ EZ Pass Attn [PERSON_NAME] PC" at bounding box center [264, 409] width 156 height 13
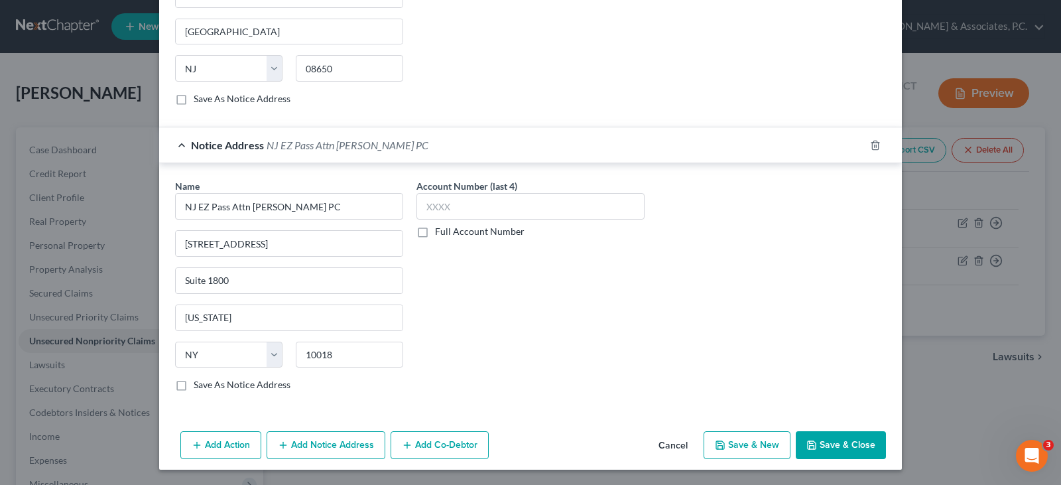
scroll to position [515, 0]
click at [328, 443] on button "Add Notice Address" at bounding box center [326, 444] width 119 height 28
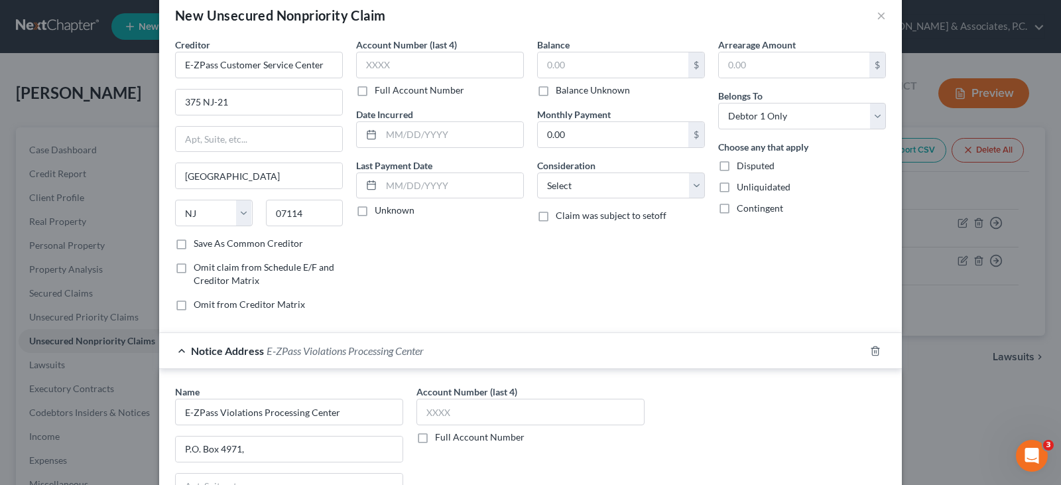
scroll to position [0, 0]
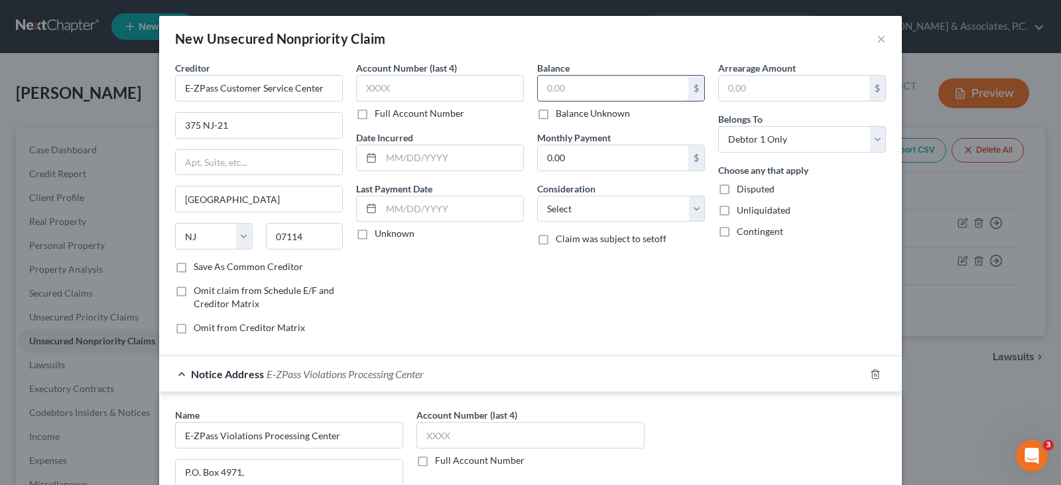
click at [560, 88] on input "text" at bounding box center [613, 88] width 151 height 25
drag, startPoint x: 578, startPoint y: 212, endPoint x: 574, endPoint y: 206, distance: 7.7
click at [576, 212] on select "Select Cable / Satellite Services Collection Agency Credit Card Debt Debt Couns…" at bounding box center [621, 209] width 168 height 27
click at [491, 300] on div "Account Number (last 4) Full Account Number Date Incurred Last Payment Date Unk…" at bounding box center [440, 203] width 181 height 284
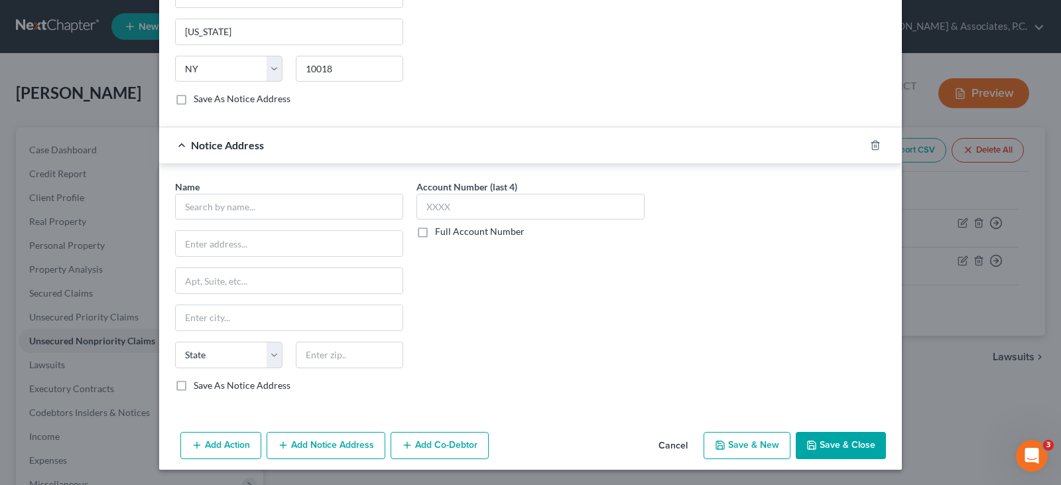
scroll to position [801, 0]
drag, startPoint x: 870, startPoint y: 141, endPoint x: 863, endPoint y: 142, distance: 6.7
click at [870, 141] on icon "button" at bounding box center [875, 144] width 11 height 11
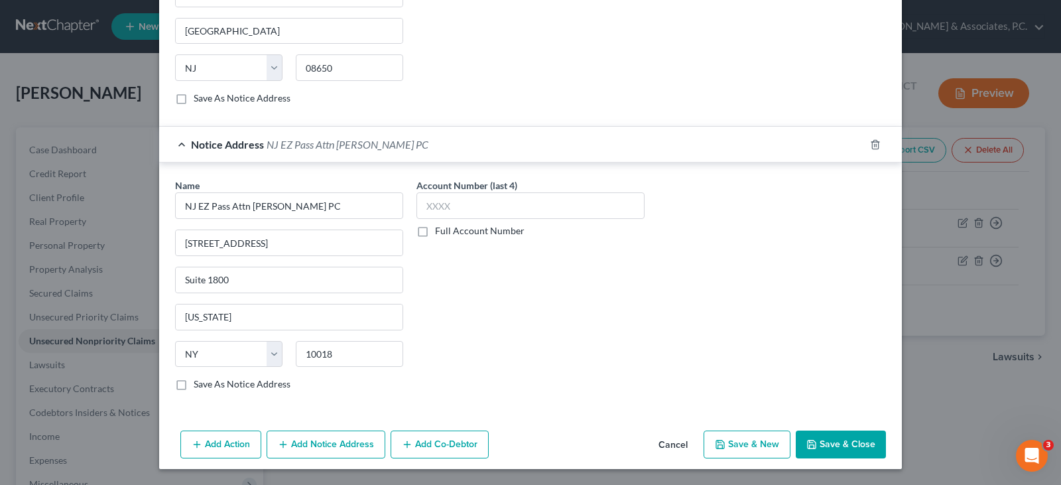
scroll to position [515, 0]
drag, startPoint x: 826, startPoint y: 439, endPoint x: 510, endPoint y: 13, distance: 530.0
click at [825, 438] on button "Save & Close" at bounding box center [841, 444] width 90 height 28
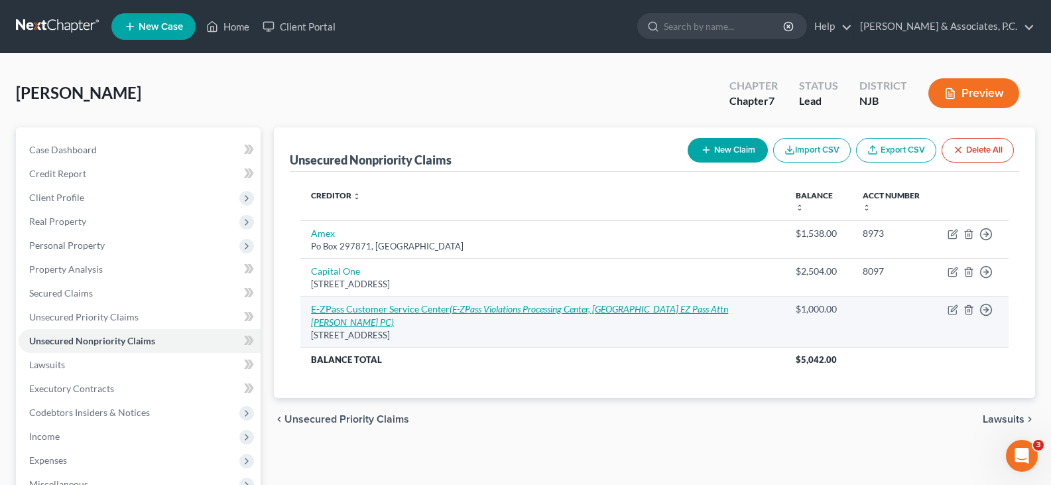
click at [379, 303] on link "E-ZPass Customer Service Center (E-ZPass Violations Processing Center, [GEOGRAP…" at bounding box center [519, 315] width 417 height 25
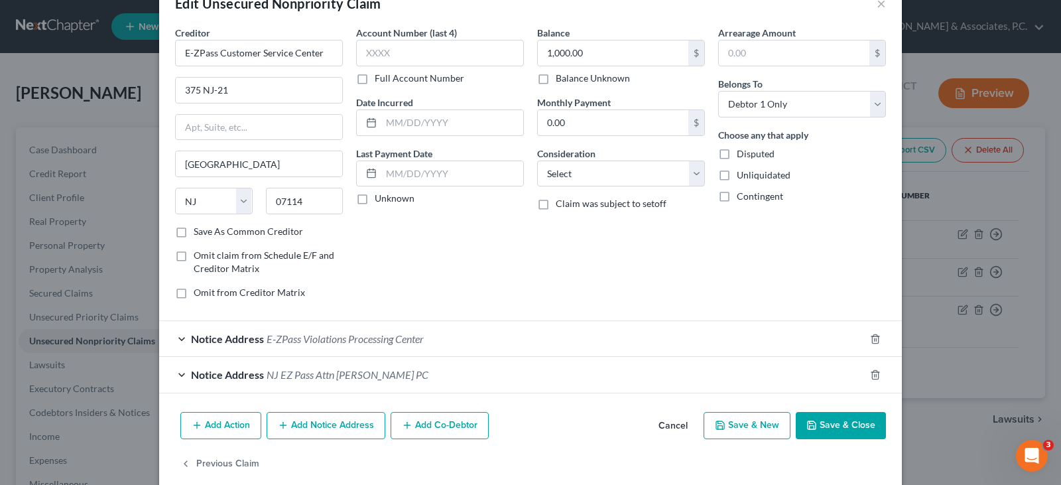
scroll to position [54, 0]
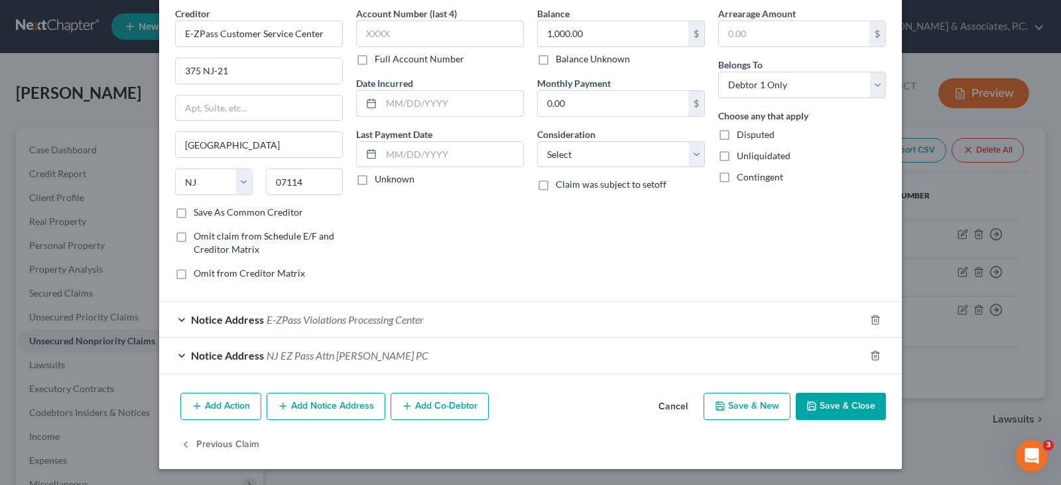
click at [322, 403] on button "Add Notice Address" at bounding box center [326, 407] width 119 height 28
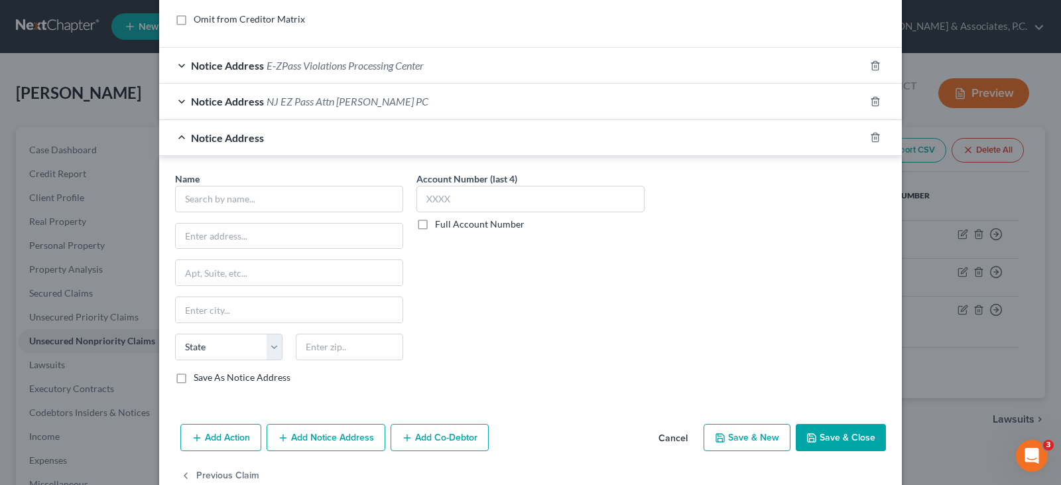
scroll to position [320, 0]
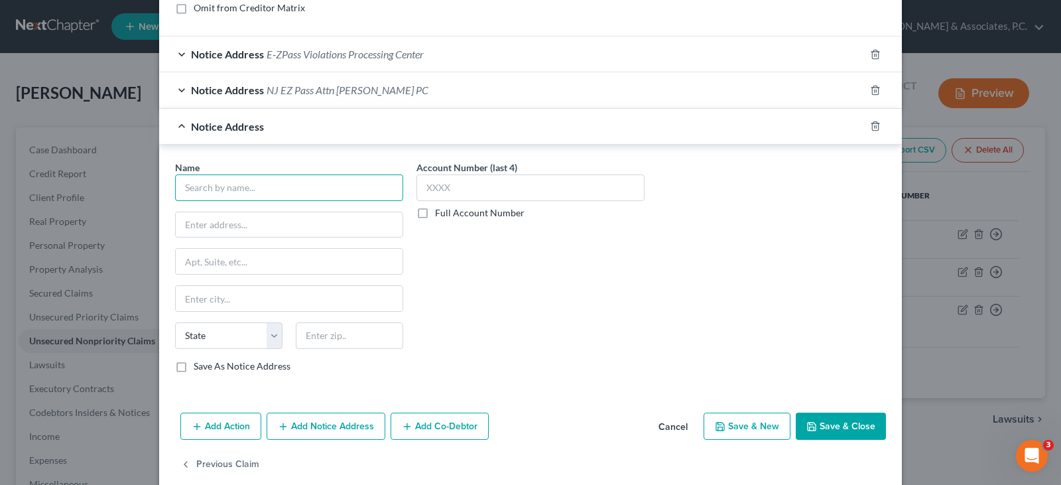
click at [253, 182] on input "text" at bounding box center [289, 187] width 228 height 27
click at [870, 127] on icon "button" at bounding box center [875, 126] width 11 height 11
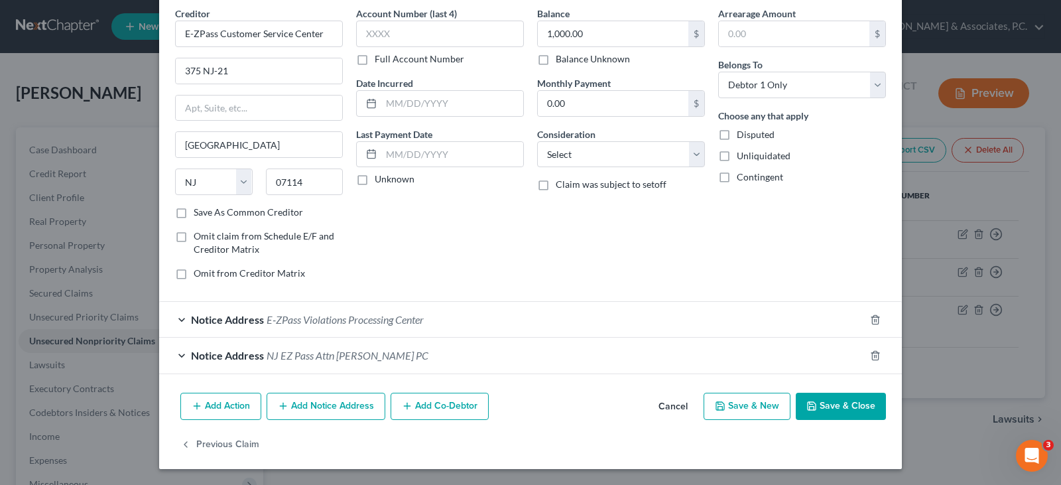
scroll to position [54, 0]
click at [846, 401] on button "Save & Close" at bounding box center [841, 407] width 90 height 28
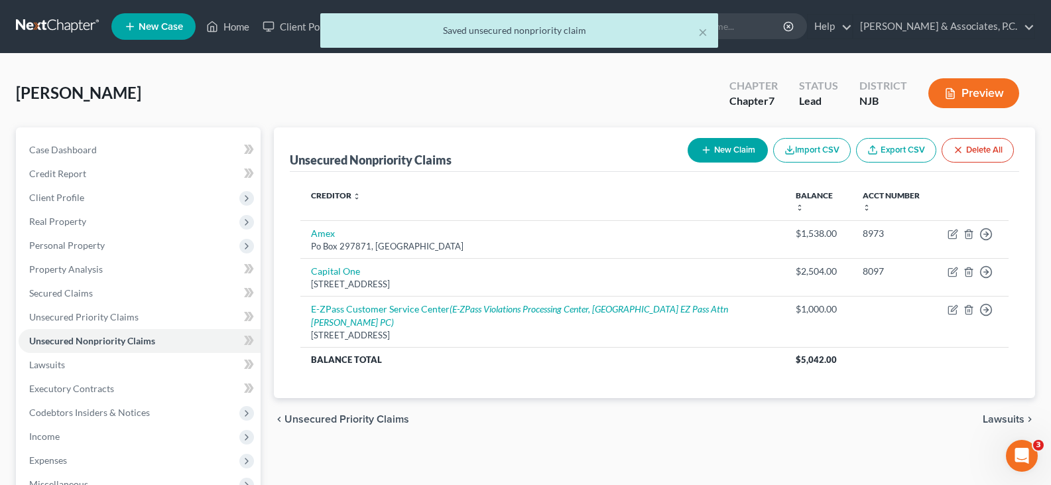
click at [729, 147] on button "New Claim" at bounding box center [728, 150] width 80 height 25
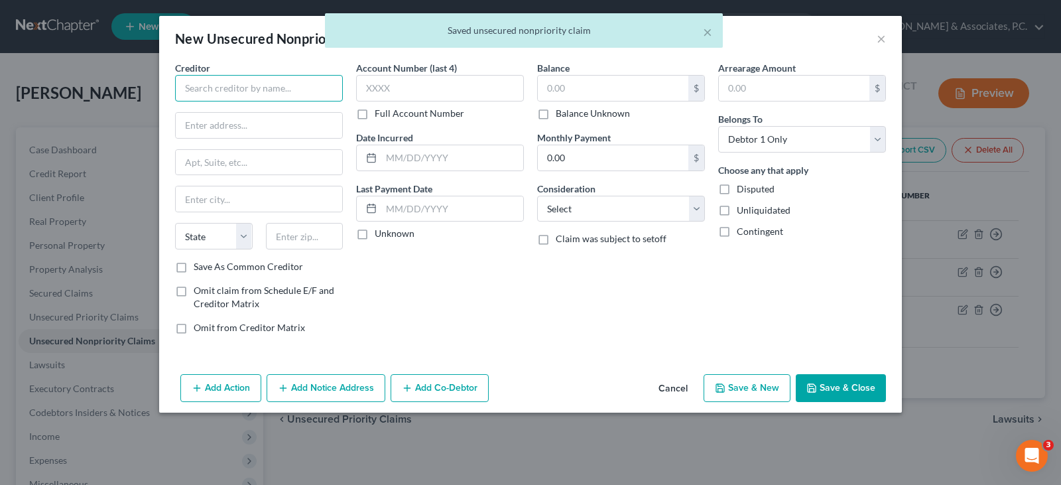
click at [253, 90] on input "text" at bounding box center [259, 88] width 168 height 27
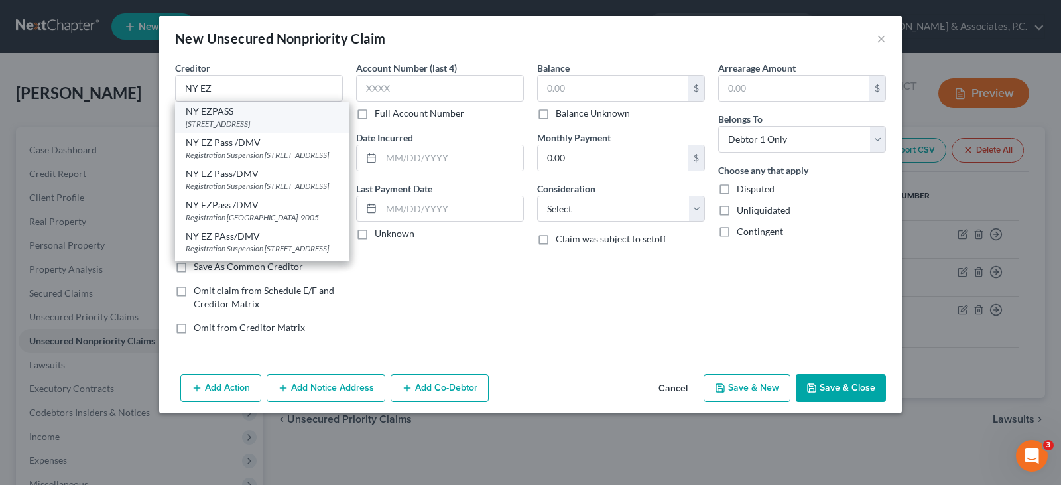
click at [222, 119] on div "[STREET_ADDRESS]" at bounding box center [262, 123] width 153 height 11
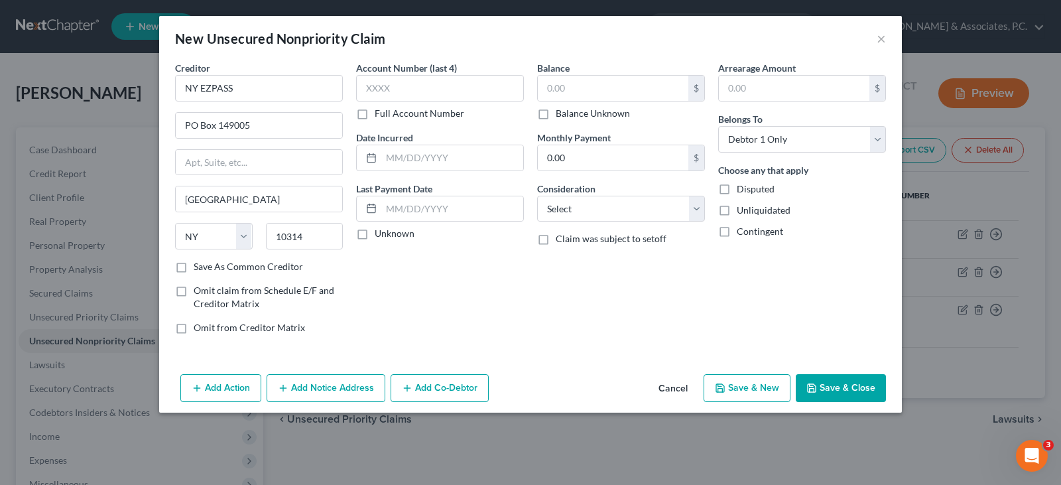
click at [340, 393] on button "Add Notice Address" at bounding box center [326, 388] width 119 height 28
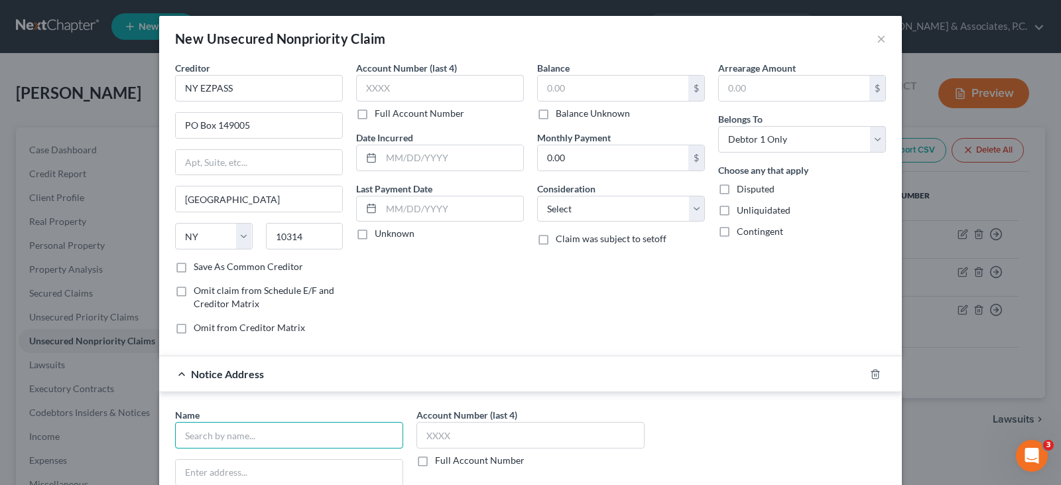
click at [292, 431] on input "text" at bounding box center [289, 435] width 228 height 27
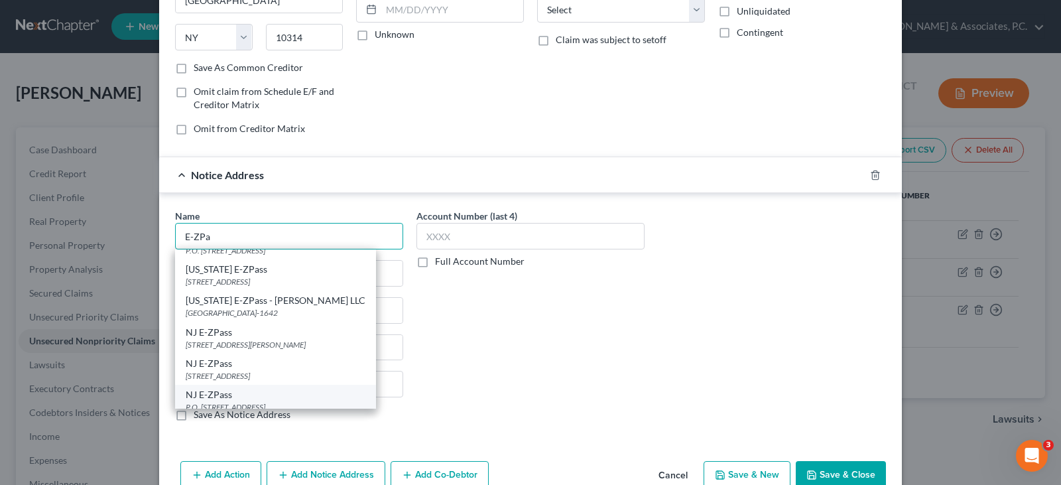
scroll to position [0, 0]
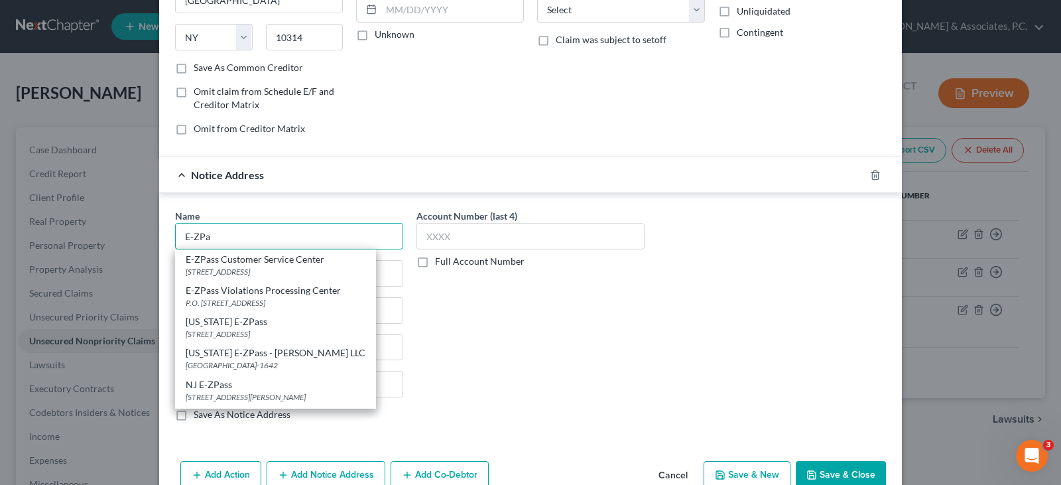
drag, startPoint x: 224, startPoint y: 233, endPoint x: 153, endPoint y: 237, distance: 71.7
click at [153, 237] on div "New Unsecured Nonpriority Claim × Creditor * NY EZPASS PO Box 149005 [GEOGRAPHI…" at bounding box center [530, 242] width 1061 height 485
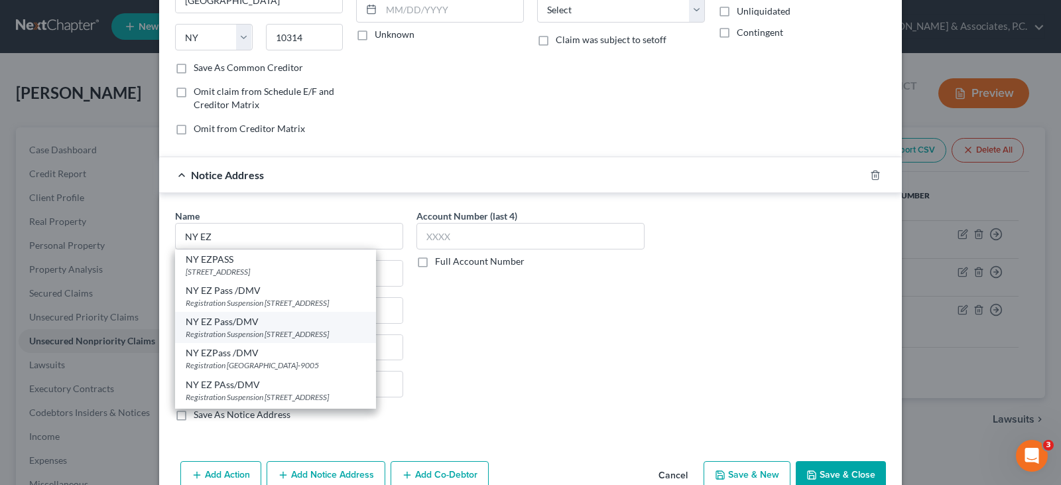
click at [231, 328] on div "NY EZ Pass/DMV" at bounding box center [276, 321] width 180 height 13
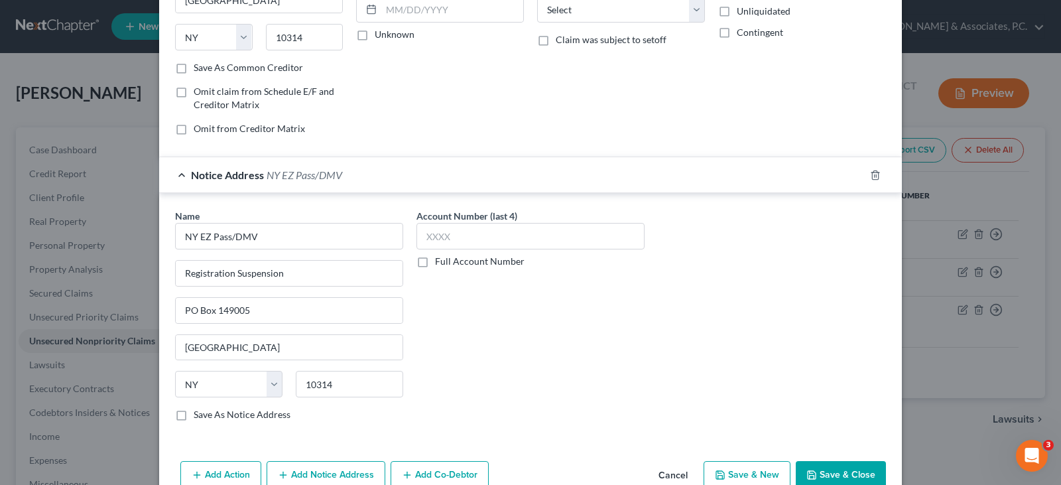
drag, startPoint x: 304, startPoint y: 468, endPoint x: 289, endPoint y: 355, distance: 113.8
click at [304, 467] on button "Add Notice Address" at bounding box center [326, 475] width 119 height 28
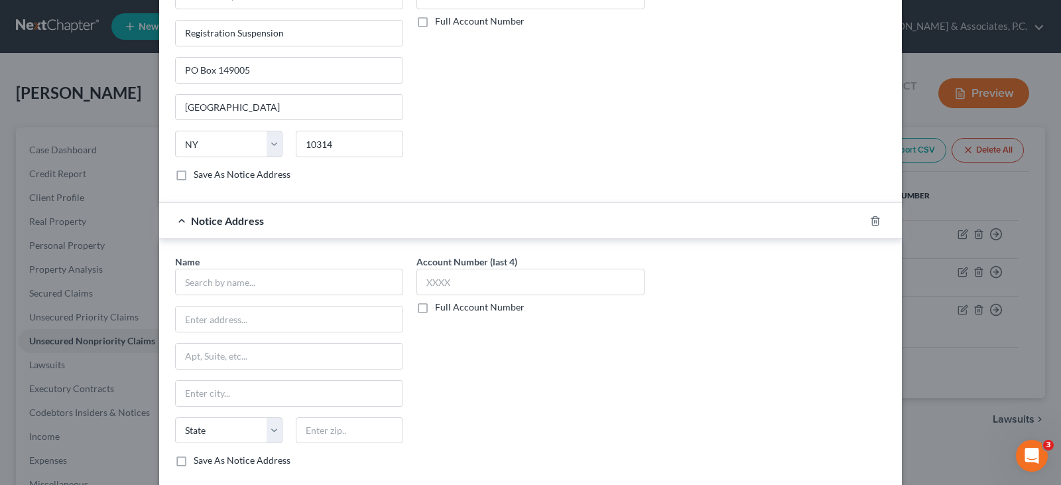
scroll to position [464, 0]
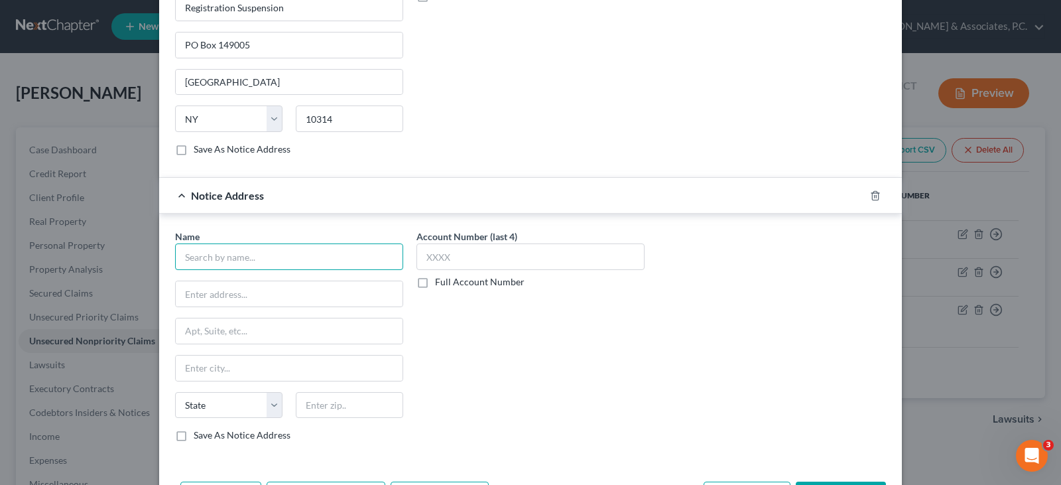
click at [265, 259] on input "text" at bounding box center [289, 256] width 228 height 27
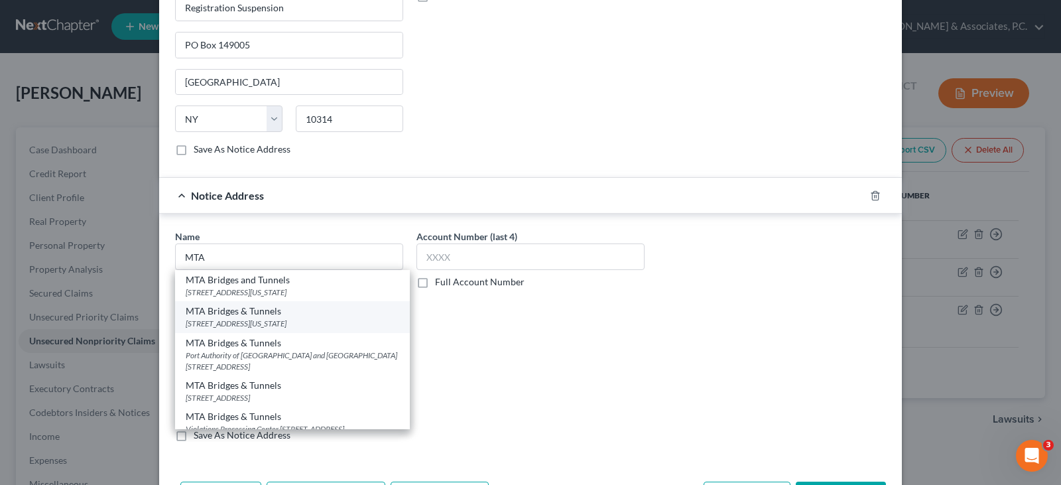
click at [239, 310] on div "MTA Bridges & Tunnels" at bounding box center [293, 310] width 214 height 13
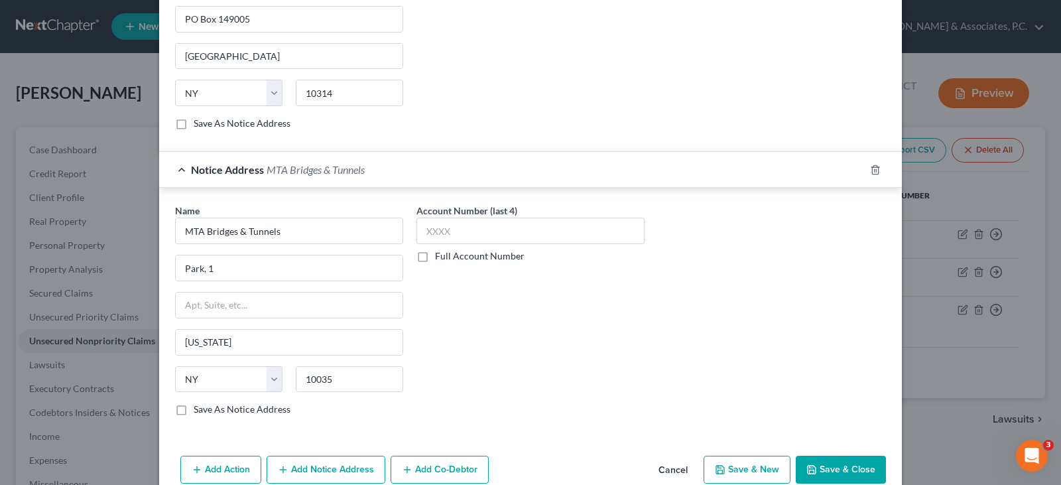
scroll to position [515, 0]
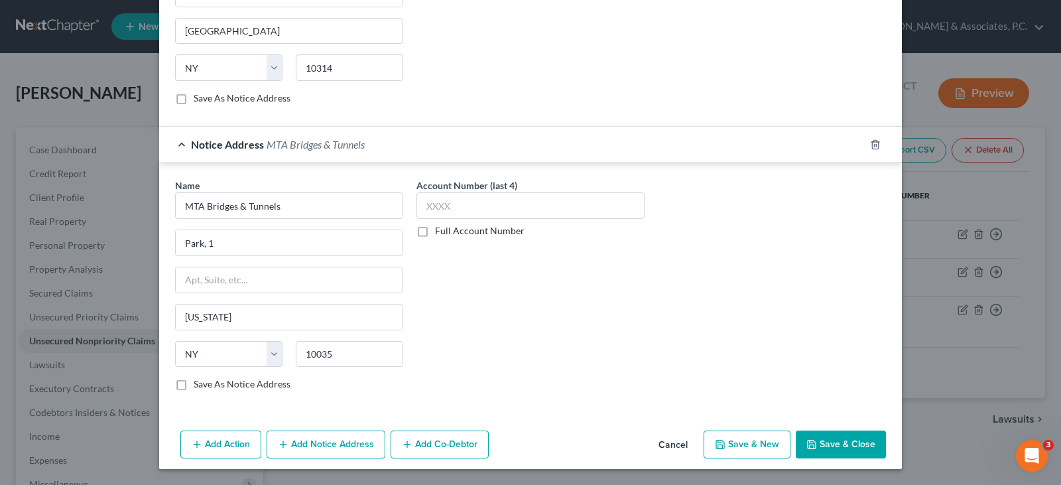
click at [341, 448] on button "Add Notice Address" at bounding box center [326, 444] width 119 height 28
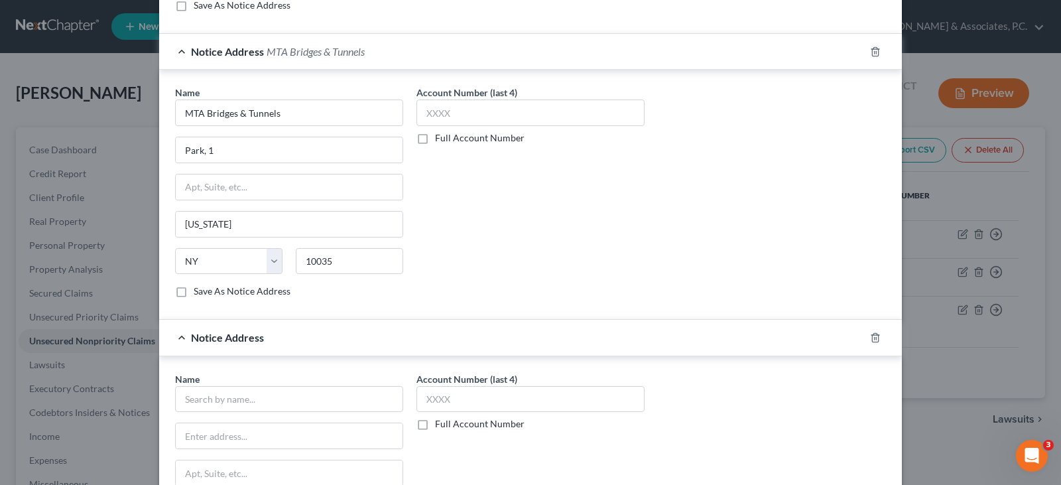
scroll to position [648, 0]
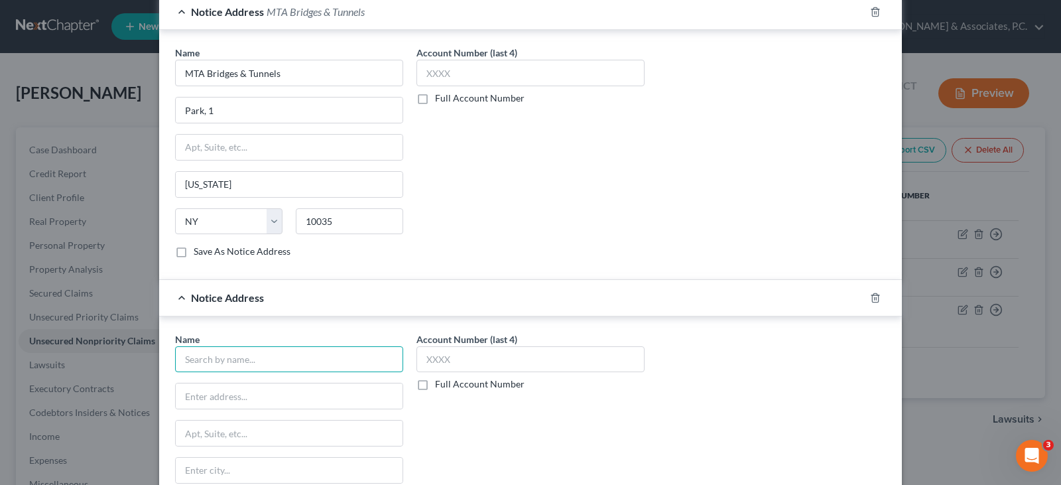
click at [289, 357] on input "text" at bounding box center [289, 359] width 228 height 27
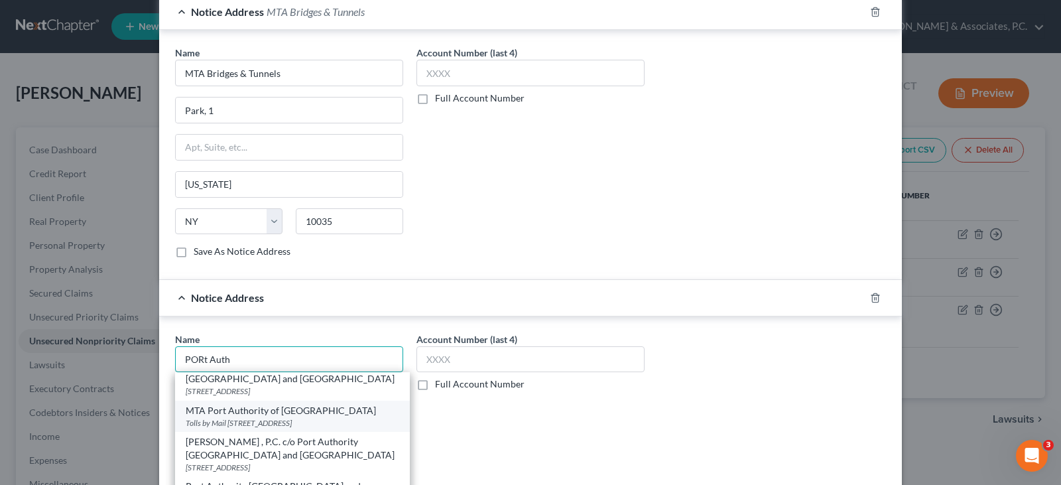
scroll to position [66, 0]
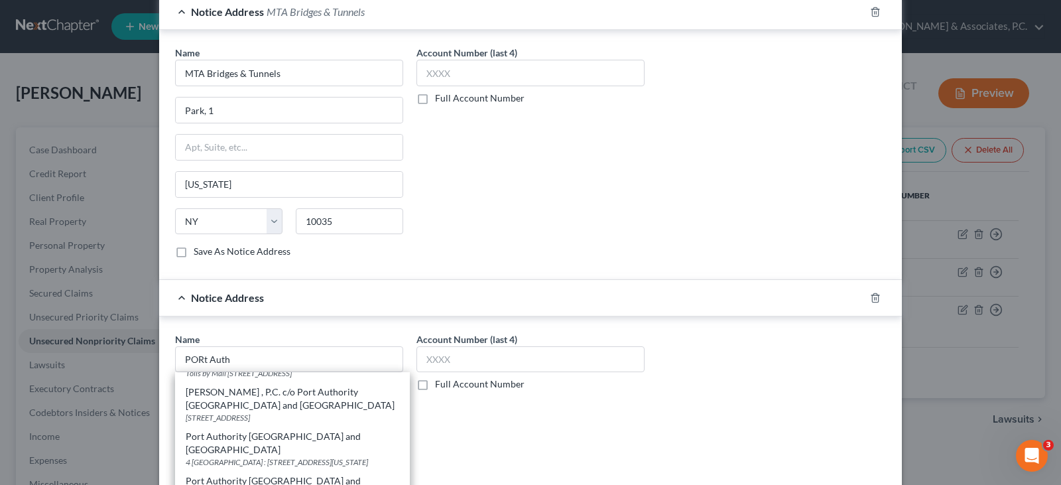
drag, startPoint x: 223, startPoint y: 456, endPoint x: 298, endPoint y: 438, distance: 77.2
click at [222, 474] on div "Port Authority [GEOGRAPHIC_DATA] and [GEOGRAPHIC_DATA]" at bounding box center [293, 487] width 214 height 27
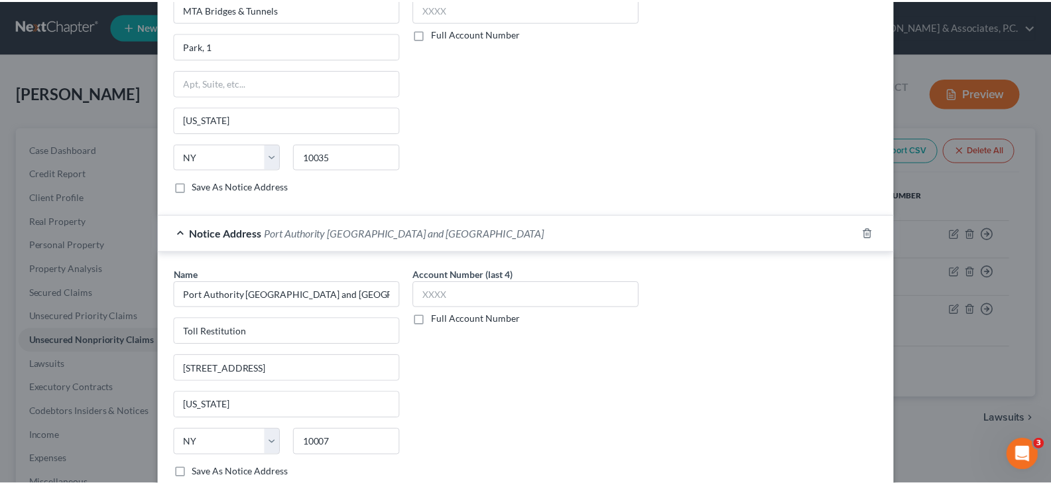
scroll to position [801, 0]
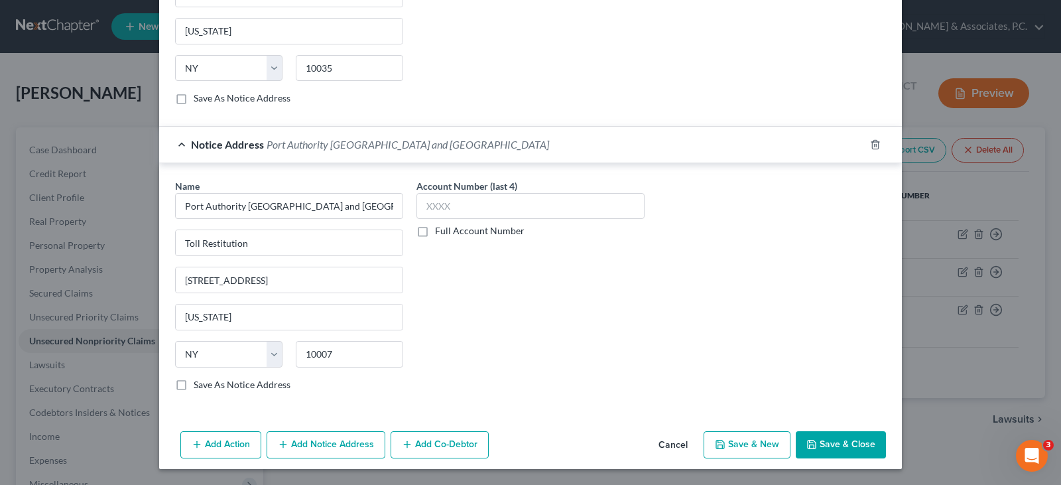
drag, startPoint x: 829, startPoint y: 435, endPoint x: 813, endPoint y: 426, distance: 18.1
click at [826, 436] on button "Save & Close" at bounding box center [841, 445] width 90 height 28
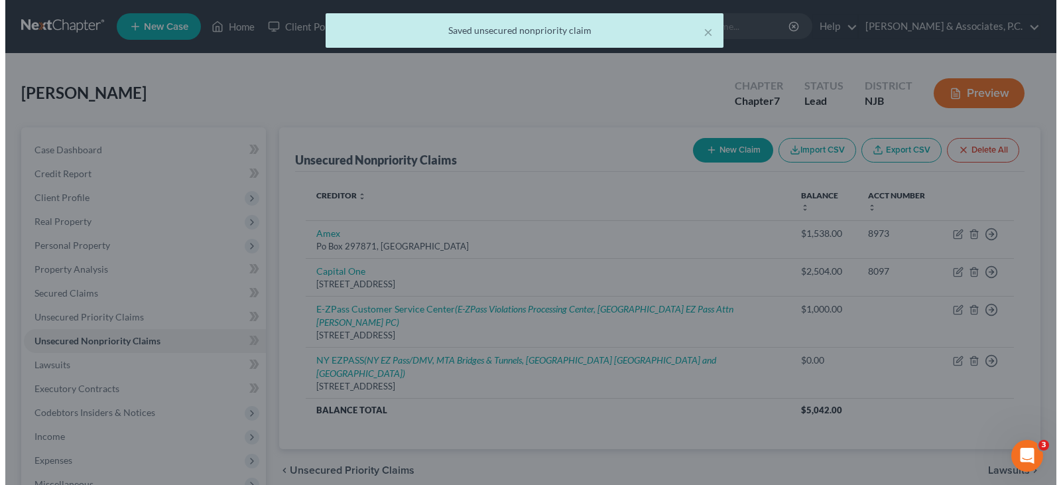
scroll to position [0, 0]
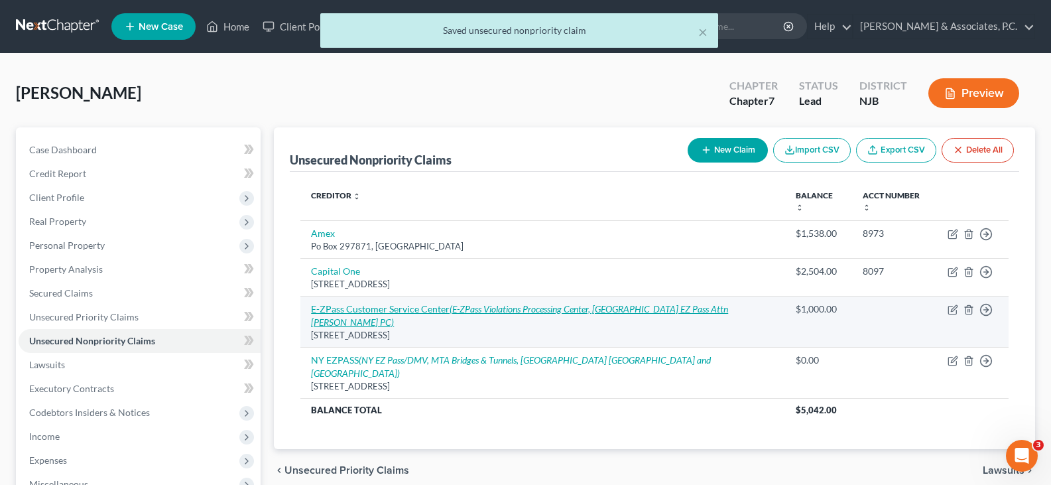
click at [397, 303] on link "E-ZPass Customer Service Center (E-ZPass Violations Processing Center, [GEOGRAP…" at bounding box center [519, 315] width 417 height 25
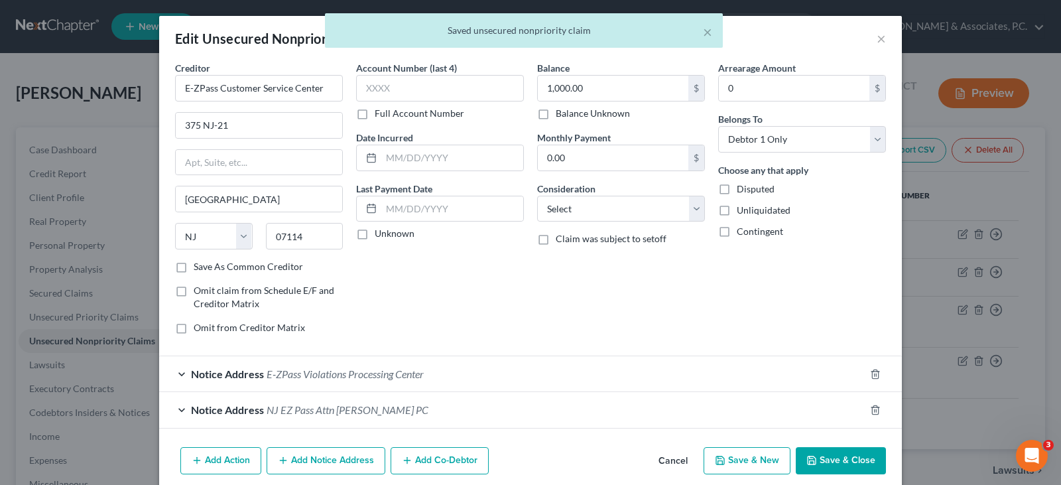
click at [320, 454] on button "Add Notice Address" at bounding box center [326, 461] width 119 height 28
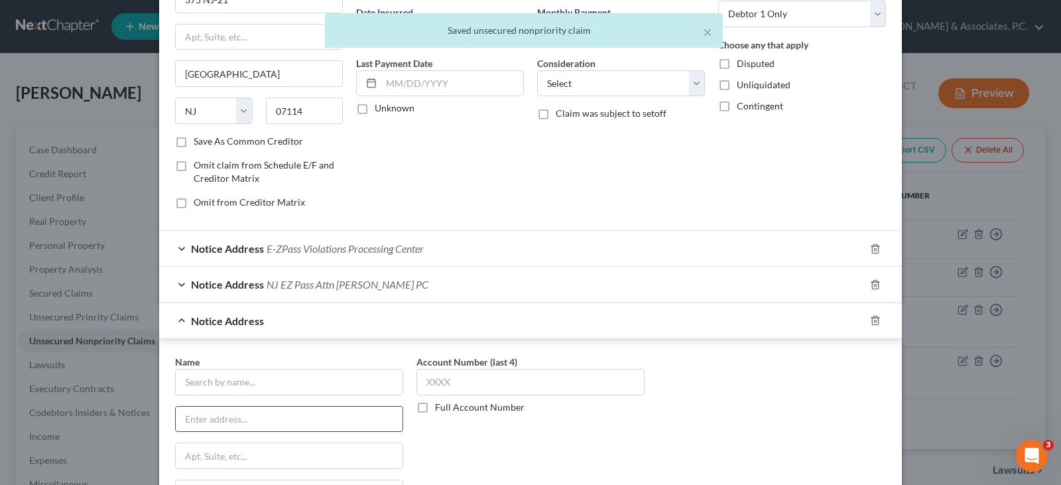
scroll to position [199, 0]
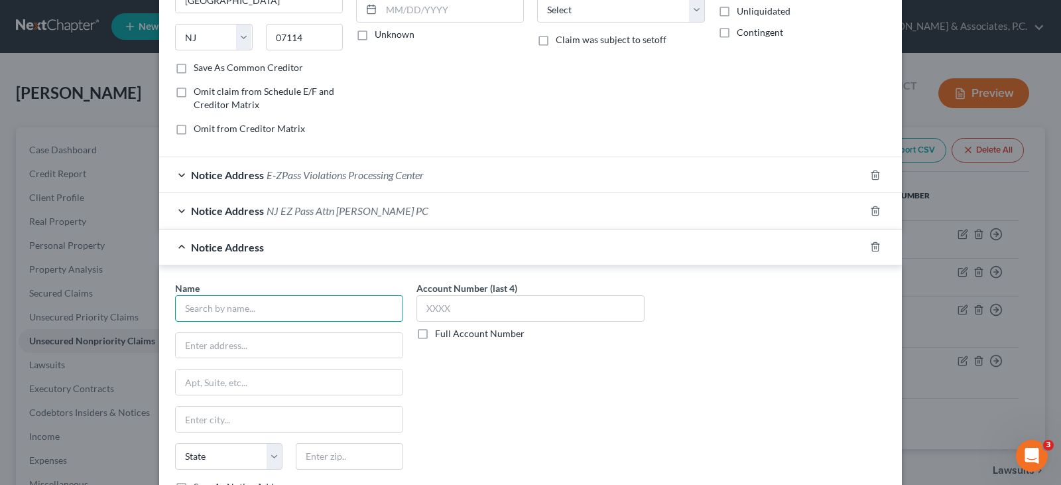
click at [257, 311] on input "text" at bounding box center [289, 308] width 228 height 27
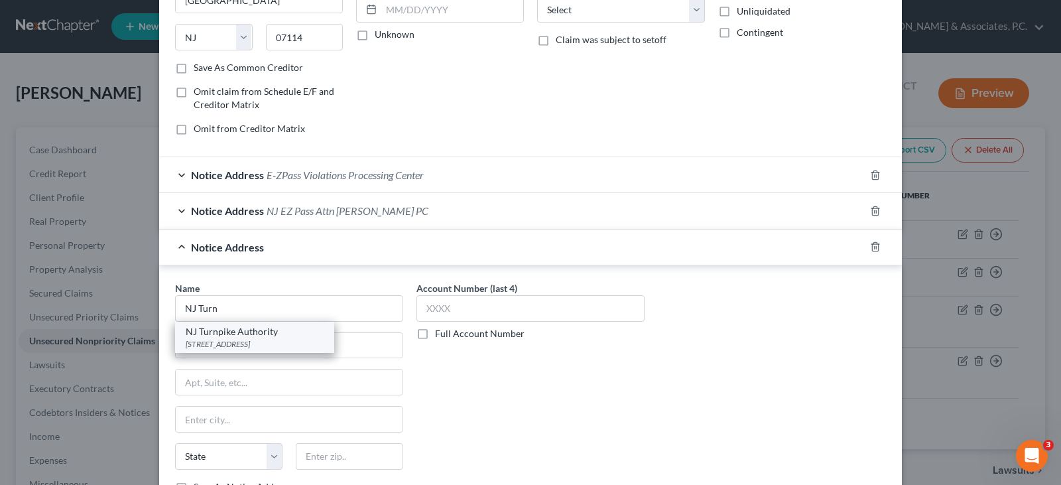
click at [256, 331] on div "NJ Turnpike Authority" at bounding box center [255, 331] width 138 height 13
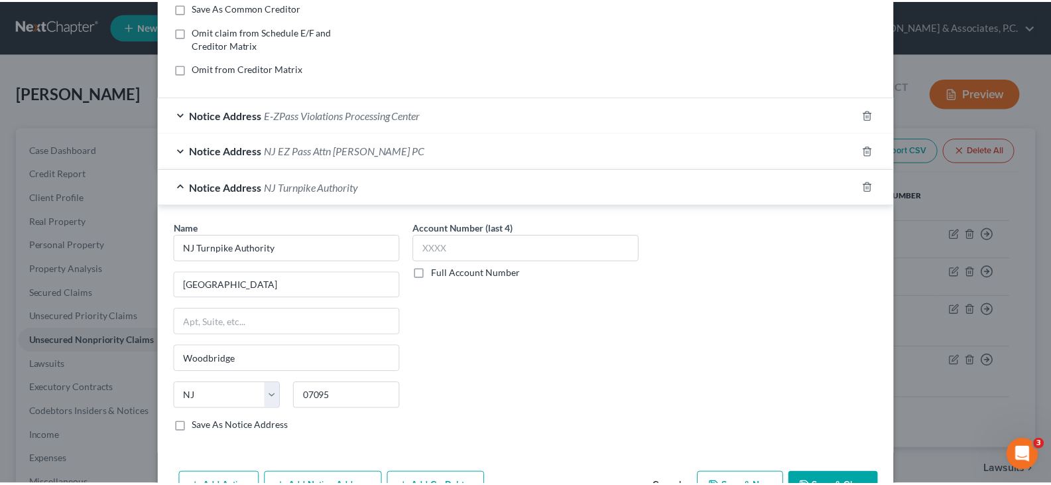
scroll to position [340, 0]
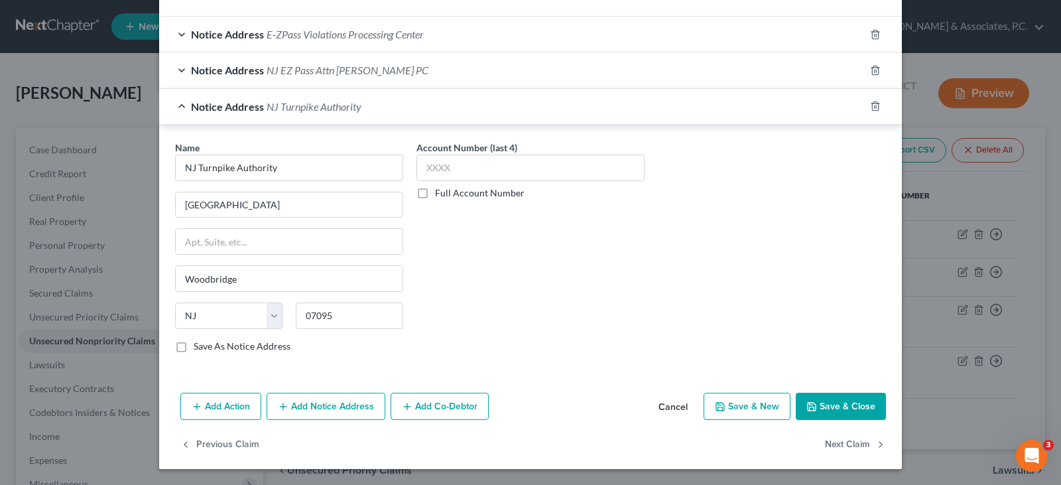
drag, startPoint x: 842, startPoint y: 409, endPoint x: 634, endPoint y: 296, distance: 235.9
click at [839, 409] on button "Save & Close" at bounding box center [841, 407] width 90 height 28
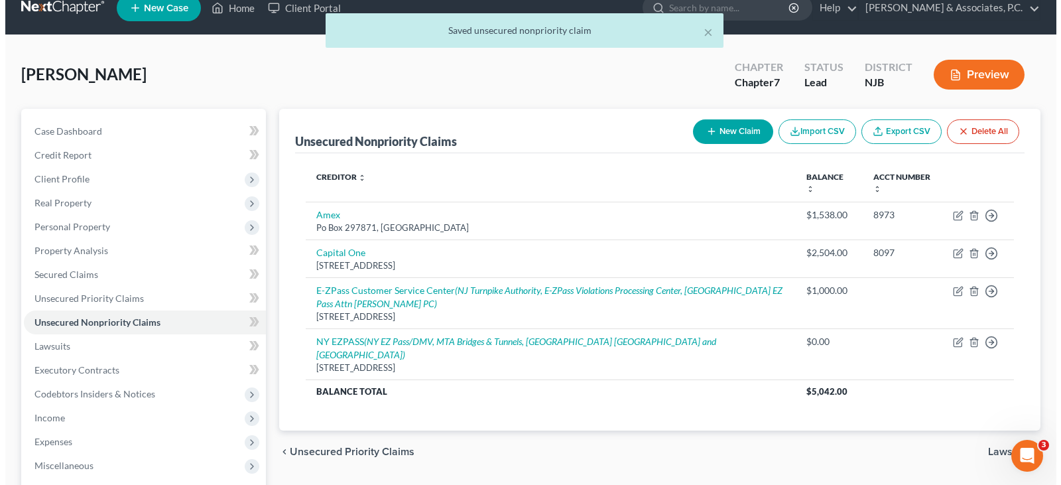
scroll to position [0, 0]
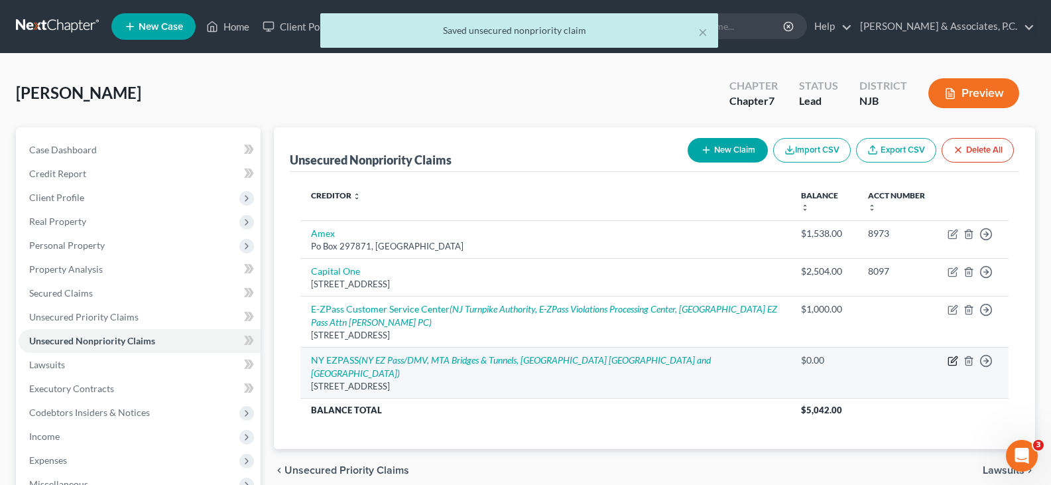
click at [951, 359] on icon "button" at bounding box center [953, 360] width 11 height 11
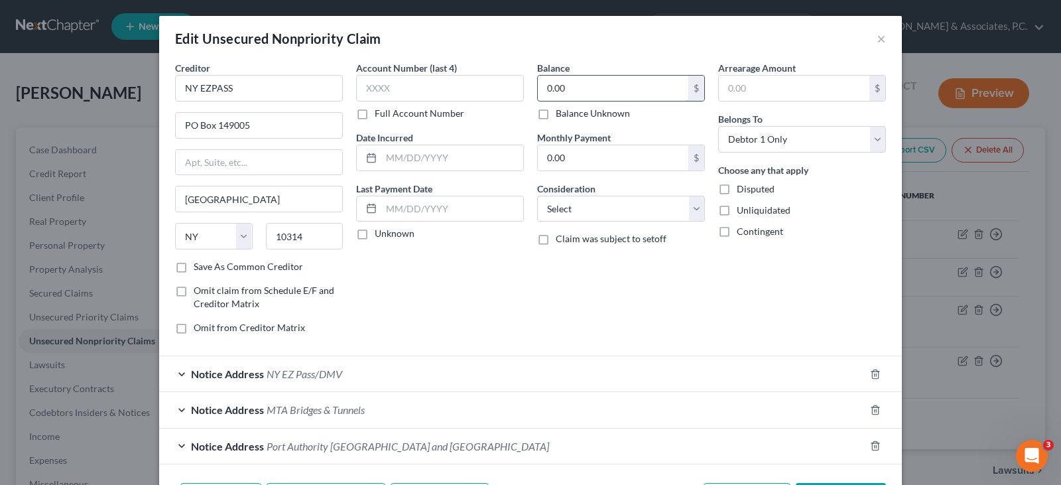
click at [590, 92] on input "0.00" at bounding box center [613, 88] width 151 height 25
click at [598, 208] on select "Select Cable / Satellite Services Collection Agency Credit Card Debt Debt Couns…" at bounding box center [621, 209] width 168 height 27
click at [774, 35] on div "Edit Unsecured Nonpriority Claim ×" at bounding box center [530, 38] width 743 height 45
click at [556, 115] on label "Balance Unknown" at bounding box center [593, 113] width 74 height 13
click at [561, 115] on input "Balance Unknown" at bounding box center [565, 111] width 9 height 9
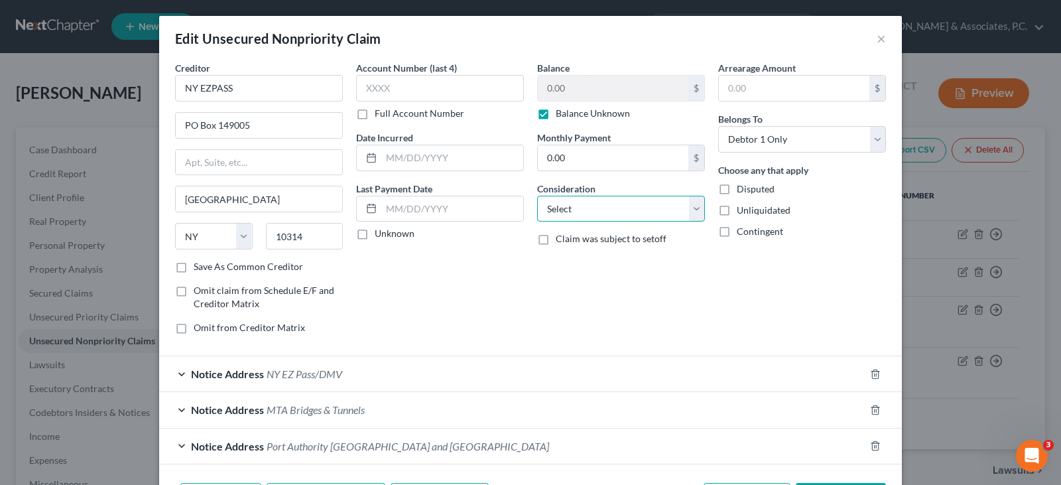
click at [569, 207] on select "Select Cable / Satellite Services Collection Agency Credit Card Debt Debt Couns…" at bounding box center [621, 209] width 168 height 27
click at [537, 196] on select "Select Cable / Satellite Services Collection Agency Credit Card Debt Debt Couns…" at bounding box center [621, 209] width 168 height 27
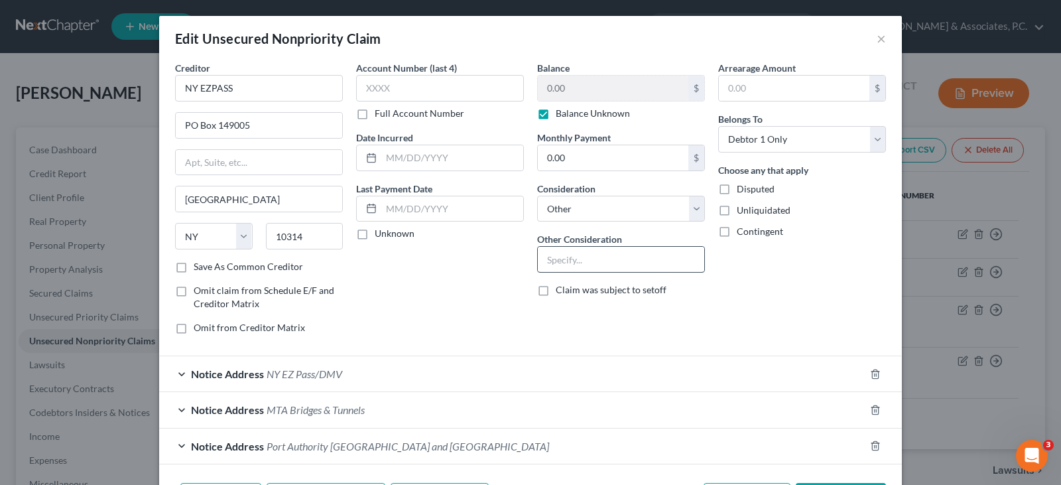
click at [584, 263] on input "text" at bounding box center [621, 259] width 166 height 25
click at [428, 293] on div "Account Number (last 4) Full Account Number Date Incurred Last Payment Date Unk…" at bounding box center [440, 203] width 181 height 284
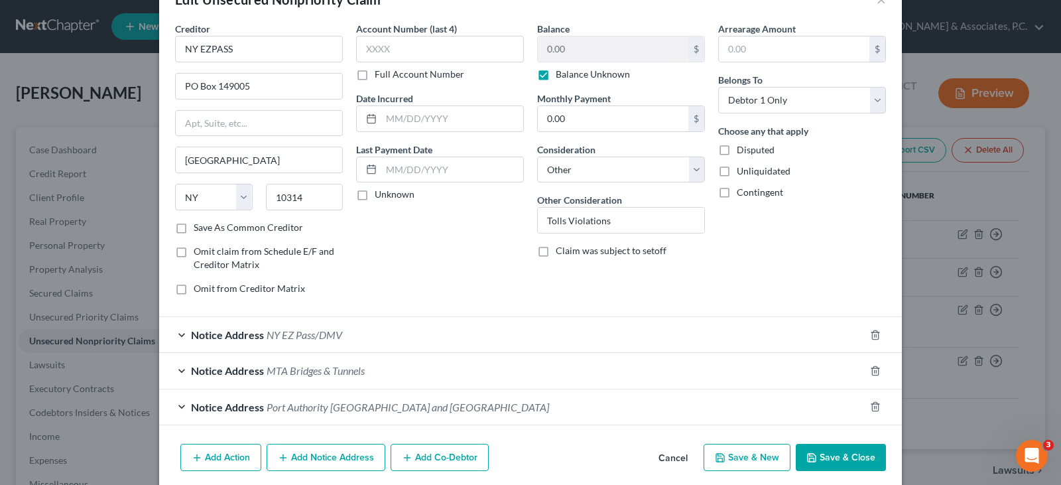
scroll to position [90, 0]
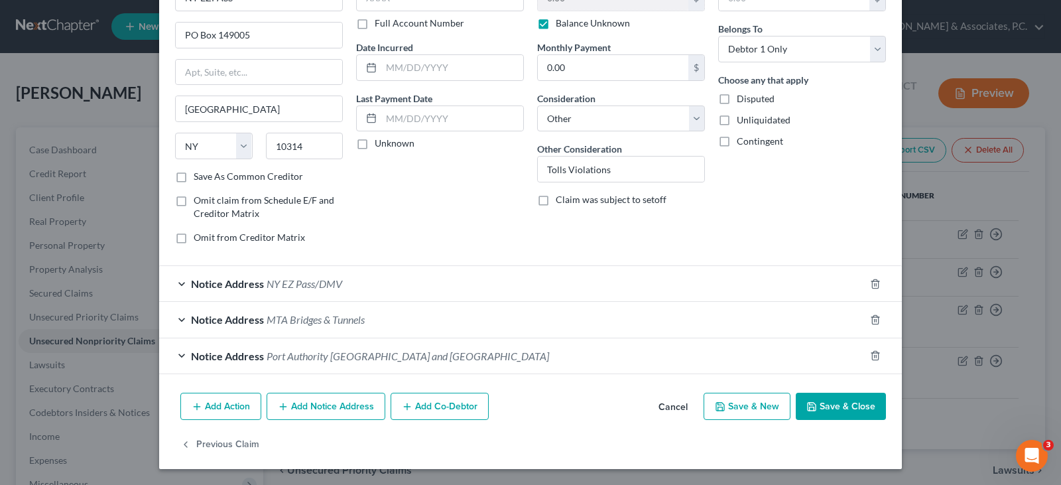
click at [827, 409] on button "Save & Close" at bounding box center [841, 407] width 90 height 28
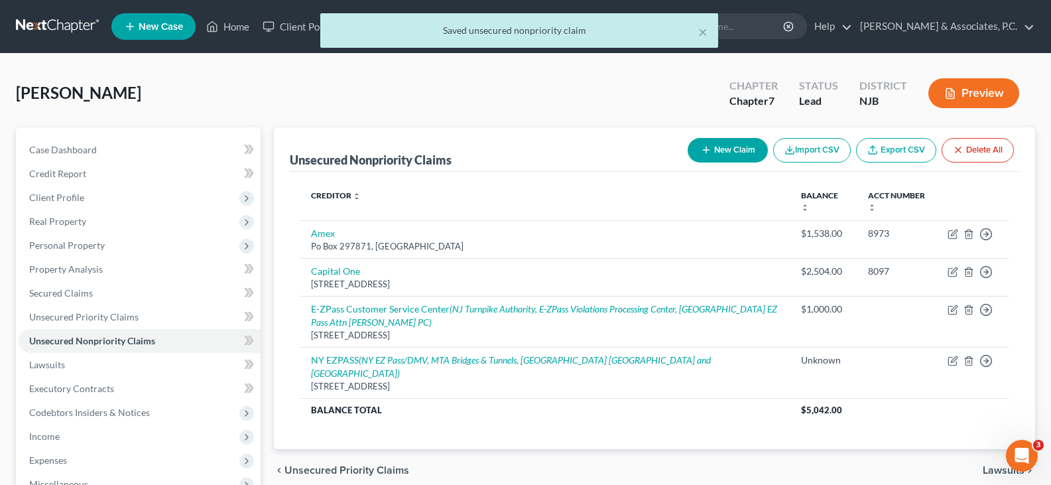
click at [397, 102] on div "[PERSON_NAME] Upgraded Chapter Chapter 7 Status Lead District NJB Preview" at bounding box center [525, 99] width 1019 height 58
drag, startPoint x: 685, startPoint y: 76, endPoint x: 432, endPoint y: 211, distance: 287.2
click at [682, 76] on div "[PERSON_NAME] Upgraded Chapter Chapter 7 Status Lead District NJB Preview" at bounding box center [525, 99] width 1019 height 58
click at [403, 178] on div "Creditor expand_more expand_less unfold_more Balance expand_more expand_less un…" at bounding box center [655, 310] width 730 height 277
click at [355, 79] on div "[PERSON_NAME] Upgraded Chapter Chapter 7 Status Lead District NJB Preview" at bounding box center [525, 99] width 1019 height 58
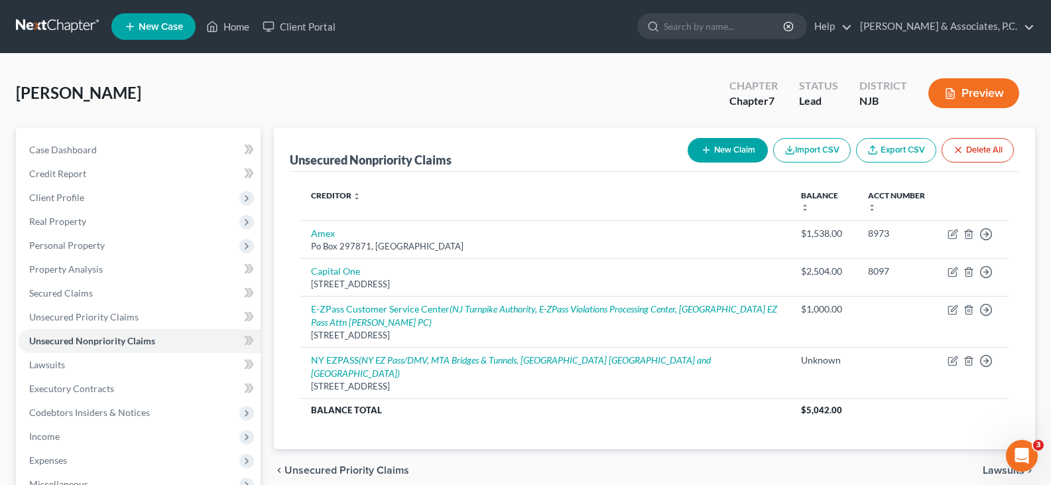
click at [716, 147] on button "New Claim" at bounding box center [728, 150] width 80 height 25
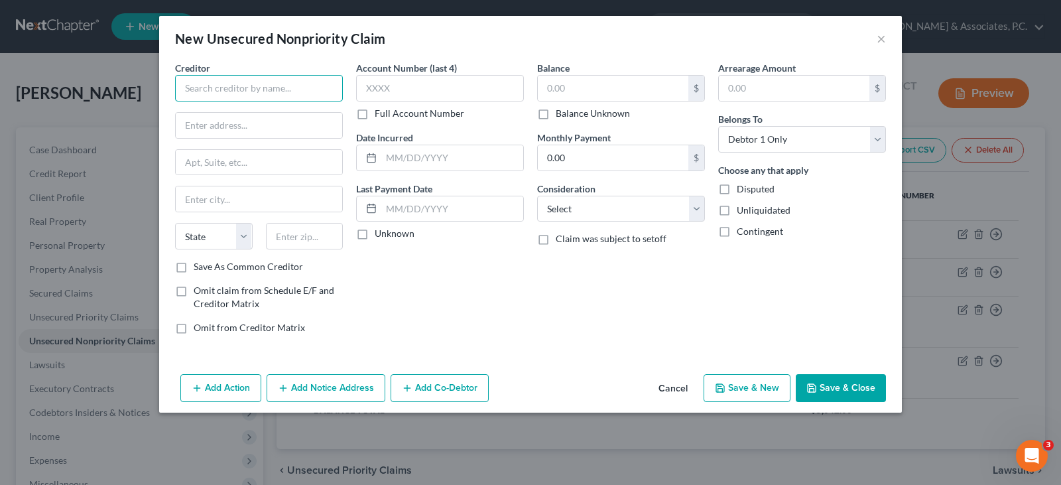
click at [211, 84] on input "text" at bounding box center [259, 88] width 168 height 27
drag, startPoint x: 54, startPoint y: 100, endPoint x: 18, endPoint y: 101, distance: 35.8
click at [18, 101] on div "New Unsecured Nonpriority Claim × Creditor * United Airlines State [US_STATE] A…" at bounding box center [530, 242] width 1061 height 485
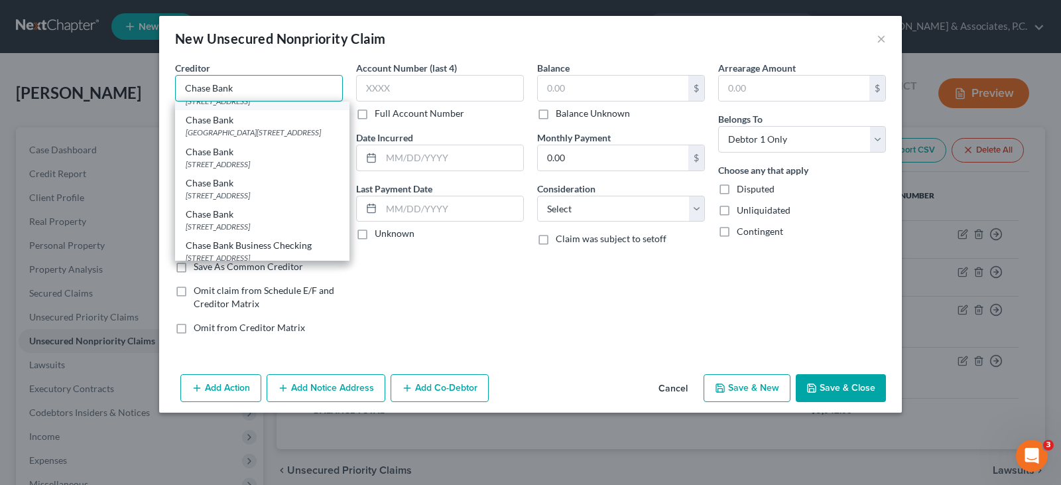
scroll to position [133, 0]
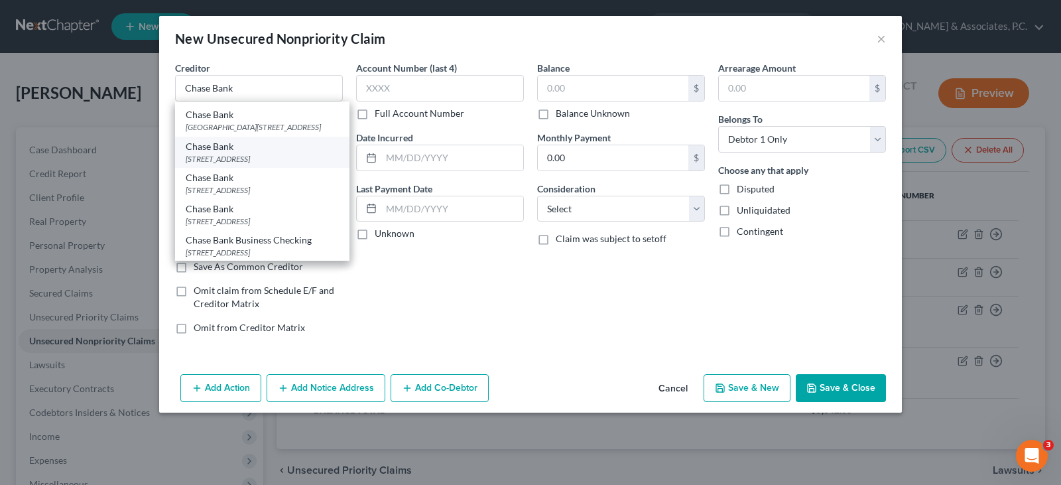
click at [228, 164] on div "[STREET_ADDRESS]" at bounding box center [262, 158] width 153 height 11
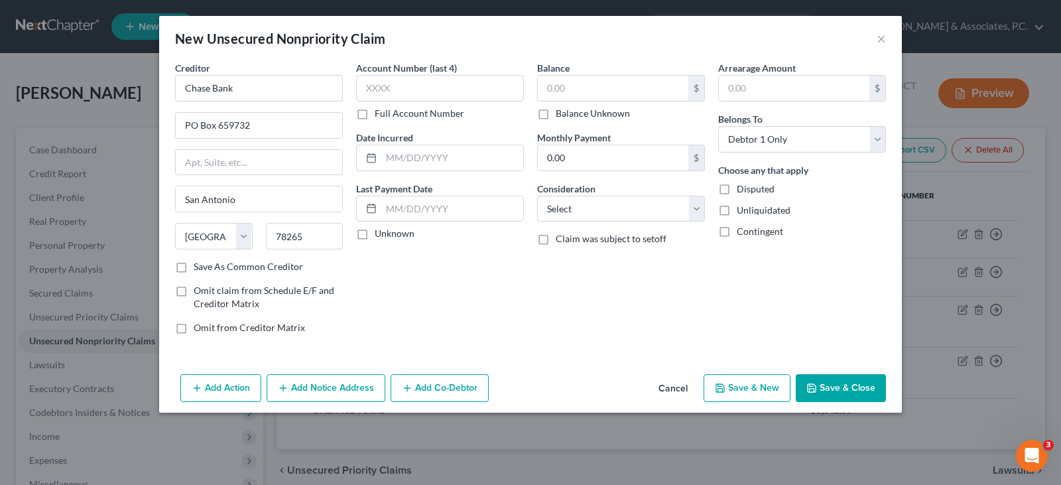
scroll to position [0, 0]
click at [416, 89] on input "text" at bounding box center [440, 88] width 168 height 27
click at [293, 386] on button "Add Notice Address" at bounding box center [326, 388] width 119 height 28
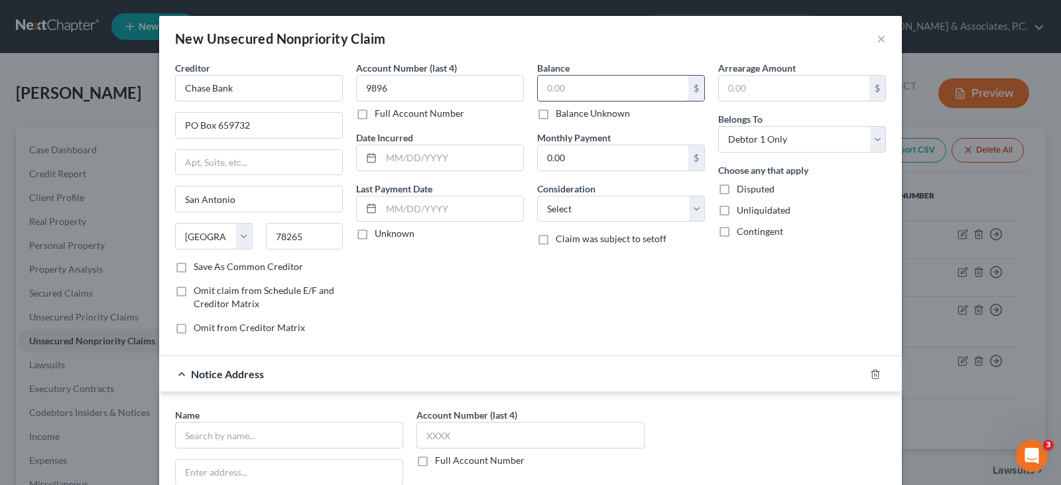
click at [571, 82] on input "text" at bounding box center [613, 88] width 151 height 25
click at [586, 212] on select "Select Cable / Satellite Services Collection Agency Credit Card Debt Debt Couns…" at bounding box center [621, 209] width 168 height 27
click at [537, 196] on select "Select Cable / Satellite Services Collection Agency Credit Card Debt Debt Couns…" at bounding box center [621, 209] width 168 height 27
click at [251, 436] on input "text" at bounding box center [289, 435] width 228 height 27
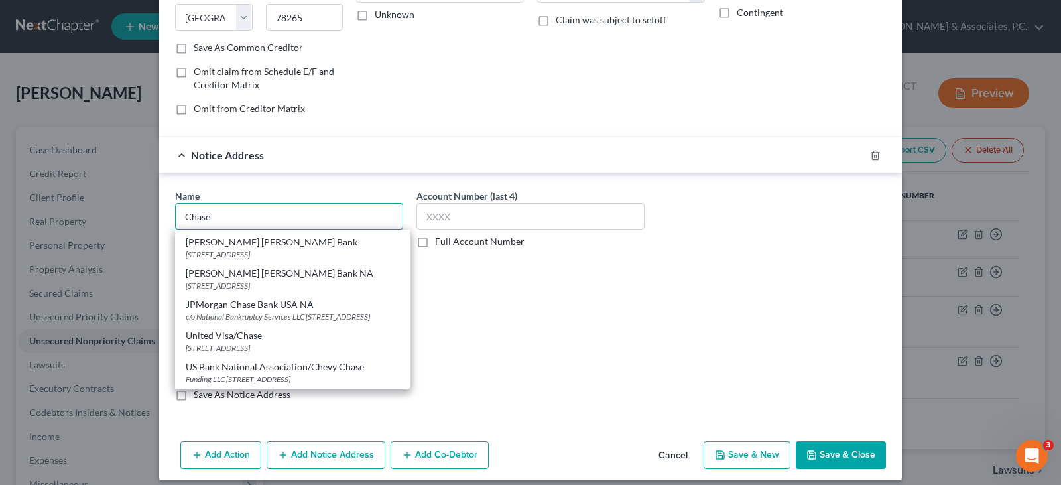
scroll to position [229, 0]
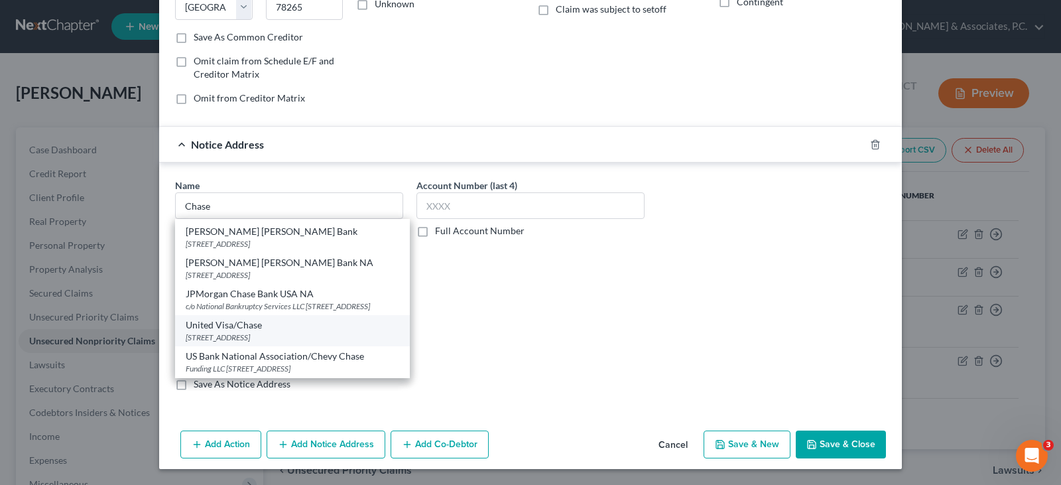
click at [225, 318] on div "United Visa/Chase" at bounding box center [293, 324] width 214 height 13
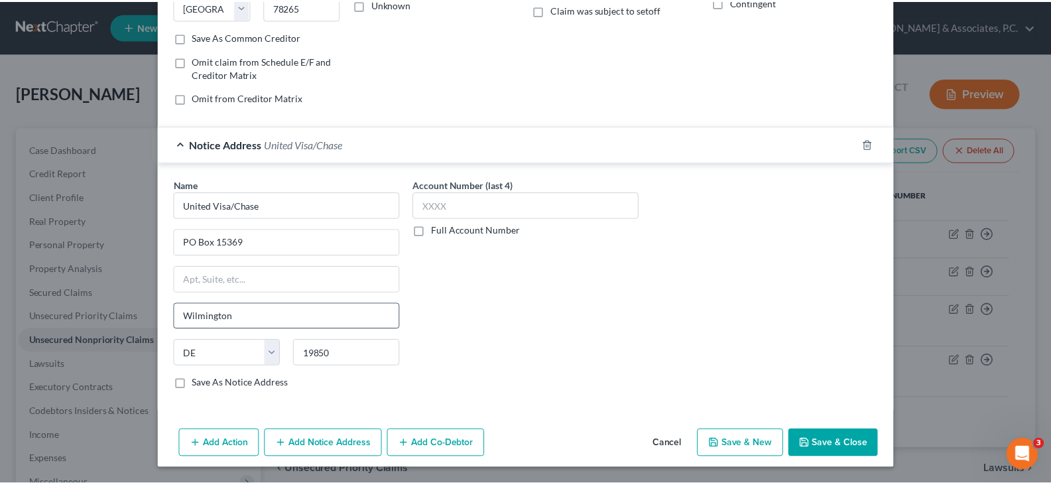
scroll to position [0, 0]
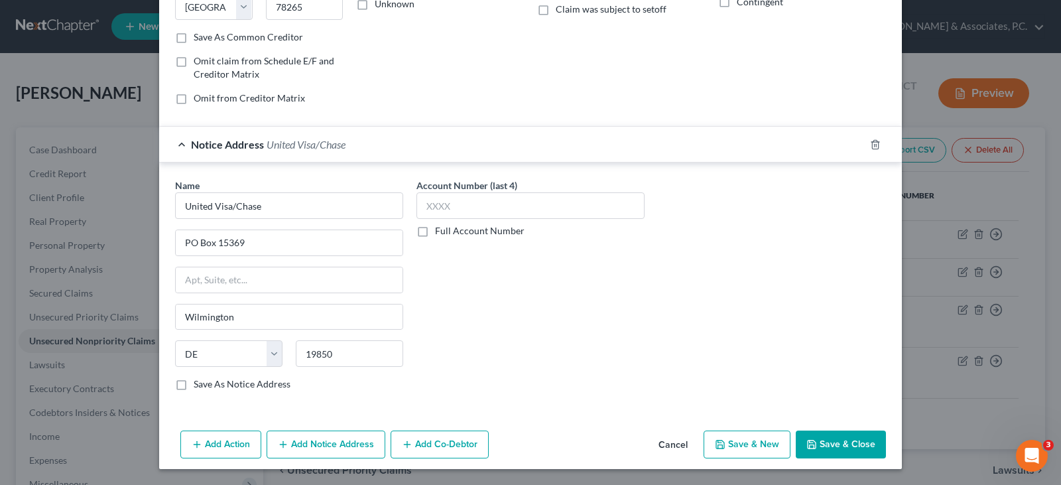
drag, startPoint x: 832, startPoint y: 451, endPoint x: 829, endPoint y: 433, distance: 18.2
click at [832, 450] on button "Save & Close" at bounding box center [841, 444] width 90 height 28
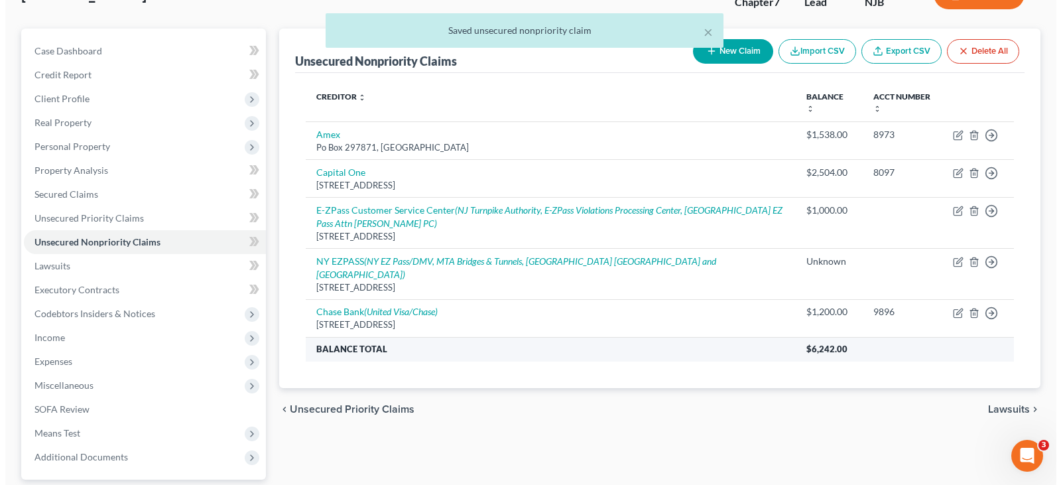
scroll to position [66, 0]
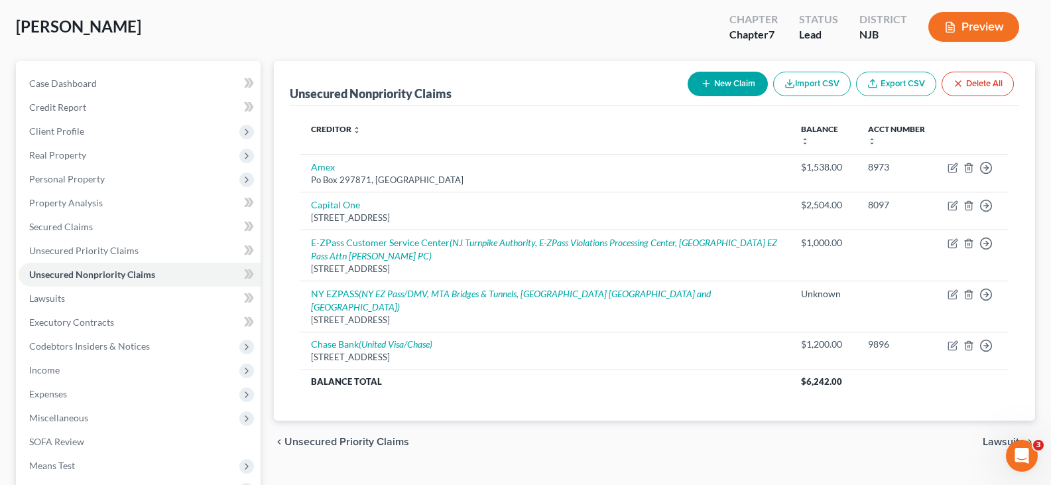
drag, startPoint x: 728, startPoint y: 72, endPoint x: 416, endPoint y: 84, distance: 311.3
click at [726, 70] on div "New Claim Import CSV Export CSV Delete All" at bounding box center [850, 83] width 337 height 35
click at [714, 85] on button "New Claim" at bounding box center [728, 84] width 80 height 25
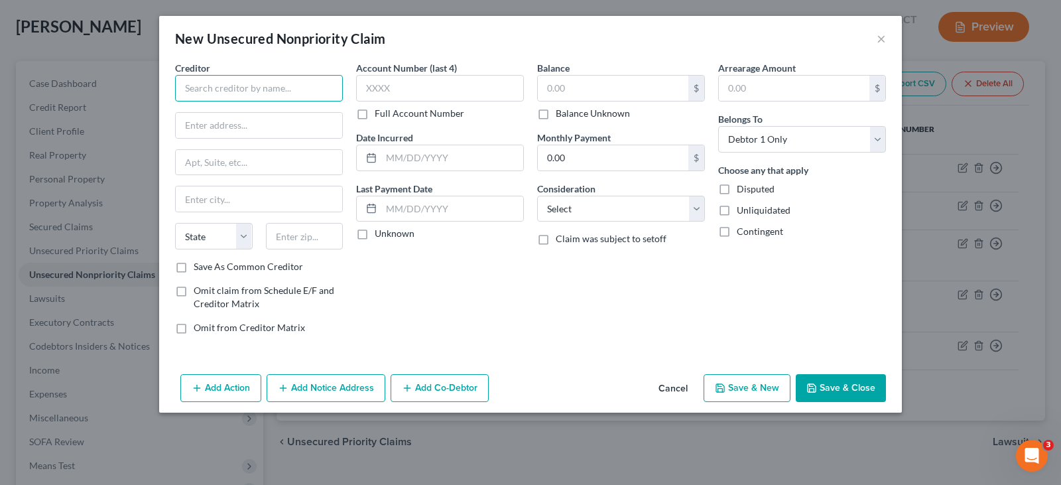
click at [285, 84] on input "text" at bounding box center [259, 88] width 168 height 27
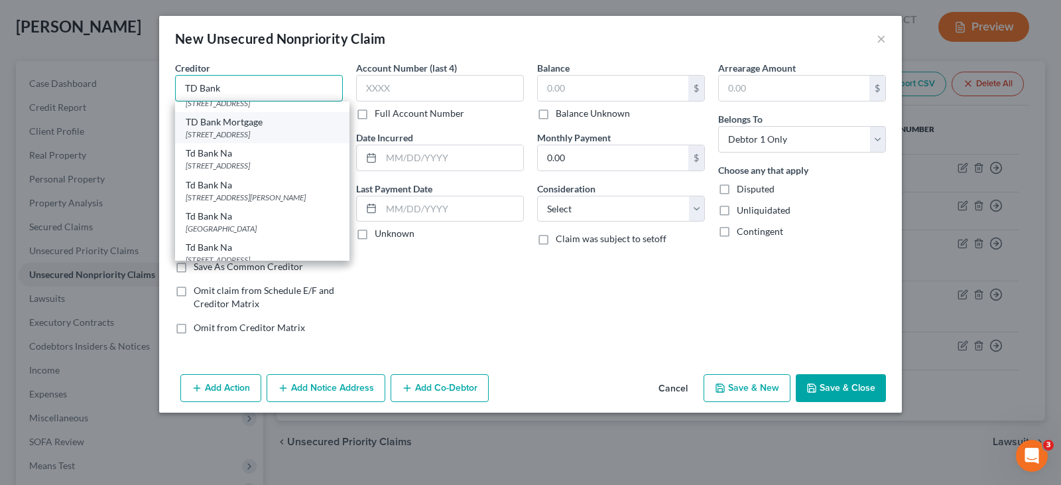
scroll to position [531, 0]
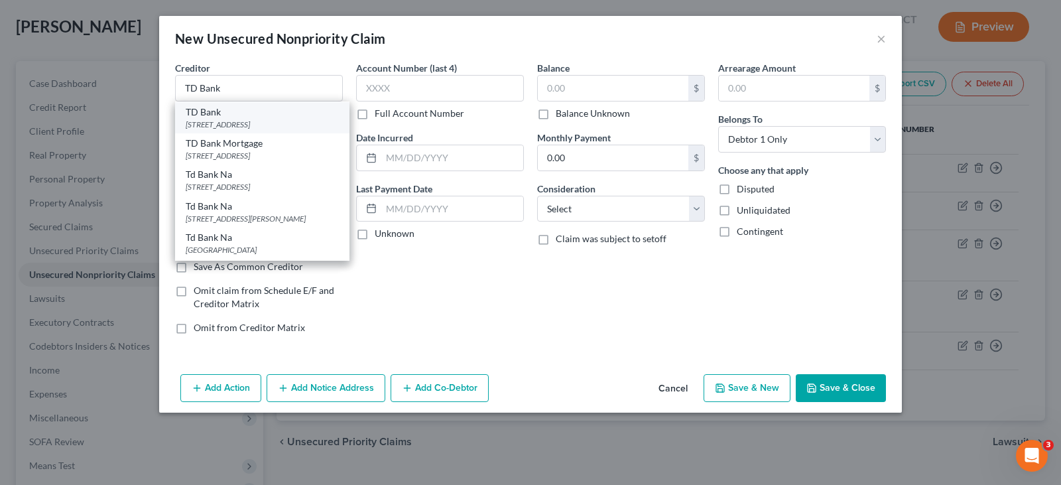
click at [236, 119] on div "TD Bank" at bounding box center [262, 111] width 153 height 13
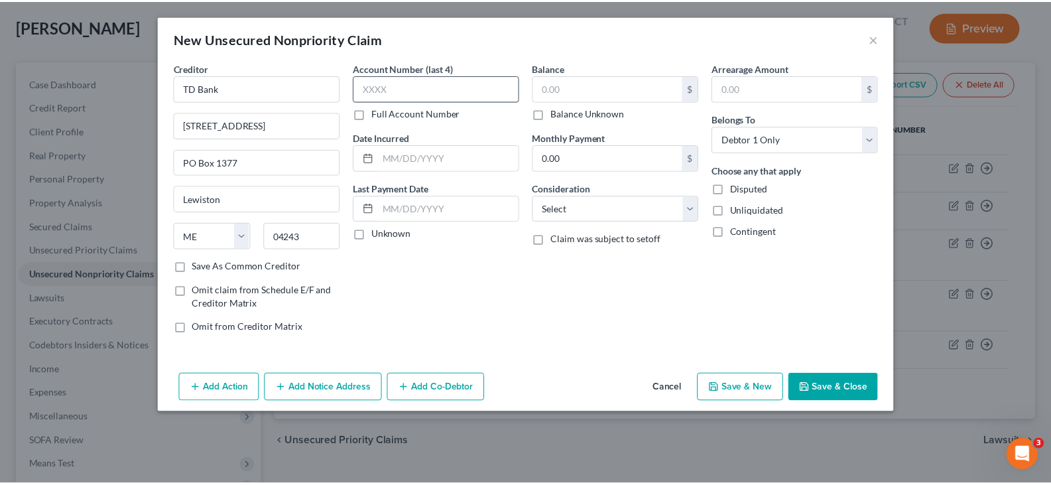
scroll to position [0, 0]
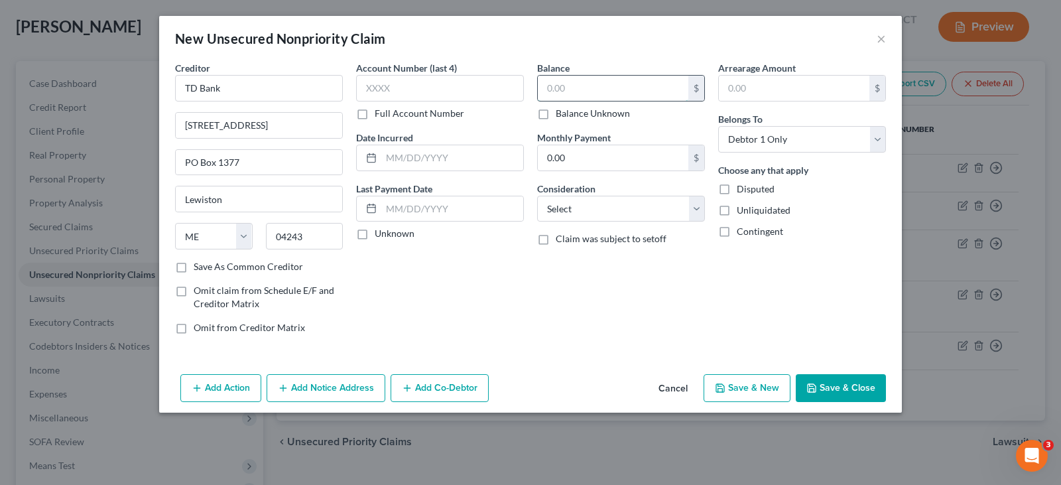
click at [563, 88] on input "text" at bounding box center [613, 88] width 151 height 25
drag, startPoint x: 565, startPoint y: 216, endPoint x: 572, endPoint y: 196, distance: 21.6
click at [564, 213] on select "Select Cable / Satellite Services Collection Agency Credit Card Debt Debt Couns…" at bounding box center [621, 209] width 168 height 27
click at [537, 196] on select "Select Cable / Satellite Services Collection Agency Credit Card Debt Debt Couns…" at bounding box center [621, 209] width 168 height 27
click at [283, 133] on input "[STREET_ADDRESS]" at bounding box center [259, 125] width 166 height 25
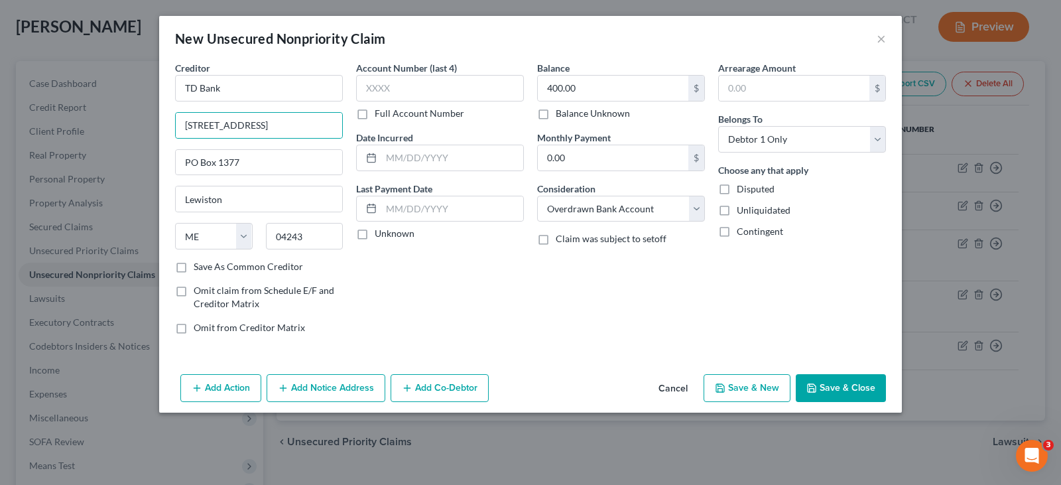
click at [609, 5] on div "New Unsecured Nonpriority Claim × Creditor * TD Bank [STREET_ADDRESS] Lewiston …" at bounding box center [530, 242] width 1061 height 485
drag, startPoint x: 240, startPoint y: 127, endPoint x: 210, endPoint y: 125, distance: 29.9
click at [141, 131] on div "New Unsecured Nonpriority Claim × Creditor * TD Bank [STREET_ADDRESS] Lewiston …" at bounding box center [530, 242] width 1061 height 485
paste input "[STREET_ADDRESS],"
drag, startPoint x: 255, startPoint y: 159, endPoint x: 92, endPoint y: 178, distance: 164.2
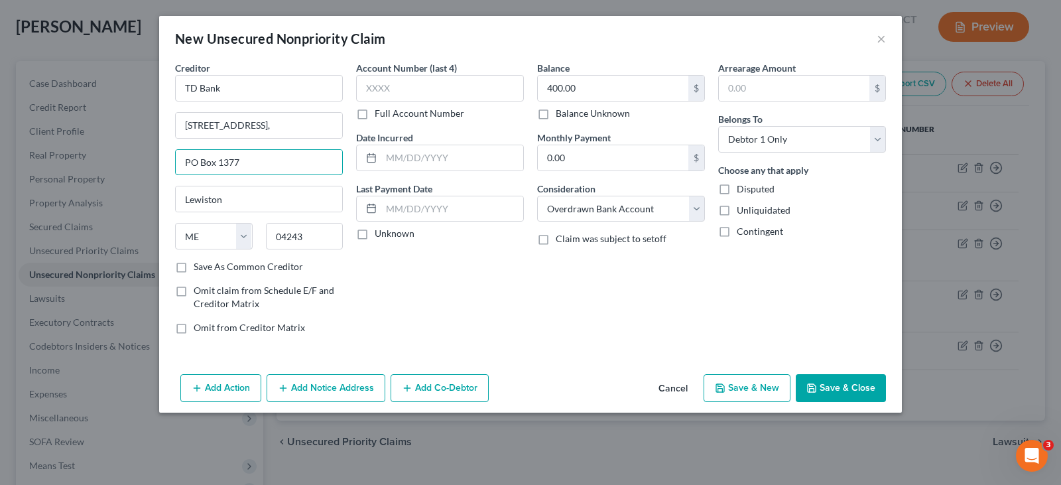
click at [84, 178] on div "New Unsecured Nonpriority Claim × Creditor * TD Bank [GEOGRAPHIC_DATA], PO Box …" at bounding box center [530, 242] width 1061 height 485
drag, startPoint x: 244, startPoint y: 197, endPoint x: 160, endPoint y: 193, distance: 84.3
click at [160, 193] on div "Creditor * TD Bank [GEOGRAPHIC_DATA], [GEOGRAPHIC_DATA] [US_STATE] AK AR AZ CA …" at bounding box center [530, 215] width 743 height 308
click at [259, 236] on div "04243" at bounding box center [304, 236] width 91 height 27
drag, startPoint x: 248, startPoint y: 187, endPoint x: 243, endPoint y: 195, distance: 9.6
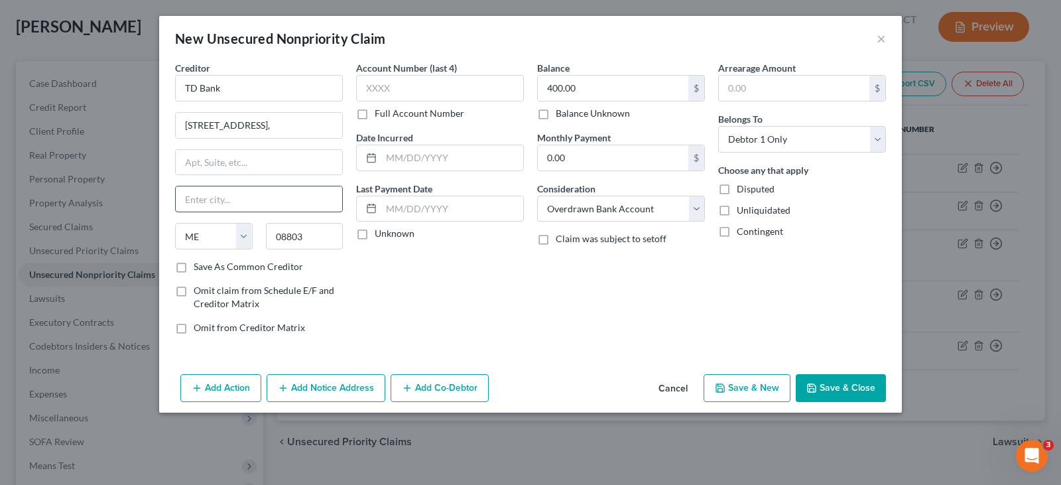
click at [248, 187] on input "text" at bounding box center [259, 198] width 166 height 25
drag, startPoint x: 243, startPoint y: 195, endPoint x: 259, endPoint y: 203, distance: 17.8
click at [242, 195] on input "[DEMOGRAPHIC_DATA]" at bounding box center [259, 198] width 166 height 25
drag, startPoint x: 249, startPoint y: 245, endPoint x: 261, endPoint y: 245, distance: 12.0
click at [240, 246] on div "State [US_STATE] AK AR AZ CA CO CT DE DC [GEOGRAPHIC_DATA] [GEOGRAPHIC_DATA] GU…" at bounding box center [258, 241] width 181 height 37
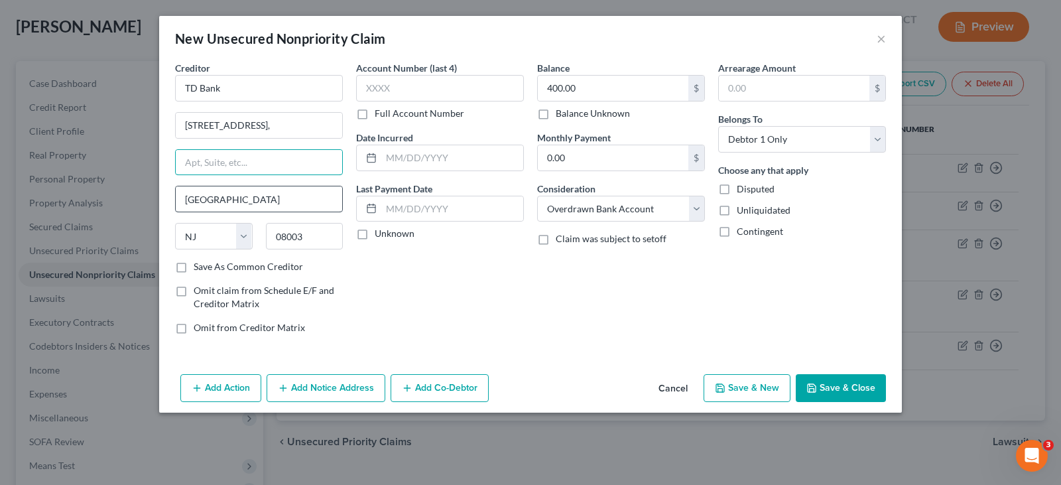
drag, startPoint x: 255, startPoint y: 168, endPoint x: 228, endPoint y: 190, distance: 34.0
click at [255, 168] on input "text" at bounding box center [259, 162] width 166 height 25
drag, startPoint x: 226, startPoint y: 151, endPoint x: 288, endPoint y: 102, distance: 79.3
click at [226, 151] on input "text" at bounding box center [259, 162] width 166 height 25
drag, startPoint x: 610, startPoint y: 356, endPoint x: 842, endPoint y: 389, distance: 234.4
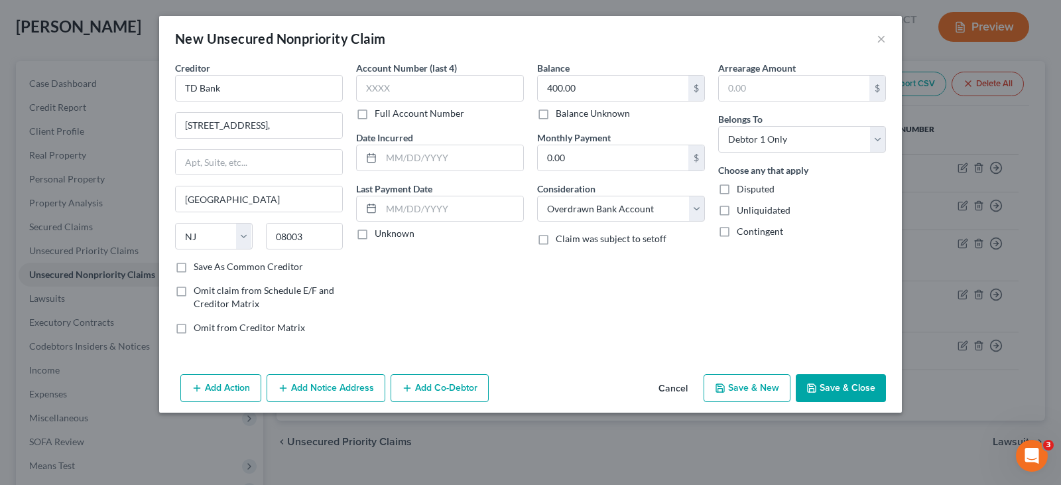
click at [601, 342] on div "Creditor * TD Bank [GEOGRAPHIC_DATA], [GEOGRAPHIC_DATA] [US_STATE][GEOGRAPHIC_D…" at bounding box center [530, 215] width 743 height 308
click at [840, 375] on button "Save & Close" at bounding box center [841, 388] width 90 height 28
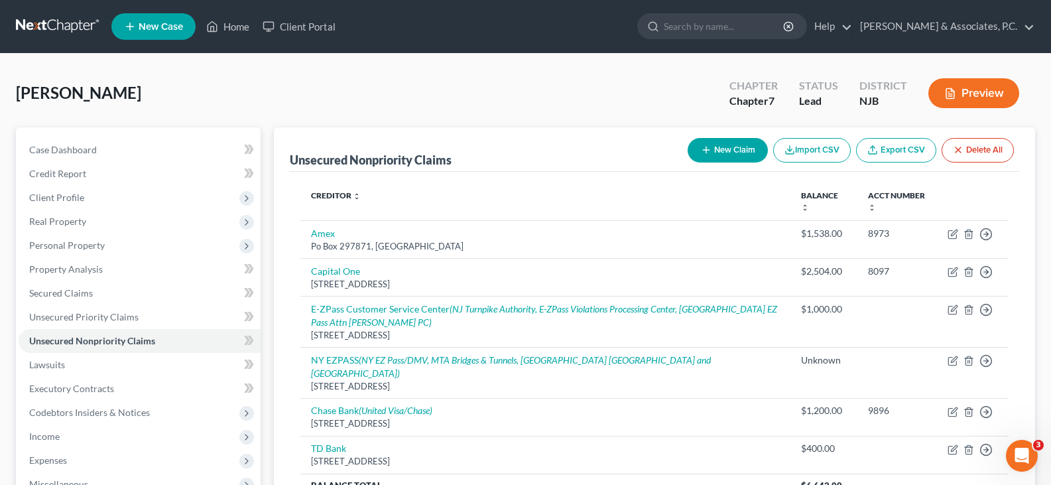
click at [720, 151] on button "New Claim" at bounding box center [728, 150] width 80 height 25
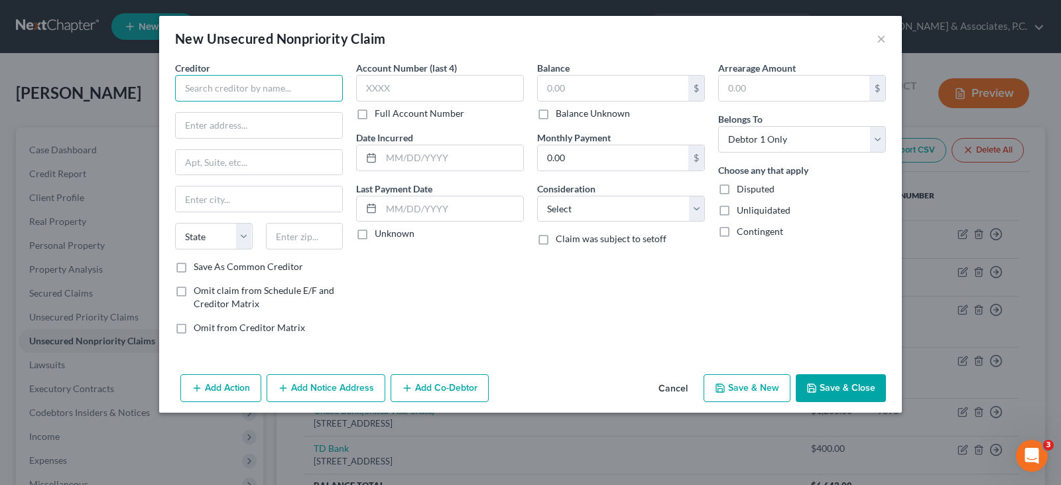
click at [273, 90] on input "text" at bounding box center [259, 88] width 168 height 27
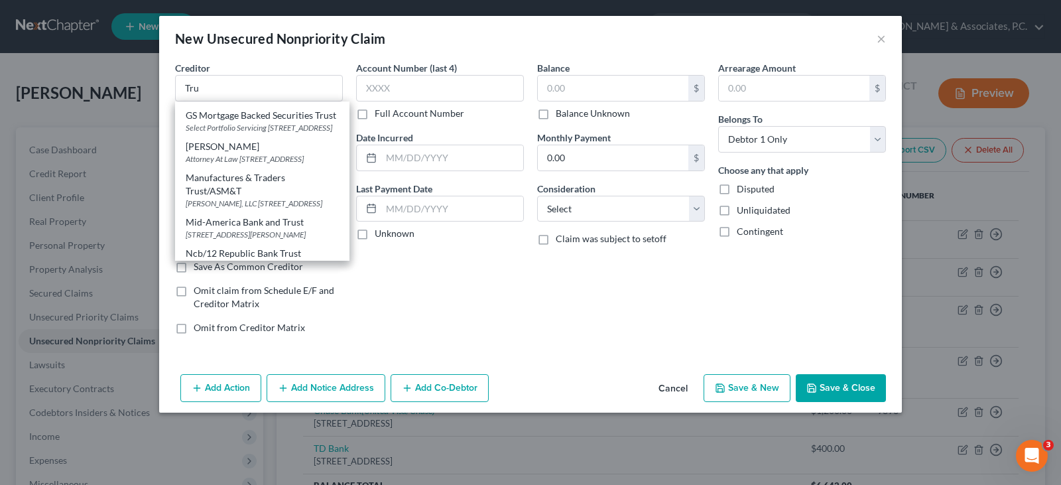
scroll to position [467, 0]
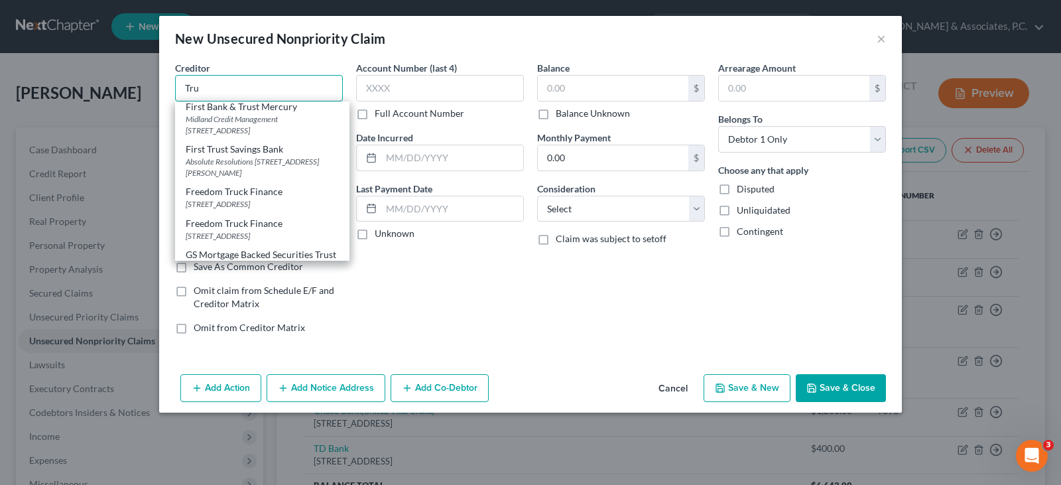
click at [223, 93] on input "Tru" at bounding box center [259, 88] width 168 height 27
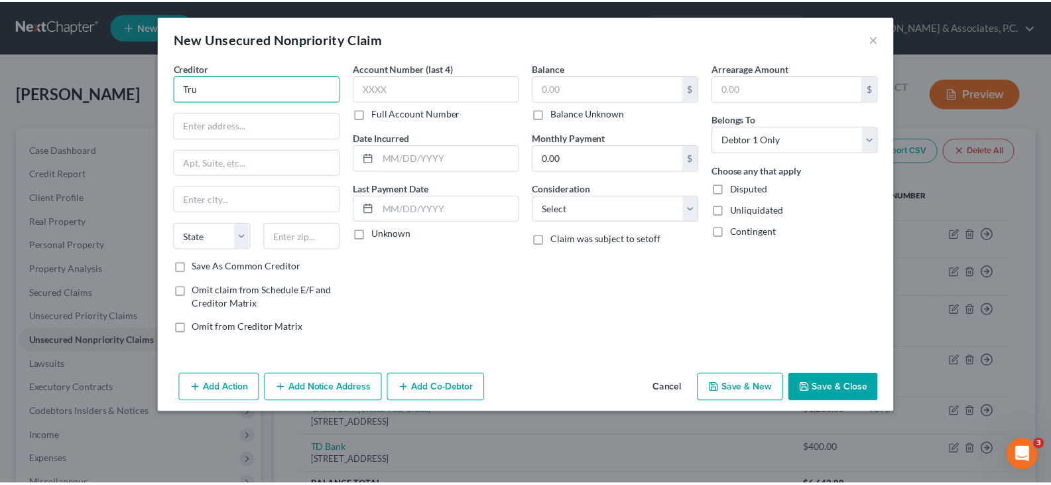
scroll to position [0, 0]
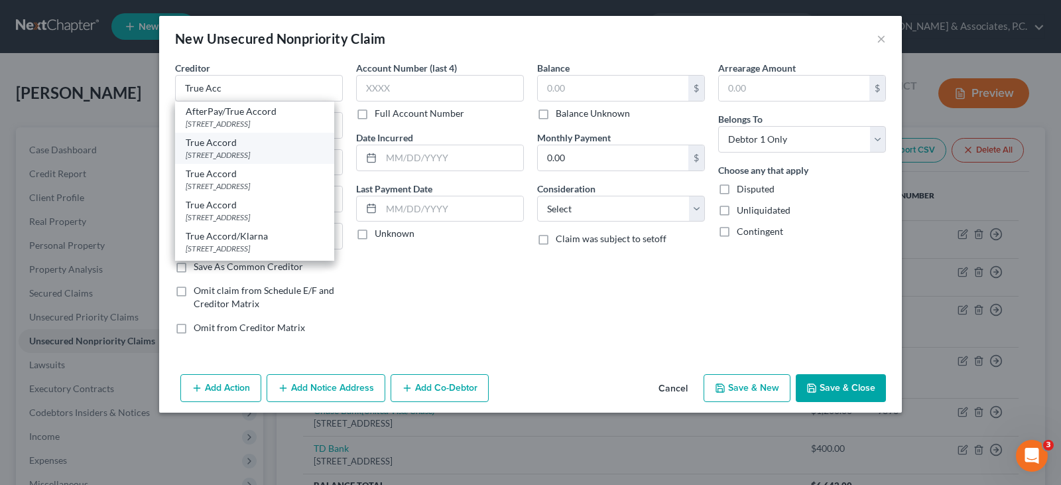
click at [205, 145] on div "True Accord" at bounding box center [255, 142] width 138 height 13
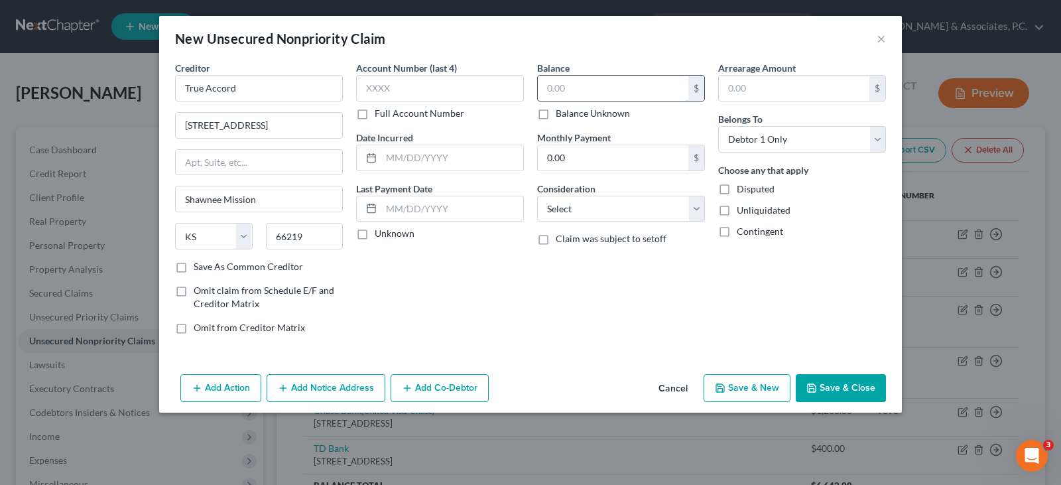
click at [558, 90] on input "text" at bounding box center [613, 88] width 151 height 25
drag, startPoint x: 594, startPoint y: 87, endPoint x: 515, endPoint y: 95, distance: 80.0
click at [512, 94] on div "Creditor * True Accord [STREET_ADDRESS][GEOGRAPHIC_DATA][US_STATE] CA CO CT DE …" at bounding box center [530, 203] width 724 height 284
click at [597, 202] on select "Select Cable / Satellite Services Collection Agency Credit Card Debt Debt Couns…" at bounding box center [621, 209] width 168 height 27
click at [537, 196] on select "Select Cable / Satellite Services Collection Agency Credit Card Debt Debt Couns…" at bounding box center [621, 209] width 168 height 27
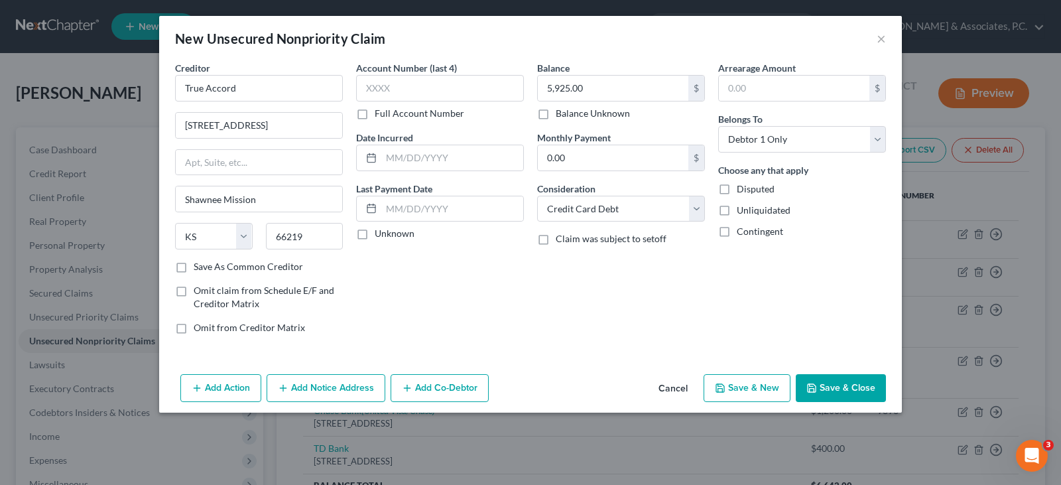
click at [836, 381] on button "Save & Close" at bounding box center [841, 388] width 90 height 28
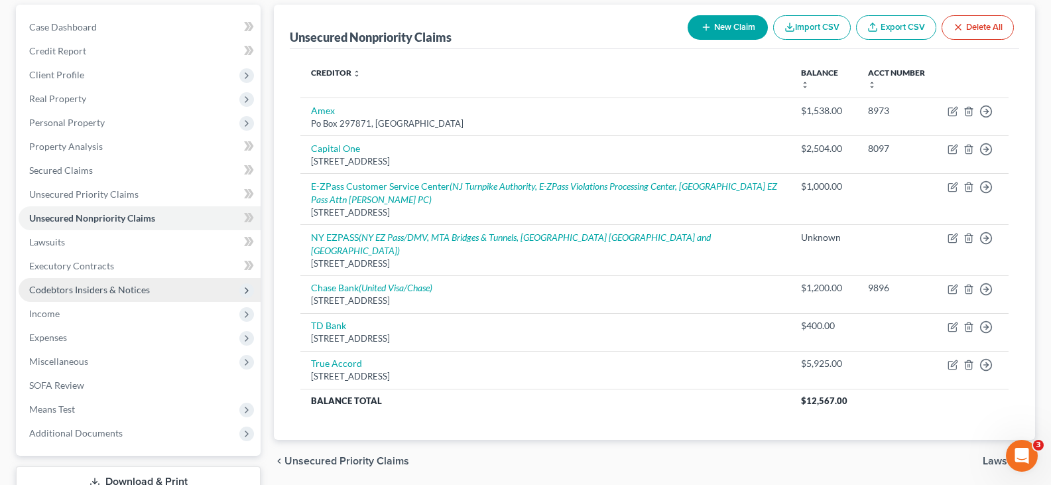
scroll to position [220, 0]
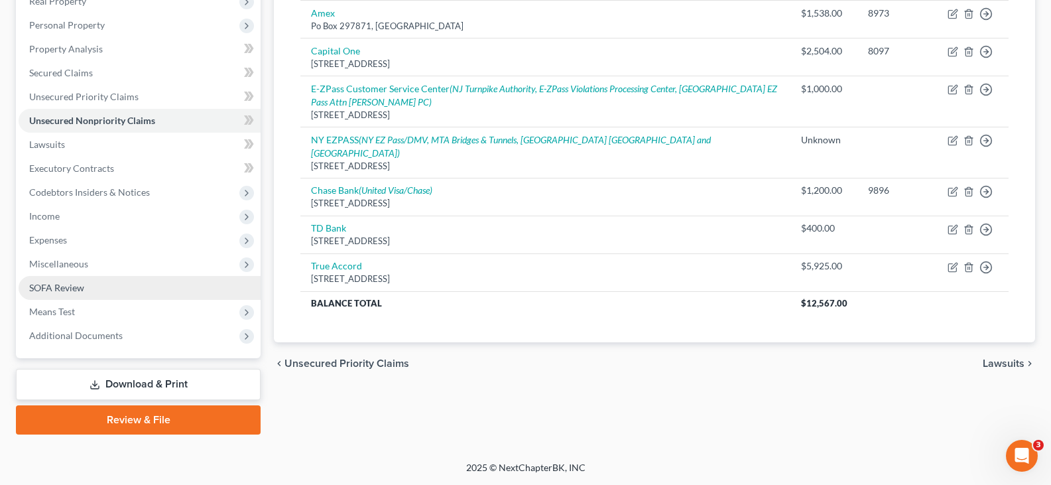
click at [48, 287] on span "SOFA Review" at bounding box center [56, 287] width 55 height 11
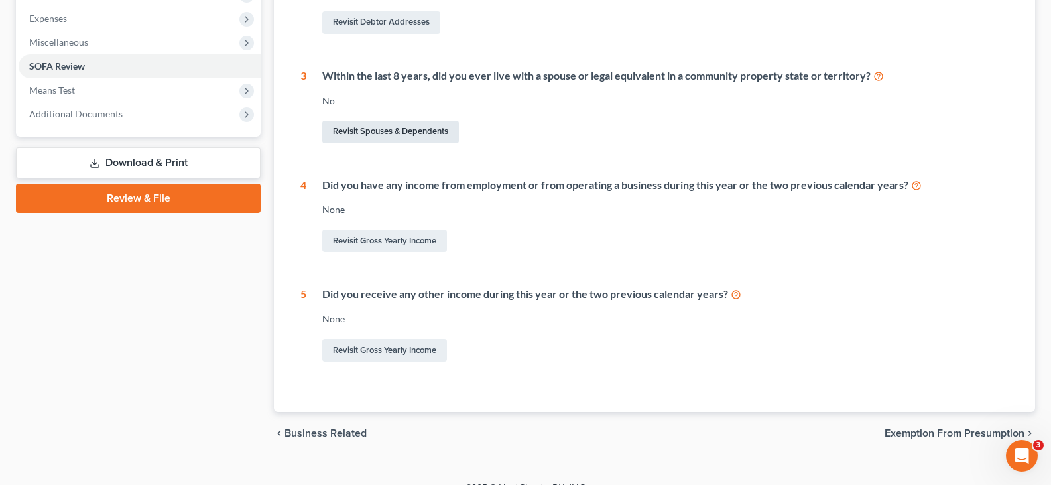
scroll to position [462, 0]
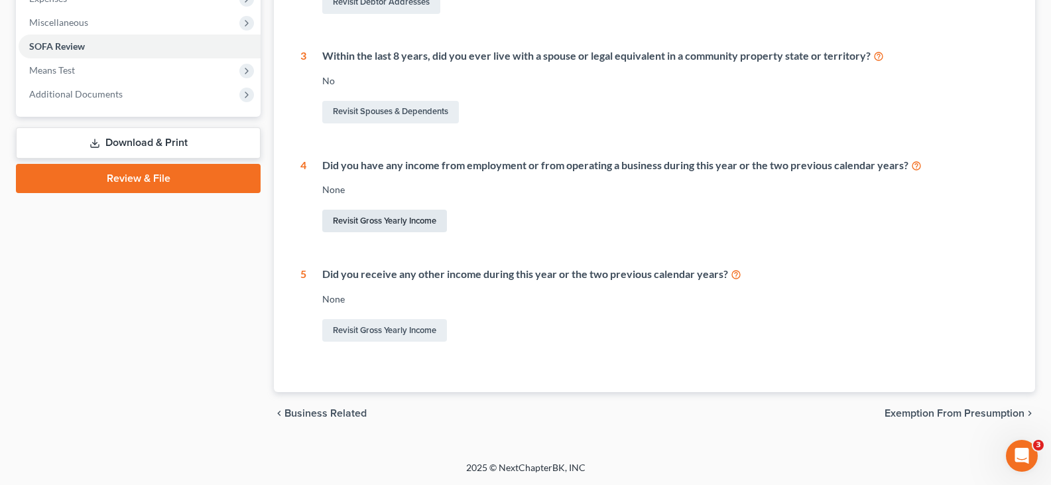
click at [369, 220] on link "Revisit Gross Yearly Income" at bounding box center [384, 221] width 125 height 23
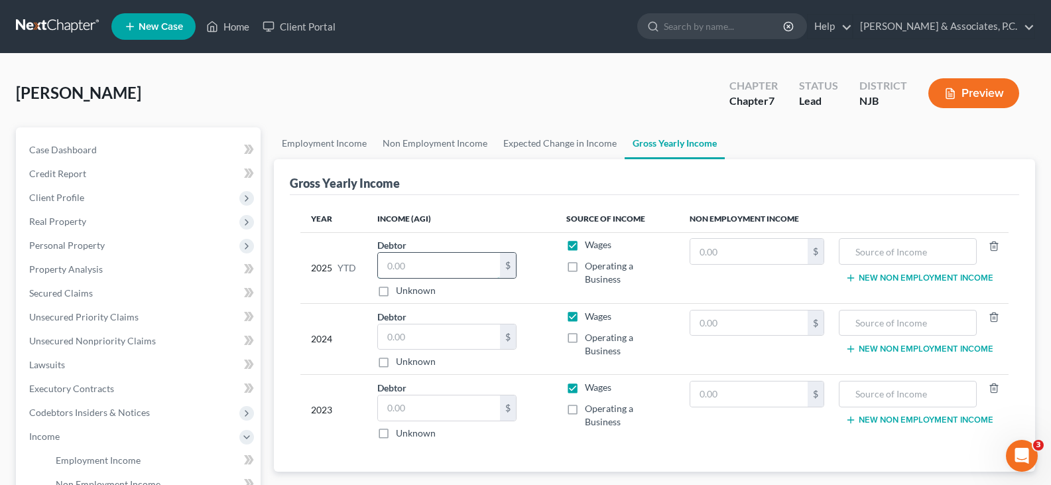
click at [412, 263] on input "text" at bounding box center [439, 265] width 122 height 25
drag, startPoint x: 406, startPoint y: 337, endPoint x: 411, endPoint y: 348, distance: 12.5
click at [414, 348] on input "text" at bounding box center [439, 336] width 122 height 25
drag, startPoint x: 414, startPoint y: 326, endPoint x: 408, endPoint y: 337, distance: 12.5
click at [414, 327] on input "1" at bounding box center [439, 336] width 122 height 25
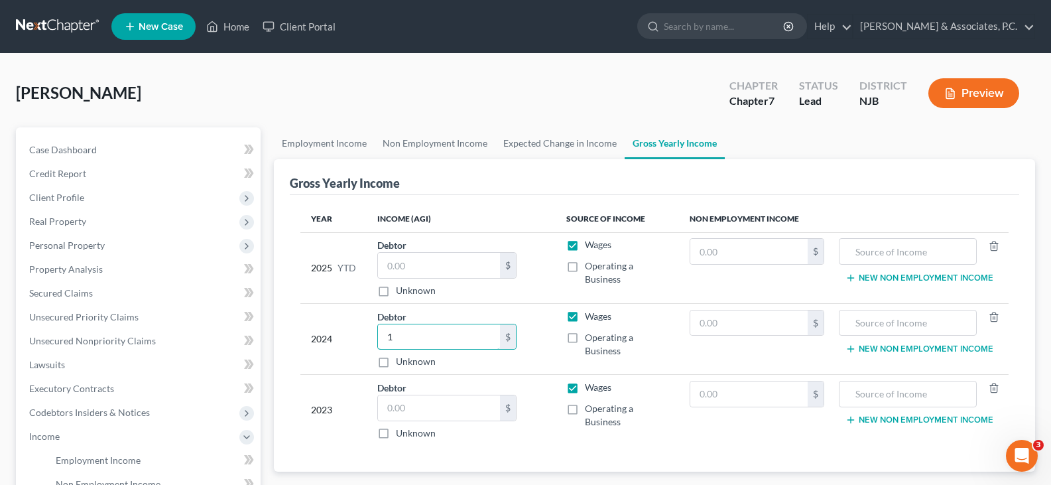
click at [394, 342] on input "1" at bounding box center [439, 336] width 122 height 25
drag, startPoint x: 413, startPoint y: 408, endPoint x: 393, endPoint y: 350, distance: 61.7
click at [412, 408] on input "text" at bounding box center [439, 407] width 122 height 25
click at [399, 340] on input "1" at bounding box center [439, 336] width 122 height 25
click at [426, 407] on input "text" at bounding box center [439, 407] width 122 height 25
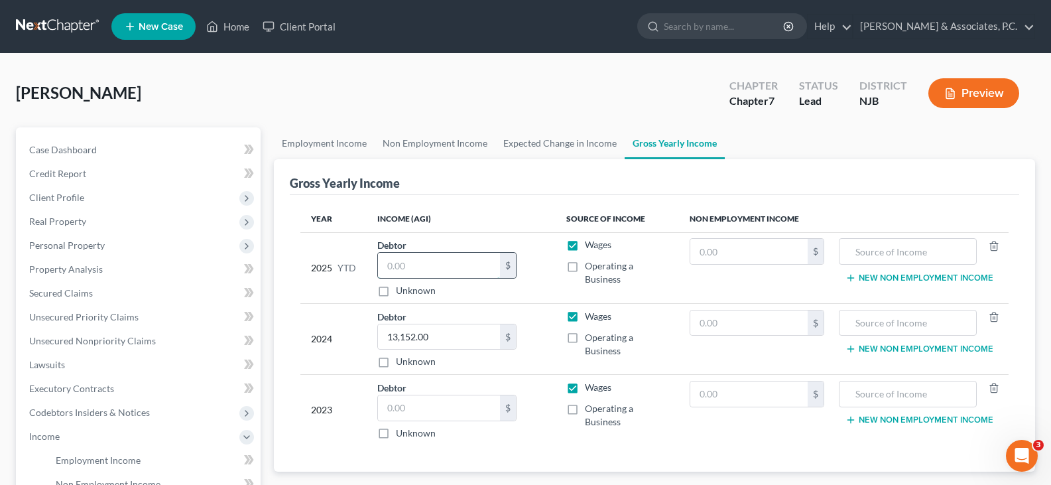
click at [415, 263] on input "text" at bounding box center [439, 265] width 122 height 25
click at [422, 403] on input "text" at bounding box center [439, 407] width 122 height 25
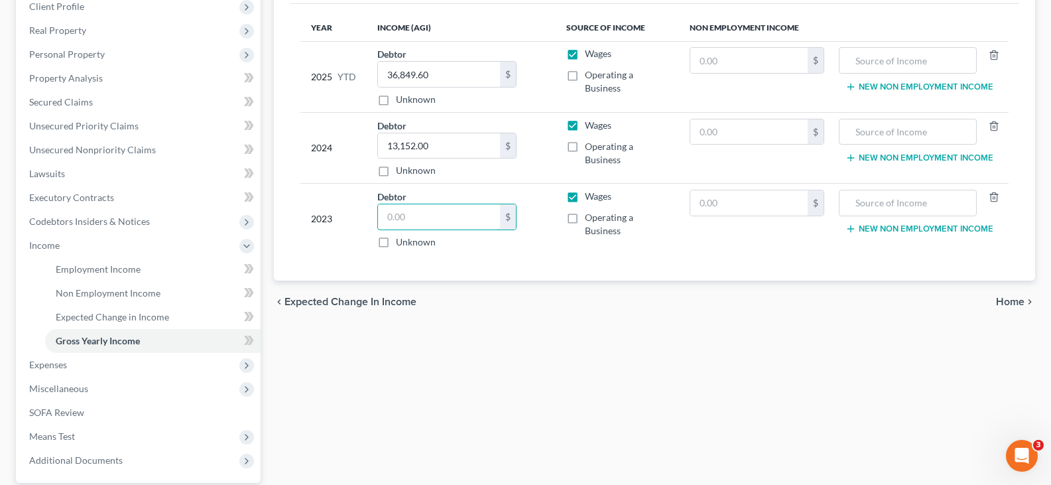
scroll to position [50, 0]
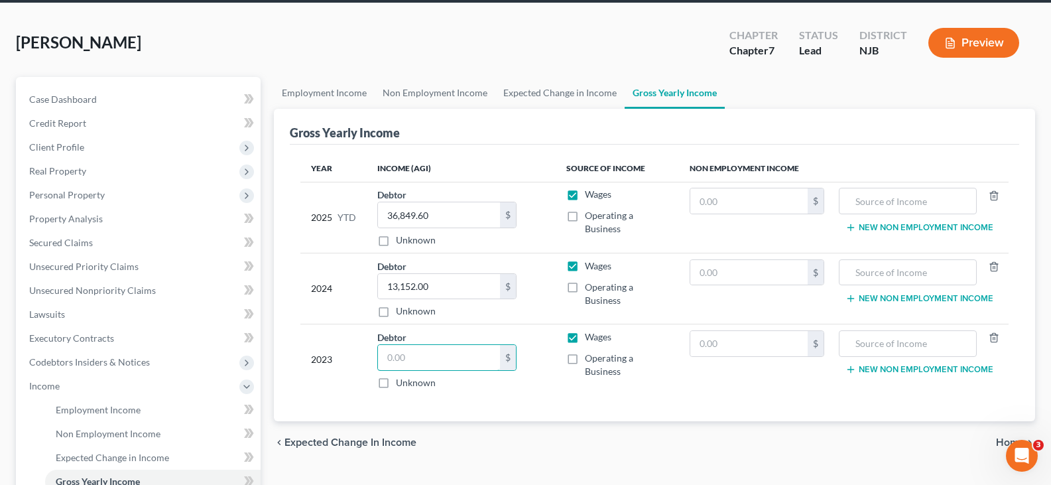
drag, startPoint x: 434, startPoint y: 358, endPoint x: 647, endPoint y: 148, distance: 299.2
click at [433, 358] on input "text" at bounding box center [439, 357] width 122 height 25
drag, startPoint x: 719, startPoint y: 194, endPoint x: 479, endPoint y: 350, distance: 286.6
click at [715, 200] on input "text" at bounding box center [749, 200] width 118 height 25
click at [455, 355] on input "text" at bounding box center [439, 357] width 122 height 25
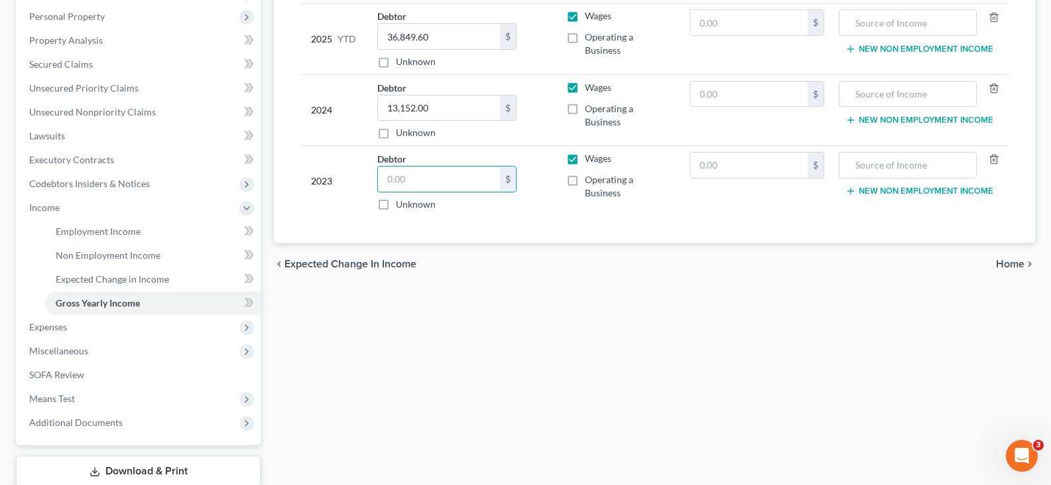
scroll to position [249, 0]
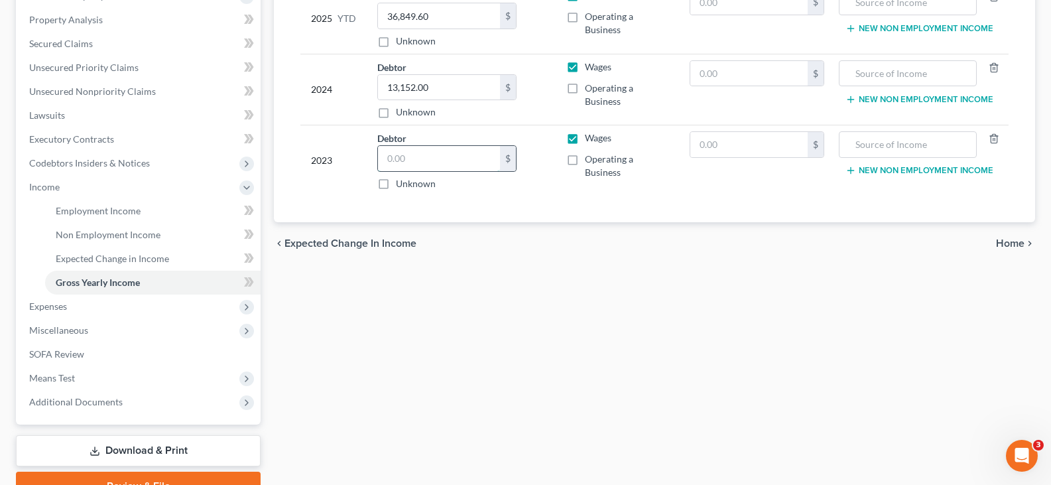
click at [403, 151] on input "text" at bounding box center [439, 158] width 122 height 25
click at [415, 160] on input "text" at bounding box center [439, 158] width 122 height 25
click at [70, 300] on span "Expenses" at bounding box center [140, 306] width 242 height 24
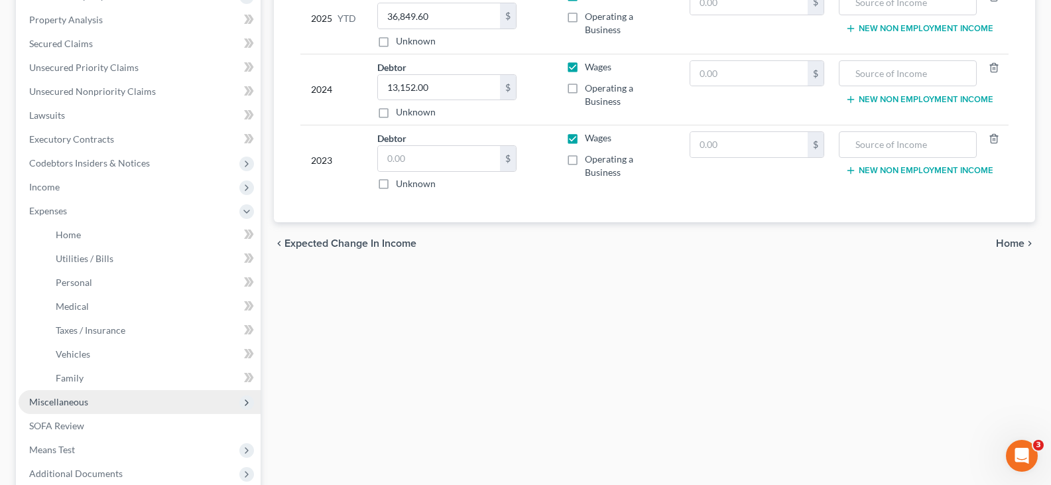
click at [48, 397] on span "Miscellaneous" at bounding box center [58, 401] width 59 height 11
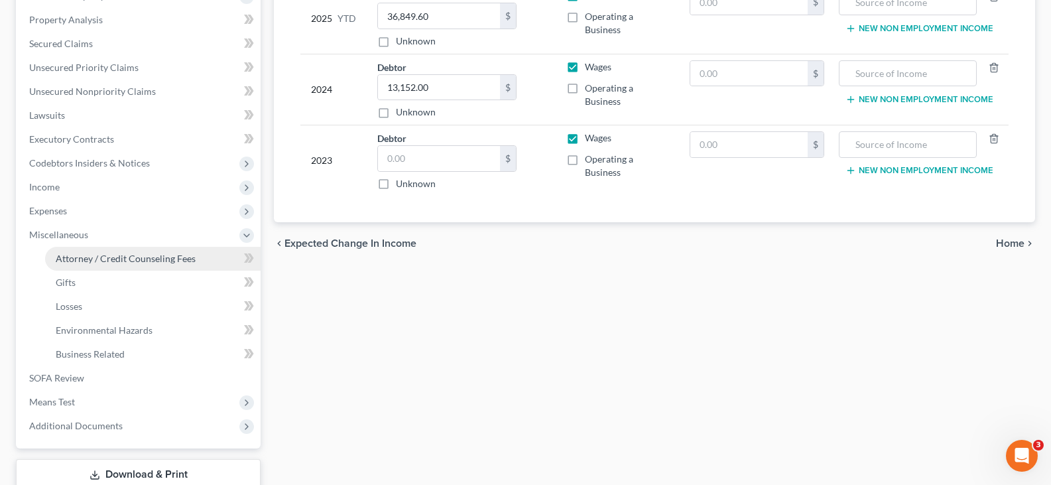
click at [100, 253] on span "Attorney / Credit Counseling Fees" at bounding box center [126, 258] width 140 height 11
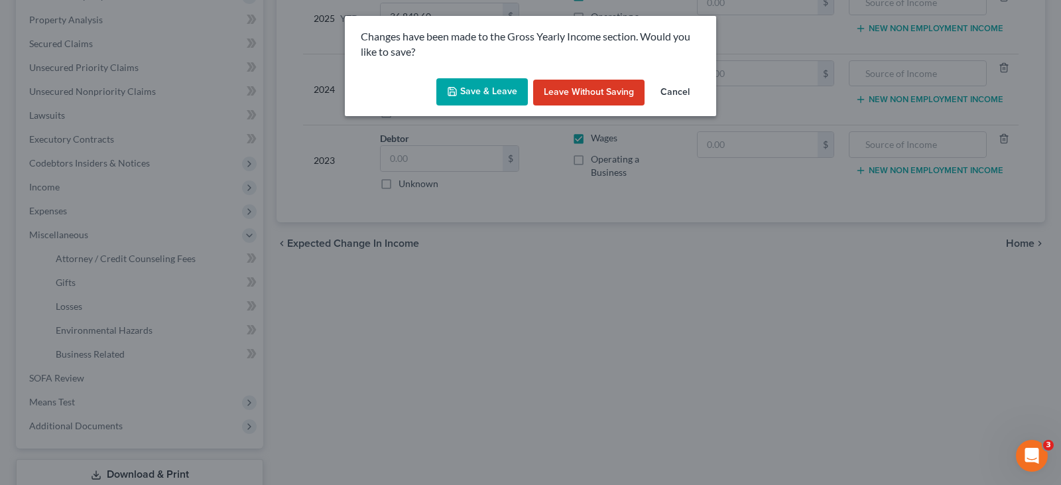
click at [466, 89] on button "Save & Leave" at bounding box center [482, 92] width 92 height 28
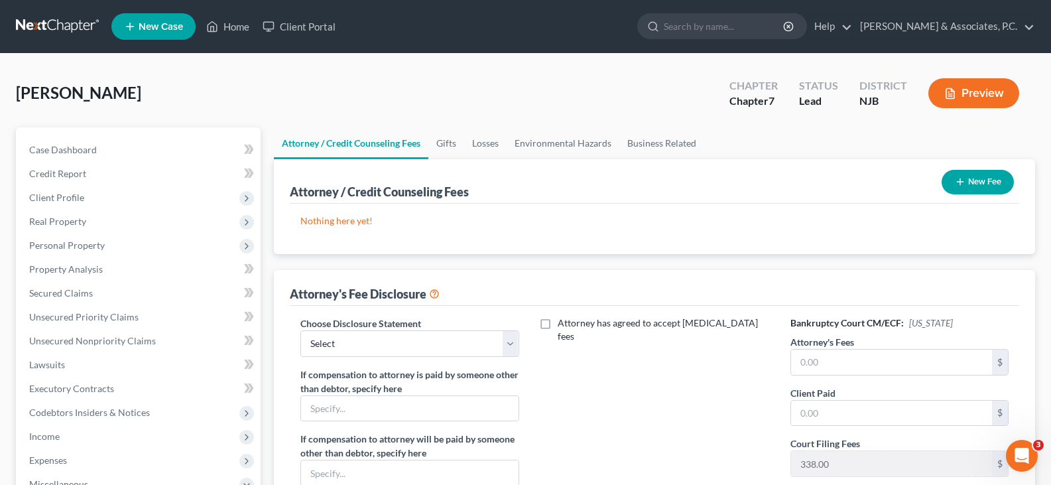
click at [980, 173] on button "New Fee" at bounding box center [978, 182] width 72 height 25
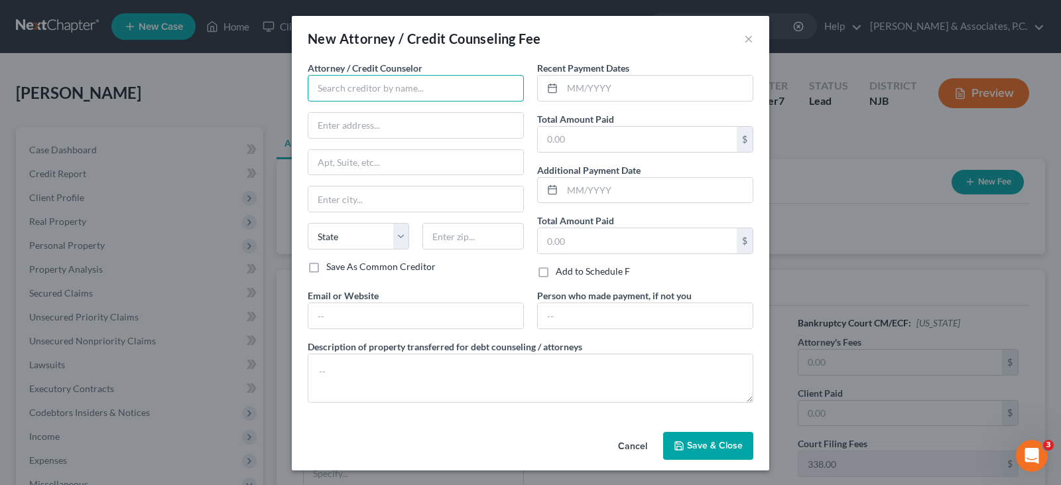
click at [392, 92] on input "text" at bounding box center [416, 88] width 216 height 27
drag, startPoint x: 393, startPoint y: 86, endPoint x: 475, endPoint y: 85, distance: 81.6
click at [475, 85] on input "[PERSON_NAME], Esq." at bounding box center [416, 88] width 216 height 27
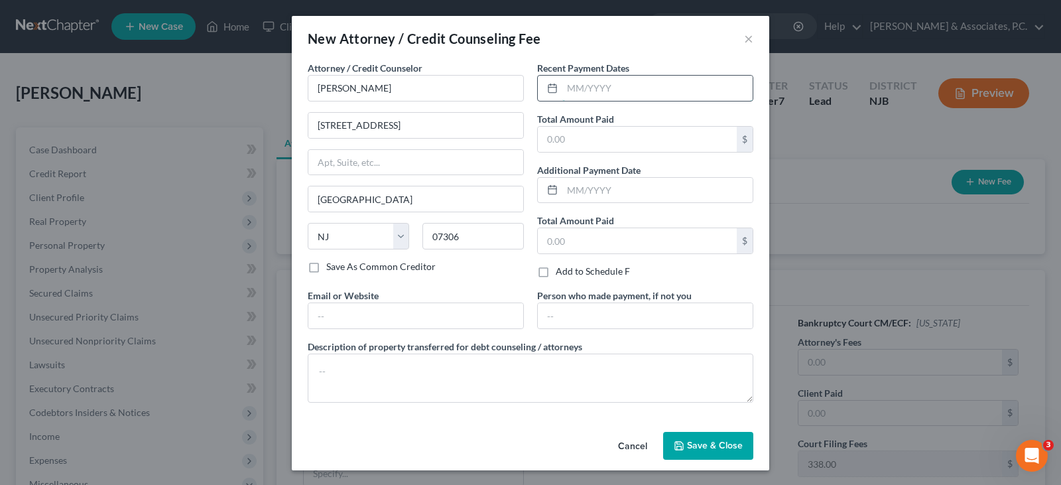
click at [603, 84] on input "text" at bounding box center [657, 88] width 190 height 25
click at [581, 131] on input "text" at bounding box center [637, 139] width 199 height 25
click at [675, 443] on icon "button" at bounding box center [679, 445] width 11 height 11
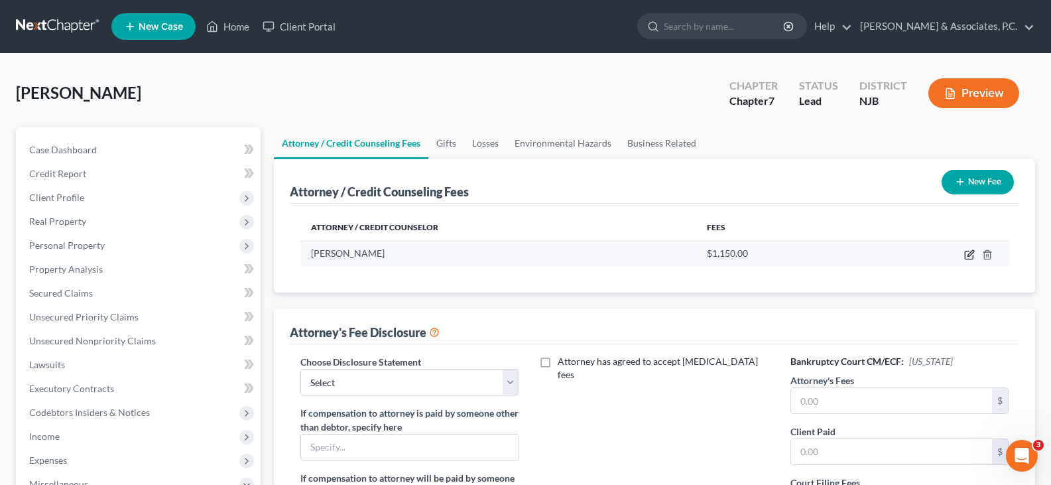
click at [970, 253] on icon "button" at bounding box center [969, 254] width 11 height 11
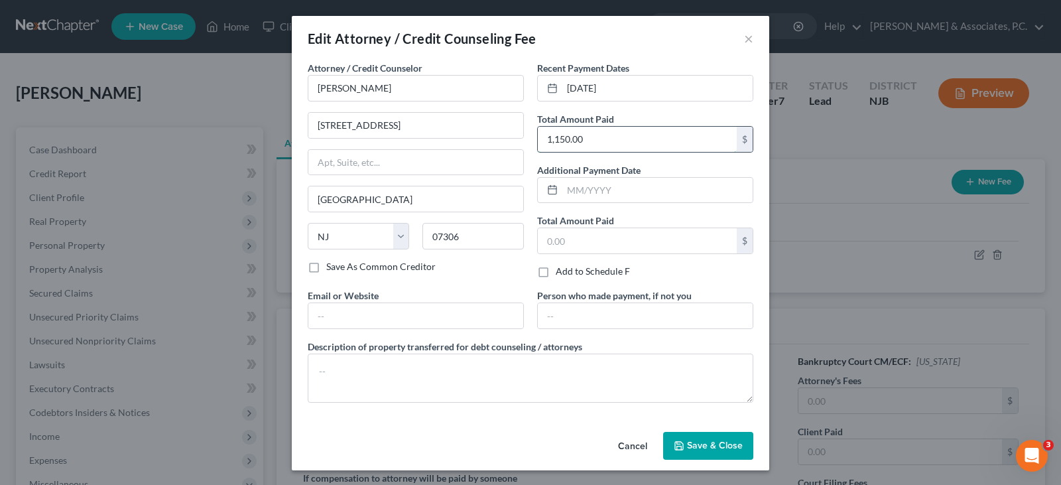
click at [596, 141] on input "1,150.00" at bounding box center [637, 139] width 199 height 25
click at [694, 447] on span "Save & Close" at bounding box center [715, 445] width 56 height 11
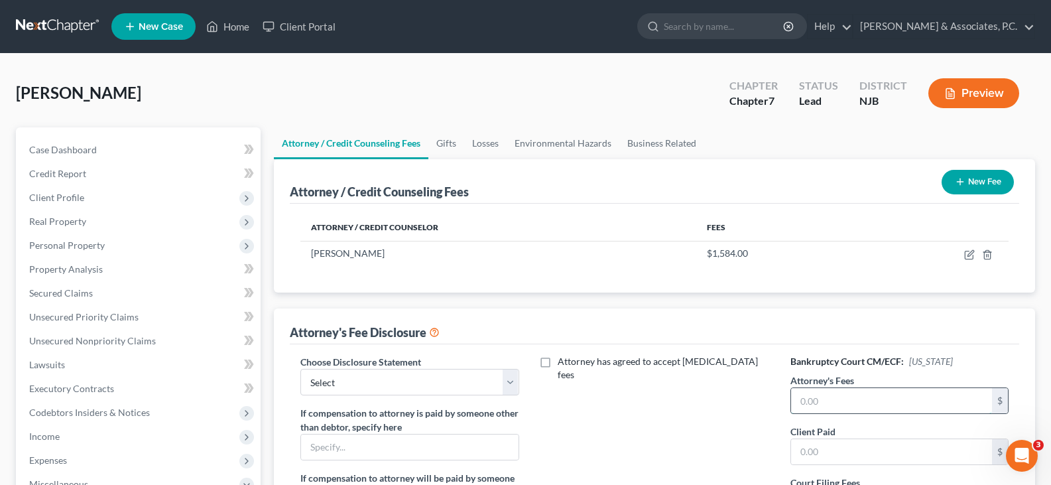
click at [826, 400] on input "text" at bounding box center [891, 400] width 201 height 25
drag, startPoint x: 512, startPoint y: 385, endPoint x: 466, endPoint y: 393, distance: 46.6
click at [512, 385] on select "Select Attorney" at bounding box center [409, 382] width 218 height 27
click at [300, 369] on select "Select Attorney" at bounding box center [409, 382] width 218 height 27
click at [853, 453] on input "text" at bounding box center [891, 451] width 201 height 25
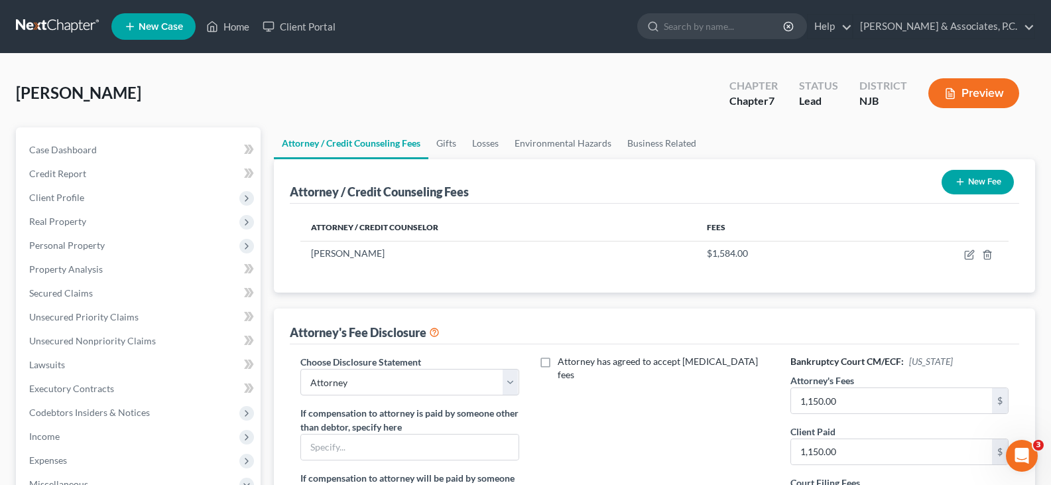
click at [460, 78] on div "[PERSON_NAME] Upgraded Chapter Chapter 7 Status Lead District NJB Preview" at bounding box center [525, 99] width 1019 height 58
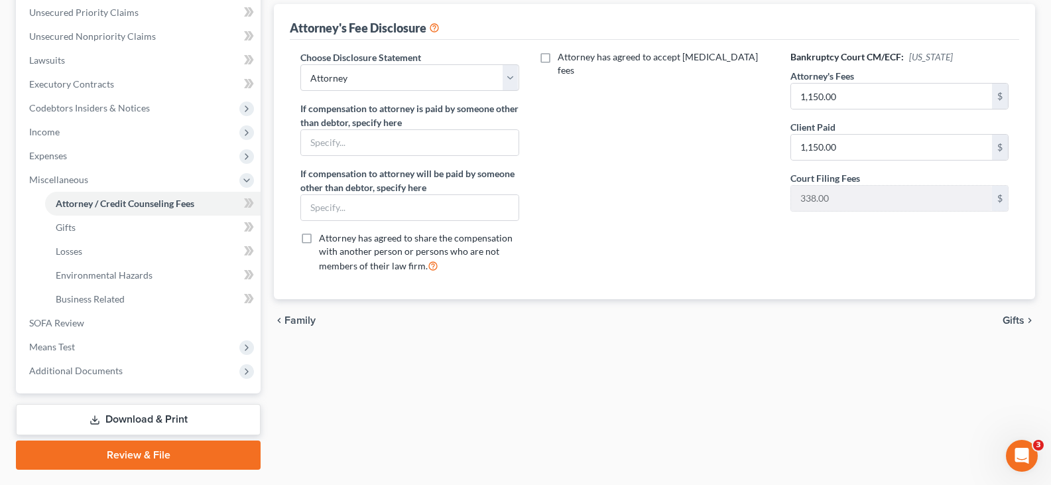
scroll to position [340, 0]
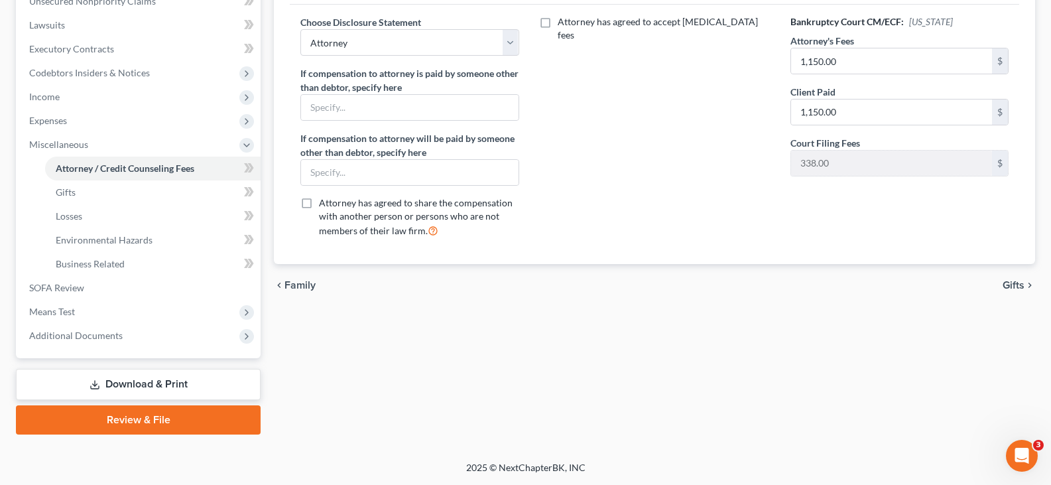
click at [126, 385] on link "Download & Print" at bounding box center [138, 384] width 245 height 31
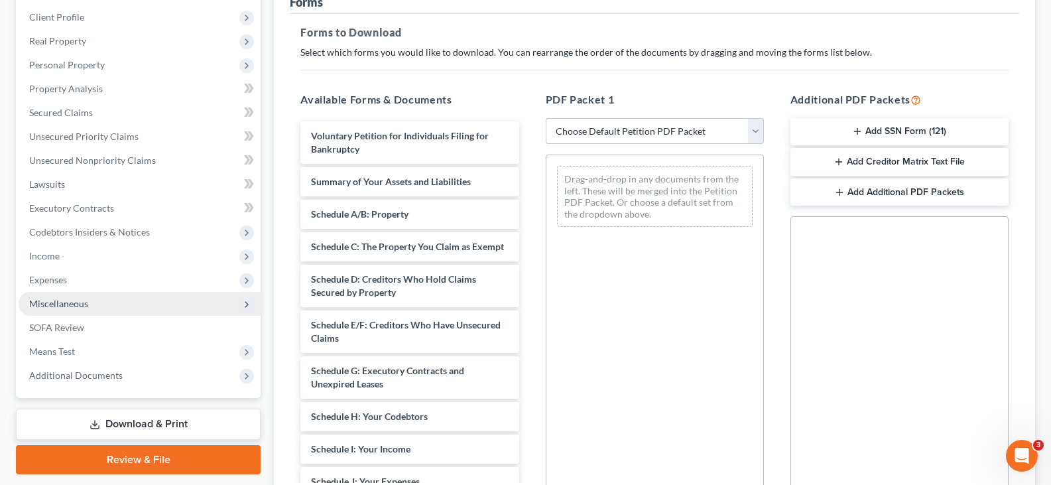
scroll to position [199, 0]
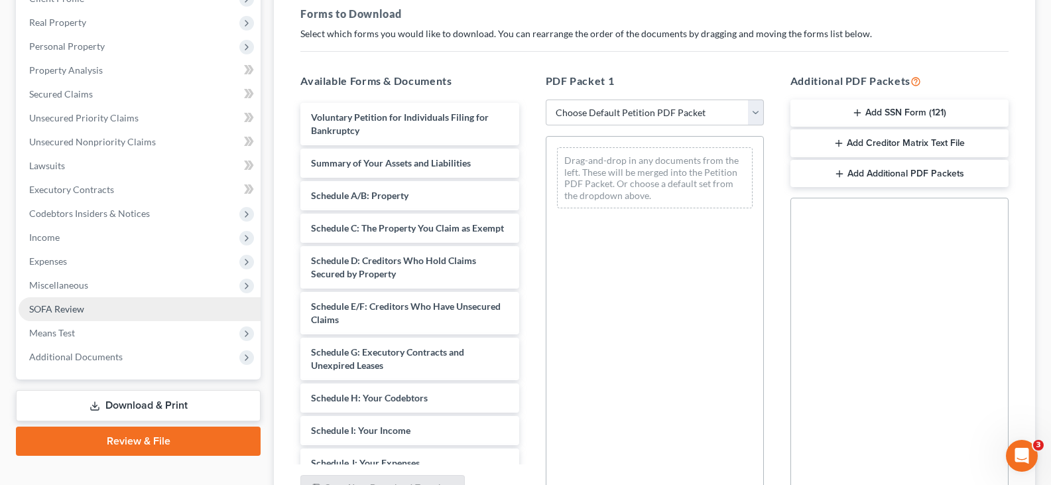
click at [66, 303] on link "SOFA Review" at bounding box center [140, 309] width 242 height 24
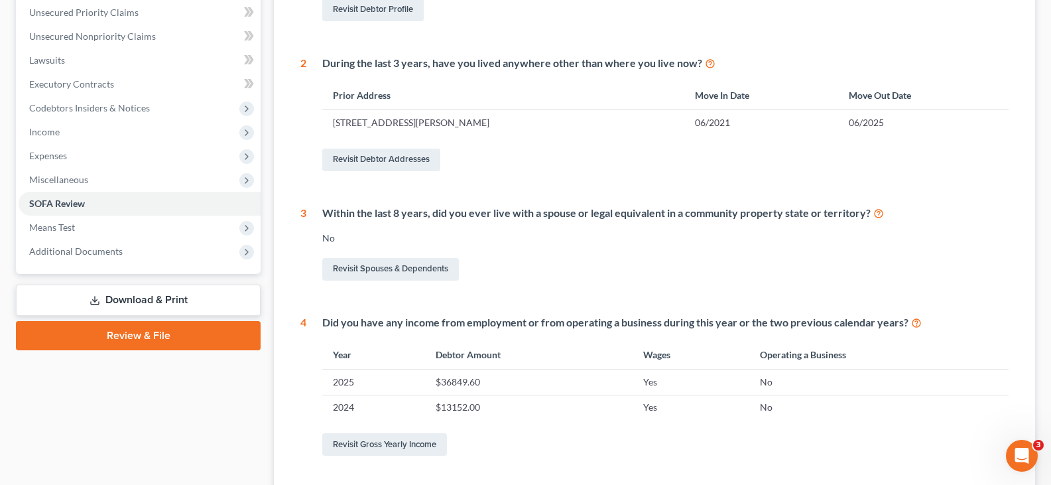
scroll to position [464, 0]
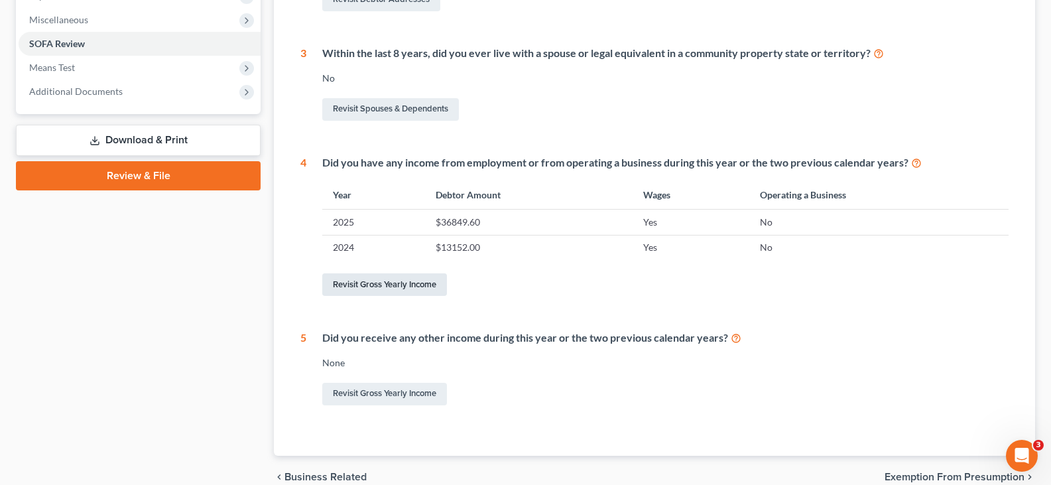
click at [371, 282] on link "Revisit Gross Yearly Income" at bounding box center [384, 284] width 125 height 23
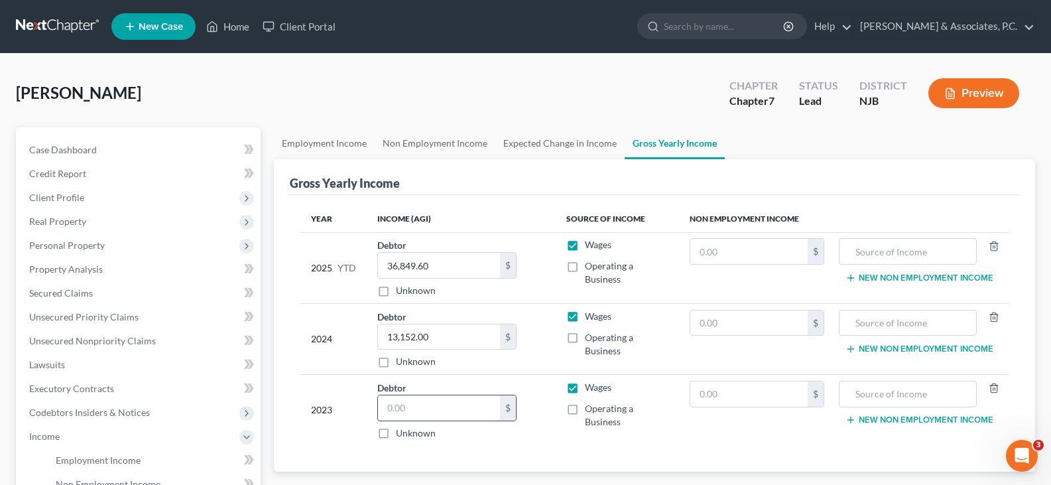
click at [427, 397] on input "text" at bounding box center [439, 407] width 122 height 25
click at [558, 140] on link "Expected Change in Income" at bounding box center [559, 143] width 129 height 32
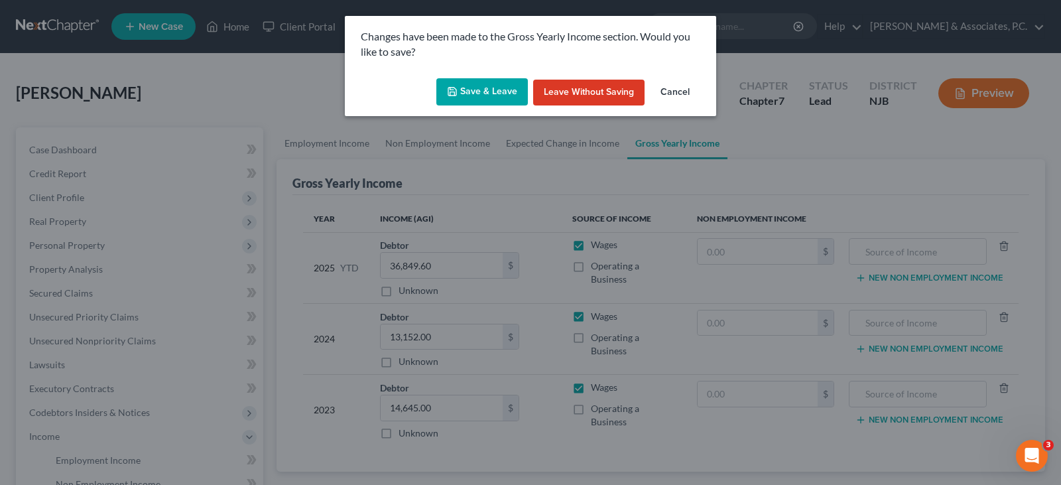
drag, startPoint x: 455, startPoint y: 147, endPoint x: 459, endPoint y: 127, distance: 20.3
click at [454, 147] on div "Changes have been made to the Gross Yearly Income section. Would you like to sa…" at bounding box center [530, 242] width 1061 height 485
click at [478, 90] on button "Save & Leave" at bounding box center [482, 92] width 92 height 28
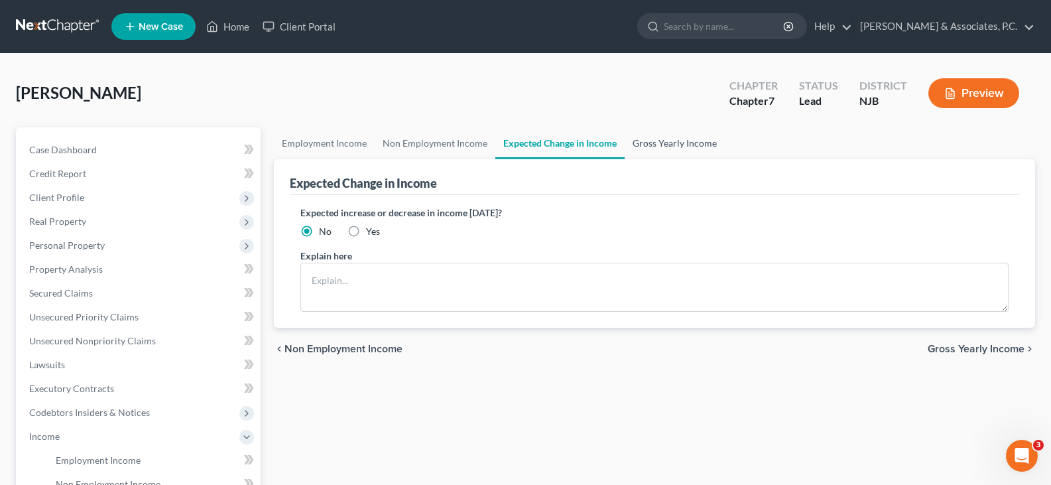
drag, startPoint x: 675, startPoint y: 144, endPoint x: 448, endPoint y: 150, distance: 227.6
click at [675, 143] on link "Gross Yearly Income" at bounding box center [675, 143] width 100 height 32
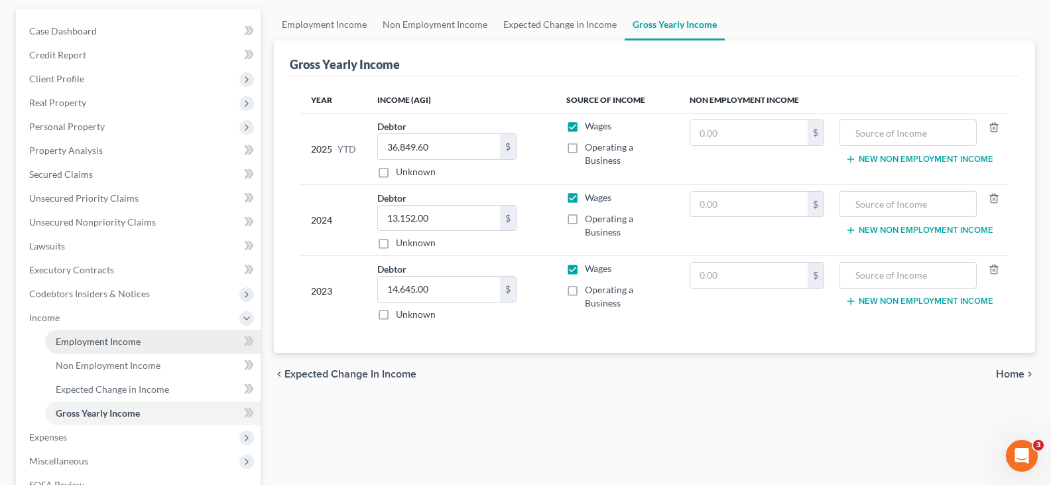
scroll to position [316, 0]
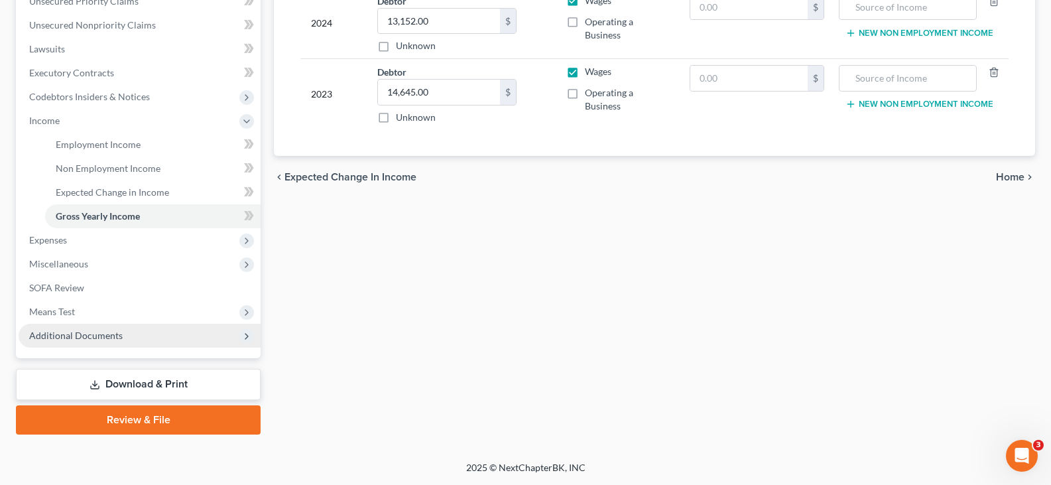
click at [60, 336] on span "Additional Documents" at bounding box center [76, 335] width 94 height 11
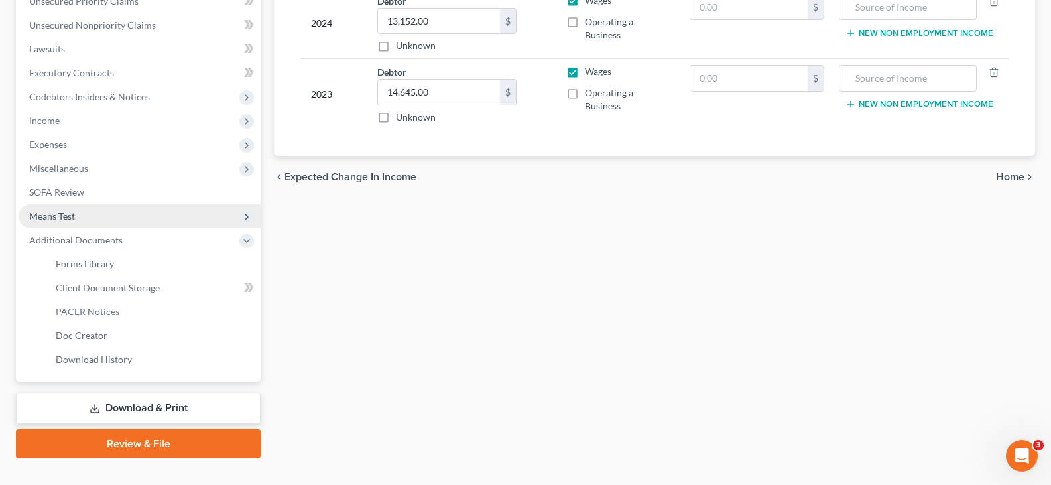
click at [52, 218] on span "Means Test" at bounding box center [52, 215] width 46 height 11
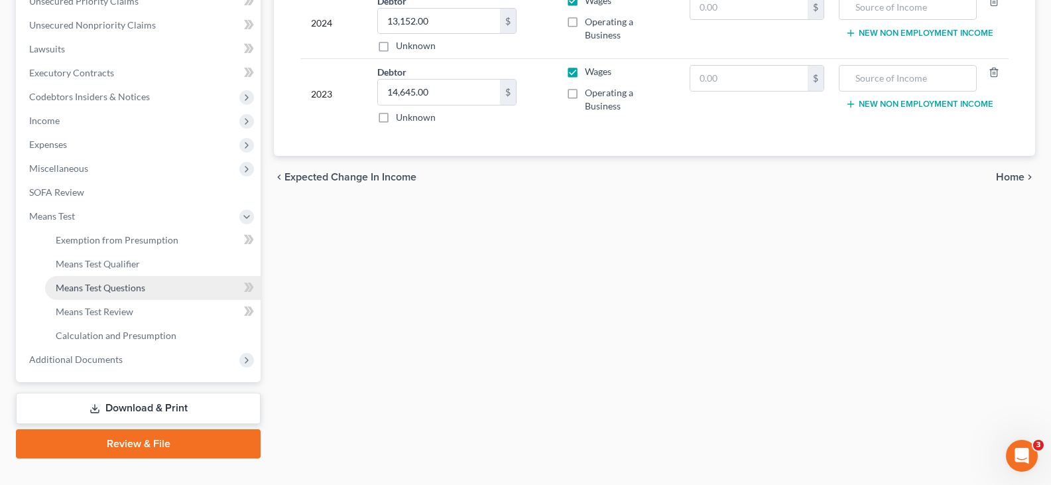
drag, startPoint x: 113, startPoint y: 286, endPoint x: 109, endPoint y: 280, distance: 7.7
click at [113, 286] on span "Means Test Questions" at bounding box center [101, 287] width 90 height 11
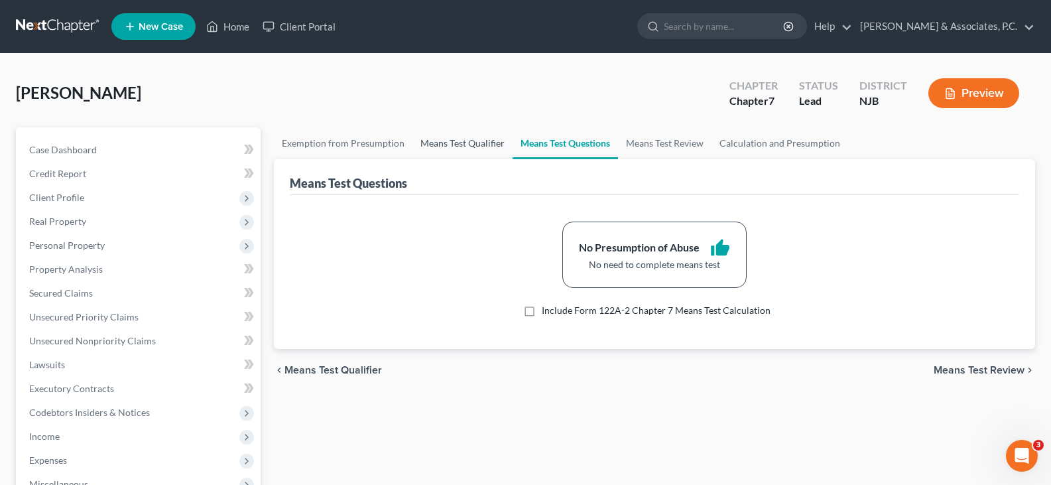
click at [450, 147] on link "Means Test Qualifier" at bounding box center [463, 143] width 100 height 32
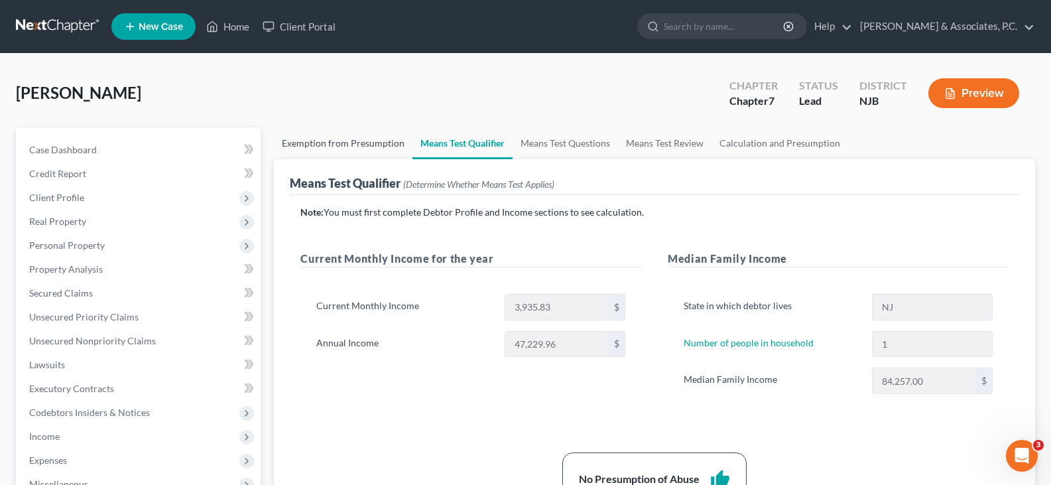
click at [314, 144] on link "Exemption from Presumption" at bounding box center [343, 143] width 139 height 32
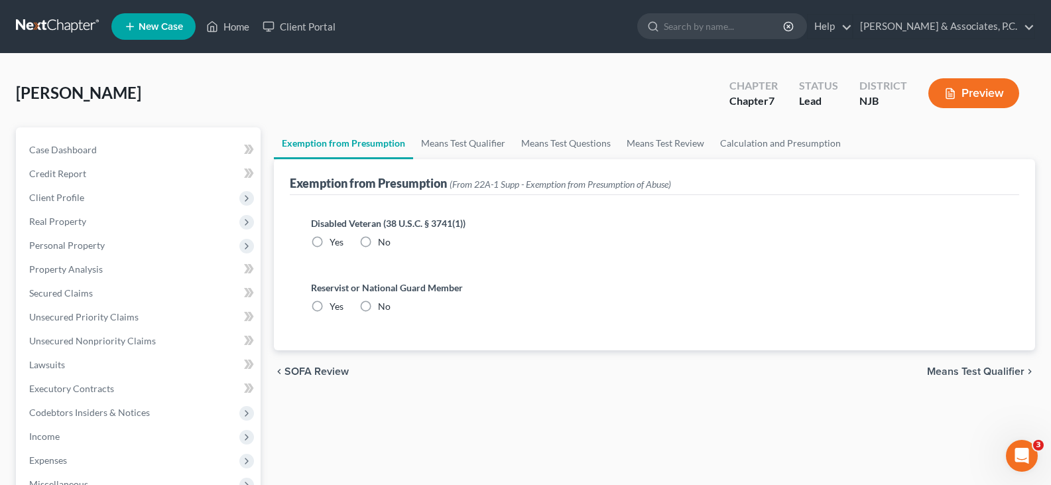
click at [378, 240] on label "No" at bounding box center [384, 241] width 13 height 13
click at [383, 240] on input "No" at bounding box center [387, 239] width 9 height 9
drag, startPoint x: 366, startPoint y: 301, endPoint x: 513, endPoint y: 80, distance: 266.0
click at [378, 301] on label "No" at bounding box center [384, 306] width 13 height 13
click at [383, 301] on input "No" at bounding box center [387, 304] width 9 height 9
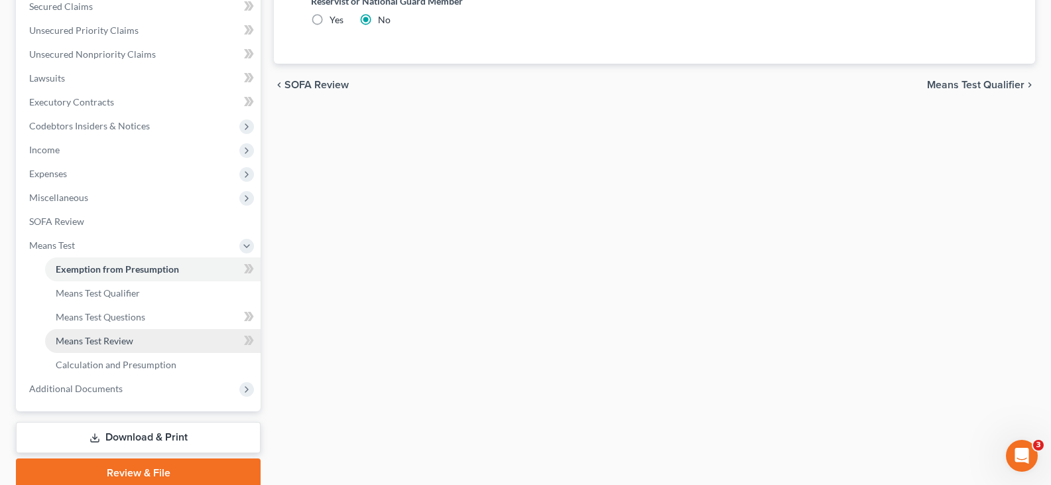
scroll to position [273, 0]
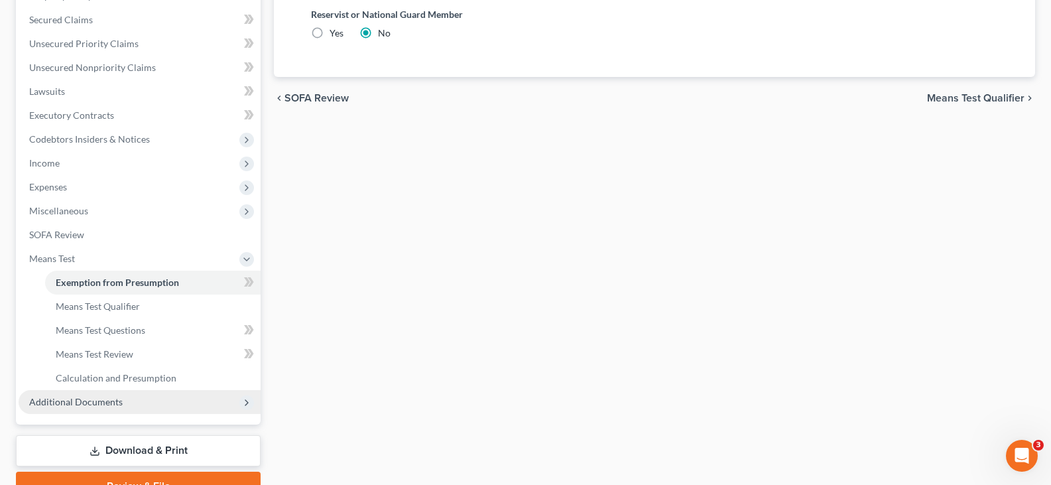
click at [83, 399] on span "Additional Documents" at bounding box center [76, 401] width 94 height 11
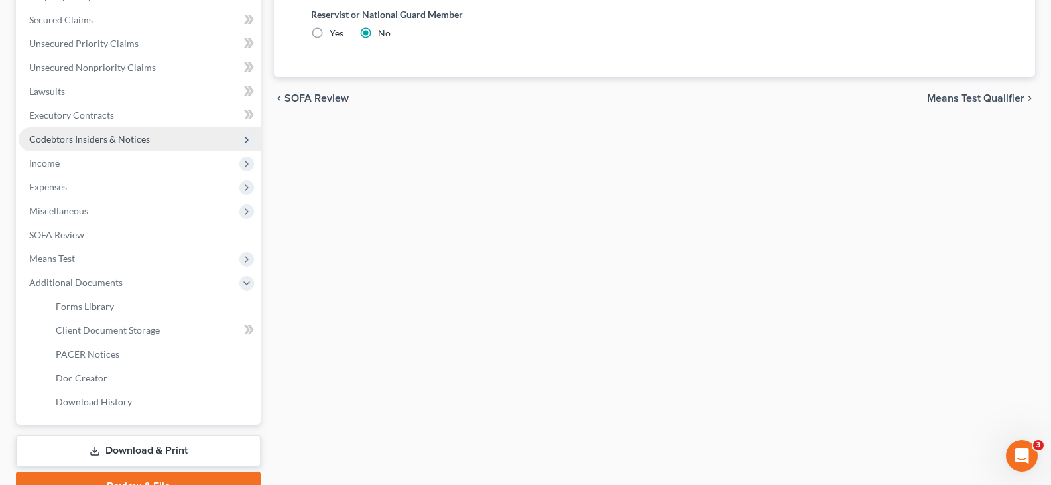
click at [83, 141] on span "Codebtors Insiders & Notices" at bounding box center [89, 138] width 121 height 11
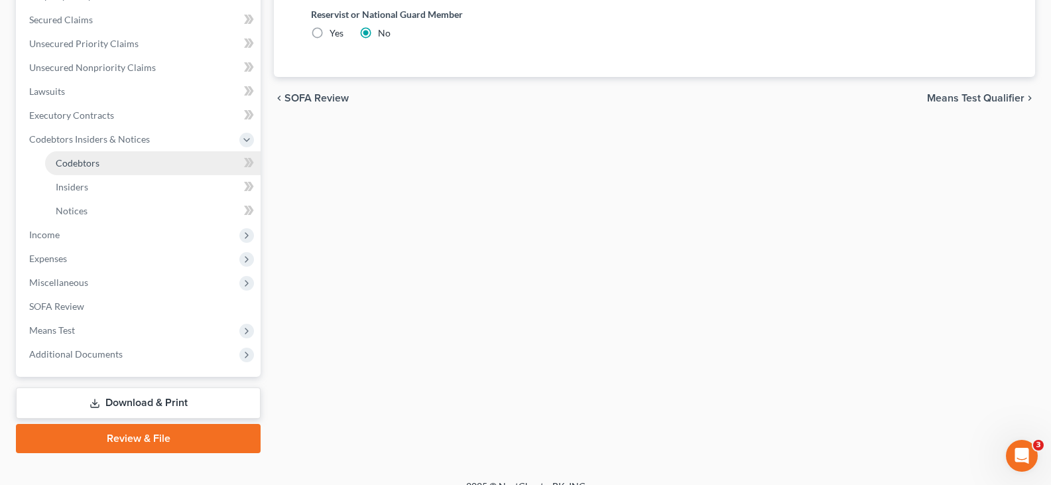
click at [82, 166] on span "Codebtors" at bounding box center [78, 162] width 44 height 11
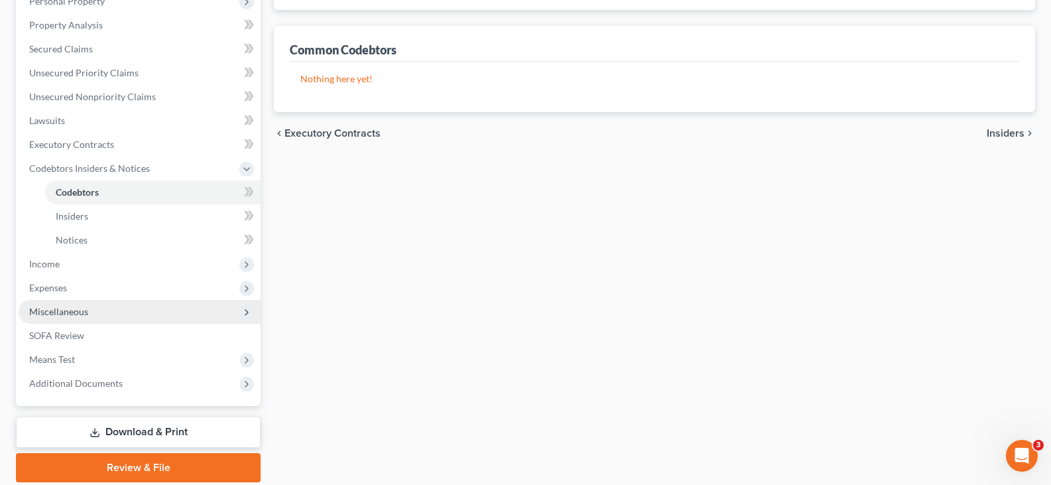
scroll to position [292, 0]
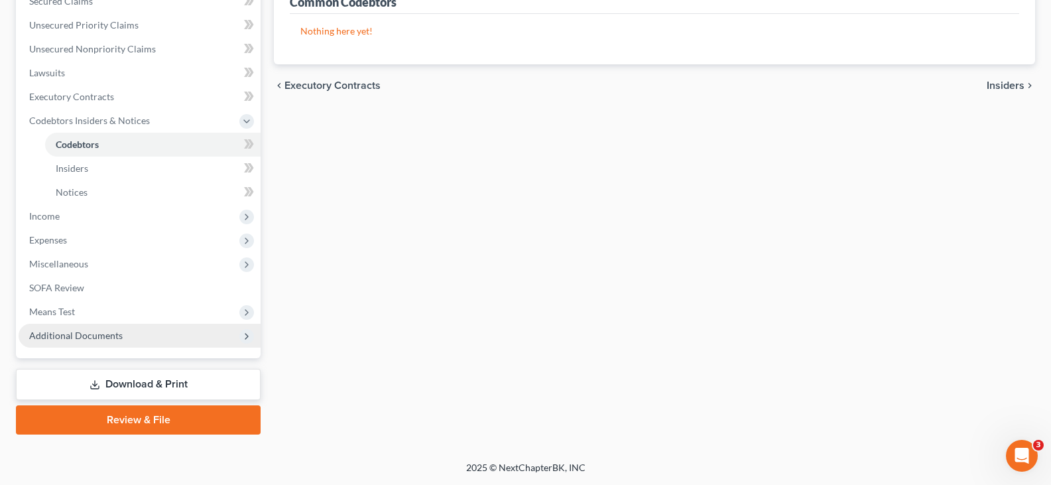
click at [92, 336] on span "Additional Documents" at bounding box center [76, 335] width 94 height 11
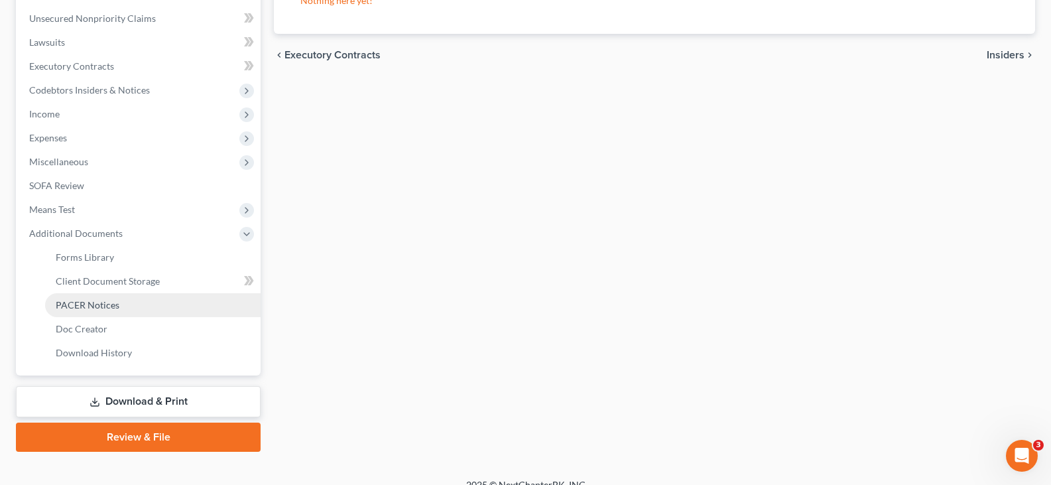
scroll to position [340, 0]
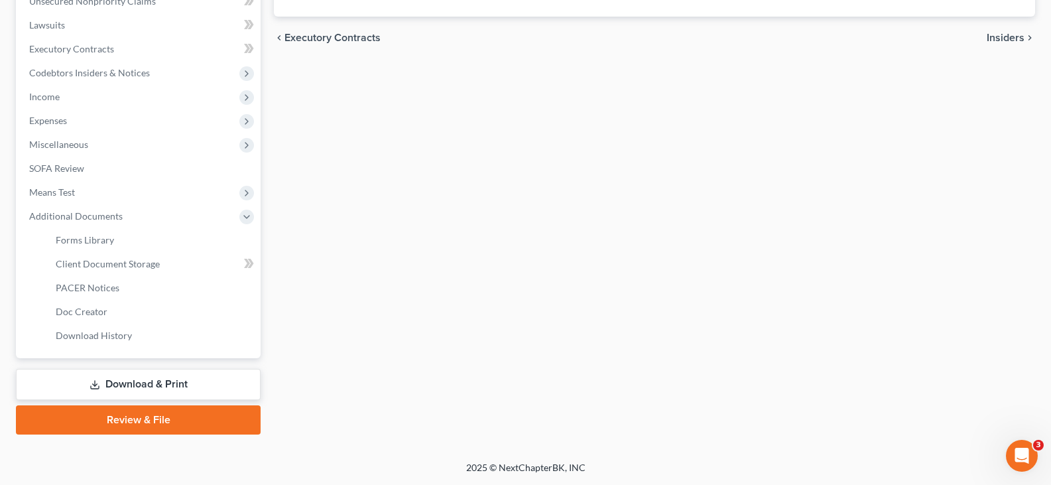
drag, startPoint x: 112, startPoint y: 377, endPoint x: 488, endPoint y: 263, distance: 392.9
click at [111, 377] on link "Download & Print" at bounding box center [138, 384] width 245 height 31
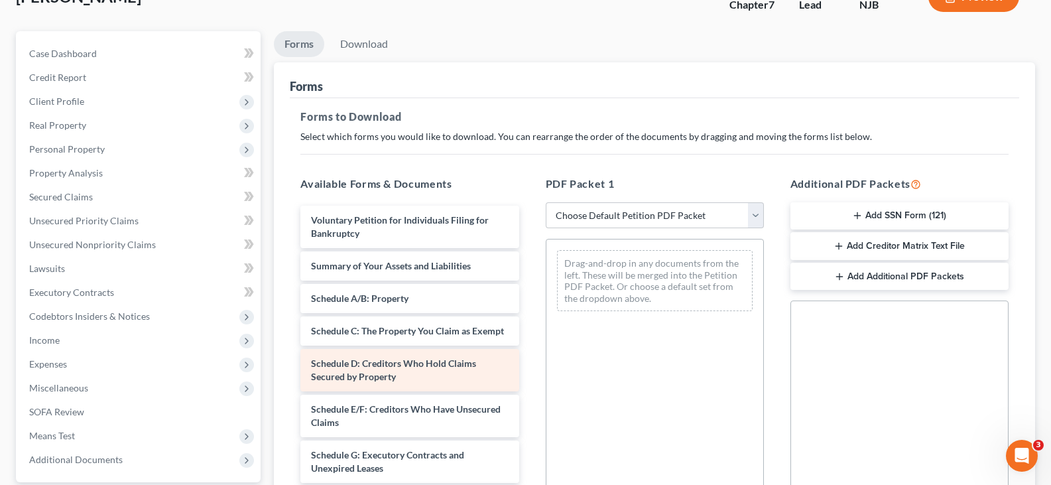
scroll to position [199, 0]
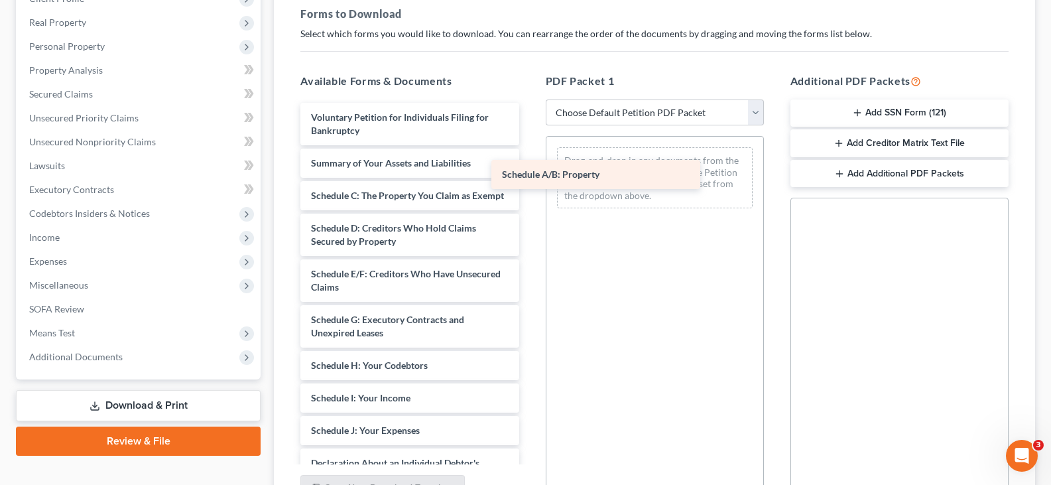
drag, startPoint x: 397, startPoint y: 193, endPoint x: 616, endPoint y: 167, distance: 220.4
click at [529, 167] on div "Schedule A/B: Property Voluntary Petition for Individuals Filing for Bankruptcy…" at bounding box center [409, 437] width 239 height 668
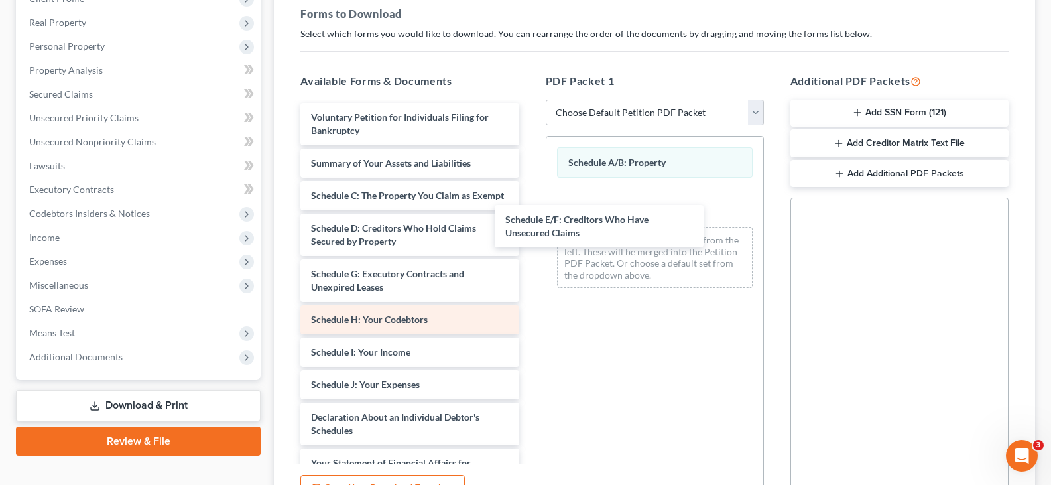
drag, startPoint x: 367, startPoint y: 294, endPoint x: 407, endPoint y: 323, distance: 48.8
click at [529, 216] on div "Schedule E/F: Creditors Who Have Unsecured Claims Voluntary Petition for Indivi…" at bounding box center [409, 414] width 239 height 623
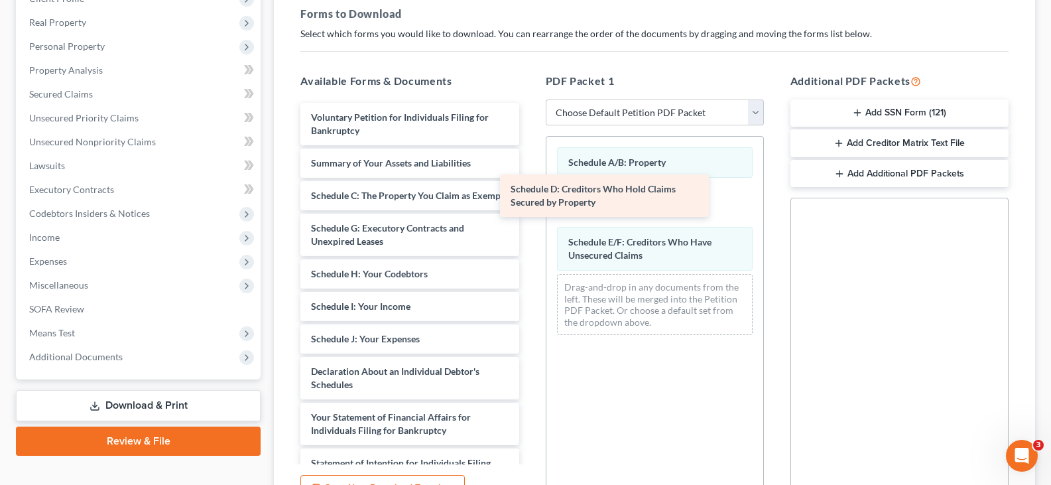
drag, startPoint x: 377, startPoint y: 252, endPoint x: 580, endPoint y: 204, distance: 208.0
click at [529, 202] on div "Schedule D: Creditors Who Hold Claims Secured by Property Voluntary Petition fo…" at bounding box center [409, 391] width 239 height 577
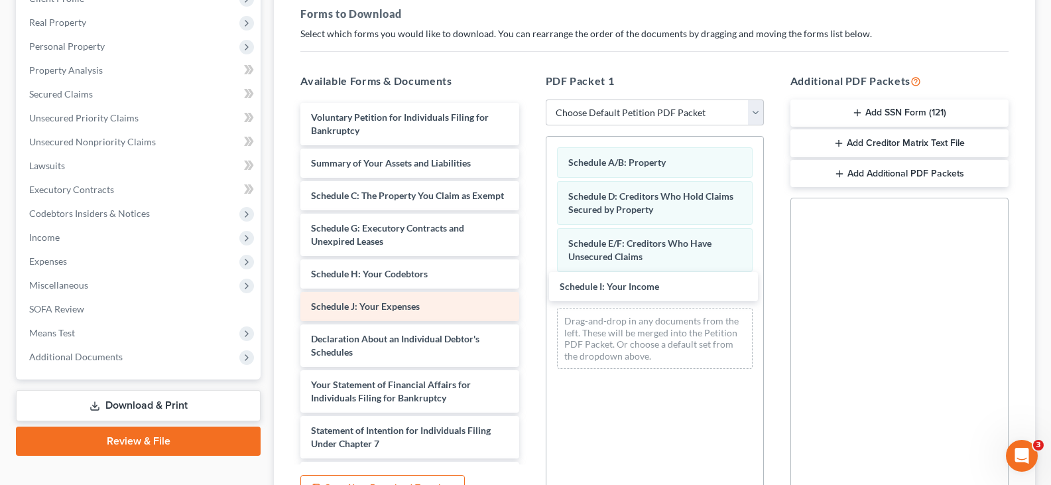
drag, startPoint x: 351, startPoint y: 324, endPoint x: 394, endPoint y: 330, distance: 43.5
click at [529, 290] on div "Schedule I: Your Income Voluntary Petition for Individuals Filing for Bankruptc…" at bounding box center [409, 375] width 239 height 544
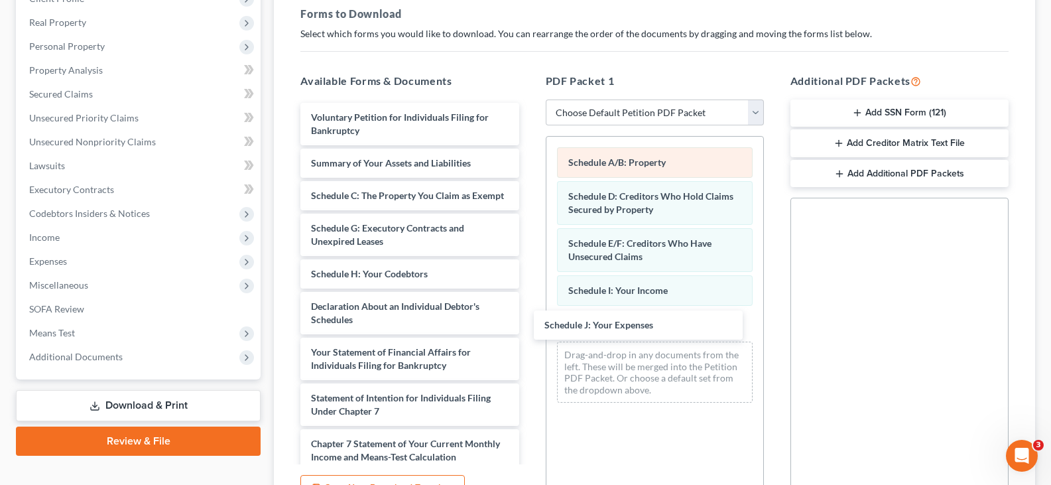
drag, startPoint x: 385, startPoint y: 318, endPoint x: 688, endPoint y: 166, distance: 338.7
click at [529, 323] on div "Schedule J: Your Expenses Voluntary Petition for Individuals Filing for Bankrup…" at bounding box center [409, 359] width 239 height 512
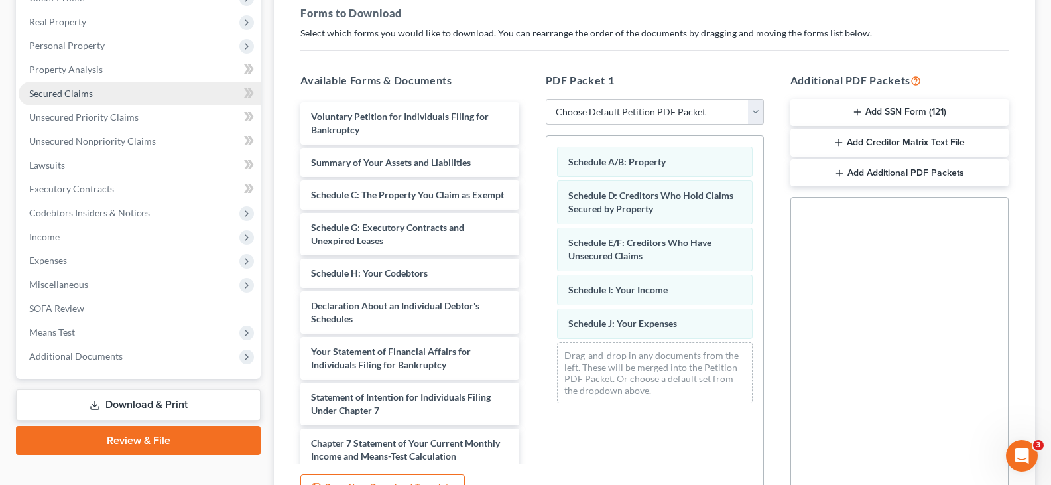
scroll to position [69, 0]
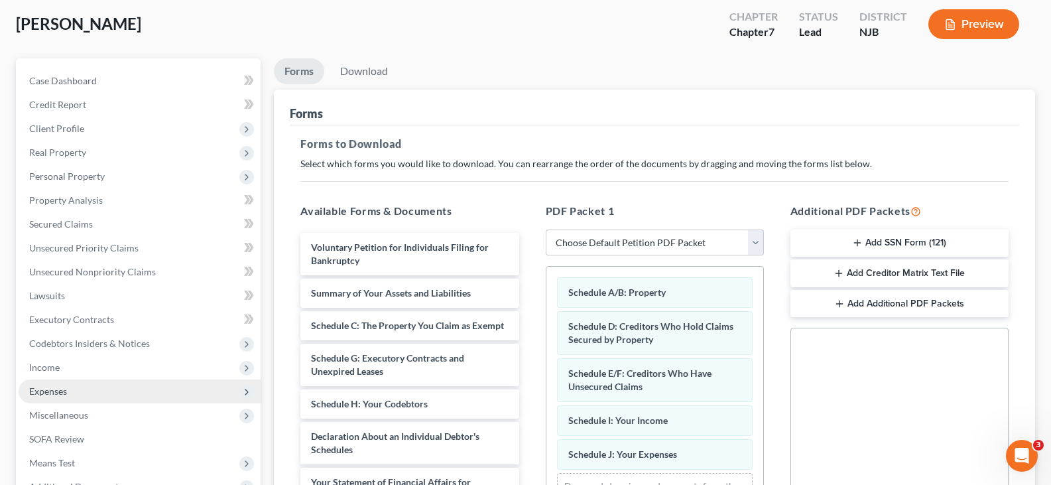
click at [54, 391] on span "Expenses" at bounding box center [48, 390] width 38 height 11
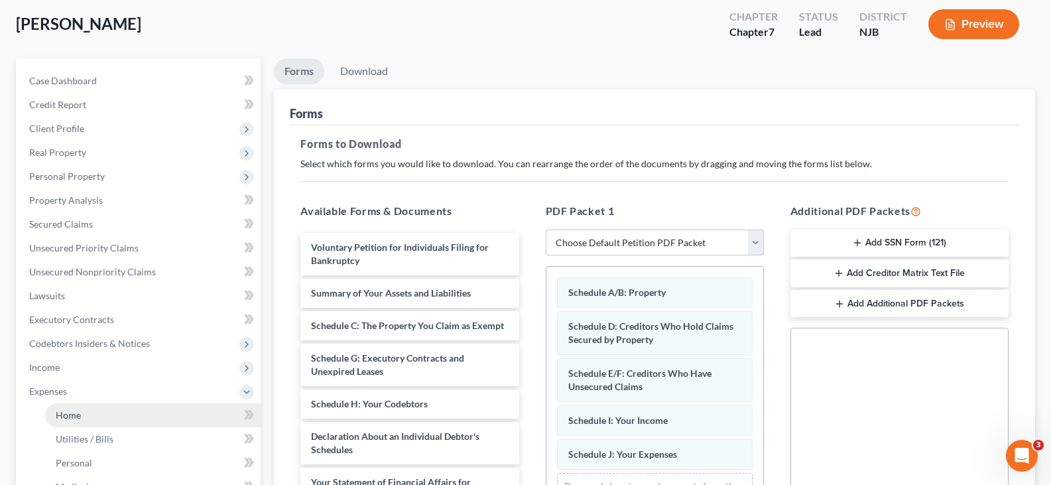
click at [65, 414] on span "Home" at bounding box center [68, 414] width 25 height 11
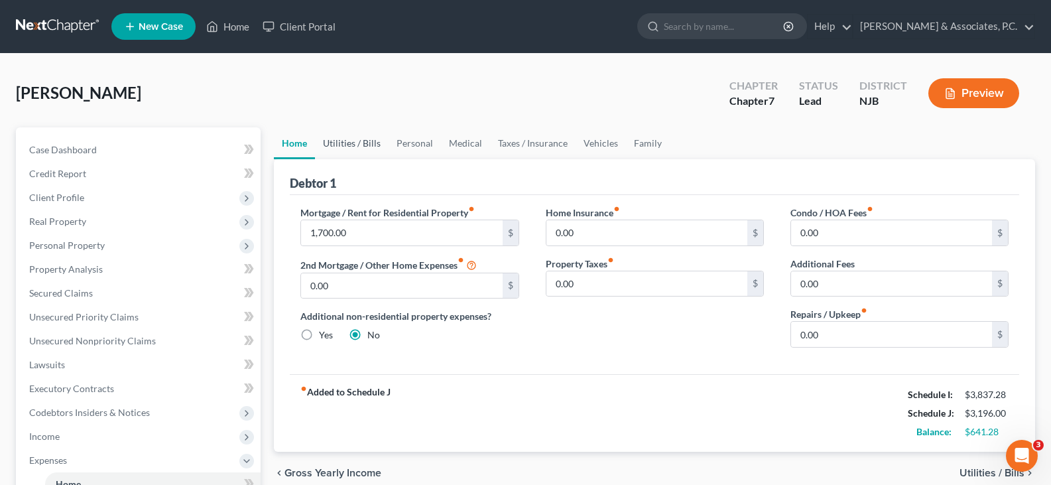
click at [351, 138] on link "Utilities / Bills" at bounding box center [352, 143] width 74 height 32
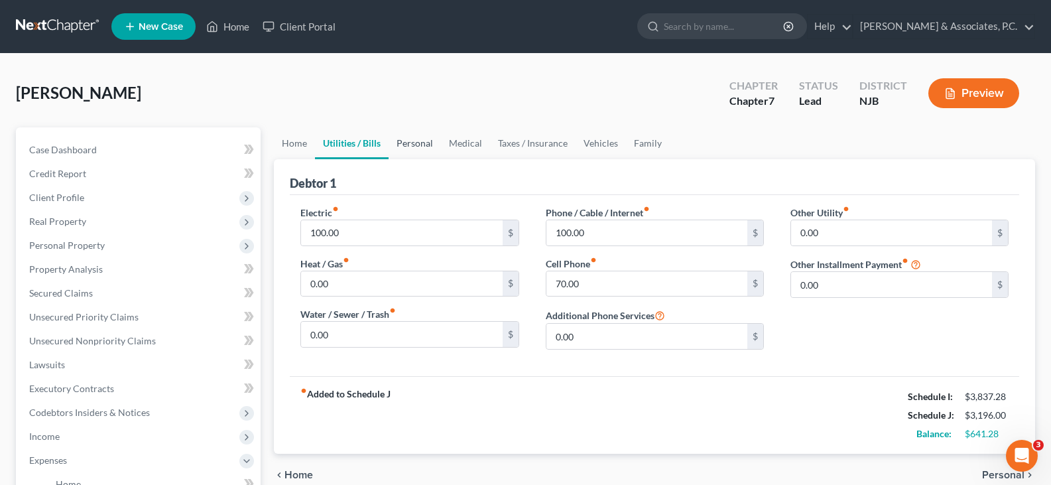
click at [420, 147] on link "Personal" at bounding box center [415, 143] width 52 height 32
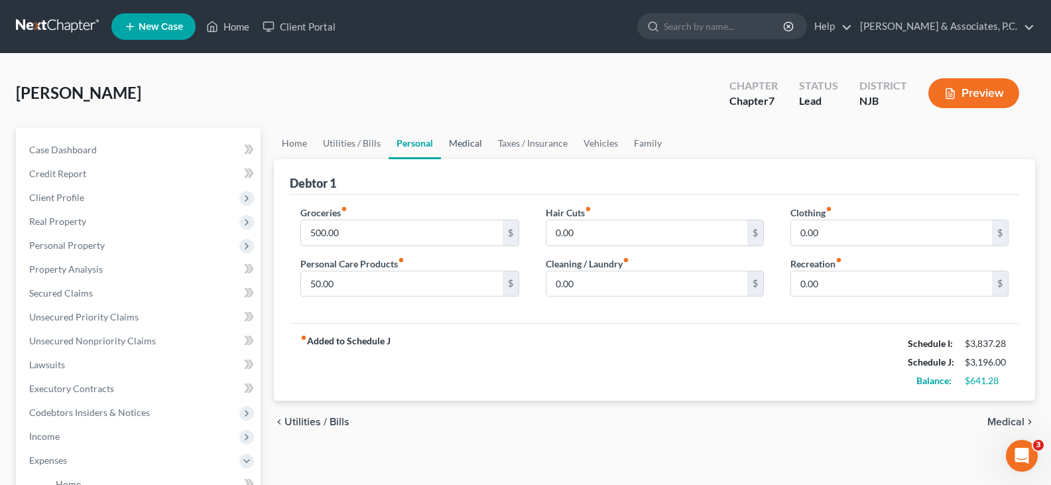
click at [460, 139] on link "Medical" at bounding box center [465, 143] width 49 height 32
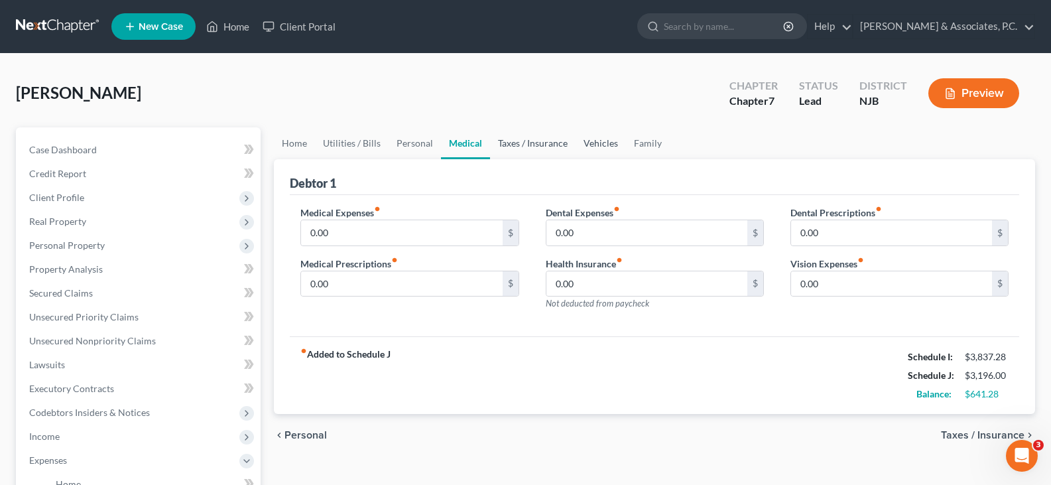
drag, startPoint x: 559, startPoint y: 142, endPoint x: 611, endPoint y: 142, distance: 51.7
click at [558, 142] on link "Taxes / Insurance" at bounding box center [533, 143] width 86 height 32
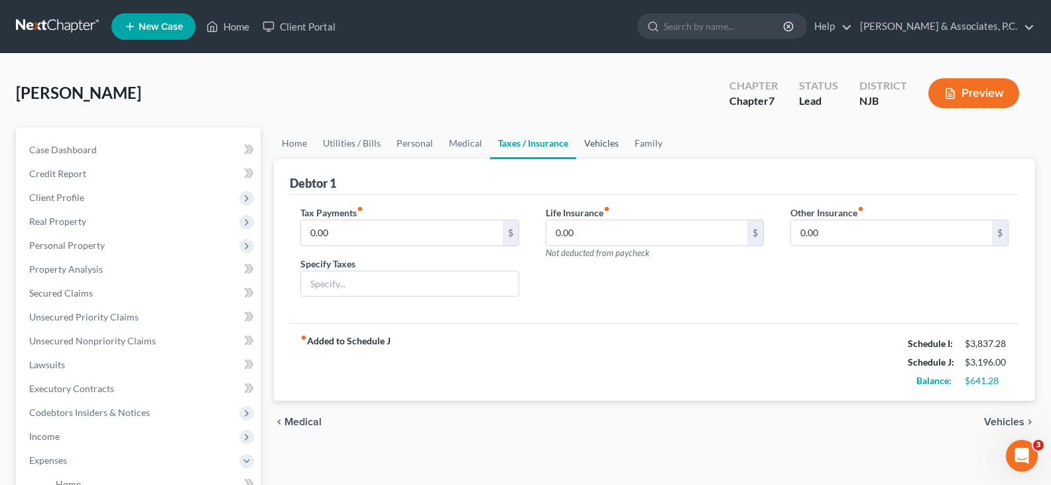
click at [589, 143] on link "Vehicles" at bounding box center [601, 143] width 50 height 32
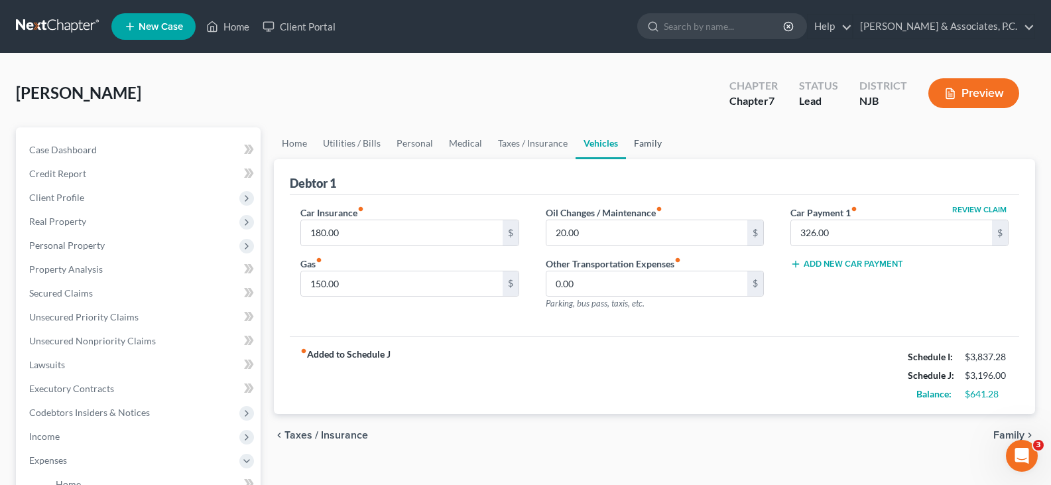
click at [648, 139] on link "Family" at bounding box center [648, 143] width 44 height 32
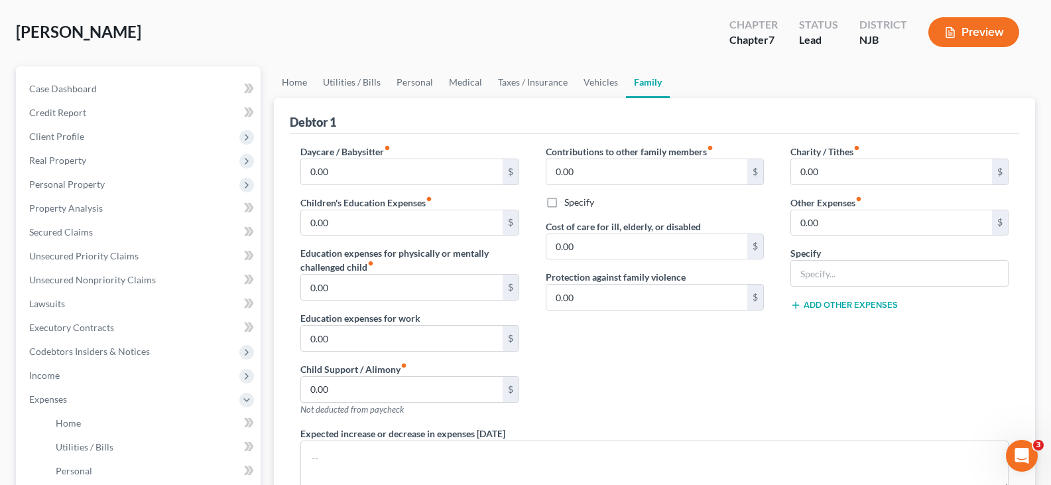
scroll to position [199, 0]
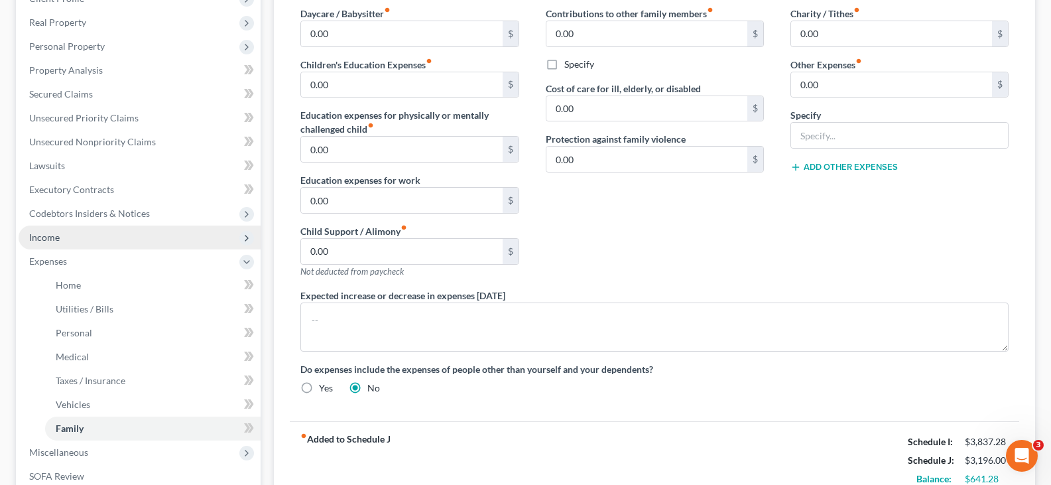
click at [48, 239] on span "Income" at bounding box center [44, 236] width 31 height 11
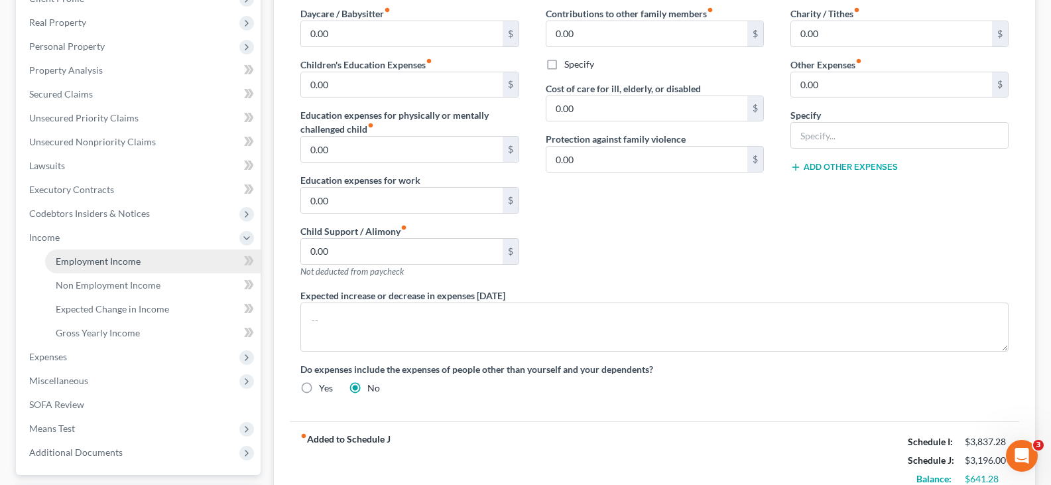
click at [80, 261] on span "Employment Income" at bounding box center [98, 260] width 85 height 11
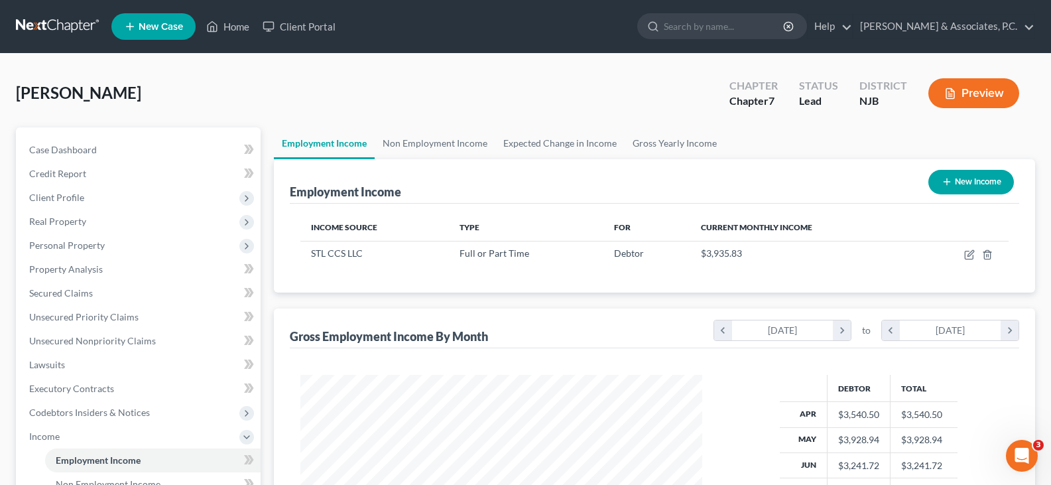
scroll to position [238, 428]
click at [424, 138] on link "Non Employment Income" at bounding box center [435, 143] width 121 height 32
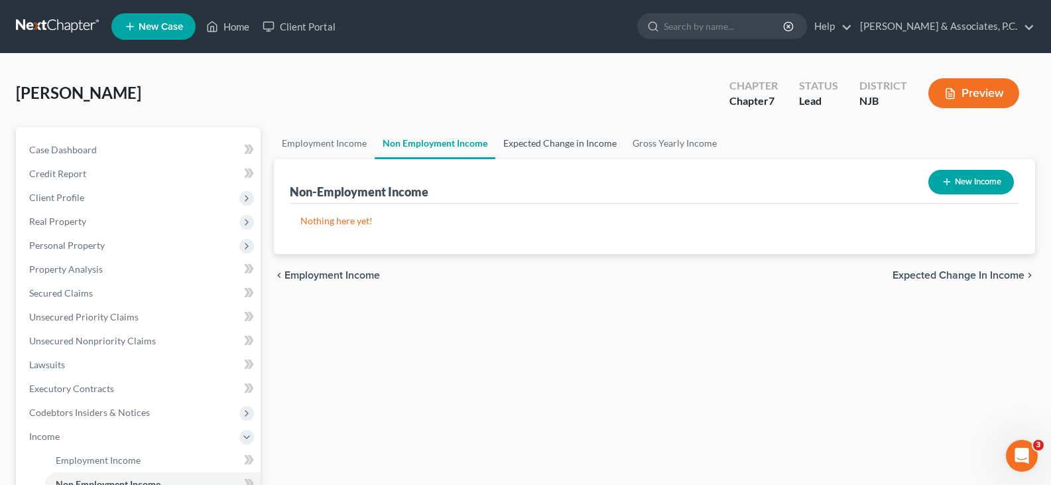
click at [546, 147] on link "Expected Change in Income" at bounding box center [559, 143] width 129 height 32
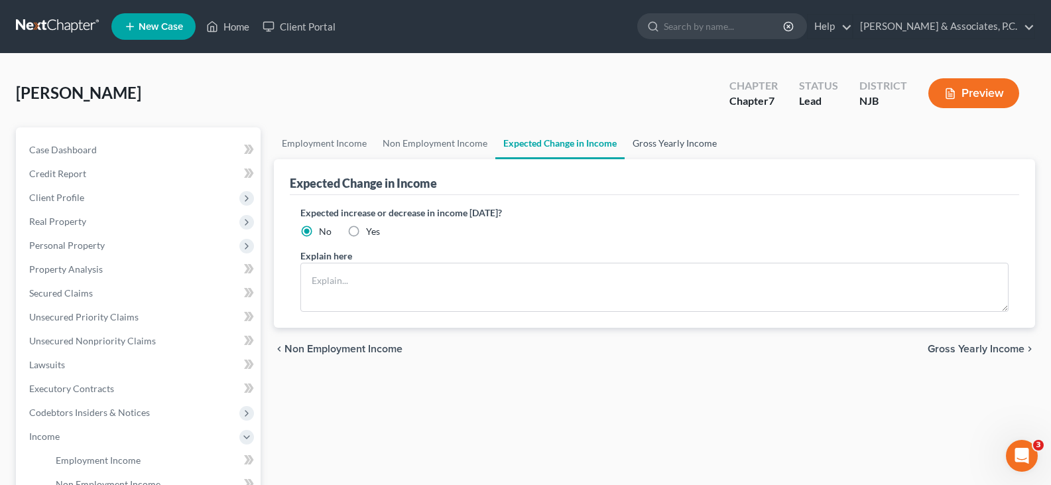
click at [653, 145] on link "Gross Yearly Income" at bounding box center [675, 143] width 100 height 32
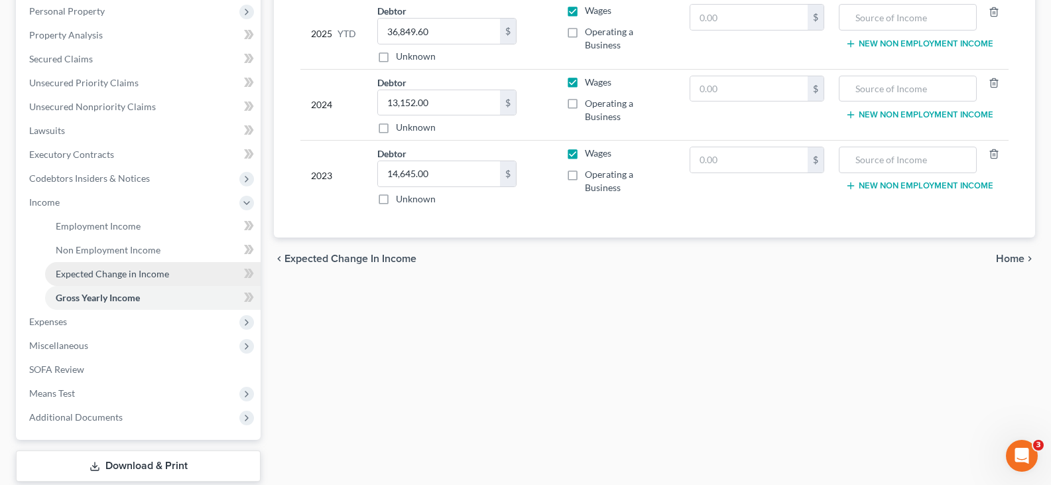
scroll to position [265, 0]
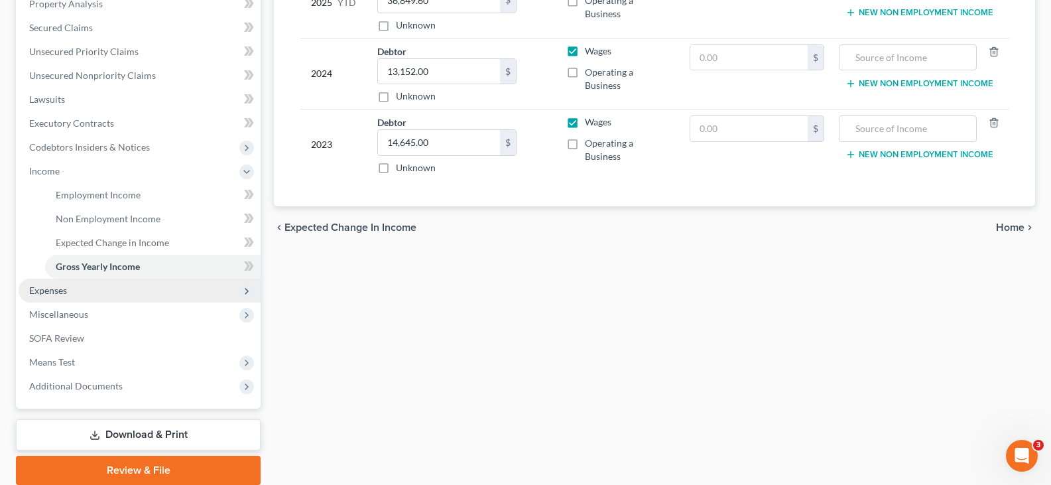
click at [64, 289] on span "Expenses" at bounding box center [48, 290] width 38 height 11
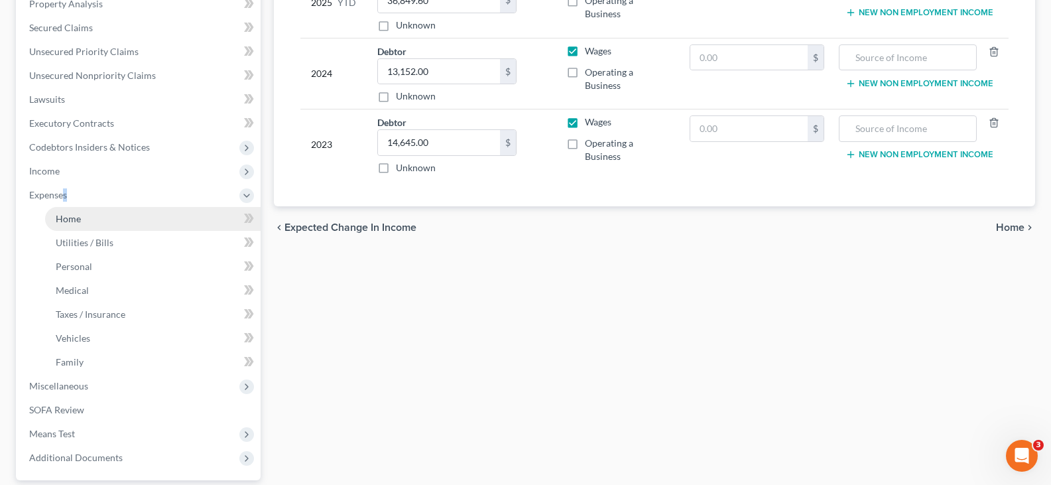
click at [69, 227] on link "Home" at bounding box center [153, 219] width 216 height 24
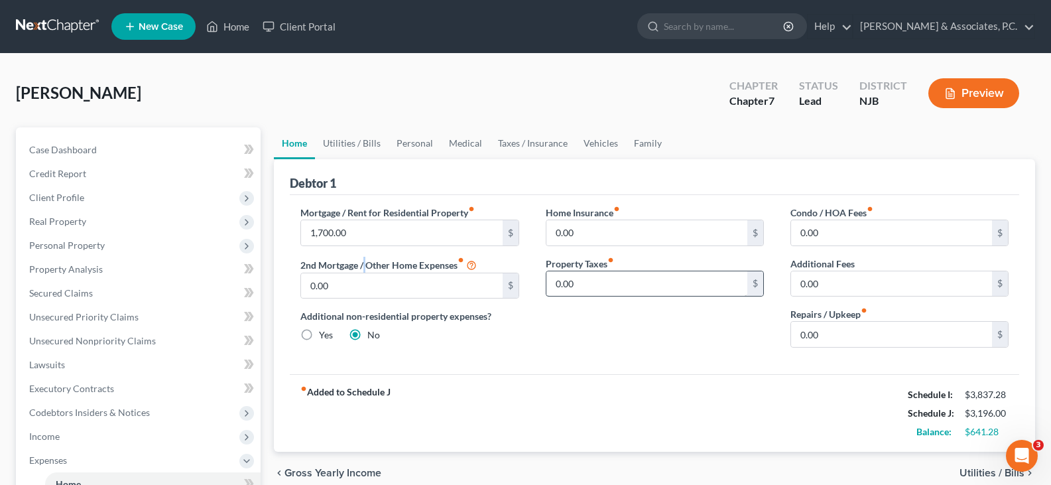
drag, startPoint x: 365, startPoint y: 271, endPoint x: 628, endPoint y: 292, distance: 263.5
click at [363, 271] on label "2nd Mortgage / Other Home Expenses fiber_manual_record" at bounding box center [388, 265] width 176 height 16
click at [344, 149] on link "Utilities / Bills" at bounding box center [352, 143] width 74 height 32
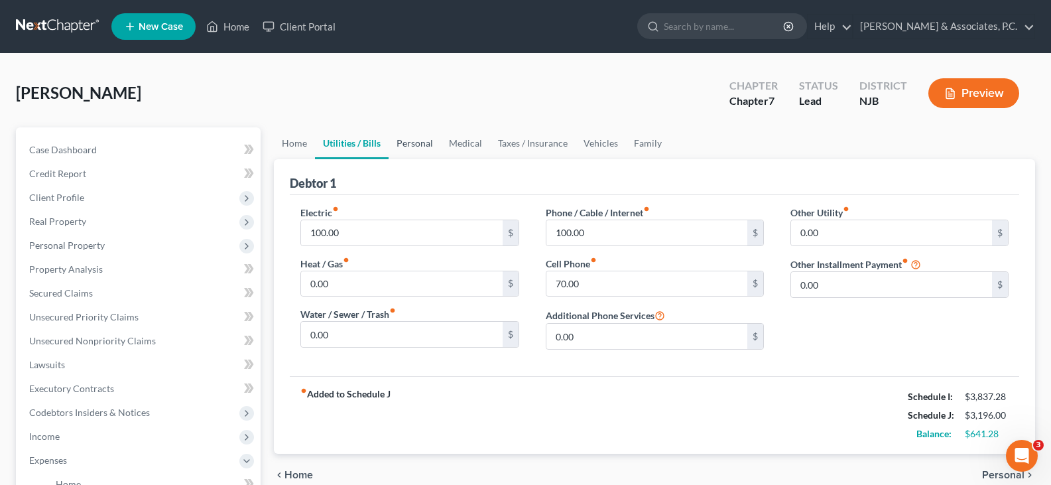
click at [414, 143] on link "Personal" at bounding box center [415, 143] width 52 height 32
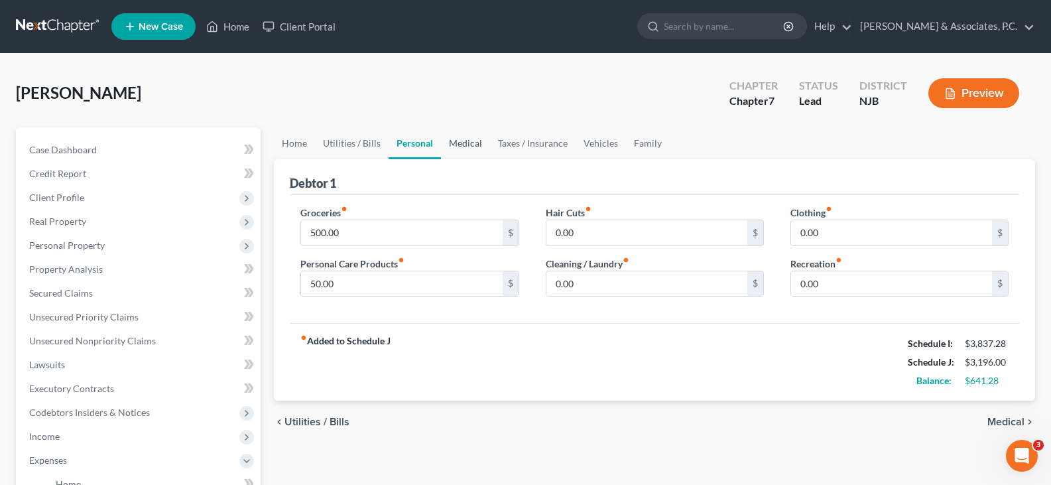
click at [466, 145] on link "Medical" at bounding box center [465, 143] width 49 height 32
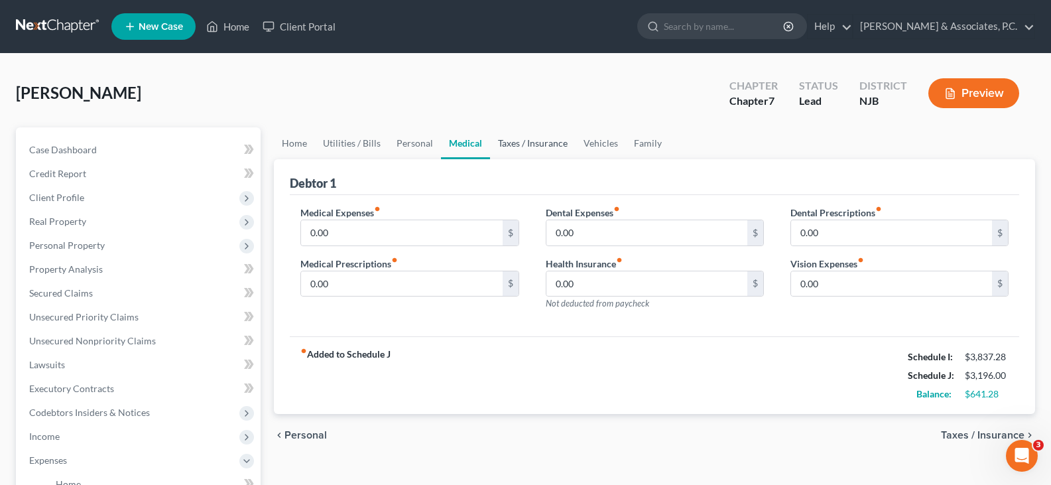
click at [521, 147] on link "Taxes / Insurance" at bounding box center [533, 143] width 86 height 32
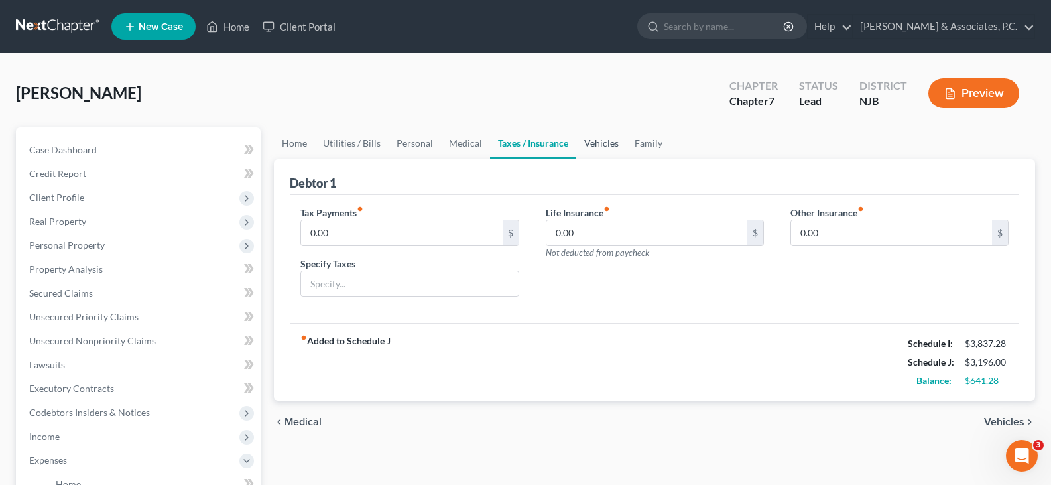
click at [589, 143] on link "Vehicles" at bounding box center [601, 143] width 50 height 32
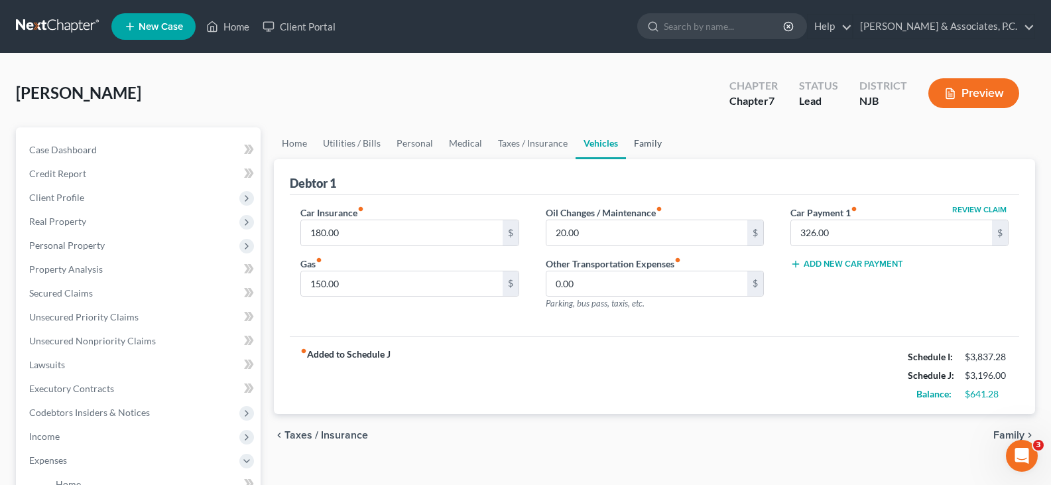
click at [635, 143] on link "Family" at bounding box center [648, 143] width 44 height 32
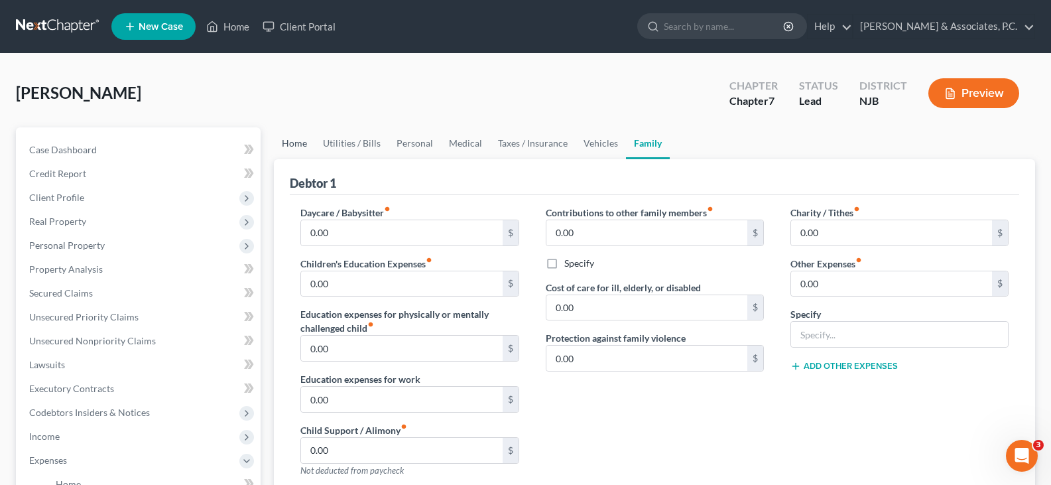
click at [280, 142] on link "Home" at bounding box center [294, 143] width 41 height 32
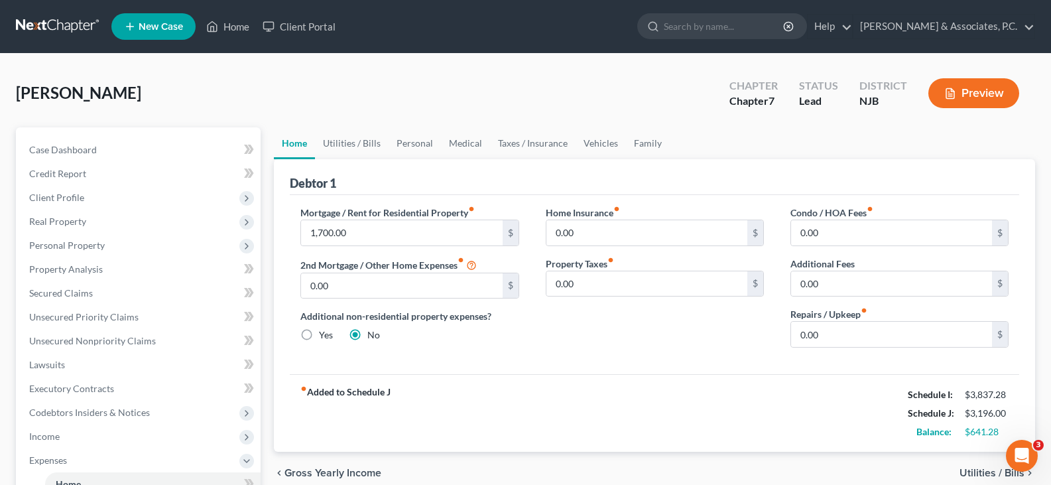
click at [300, 146] on link "Home" at bounding box center [294, 143] width 41 height 32
click at [355, 142] on link "Utilities / Bills" at bounding box center [352, 143] width 74 height 32
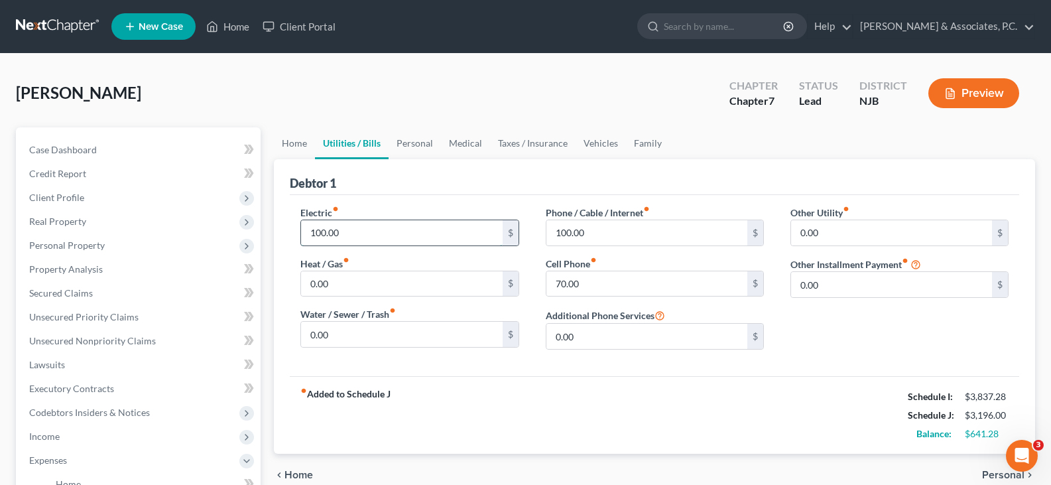
click at [369, 231] on input "100.00" at bounding box center [401, 232] width 201 height 25
click at [596, 141] on link "Vehicles" at bounding box center [601, 143] width 50 height 32
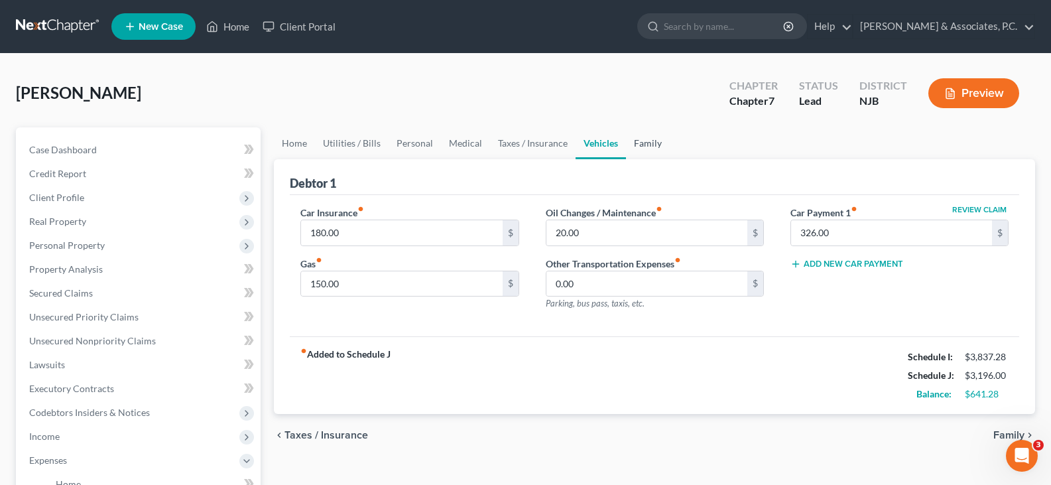
click at [655, 149] on link "Family" at bounding box center [648, 143] width 44 height 32
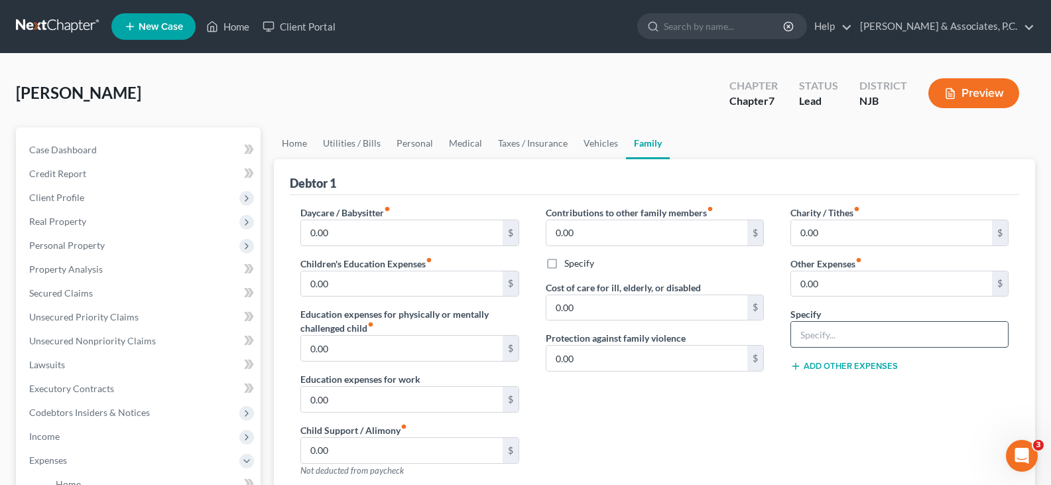
click at [838, 329] on input "text" at bounding box center [899, 334] width 217 height 25
click at [849, 287] on input "0.00" at bounding box center [891, 283] width 201 height 25
click at [598, 145] on link "Vehicles" at bounding box center [601, 143] width 50 height 32
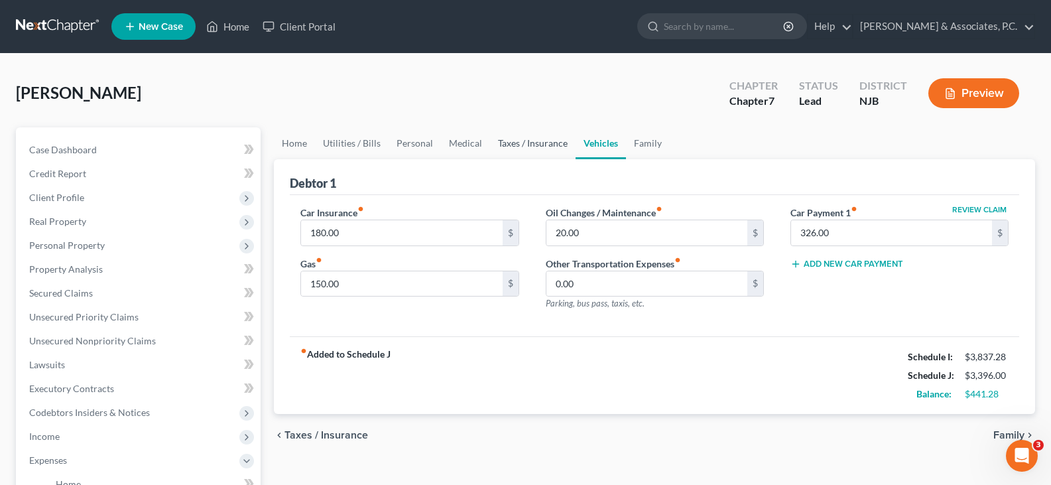
click at [529, 142] on link "Taxes / Insurance" at bounding box center [533, 143] width 86 height 32
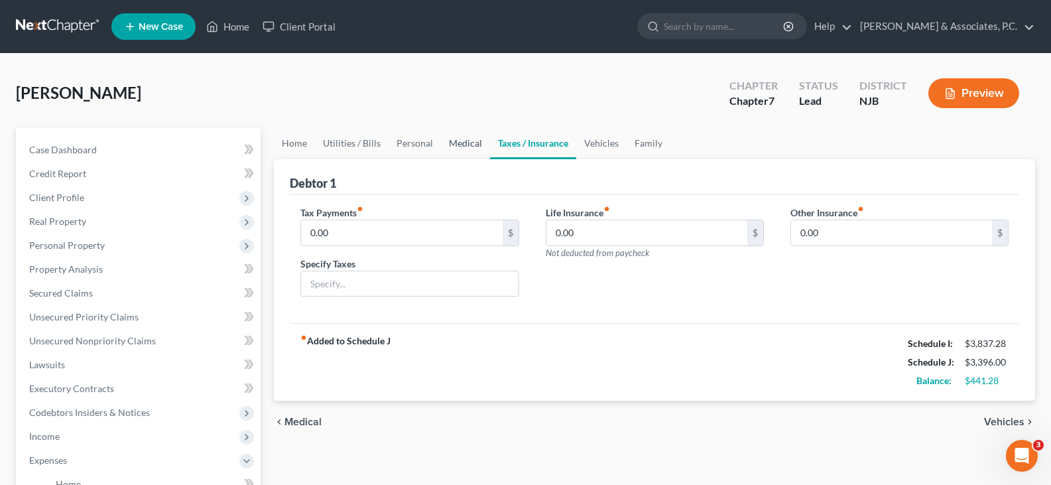
click at [466, 140] on link "Medical" at bounding box center [465, 143] width 49 height 32
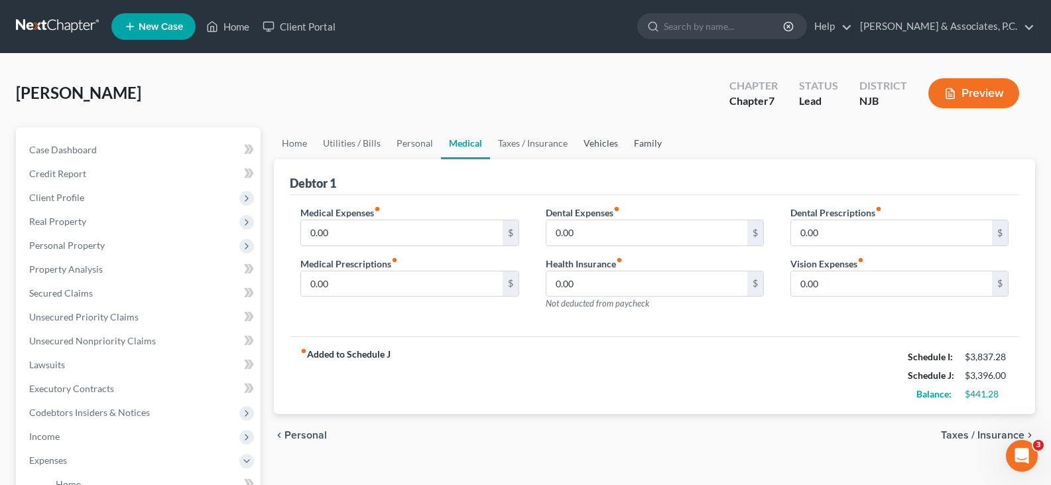
drag, startPoint x: 590, startPoint y: 147, endPoint x: 663, endPoint y: 142, distance: 73.1
click at [588, 145] on link "Vehicles" at bounding box center [601, 143] width 50 height 32
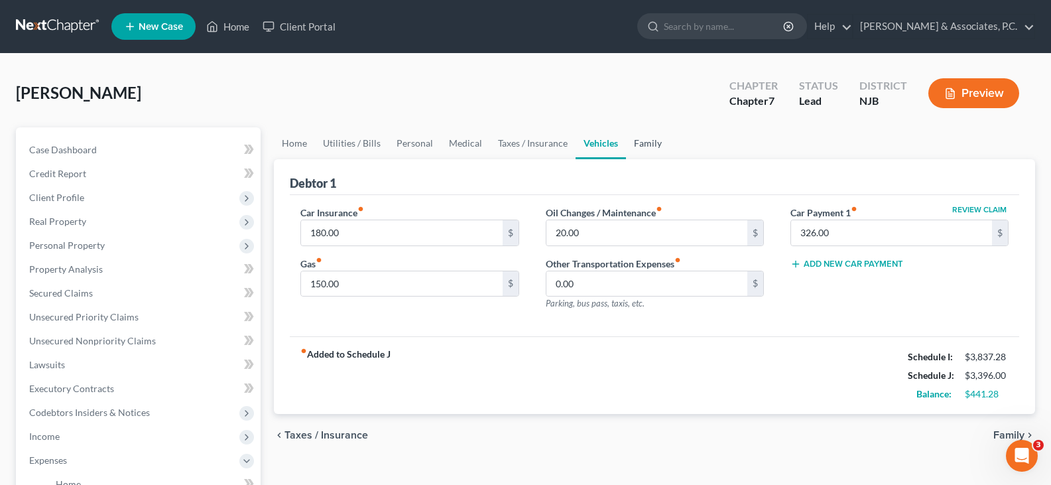
click at [652, 143] on link "Family" at bounding box center [648, 143] width 44 height 32
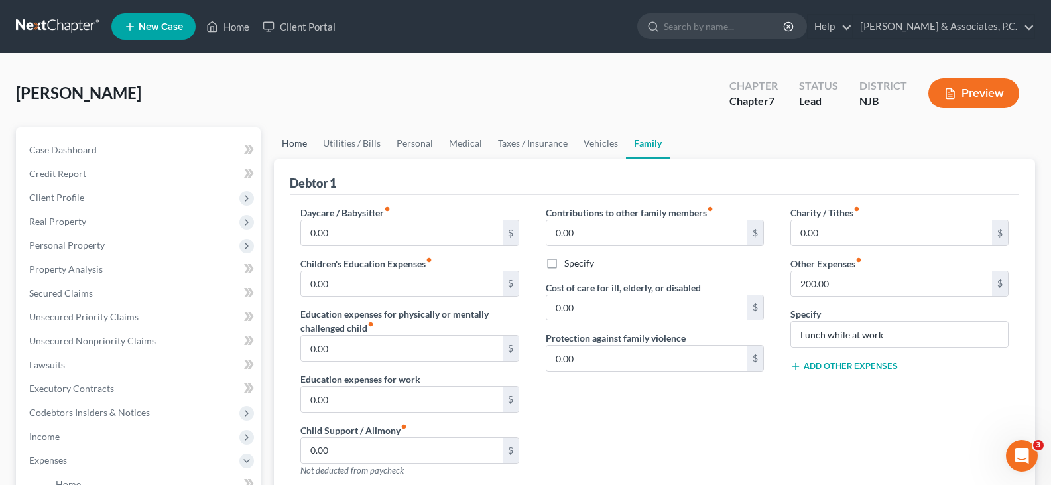
click at [294, 141] on link "Home" at bounding box center [294, 143] width 41 height 32
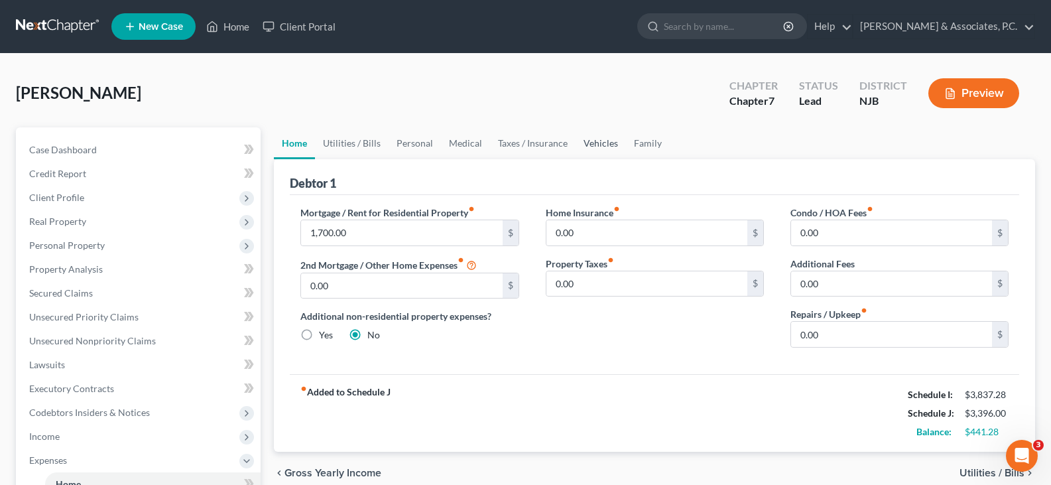
click at [590, 143] on link "Vehicles" at bounding box center [601, 143] width 50 height 32
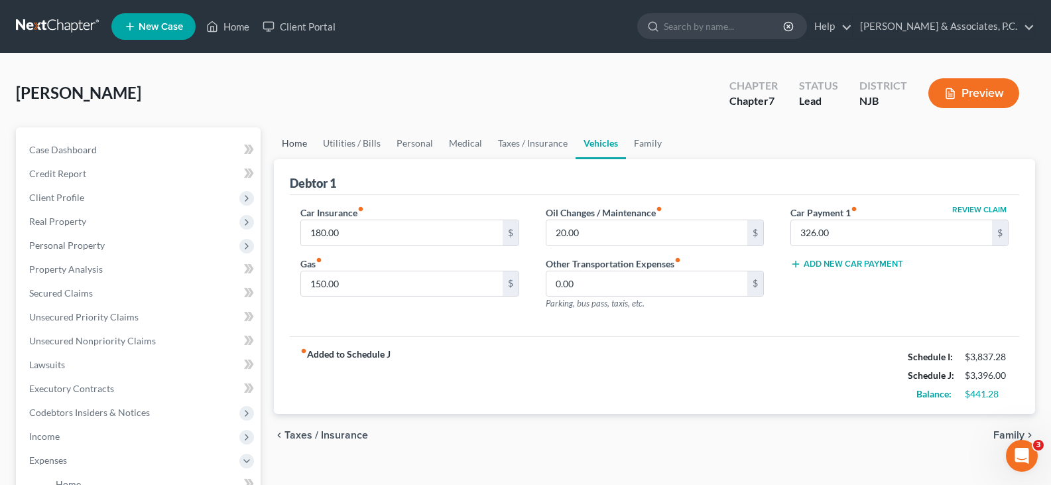
click at [290, 141] on link "Home" at bounding box center [294, 143] width 41 height 32
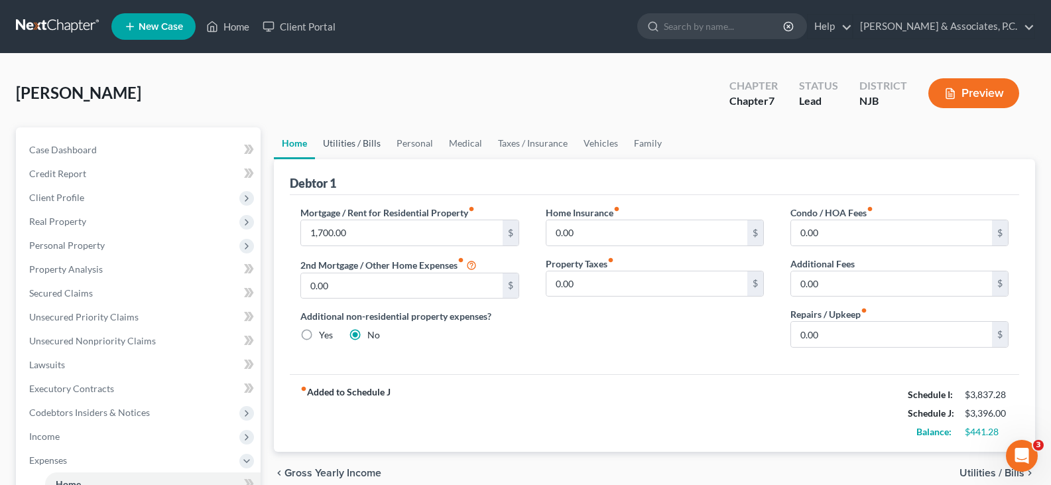
click at [353, 139] on link "Utilities / Bills" at bounding box center [352, 143] width 74 height 32
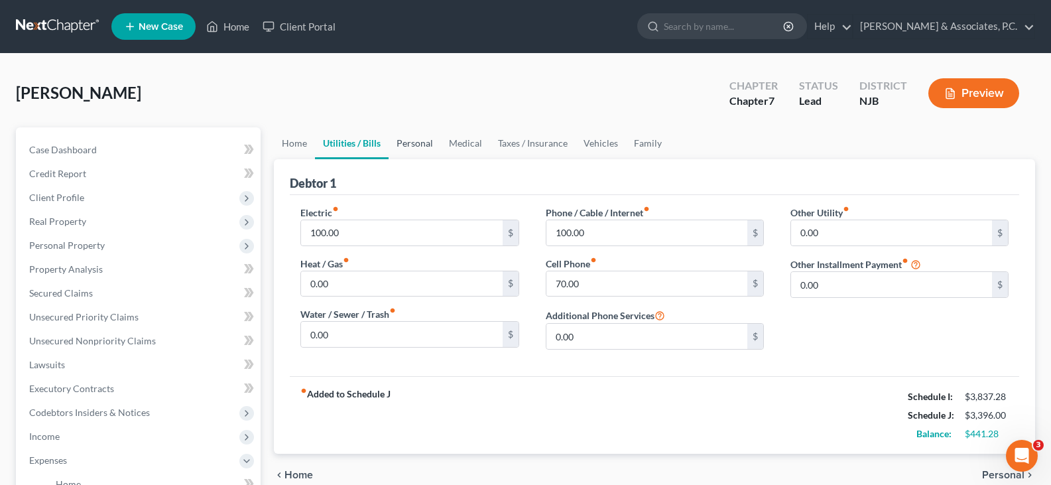
click at [408, 144] on link "Personal" at bounding box center [415, 143] width 52 height 32
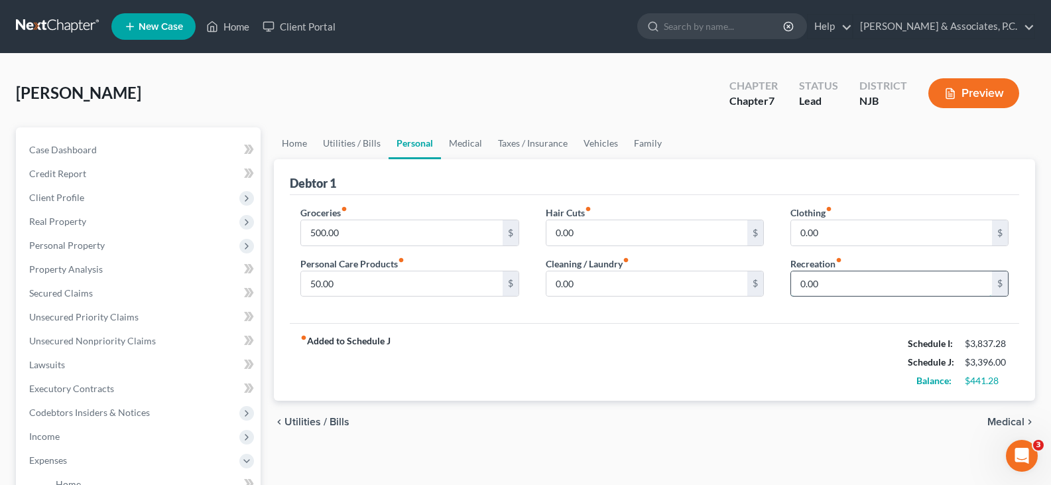
click at [832, 281] on input "0.00" at bounding box center [891, 283] width 201 height 25
click at [836, 283] on input "0.00" at bounding box center [891, 283] width 201 height 25
click at [594, 230] on input "0.00" at bounding box center [646, 232] width 201 height 25
click at [594, 289] on input "0.00" at bounding box center [646, 283] width 201 height 25
click at [841, 229] on input "0.00" at bounding box center [891, 232] width 201 height 25
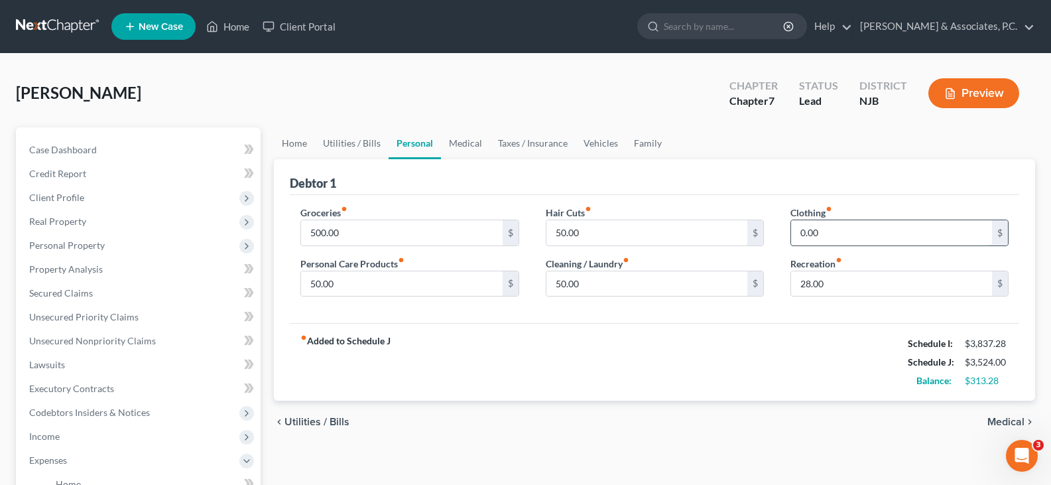
click at [831, 232] on input "0.00" at bounding box center [891, 232] width 201 height 25
drag, startPoint x: 850, startPoint y: 231, endPoint x: 844, endPoint y: 235, distance: 7.6
click at [848, 231] on input "100.00" at bounding box center [891, 232] width 201 height 25
click at [834, 254] on div "Clothing fiber_manual_record 100.00 $ Recreation fiber_manual_record 28.00 $" at bounding box center [899, 257] width 245 height 102
click at [832, 229] on input "100.00" at bounding box center [891, 232] width 201 height 25
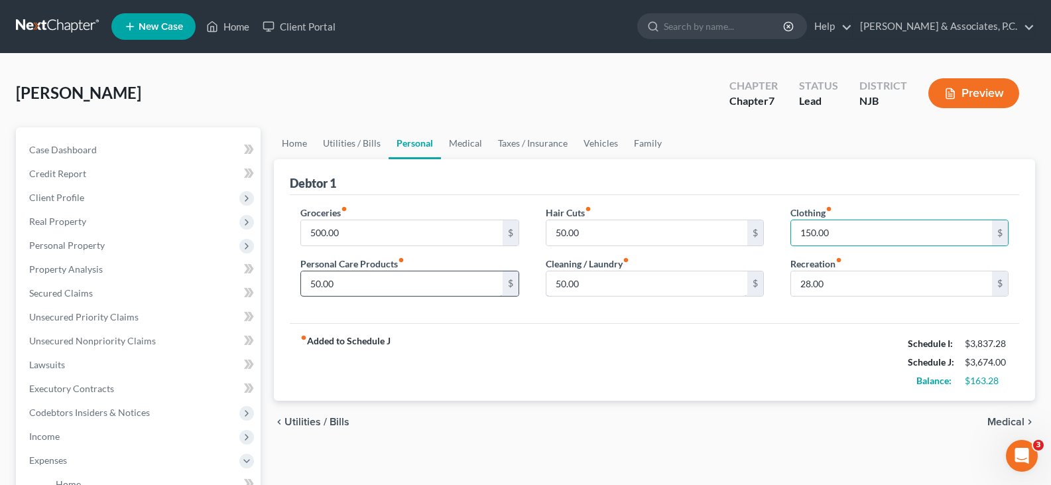
drag, startPoint x: 576, startPoint y: 283, endPoint x: 353, endPoint y: 275, distance: 223.0
click at [575, 283] on input "50.00" at bounding box center [646, 283] width 201 height 25
click at [348, 208] on icon "fiber_manual_record" at bounding box center [344, 209] width 7 height 7
click at [613, 289] on input "50.00" at bounding box center [646, 283] width 201 height 25
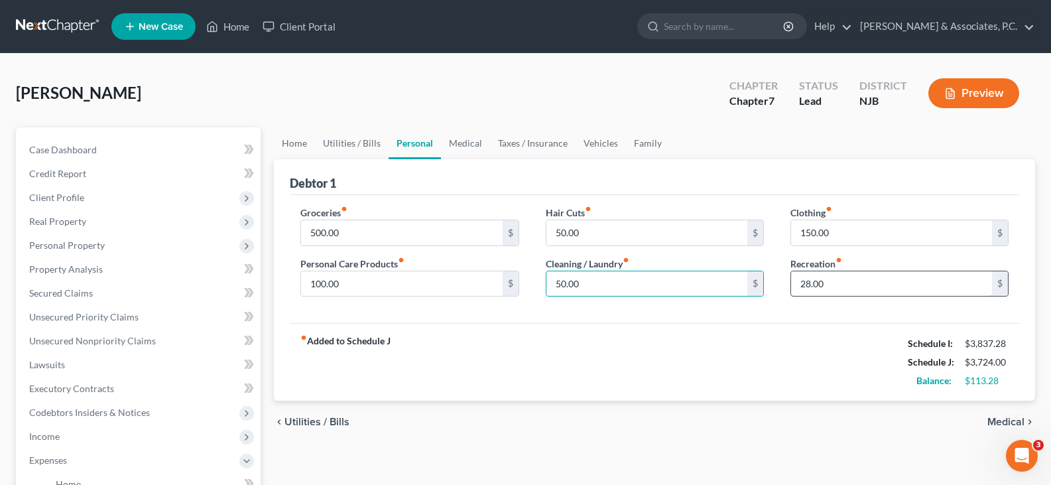
click at [842, 285] on input "28.00" at bounding box center [891, 283] width 201 height 25
click at [471, 137] on link "Medical" at bounding box center [465, 143] width 49 height 32
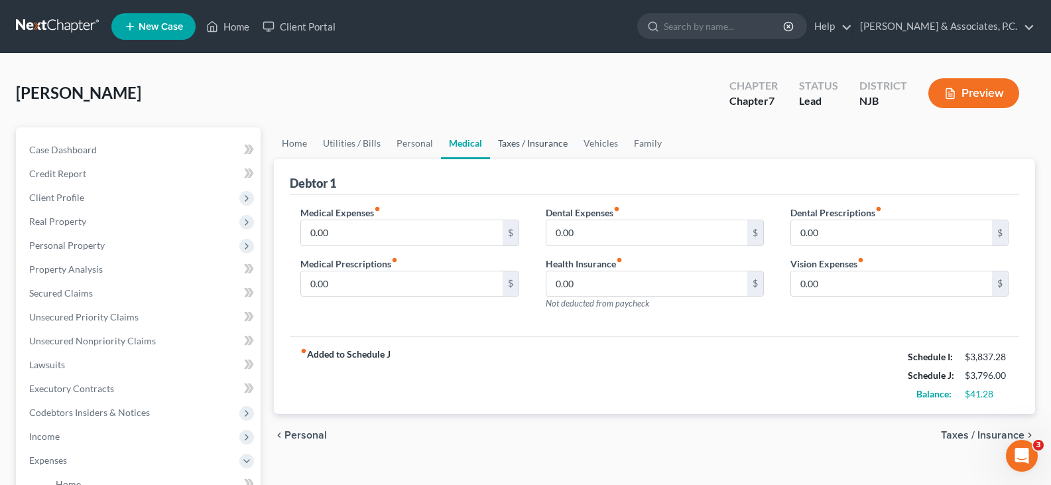
click at [536, 152] on link "Taxes / Insurance" at bounding box center [533, 143] width 86 height 32
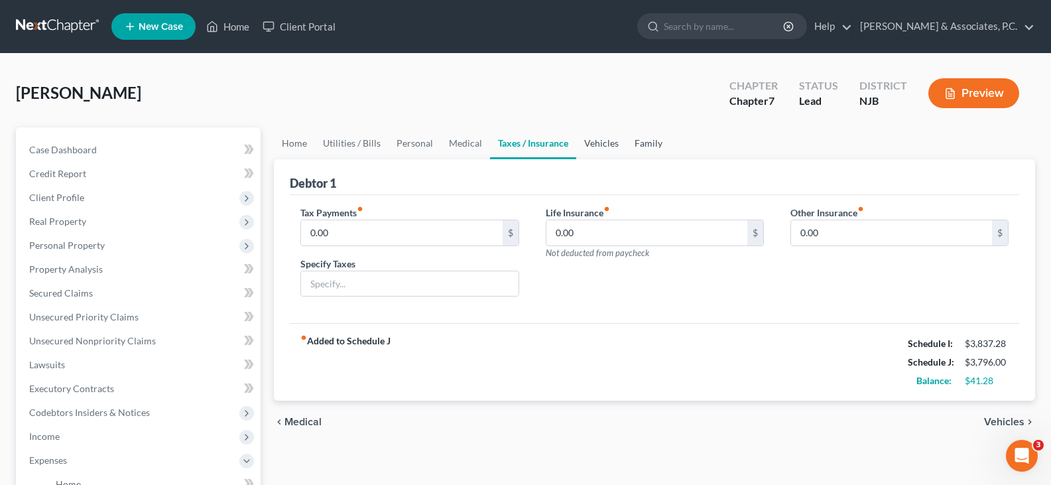
click at [604, 140] on link "Vehicles" at bounding box center [601, 143] width 50 height 32
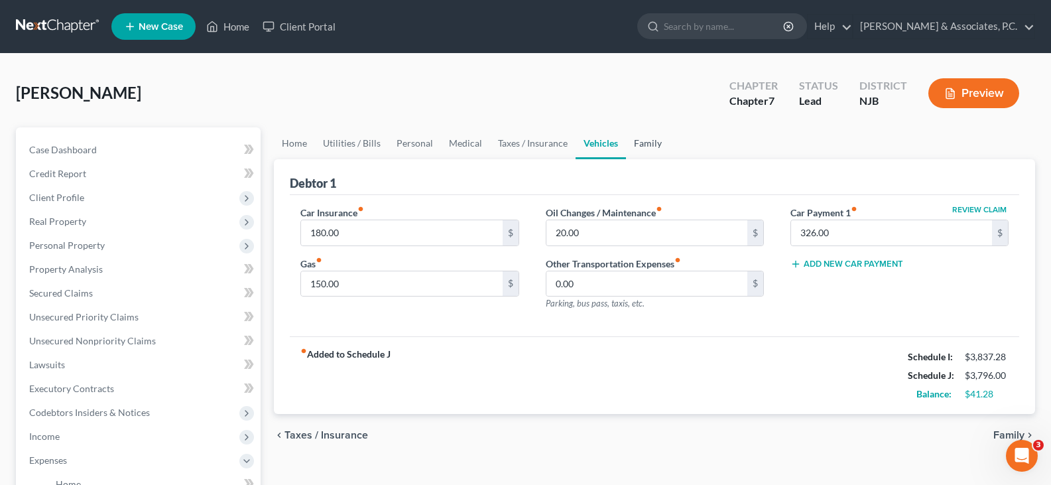
click at [645, 139] on link "Family" at bounding box center [648, 143] width 44 height 32
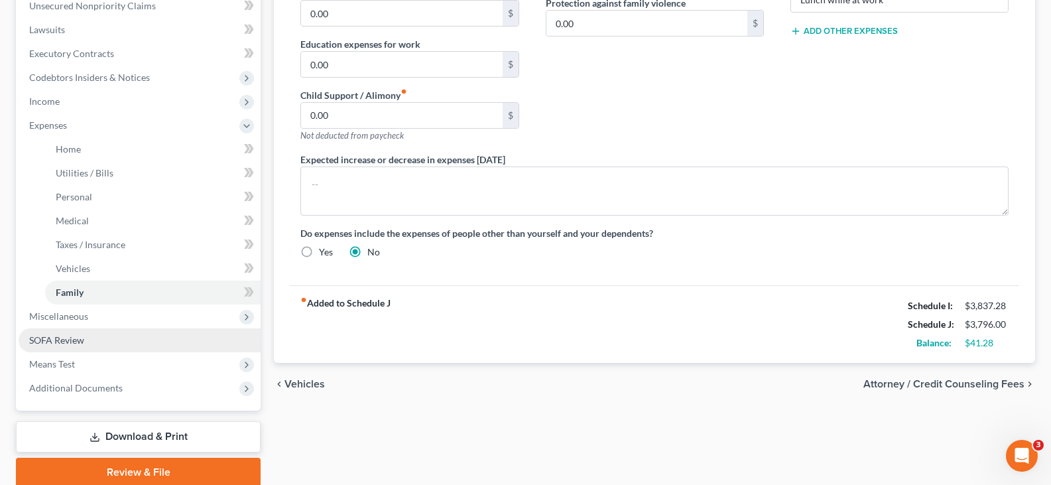
scroll to position [387, 0]
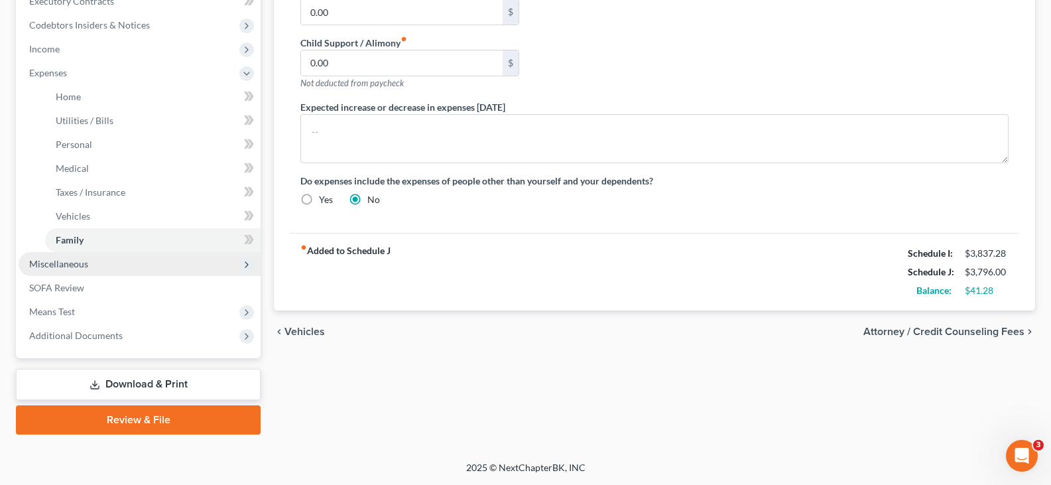
click at [42, 264] on span "Miscellaneous" at bounding box center [58, 263] width 59 height 11
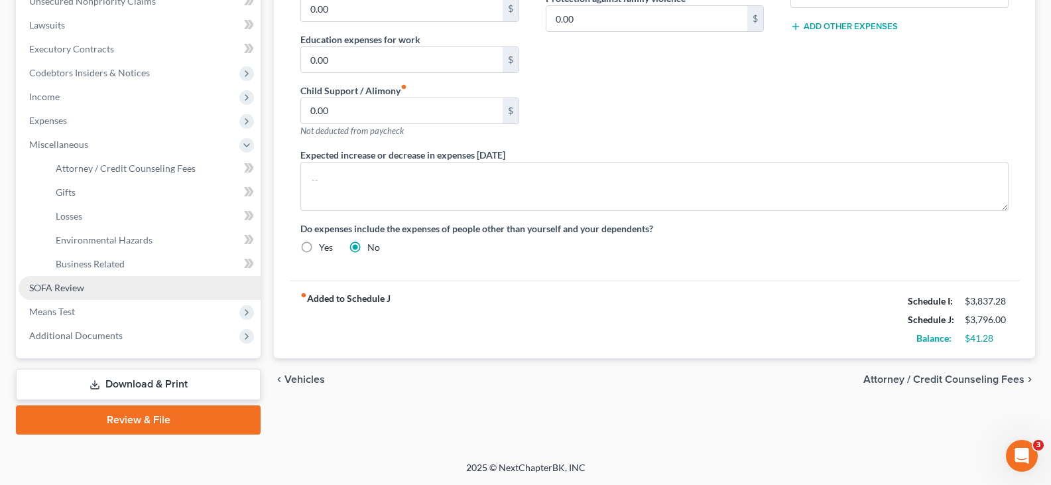
scroll to position [340, 0]
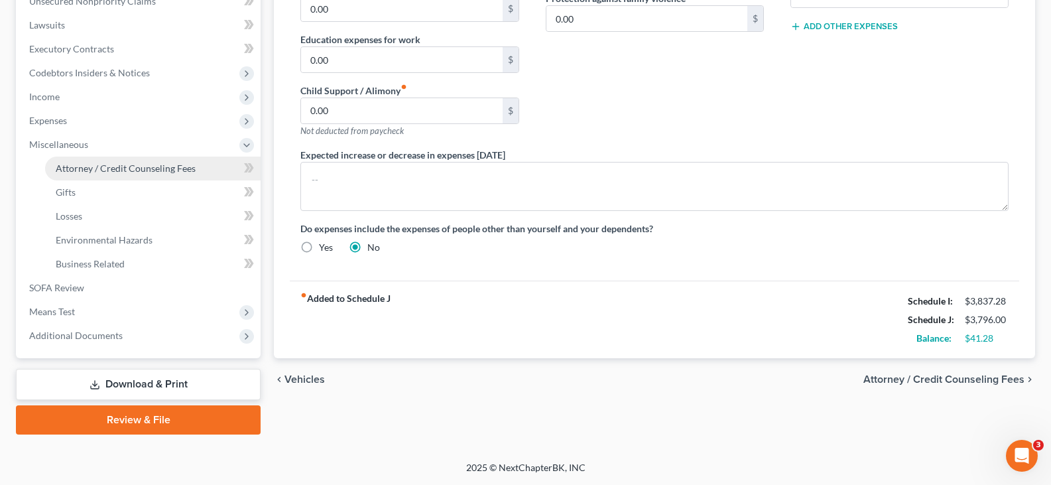
click at [86, 166] on span "Attorney / Credit Counseling Fees" at bounding box center [126, 167] width 140 height 11
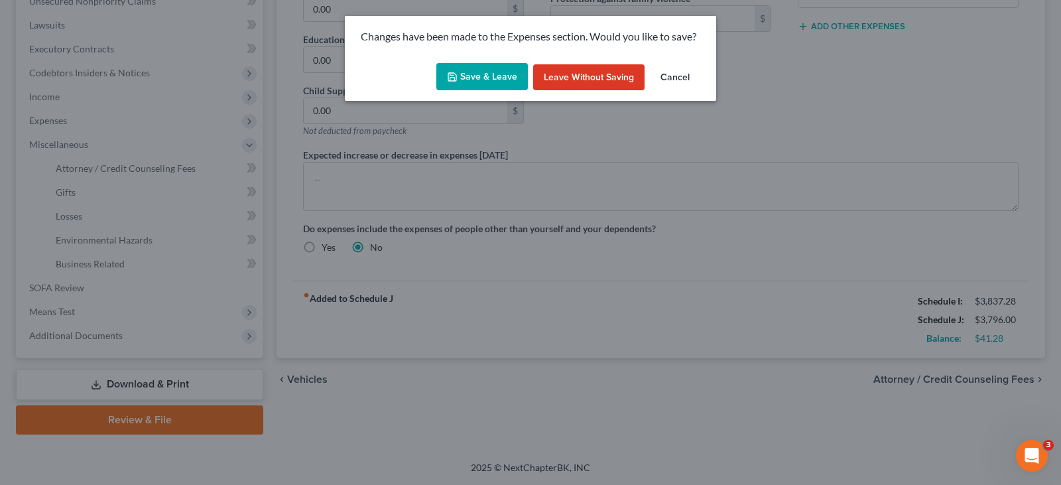
click at [488, 80] on button "Save & Leave" at bounding box center [482, 77] width 92 height 28
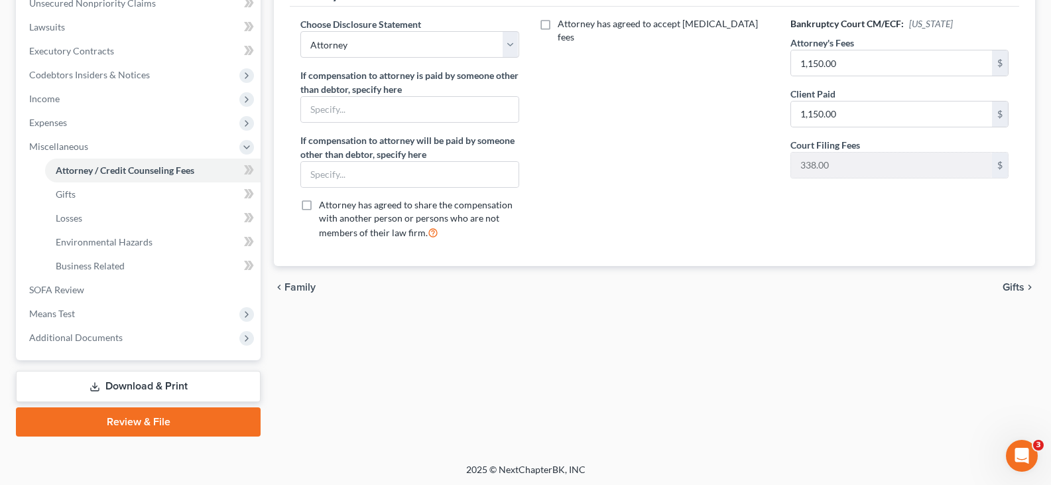
scroll to position [340, 0]
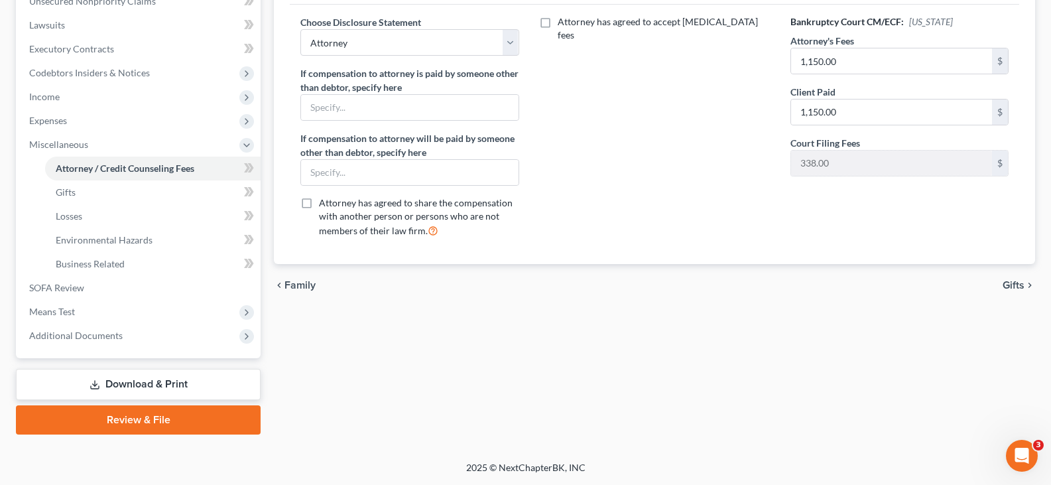
drag, startPoint x: 129, startPoint y: 390, endPoint x: 351, endPoint y: 253, distance: 261.4
click at [129, 390] on link "Download & Print" at bounding box center [138, 384] width 245 height 31
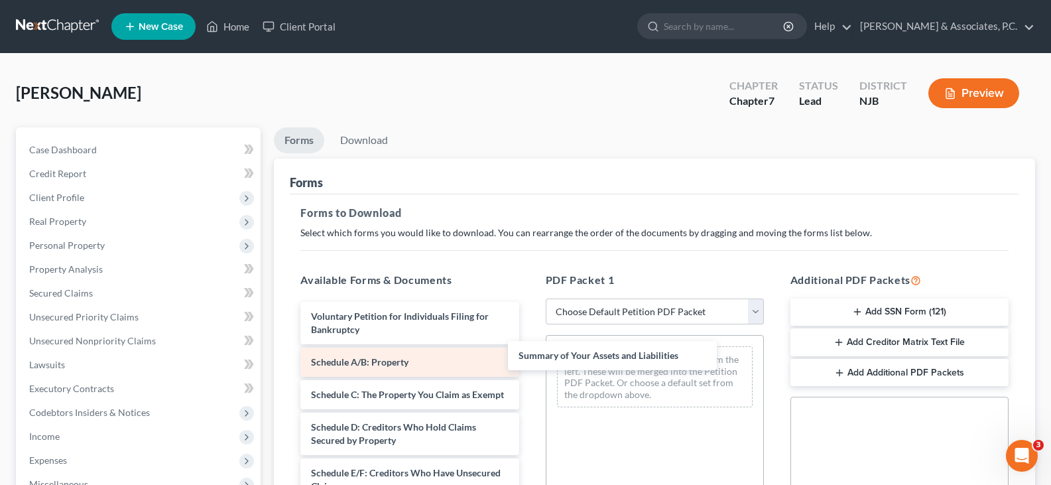
drag, startPoint x: 393, startPoint y: 359, endPoint x: 339, endPoint y: 375, distance: 56.5
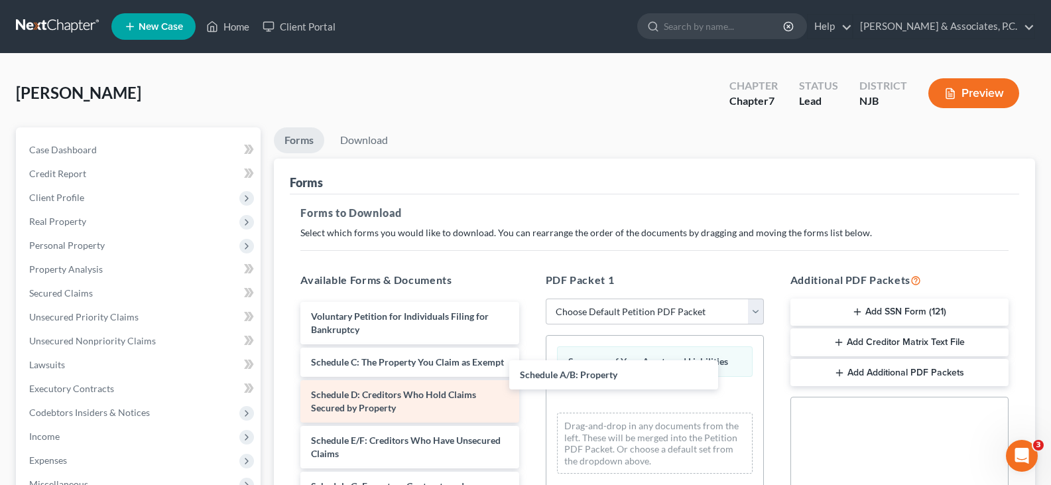
drag, startPoint x: 356, startPoint y: 361, endPoint x: 379, endPoint y: 399, distance: 44.4
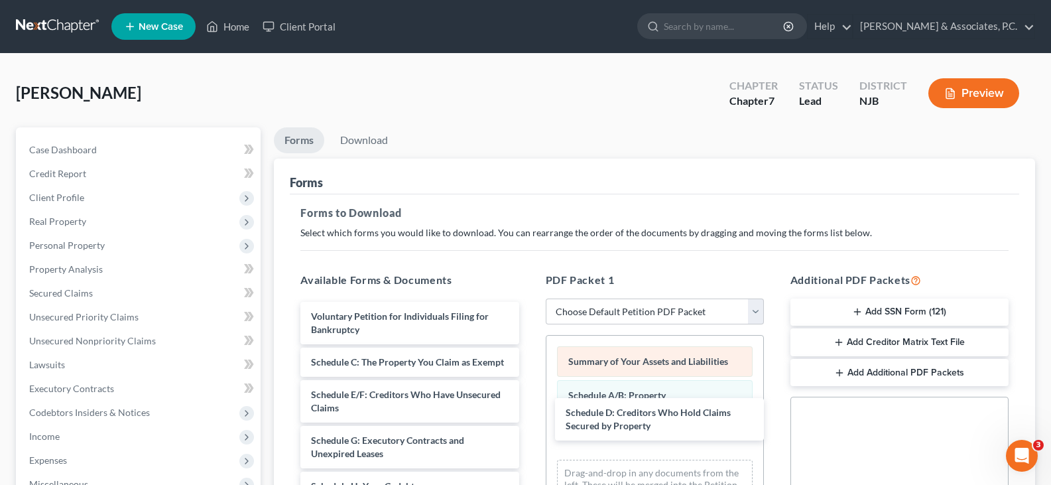
drag, startPoint x: 365, startPoint y: 413, endPoint x: 615, endPoint y: 359, distance: 255.7
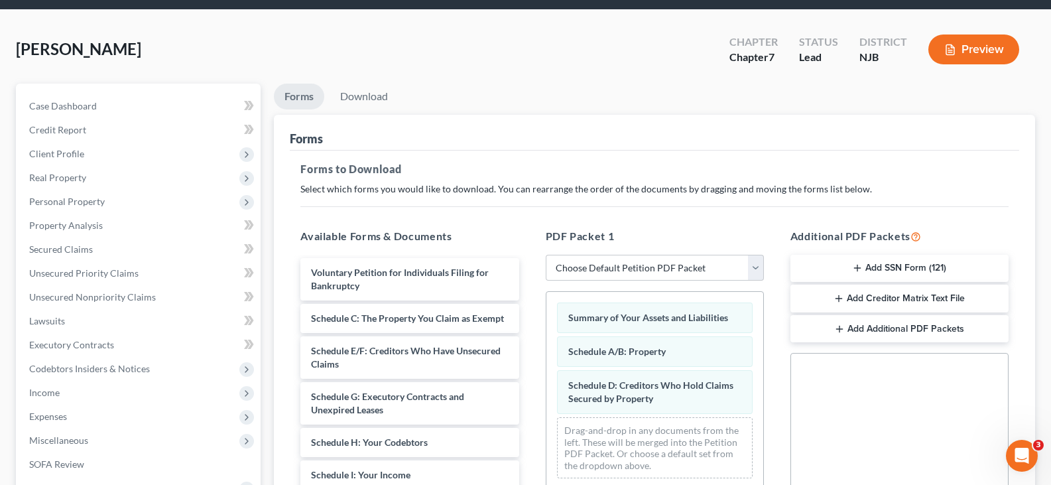
scroll to position [66, 0]
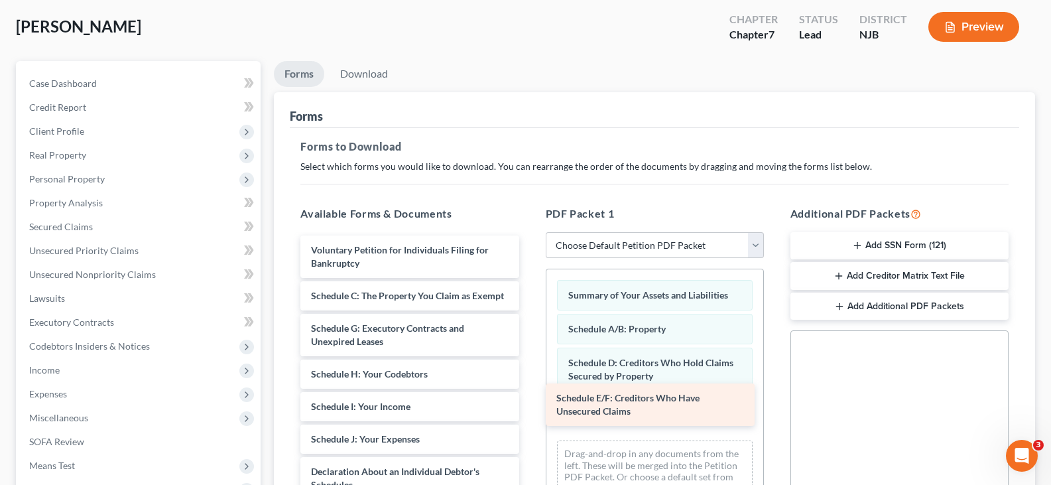
drag, startPoint x: 427, startPoint y: 341, endPoint x: 672, endPoint y: 397, distance: 251.8
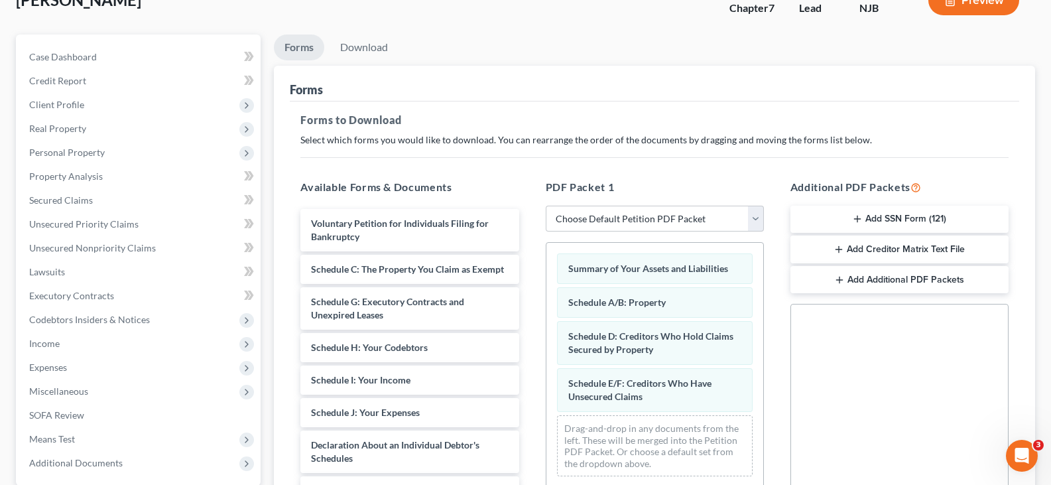
scroll to position [265, 0]
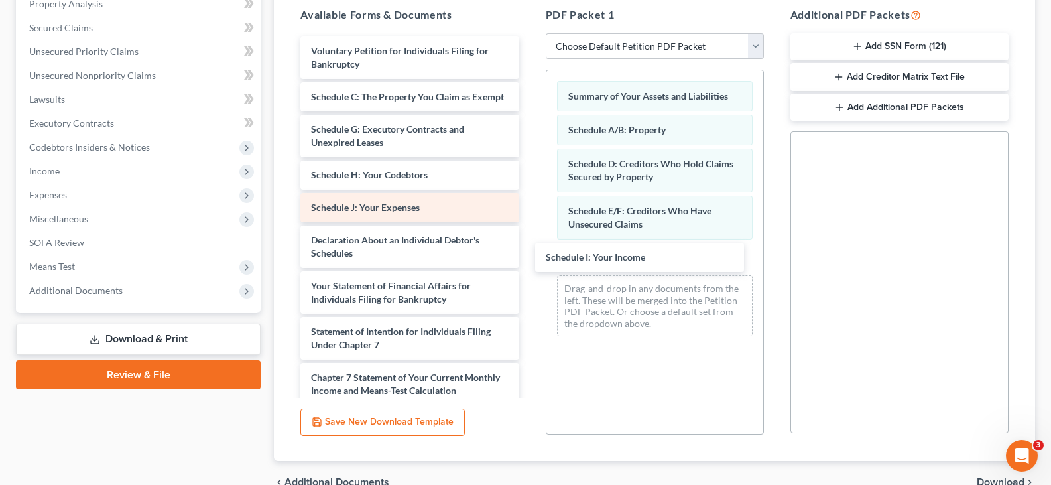
drag, startPoint x: 379, startPoint y: 218, endPoint x: 411, endPoint y: 220, distance: 32.6
click at [529, 250] on div "Schedule I: Your Income Voluntary Petition for Individuals Filing for Bankruptc…" at bounding box center [409, 292] width 239 height 512
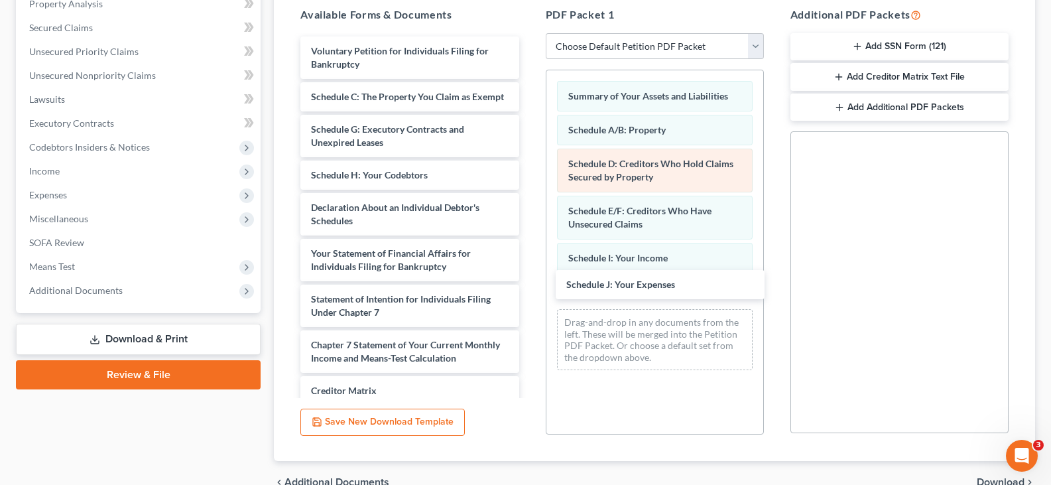
drag, startPoint x: 403, startPoint y: 214, endPoint x: 687, endPoint y: 160, distance: 289.7
click at [529, 273] on div "Schedule J: Your Expenses Voluntary Petition for Individuals Filing for Bankrup…" at bounding box center [409, 275] width 239 height 479
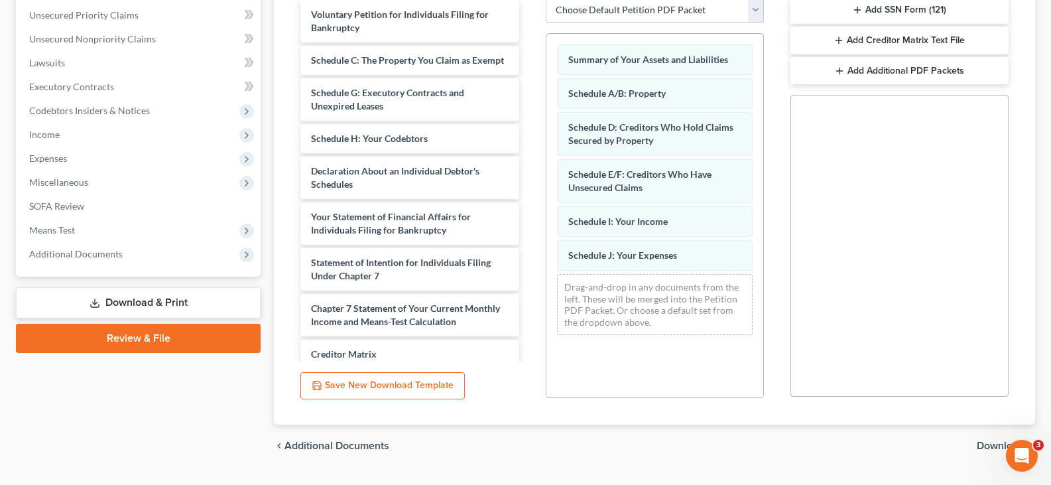
scroll to position [334, 0]
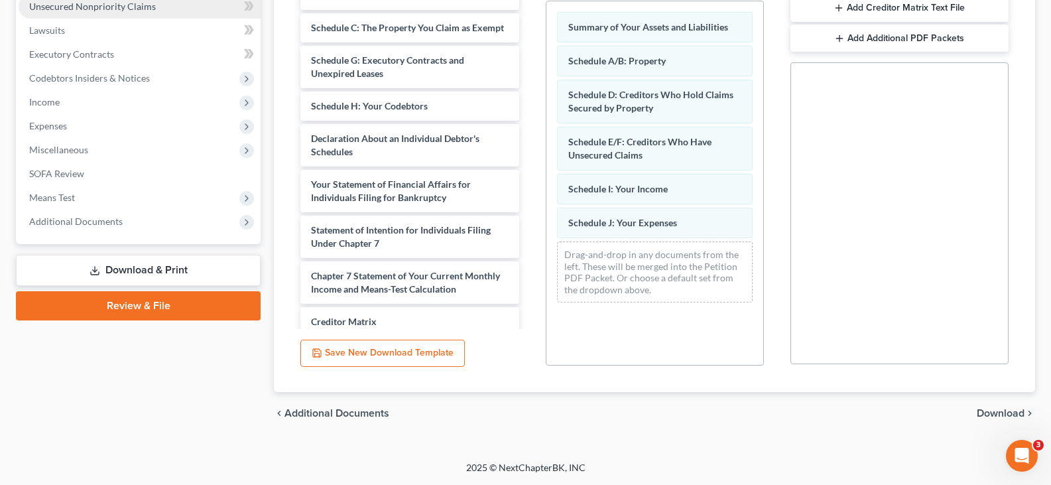
drag, startPoint x: 991, startPoint y: 413, endPoint x: 162, endPoint y: 130, distance: 875.8
click at [989, 411] on span "Download" at bounding box center [1001, 413] width 48 height 11
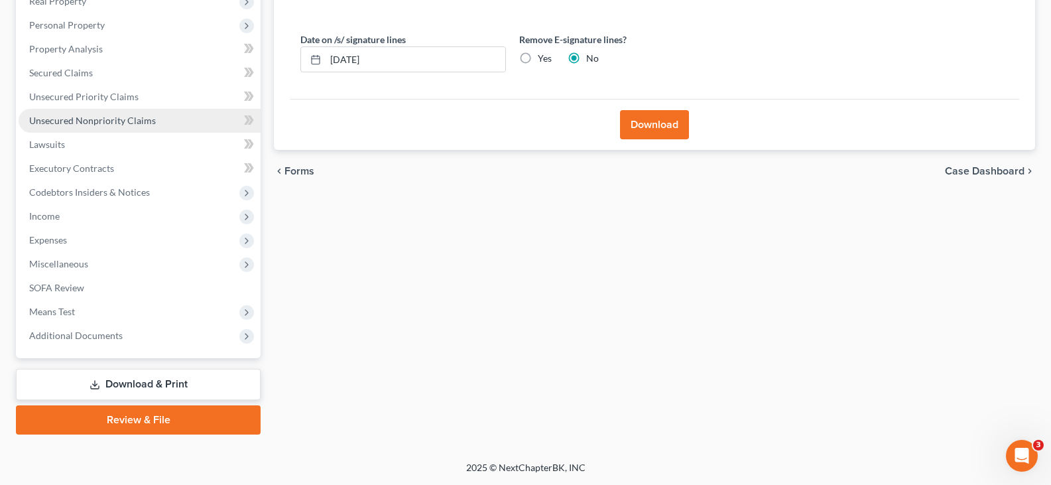
scroll to position [220, 0]
drag, startPoint x: 527, startPoint y: 57, endPoint x: 648, endPoint y: 131, distance: 141.4
click at [538, 57] on label "Yes" at bounding box center [545, 58] width 14 height 13
click at [543, 57] on input "Yes" at bounding box center [547, 56] width 9 height 9
click at [649, 131] on button "Download" at bounding box center [654, 124] width 69 height 29
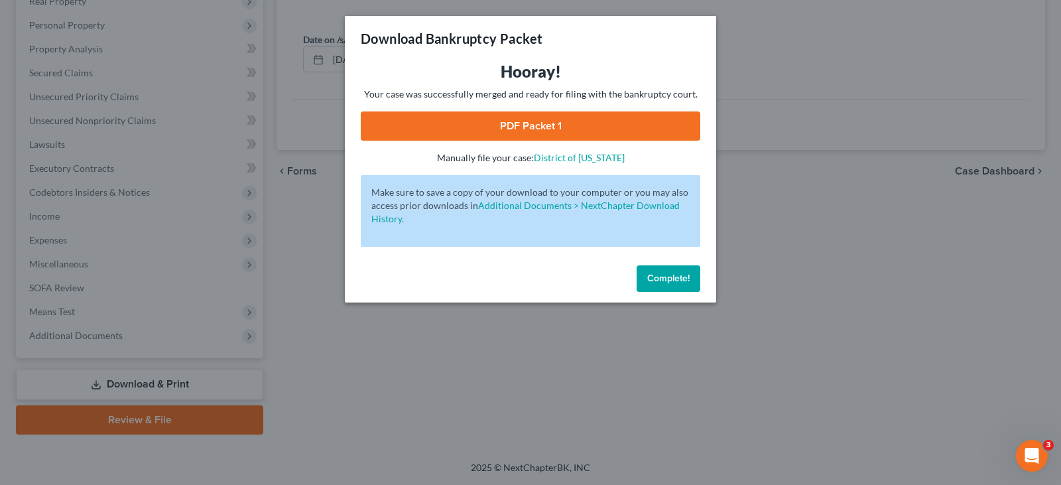
click at [536, 130] on link "PDF Packet 1" at bounding box center [531, 125] width 340 height 29
click at [669, 263] on div "Complete!" at bounding box center [530, 281] width 371 height 42
drag, startPoint x: 666, startPoint y: 275, endPoint x: 76, endPoint y: 149, distance: 603.7
click at [664, 275] on span "Complete!" at bounding box center [668, 278] width 42 height 11
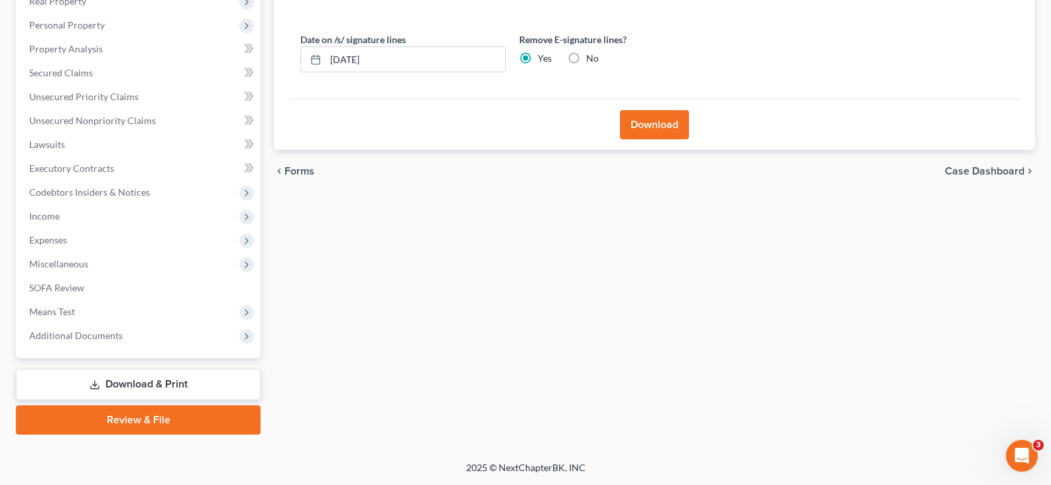
click at [125, 379] on link "Download & Print" at bounding box center [138, 384] width 245 height 31
drag, startPoint x: 86, startPoint y: 192, endPoint x: 78, endPoint y: 191, distance: 8.1
click at [84, 192] on span "Codebtors Insiders & Notices" at bounding box center [89, 191] width 121 height 11
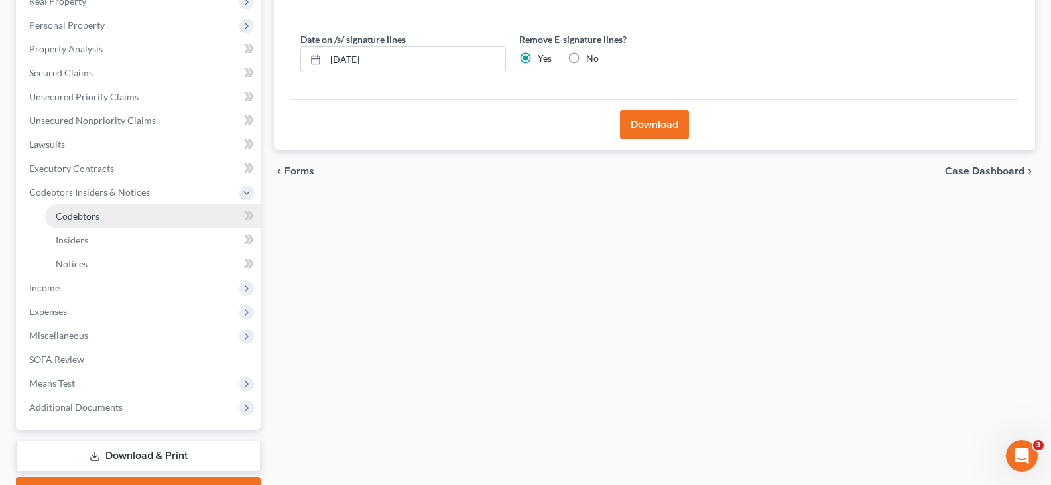
click at [88, 215] on span "Codebtors" at bounding box center [78, 215] width 44 height 11
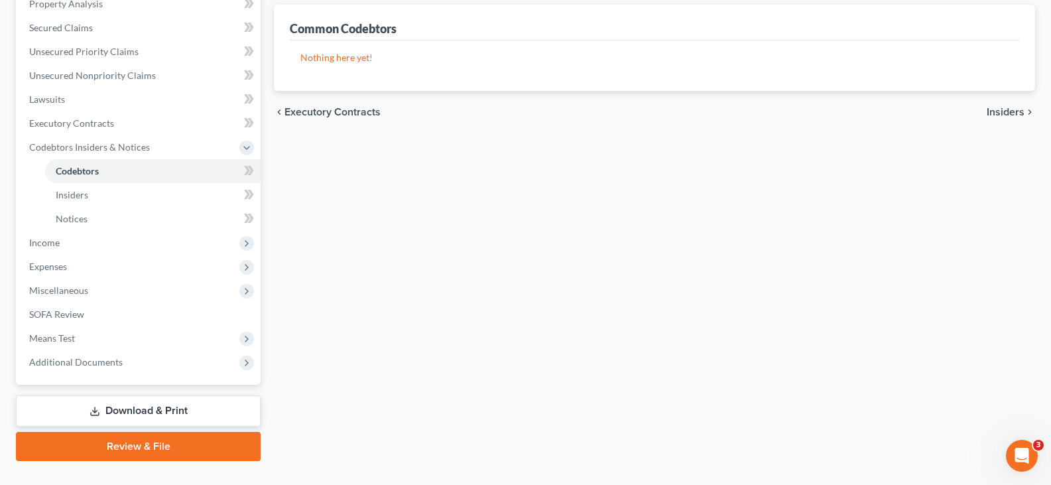
scroll to position [292, 0]
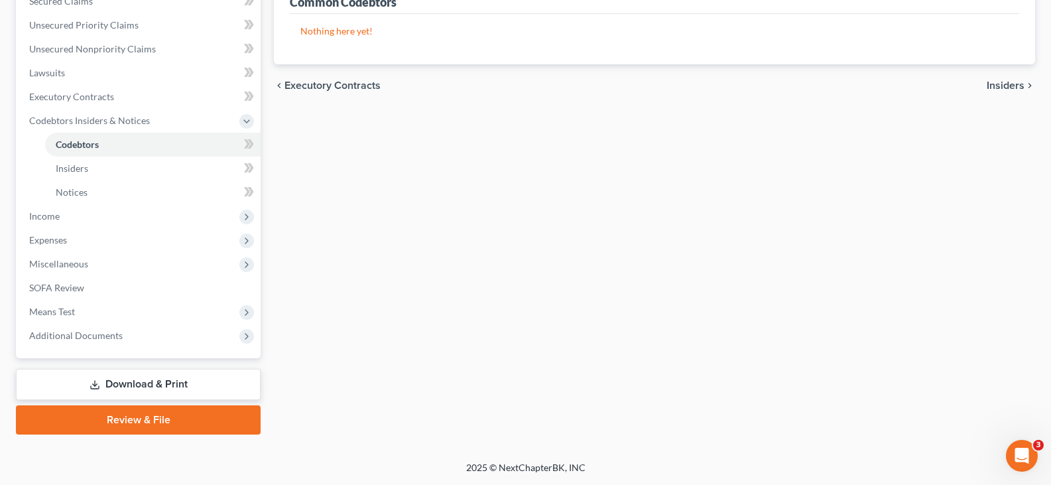
click at [125, 387] on link "Download & Print" at bounding box center [138, 384] width 245 height 31
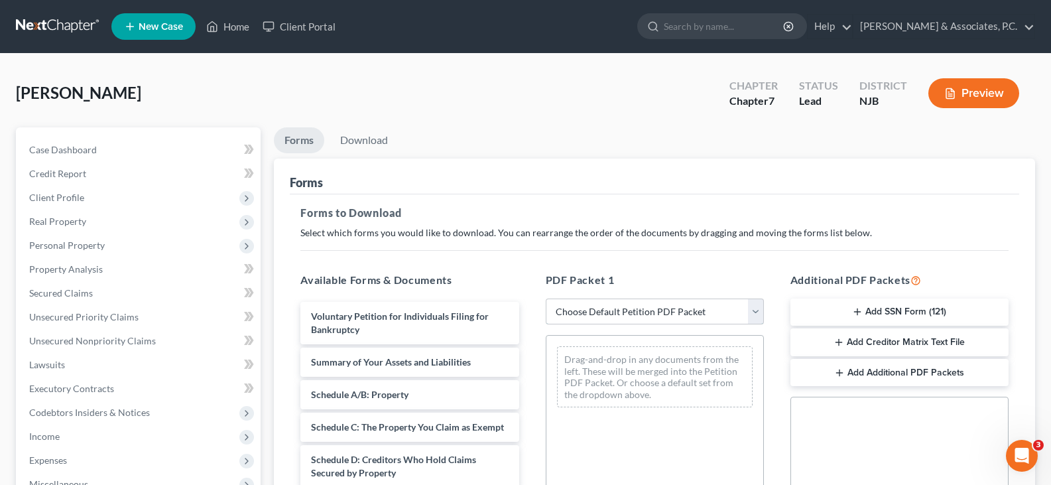
drag, startPoint x: 756, startPoint y: 309, endPoint x: 676, endPoint y: 323, distance: 80.8
click at [755, 310] on select "Choose Default Petition PDF Packet Complete Bankruptcy Petition (all forms and …" at bounding box center [655, 311] width 218 height 27
click at [546, 298] on select "Choose Default Petition PDF Packet Complete Bankruptcy Petition (all forms and …" at bounding box center [655, 311] width 218 height 27
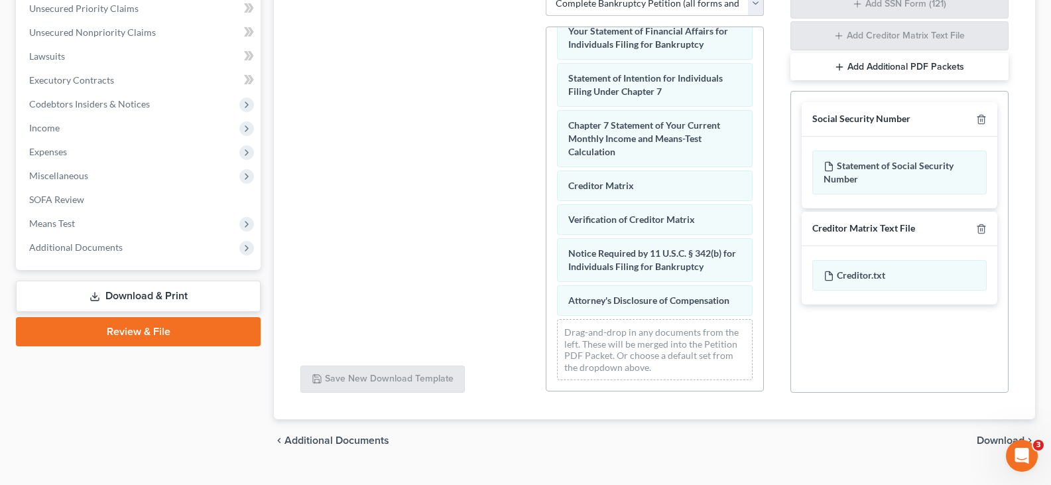
scroll to position [332, 0]
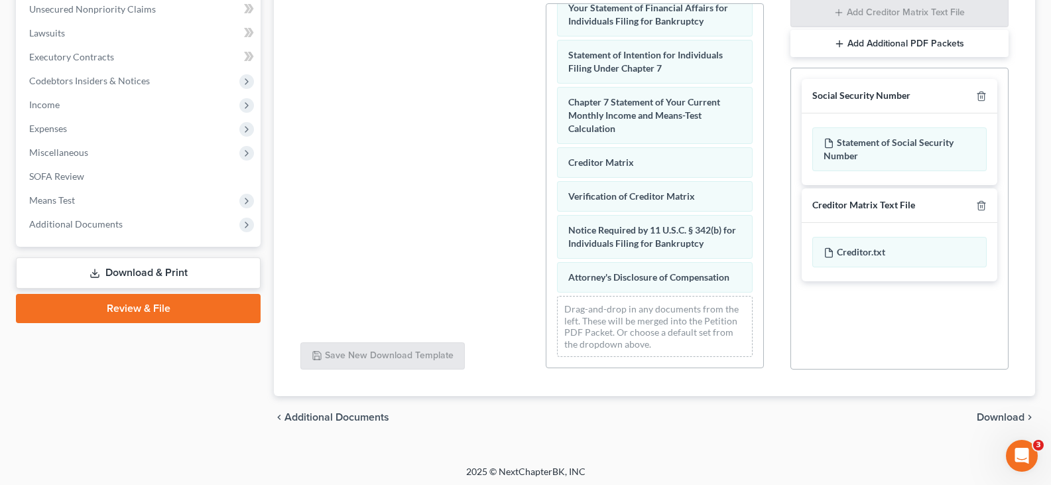
drag, startPoint x: 993, startPoint y: 414, endPoint x: 231, endPoint y: 231, distance: 783.7
click at [994, 414] on span "Download" at bounding box center [1001, 417] width 48 height 11
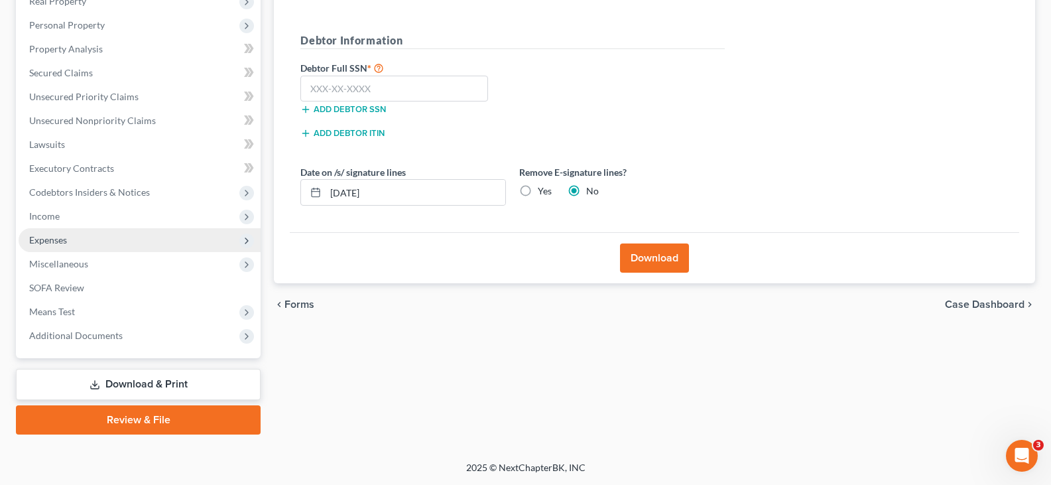
scroll to position [220, 0]
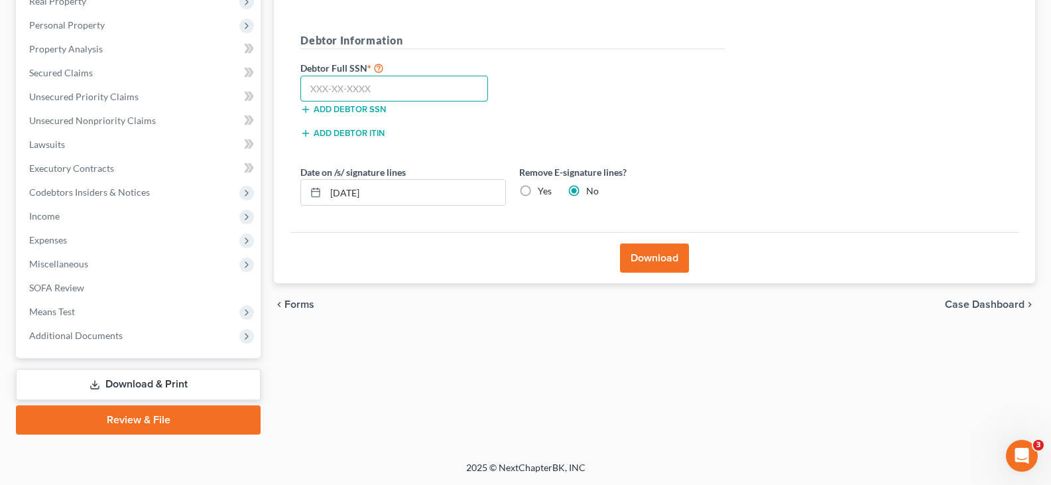
click at [376, 96] on input "text" at bounding box center [394, 89] width 188 height 27
click at [538, 185] on label "Yes" at bounding box center [545, 190] width 14 height 13
click at [543, 185] on input "Yes" at bounding box center [547, 188] width 9 height 9
click at [647, 261] on button "Download" at bounding box center [654, 257] width 69 height 29
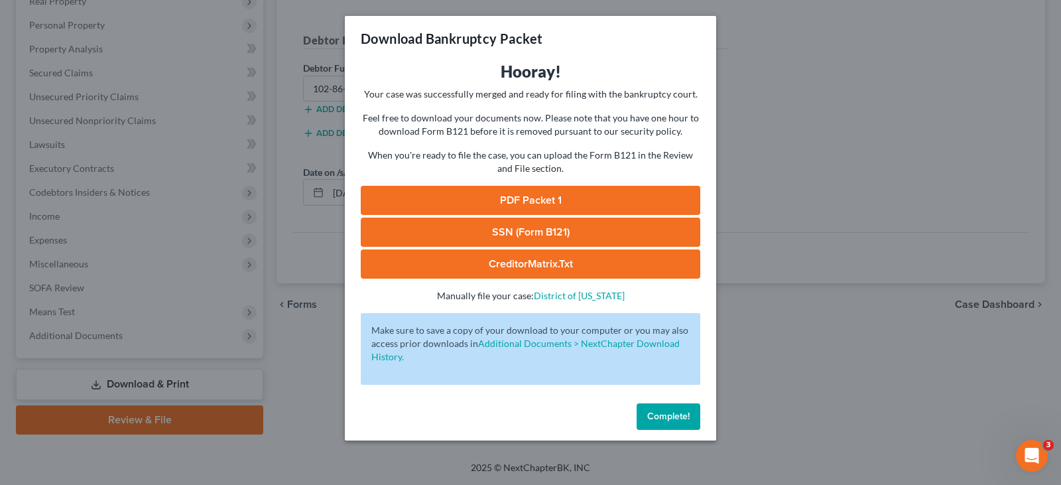
click at [493, 228] on link "SSN (Form B121)" at bounding box center [531, 232] width 340 height 29
click at [524, 202] on link "PDF Packet 1" at bounding box center [531, 200] width 340 height 29
click at [662, 414] on span "Complete!" at bounding box center [668, 416] width 42 height 11
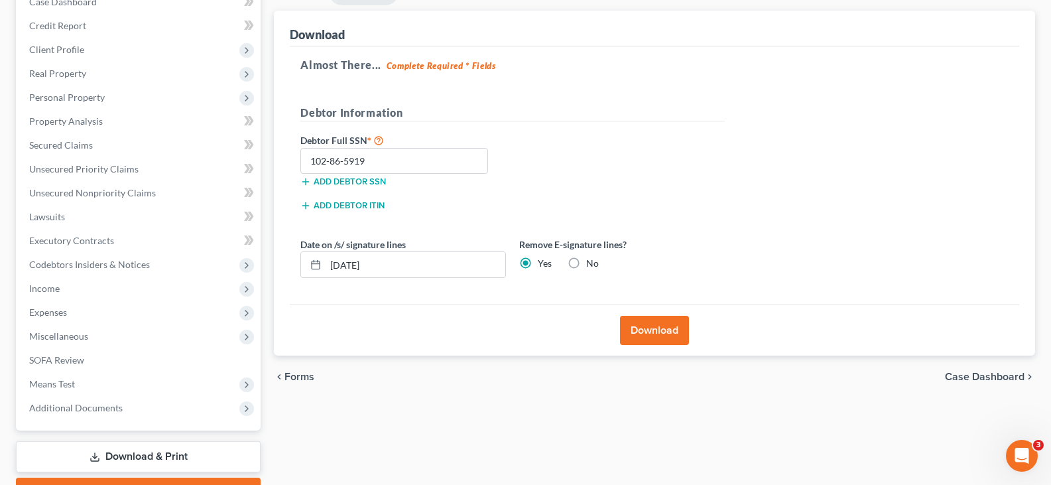
scroll to position [0, 0]
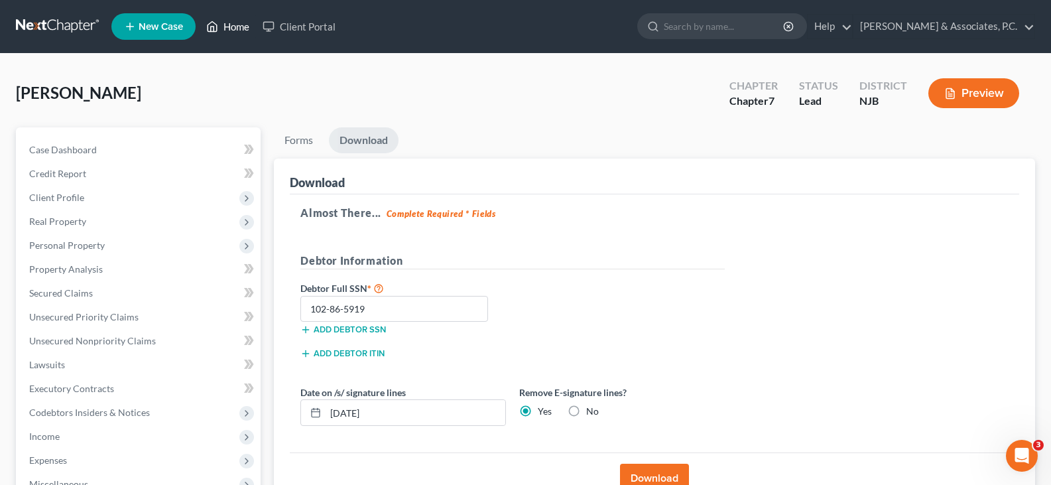
click at [239, 22] on link "Home" at bounding box center [228, 27] width 56 height 24
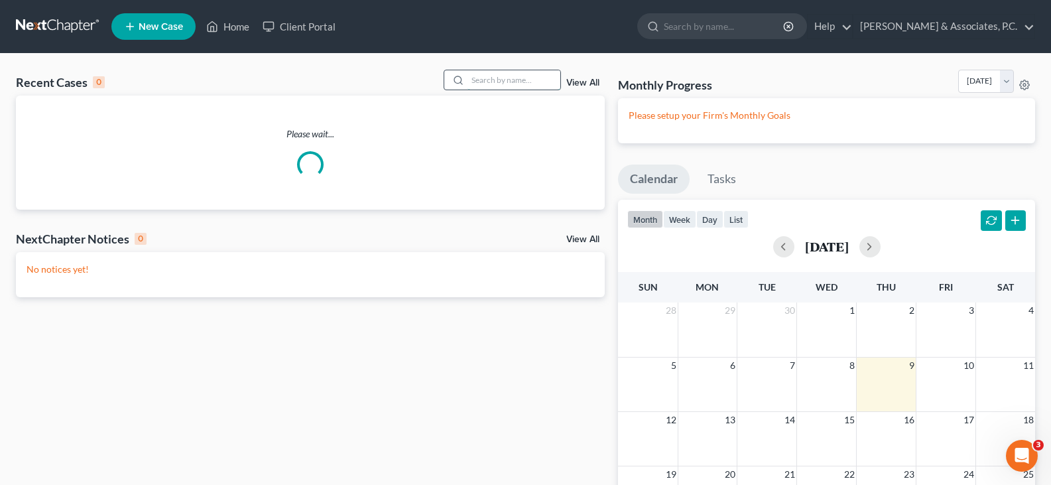
click at [513, 83] on input "search" at bounding box center [514, 79] width 93 height 19
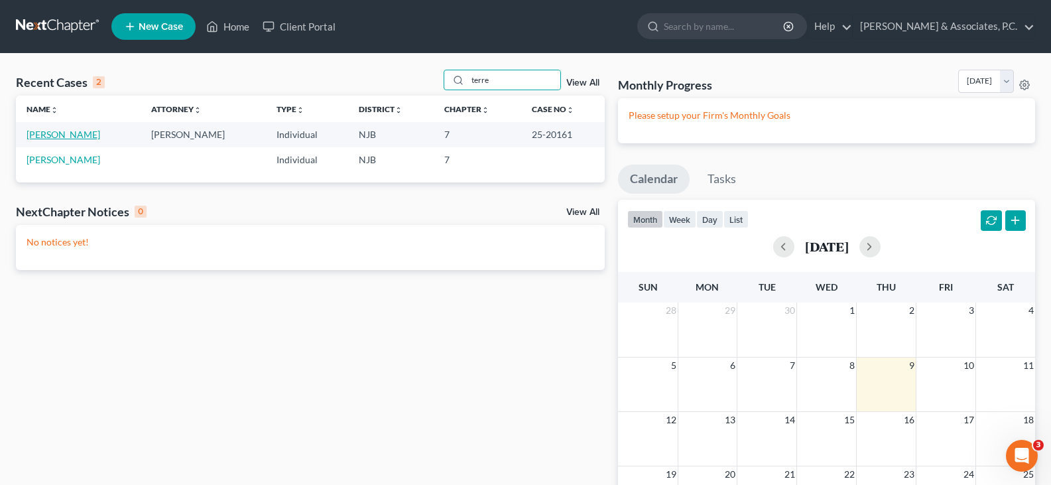
click at [42, 135] on link "[PERSON_NAME]" at bounding box center [64, 134] width 74 height 11
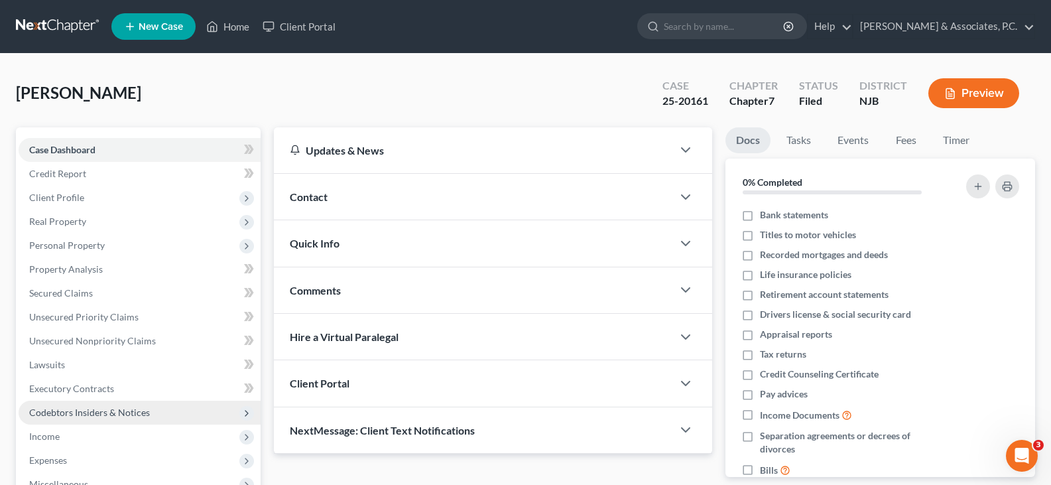
drag, startPoint x: 41, startPoint y: 430, endPoint x: 88, endPoint y: 414, distance: 49.7
click at [42, 430] on span "Income" at bounding box center [44, 435] width 31 height 11
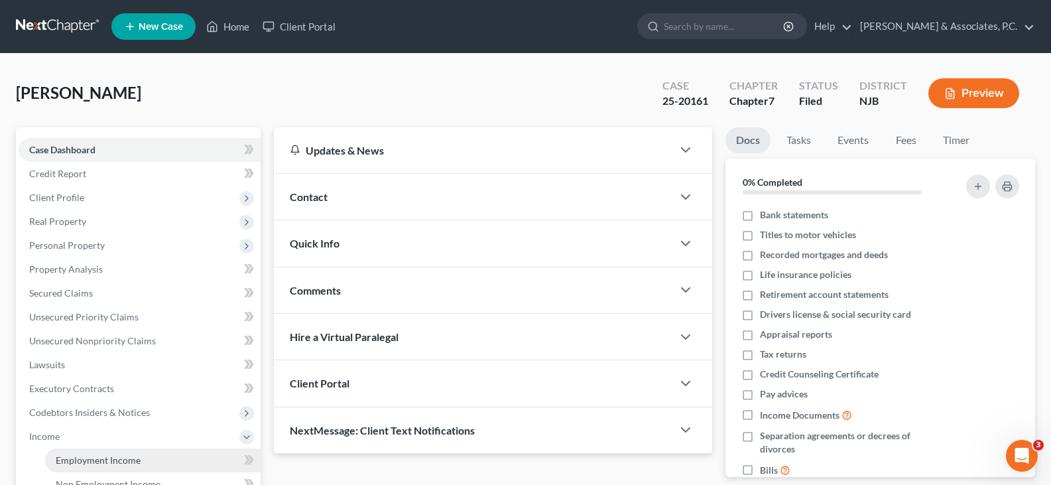
click at [102, 456] on span "Employment Income" at bounding box center [98, 459] width 85 height 11
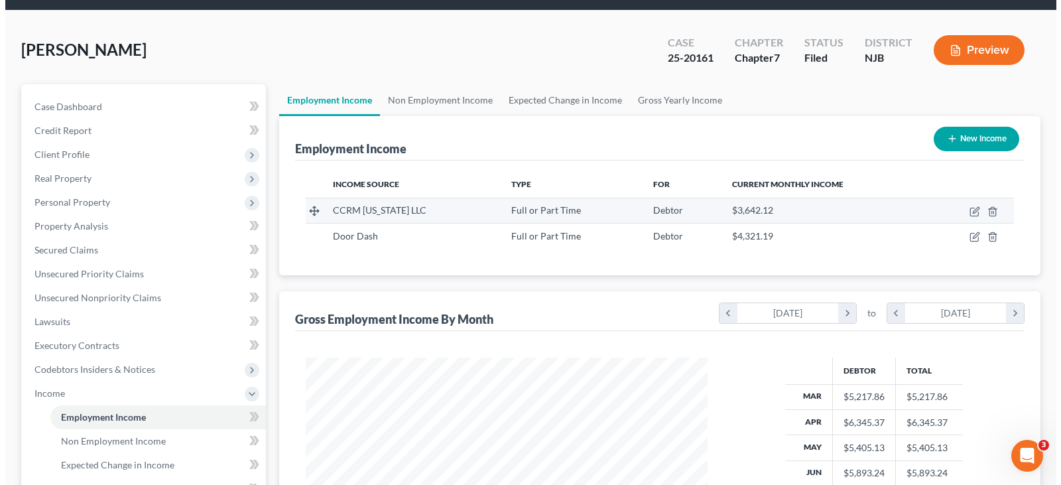
scroll to position [66, 0]
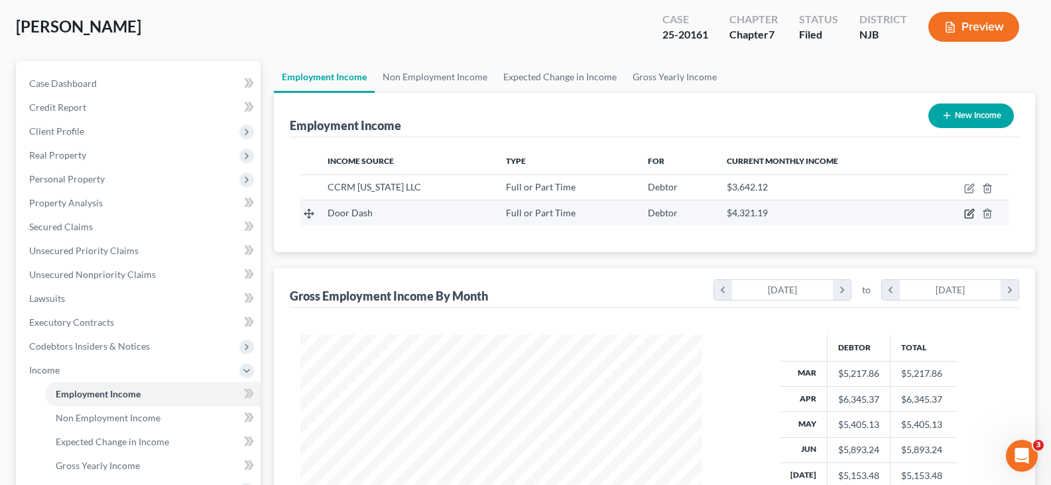
click at [968, 212] on icon "button" at bounding box center [969, 213] width 11 height 11
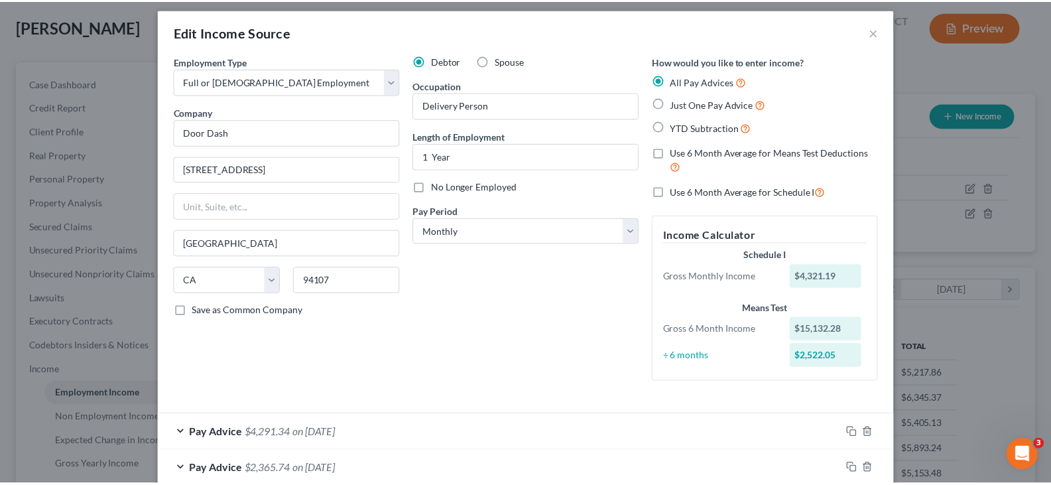
scroll to position [0, 0]
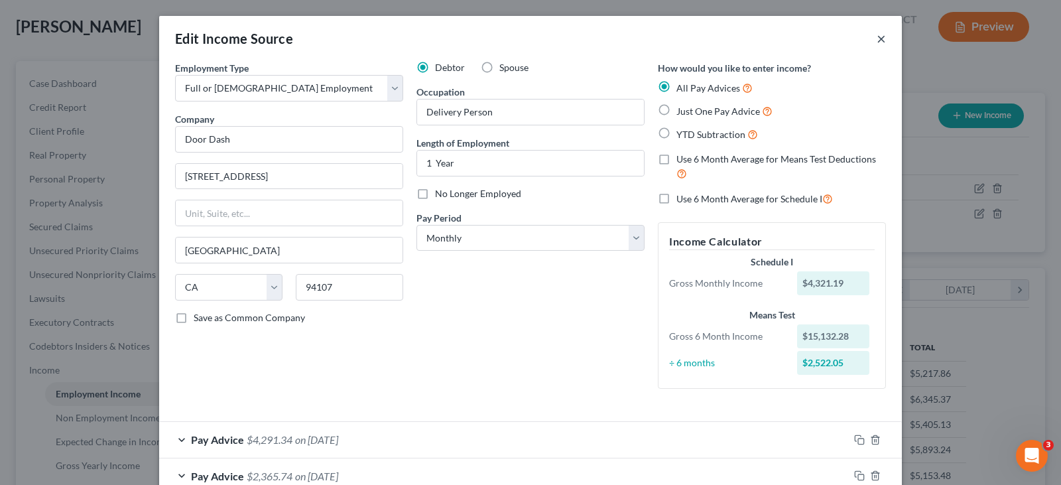
click at [877, 40] on button "×" at bounding box center [881, 39] width 9 height 16
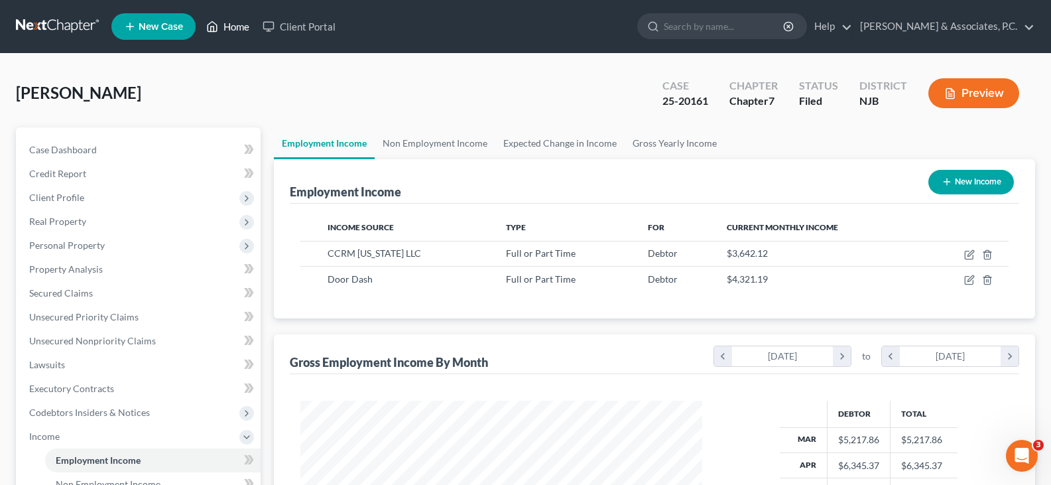
click at [235, 25] on link "Home" at bounding box center [228, 27] width 56 height 24
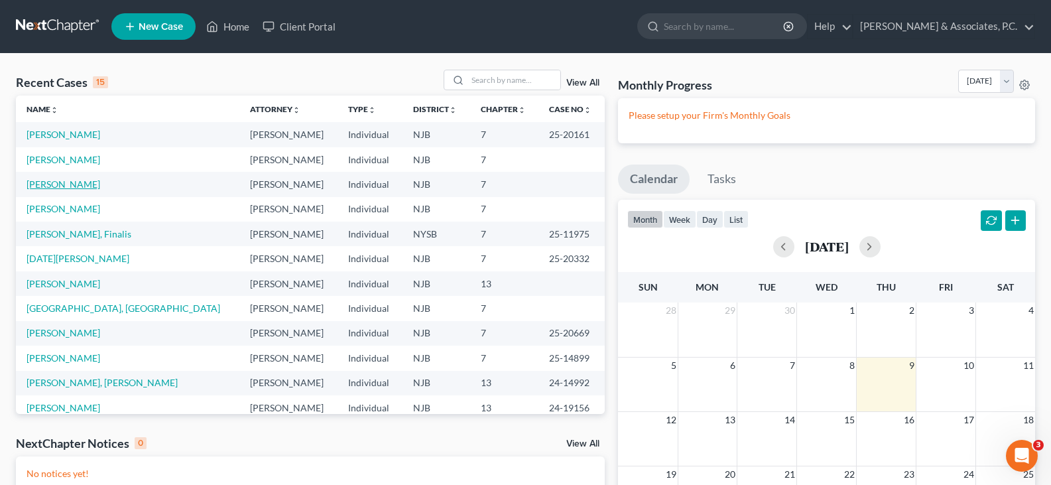
click at [80, 184] on link "[PERSON_NAME]" at bounding box center [64, 183] width 74 height 11
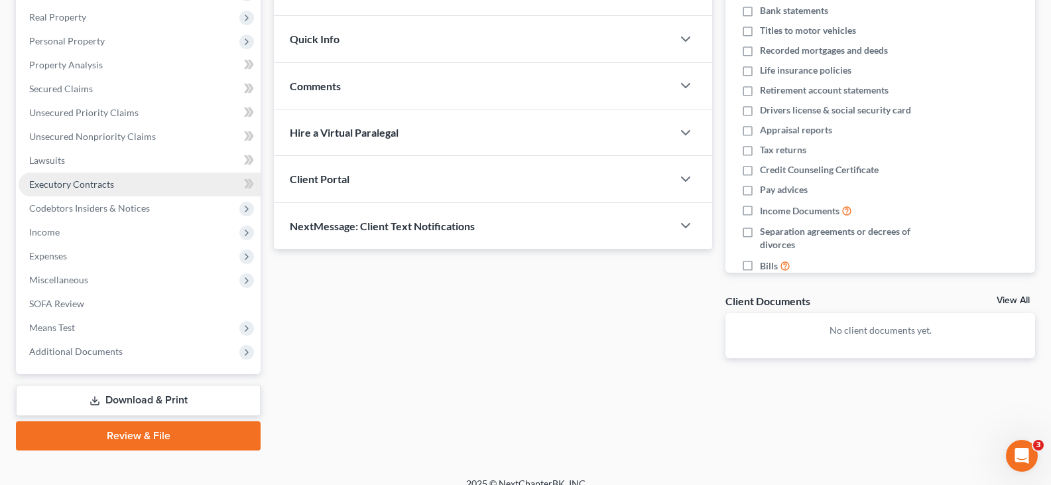
scroll to position [220, 0]
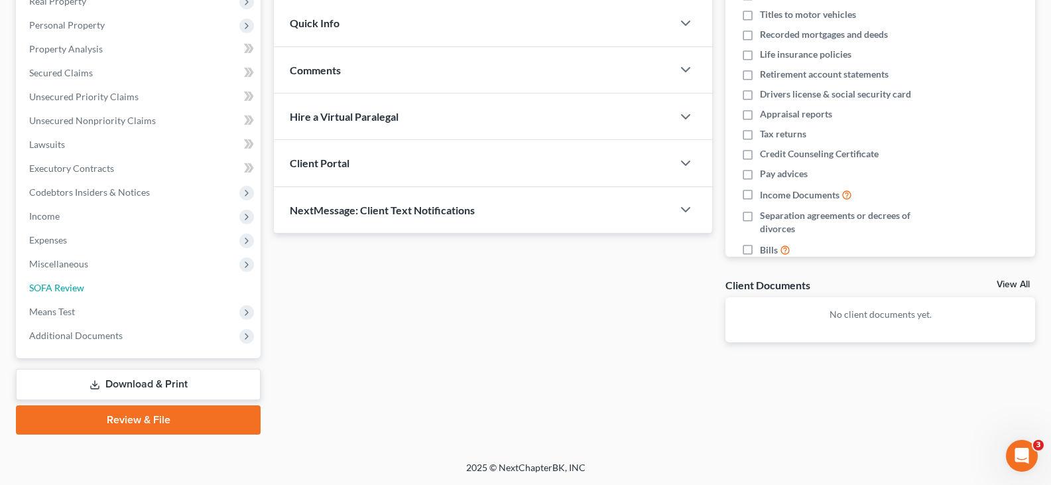
drag, startPoint x: 54, startPoint y: 286, endPoint x: 413, endPoint y: 196, distance: 369.1
click at [54, 286] on span "SOFA Review" at bounding box center [56, 287] width 55 height 11
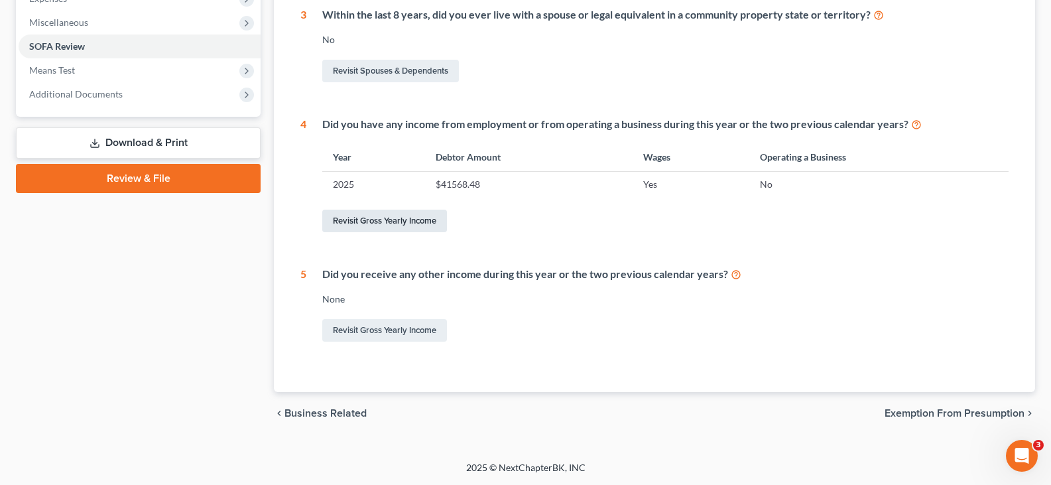
click at [387, 218] on link "Revisit Gross Yearly Income" at bounding box center [384, 221] width 125 height 23
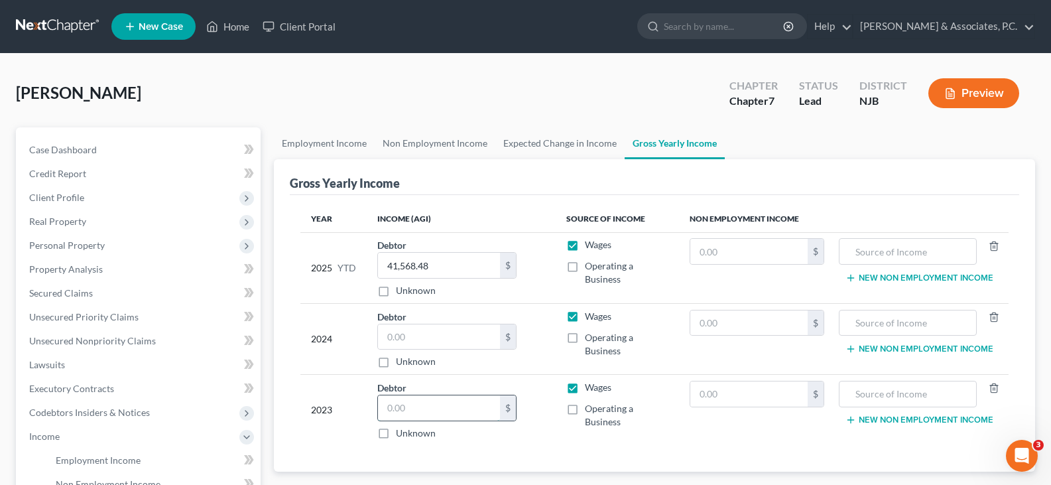
click at [428, 401] on input "text" at bounding box center [439, 407] width 122 height 25
click at [433, 336] on input "text" at bounding box center [439, 336] width 122 height 25
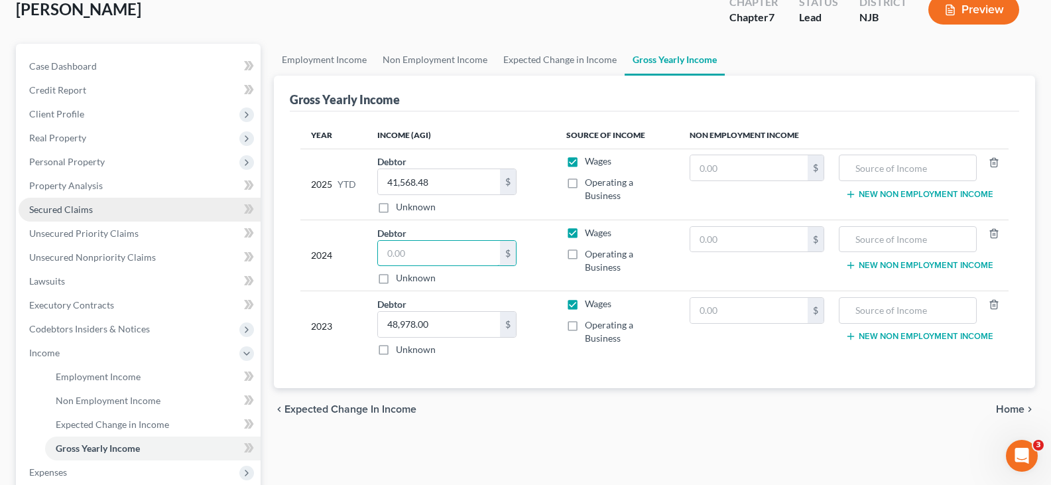
scroll to position [199, 0]
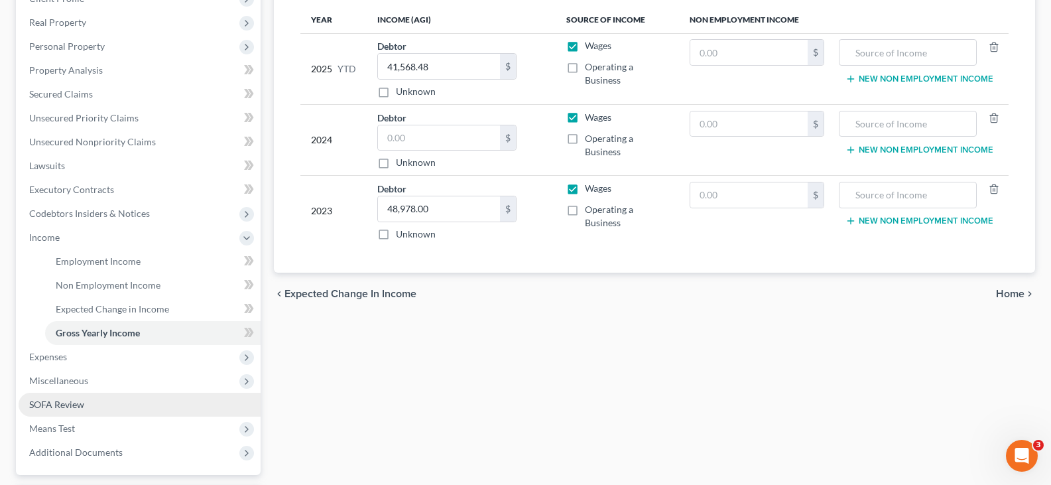
click at [62, 407] on span "SOFA Review" at bounding box center [56, 404] width 55 height 11
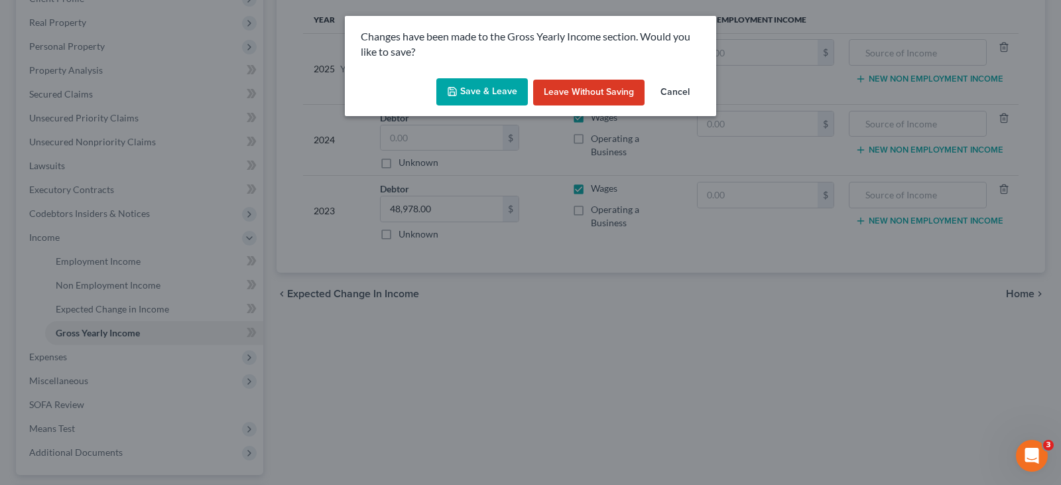
click at [487, 104] on button "Save & Leave" at bounding box center [482, 92] width 92 height 28
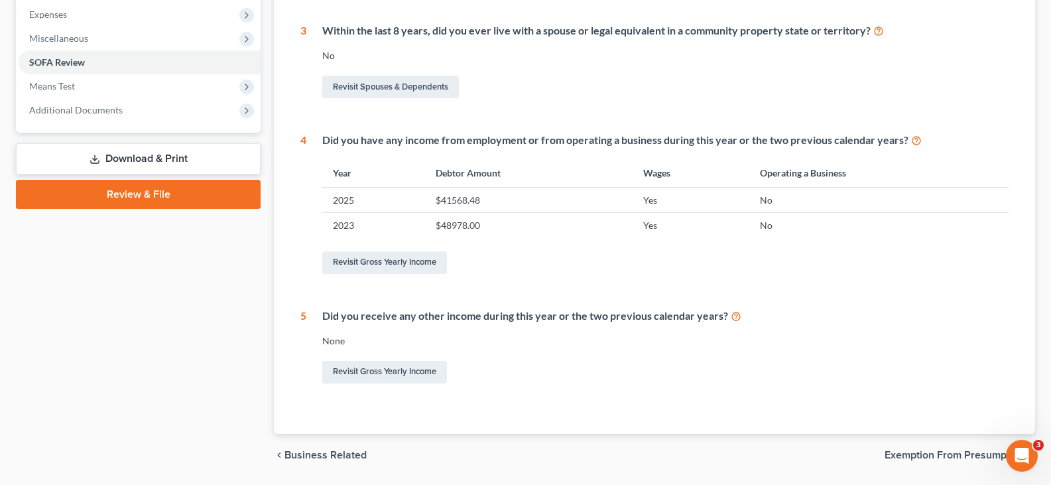
scroll to position [487, 0]
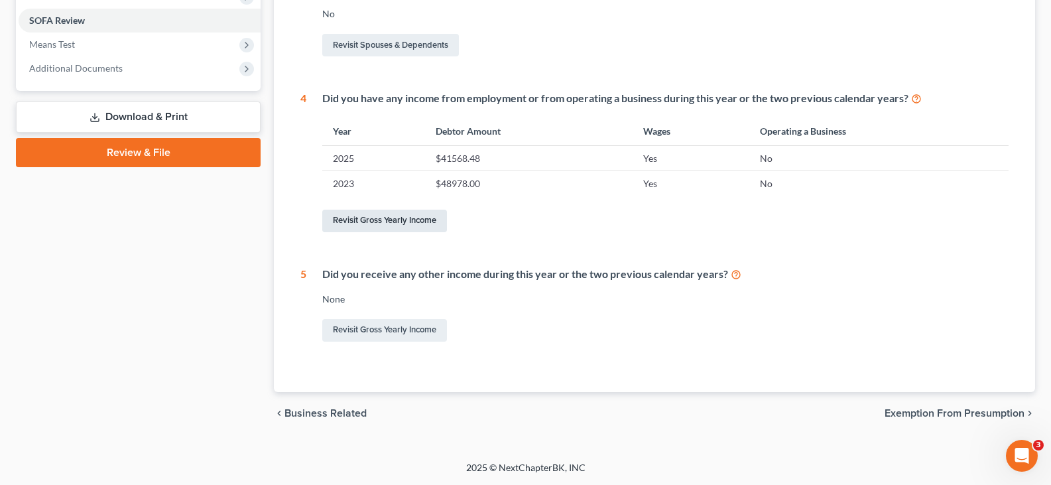
click at [373, 221] on link "Revisit Gross Yearly Income" at bounding box center [384, 221] width 125 height 23
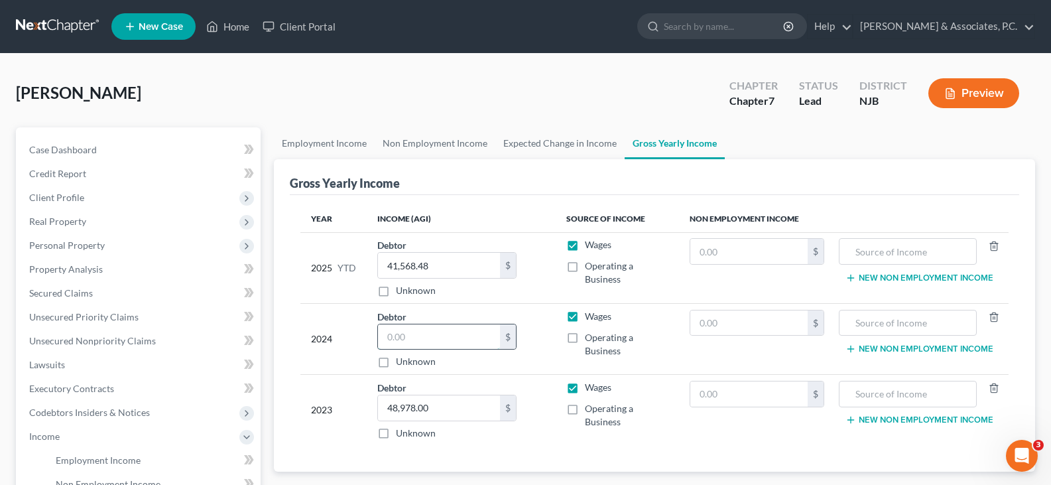
click at [459, 342] on input "text" at bounding box center [439, 336] width 122 height 25
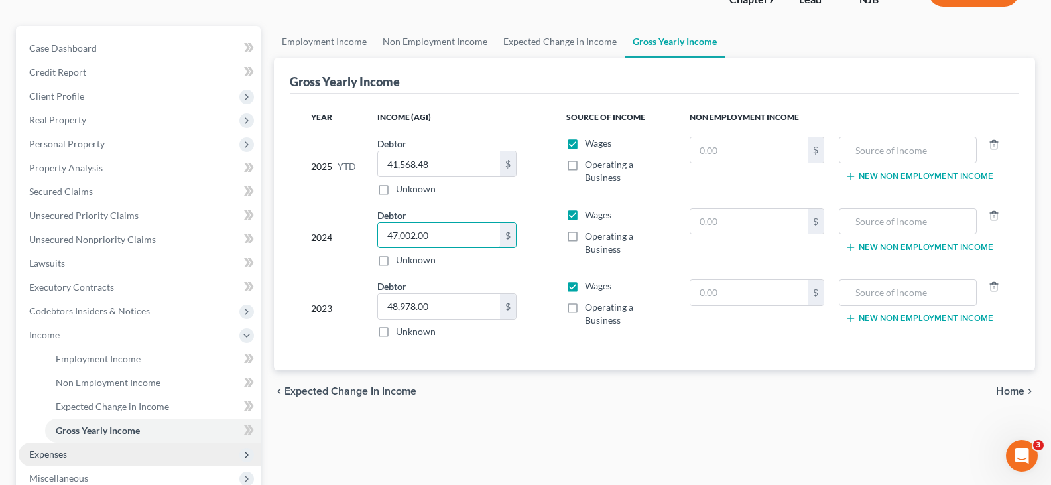
scroll to position [265, 0]
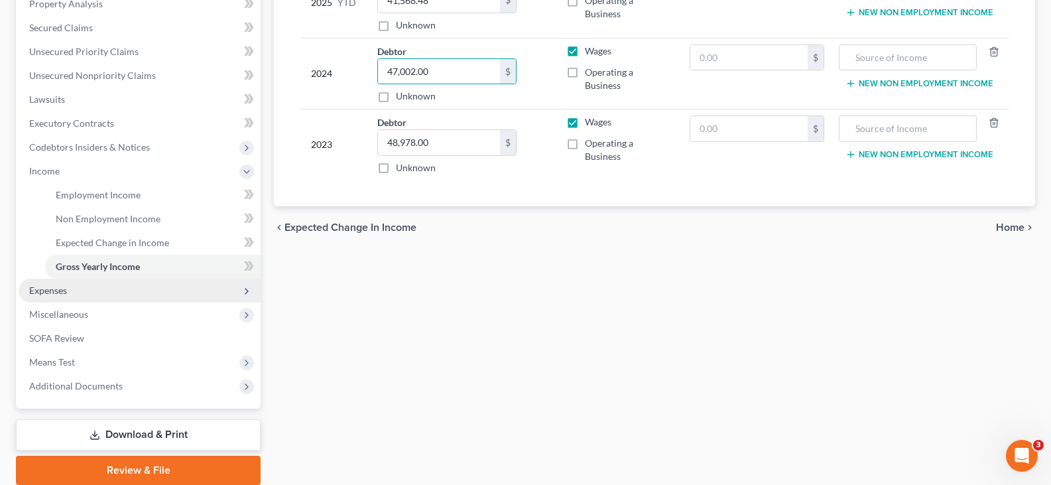
click at [49, 291] on span "Expenses" at bounding box center [48, 290] width 38 height 11
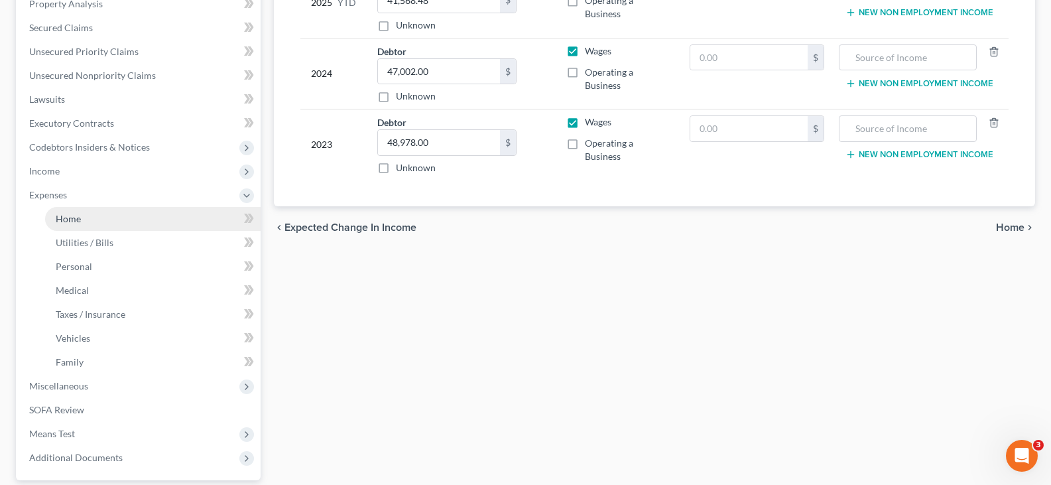
click at [72, 218] on span "Home" at bounding box center [68, 218] width 25 height 11
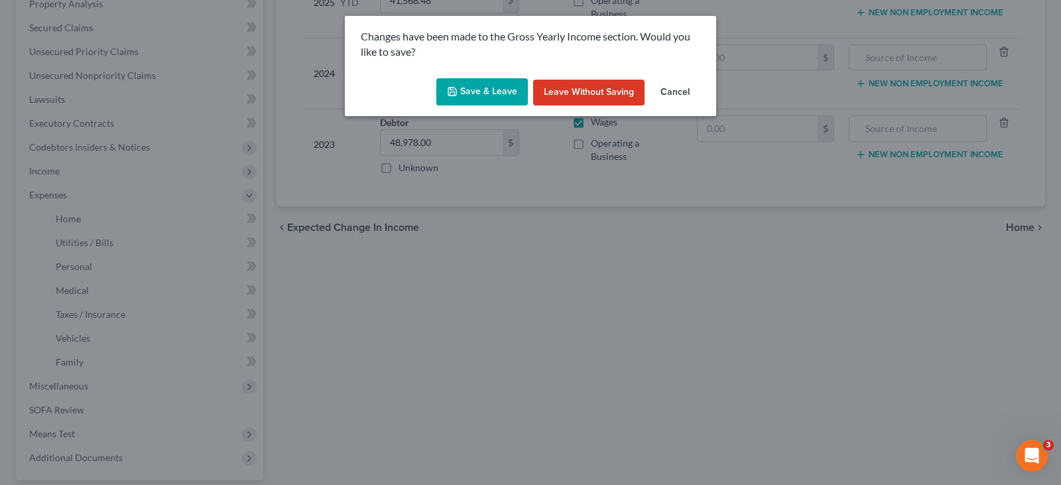
click at [489, 85] on button "Save & Leave" at bounding box center [482, 92] width 92 height 28
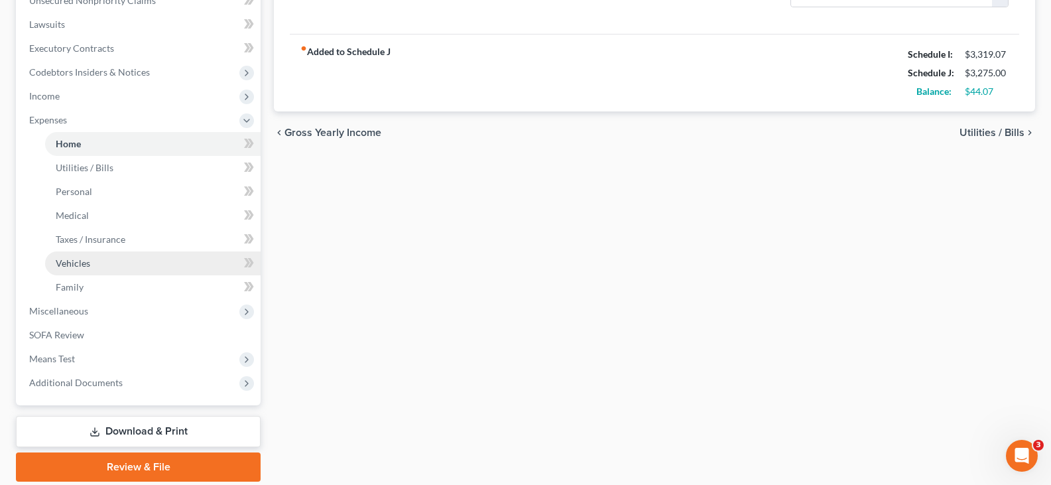
scroll to position [387, 0]
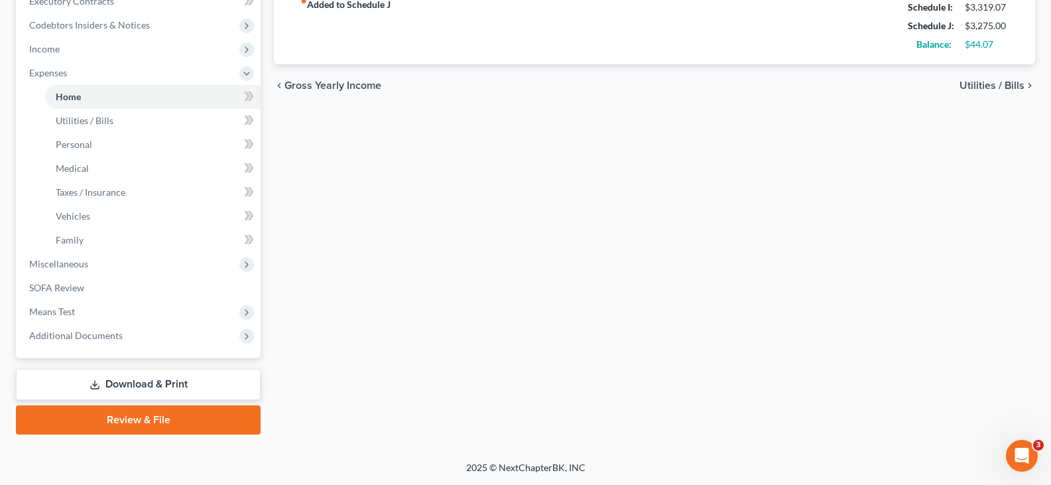
click at [125, 380] on link "Download & Print" at bounding box center [138, 384] width 245 height 31
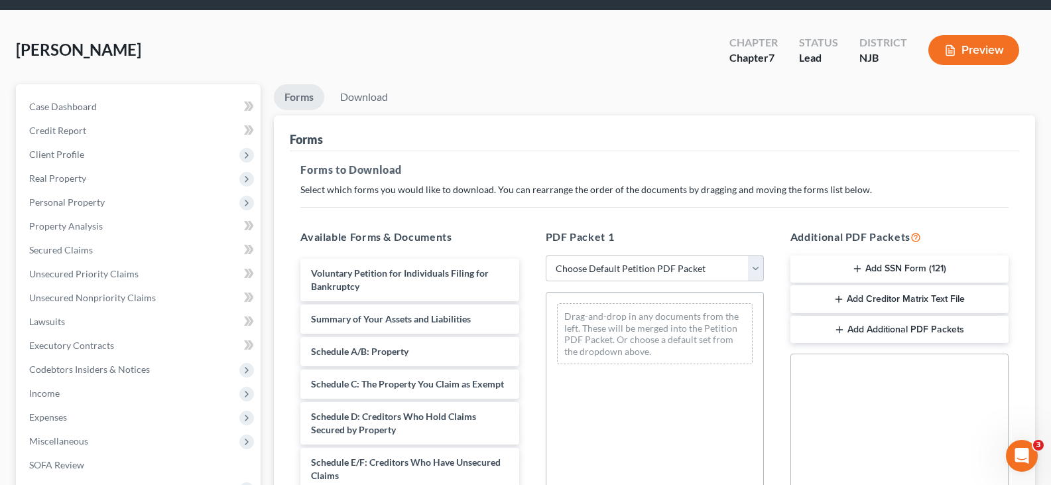
scroll to position [66, 0]
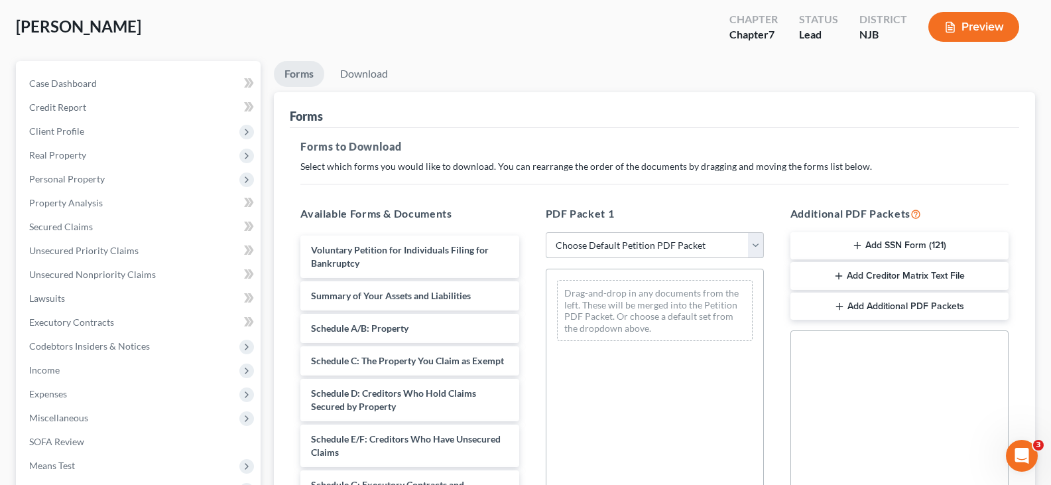
click at [752, 241] on select "Choose Default Petition PDF Packet Complete Bankruptcy Petition (all forms and …" at bounding box center [655, 245] width 218 height 27
click at [546, 232] on select "Choose Default Petition PDF Packet Complete Bankruptcy Petition (all forms and …" at bounding box center [655, 245] width 218 height 27
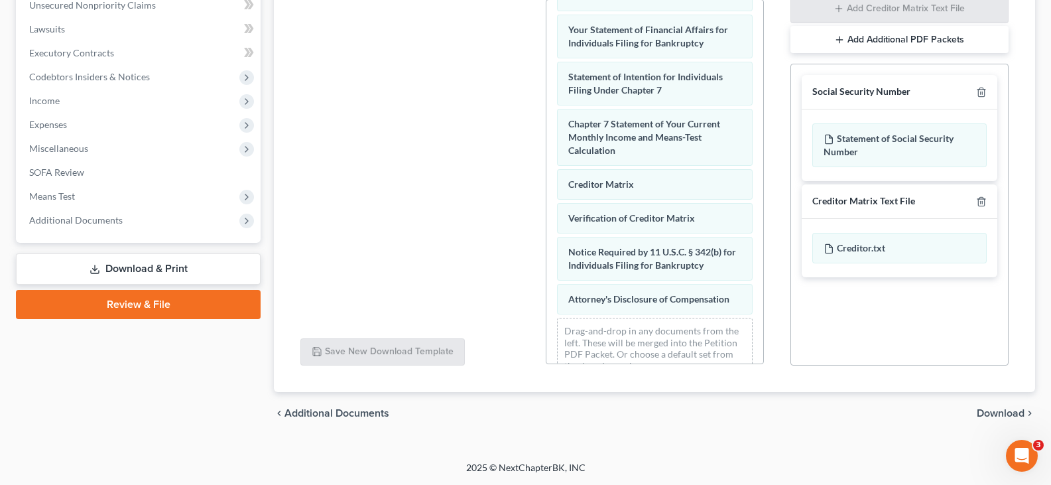
scroll to position [474, 0]
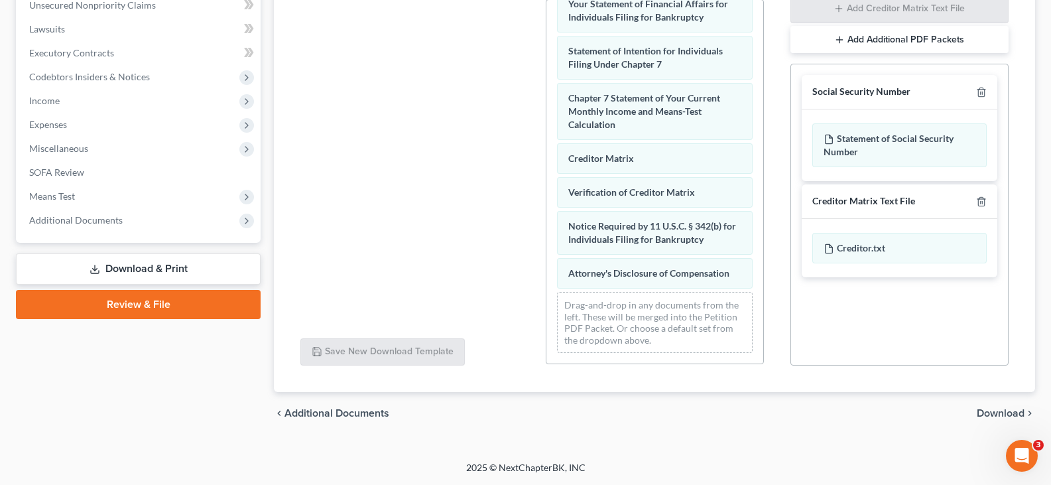
click at [995, 413] on span "Download" at bounding box center [1001, 413] width 48 height 11
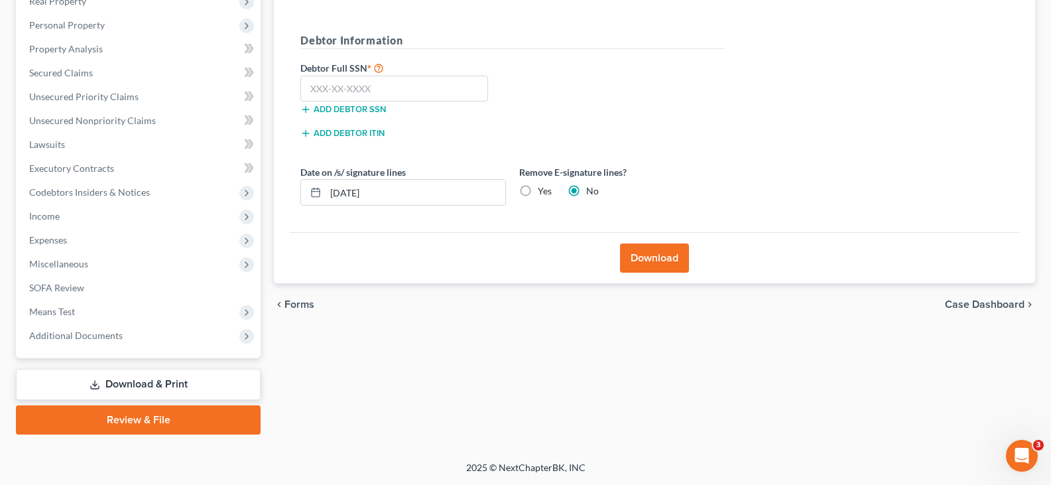
scroll to position [220, 0]
click at [336, 90] on input "text" at bounding box center [394, 89] width 188 height 27
drag, startPoint x: 526, startPoint y: 192, endPoint x: 662, endPoint y: 258, distance: 151.0
click at [538, 192] on label "Yes" at bounding box center [545, 190] width 14 height 13
click at [543, 192] on input "Yes" at bounding box center [547, 188] width 9 height 9
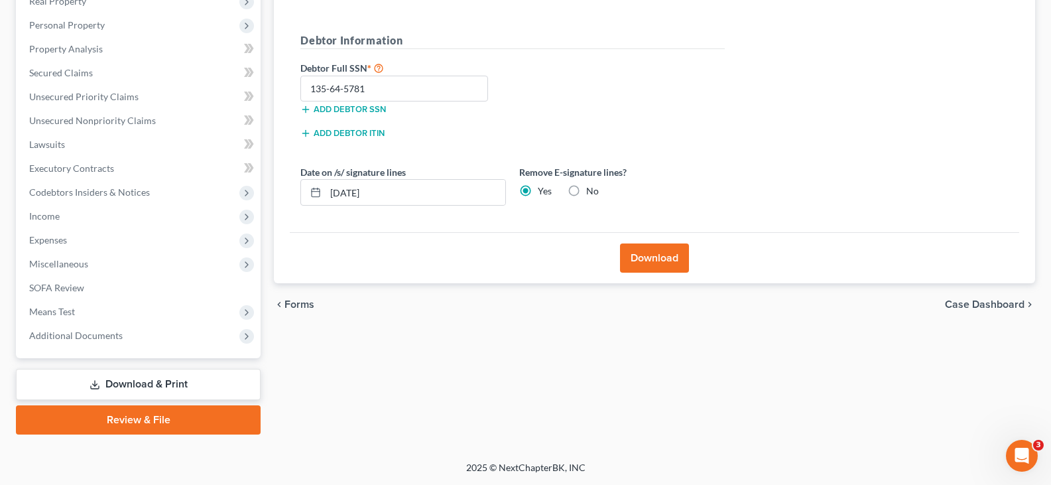
click at [655, 258] on button "Download" at bounding box center [654, 257] width 69 height 29
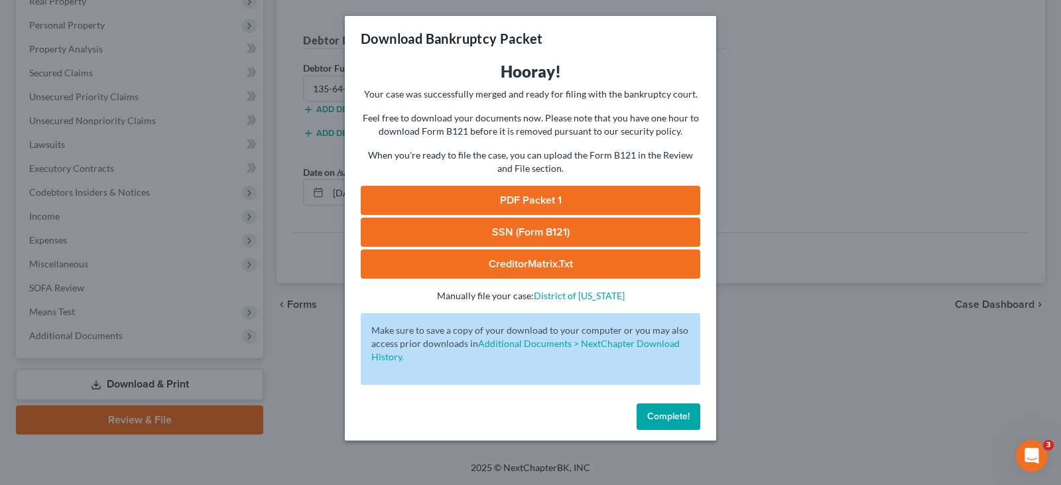
click at [505, 235] on link "SSN (Form B121)" at bounding box center [531, 232] width 340 height 29
click at [549, 193] on link "PDF Packet 1" at bounding box center [531, 200] width 340 height 29
click at [666, 413] on span "Complete!" at bounding box center [668, 416] width 42 height 11
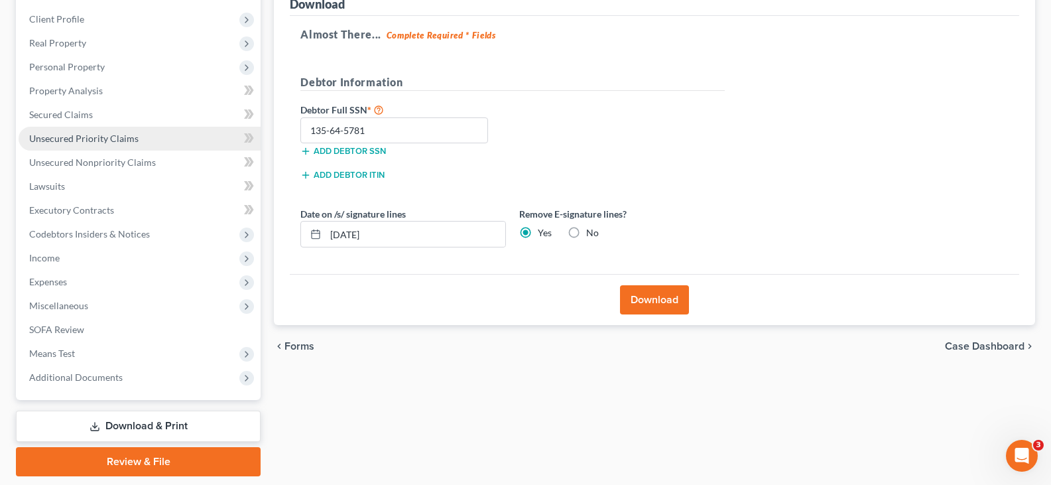
scroll to position [21, 0]
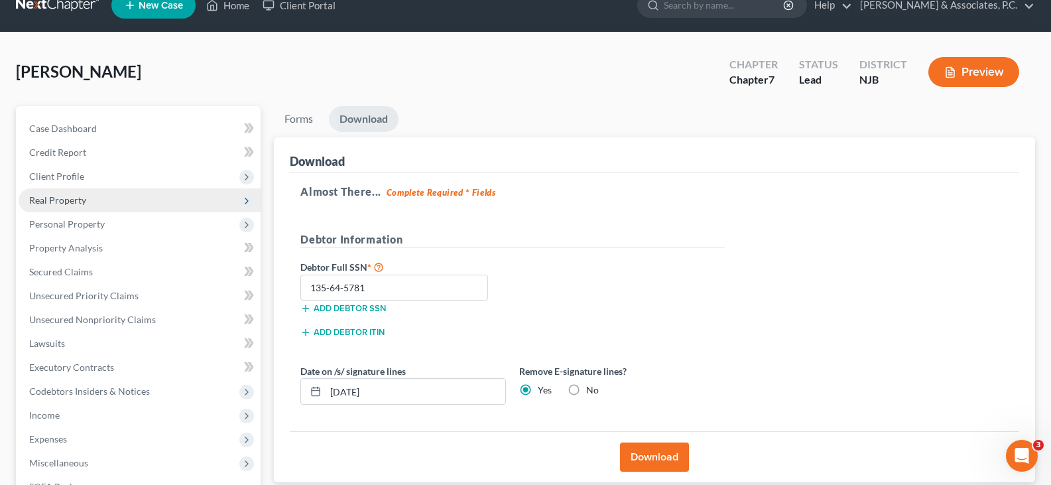
click at [72, 198] on span "Real Property" at bounding box center [57, 199] width 57 height 11
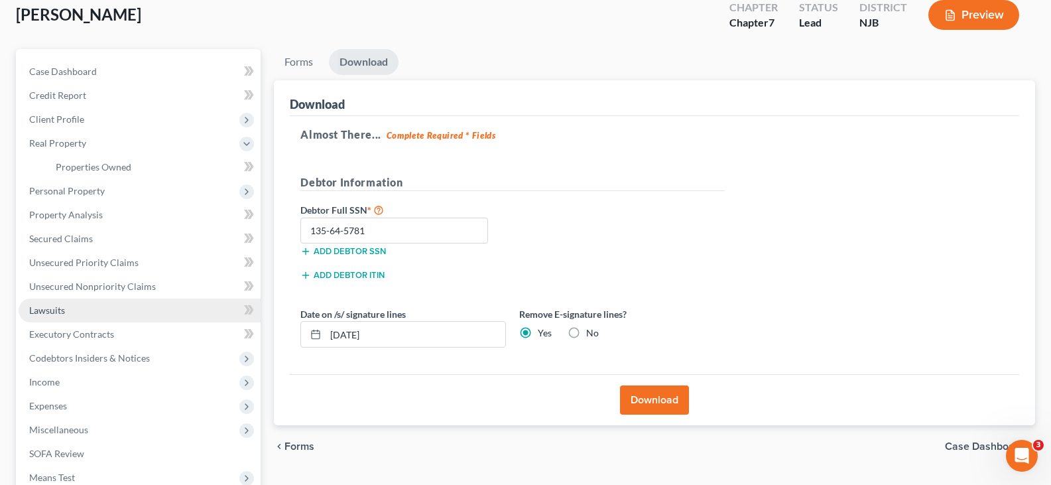
scroll to position [154, 0]
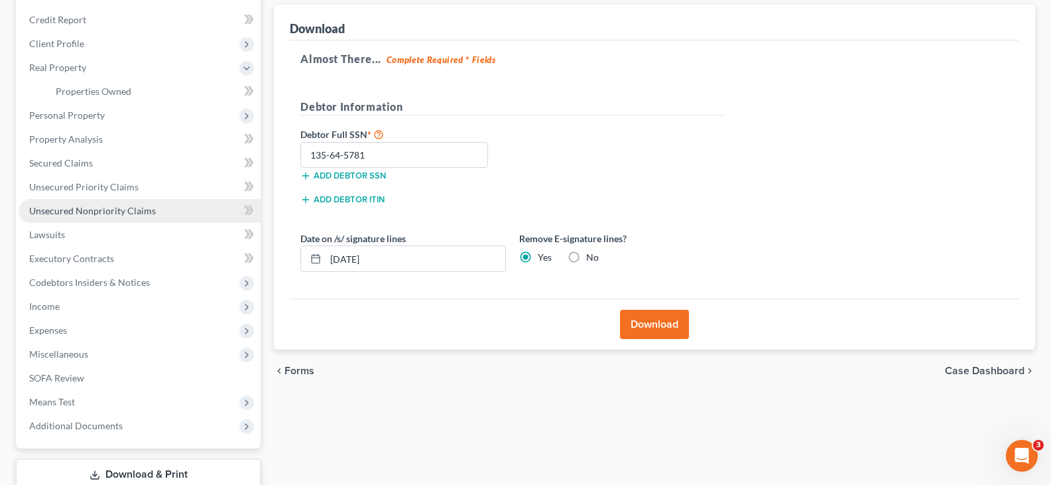
click at [74, 208] on span "Unsecured Nonpriority Claims" at bounding box center [92, 210] width 127 height 11
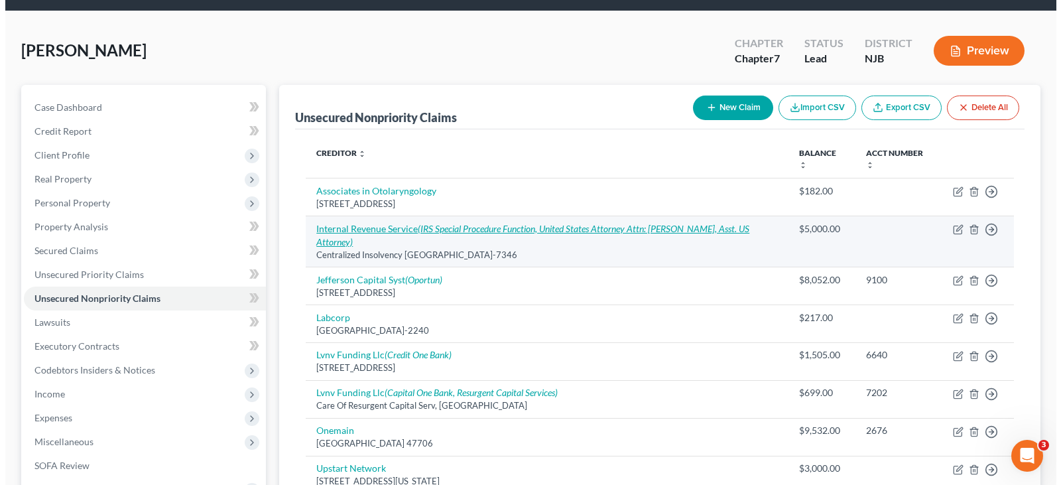
scroll to position [66, 0]
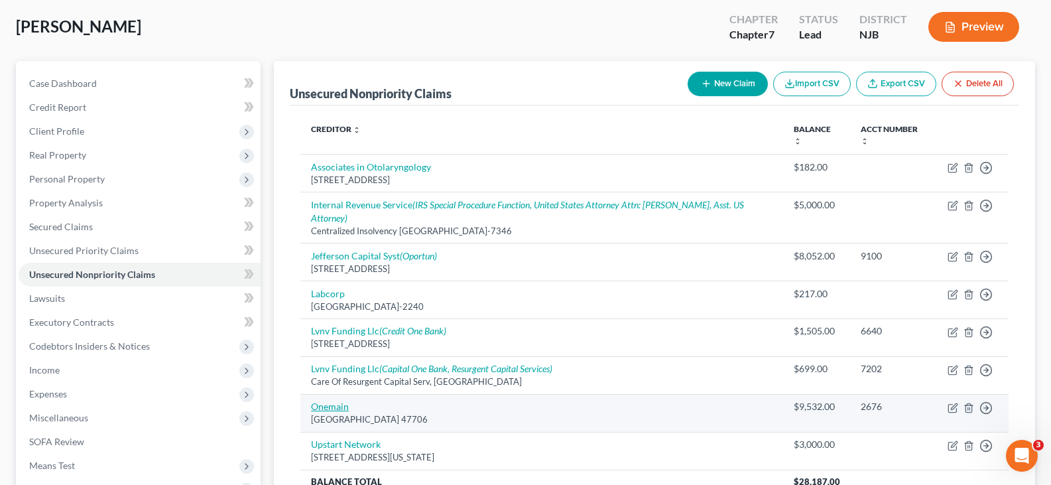
click at [320, 409] on link "Onemain" at bounding box center [330, 406] width 38 height 11
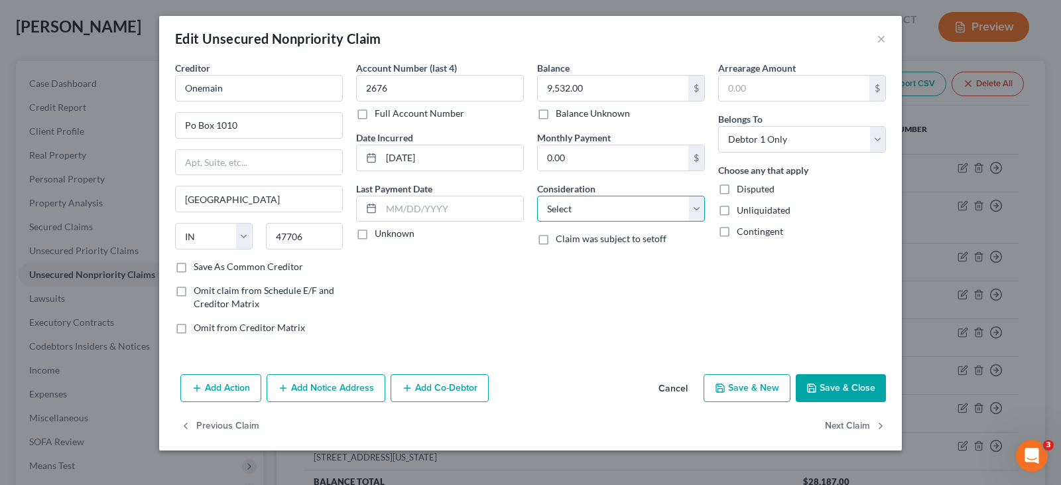
click at [584, 206] on select "Select Cable / Satellite Services Collection Agency Credit Card Debt Debt Couns…" at bounding box center [621, 209] width 168 height 27
click at [537, 196] on select "Select Cable / Satellite Services Collection Agency Credit Card Debt Debt Couns…" at bounding box center [621, 209] width 168 height 27
click at [328, 386] on button "Add Notice Address" at bounding box center [326, 388] width 119 height 28
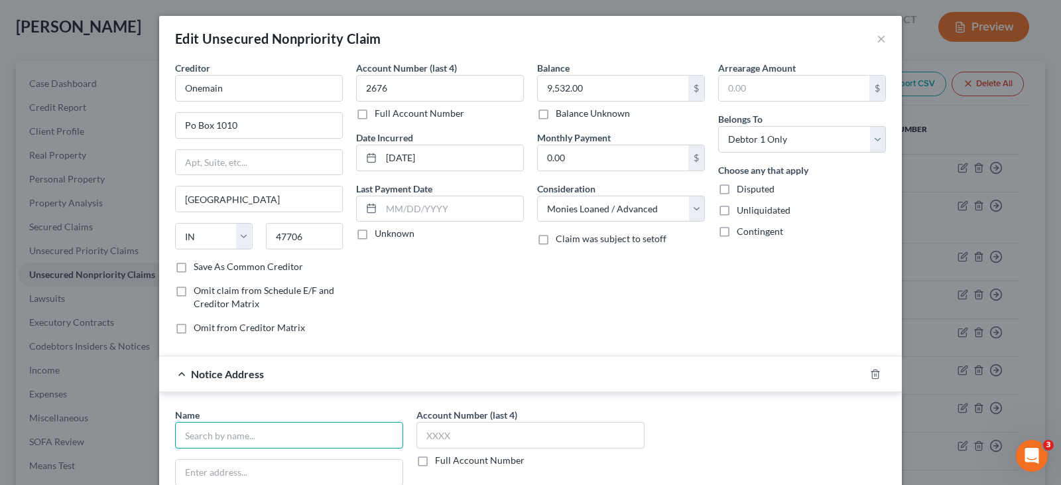
click at [307, 426] on input "text" at bounding box center [289, 435] width 228 height 27
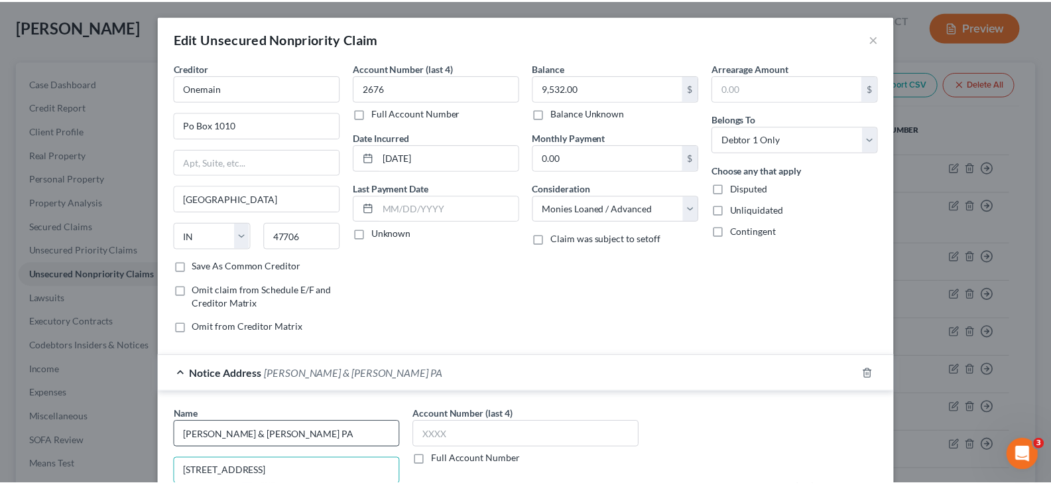
scroll to position [267, 0]
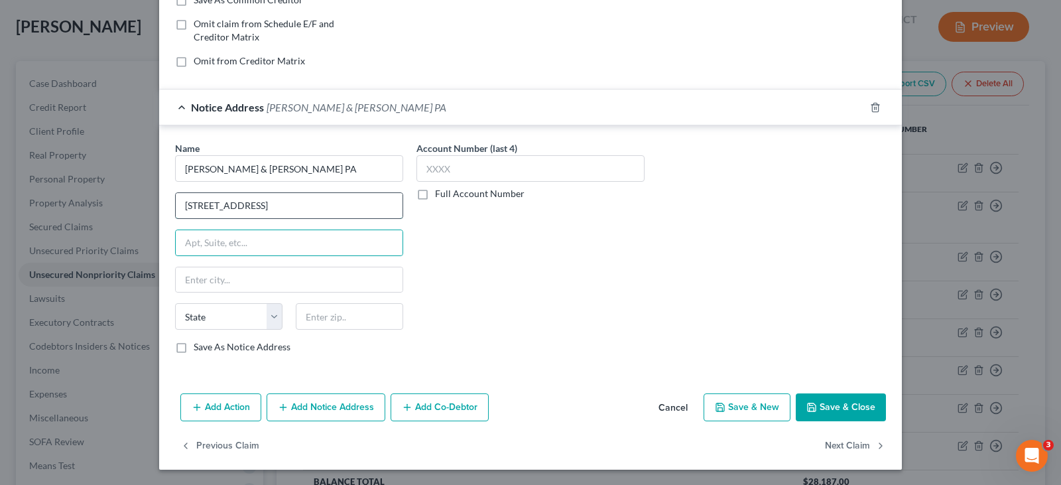
click at [341, 206] on input "[STREET_ADDRESS]" at bounding box center [289, 205] width 227 height 25
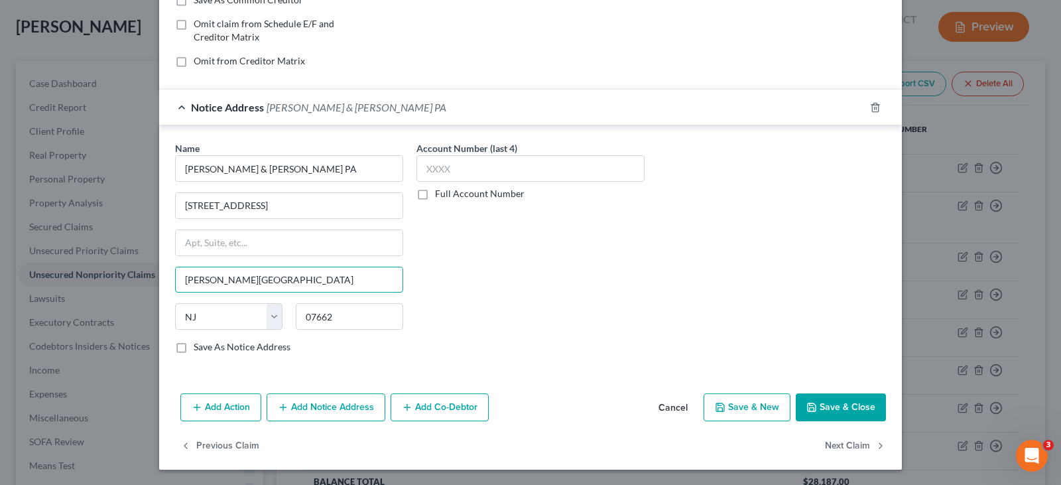
drag, startPoint x: 351, startPoint y: 275, endPoint x: 290, endPoint y: 312, distance: 72.3
click at [351, 275] on input "[PERSON_NAME][GEOGRAPHIC_DATA]" at bounding box center [289, 279] width 227 height 25
click at [839, 406] on button "Save & Close" at bounding box center [841, 407] width 90 height 28
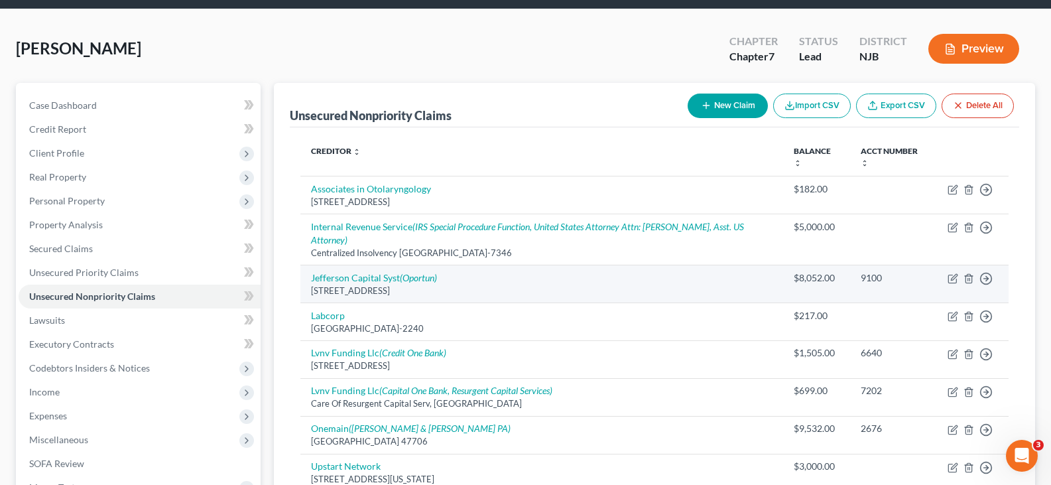
scroll to position [133, 0]
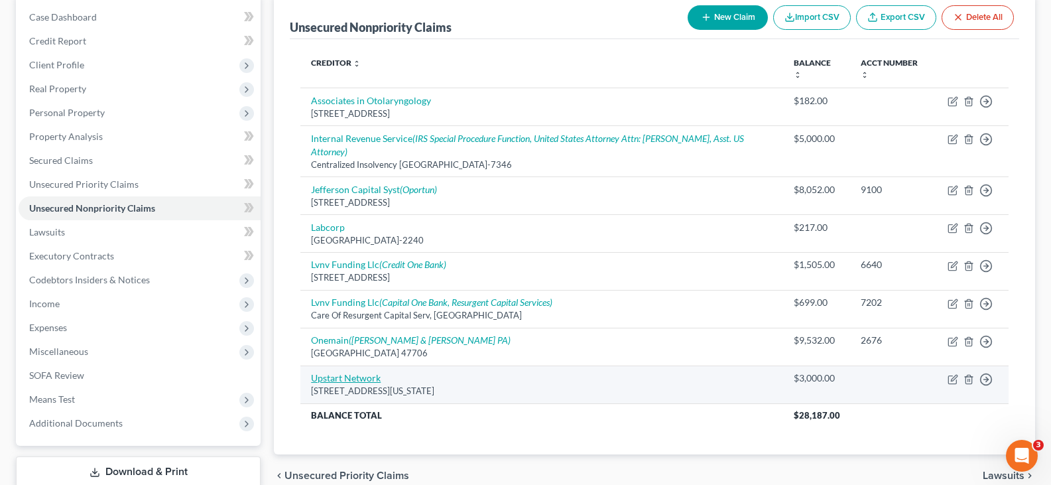
click at [371, 377] on link "Upstart Network" at bounding box center [346, 377] width 70 height 11
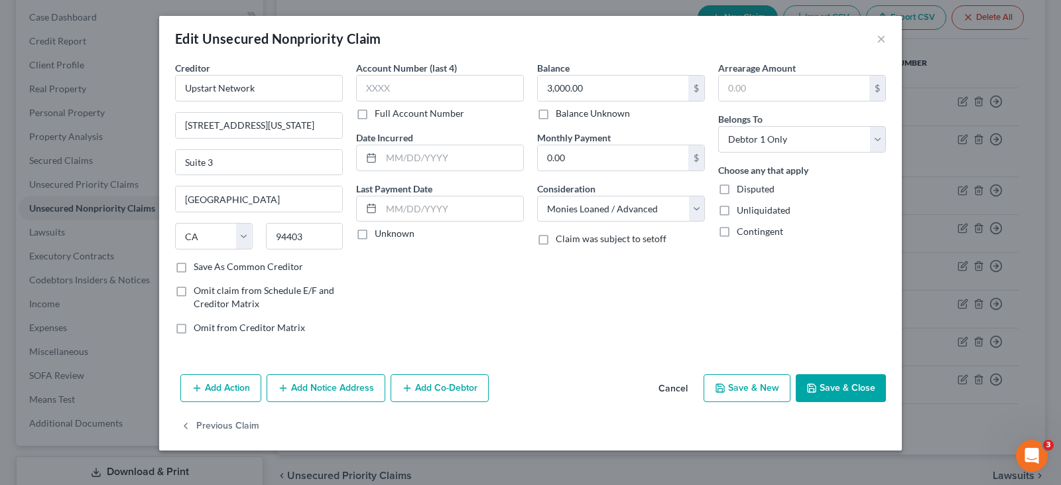
drag, startPoint x: 863, startPoint y: 386, endPoint x: 358, endPoint y: 409, distance: 505.2
click at [861, 385] on button "Save & Close" at bounding box center [841, 388] width 90 height 28
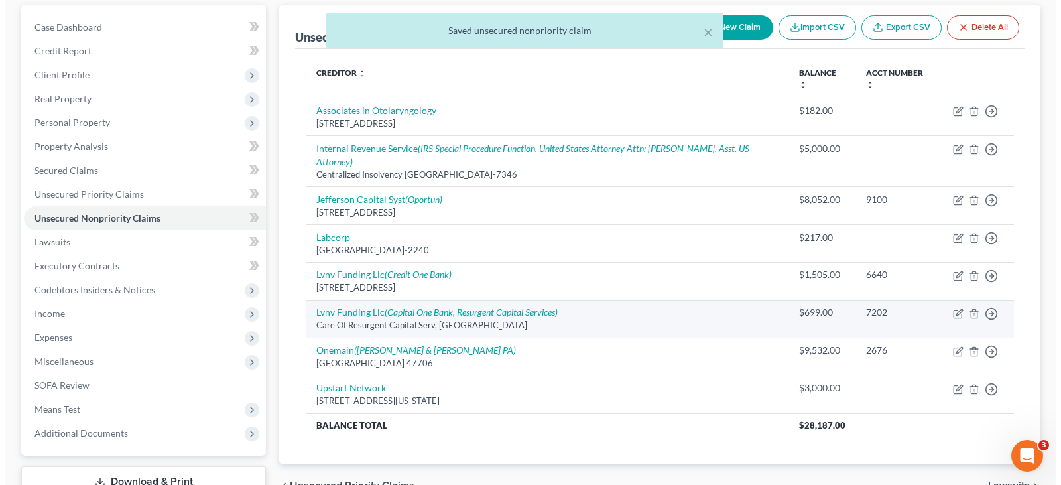
scroll to position [0, 0]
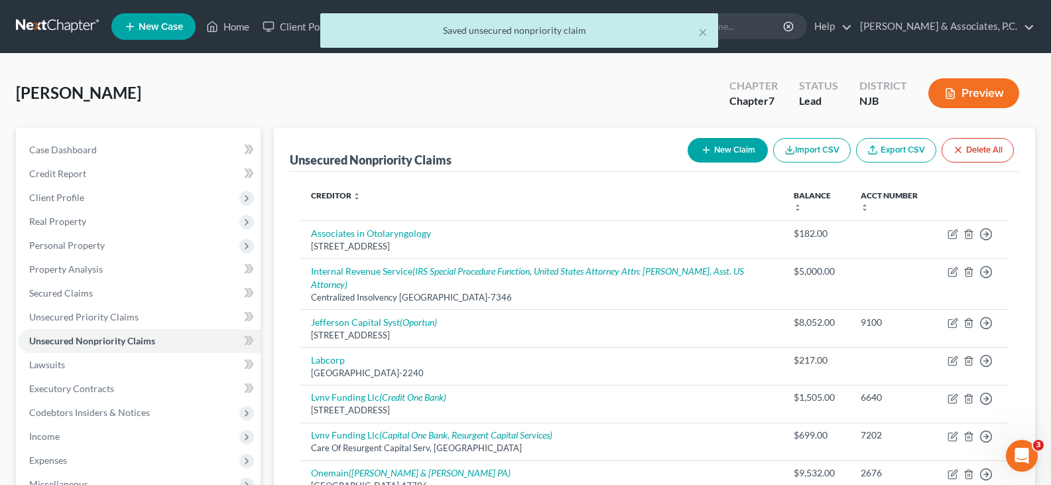
click at [728, 146] on button "New Claim" at bounding box center [728, 150] width 80 height 25
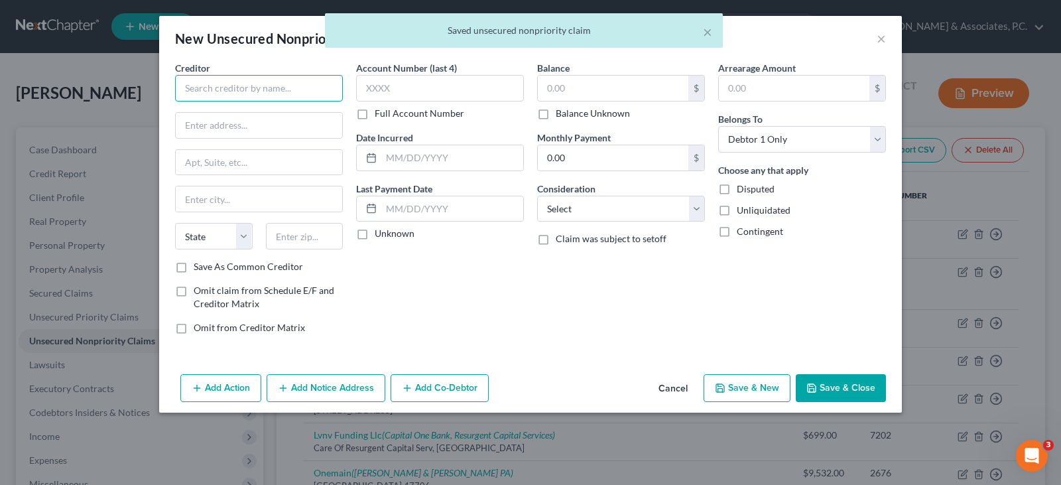
click at [304, 82] on input "text" at bounding box center [259, 88] width 168 height 27
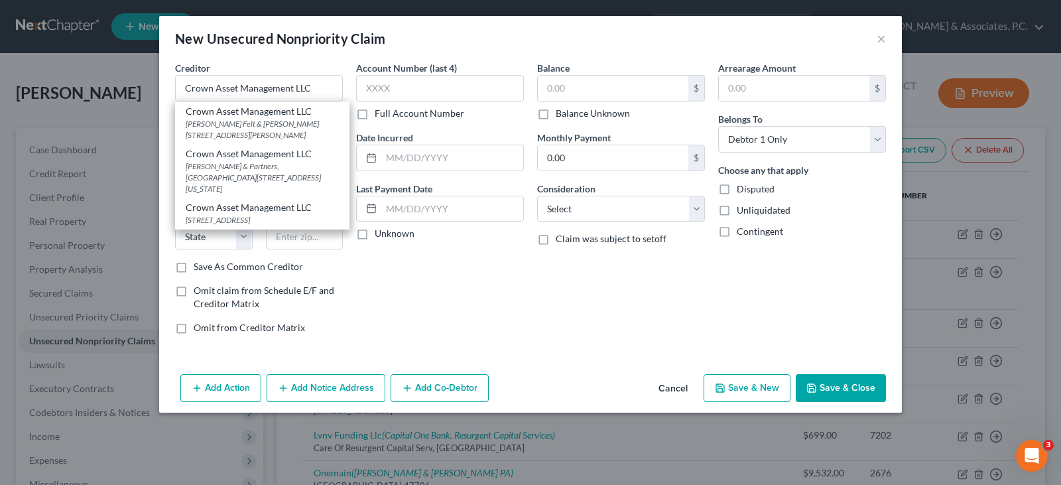
drag, startPoint x: 271, startPoint y: 213, endPoint x: 297, endPoint y: 202, distance: 28.8
click at [270, 213] on div "Crown Asset Management LLC" at bounding box center [262, 207] width 153 height 13
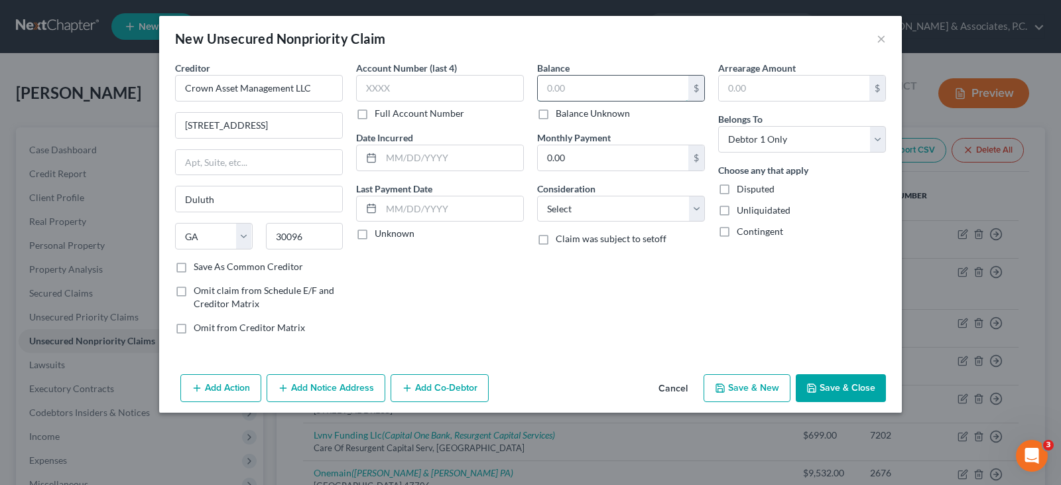
drag, startPoint x: 577, startPoint y: 84, endPoint x: 563, endPoint y: 84, distance: 13.9
click at [574, 84] on input "text" at bounding box center [613, 88] width 151 height 25
drag, startPoint x: 613, startPoint y: 212, endPoint x: 605, endPoint y: 196, distance: 18.4
click at [612, 212] on select "Select Cable / Satellite Services Collection Agency Credit Card Debt Debt Couns…" at bounding box center [621, 209] width 168 height 27
click at [537, 196] on select "Select Cable / Satellite Services Collection Agency Credit Card Debt Debt Couns…" at bounding box center [621, 209] width 168 height 27
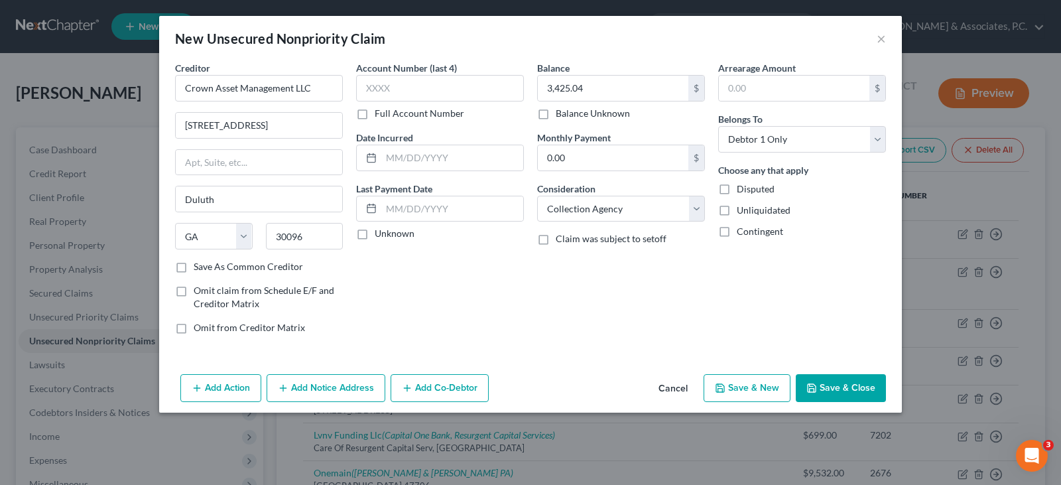
click at [336, 388] on button "Add Notice Address" at bounding box center [326, 388] width 119 height 28
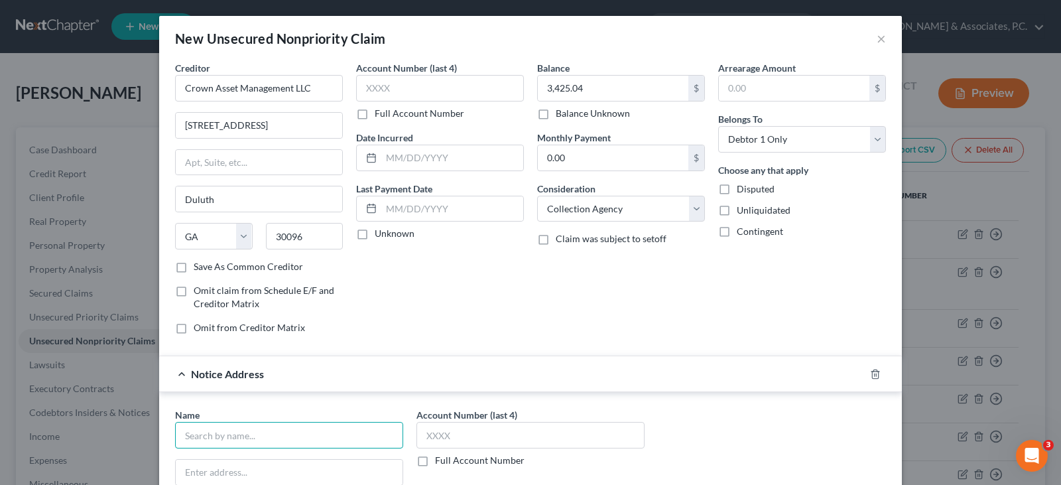
drag, startPoint x: 227, startPoint y: 436, endPoint x: 235, endPoint y: 436, distance: 8.6
click at [227, 436] on input "text" at bounding box center [289, 435] width 228 height 27
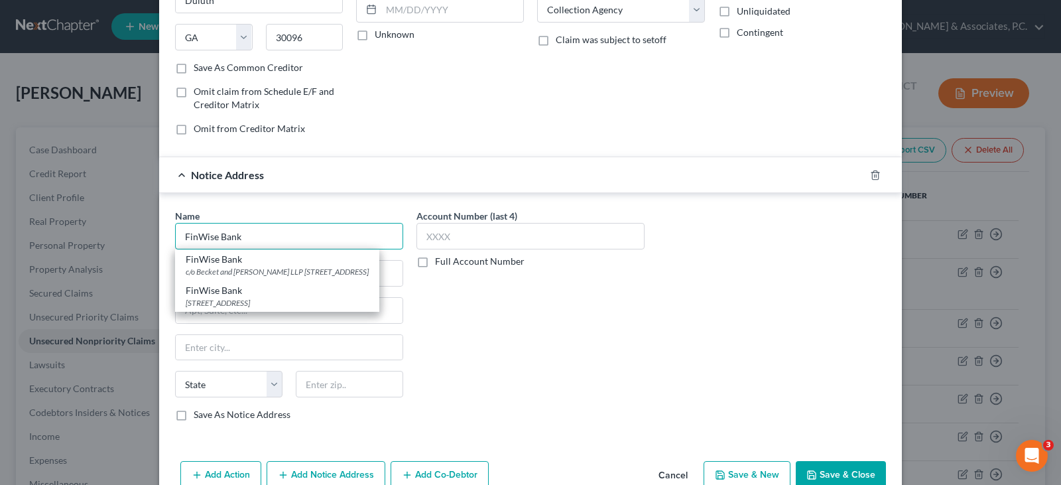
drag, startPoint x: 245, startPoint y: 230, endPoint x: 521, endPoint y: 307, distance: 286.4
click at [246, 230] on input "FinWise Bank" at bounding box center [289, 236] width 228 height 27
drag, startPoint x: 523, startPoint y: 307, endPoint x: 491, endPoint y: 99, distance: 210.0
click at [523, 308] on div "Account Number (last 4) Full Account Number" at bounding box center [530, 320] width 241 height 223
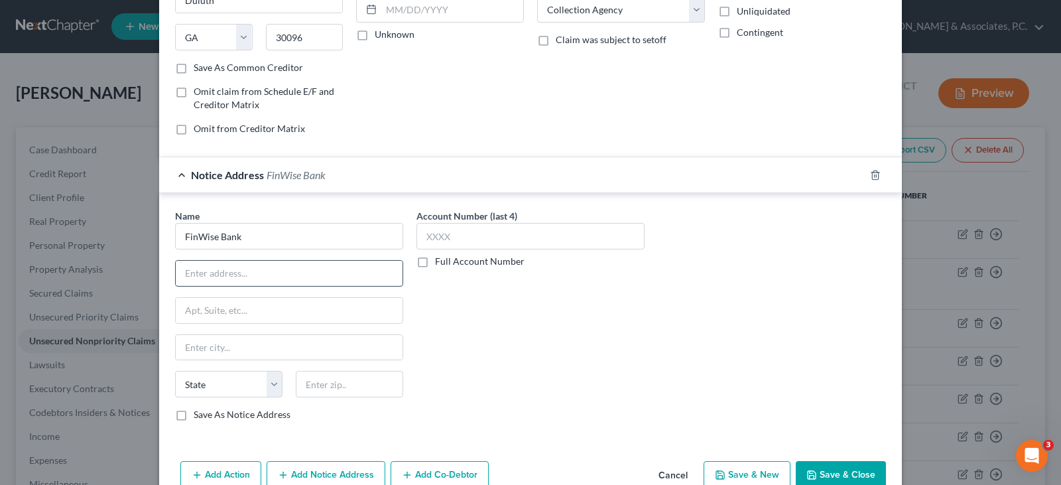
click at [217, 276] on input "text" at bounding box center [289, 273] width 227 height 25
paste input "820 E 9400 S"
click at [343, 383] on input "text" at bounding box center [349, 384] width 107 height 27
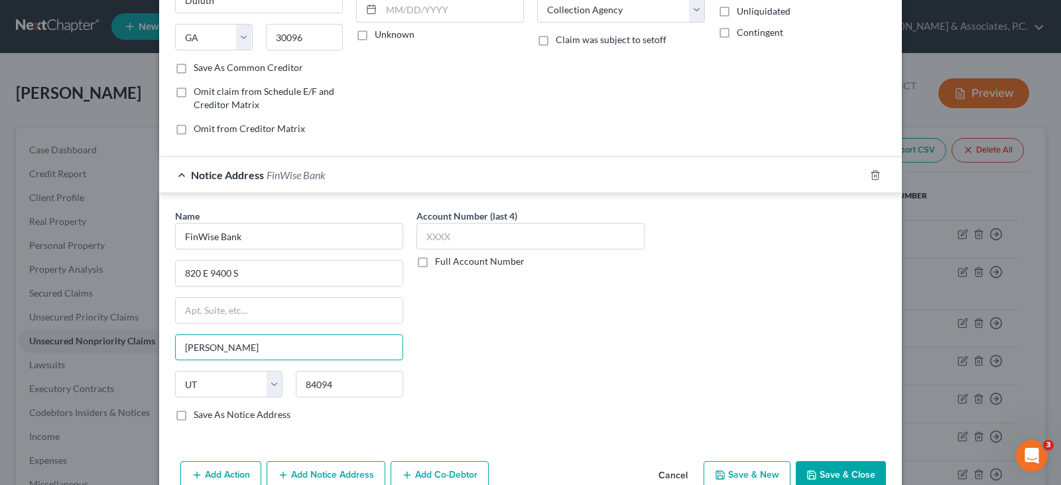
drag, startPoint x: 320, startPoint y: 346, endPoint x: 558, endPoint y: 360, distance: 238.5
click at [320, 346] on input "[PERSON_NAME]" at bounding box center [289, 347] width 227 height 25
drag, startPoint x: 571, startPoint y: 357, endPoint x: 587, endPoint y: 403, distance: 47.8
click at [572, 357] on div "Account Number (last 4) Full Account Number" at bounding box center [530, 320] width 241 height 223
click at [194, 413] on label "Save As Notice Address" at bounding box center [242, 414] width 97 height 13
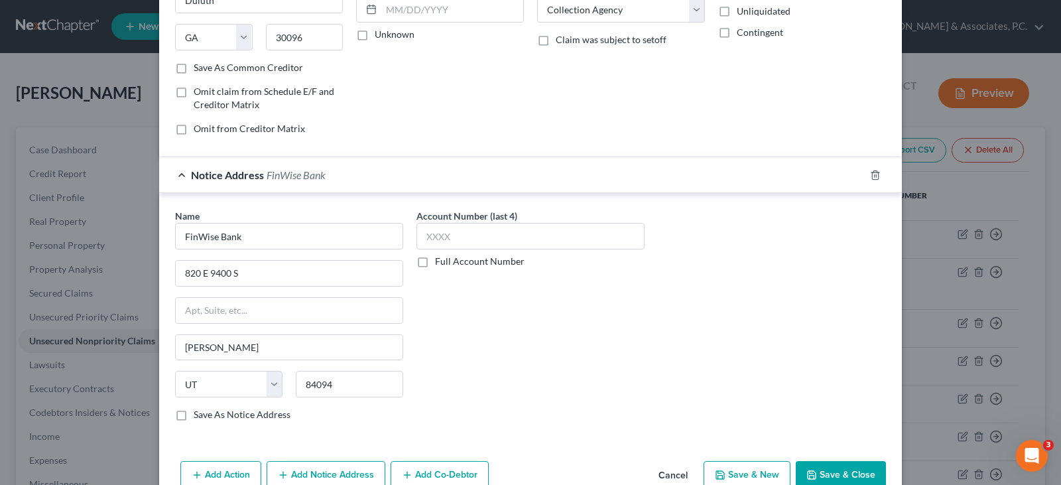
click at [199, 413] on input "Save As Notice Address" at bounding box center [203, 412] width 9 height 9
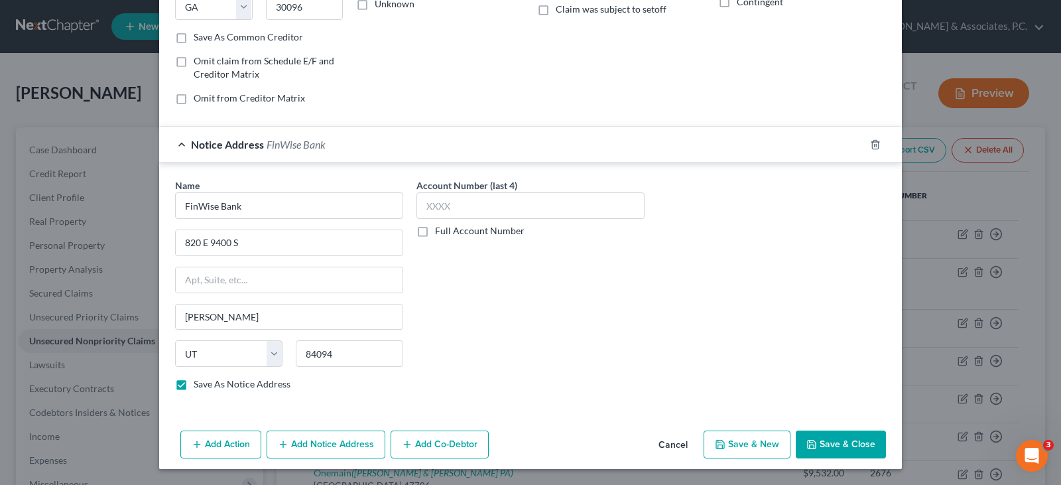
click at [332, 445] on button "Add Notice Address" at bounding box center [326, 444] width 119 height 28
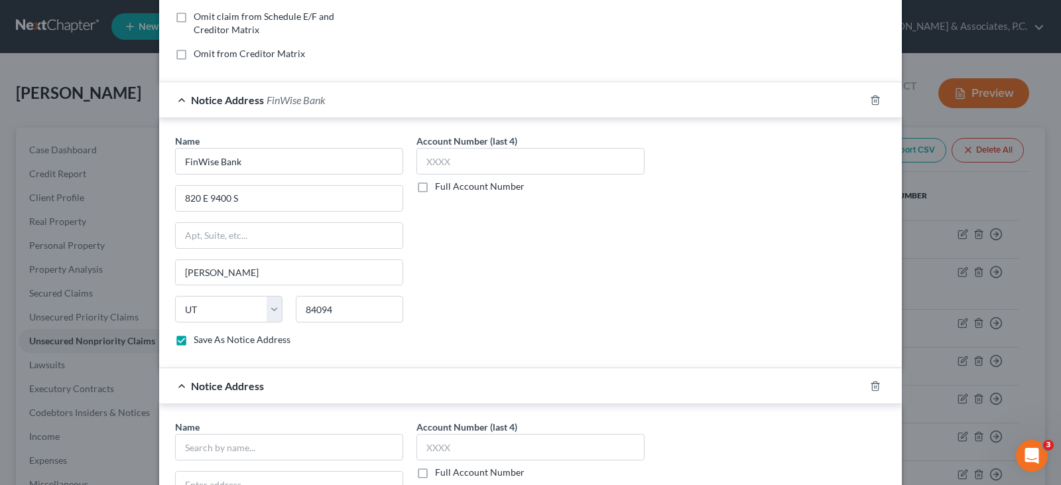
scroll to position [362, 0]
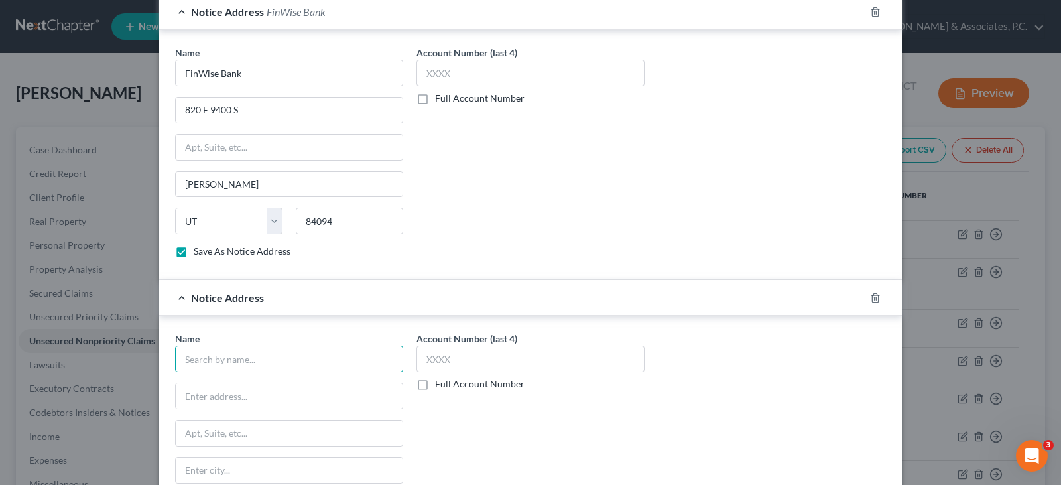
click at [231, 361] on input "text" at bounding box center [289, 359] width 228 height 27
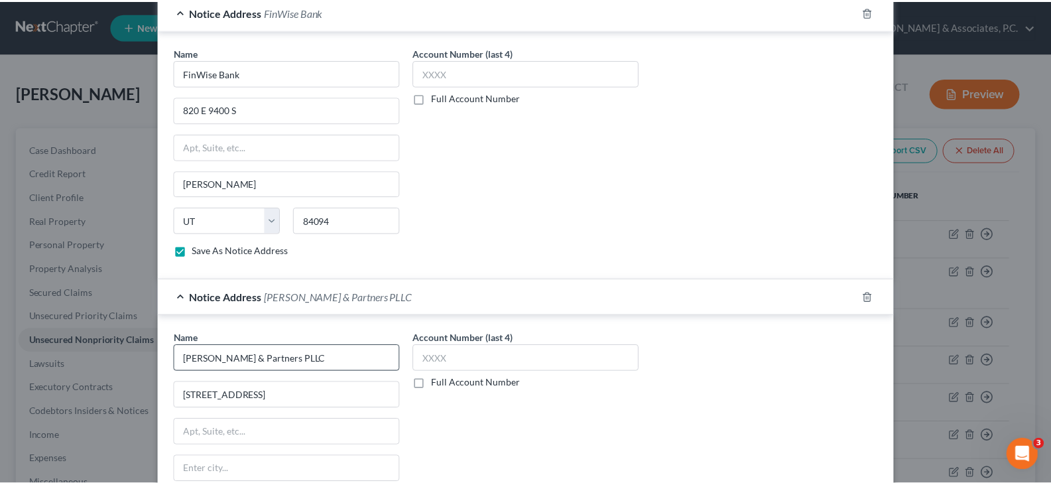
scroll to position [515, 0]
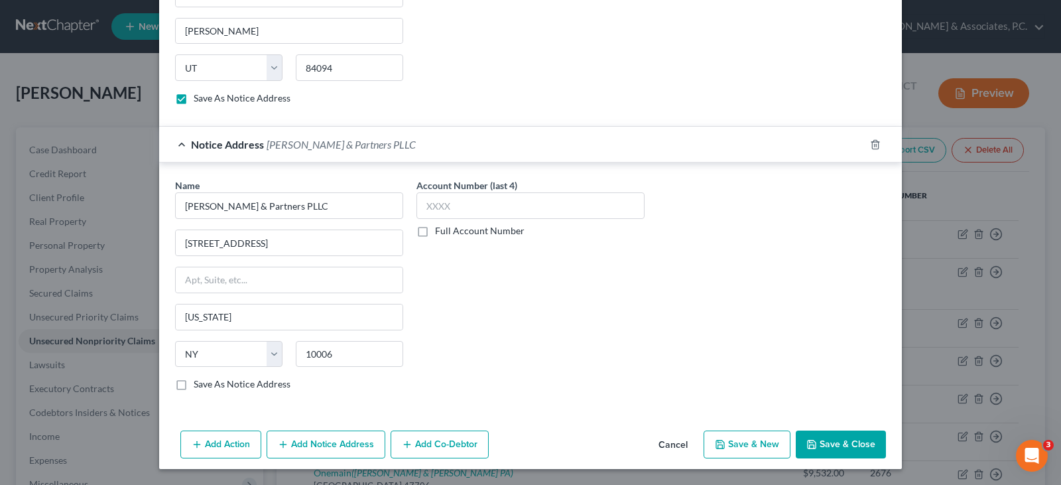
click at [848, 438] on button "Save & Close" at bounding box center [841, 444] width 90 height 28
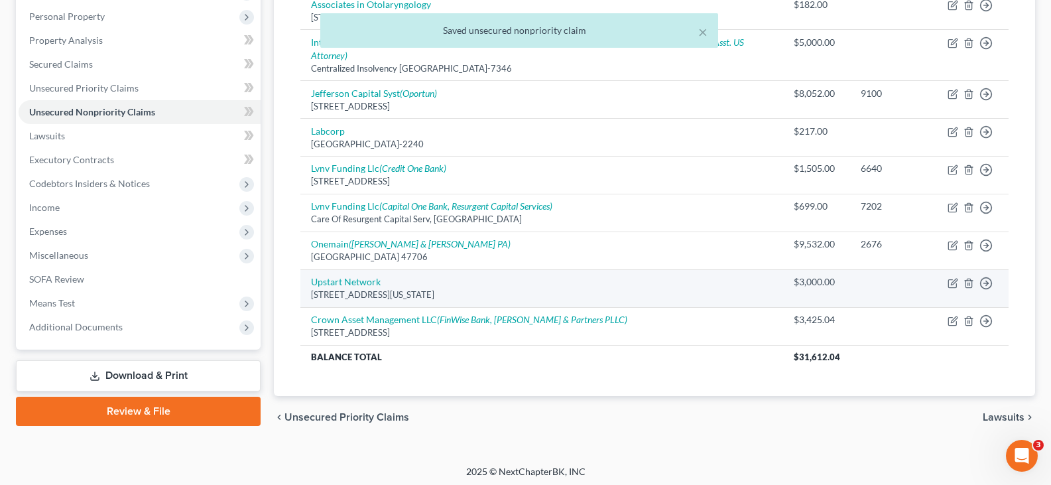
scroll to position [233, 0]
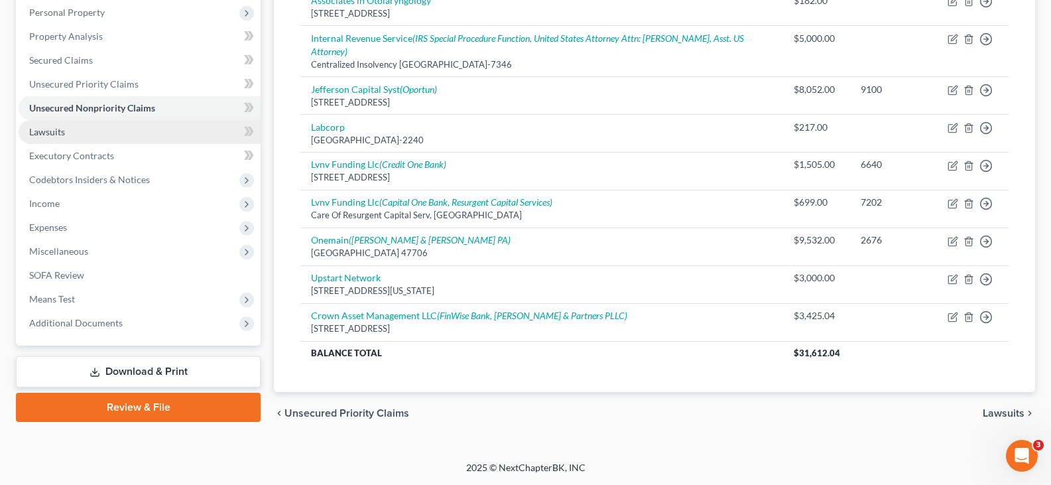
click at [46, 134] on span "Lawsuits" at bounding box center [47, 131] width 36 height 11
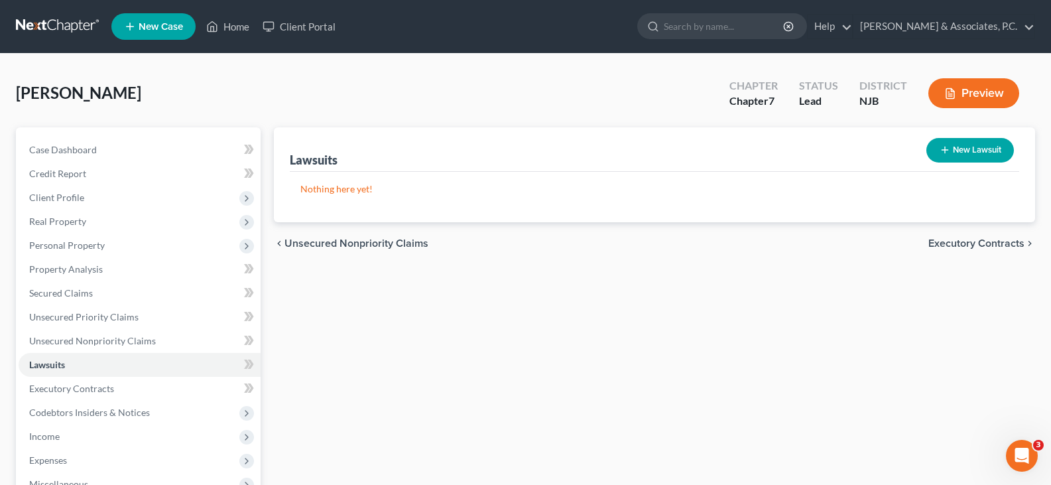
click at [960, 153] on button "New Lawsuit" at bounding box center [970, 150] width 88 height 25
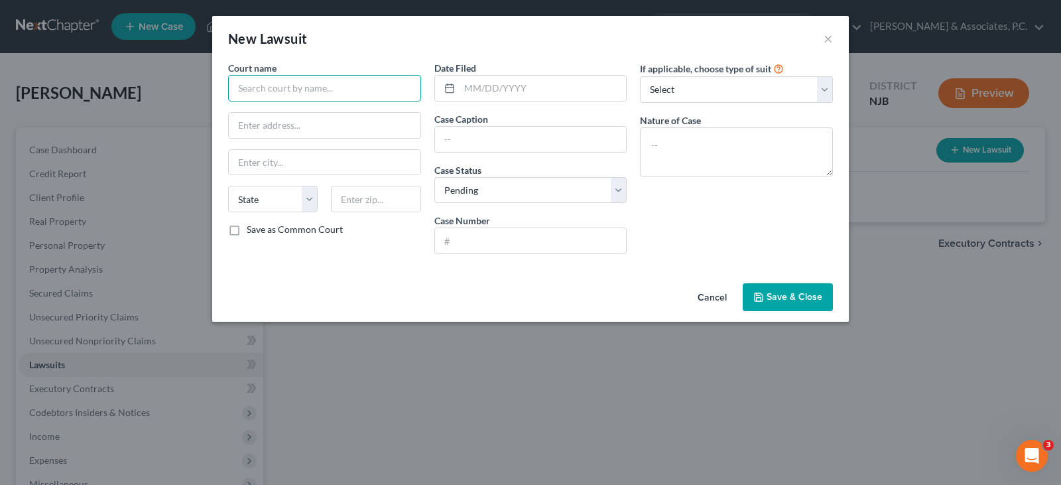
click at [311, 92] on input "text" at bounding box center [324, 88] width 193 height 27
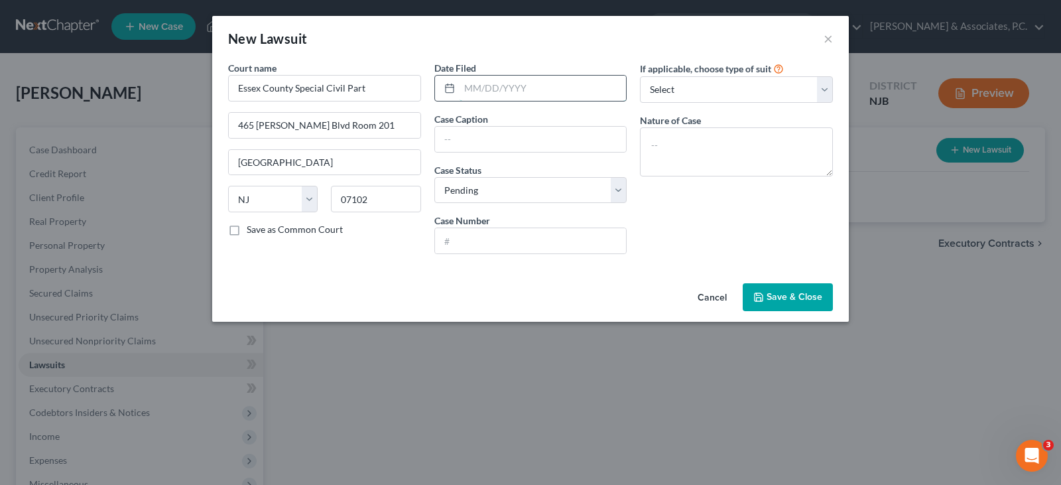
drag, startPoint x: 499, startPoint y: 90, endPoint x: 517, endPoint y: 91, distance: 17.3
click at [500, 90] on input "text" at bounding box center [543, 88] width 167 height 25
click at [465, 143] on input "text" at bounding box center [531, 139] width 192 height 25
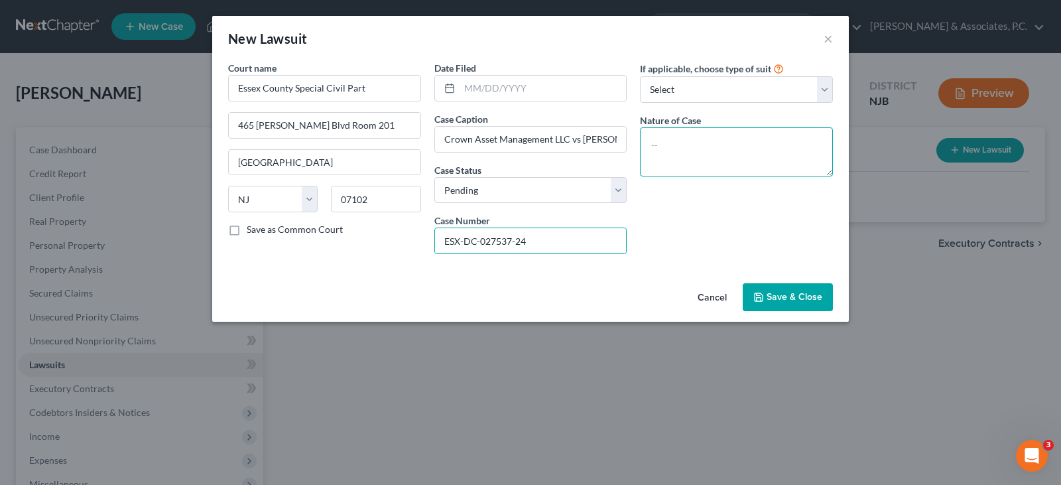
click at [686, 141] on textarea at bounding box center [736, 151] width 193 height 49
click at [677, 146] on textarea "Civil action" at bounding box center [736, 151] width 193 height 49
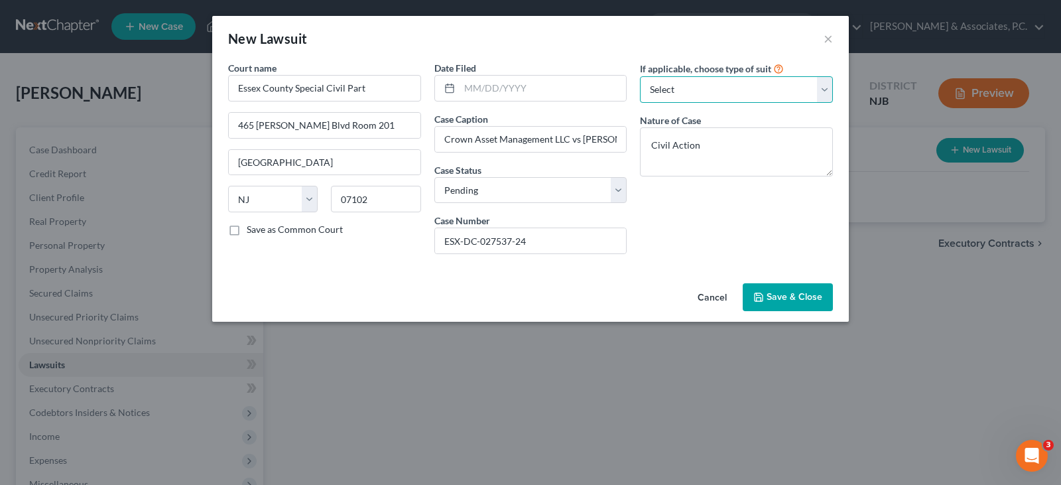
click at [707, 87] on select "Select Repossession Garnishment Foreclosure Attached, Seized, Or Levied Other" at bounding box center [736, 89] width 193 height 27
click at [640, 76] on select "Select Repossession Garnishment Foreclosure Attached, Seized, Or Levied Other" at bounding box center [736, 89] width 193 height 27
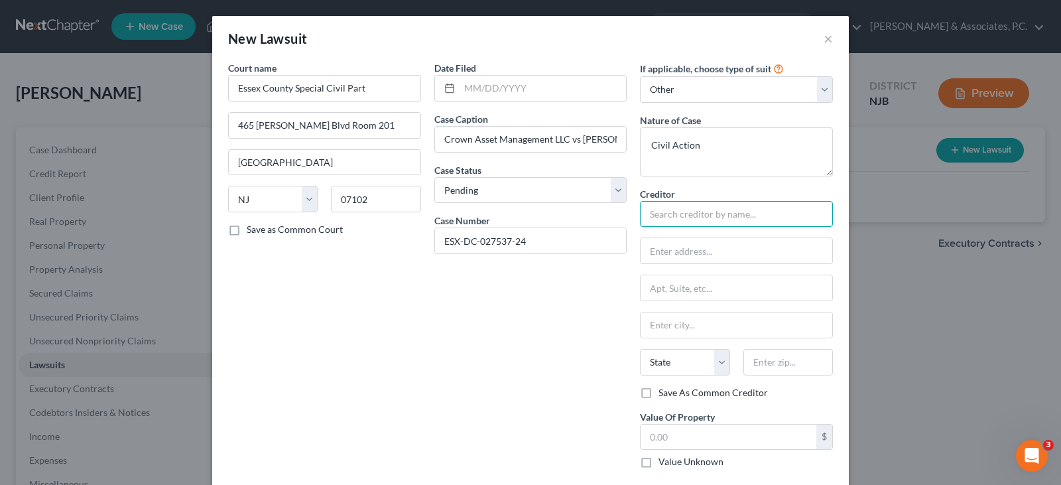
click at [659, 217] on input "text" at bounding box center [736, 214] width 193 height 27
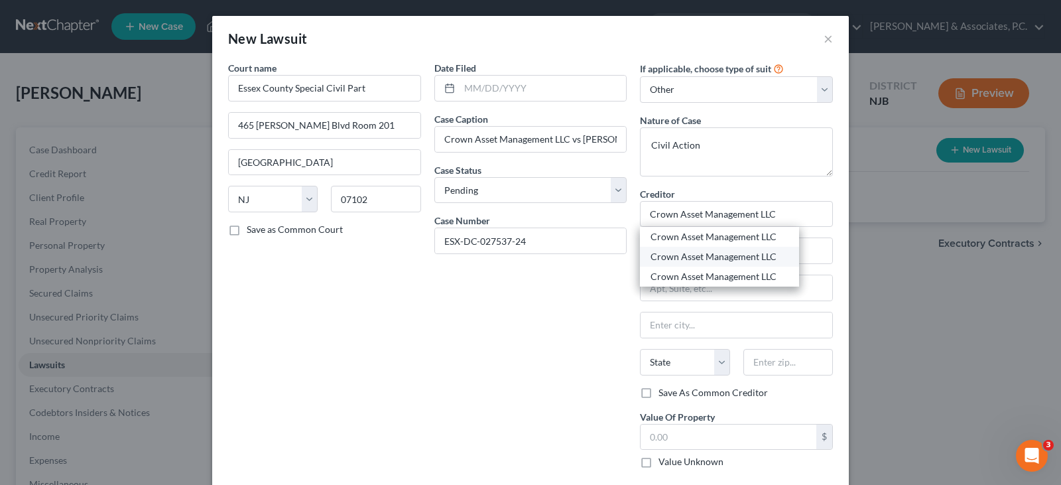
click at [703, 258] on div "Crown Asset Management LLC" at bounding box center [720, 256] width 138 height 13
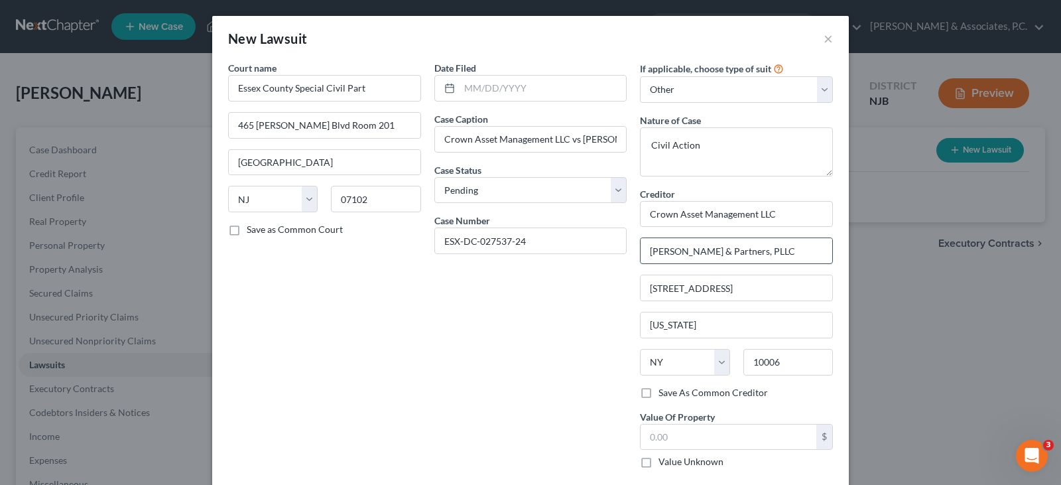
click at [796, 243] on input "[PERSON_NAME] & Partners, PLLC" at bounding box center [737, 250] width 192 height 25
drag, startPoint x: 796, startPoint y: 243, endPoint x: 530, endPoint y: 268, distance: 267.1
click at [514, 259] on div "Court name * Essex County Special Civil Part 465 [PERSON_NAME] [GEOGRAPHIC_DATA…" at bounding box center [531, 270] width 618 height 418
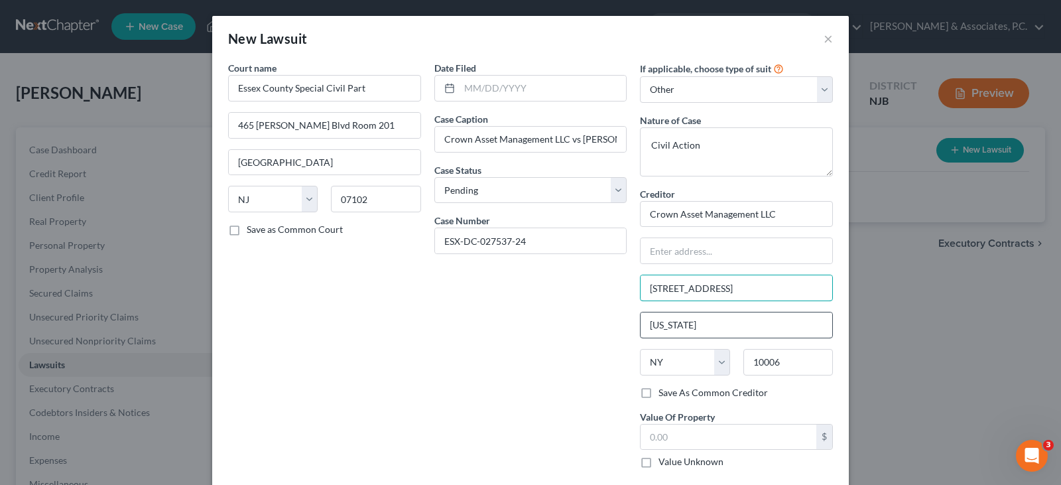
drag, startPoint x: 749, startPoint y: 286, endPoint x: 688, endPoint y: 324, distance: 70.9
click at [601, 294] on div "Court name * Essex County Special Civil Part 465 [PERSON_NAME] [GEOGRAPHIC_DATA…" at bounding box center [531, 270] width 618 height 418
drag, startPoint x: 694, startPoint y: 322, endPoint x: 649, endPoint y: 351, distance: 53.7
click at [621, 326] on div "Court name * Essex County Special Civil Part 465 [PERSON_NAME] [GEOGRAPHIC_DATA…" at bounding box center [531, 270] width 618 height 418
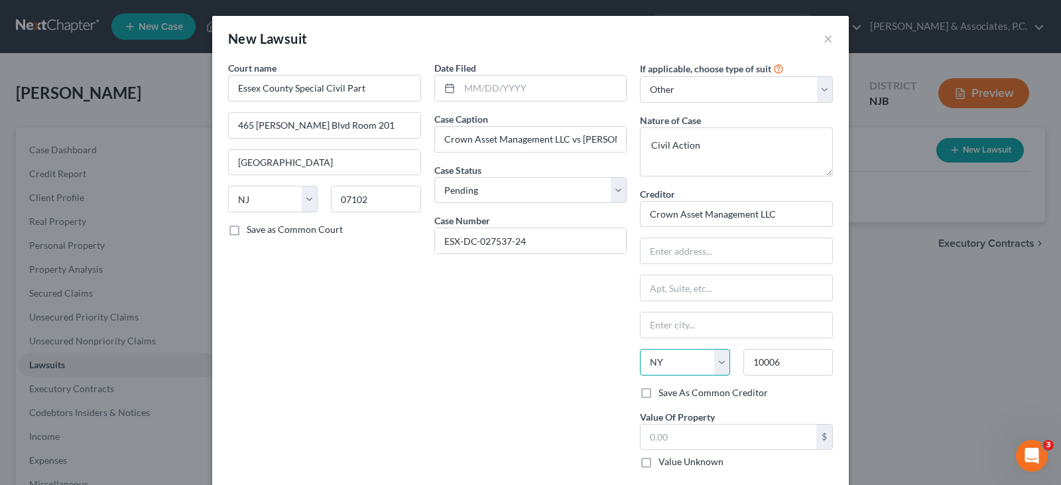
drag, startPoint x: 662, startPoint y: 361, endPoint x: 642, endPoint y: 360, distance: 19.9
click at [642, 360] on select "State [US_STATE] AK AR AZ CA CO CT DE DC [GEOGRAPHIC_DATA] [GEOGRAPHIC_DATA] GU…" at bounding box center [685, 362] width 90 height 27
click at [640, 349] on select "State [US_STATE] AK AR AZ CA CO CT DE DC [GEOGRAPHIC_DATA] [GEOGRAPHIC_DATA] GU…" at bounding box center [685, 362] width 90 height 27
click at [782, 367] on input "10006" at bounding box center [788, 362] width 90 height 27
drag, startPoint x: 780, startPoint y: 366, endPoint x: 699, endPoint y: 367, distance: 80.9
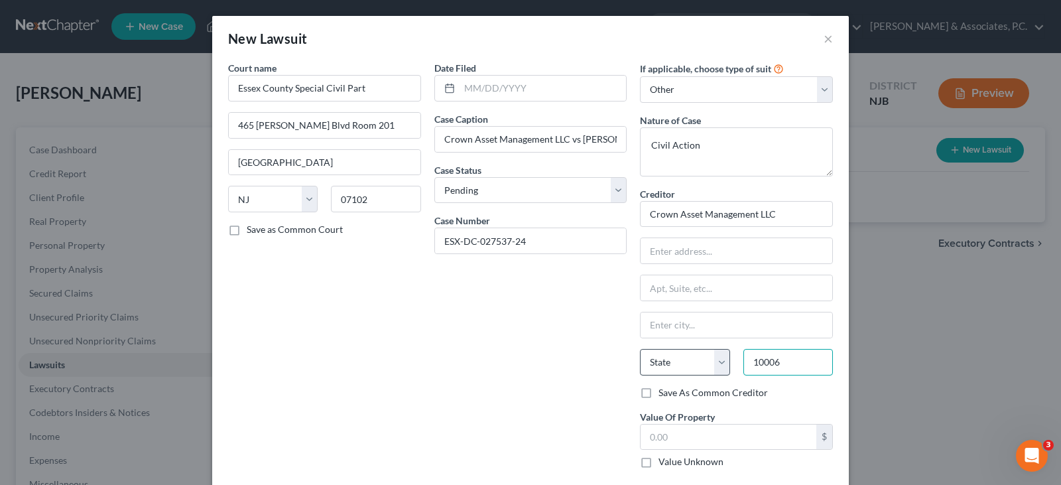
click at [699, 367] on div "State [US_STATE] AK AR AZ CA CO CT DE DC [GEOGRAPHIC_DATA] [GEOGRAPHIC_DATA] GU…" at bounding box center [736, 367] width 206 height 37
click at [798, 214] on input "Crown Asset Management LLC" at bounding box center [736, 214] width 193 height 27
click at [796, 210] on input "Crown Asset Management LLC" at bounding box center [736, 214] width 193 height 27
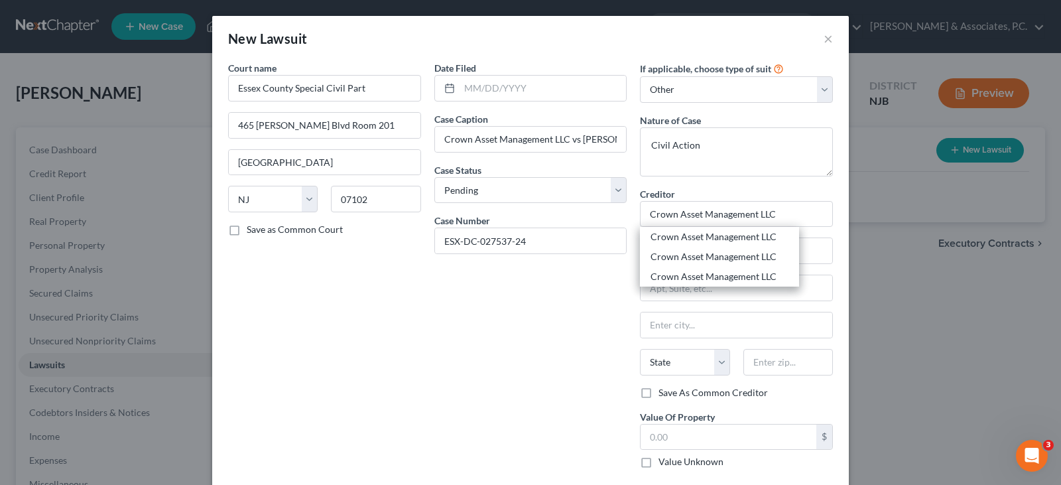
click at [715, 235] on div "Crown Asset Management LLC" at bounding box center [720, 236] width 138 height 13
click at [715, 235] on div "Creditor * Crown Asset Management LLC Crown Asset Management LLC Crown Asset Ma…" at bounding box center [736, 286] width 193 height 199
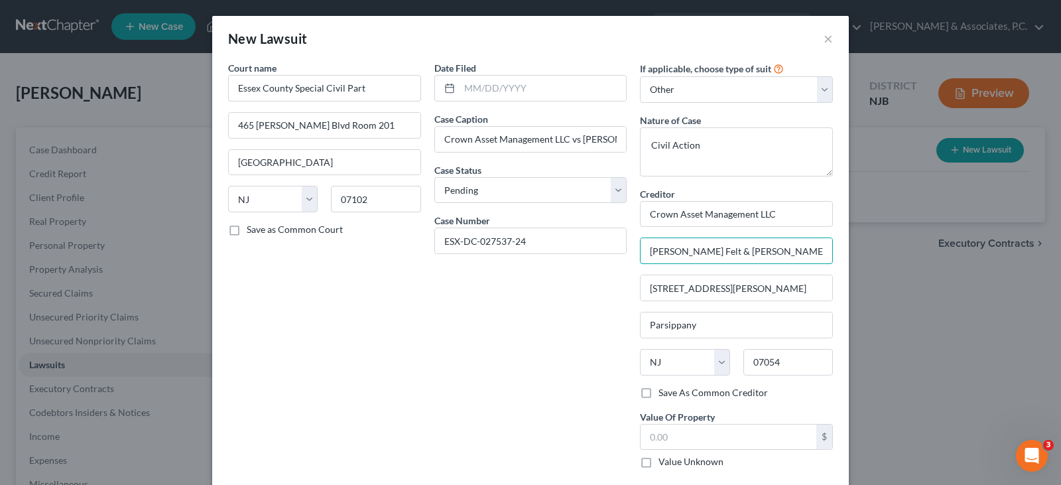
drag, startPoint x: 759, startPoint y: 253, endPoint x: 553, endPoint y: 257, distance: 205.6
click at [553, 257] on div "Court name * Essex County Special Civil Part 465 [PERSON_NAME] [GEOGRAPHIC_DATA…" at bounding box center [531, 270] width 618 height 418
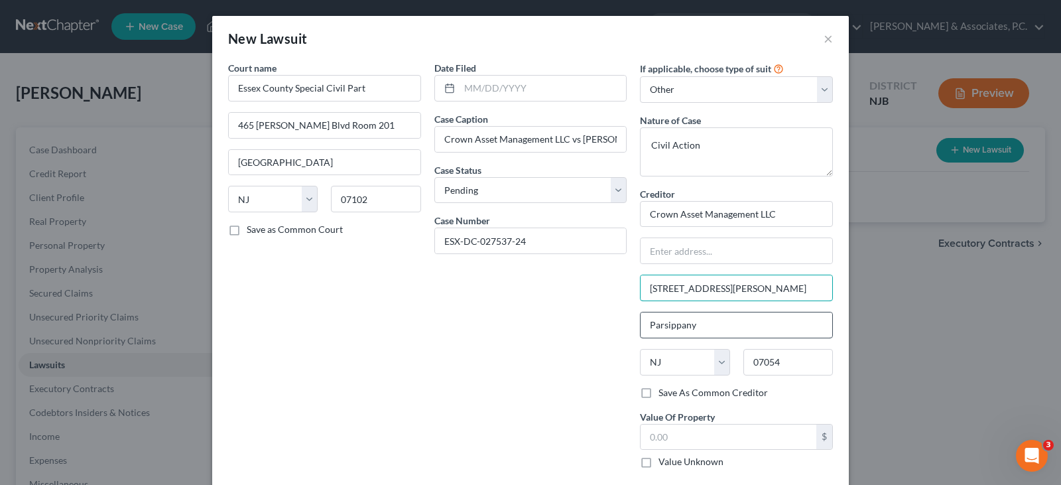
drag, startPoint x: 656, startPoint y: 290, endPoint x: 699, endPoint y: 330, distance: 58.7
click at [641, 290] on input "[STREET_ADDRESS][PERSON_NAME]" at bounding box center [737, 287] width 192 height 25
drag, startPoint x: 627, startPoint y: 324, endPoint x: 615, endPoint y: 322, distance: 11.4
click at [615, 322] on div "Court name * Essex County Special Civil Part 465 [PERSON_NAME] [GEOGRAPHIC_DATA…" at bounding box center [531, 270] width 618 height 418
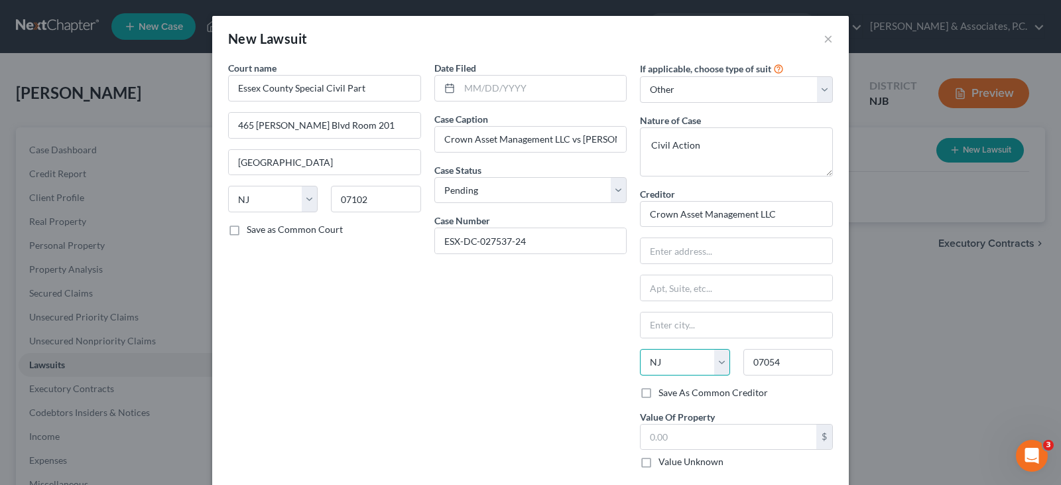
click at [694, 360] on select "State [US_STATE] AK AR AZ CA CO CT DE DC [GEOGRAPHIC_DATA] [GEOGRAPHIC_DATA] GU…" at bounding box center [685, 362] width 90 height 27
click at [640, 349] on select "State [US_STATE] AK AR AZ CA CO CT DE DC [GEOGRAPHIC_DATA] [GEOGRAPHIC_DATA] GU…" at bounding box center [685, 362] width 90 height 27
drag, startPoint x: 793, startPoint y: 356, endPoint x: 792, endPoint y: 367, distance: 10.6
click at [793, 356] on input "07054" at bounding box center [788, 362] width 90 height 27
click at [795, 207] on input "Crown Asset Management LLC" at bounding box center [736, 214] width 193 height 27
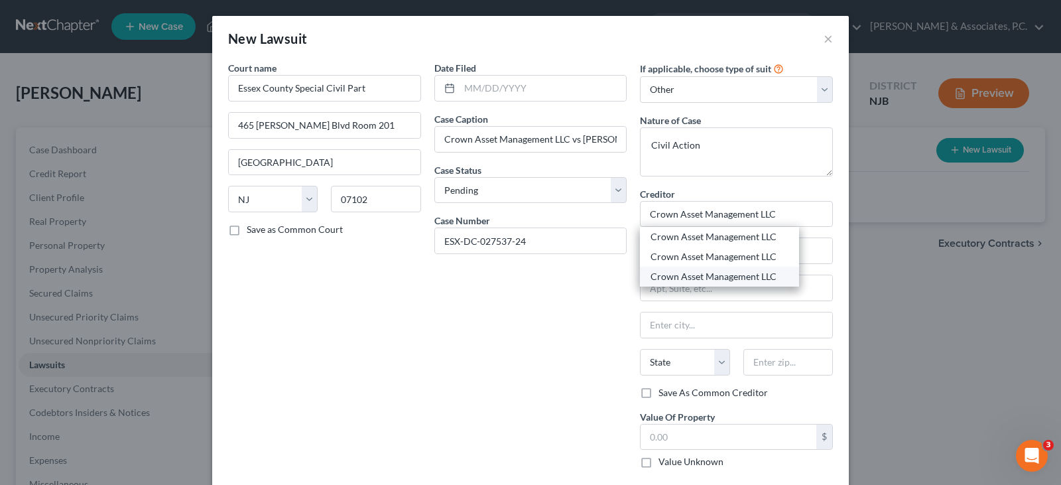
click at [721, 278] on div "Crown Asset Management LLC" at bounding box center [720, 276] width 138 height 13
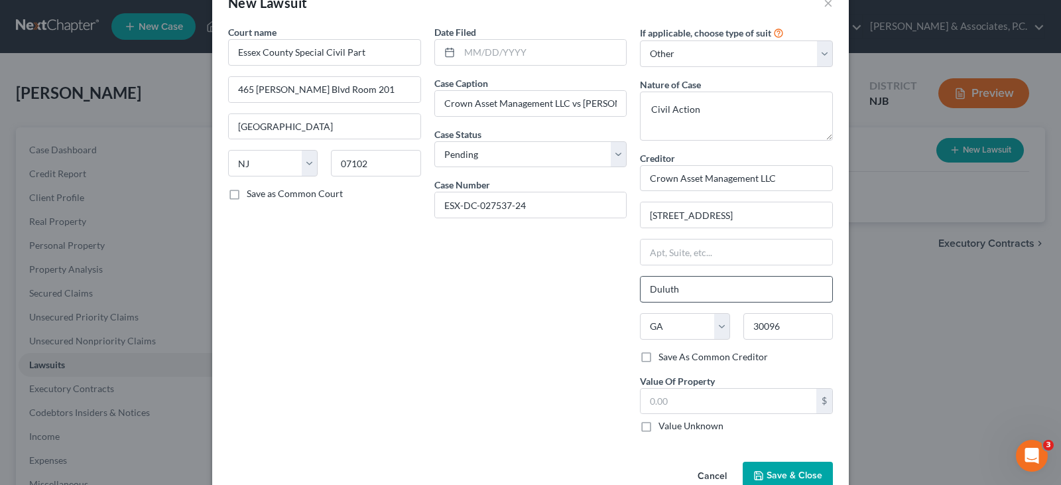
scroll to position [67, 0]
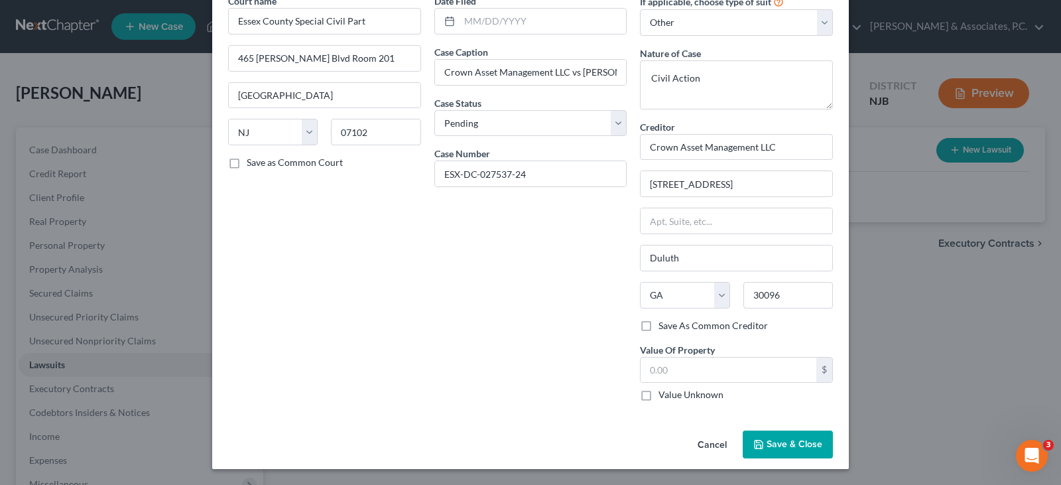
click at [780, 441] on span "Save & Close" at bounding box center [795, 443] width 56 height 11
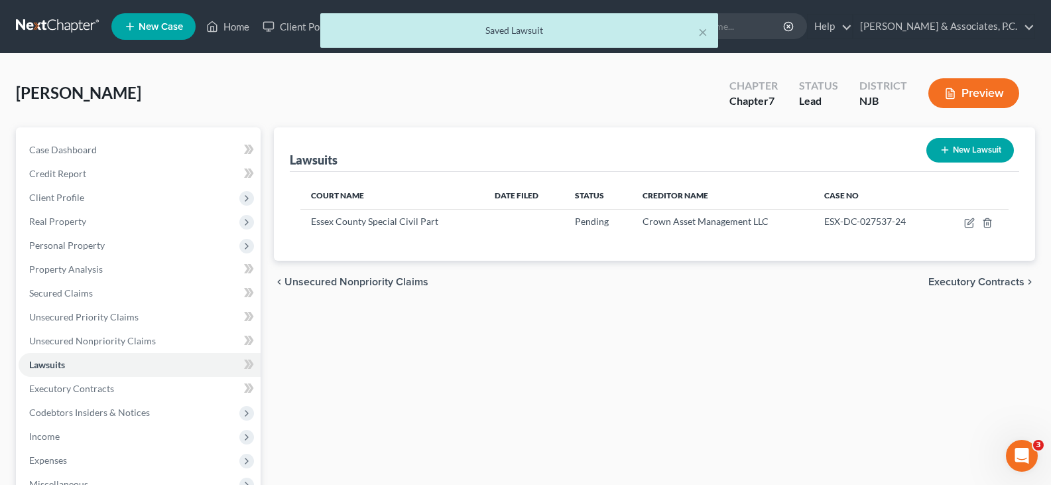
click at [965, 149] on button "New Lawsuit" at bounding box center [970, 150] width 88 height 25
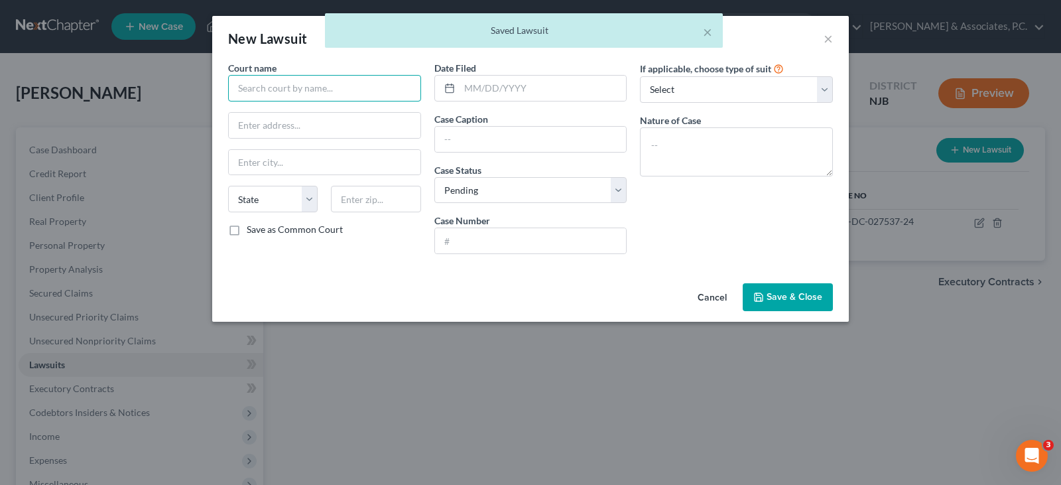
click at [297, 90] on input "text" at bounding box center [324, 88] width 193 height 27
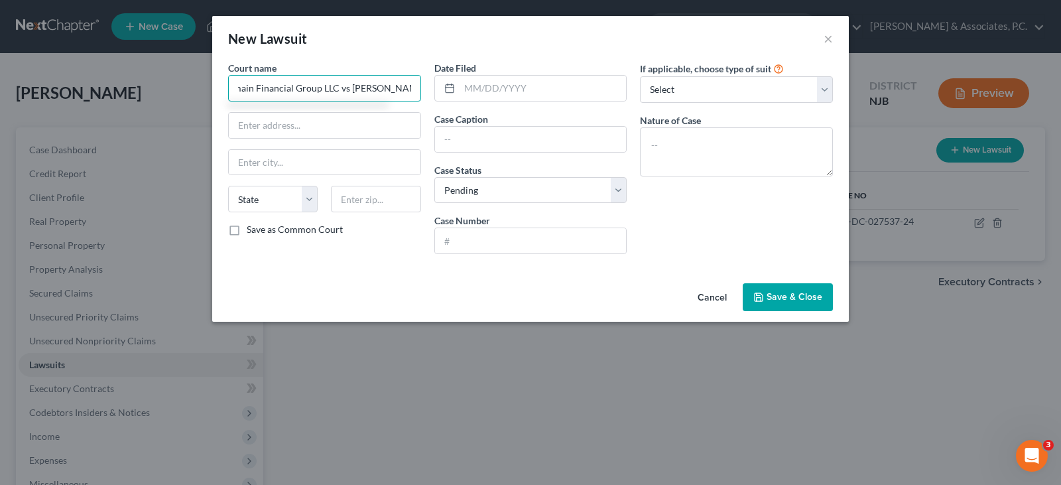
scroll to position [0, 0]
drag, startPoint x: 408, startPoint y: 88, endPoint x: 190, endPoint y: 89, distance: 217.5
click at [190, 89] on div "New Lawsuit × Court name * Onemain Financial Group LLC vs [PERSON_NAME][GEOGRAP…" at bounding box center [530, 242] width 1061 height 485
click at [484, 137] on input "text" at bounding box center [531, 139] width 192 height 25
paste input "Onemain Financial Group LLC vs [PERSON_NAME]"
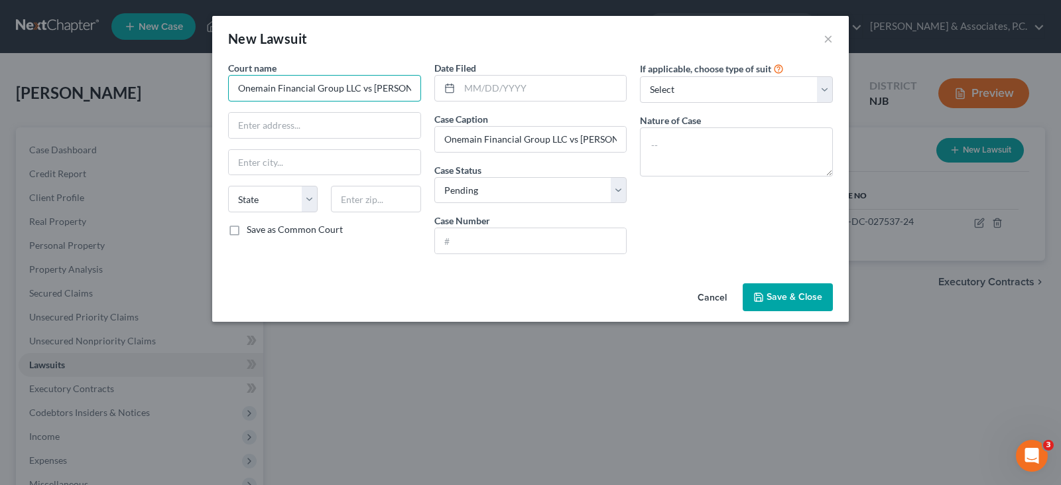
drag, startPoint x: 412, startPoint y: 84, endPoint x: 217, endPoint y: 80, distance: 195.0
click at [217, 80] on div "Court name * Onemain Financial Group LLC vs [PERSON_NAME][GEOGRAPHIC_DATA] [US_…" at bounding box center [530, 169] width 637 height 217
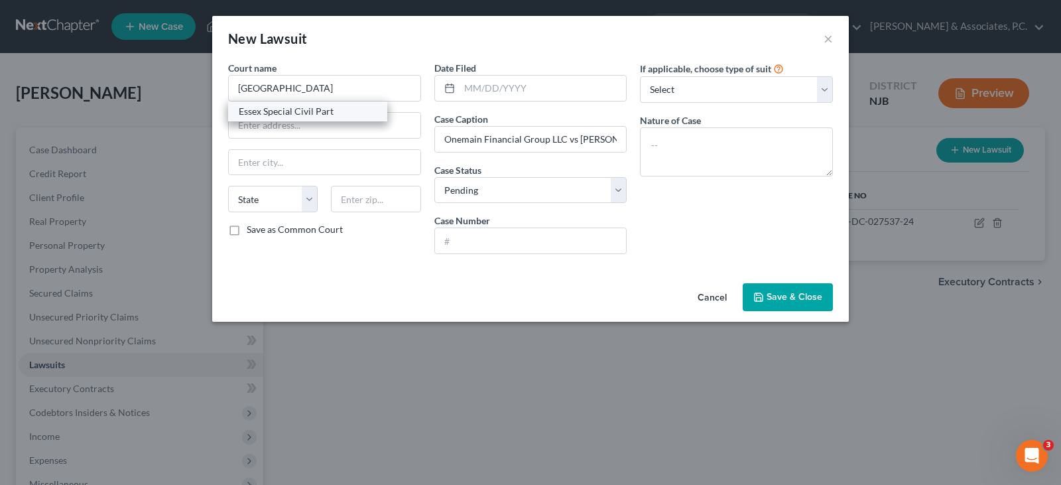
click at [255, 112] on div "Essex Special Civil Part" at bounding box center [308, 111] width 138 height 13
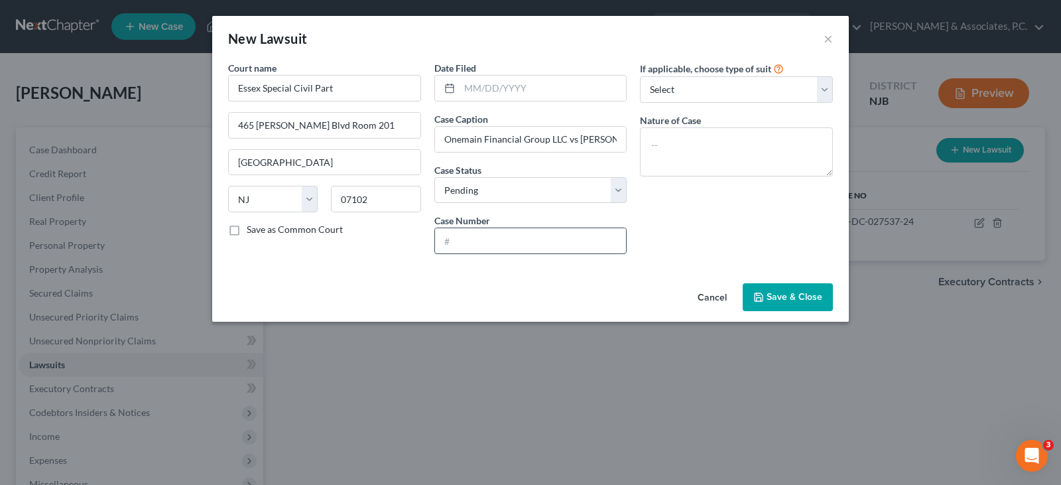
click at [485, 235] on input "text" at bounding box center [531, 240] width 192 height 25
click at [668, 145] on textarea at bounding box center [736, 151] width 193 height 49
click at [681, 142] on textarea "Civil ACtion" at bounding box center [736, 151] width 193 height 49
click at [681, 90] on select "Select Repossession Garnishment Foreclosure Attached, Seized, Or Levied Other" at bounding box center [736, 89] width 193 height 27
click at [640, 76] on select "Select Repossession Garnishment Foreclosure Attached, Seized, Or Levied Other" at bounding box center [736, 89] width 193 height 27
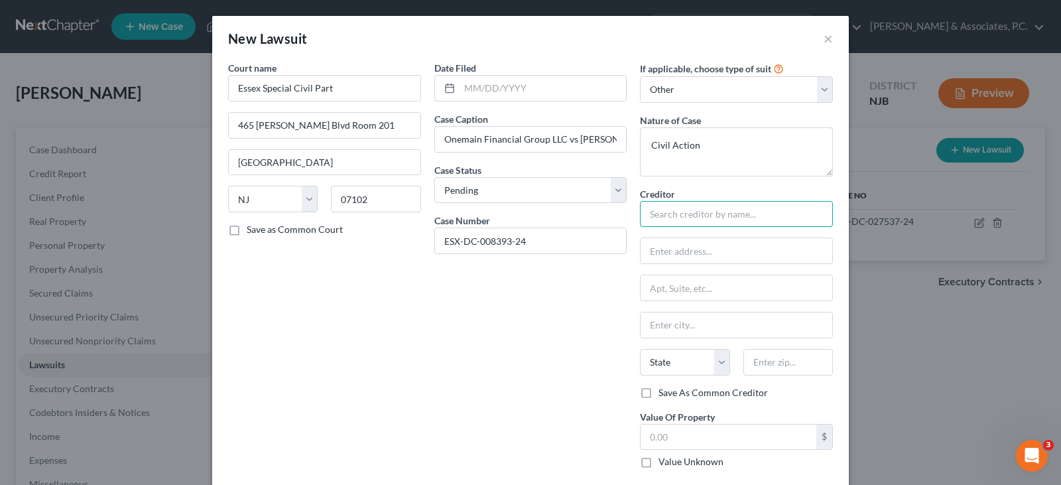
click at [678, 219] on input "text" at bounding box center [736, 214] width 193 height 27
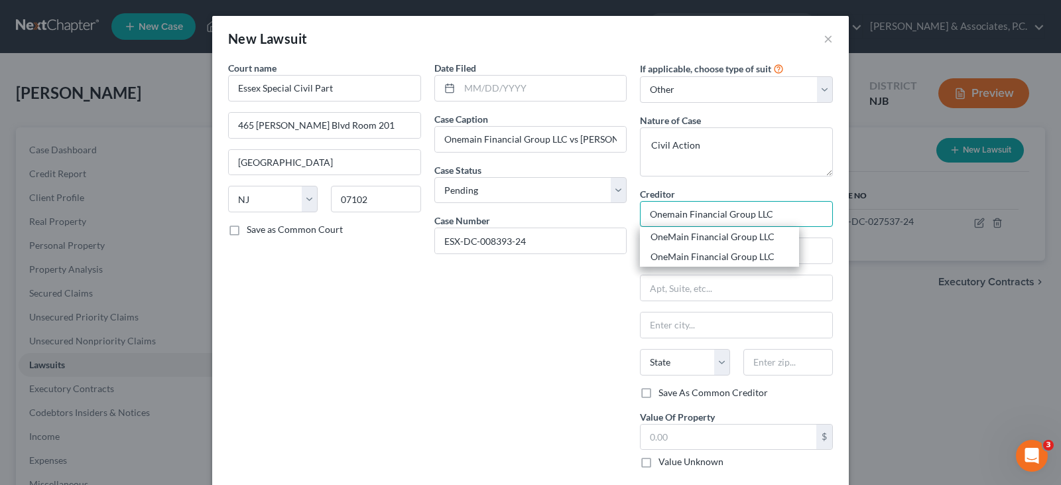
click at [789, 218] on input "Onemain Financial Group LLC" at bounding box center [736, 214] width 193 height 27
click at [732, 257] on div "OneMain Financial Group LLC" at bounding box center [720, 256] width 138 height 13
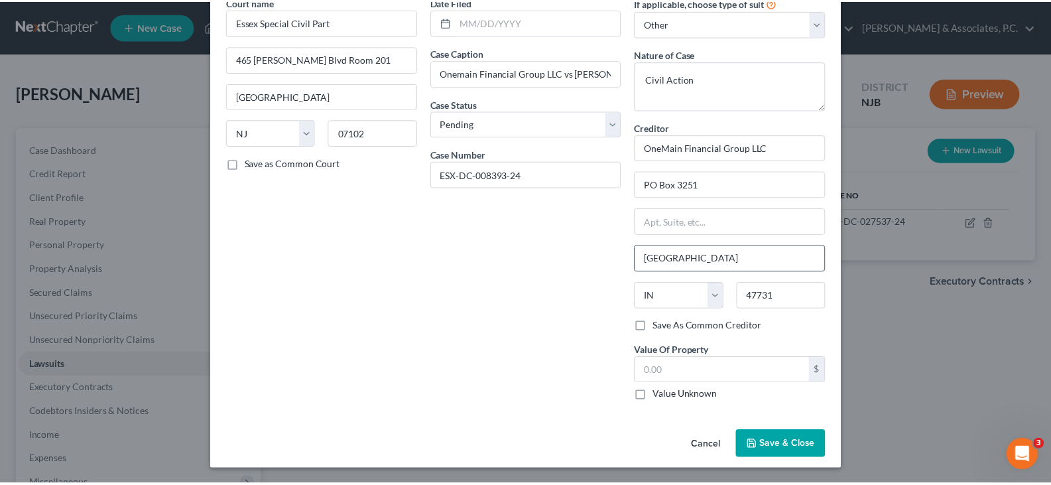
scroll to position [67, 0]
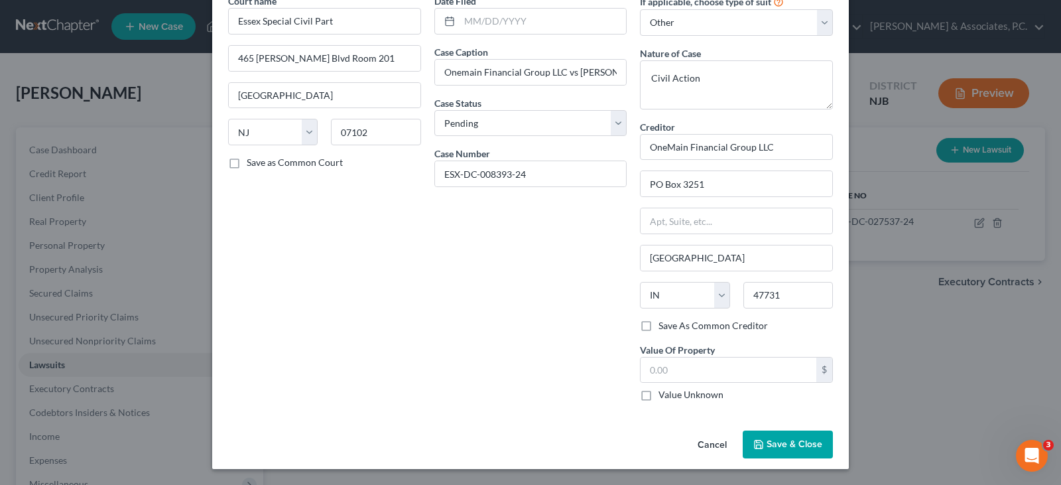
click at [782, 444] on span "Save & Close" at bounding box center [795, 443] width 56 height 11
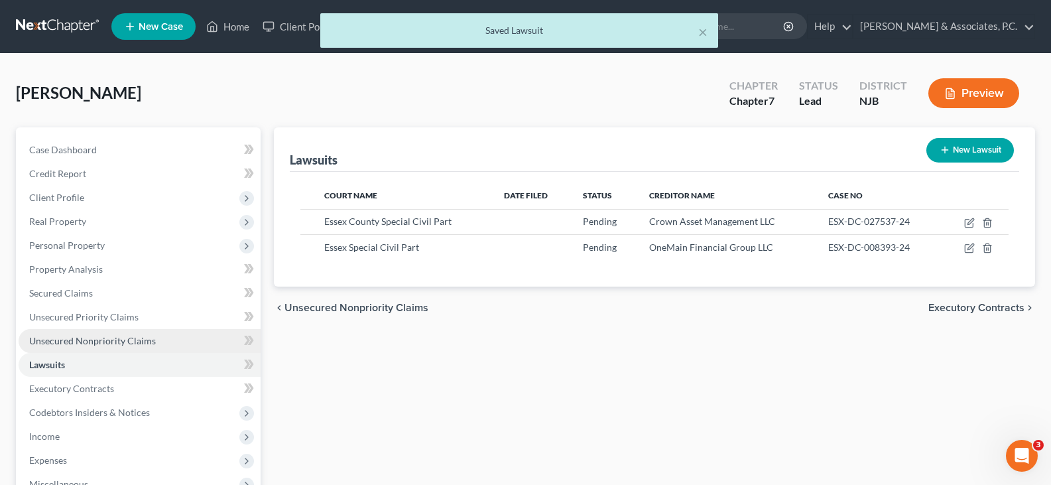
scroll to position [133, 0]
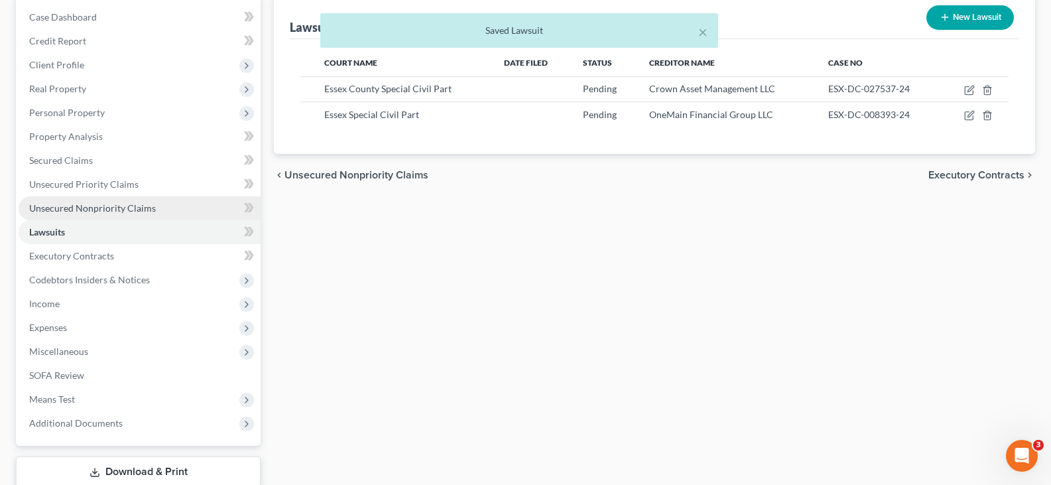
click at [80, 208] on span "Unsecured Nonpriority Claims" at bounding box center [92, 207] width 127 height 11
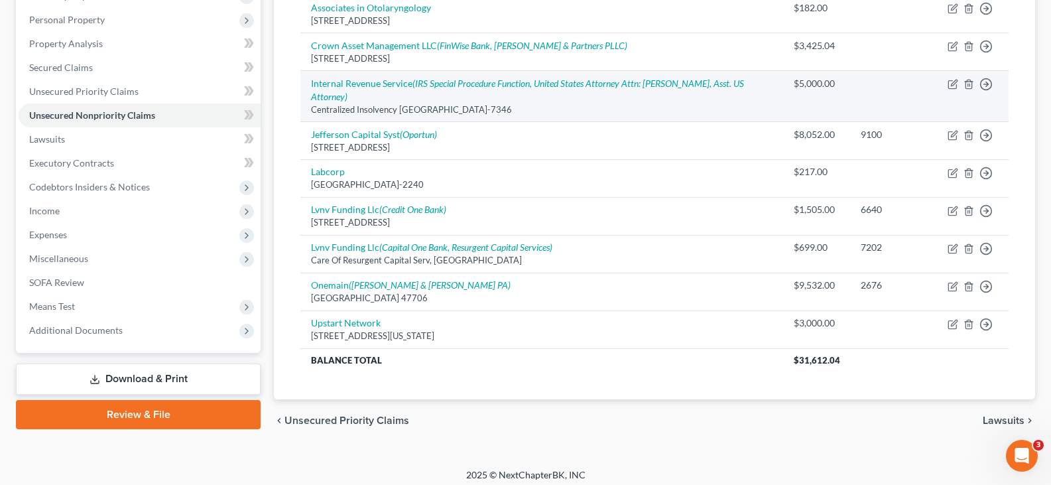
scroll to position [233, 0]
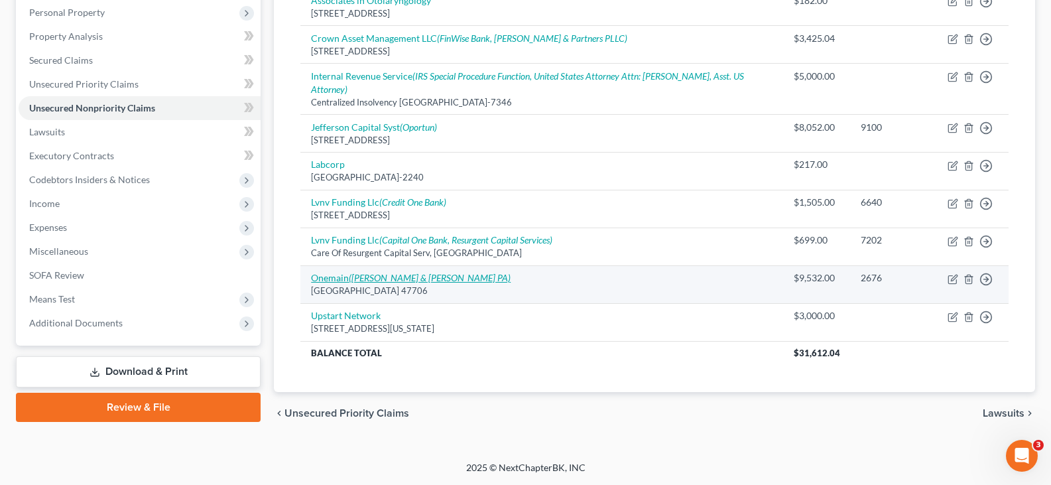
click at [369, 279] on icon "([PERSON_NAME] & [PERSON_NAME] PA)" at bounding box center [430, 277] width 162 height 11
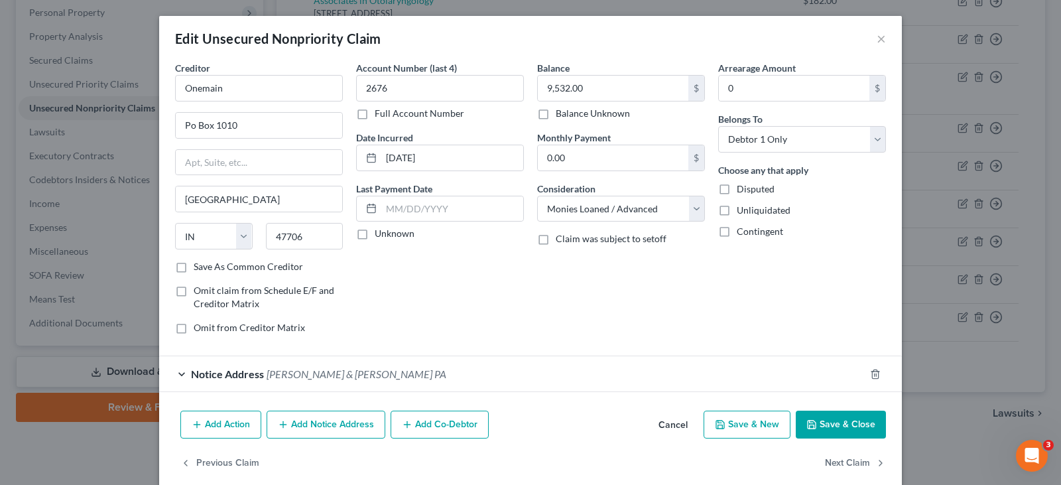
click at [552, 278] on div "Balance 9,532.00 $ Balance Unknown Balance Undetermined 9,532.00 $ Balance Unkn…" at bounding box center [621, 203] width 181 height 284
click at [846, 428] on button "Save & Close" at bounding box center [841, 425] width 90 height 28
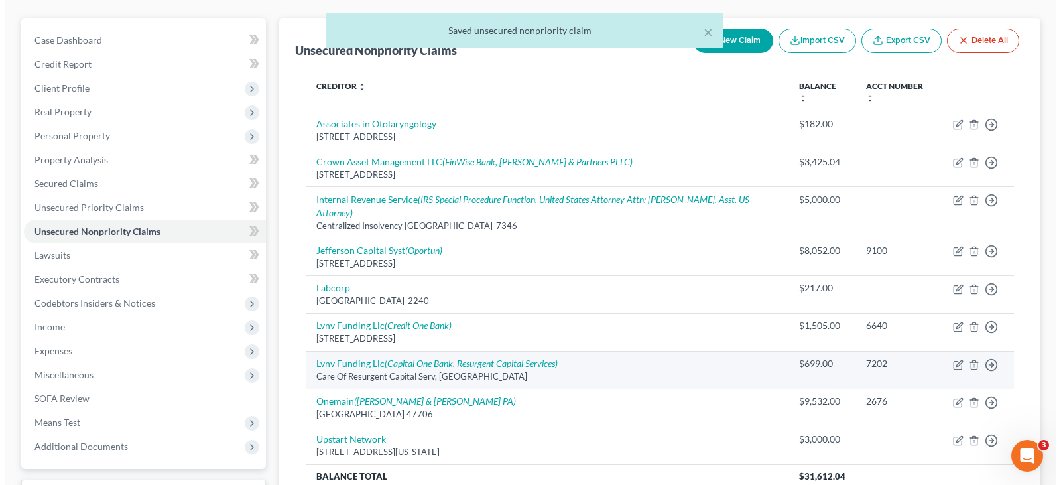
scroll to position [100, 0]
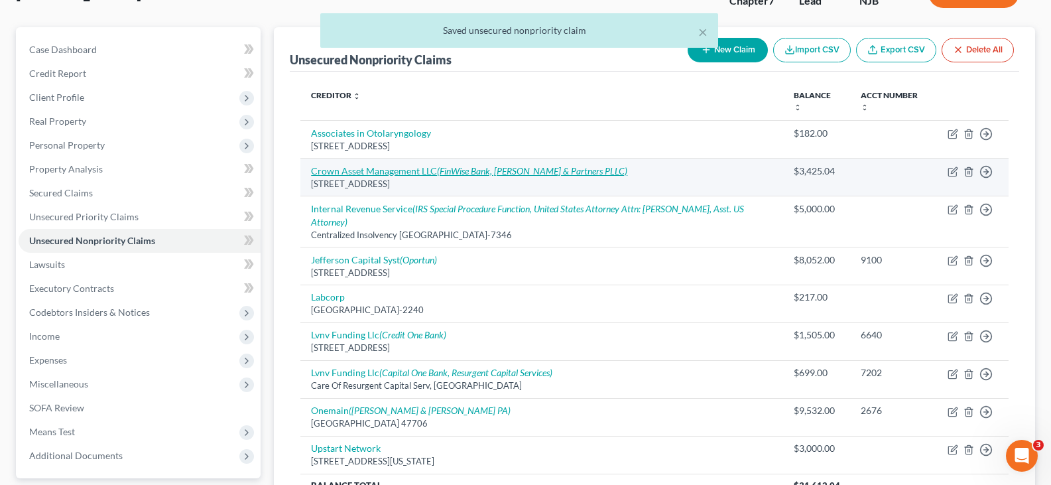
click at [348, 173] on link "Crown Asset Management LLC (FinWise Bank, [PERSON_NAME] & Partners PLLC)" at bounding box center [469, 170] width 316 height 11
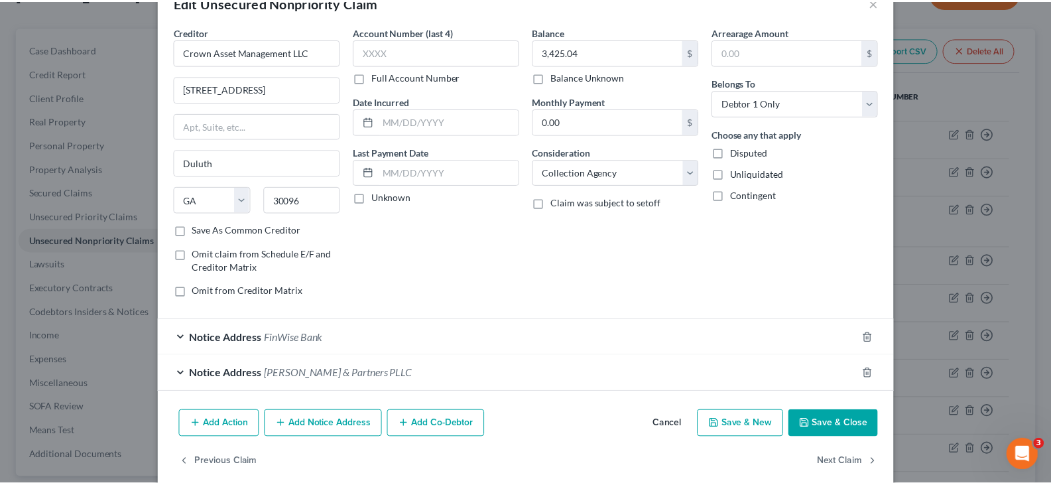
scroll to position [54, 0]
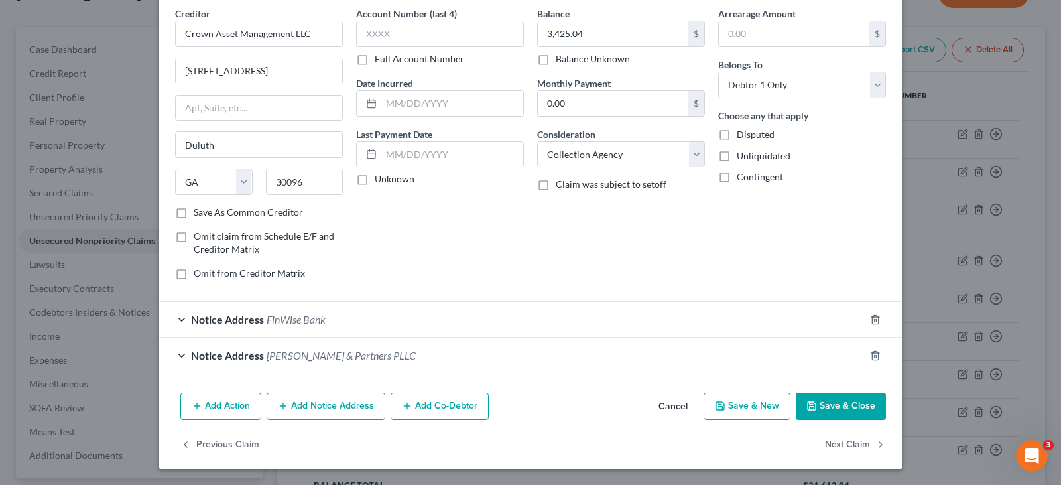
click at [828, 403] on button "Save & Close" at bounding box center [841, 407] width 90 height 28
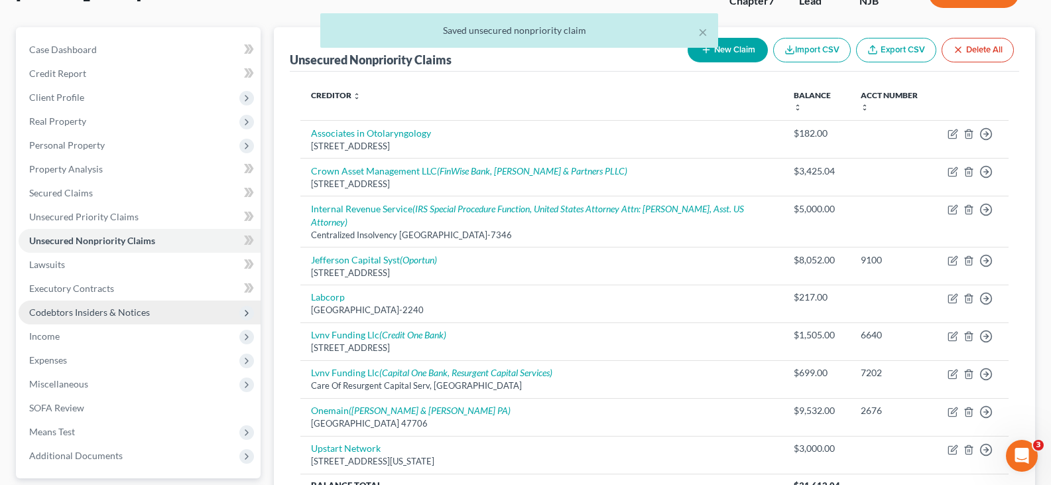
scroll to position [233, 0]
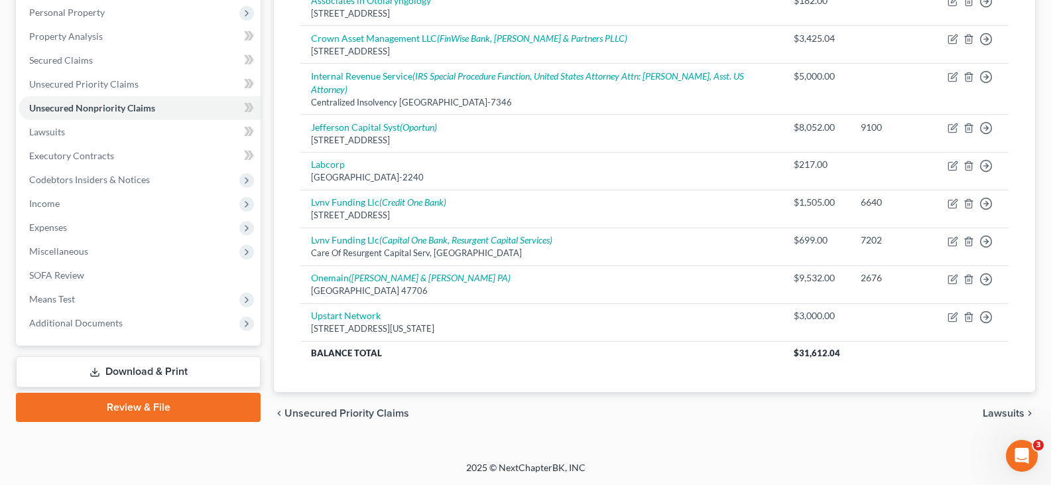
click at [124, 372] on link "Download & Print" at bounding box center [138, 371] width 245 height 31
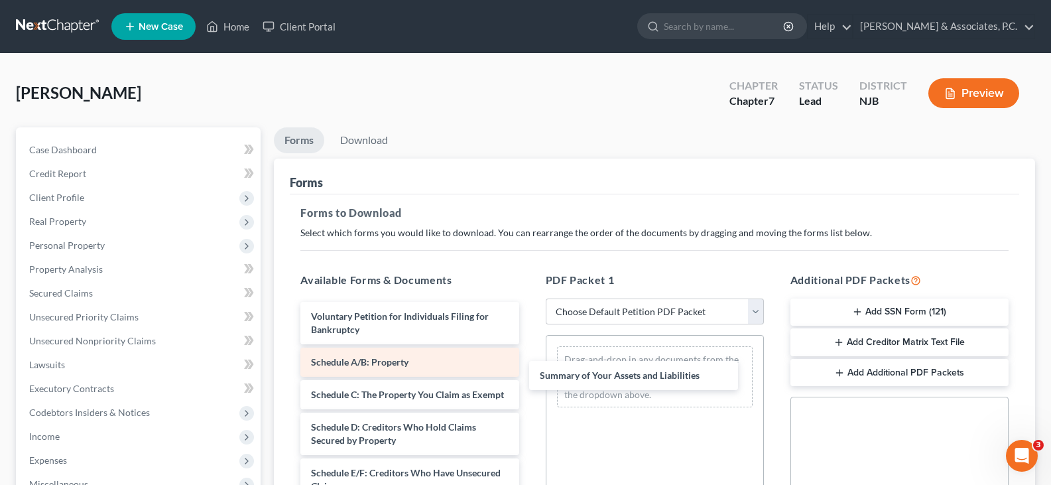
drag, startPoint x: 403, startPoint y: 361, endPoint x: 473, endPoint y: 351, distance: 70.9
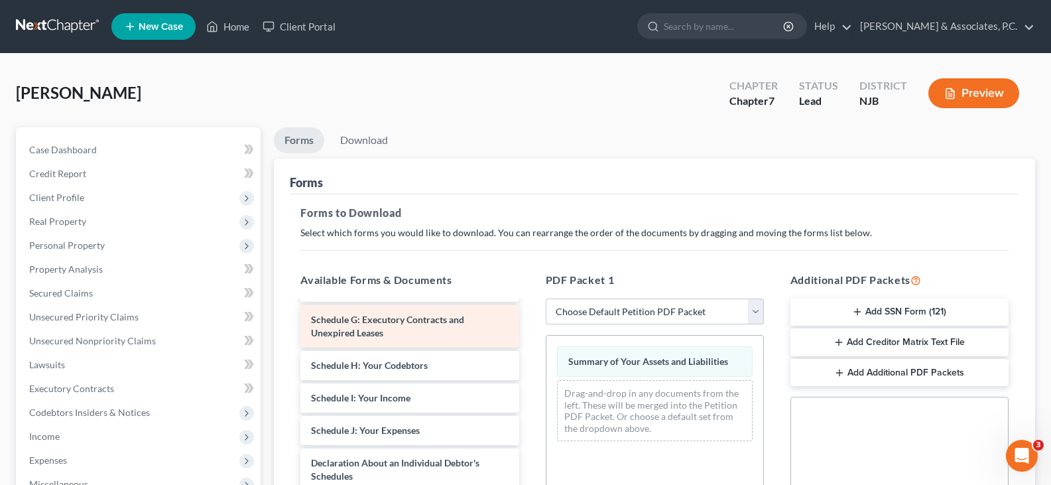
scroll to position [133, 0]
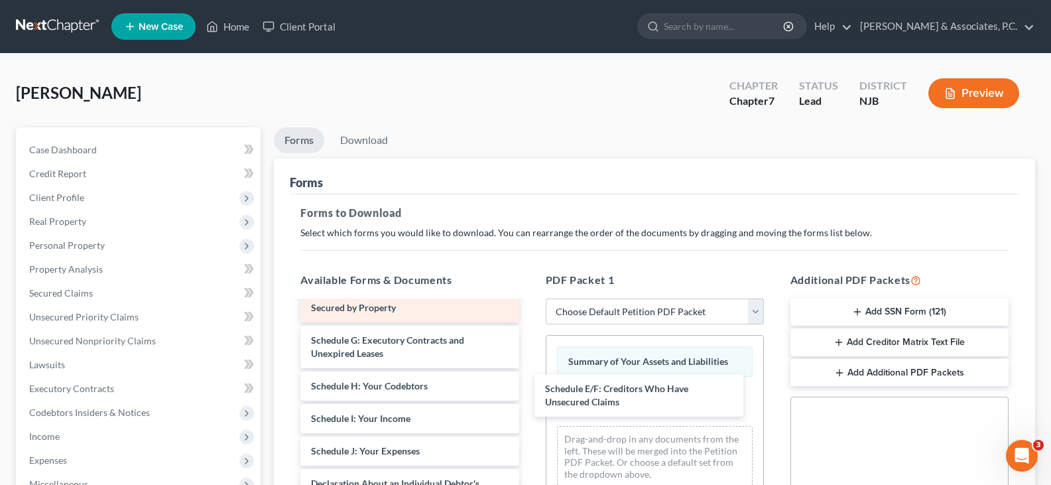
drag, startPoint x: 409, startPoint y: 361, endPoint x: 424, endPoint y: 328, distance: 35.9
click at [529, 396] on div "Schedule E/F: Creditors Who Have Unsecured Claims Voluntary Petition for Indivi…" at bounding box center [409, 480] width 239 height 623
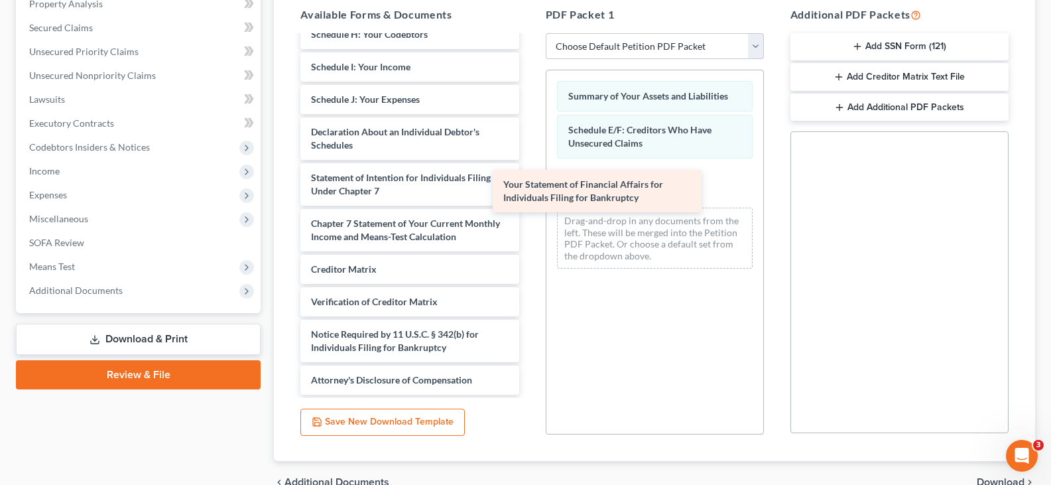
scroll to position [232, 0]
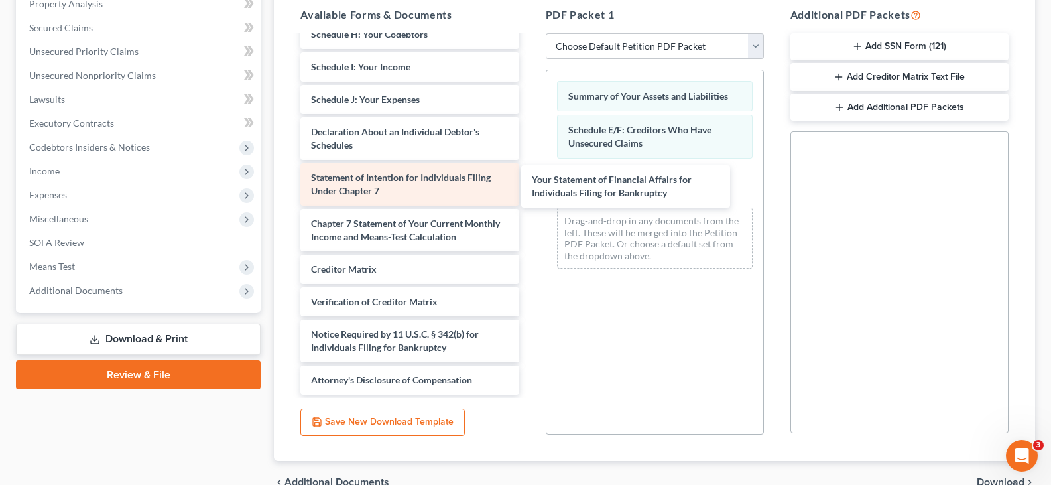
drag, startPoint x: 387, startPoint y: 137, endPoint x: 332, endPoint y: 167, distance: 62.6
click at [529, 184] on div "Your Statement of Financial Affairs for Individuals Filing for Bankruptcy Volun…" at bounding box center [409, 106] width 239 height 577
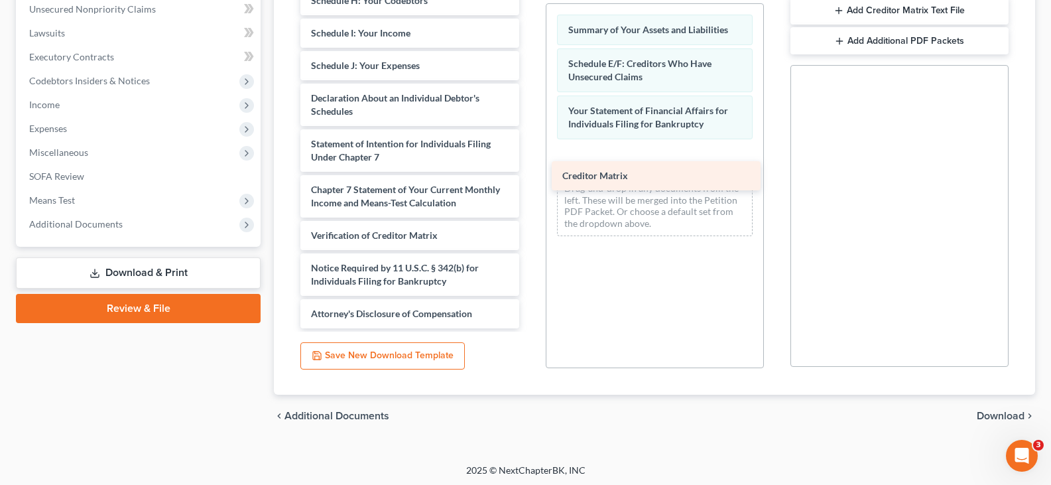
scroll to position [200, 0]
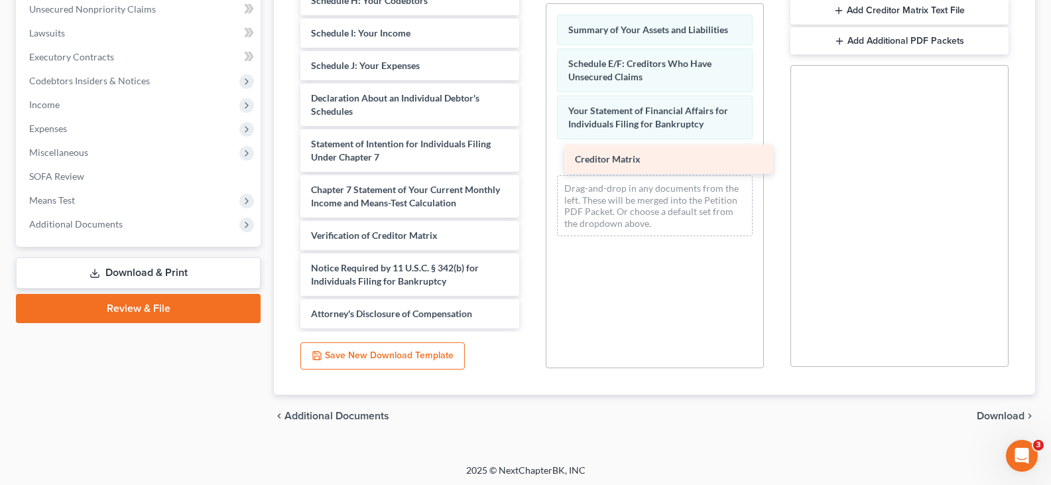
drag, startPoint x: 353, startPoint y: 201, endPoint x: 617, endPoint y: 157, distance: 267.6
click at [529, 157] on div "Creditor Matrix Voluntary Petition for Individuals Filing for Bankruptcy Schedu…" at bounding box center [409, 56] width 239 height 544
drag, startPoint x: 1002, startPoint y: 414, endPoint x: 788, endPoint y: 273, distance: 256.6
click at [1001, 414] on span "Download" at bounding box center [1001, 416] width 48 height 11
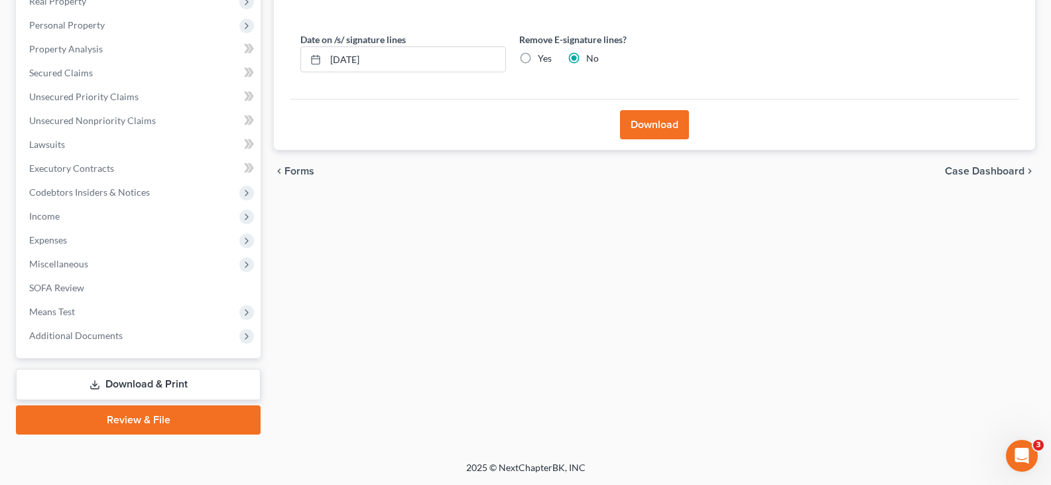
scroll to position [220, 0]
click at [538, 58] on label "Yes" at bounding box center [545, 58] width 14 height 13
click at [543, 58] on input "Yes" at bounding box center [547, 56] width 9 height 9
drag, startPoint x: 655, startPoint y: 126, endPoint x: 665, endPoint y: 141, distance: 18.2
click at [656, 126] on button "Download" at bounding box center [654, 124] width 69 height 29
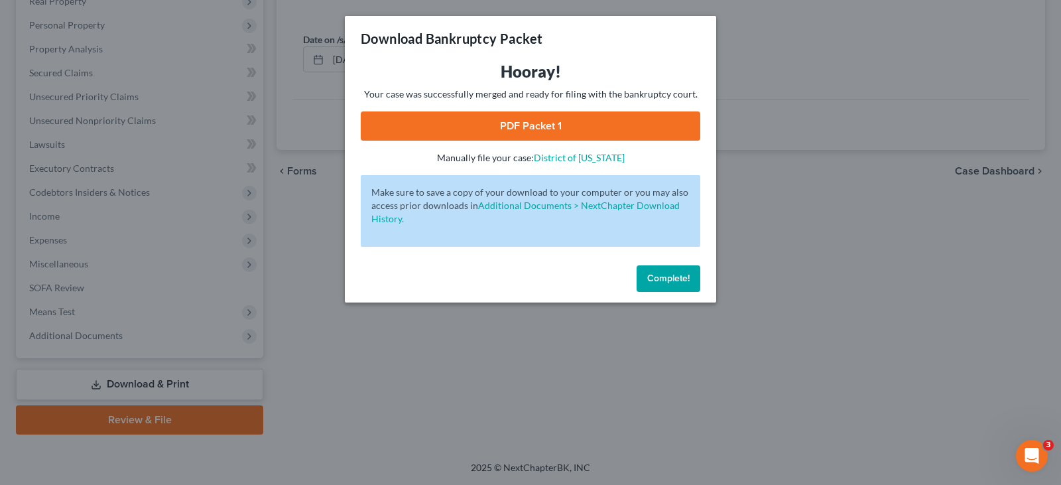
click at [554, 117] on link "PDF Packet 1" at bounding box center [531, 125] width 340 height 29
drag, startPoint x: 672, startPoint y: 279, endPoint x: 450, endPoint y: 127, distance: 270.0
click at [672, 279] on span "Complete!" at bounding box center [668, 278] width 42 height 11
